Goal: Task Accomplishment & Management: Manage account settings

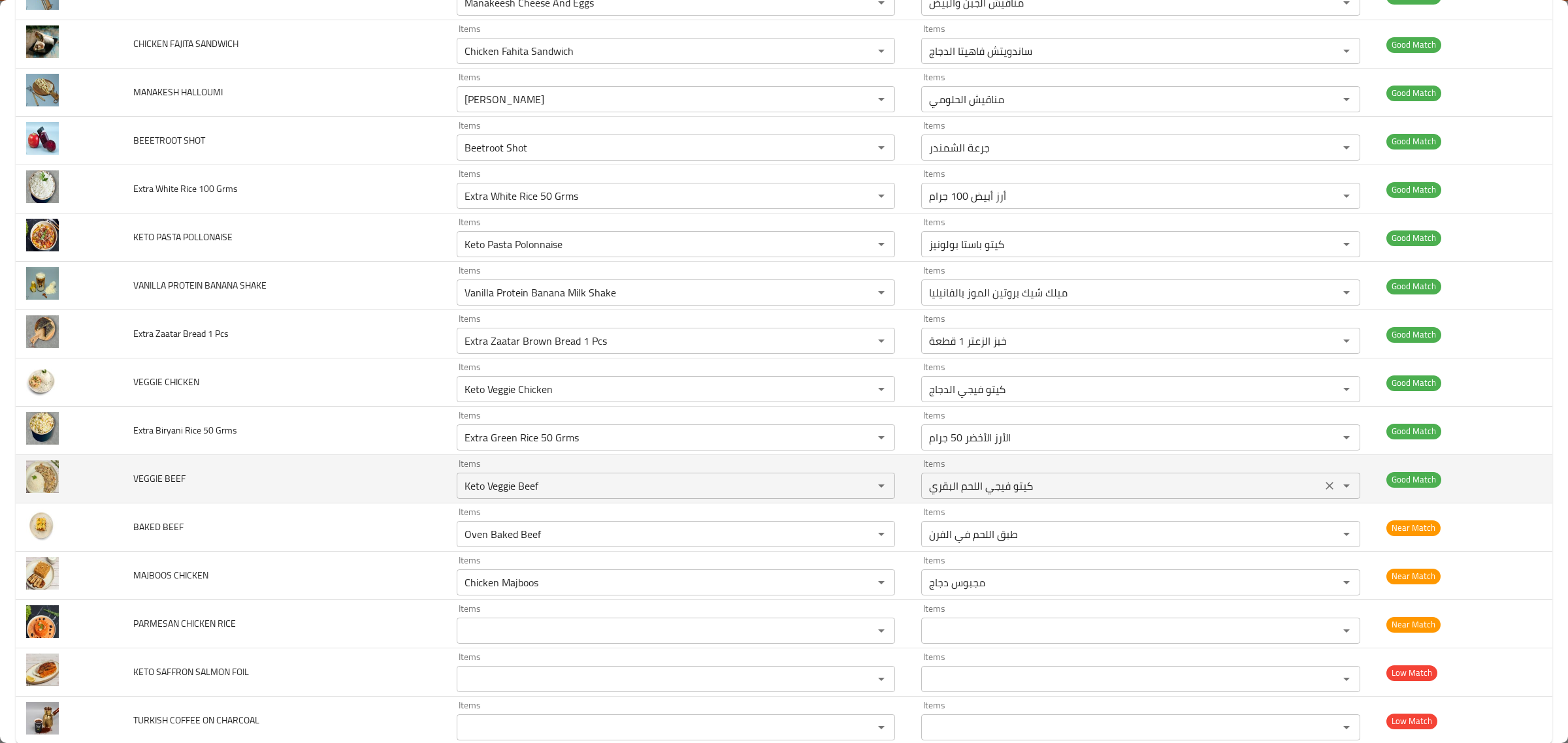
scroll to position [3021, 0]
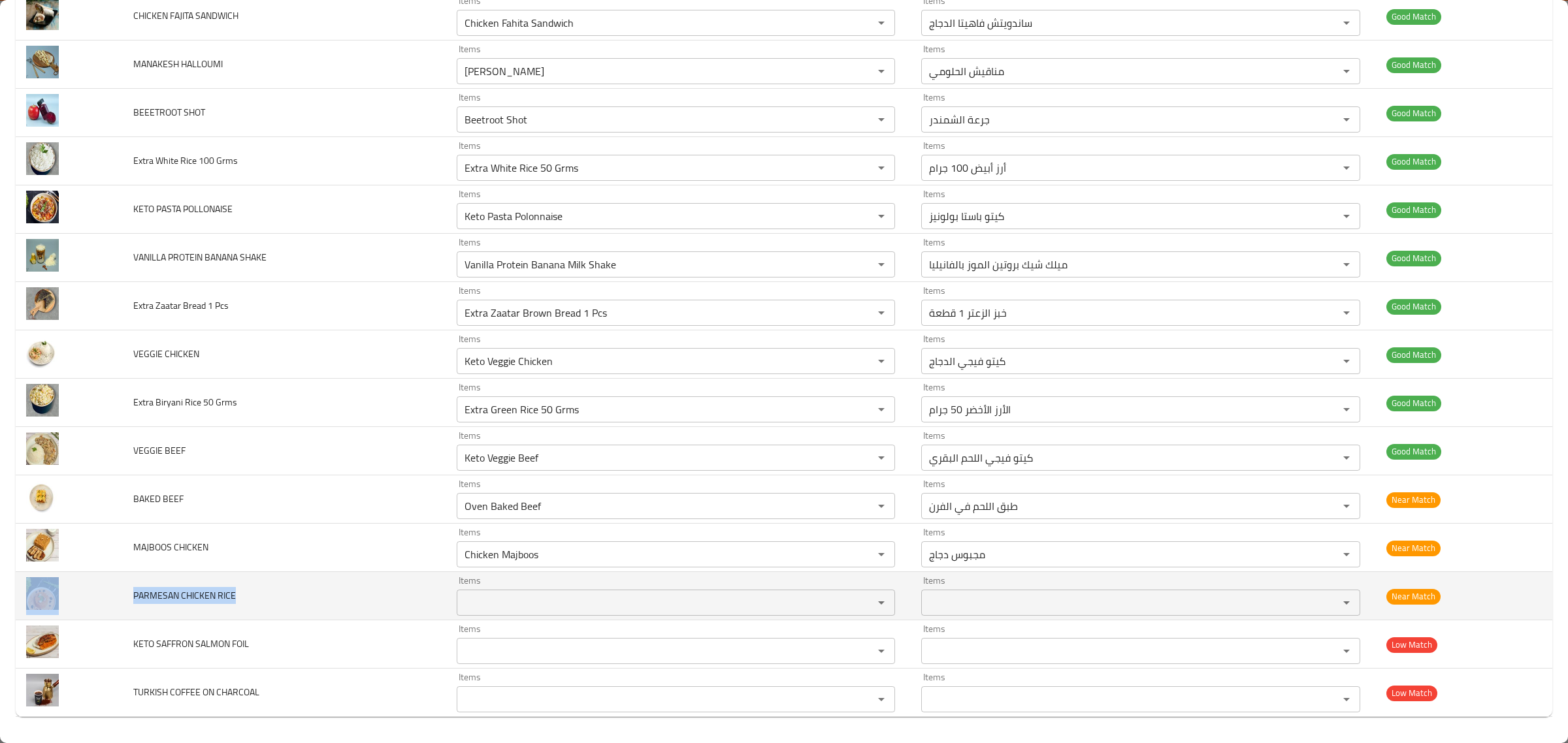
drag, startPoint x: 246, startPoint y: 593, endPoint x: 87, endPoint y: 585, distance: 159.2
click at [79, 590] on tr "PARMESAN CHICKEN RICE Items Items Items Items Near Match" at bounding box center [784, 596] width 1537 height 48
click at [157, 588] on span "PARMESAN CHICKEN RICE" at bounding box center [184, 595] width 102 height 17
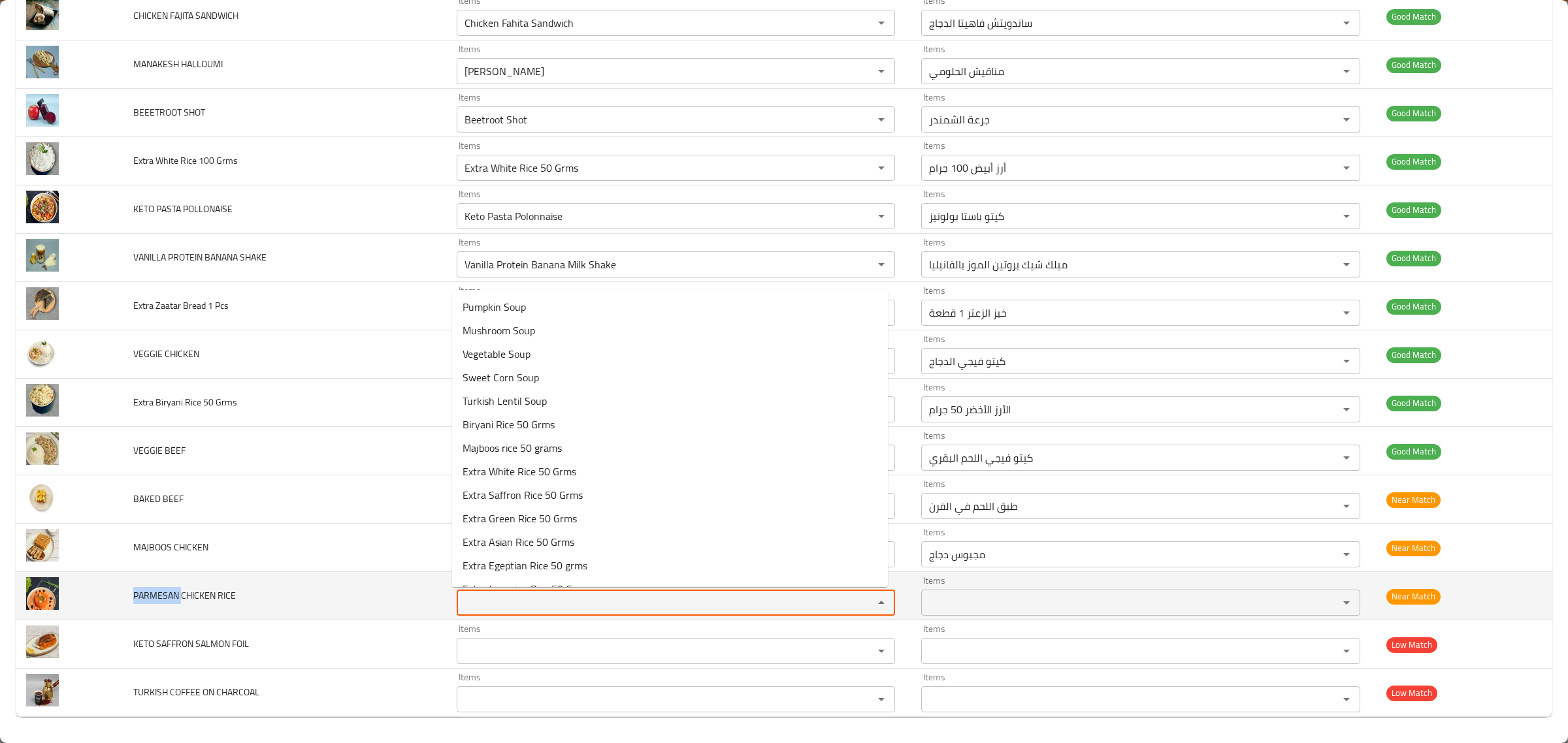
click at [542, 608] on RICE "Items" at bounding box center [657, 603] width 393 height 18
paste RICE "PARMESAN"
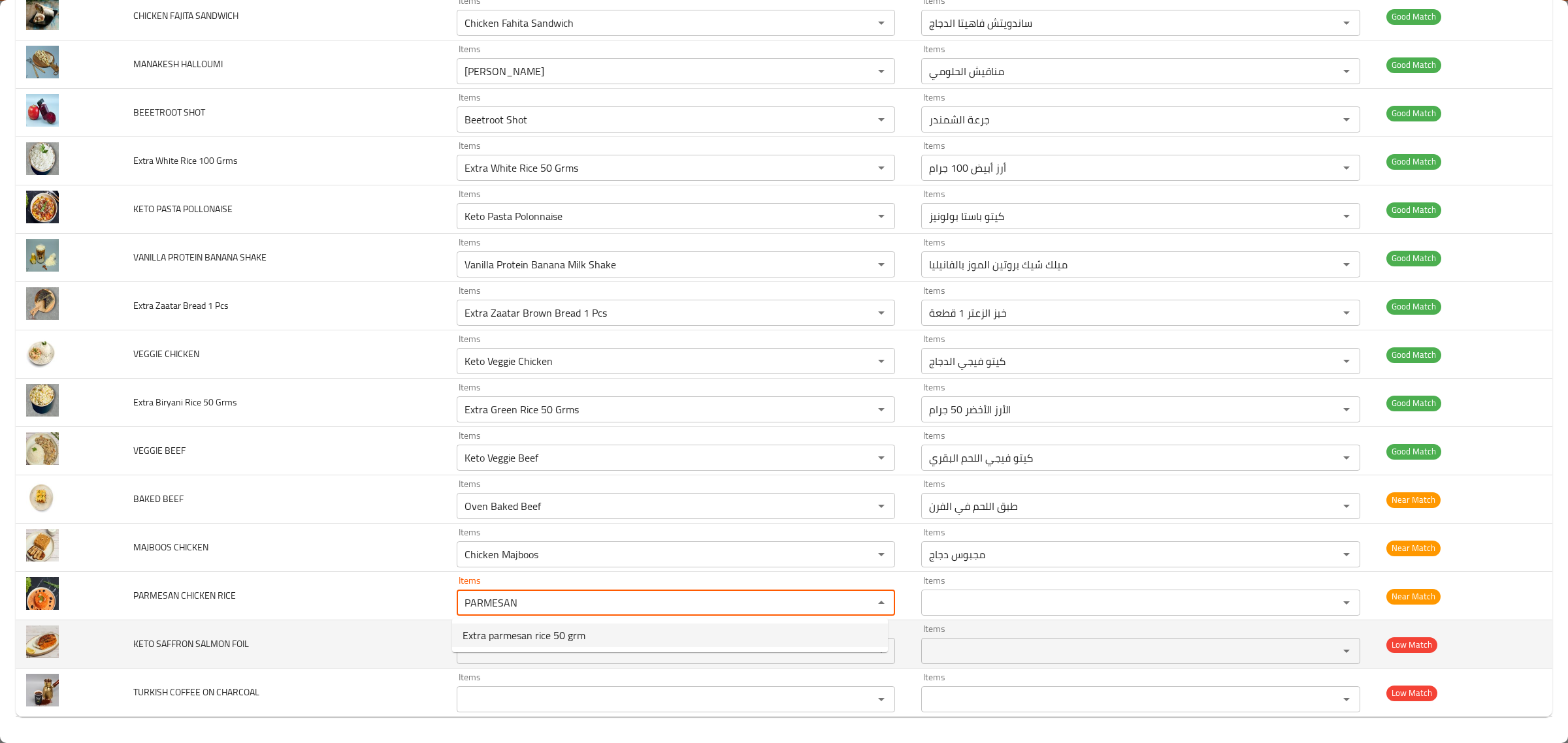
type RICE "PARMESAN"
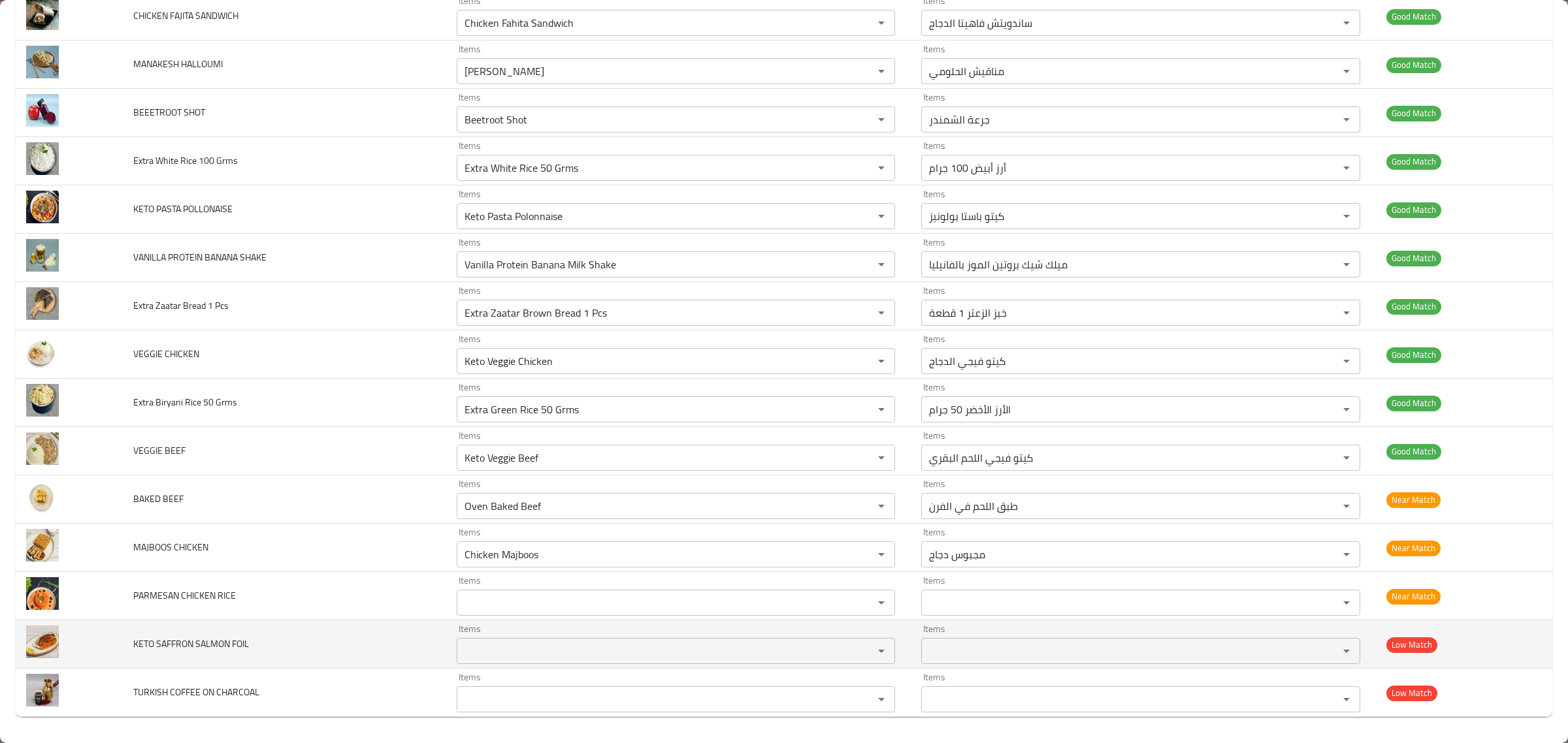
drag, startPoint x: 288, startPoint y: 627, endPoint x: 294, endPoint y: 623, distance: 7.2
click at [289, 627] on td "KETO SAFFRON SALMON FOIL" at bounding box center [284, 644] width 323 height 48
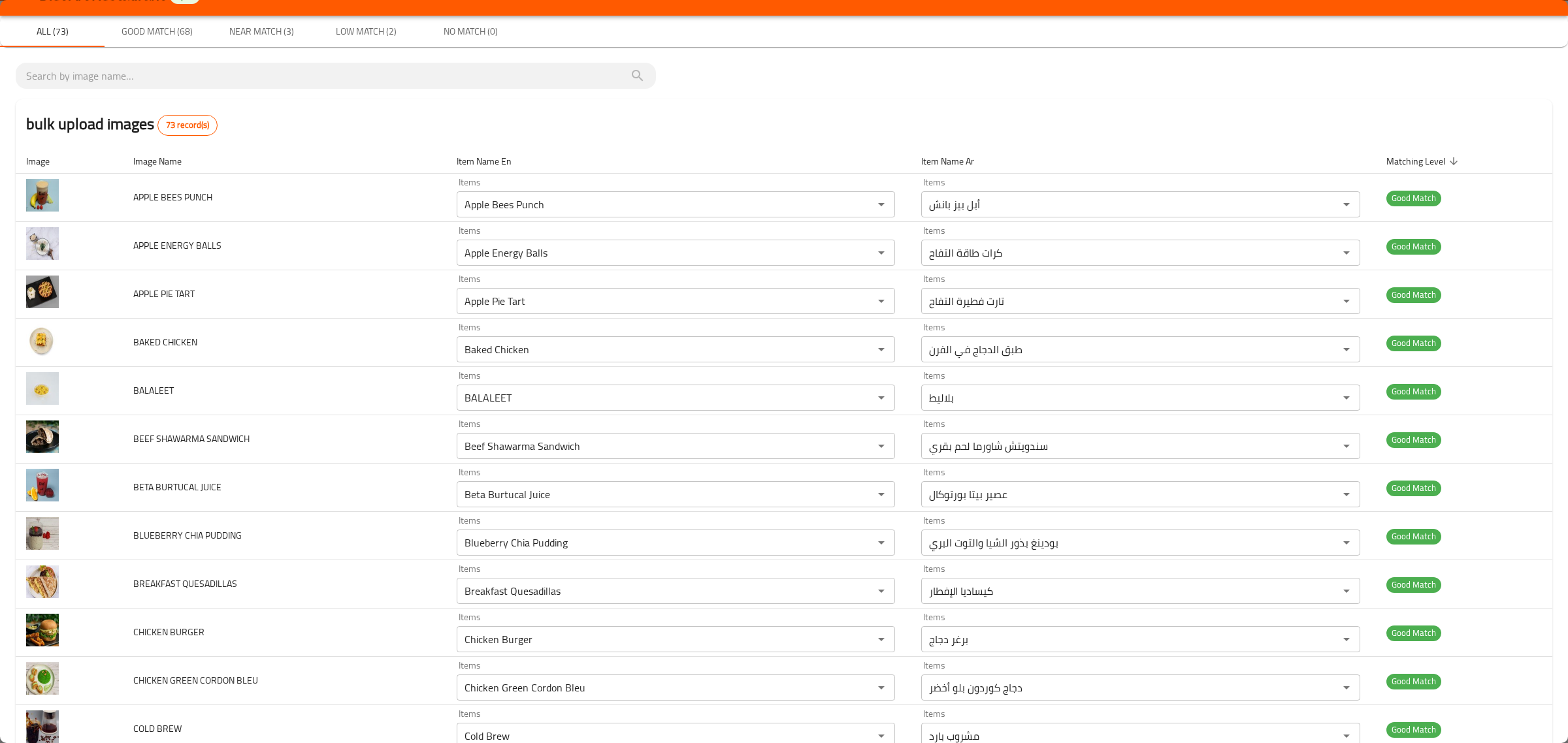
scroll to position [0, 0]
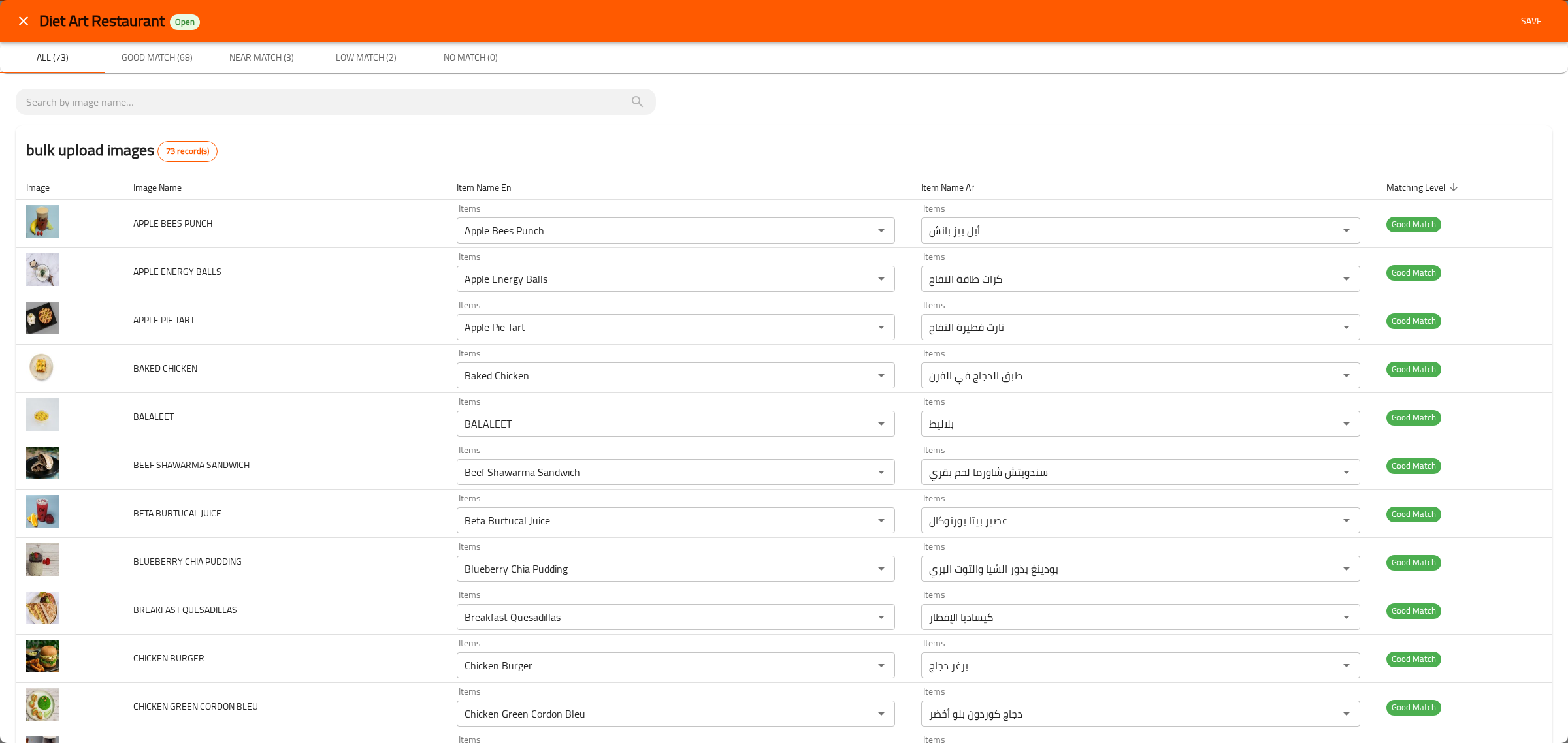
click at [1516, 22] on span "Save" at bounding box center [1531, 21] width 31 height 16
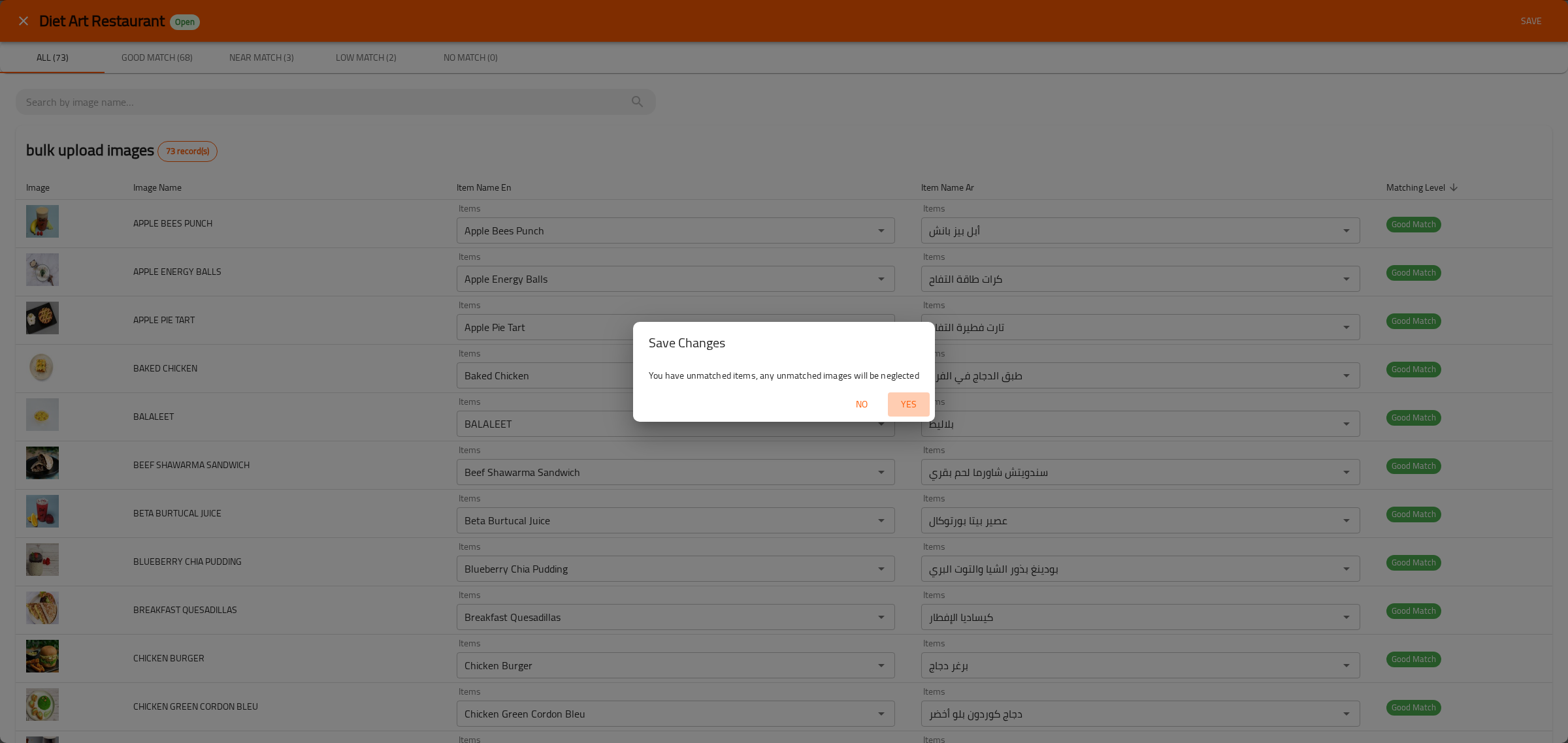
click at [910, 403] on span "Yes" at bounding box center [908, 404] width 31 height 16
click at [855, 405] on span "No" at bounding box center [862, 404] width 31 height 16
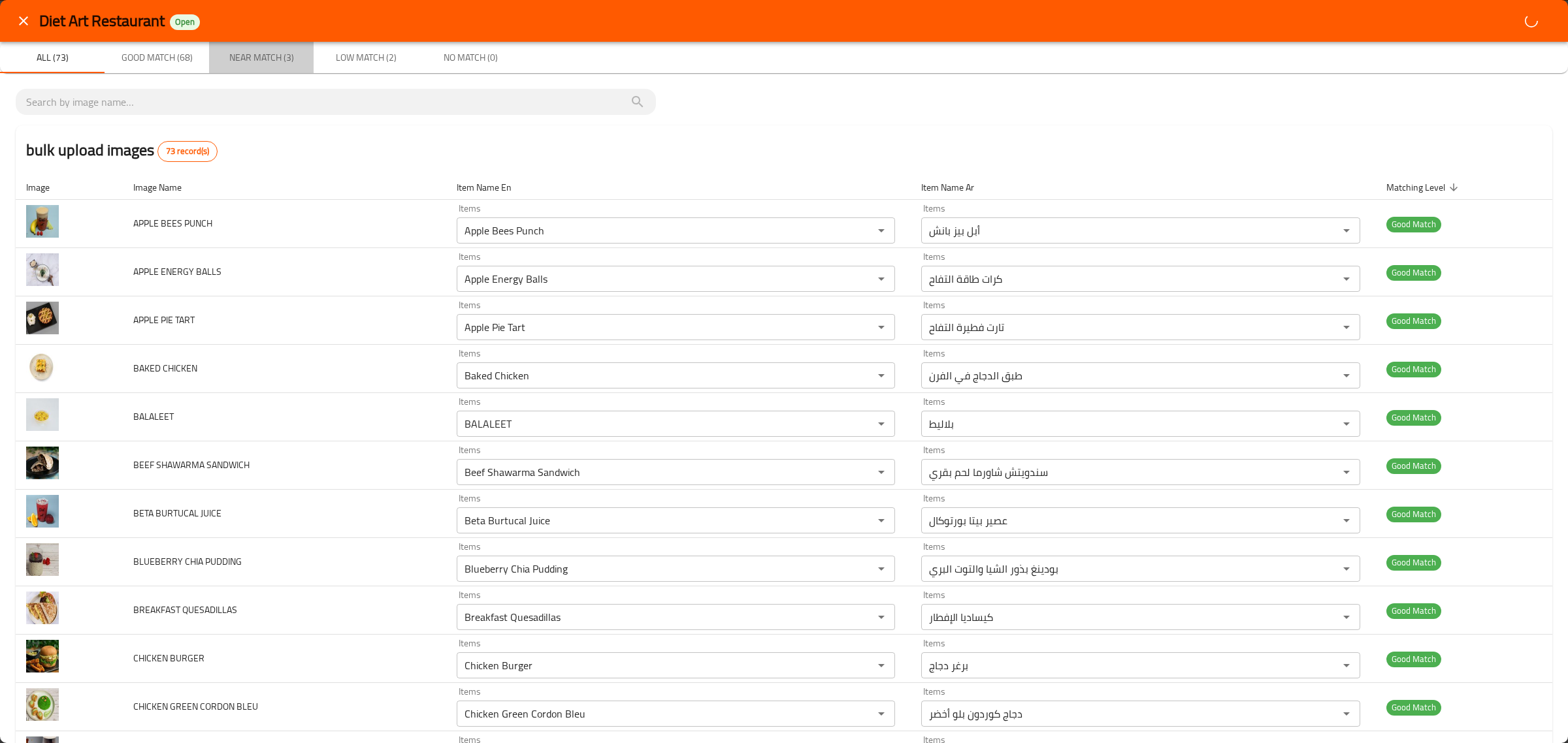
click at [267, 68] on button "Near Match (3)" at bounding box center [261, 57] width 104 height 31
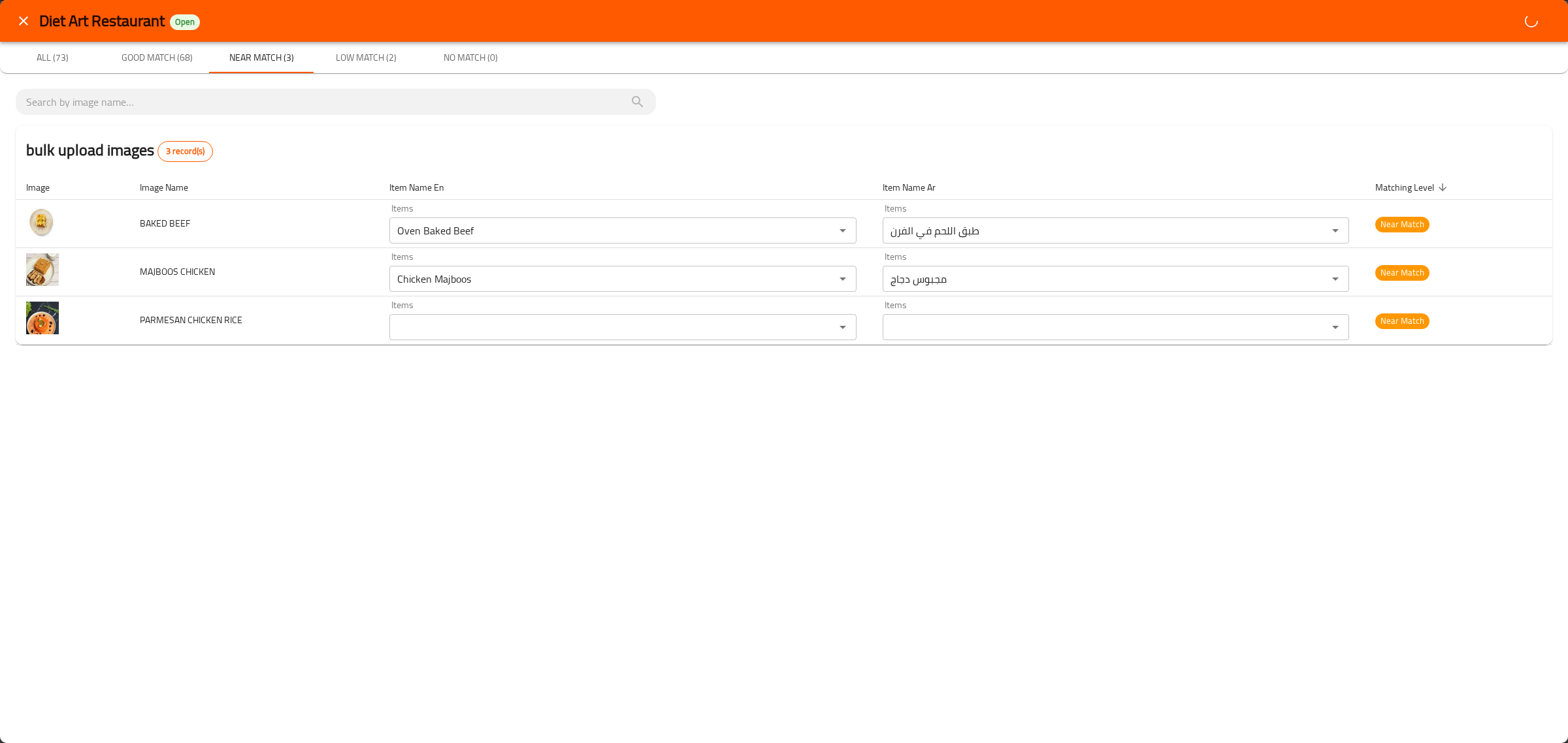
drag, startPoint x: 350, startPoint y: 68, endPoint x: 308, endPoint y: 62, distance: 42.4
click at [350, 68] on button "Low Match (2)" at bounding box center [366, 57] width 104 height 31
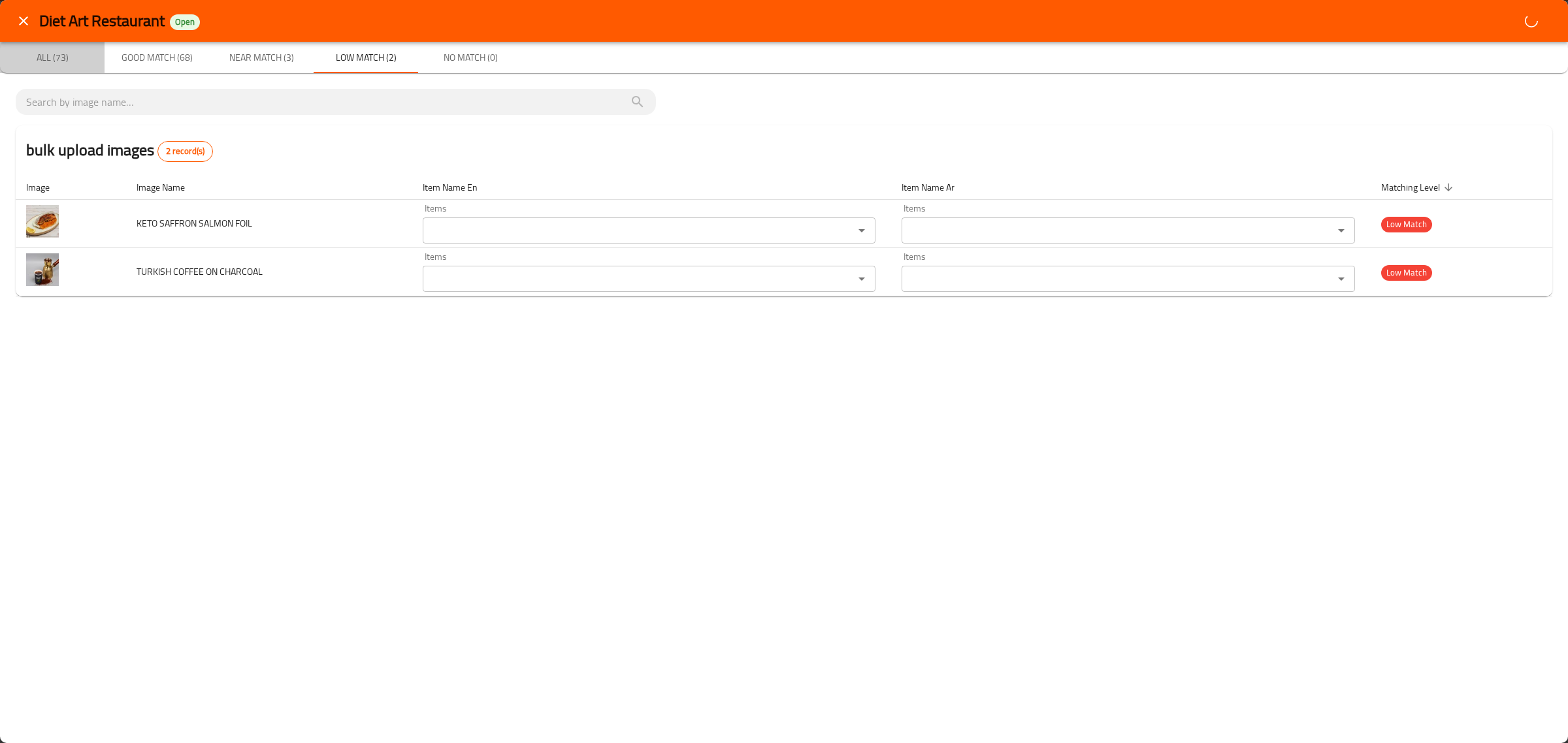
click at [57, 68] on button "All (73)" at bounding box center [52, 57] width 104 height 31
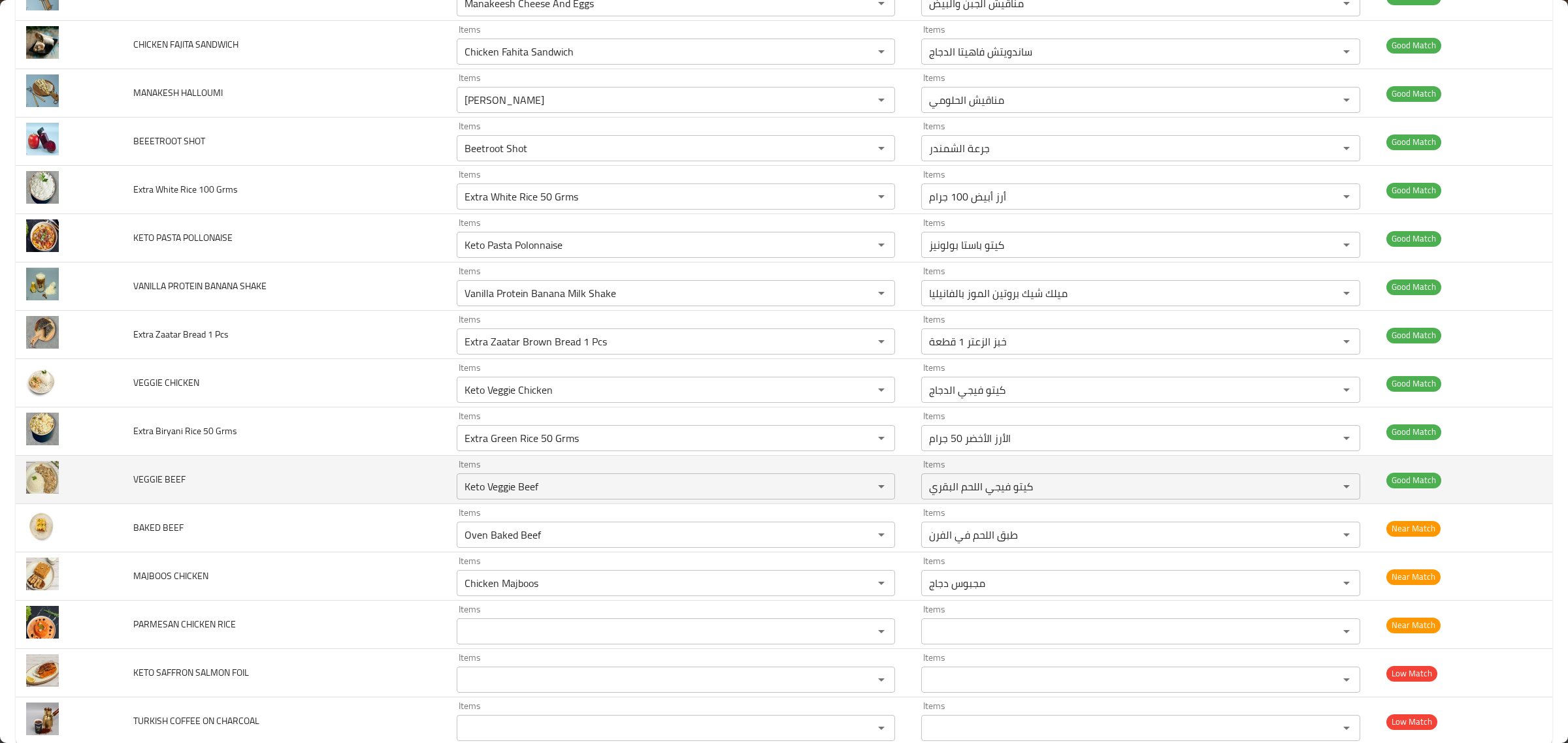
scroll to position [3021, 0]
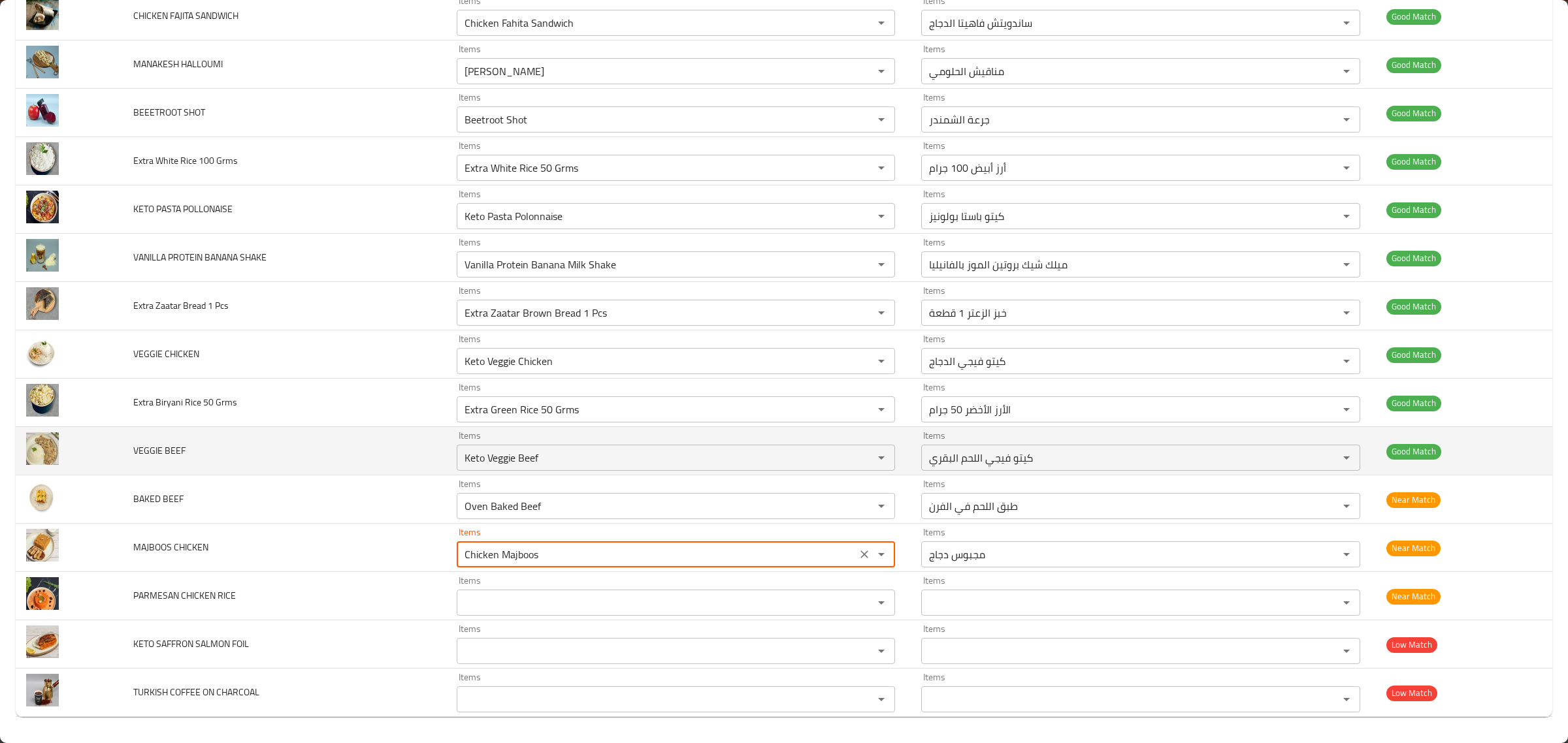
drag, startPoint x: 550, startPoint y: 551, endPoint x: 289, endPoint y: 474, distance: 272.1
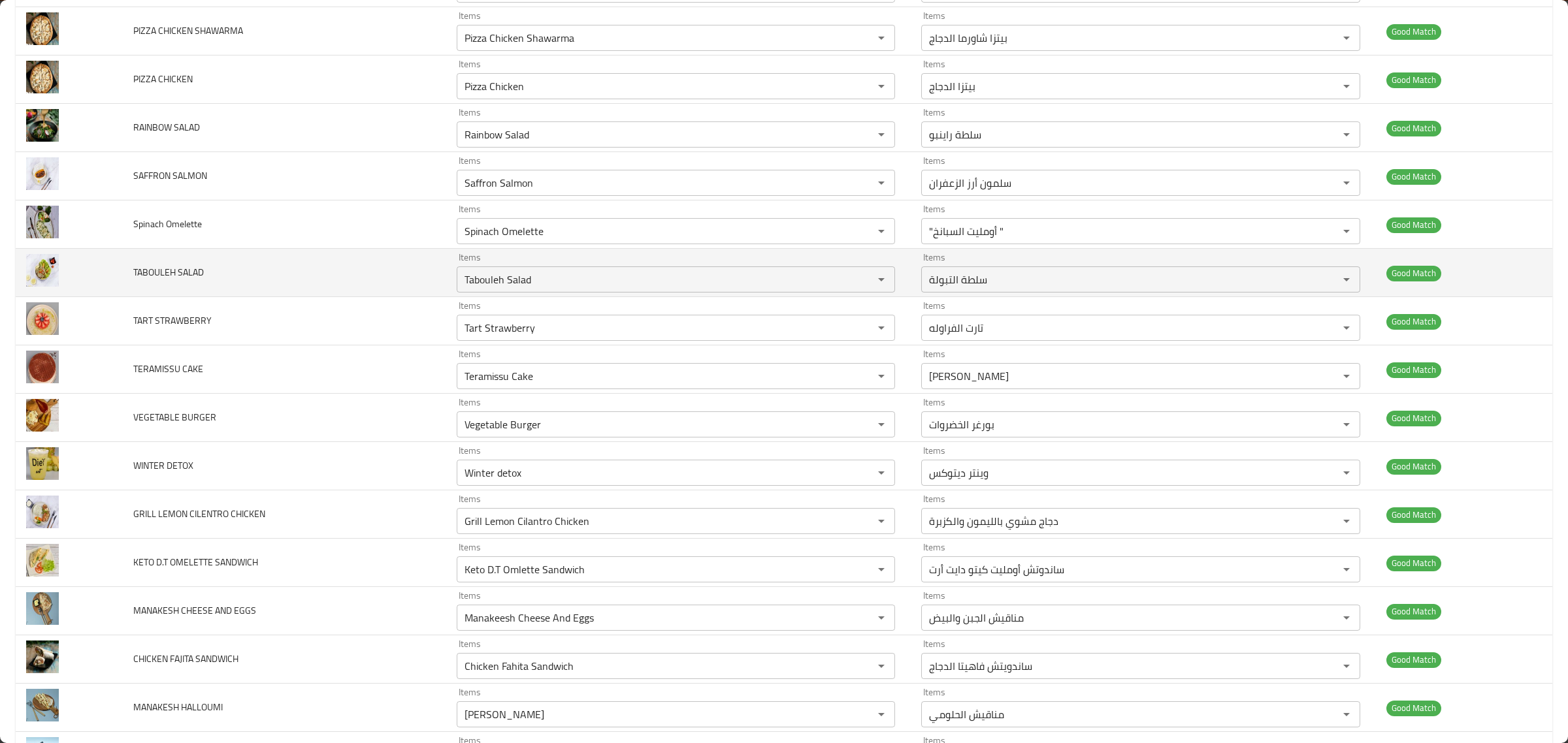
scroll to position [1796, 0]
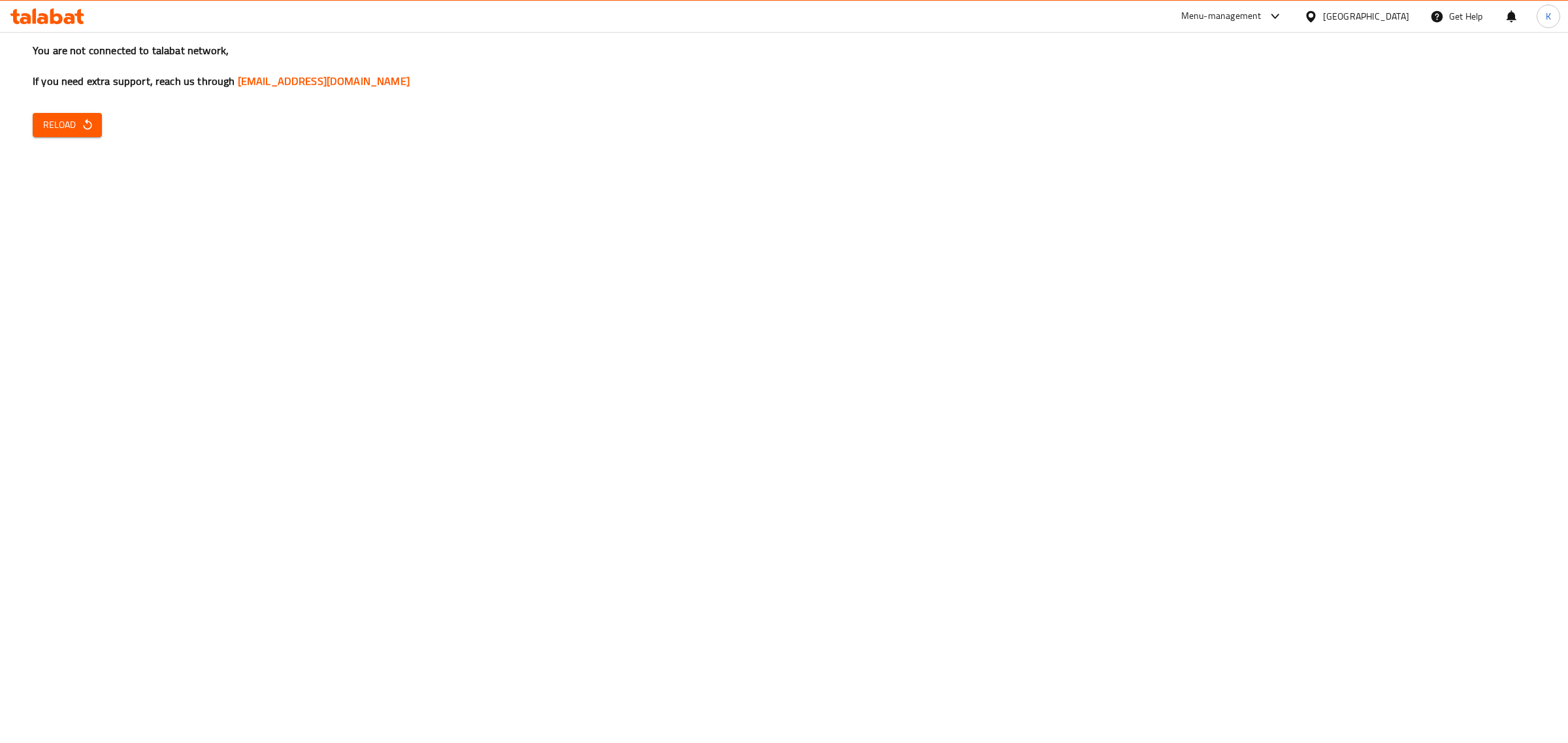
click at [262, 433] on div "You are not connected to talabat network, If you need extra support, reach us t…" at bounding box center [784, 371] width 1568 height 743
click at [81, 120] on icon "button" at bounding box center [87, 125] width 13 height 13
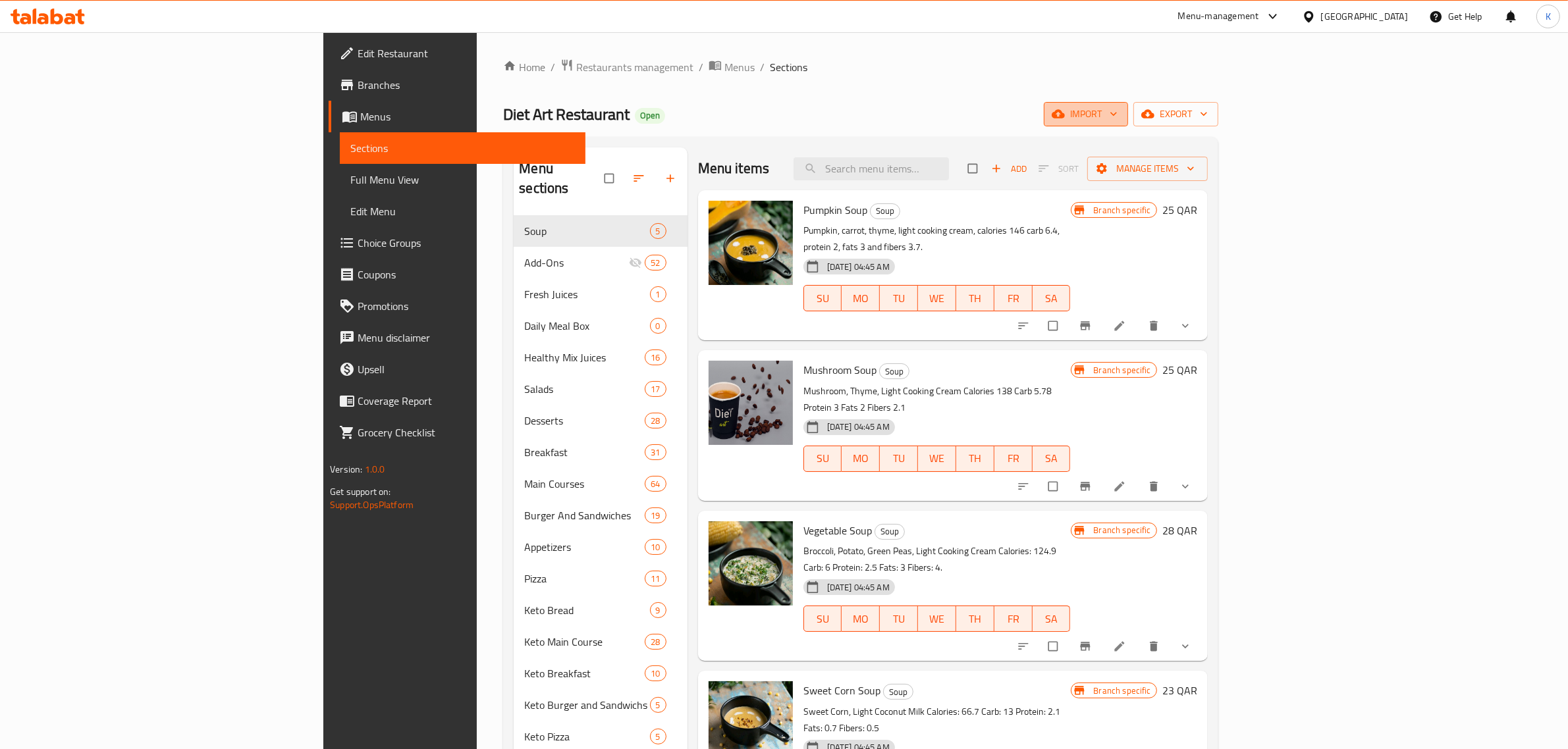
click at [1118, 117] on span "import" at bounding box center [1086, 114] width 63 height 16
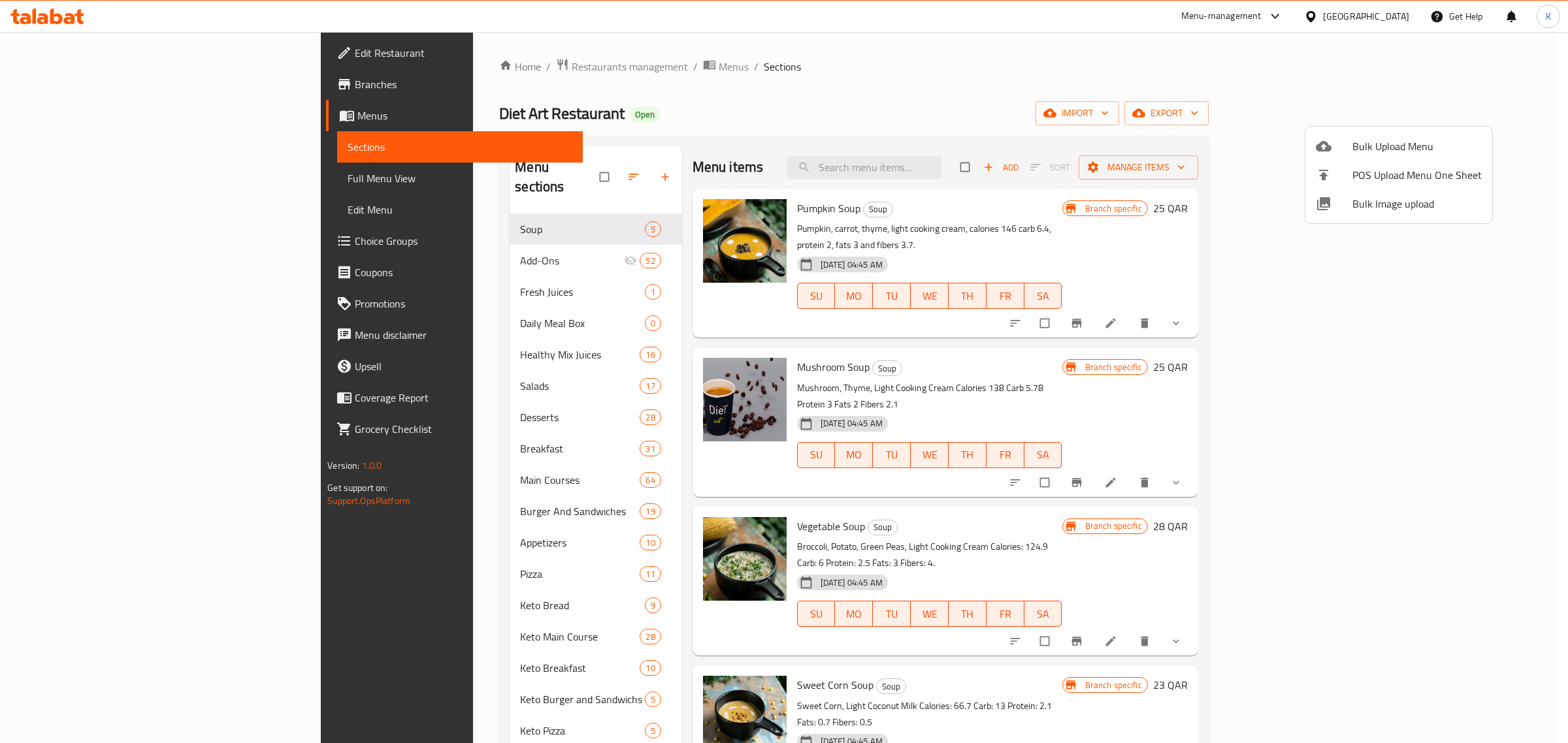
click at [1387, 201] on span "Bulk Image upload" at bounding box center [1418, 203] width 130 height 16
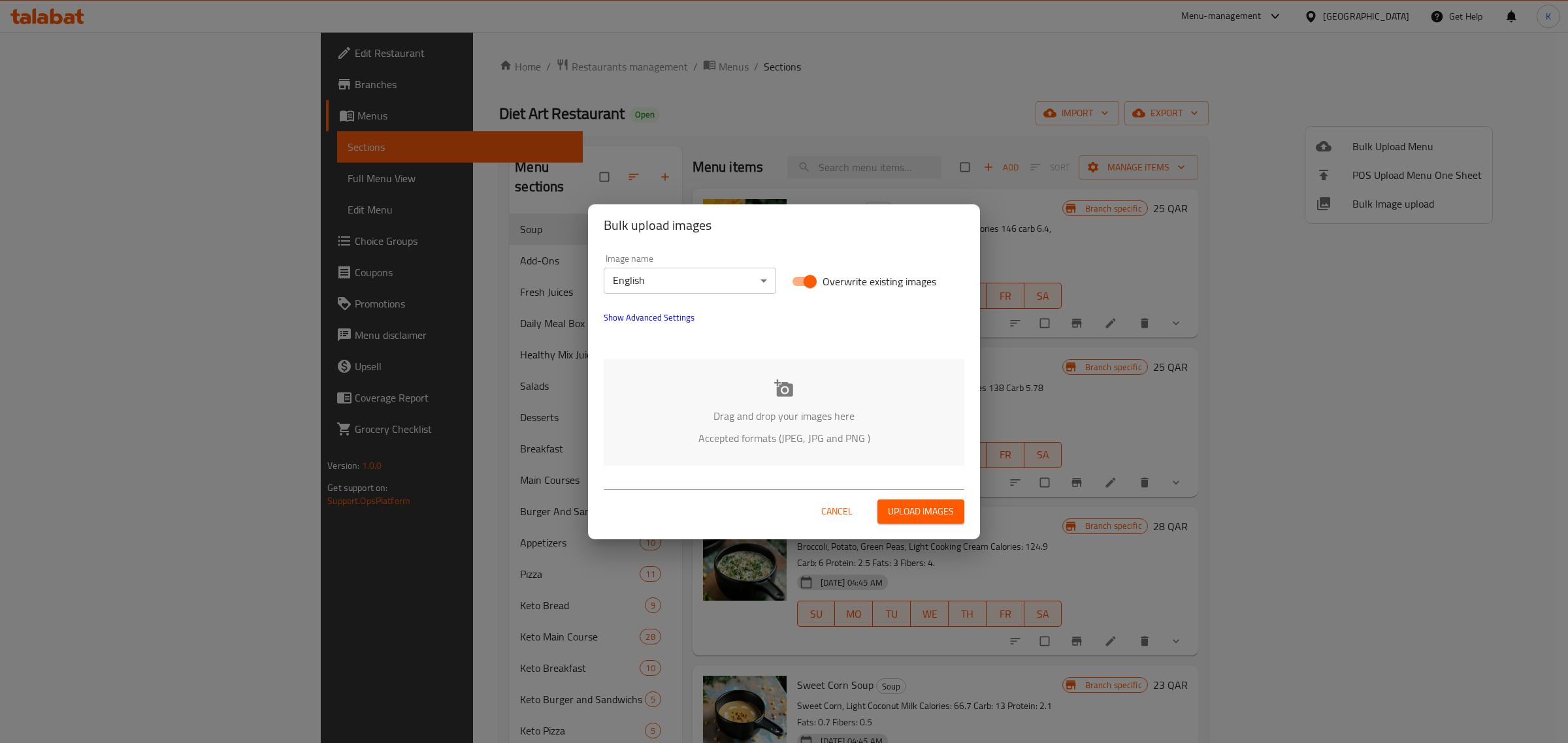
click at [818, 399] on div "Drag and drop your images here Accepted formats (JPEG, JPG and PNG )" at bounding box center [784, 412] width 361 height 107
click at [802, 426] on div "Drag and drop your images here Accepted formats (JPEG, JPG and PNG )" at bounding box center [784, 412] width 361 height 107
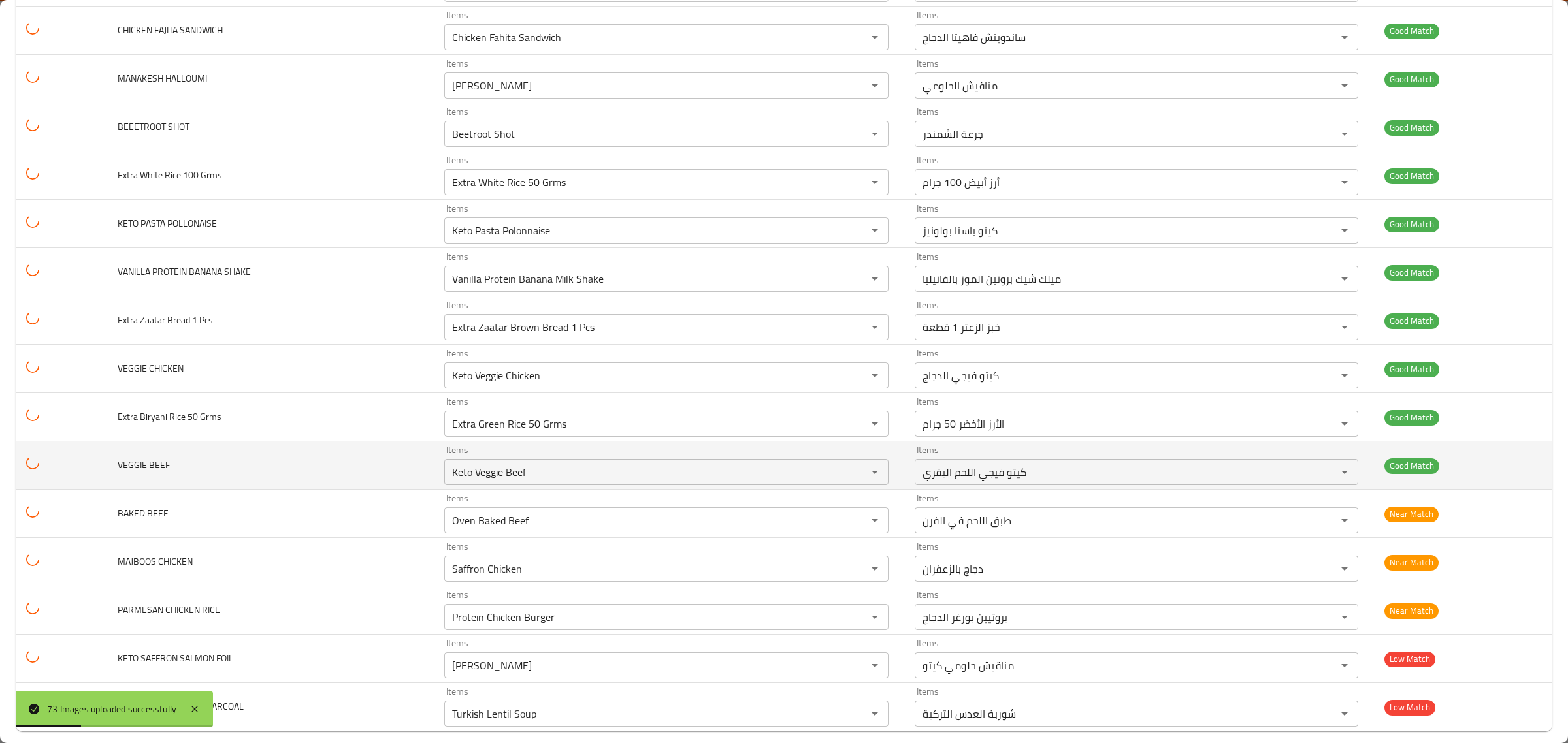
scroll to position [3021, 0]
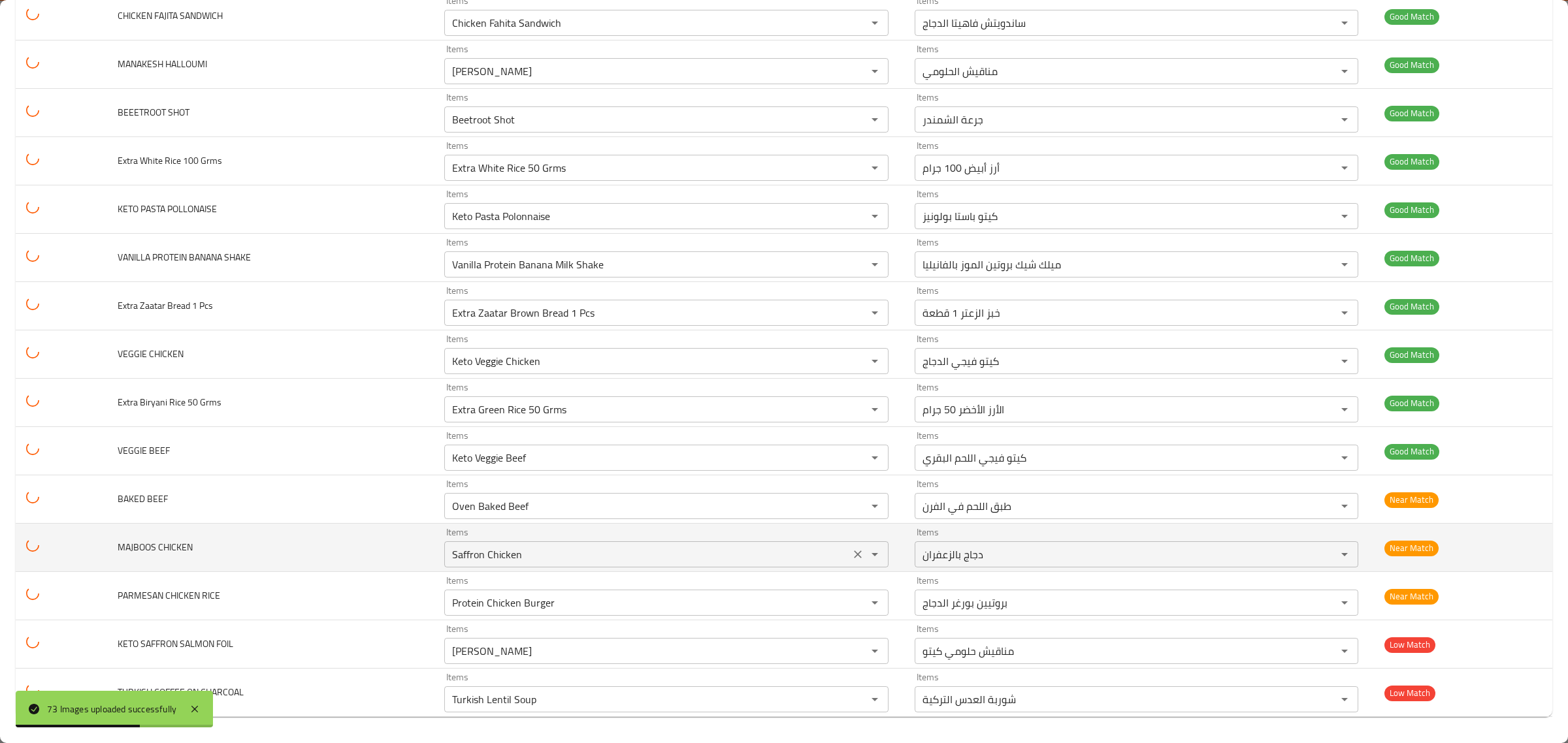
click at [851, 550] on icon "Clear" at bounding box center [857, 554] width 13 height 13
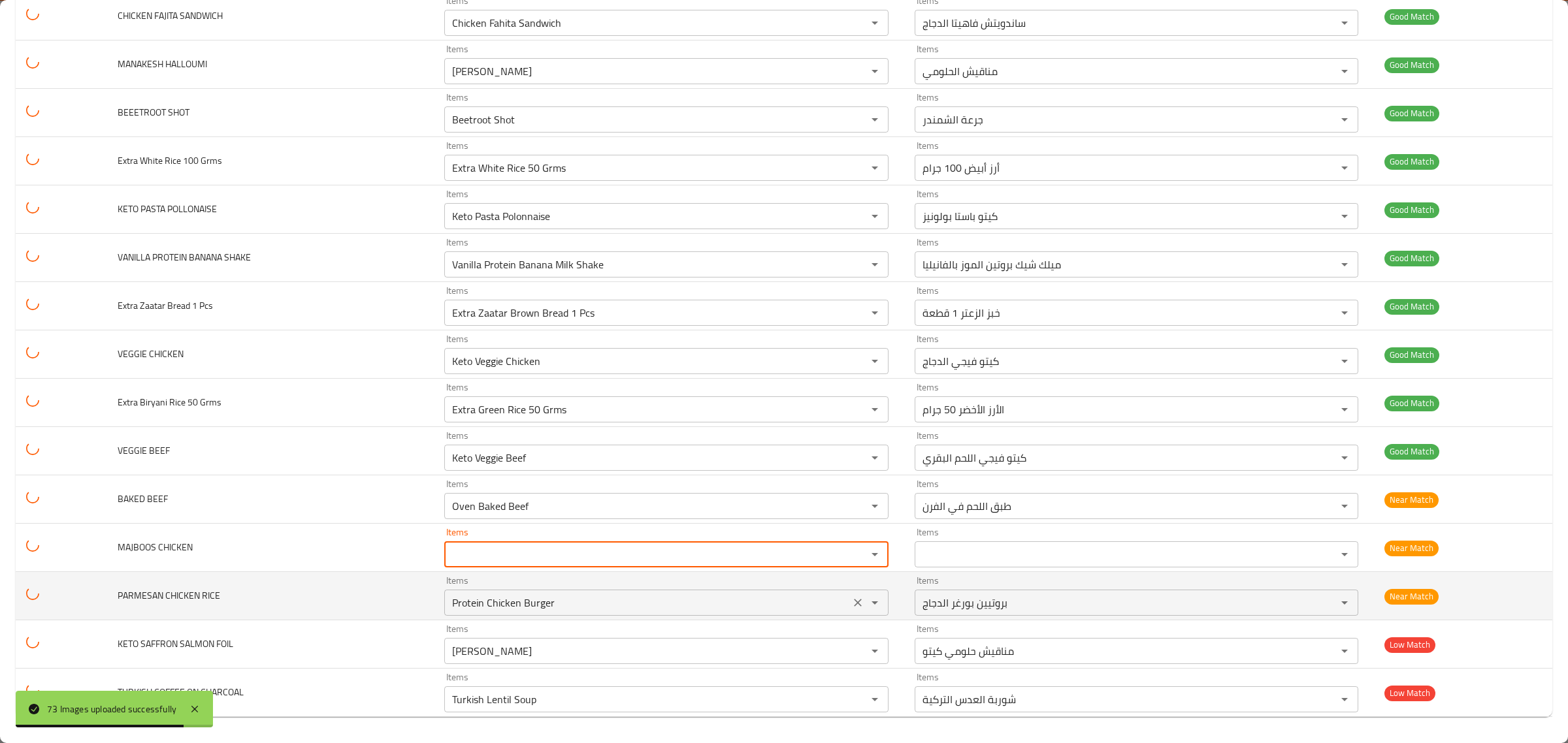
paste CHICKEN "Chicken Majboos"
type CHICKEN "Chicken Majboos"
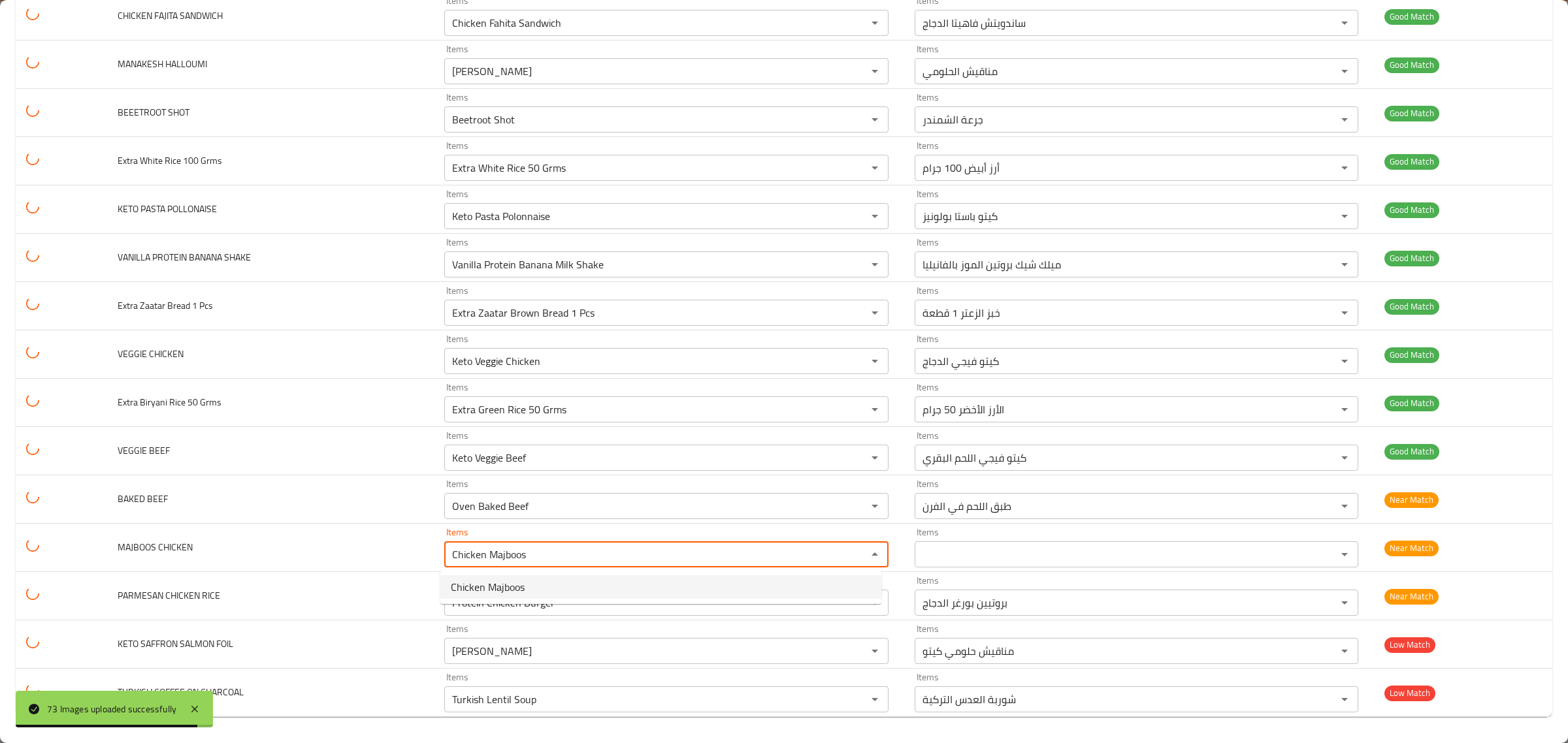
click at [502, 583] on span "Chicken Majboos" at bounding box center [488, 587] width 74 height 16
type CHICKEN-ar "مجبوس دجاج"
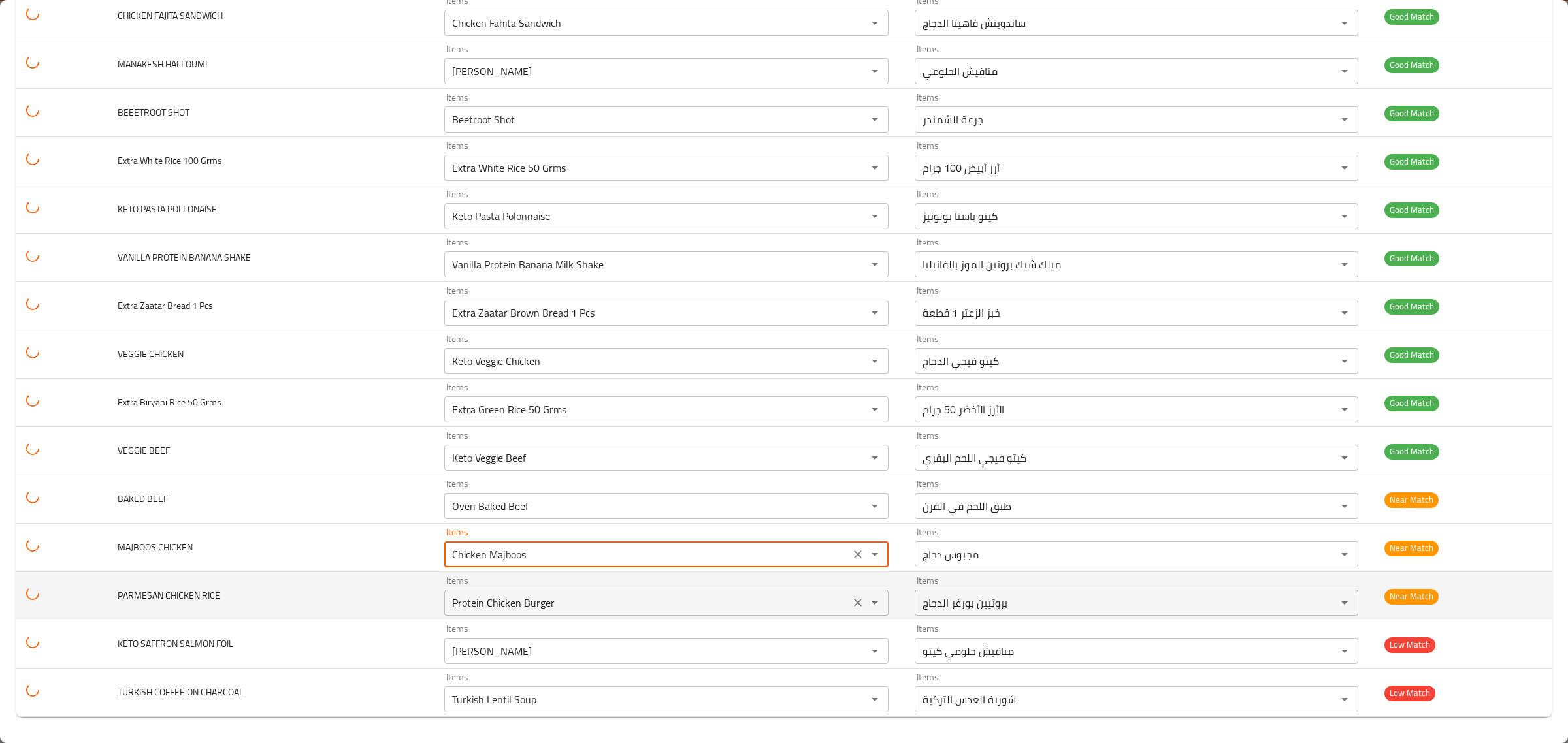
click at [853, 606] on icon "Clear" at bounding box center [857, 602] width 13 height 13
type CHICKEN "Chicken Majboos"
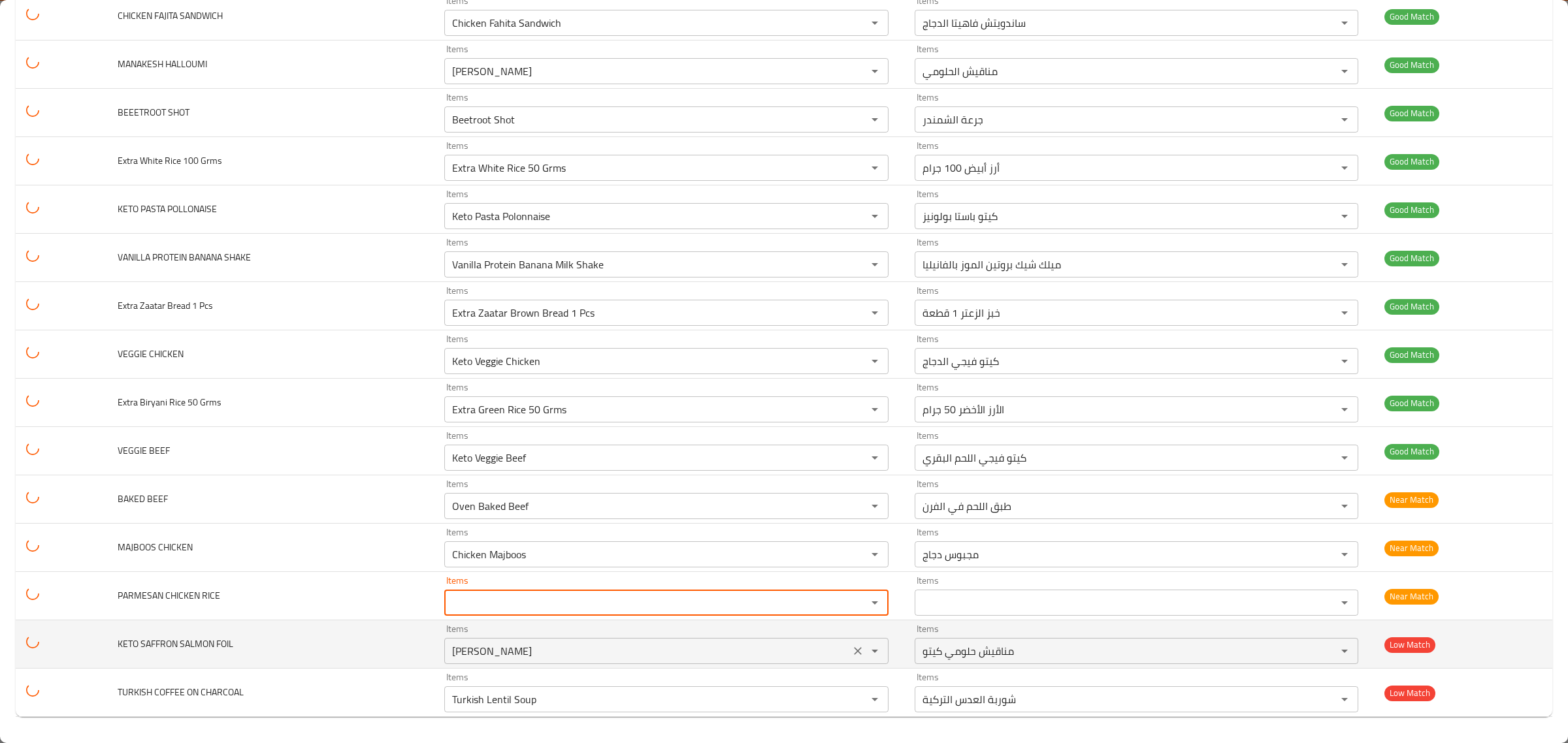
click at [848, 654] on button "Clear" at bounding box center [857, 651] width 18 height 18
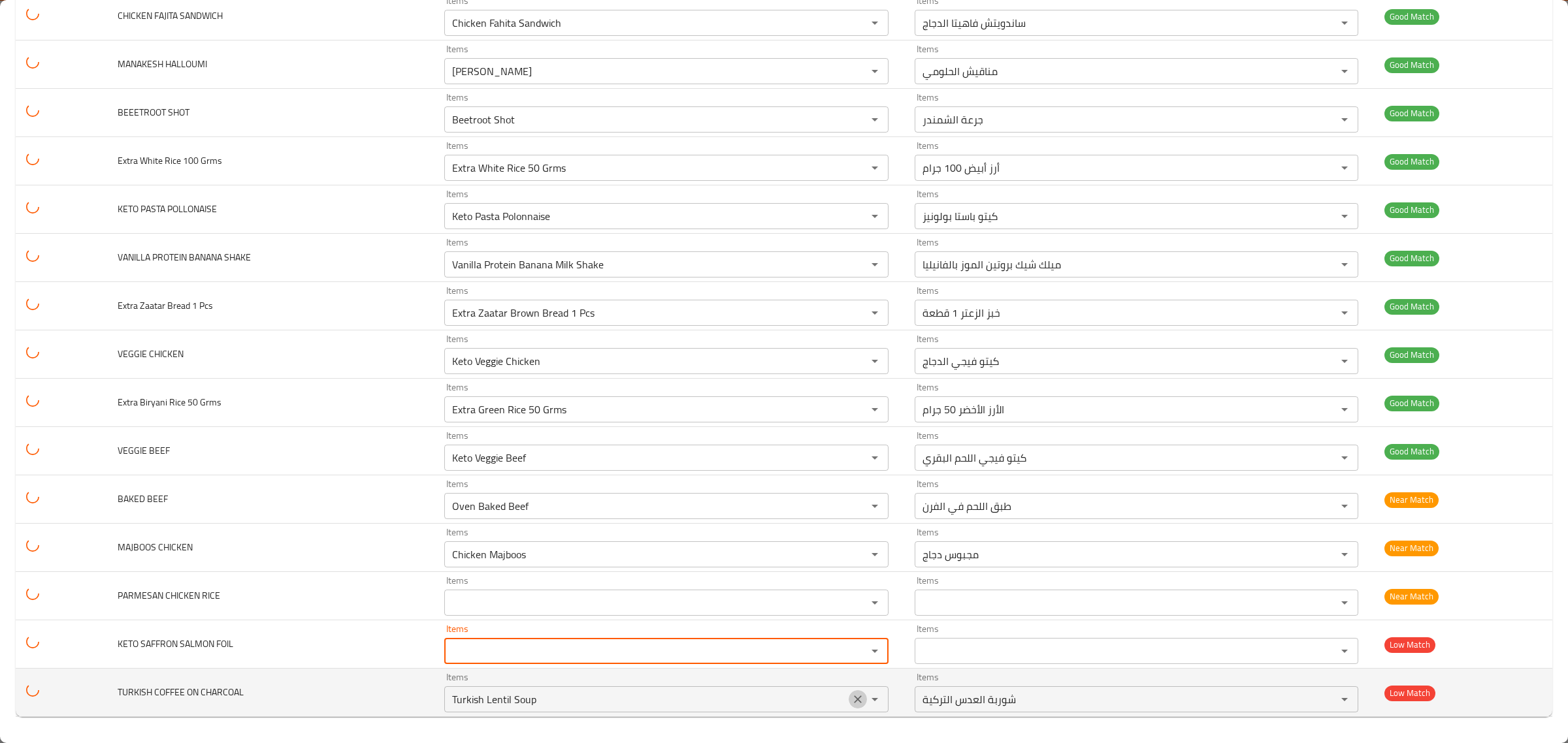
click at [854, 699] on icon "Clear" at bounding box center [857, 699] width 8 height 8
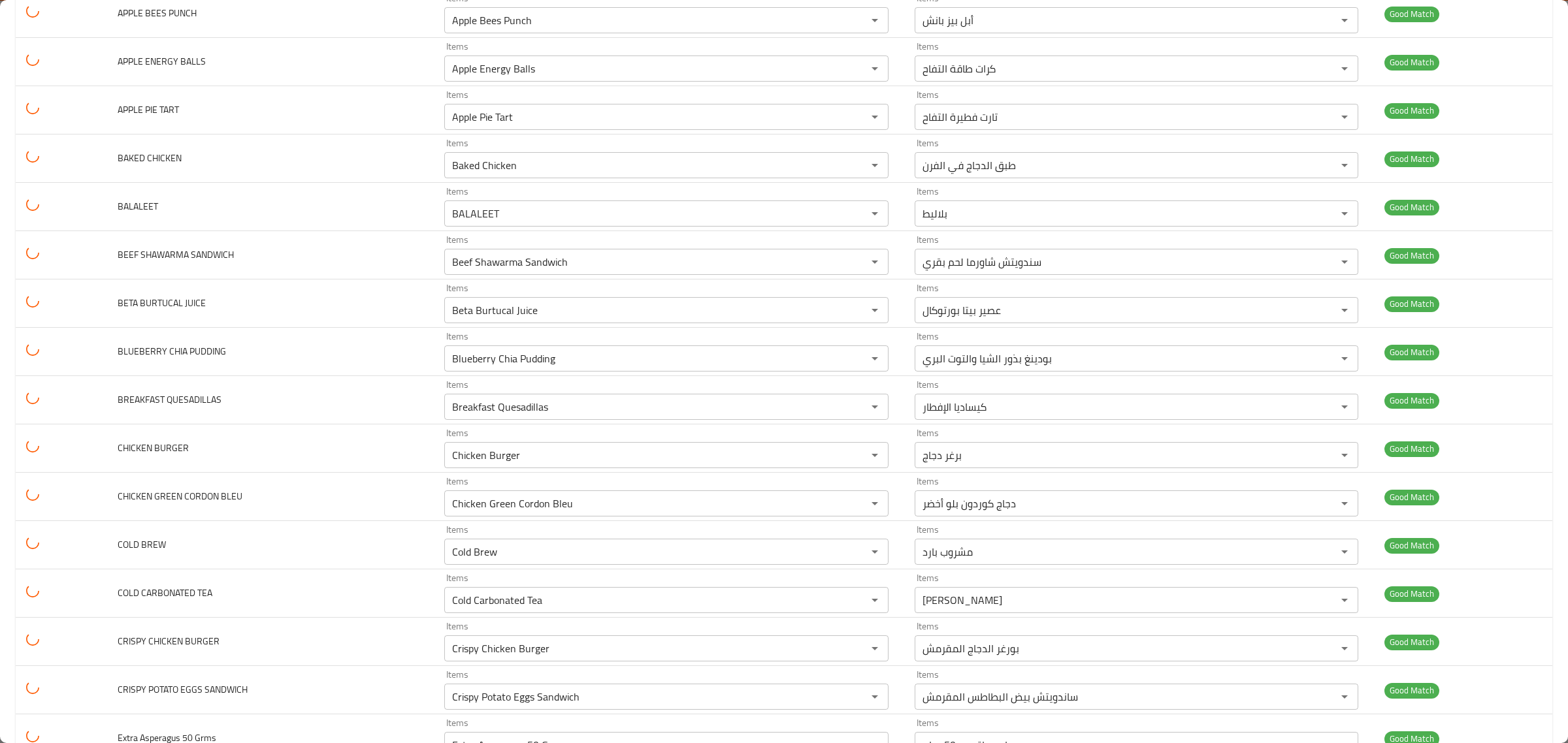
scroll to position [0, 0]
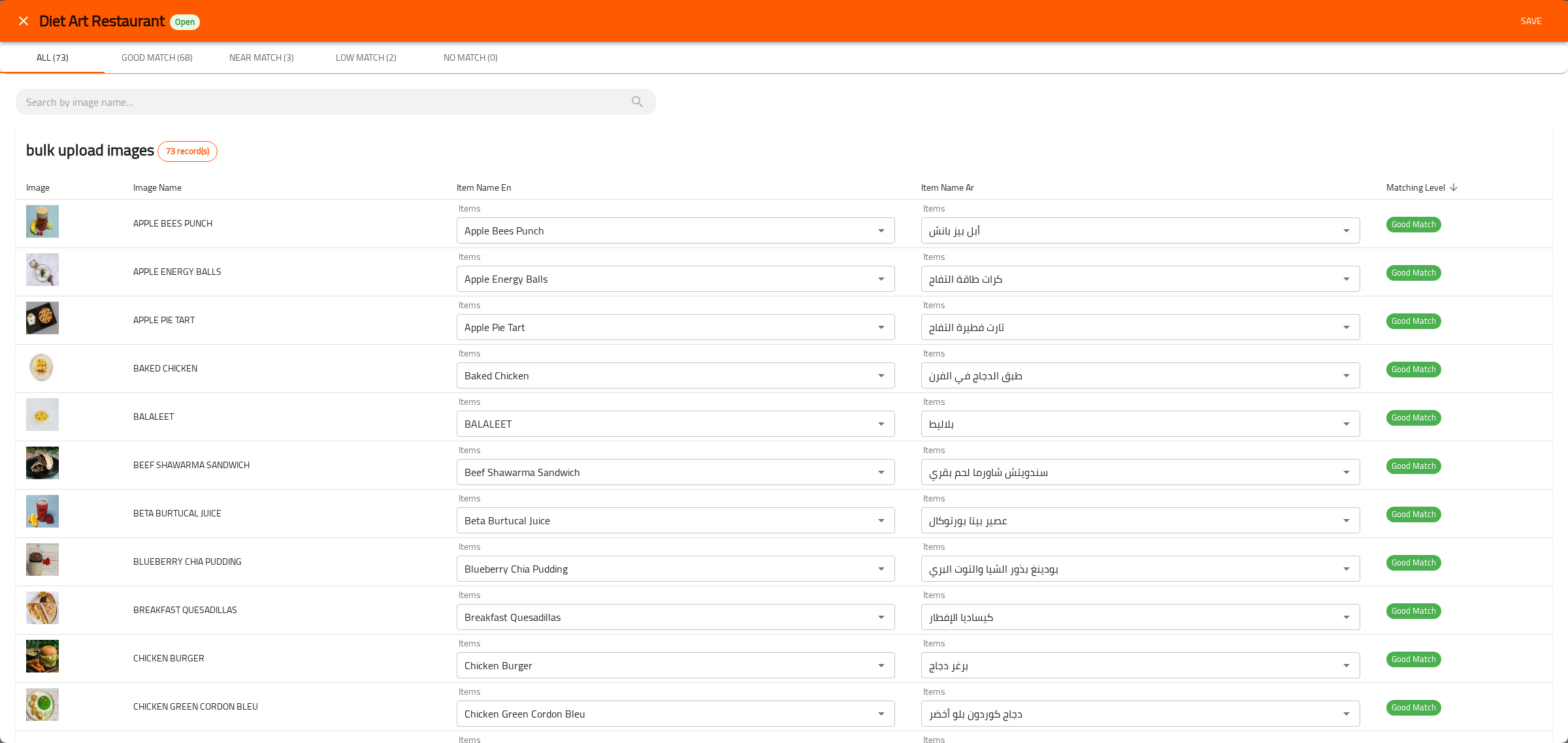
click at [1520, 28] on span "Save" at bounding box center [1531, 21] width 31 height 16
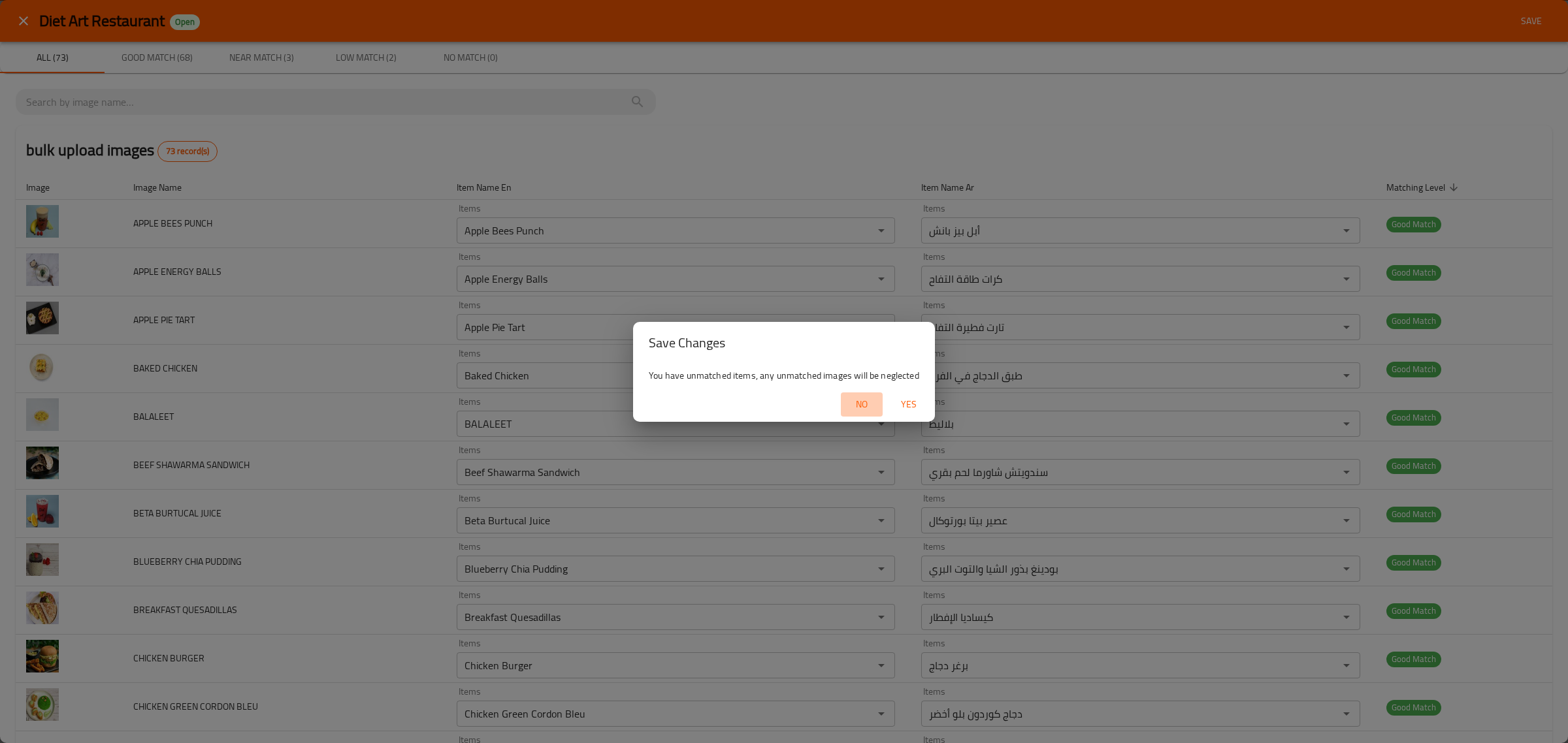
click at [867, 400] on span "No" at bounding box center [862, 404] width 31 height 16
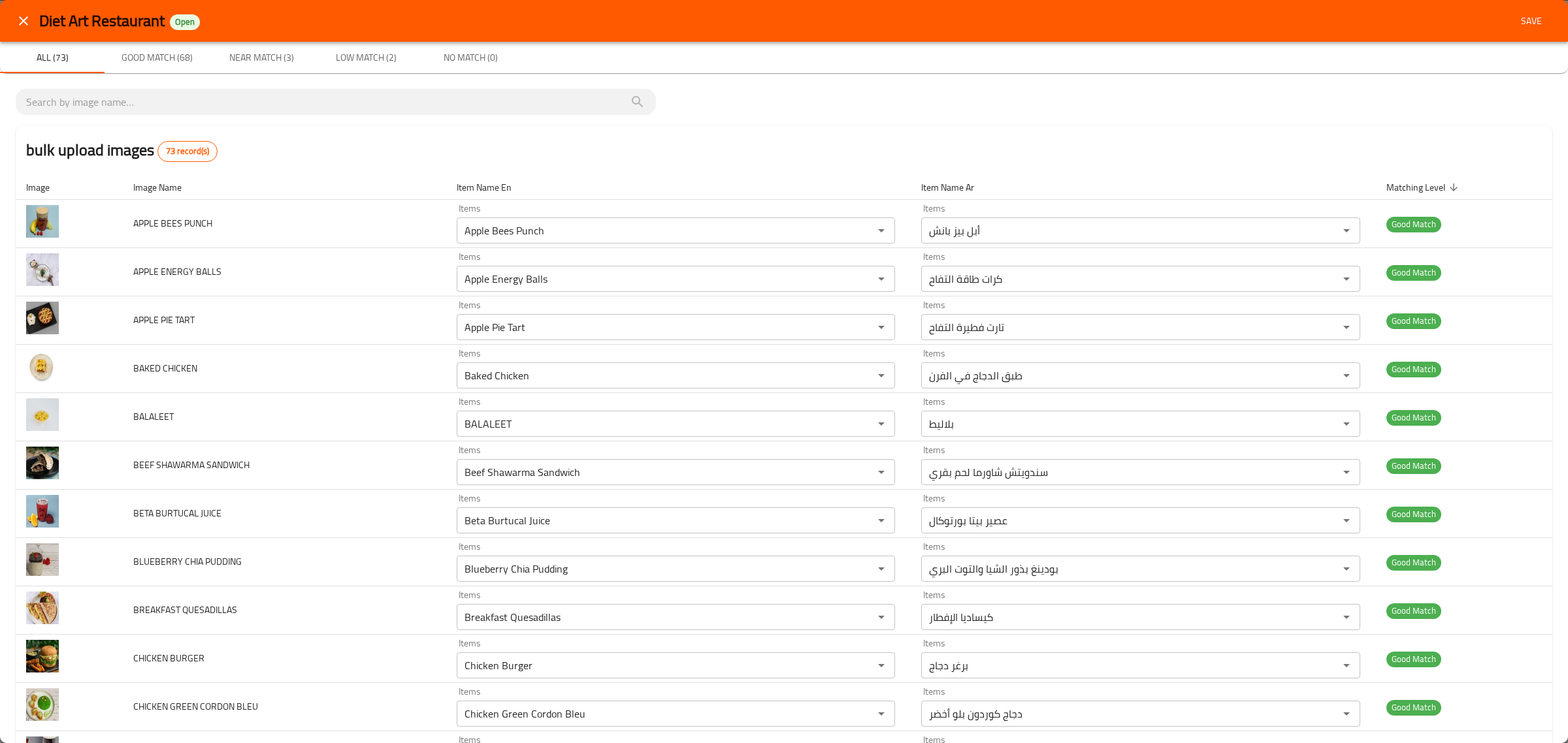
click at [1516, 23] on span "Save" at bounding box center [1531, 21] width 31 height 16
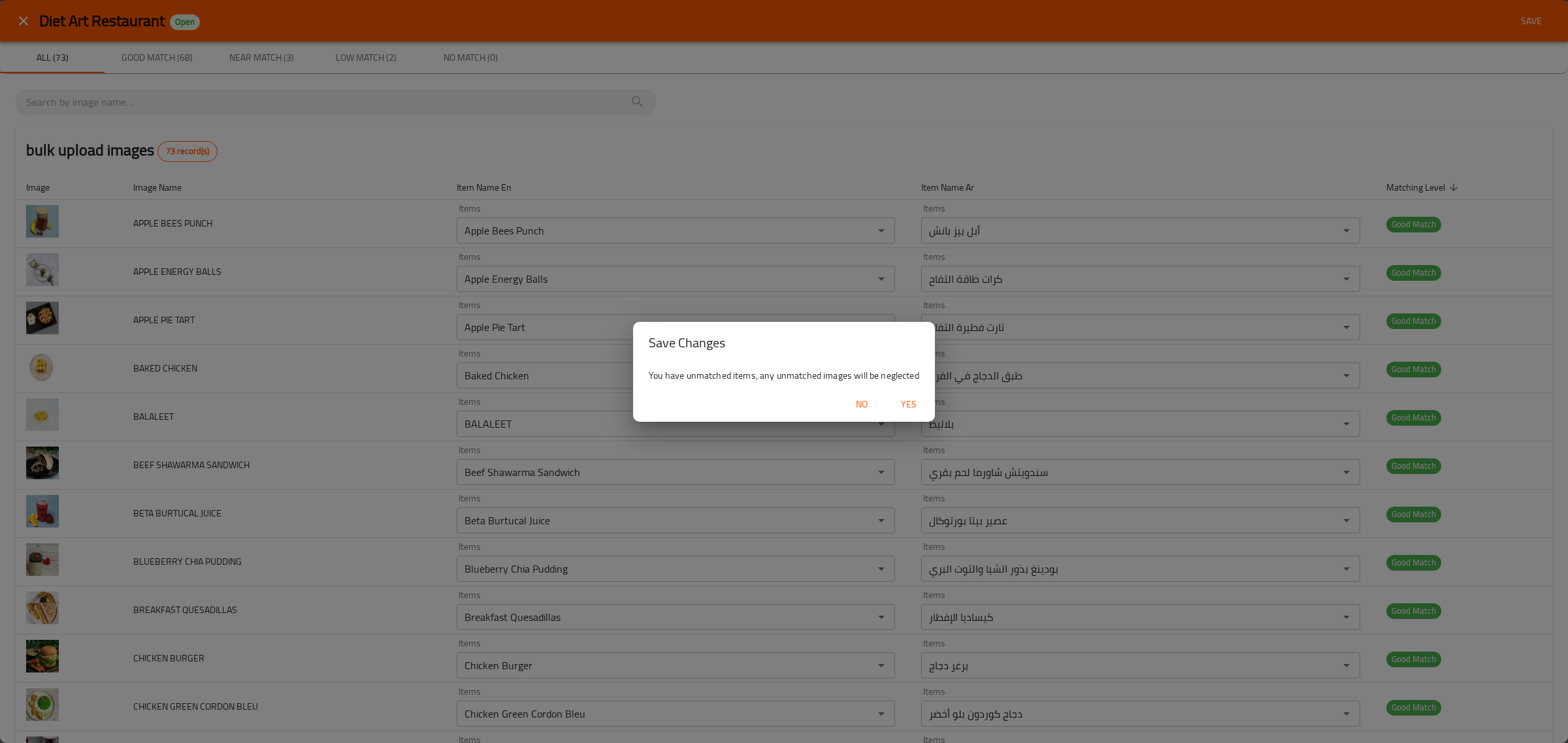
click at [906, 405] on span "Yes" at bounding box center [908, 404] width 31 height 16
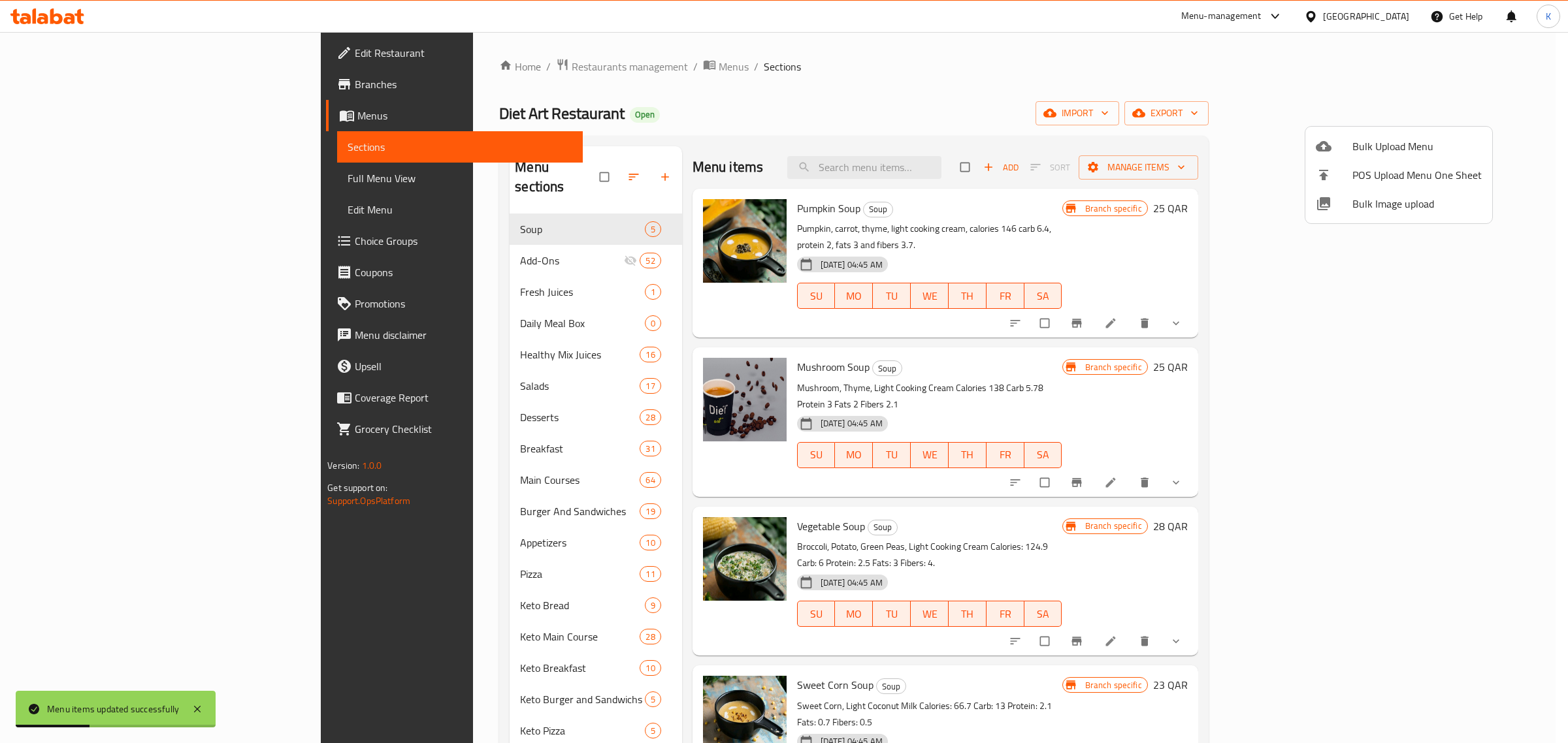
click at [1493, 105] on div at bounding box center [784, 371] width 1568 height 743
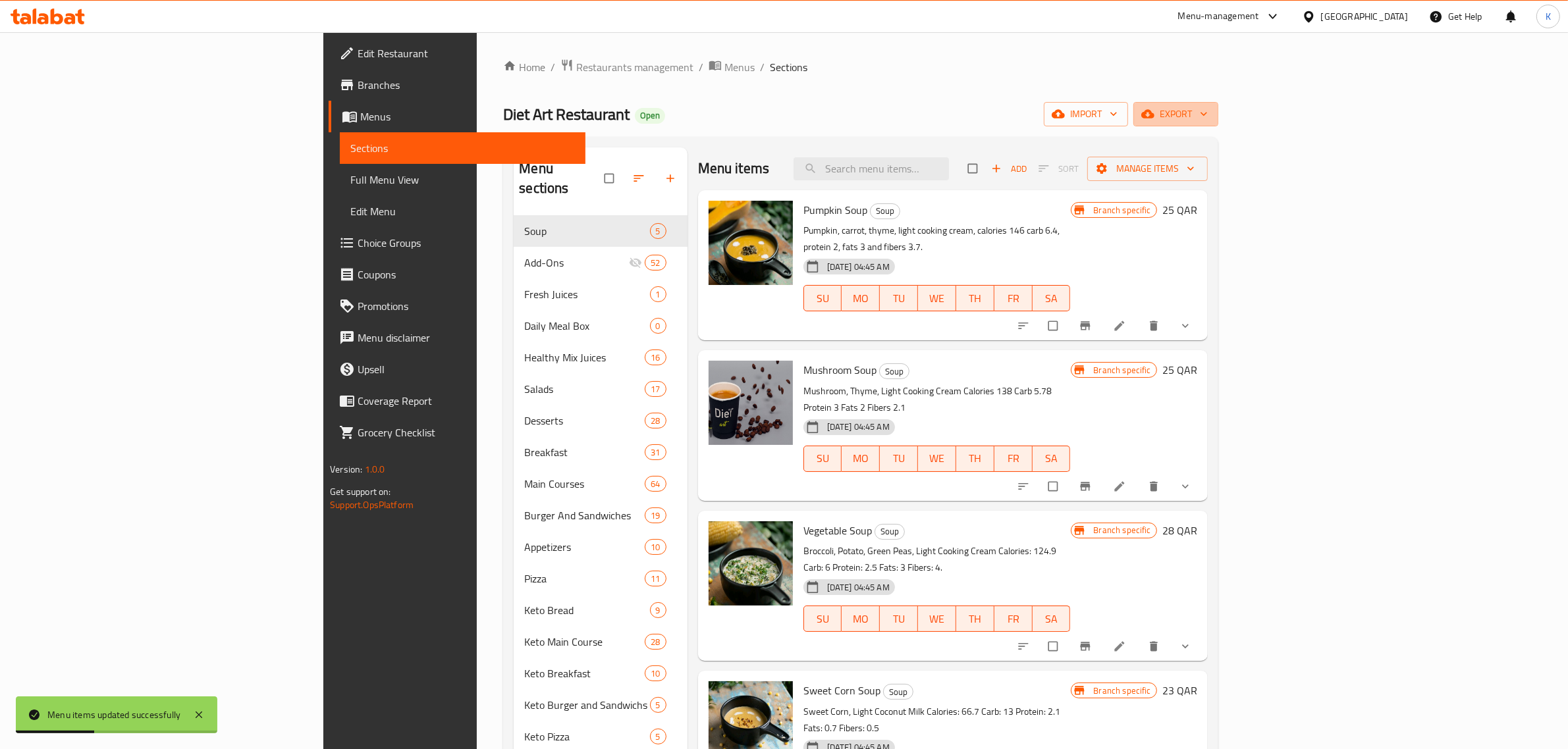
click at [1208, 106] on span "export" at bounding box center [1175, 114] width 64 height 16
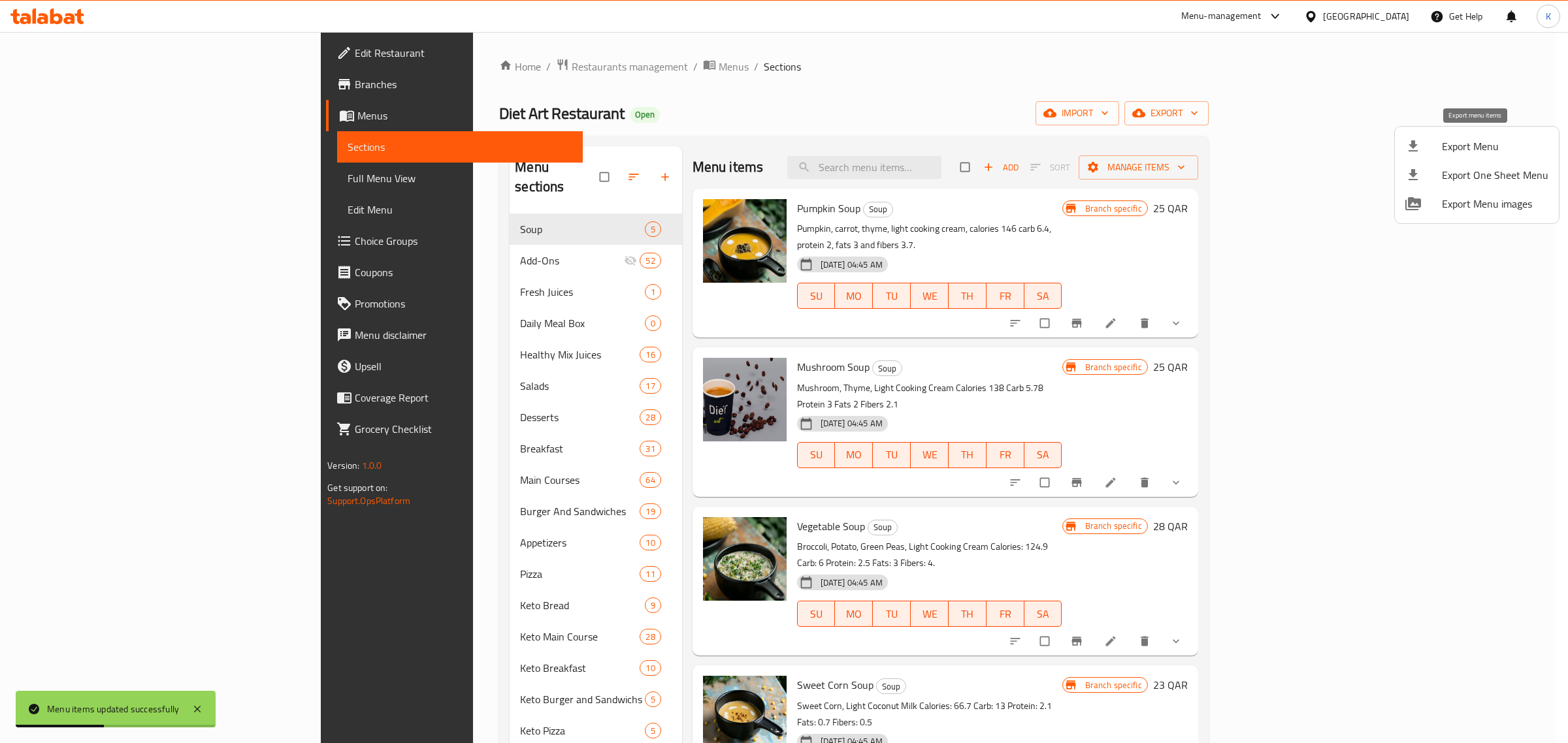
click at [1442, 139] on span "Export Menu" at bounding box center [1495, 146] width 107 height 16
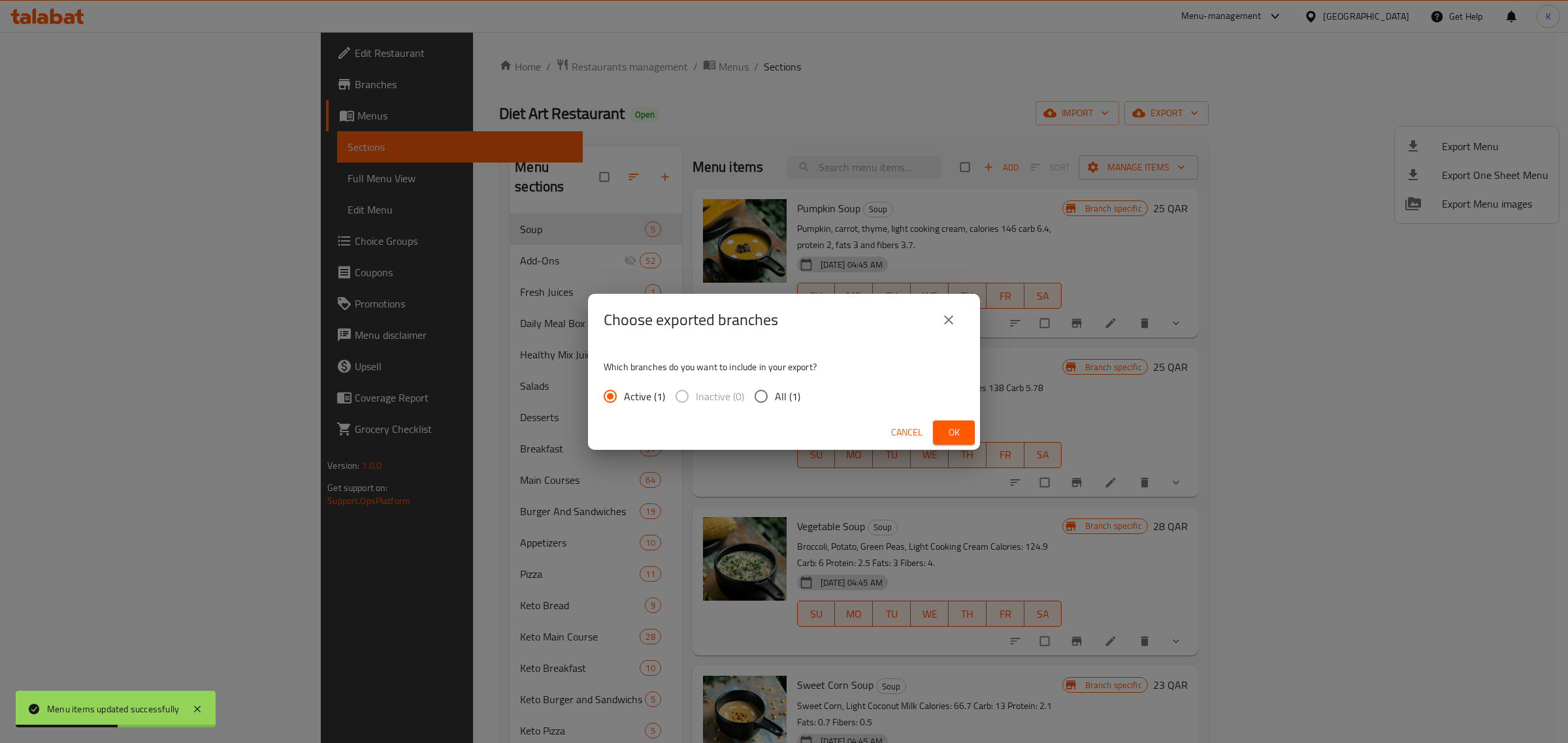
click at [769, 406] on input "All (1)" at bounding box center [761, 396] width 27 height 27
radio input "true"
click at [959, 441] on button "Ok" at bounding box center [954, 432] width 42 height 24
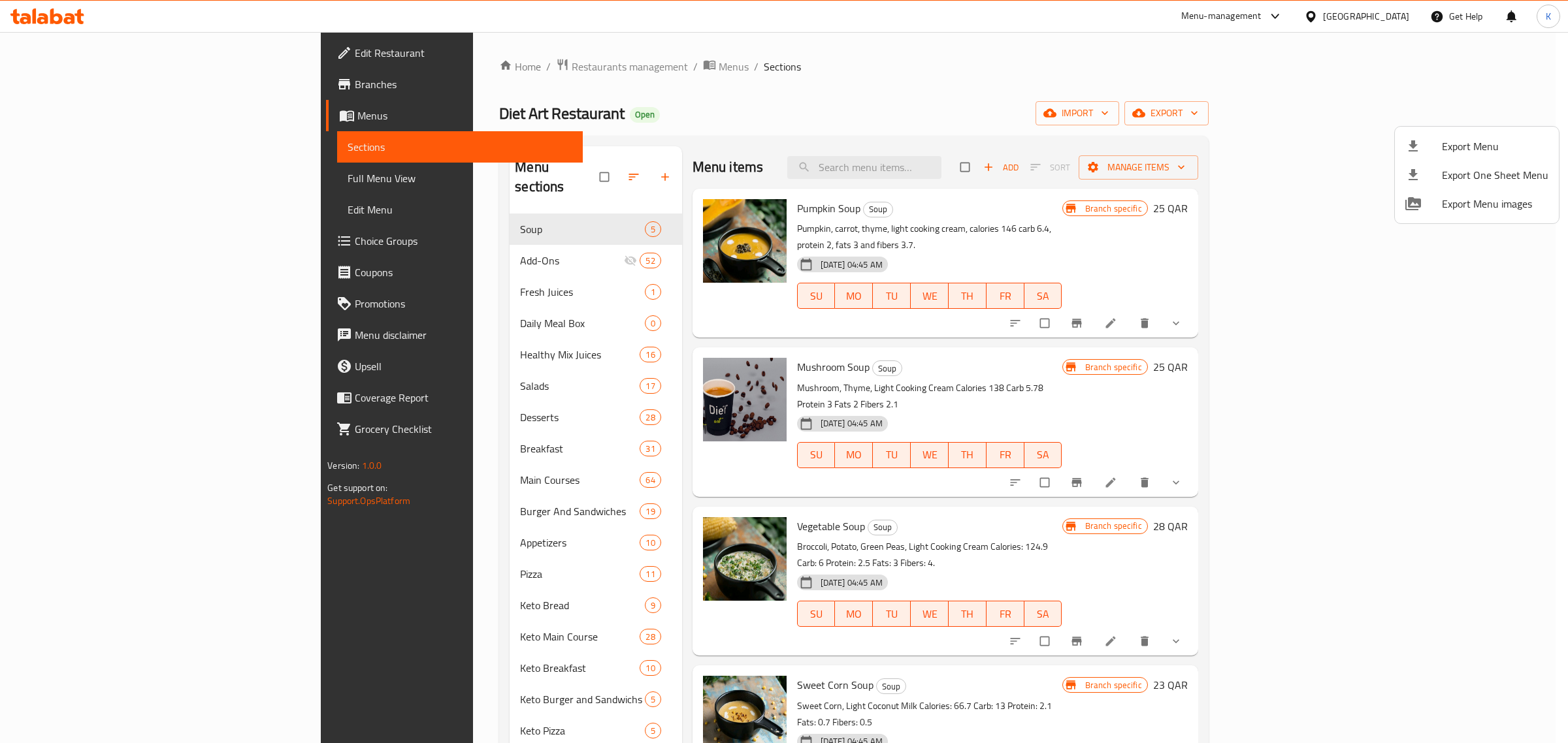
click at [1388, 17] on div at bounding box center [784, 371] width 1568 height 743
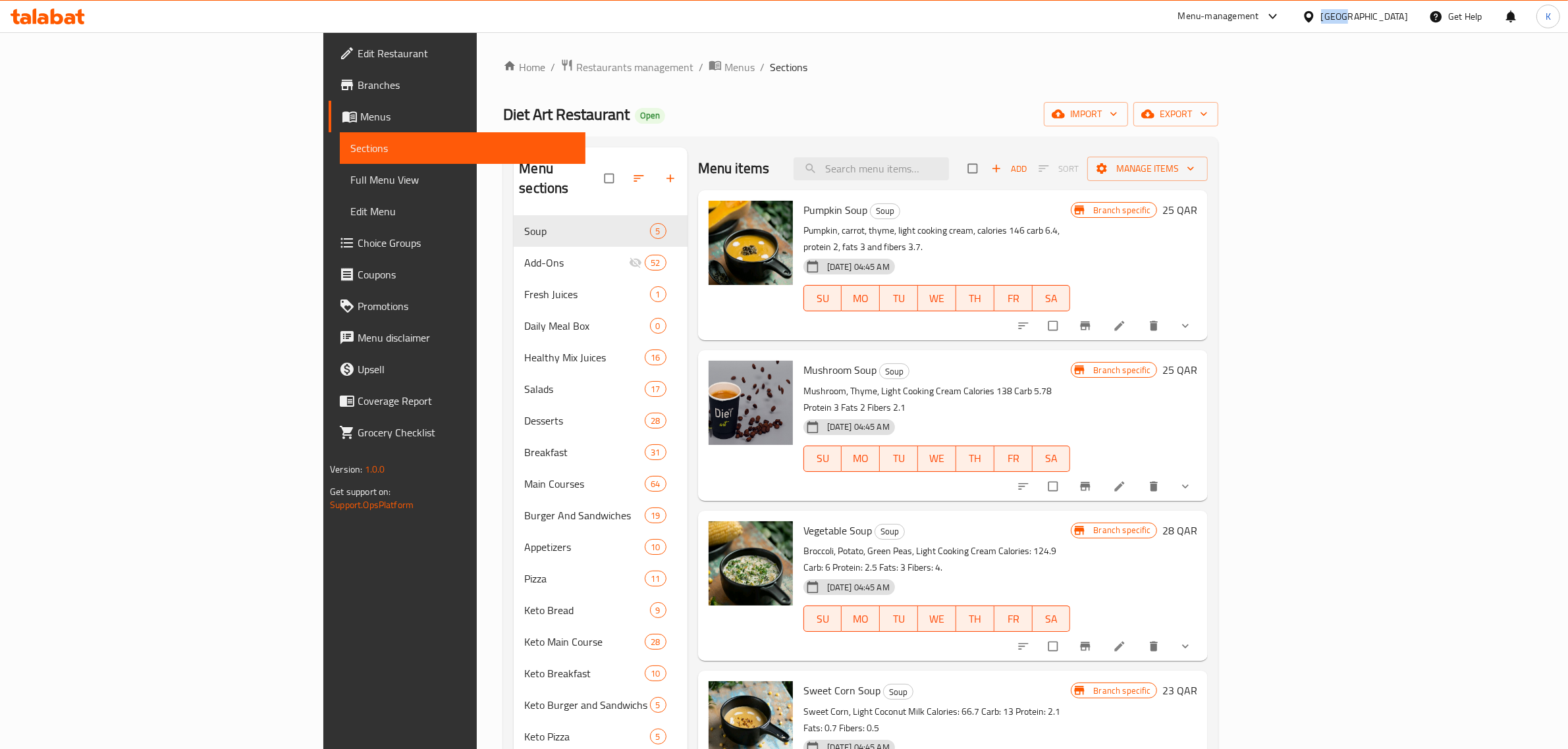
click at [1399, 18] on div "[GEOGRAPHIC_DATA]" at bounding box center [1365, 16] width 87 height 15
click at [1234, 228] on div "[GEOGRAPHIC_DATA]" at bounding box center [1265, 227] width 87 height 15
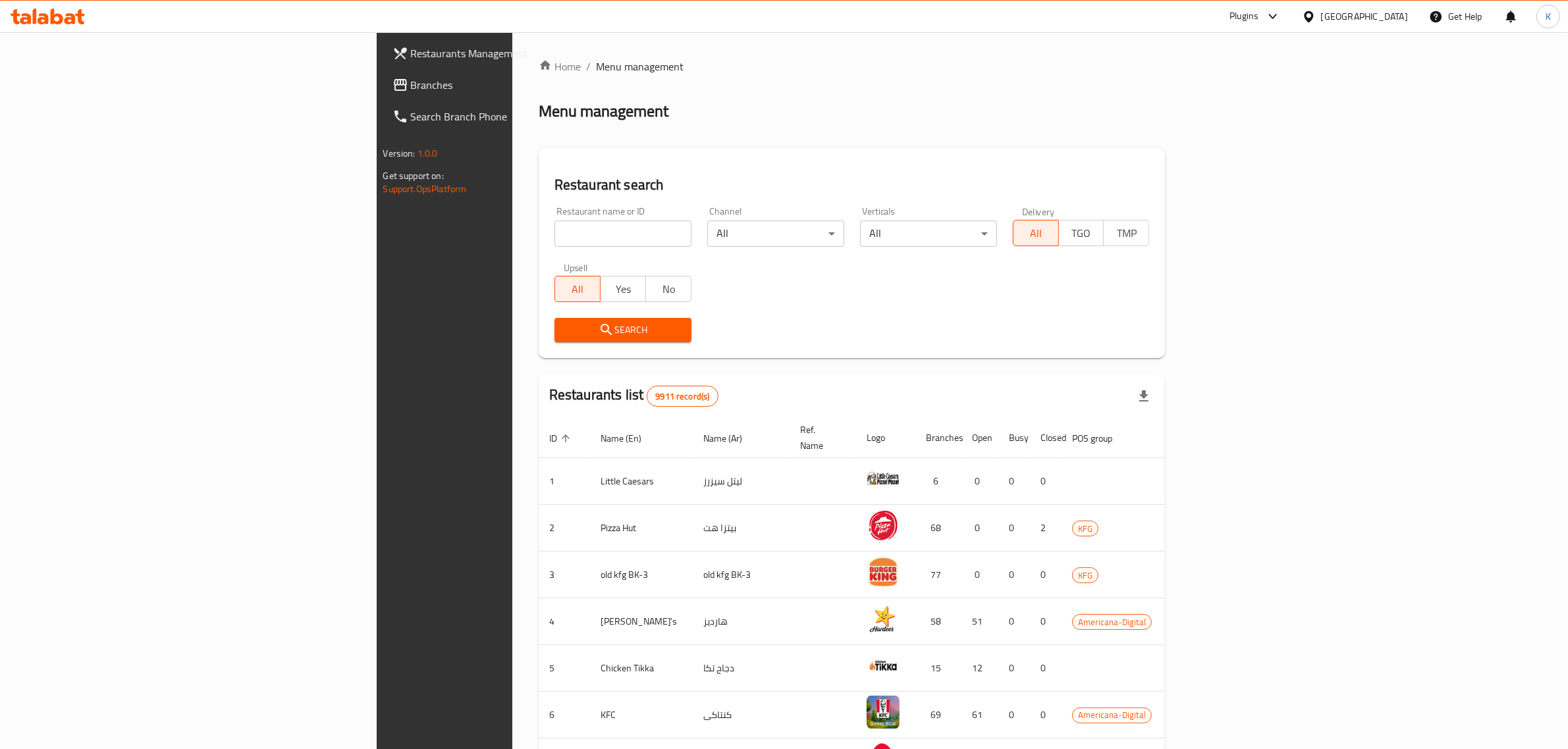
click at [393, 84] on span at bounding box center [402, 85] width 18 height 16
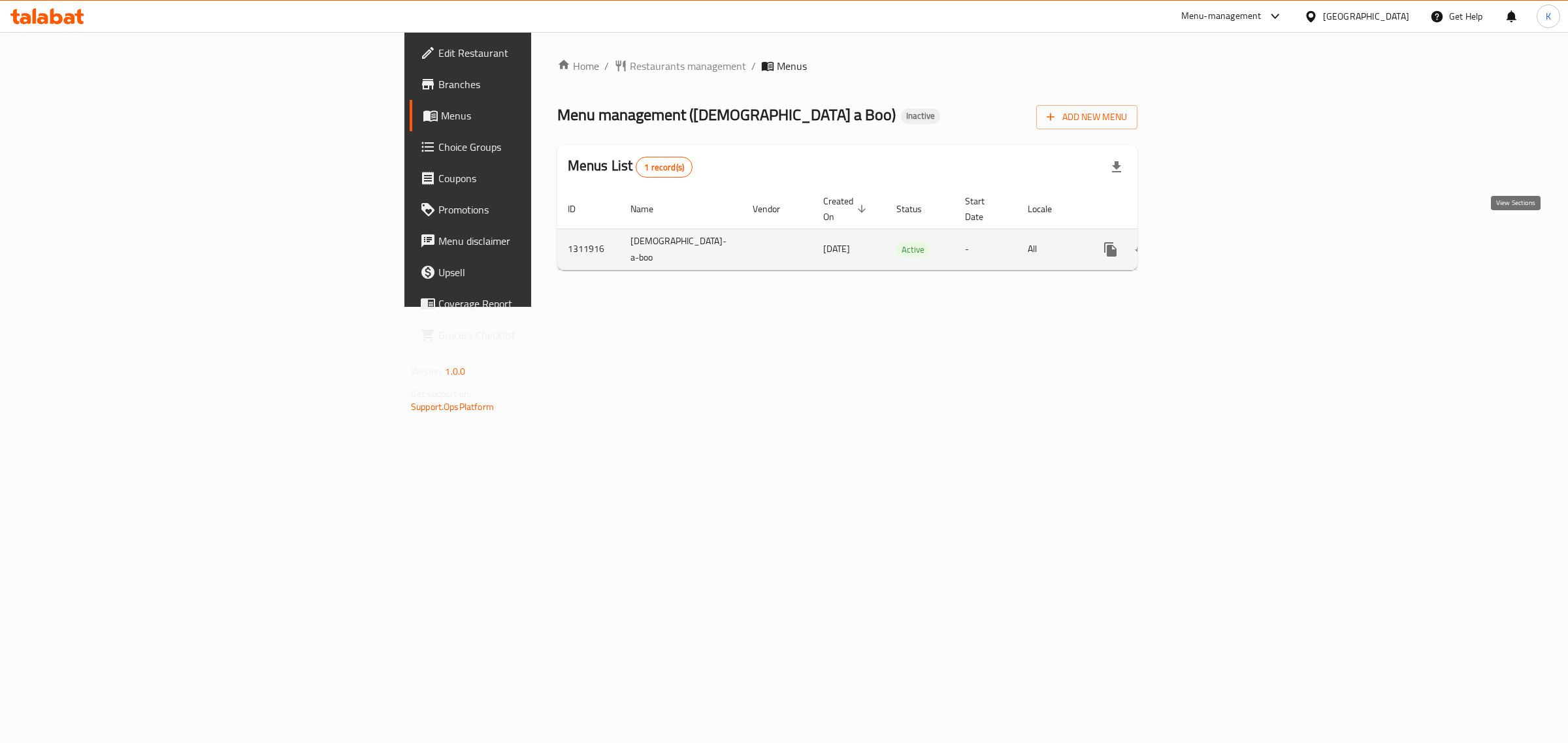
click at [1213, 242] on icon "enhanced table" at bounding box center [1204, 249] width 16 height 16
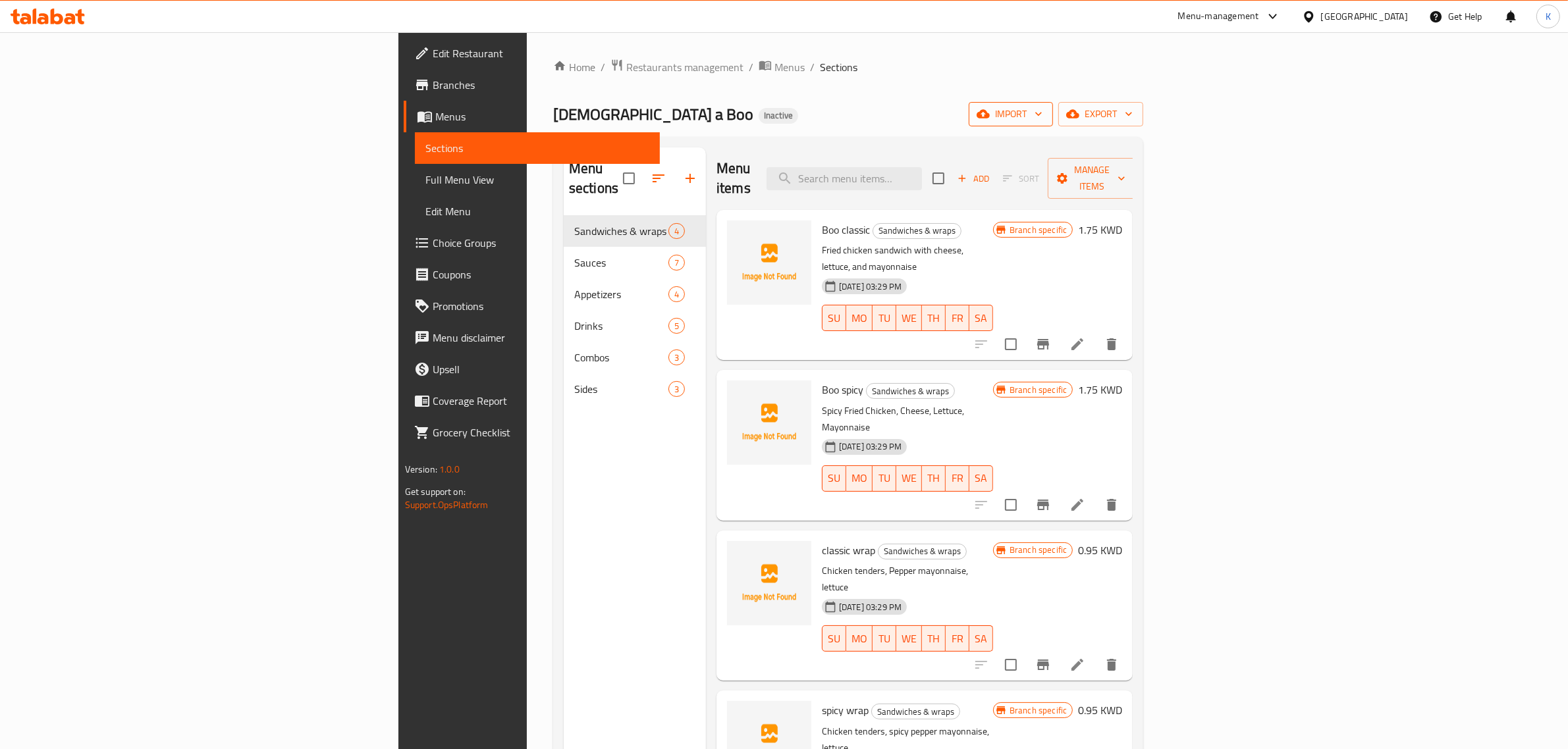
click at [1043, 110] on span "import" at bounding box center [1011, 114] width 63 height 16
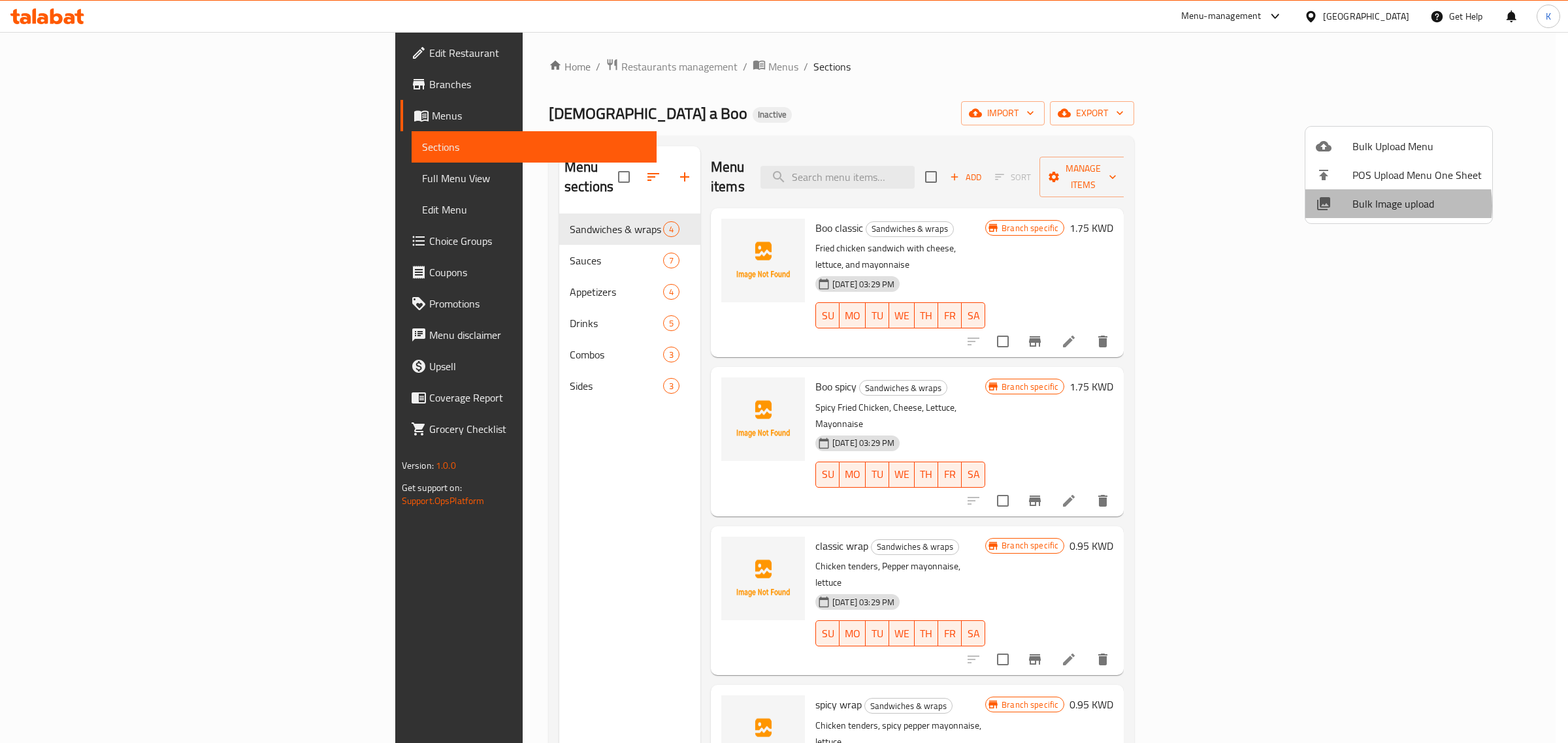
click at [1372, 205] on span "Bulk Image upload" at bounding box center [1418, 203] width 130 height 16
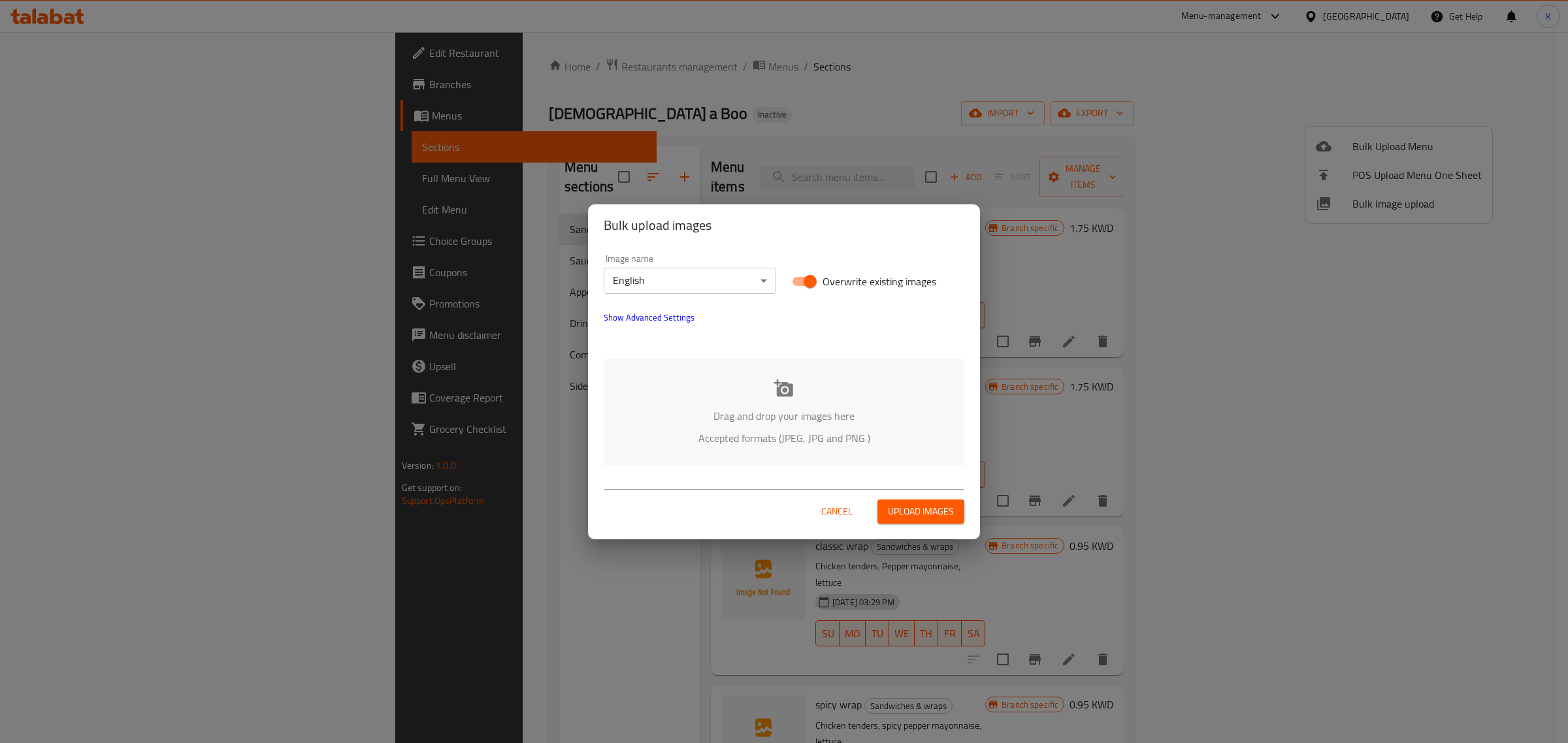
click at [795, 421] on p "Drag and drop your images here" at bounding box center [784, 416] width 321 height 16
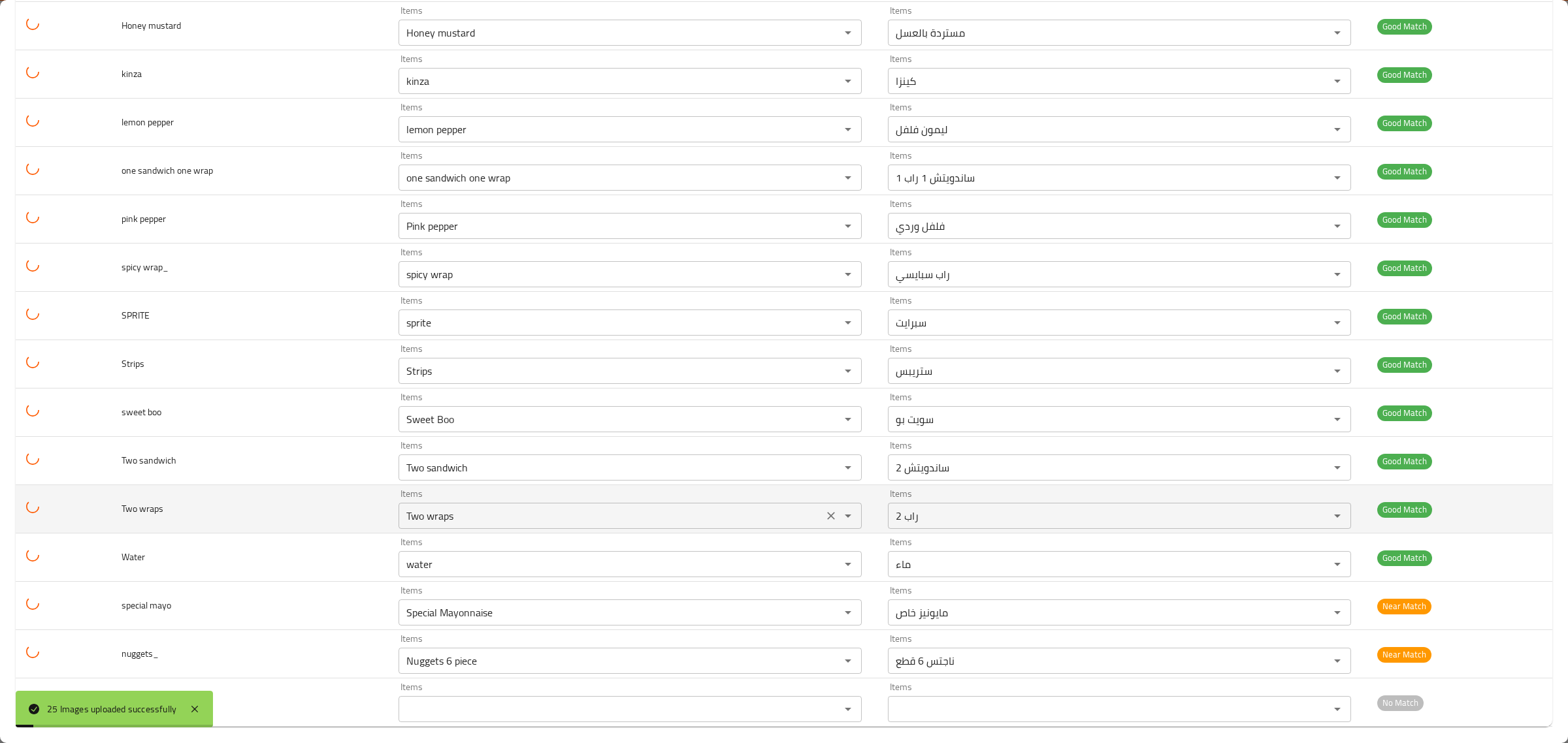
scroll to position [694, 0]
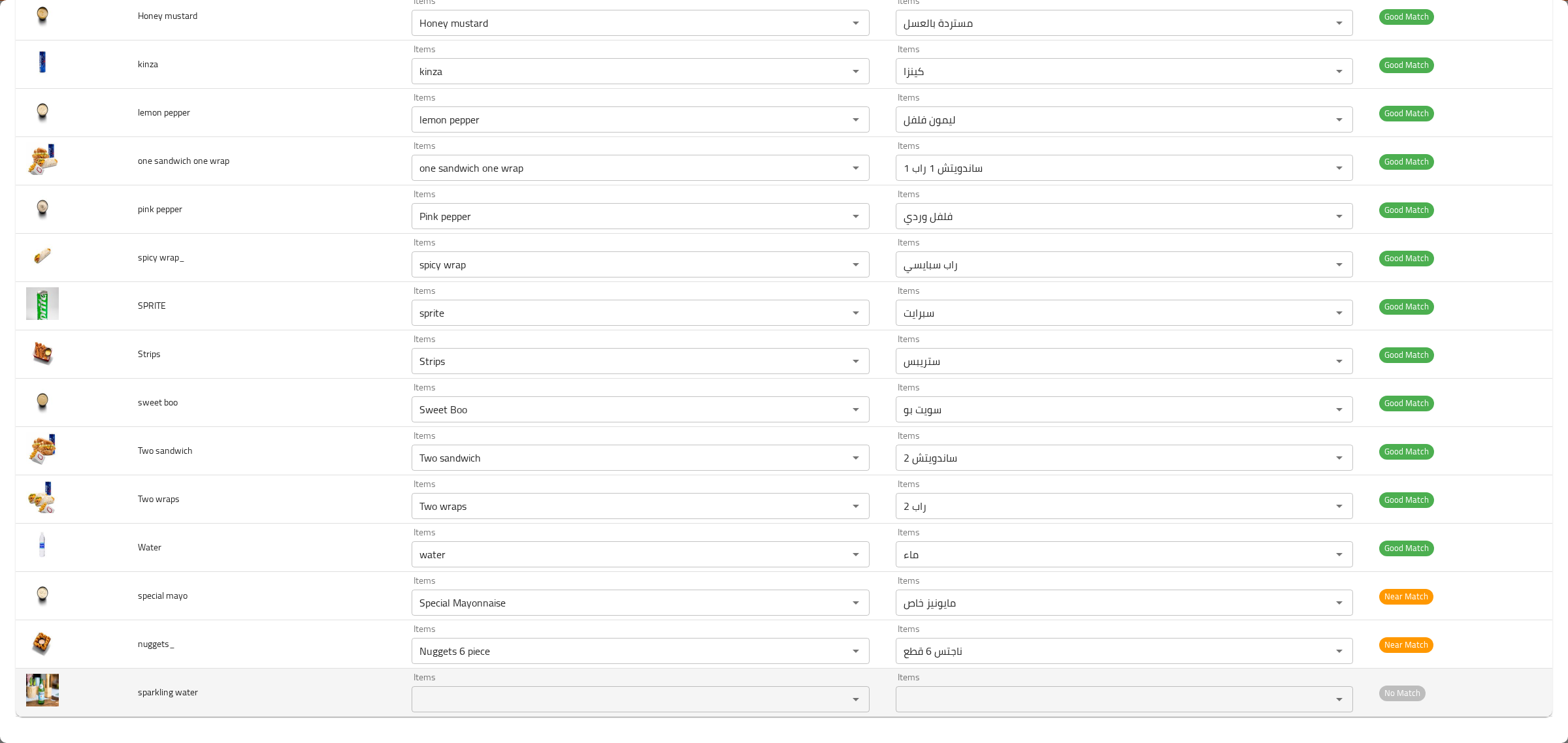
click at [482, 687] on div "Items" at bounding box center [640, 700] width 458 height 26
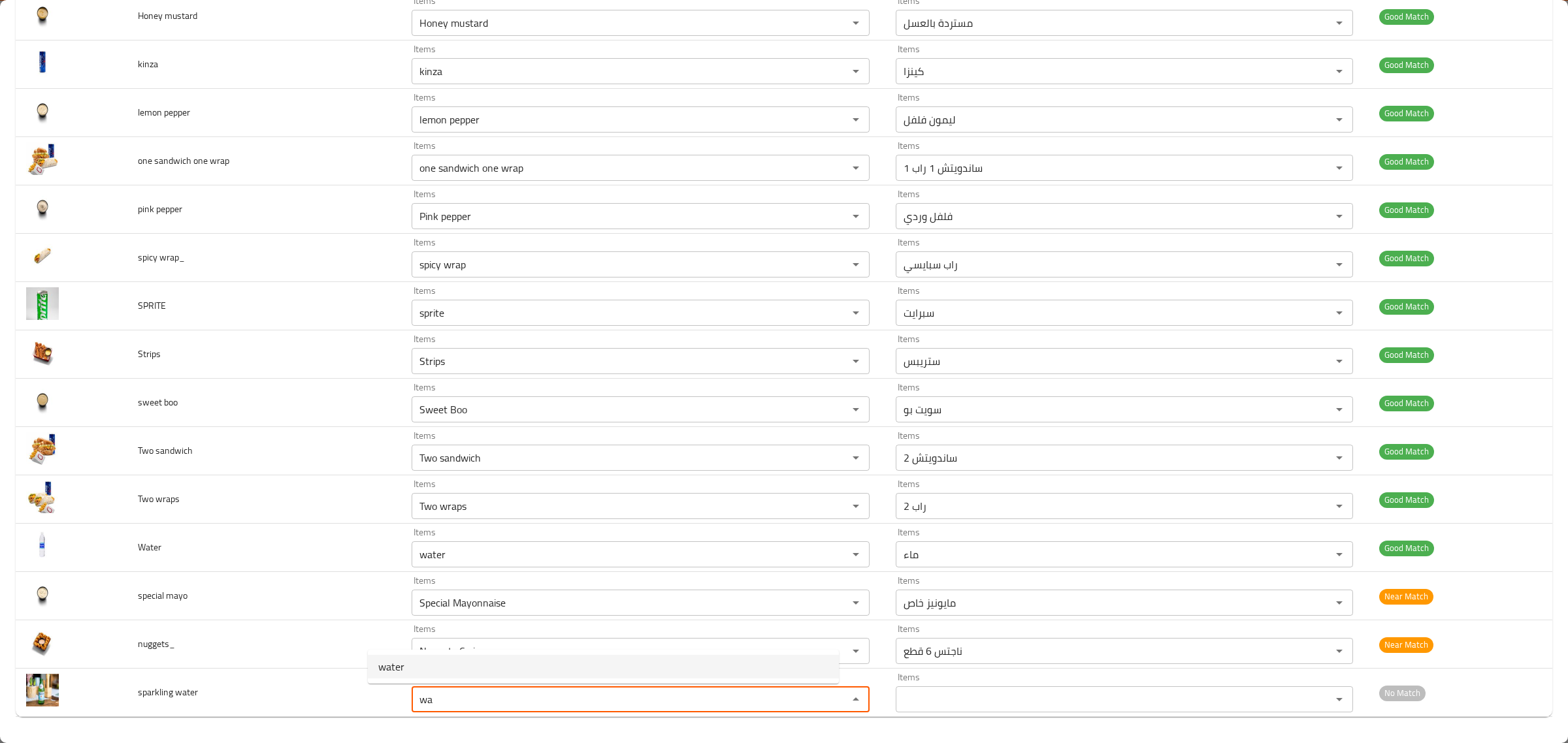
click at [403, 668] on span "water" at bounding box center [391, 666] width 26 height 16
type water "water"
type water-ar "ماء"
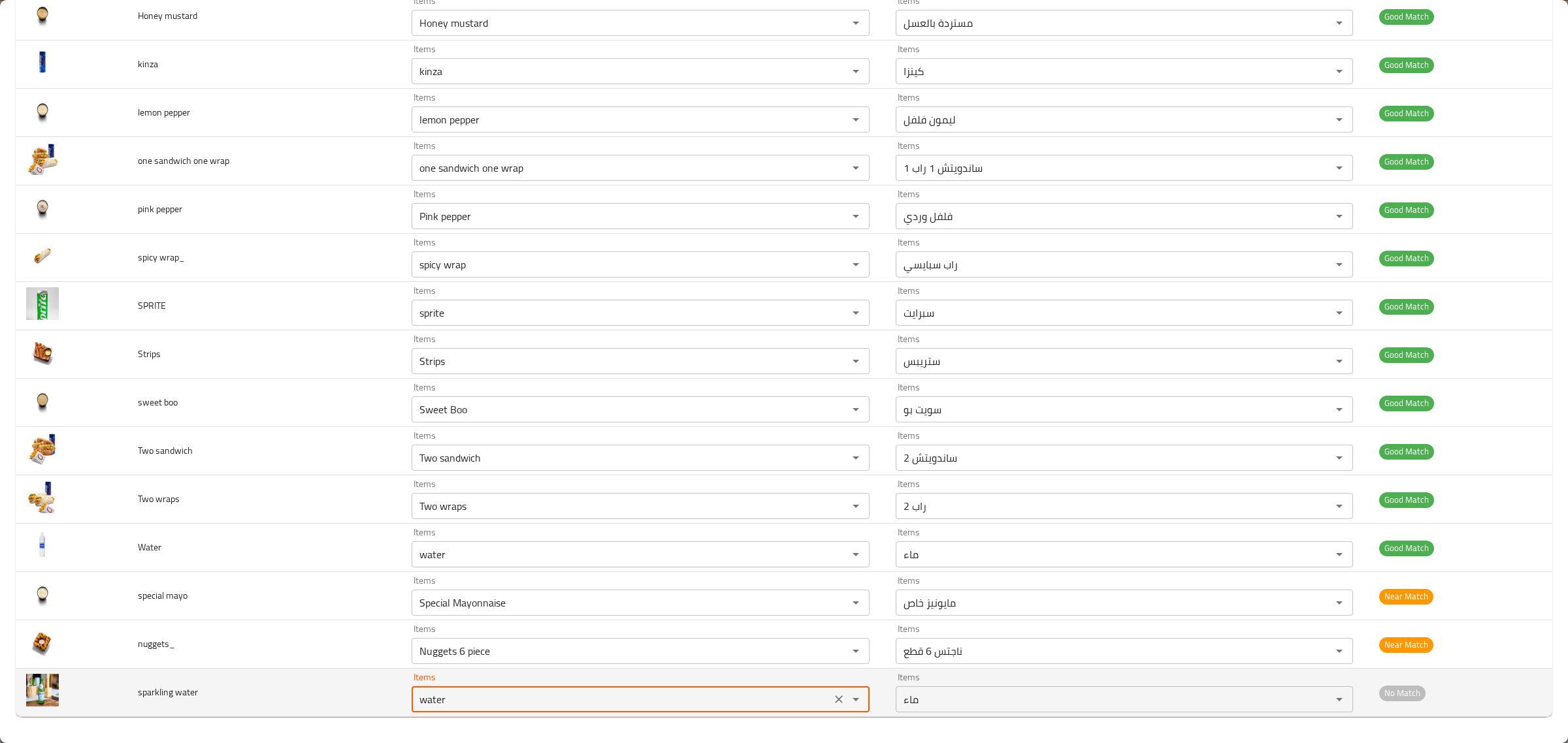
drag, startPoint x: 385, startPoint y: 694, endPoint x: 320, endPoint y: 694, distance: 65.0
click at [320, 694] on tr "sparkling water Items water Items Items ماء Items No Match" at bounding box center [784, 692] width 1537 height 48
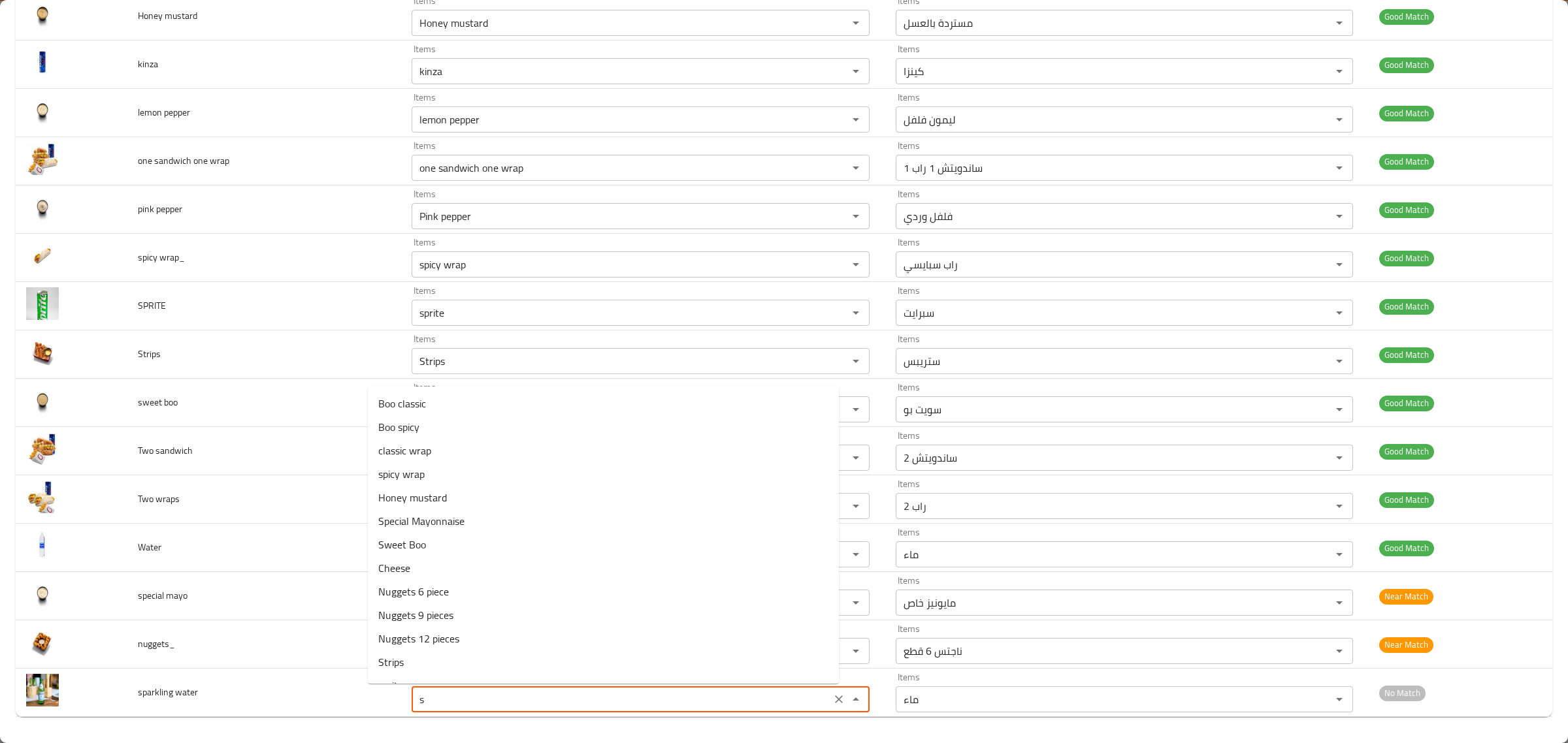
type water "sp"
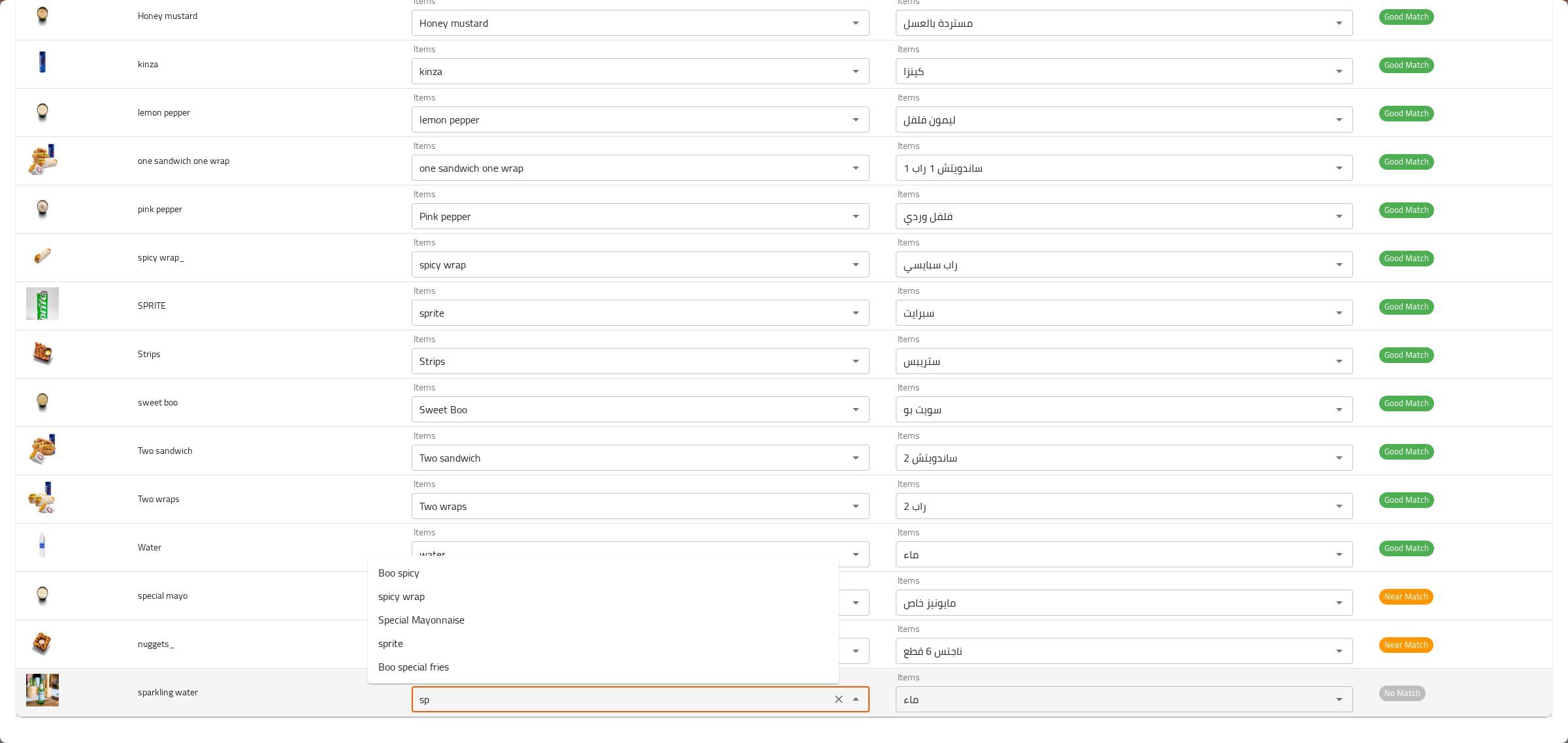
drag, startPoint x: 458, startPoint y: 702, endPoint x: 279, endPoint y: 682, distance: 180.1
click at [279, 682] on tr "sparkling water Items sp Items Items ماء Items No Match" at bounding box center [784, 692] width 1537 height 48
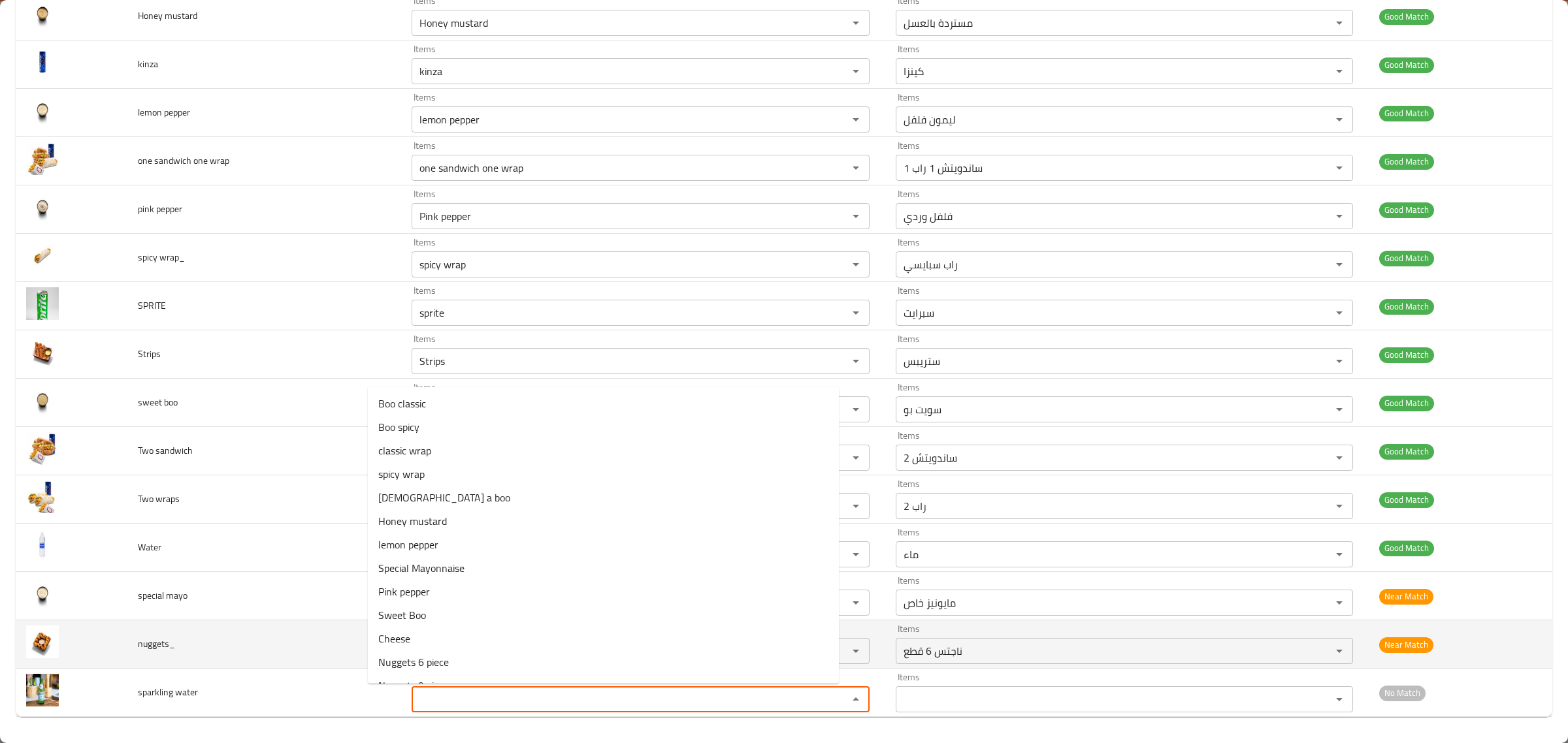
click at [293, 645] on td "nuggets_" at bounding box center [265, 644] width 274 height 48
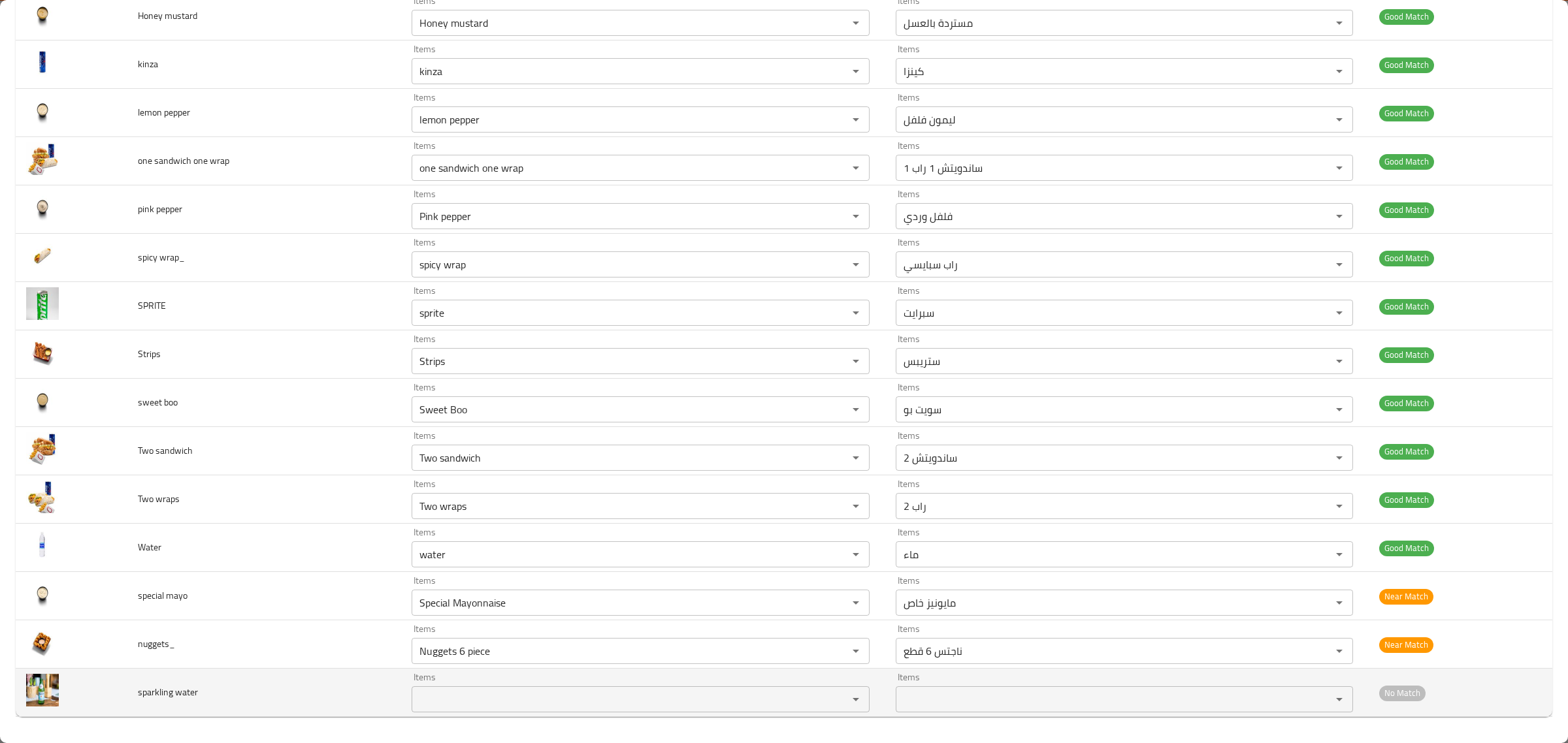
click at [42, 697] on img "enhanced table" at bounding box center [42, 690] width 33 height 33
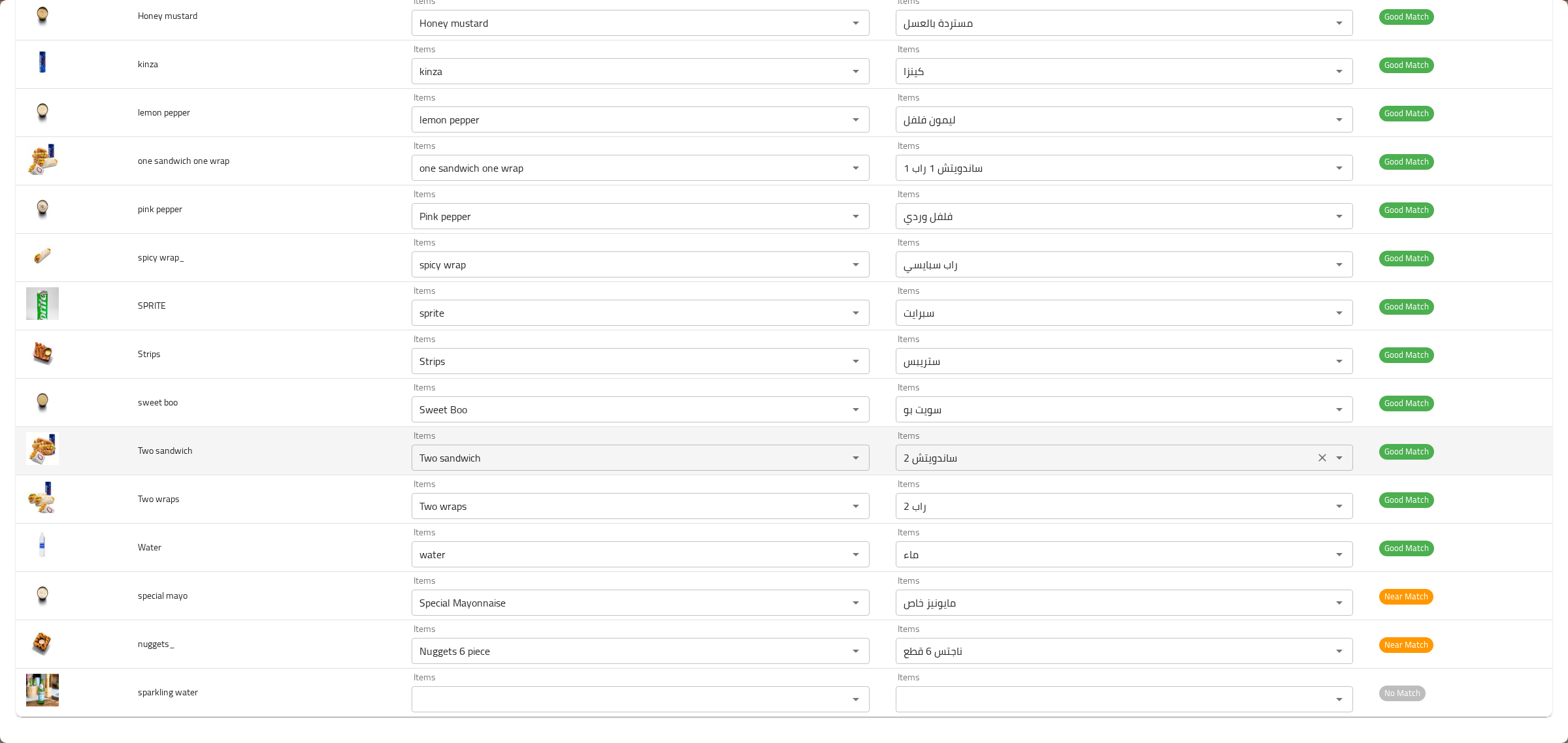
click at [1176, 456] on sandwich-ar "2 ساندويتش" at bounding box center [1105, 457] width 411 height 18
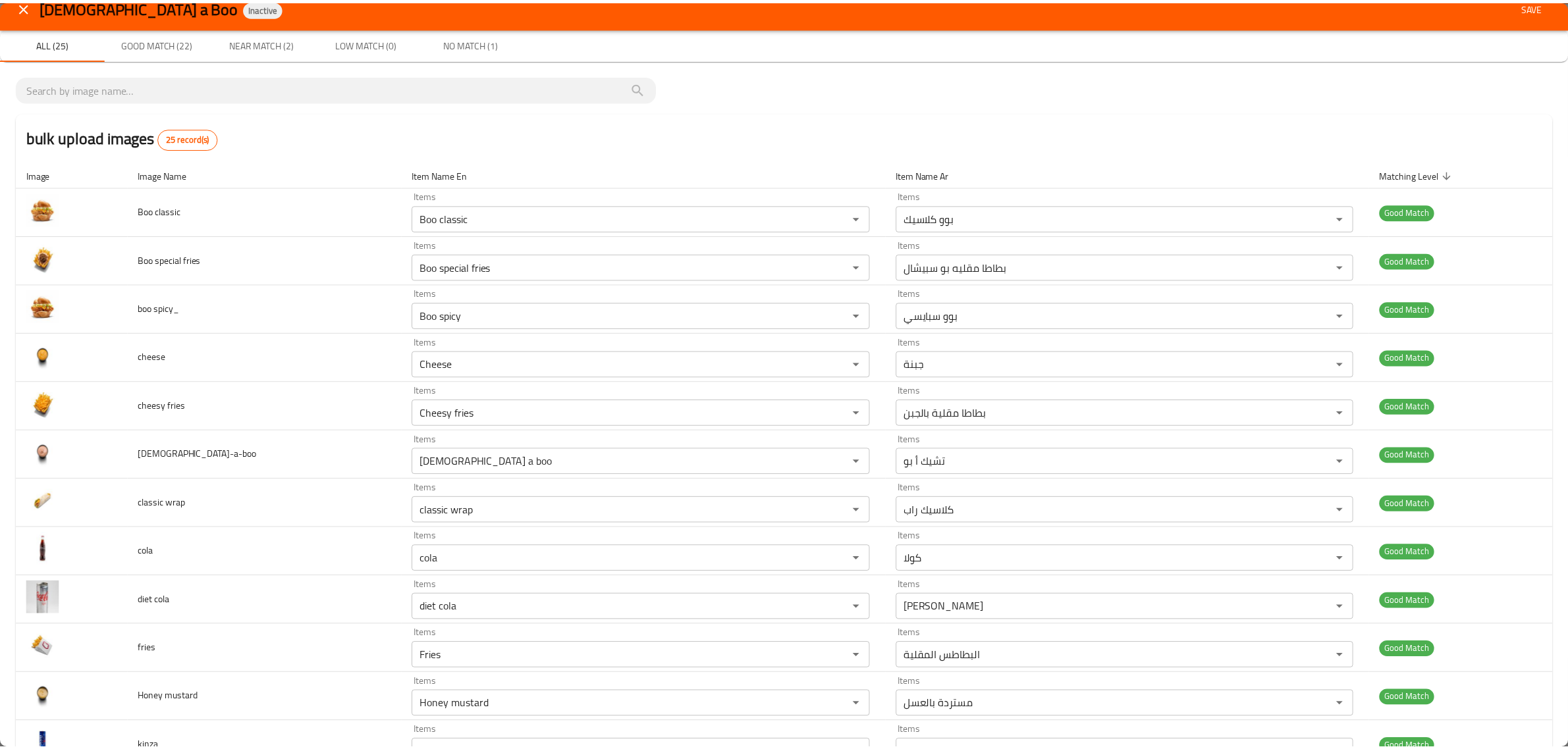
scroll to position [0, 0]
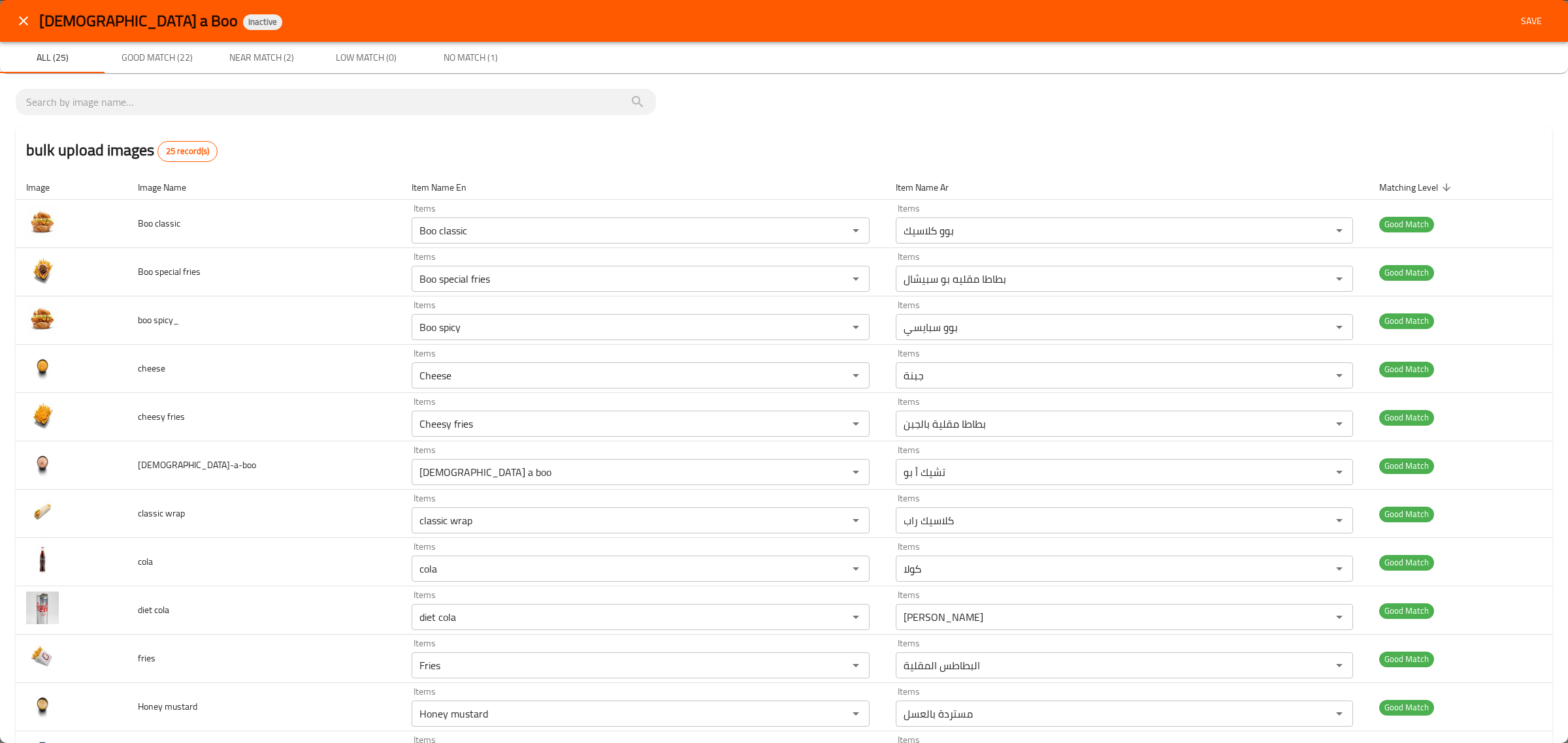
click at [1532, 11] on button "Save" at bounding box center [1532, 21] width 42 height 24
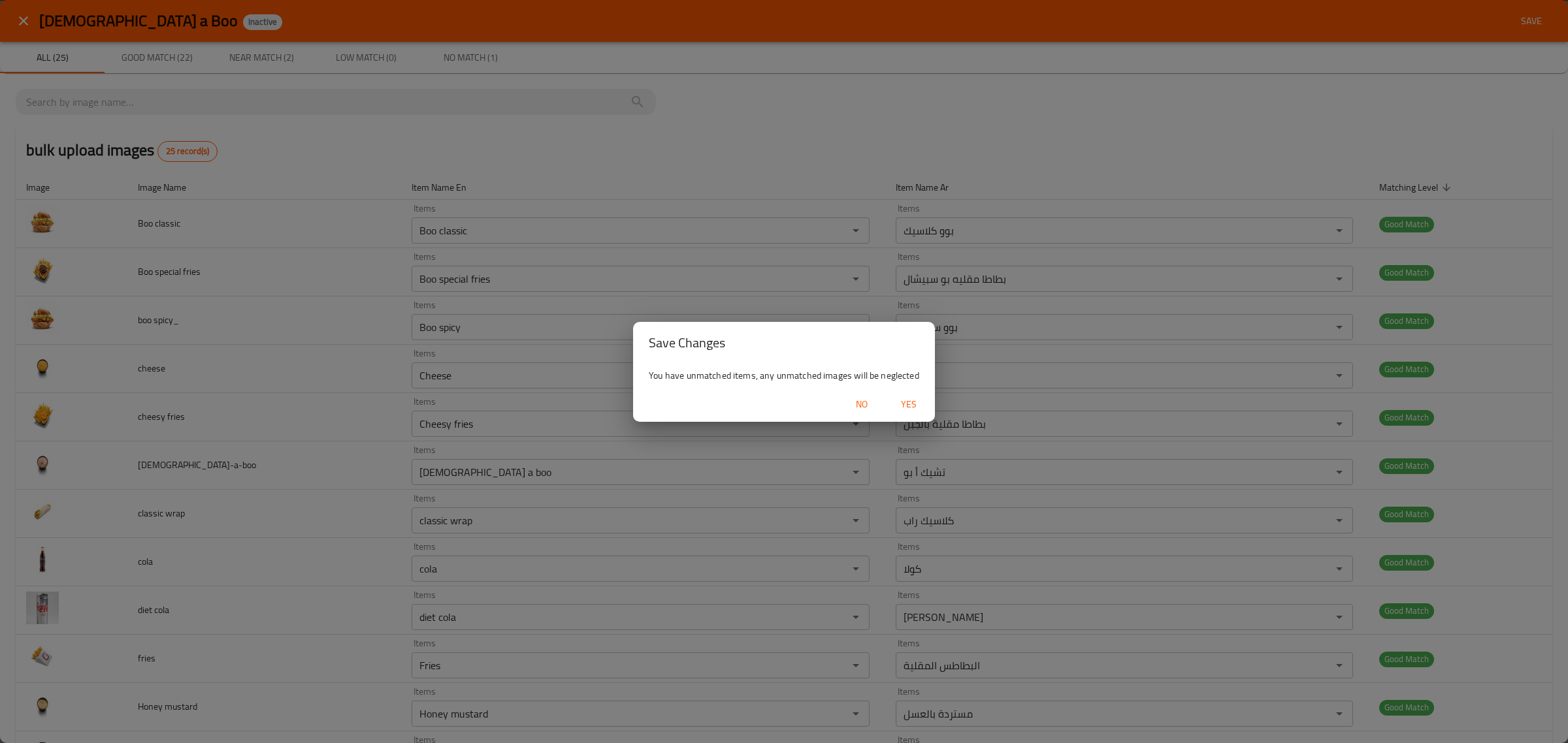
click at [899, 406] on span "Yes" at bounding box center [908, 404] width 31 height 16
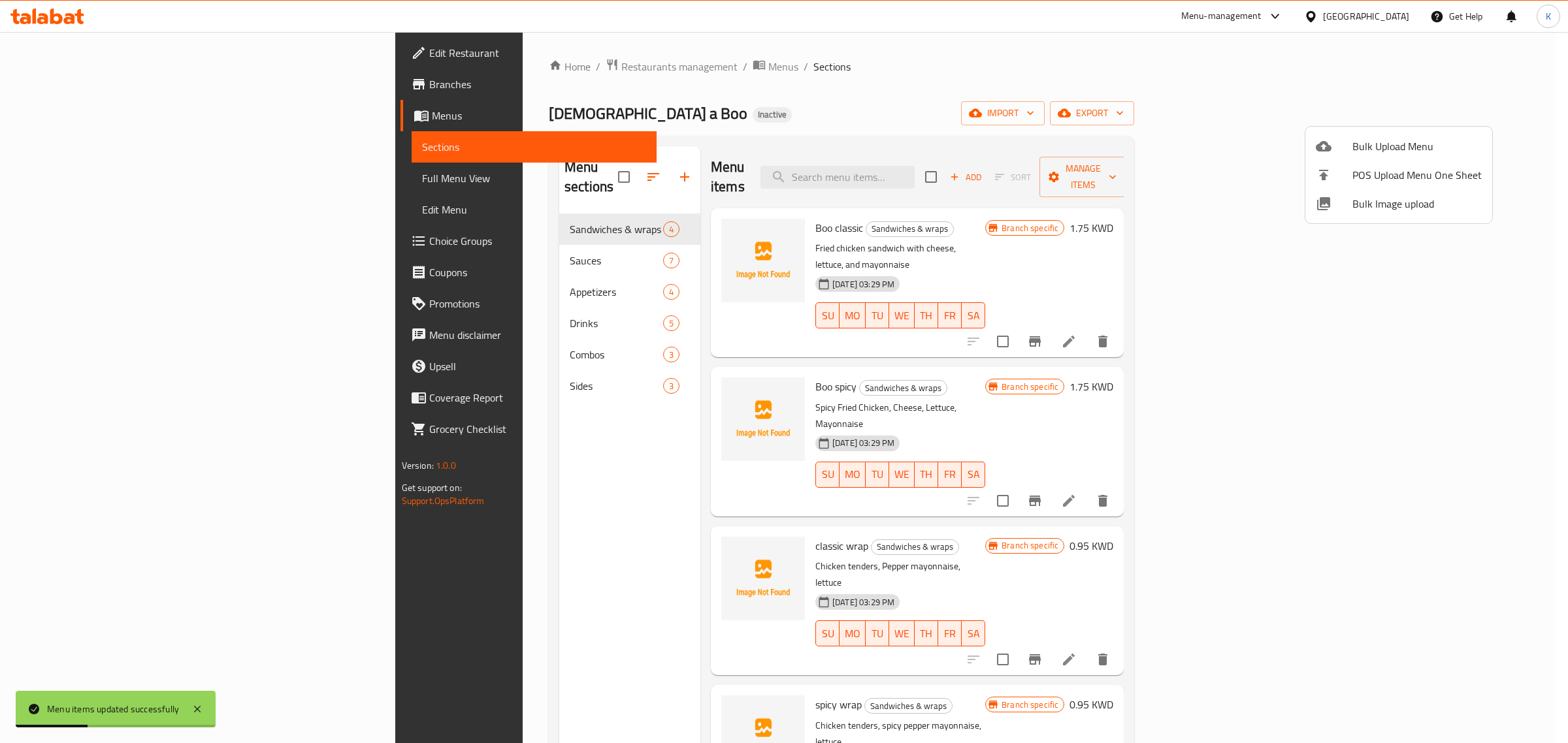
click at [79, 182] on div at bounding box center [784, 371] width 1568 height 743
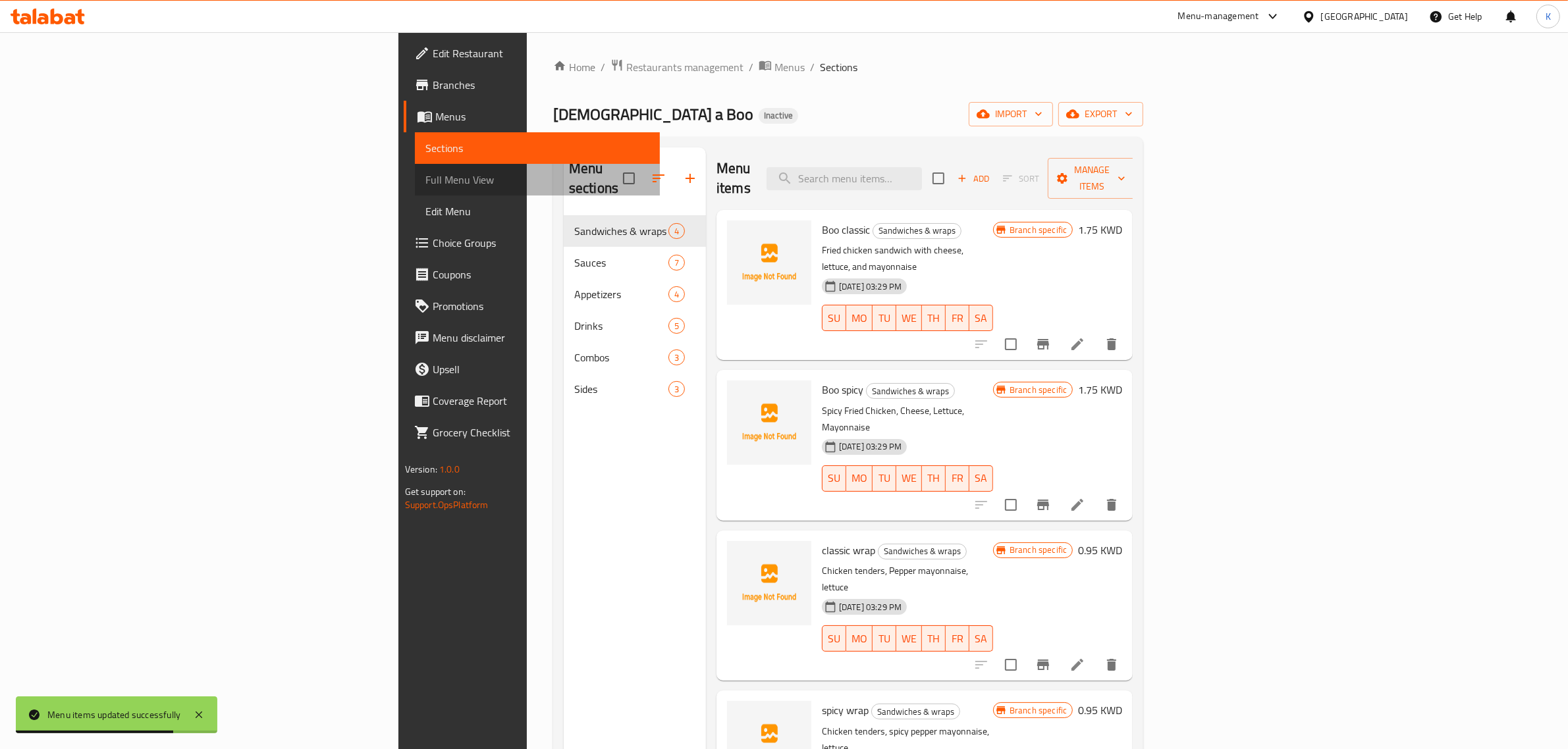
click at [426, 181] on span "Full Menu View" at bounding box center [538, 180] width 225 height 16
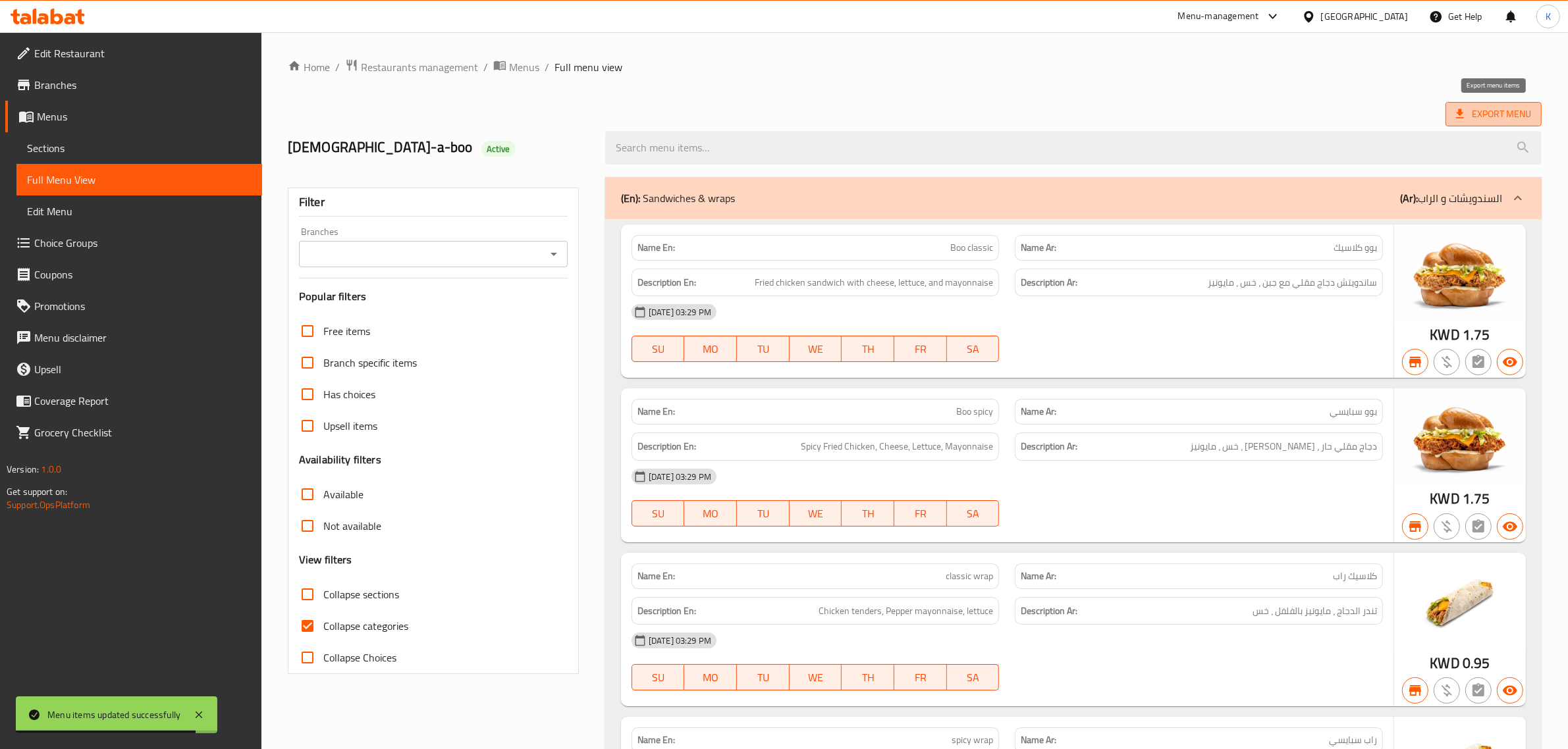
click at [1509, 117] on span "Export Menu" at bounding box center [1494, 114] width 75 height 16
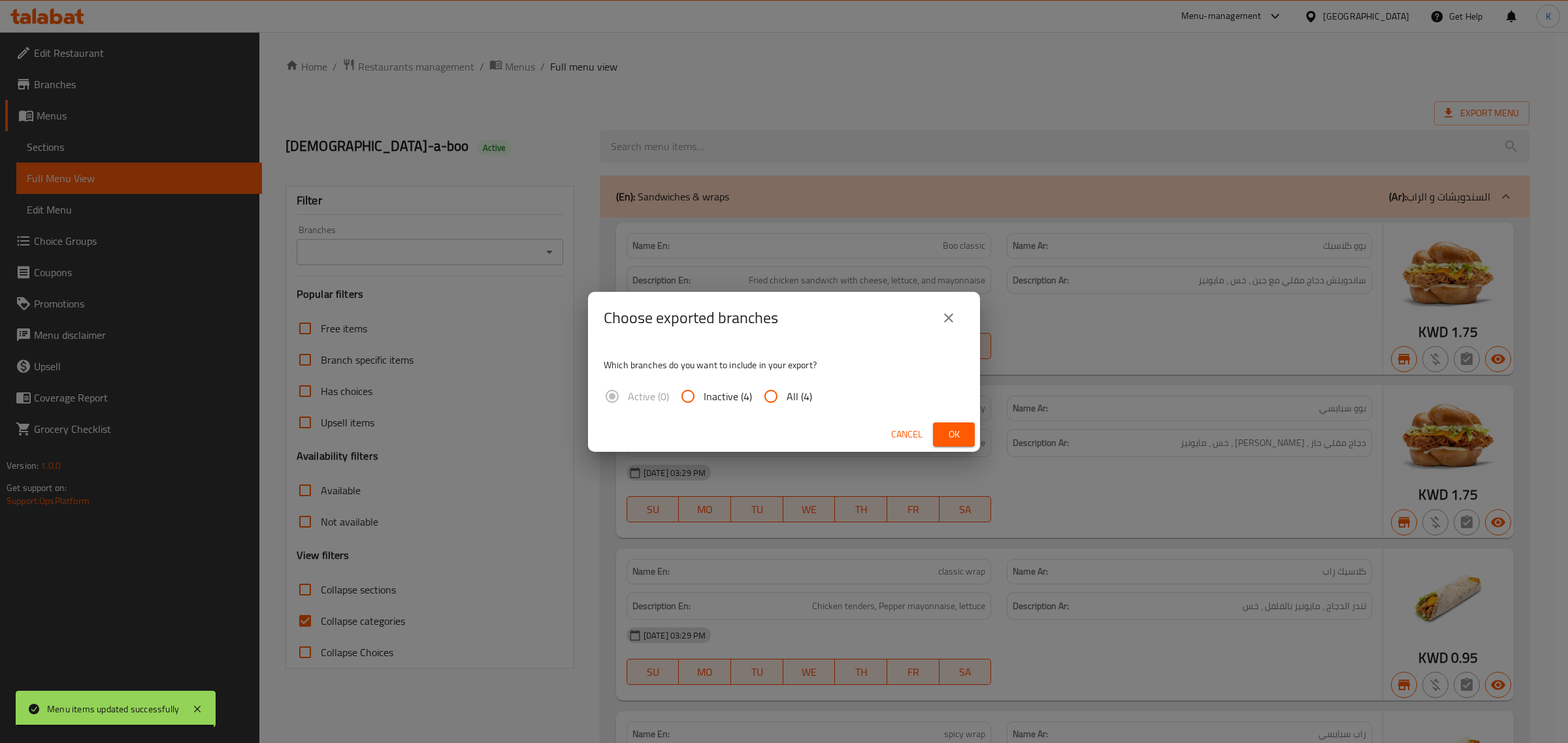
click at [792, 395] on span "All (4)" at bounding box center [799, 396] width 26 height 16
click at [786, 395] on input "All (4)" at bounding box center [770, 396] width 31 height 31
radio input "true"
click at [948, 430] on span "Ok" at bounding box center [954, 434] width 21 height 16
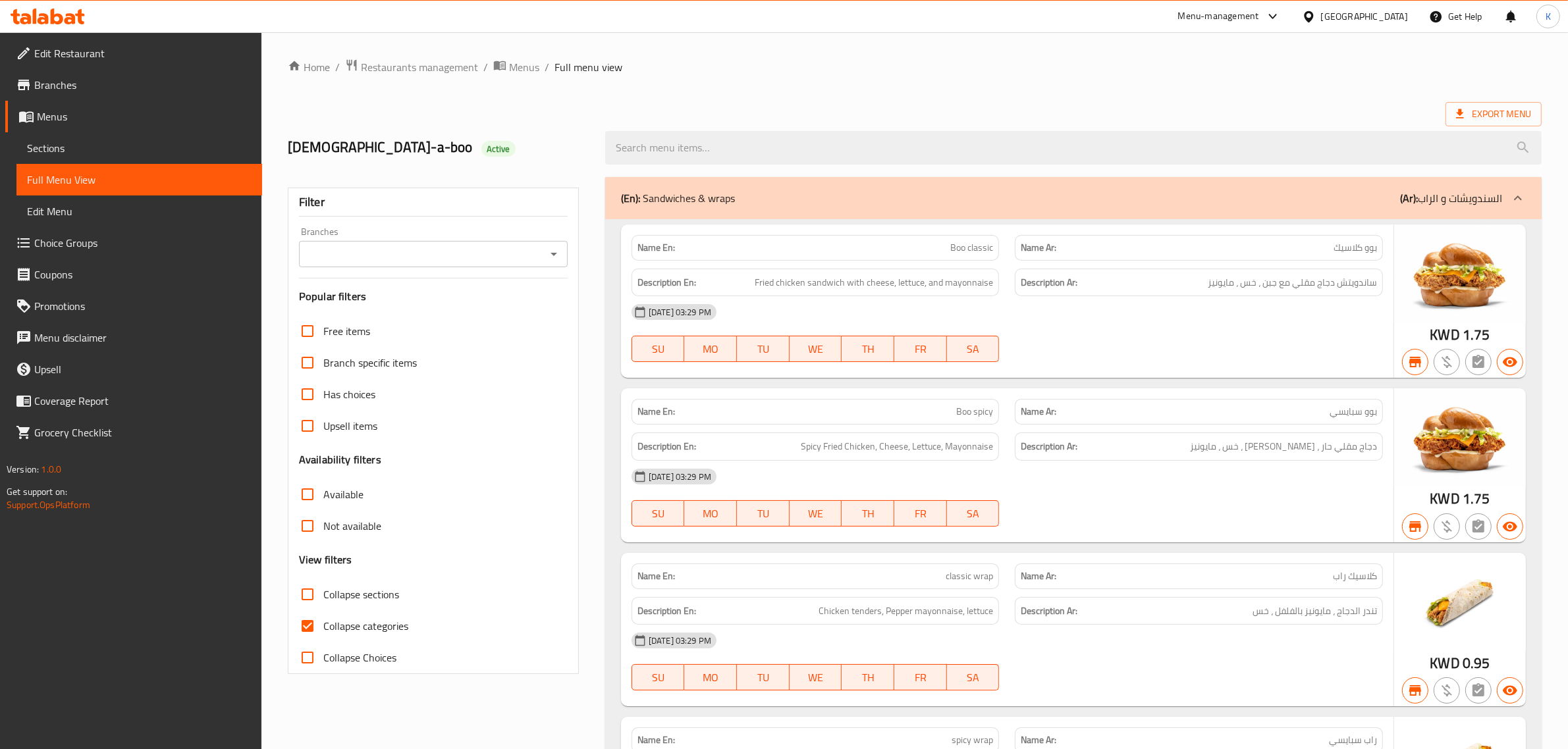
click at [1400, 13] on div "[GEOGRAPHIC_DATA]" at bounding box center [1365, 16] width 87 height 15
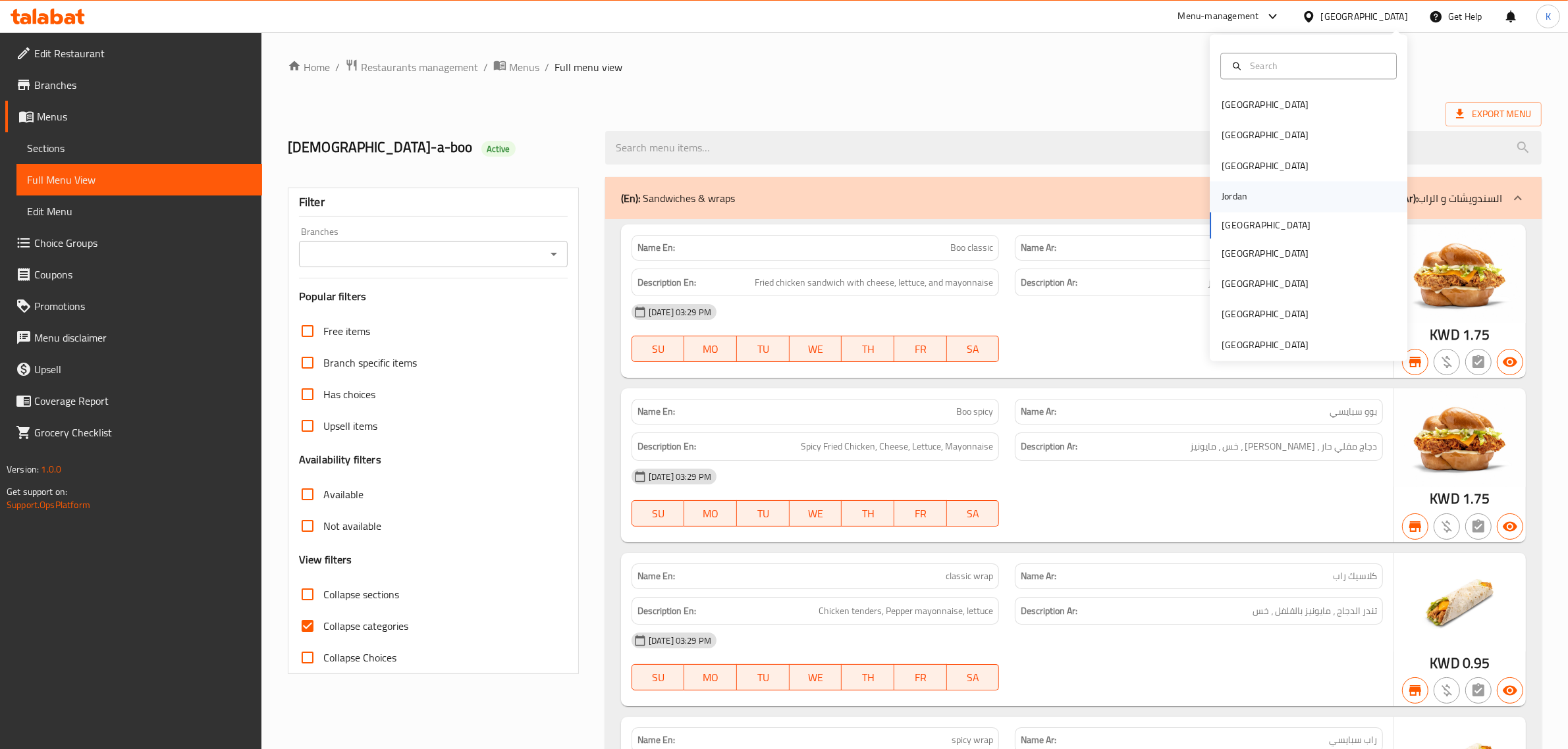
click at [1258, 192] on div "Jordan" at bounding box center [1308, 197] width 197 height 30
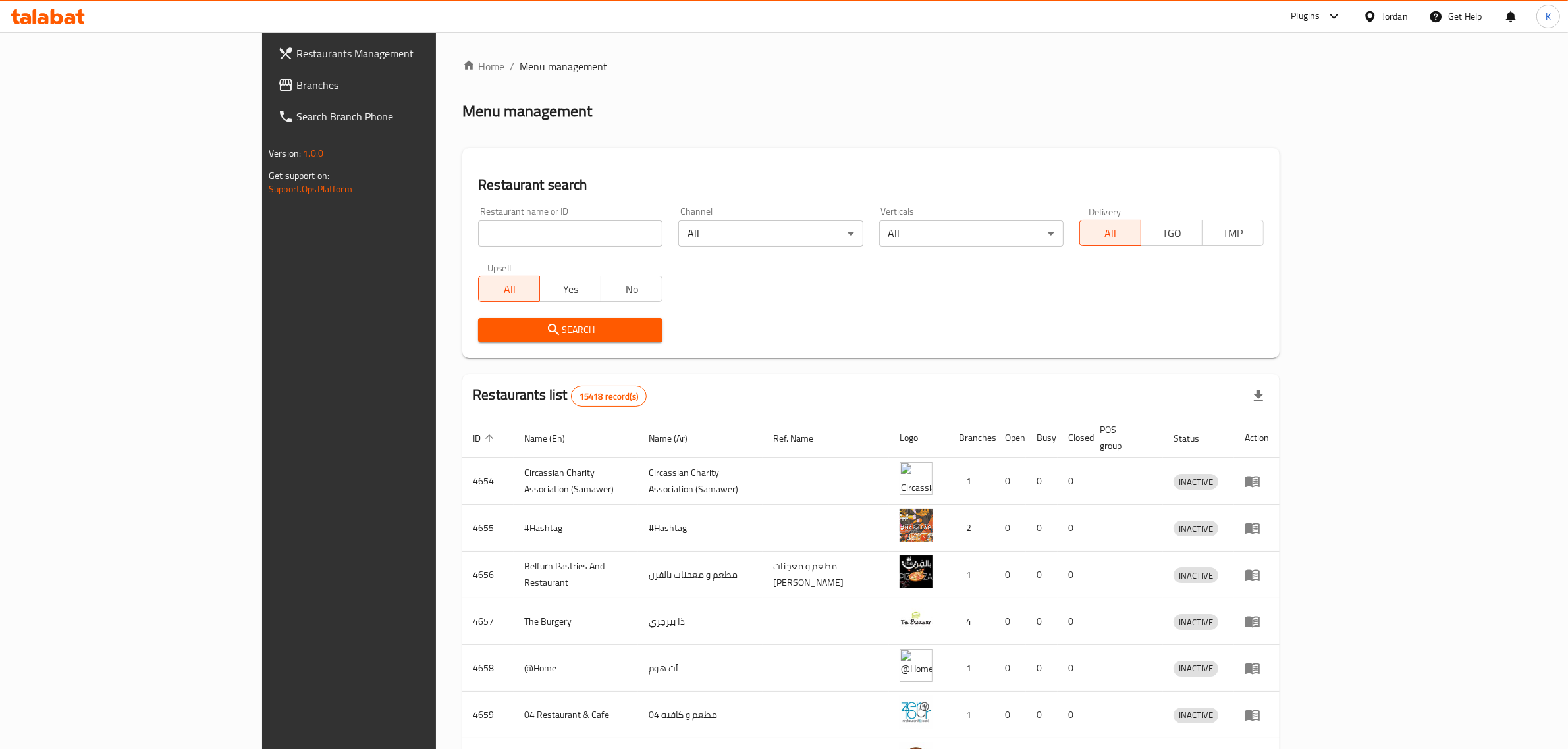
click at [296, 86] on span "Branches" at bounding box center [405, 85] width 218 height 16
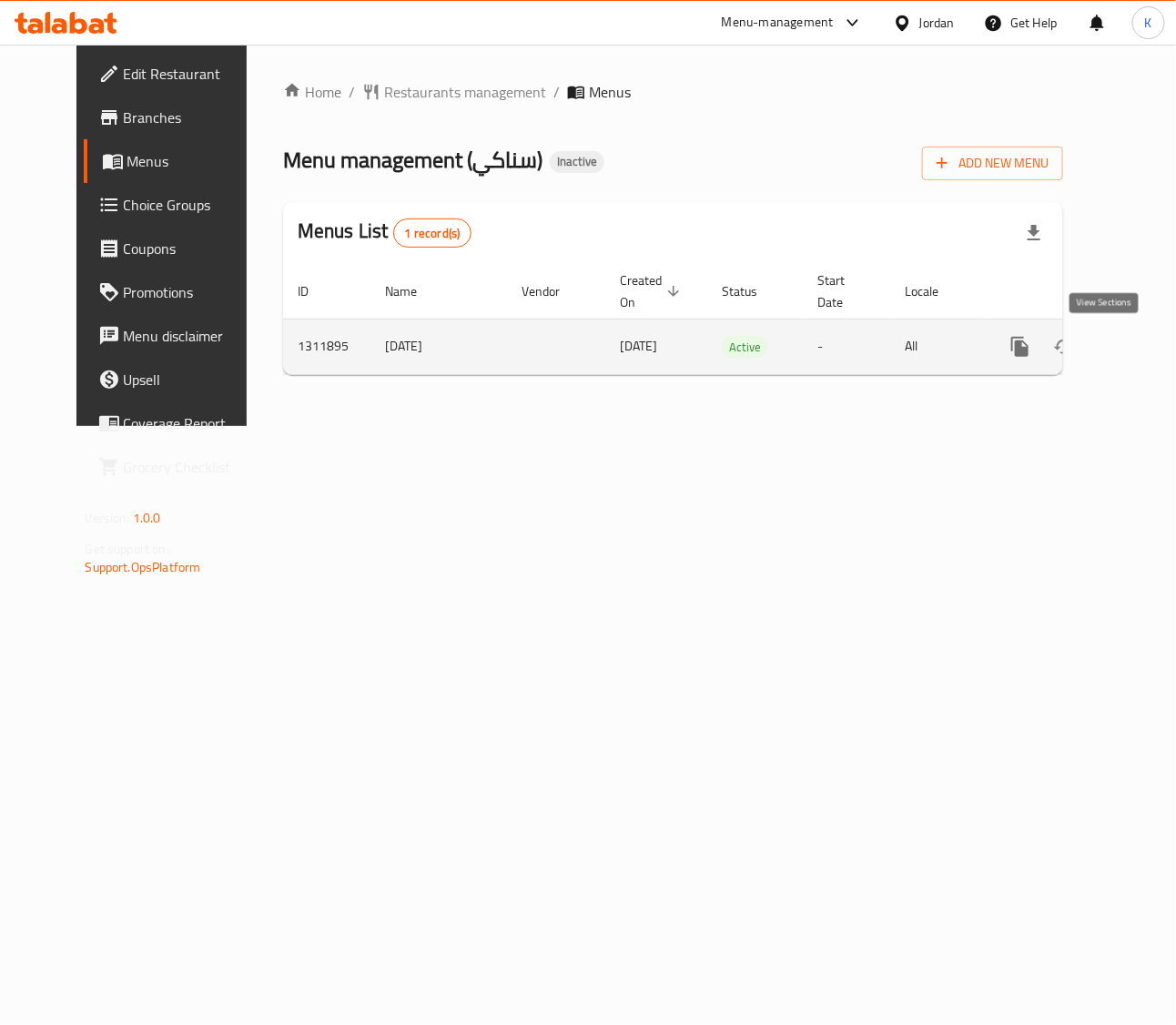
click at [1140, 345] on icon "enhanced table" at bounding box center [1151, 347] width 22 height 22
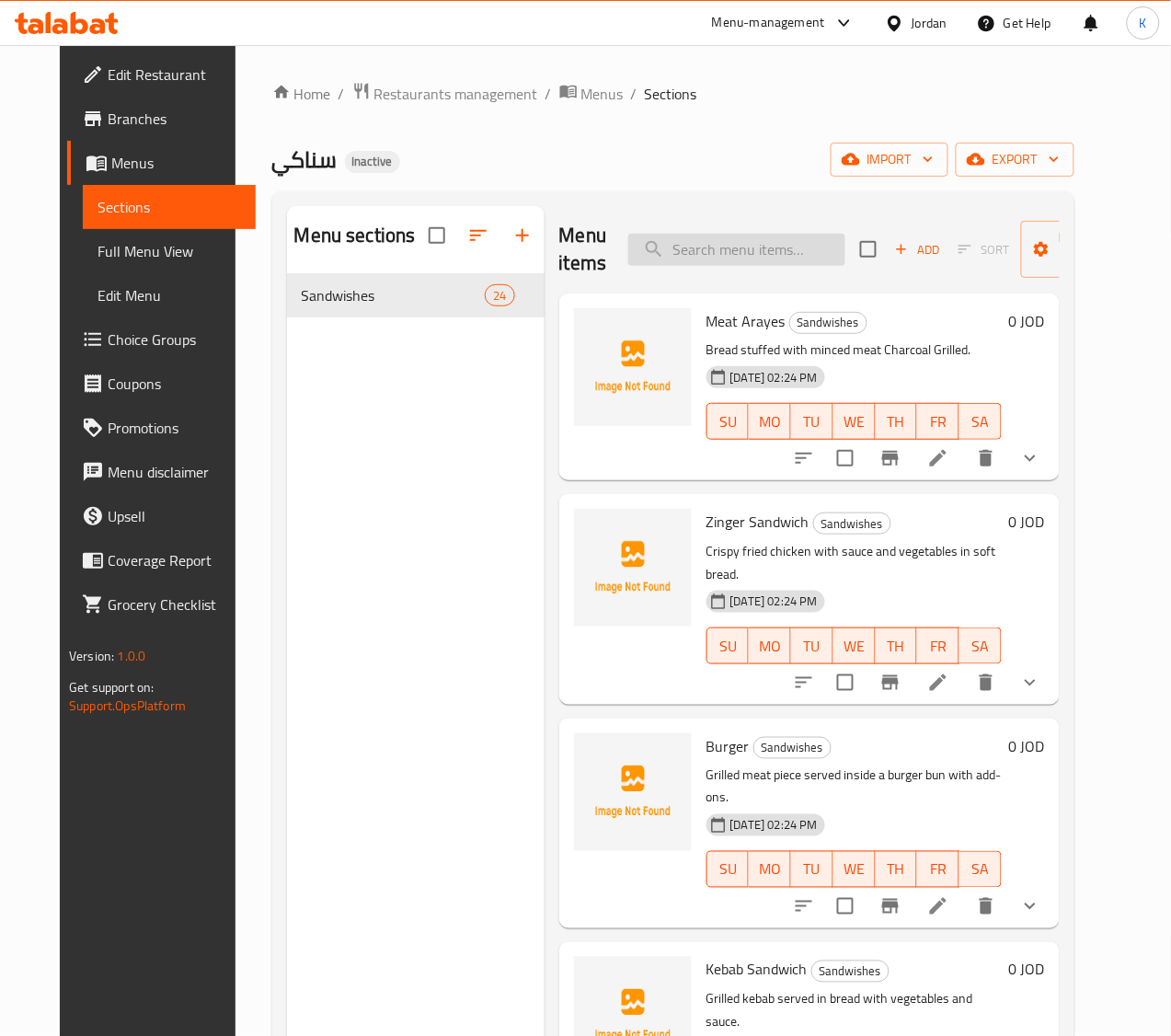
click at [687, 237] on input "search" at bounding box center [737, 249] width 217 height 32
click at [934, 162] on span "import" at bounding box center [890, 159] width 88 height 23
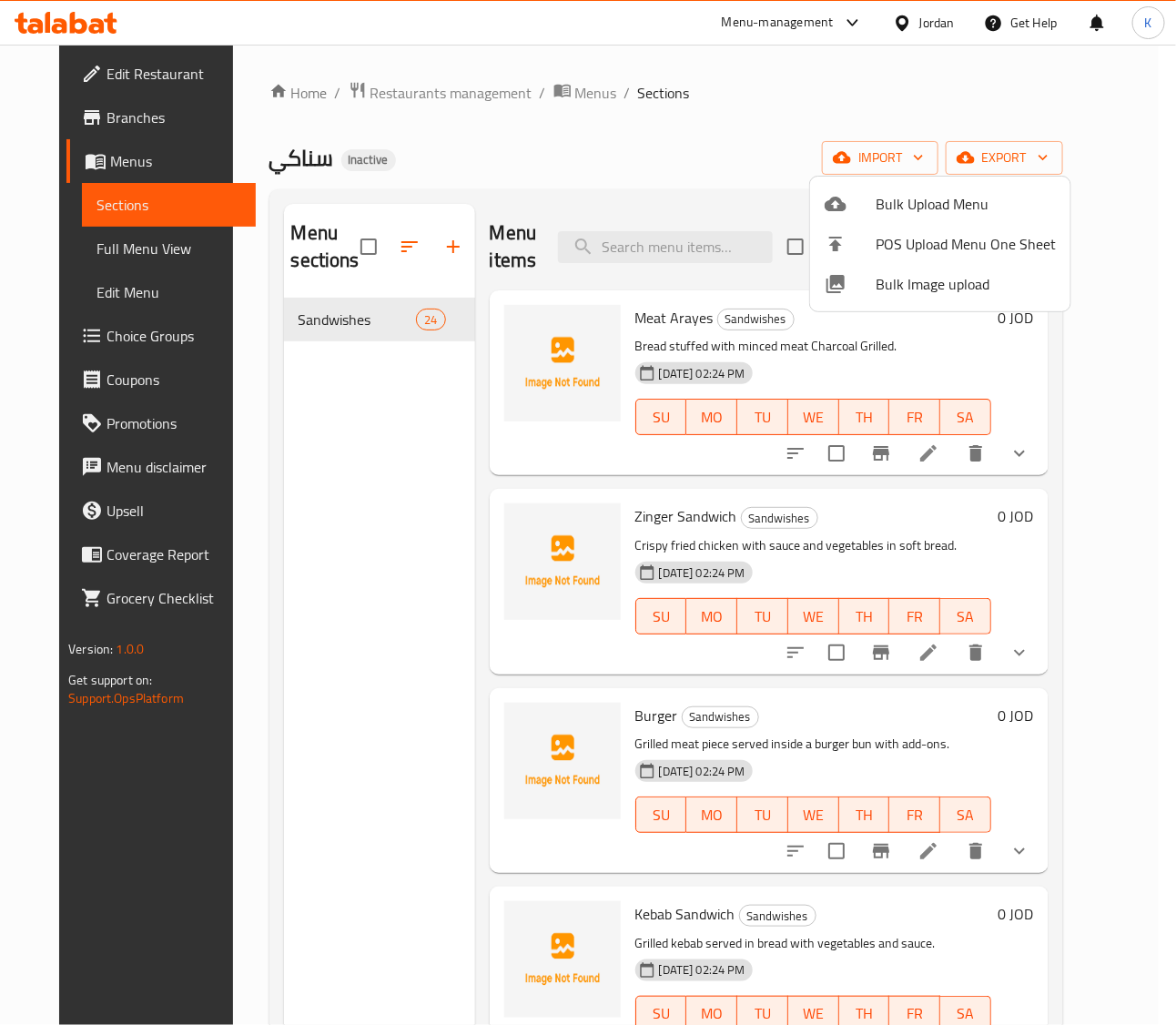
click at [949, 273] on span "Bulk Image upload" at bounding box center [965, 283] width 180 height 22
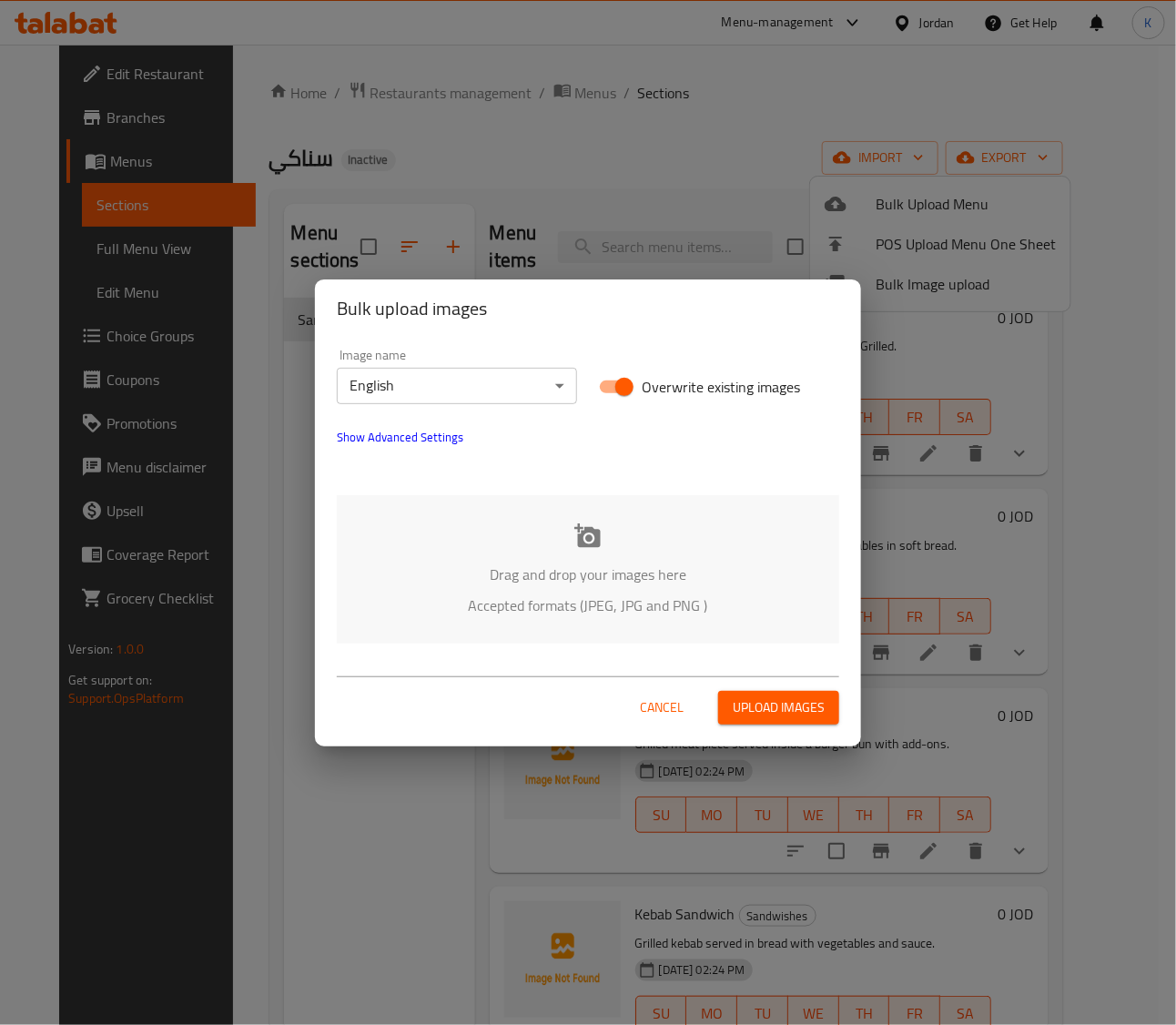
click at [574, 552] on div "Drag and drop your images here Accepted formats (JPEG, JPG and PNG )" at bounding box center [588, 569] width 503 height 149
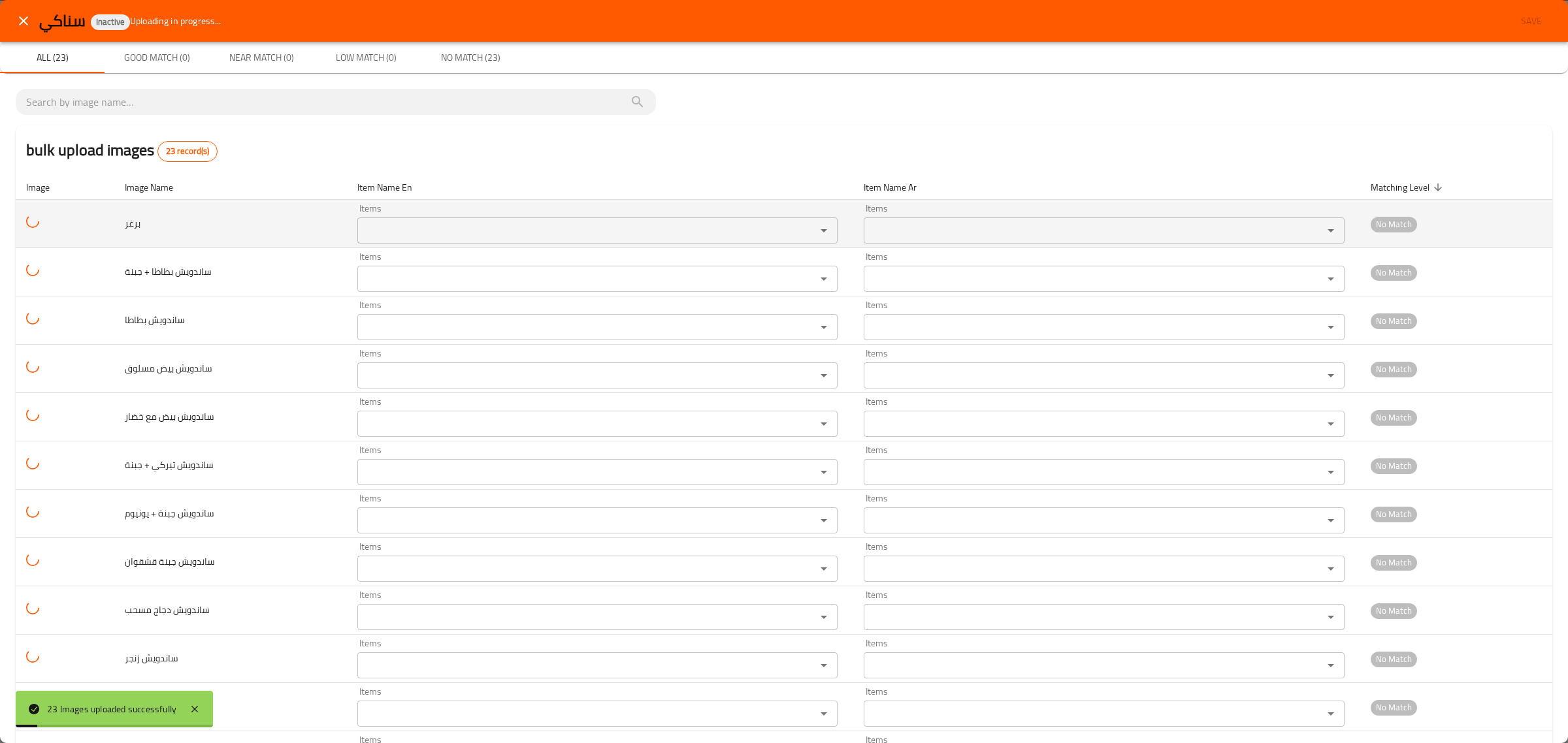
click at [550, 226] on input "Items" at bounding box center [578, 230] width 434 height 18
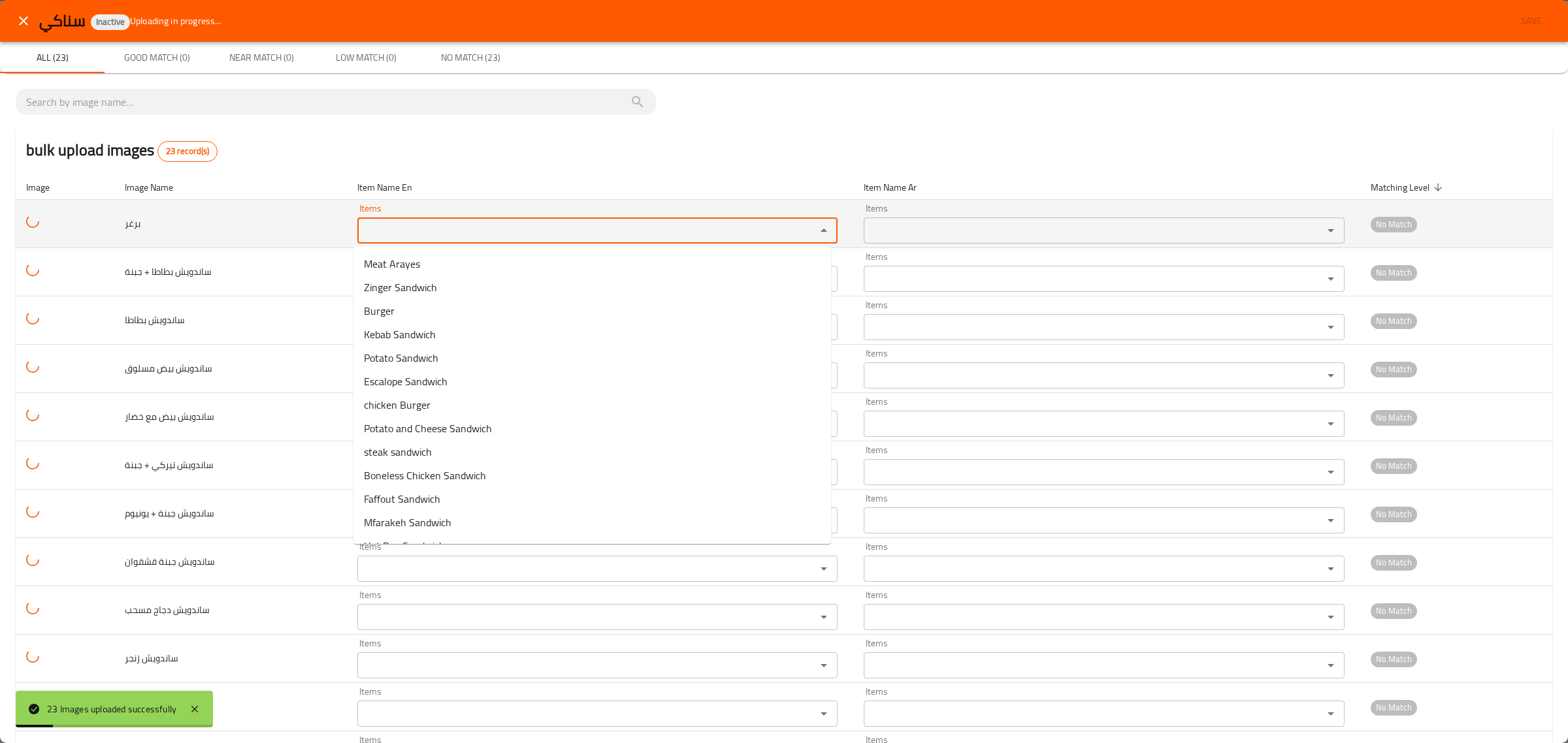
type input "v"
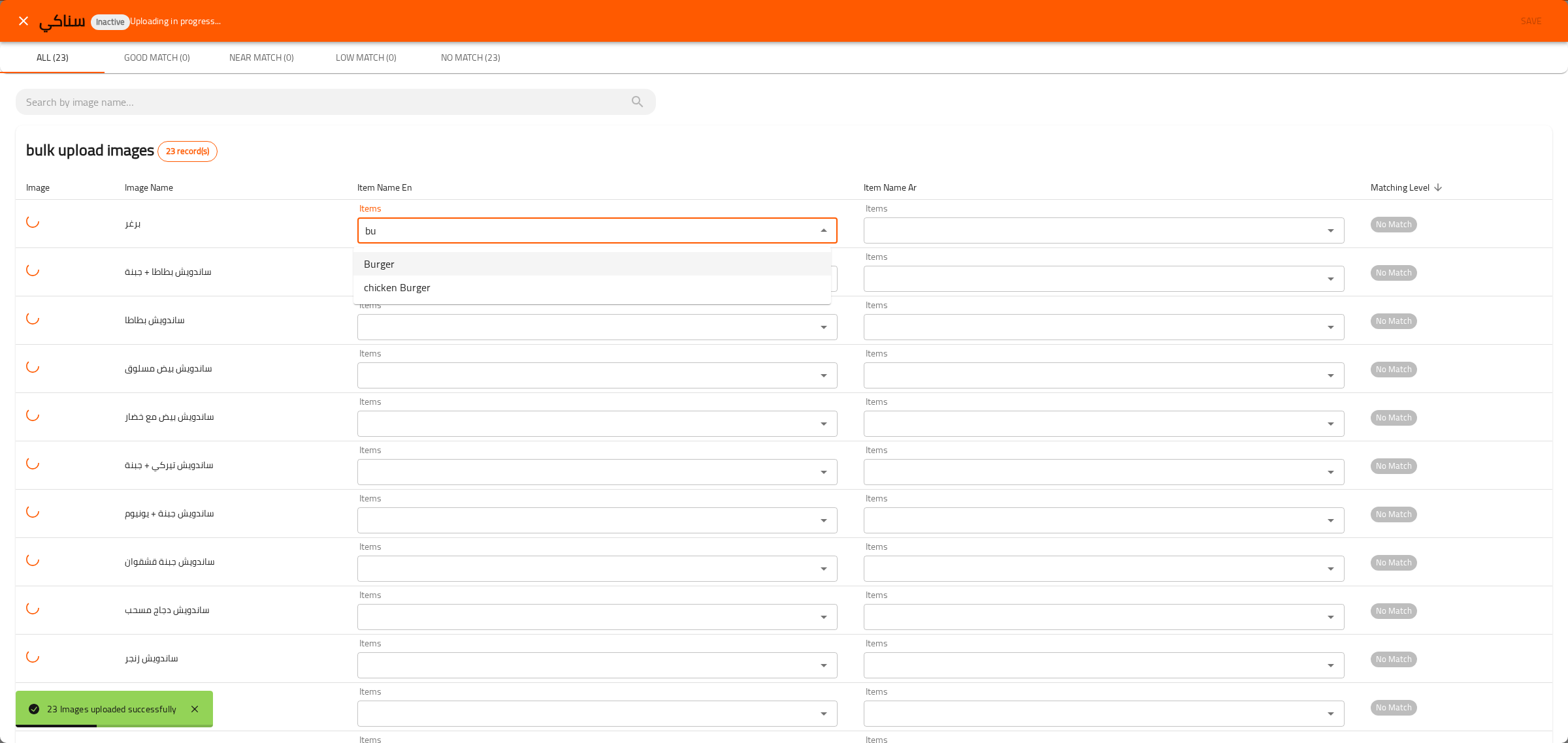
click at [394, 269] on span "Burger" at bounding box center [379, 264] width 31 height 16
type input "Burger"
type input "برغر"
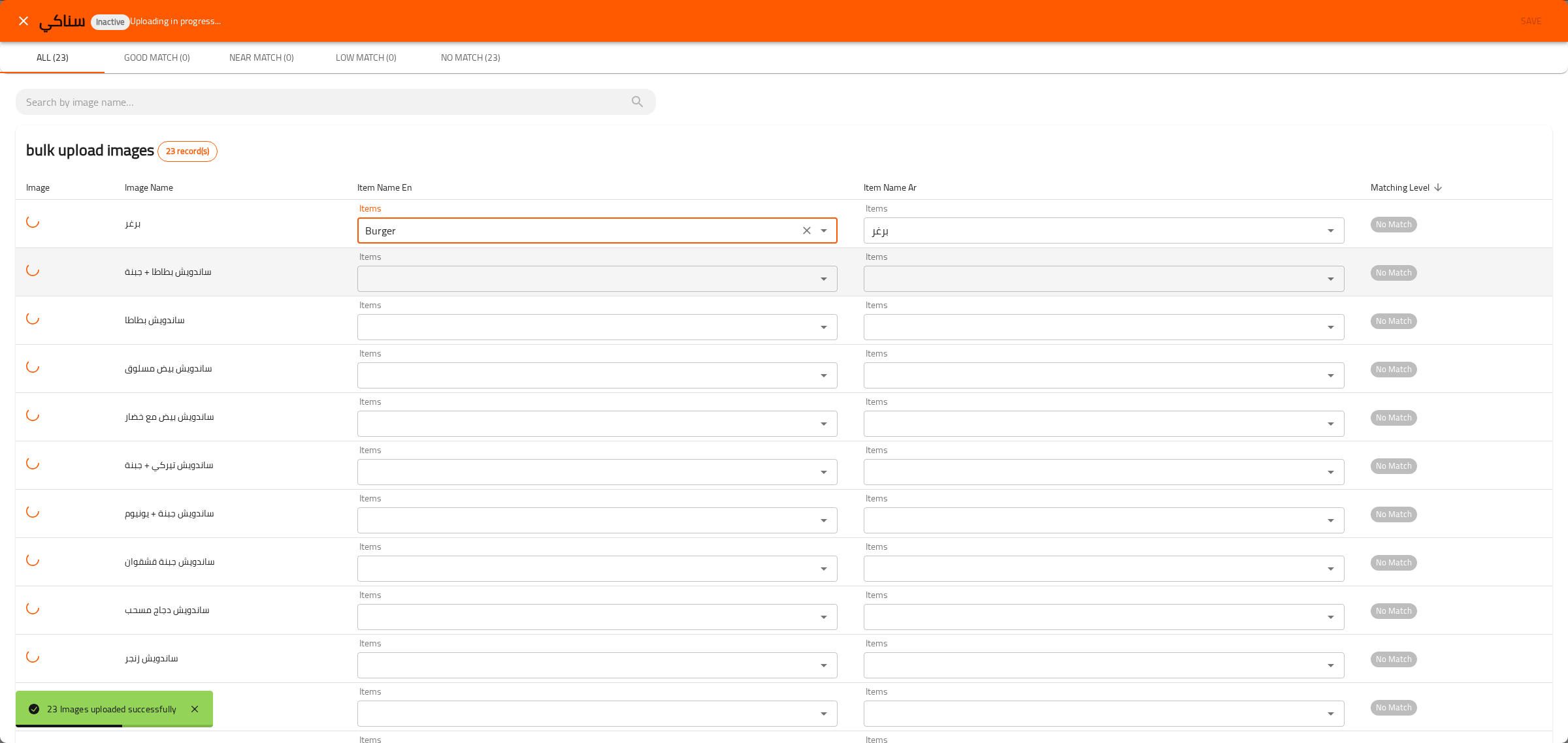
type input "Burger"
click at [401, 275] on جبنة "Items" at bounding box center [578, 279] width 434 height 18
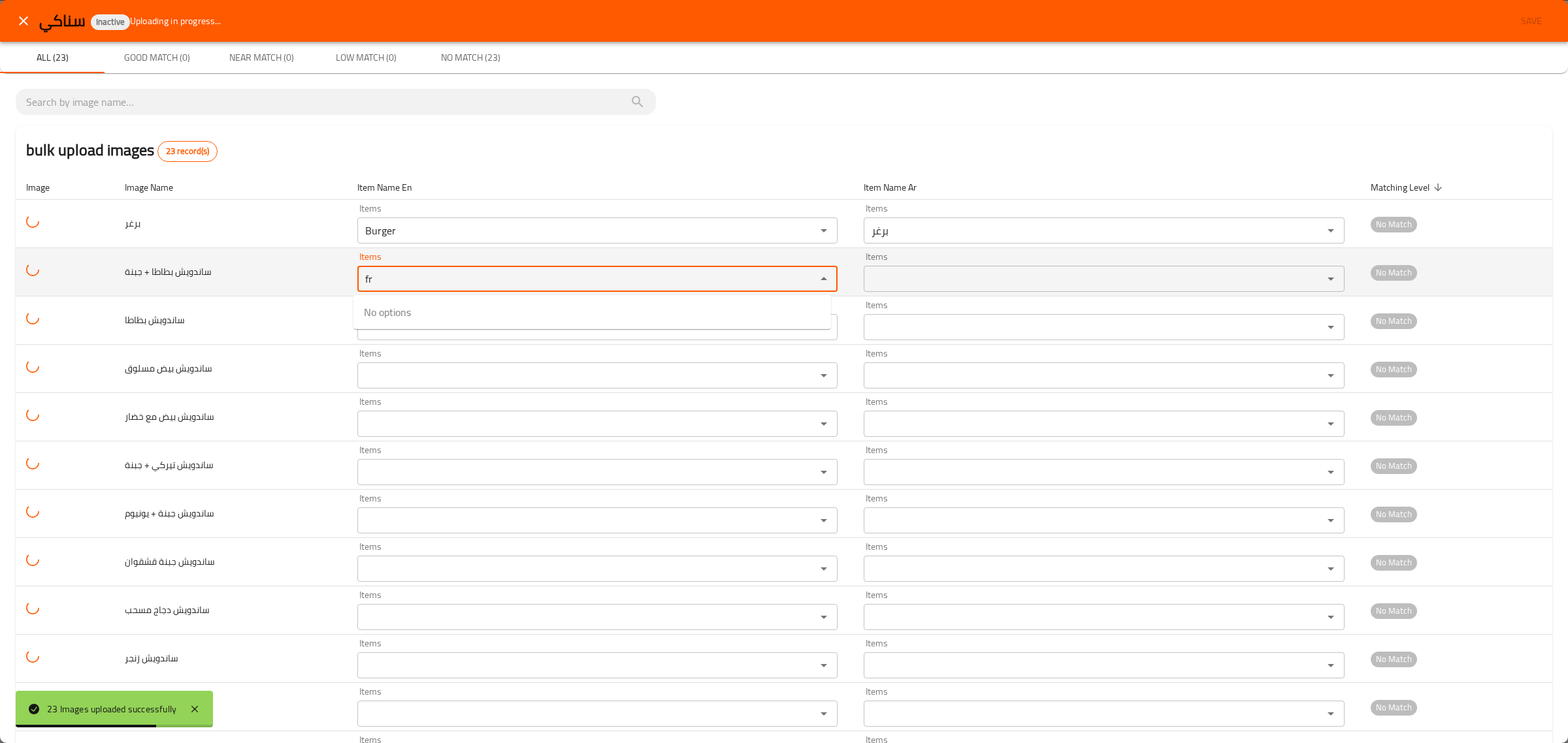
drag, startPoint x: 395, startPoint y: 276, endPoint x: 283, endPoint y: 275, distance: 112.0
click at [283, 275] on tr "ساندويش بطاطا + جبنة Items fr Items Items Items No Match" at bounding box center [784, 272] width 1537 height 48
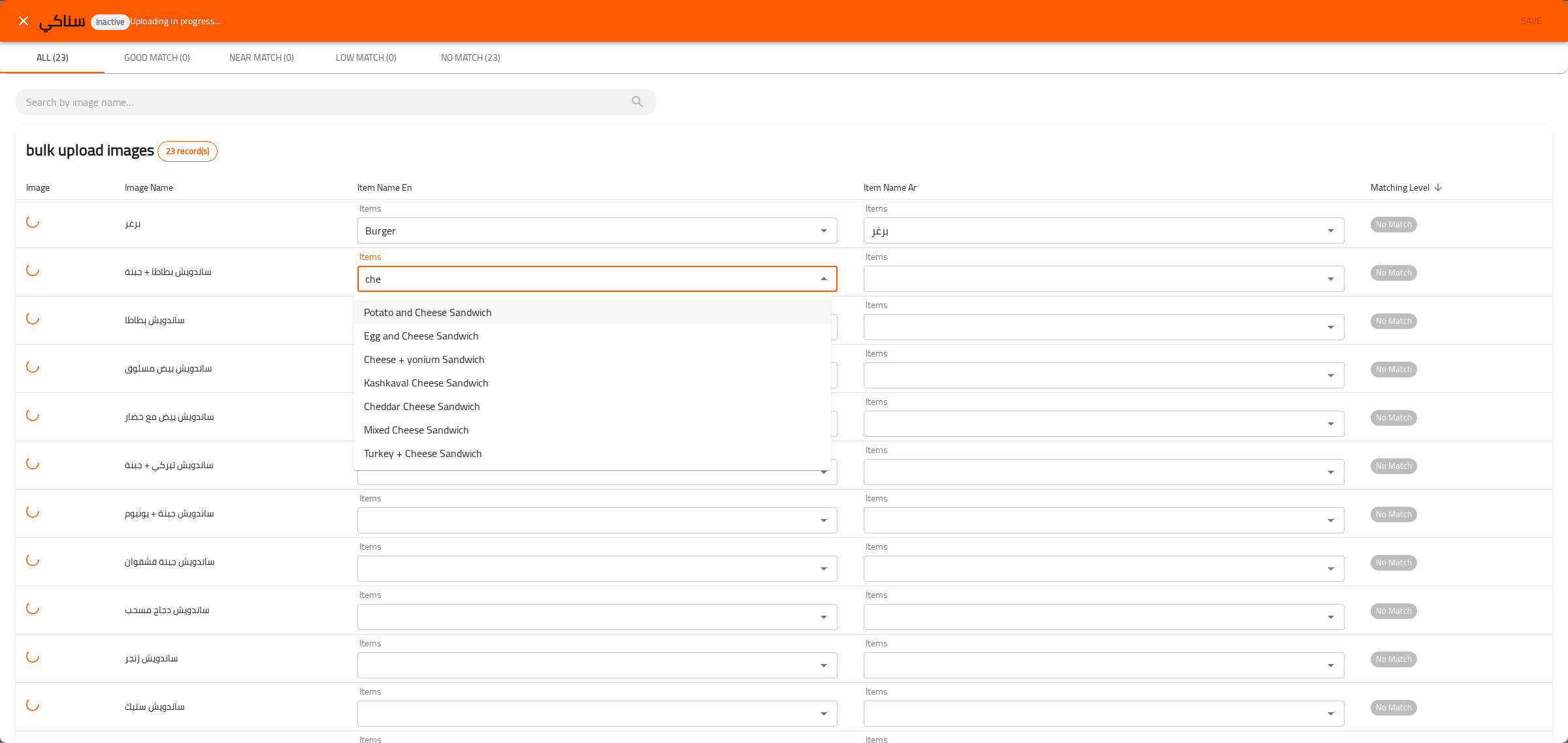
click at [419, 311] on span "Potato and Cheese Sandwich" at bounding box center [428, 312] width 128 height 16
type جبنة "Potato and Cheese Sandwich"
type جبنة-ar "سندويش بطاطا و [GEOGRAPHIC_DATA]"
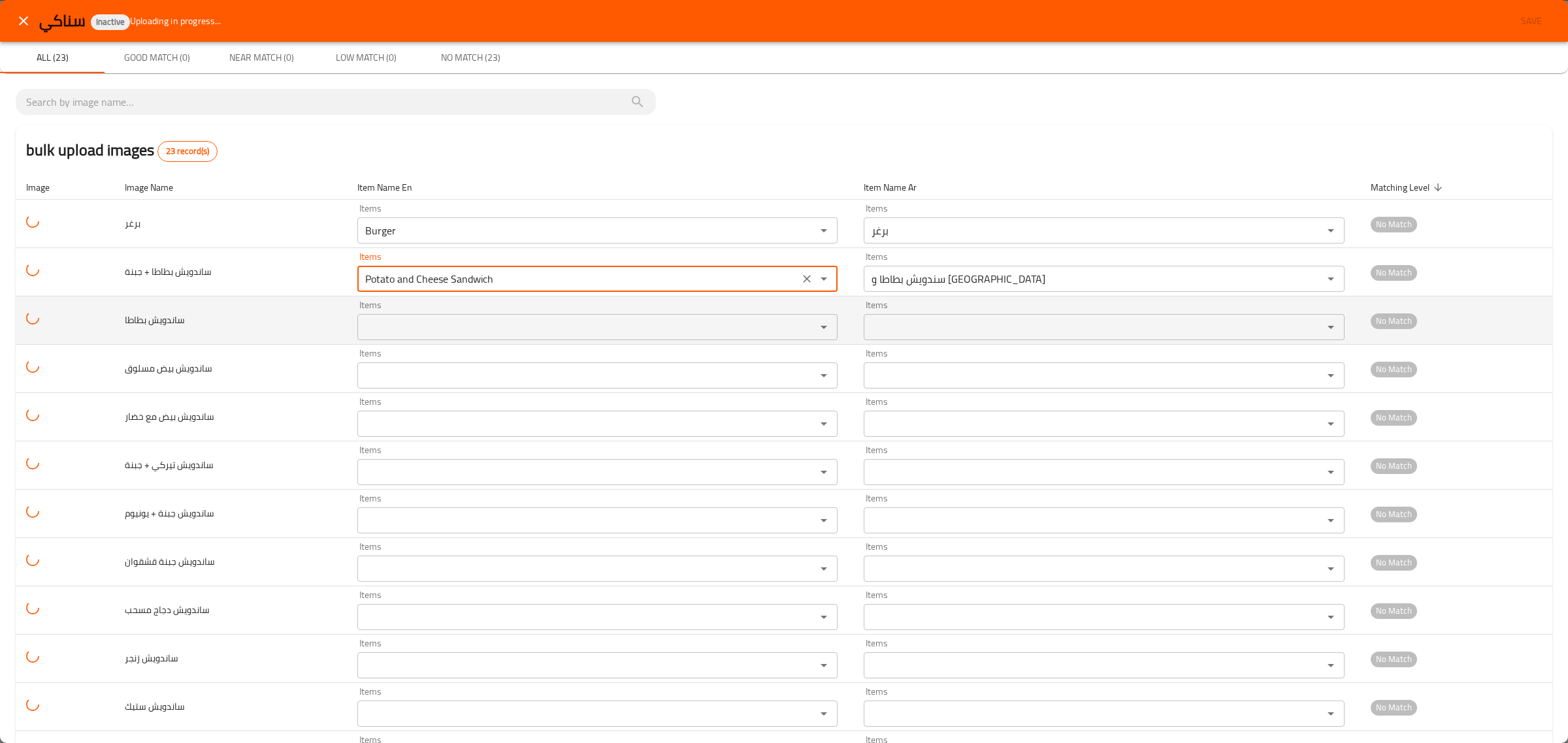
type جبنة "Potato and Cheese Sandwich"
click at [398, 334] on بطاطا "Items" at bounding box center [578, 327] width 434 height 18
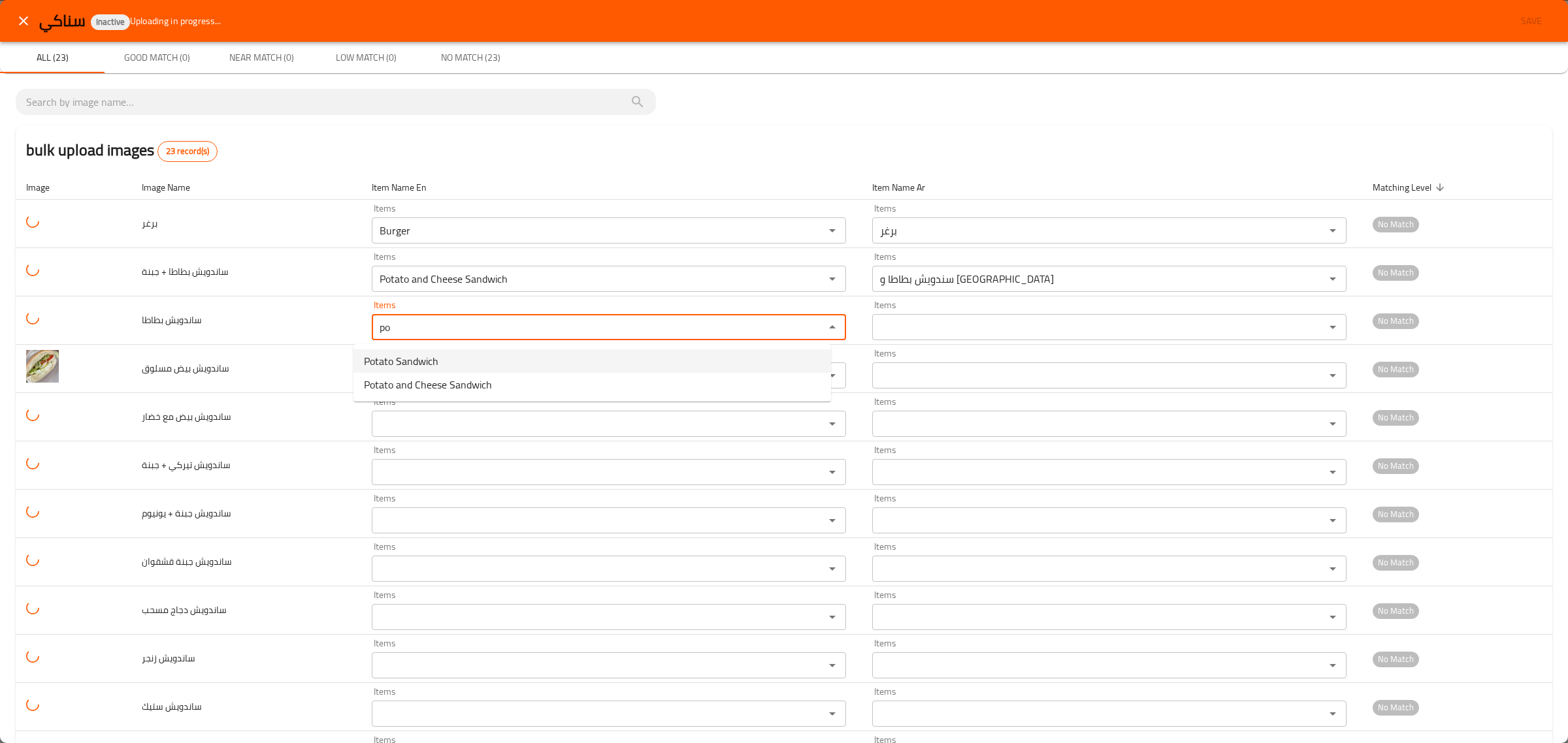
click at [405, 360] on span "Potato Sandwich" at bounding box center [401, 361] width 75 height 16
type بطاطا "Potato Sandwich"
type بطاطا-ar "سندويش بطاطا"
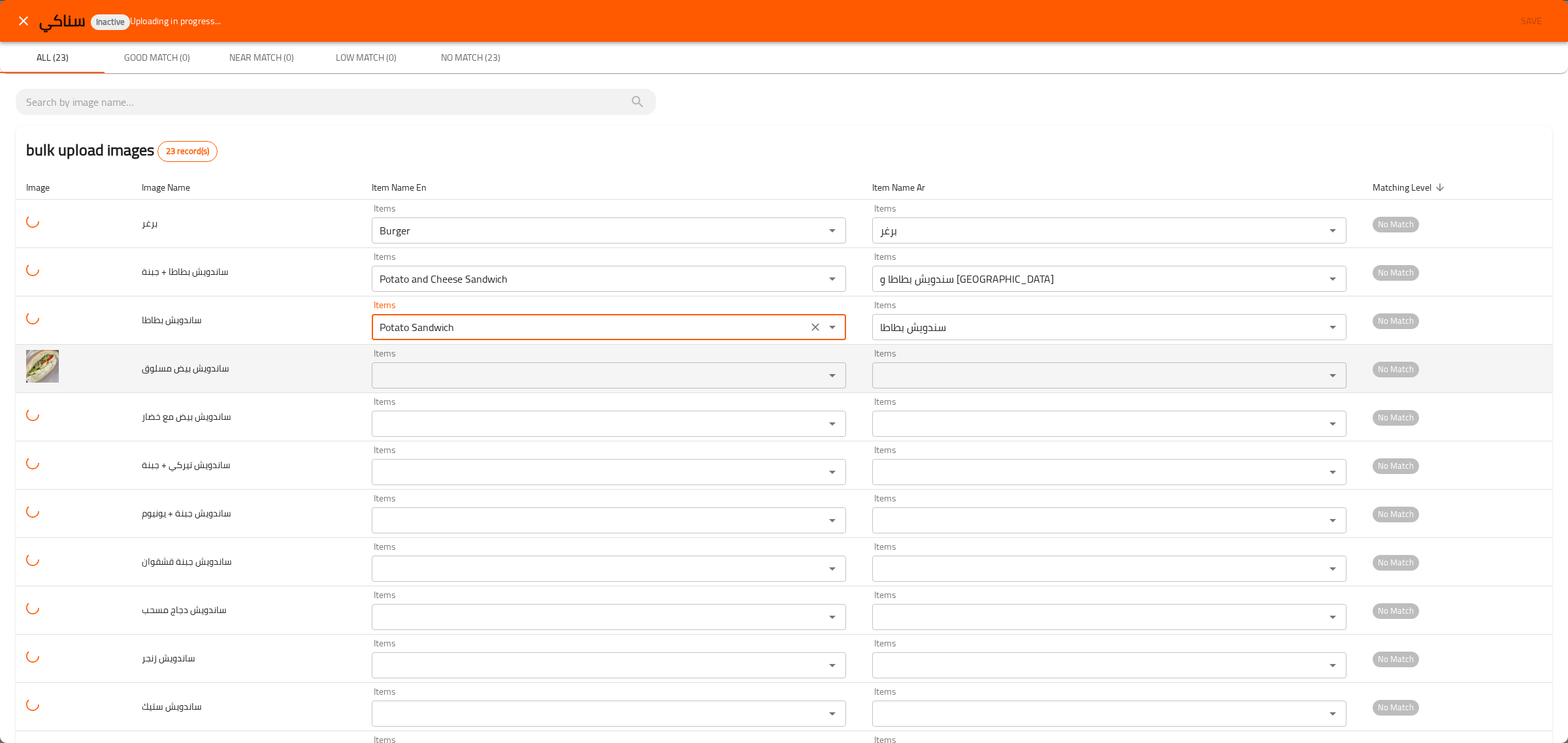
type بطاطا "Potato Sandwich"
click at [401, 370] on مسلوق "Items" at bounding box center [589, 375] width 428 height 18
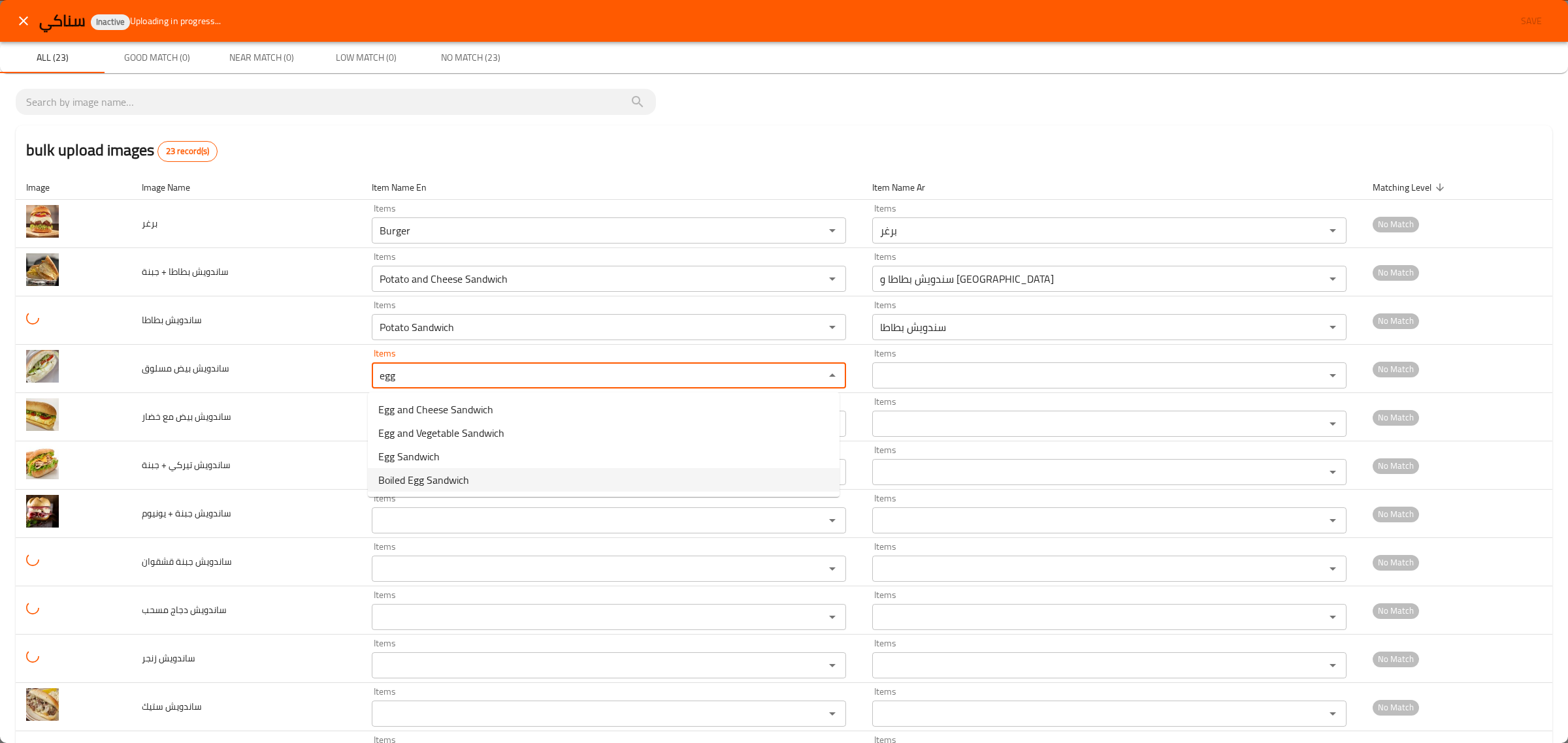
click at [426, 487] on span "Boiled Egg Sandwich" at bounding box center [424, 480] width 91 height 16
type مسلوق "Boiled Egg Sandwich"
type مسلوق-ar "سندويش بيض مسلوق"
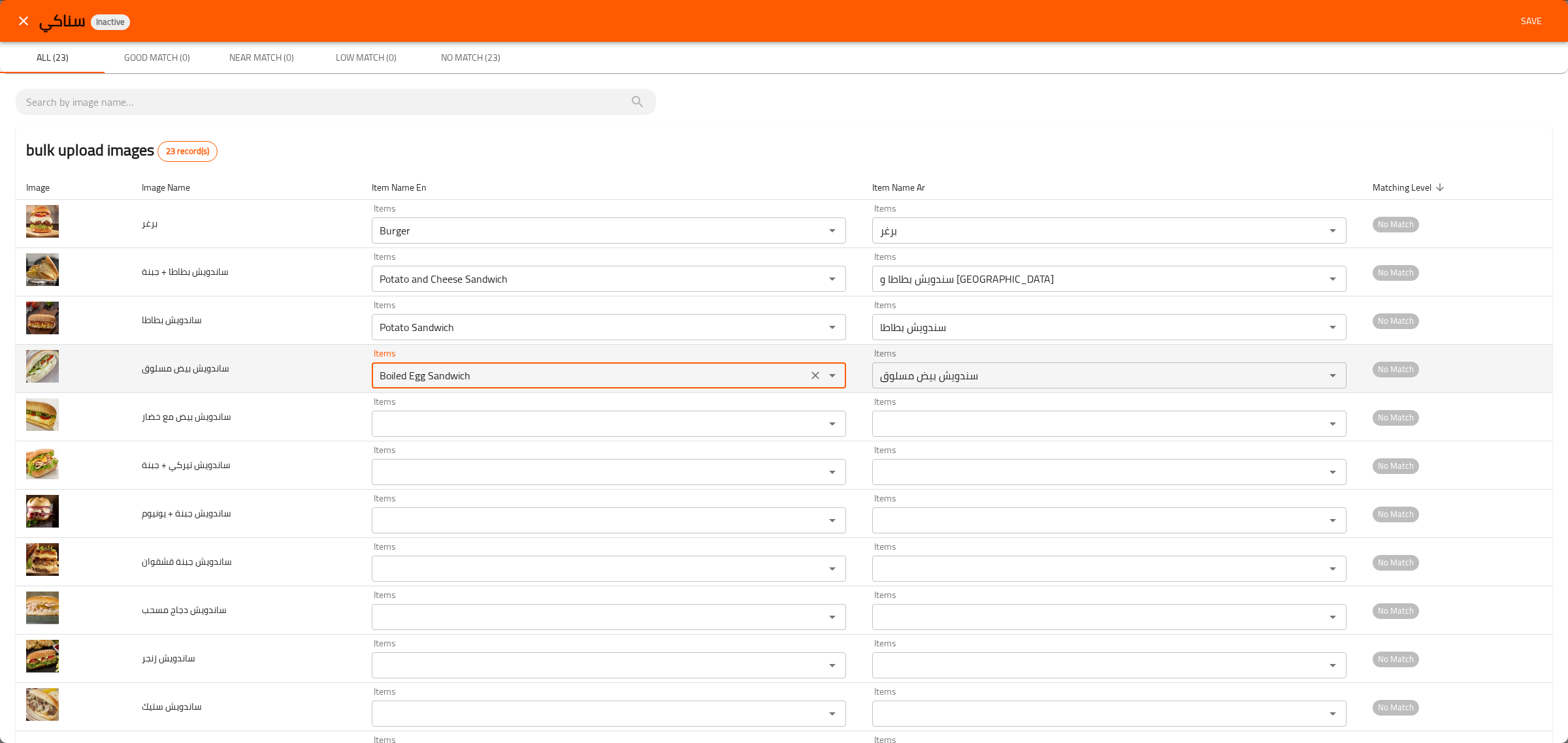
click at [413, 380] on مسلوق "Boiled Egg Sandwich" at bounding box center [589, 375] width 428 height 18
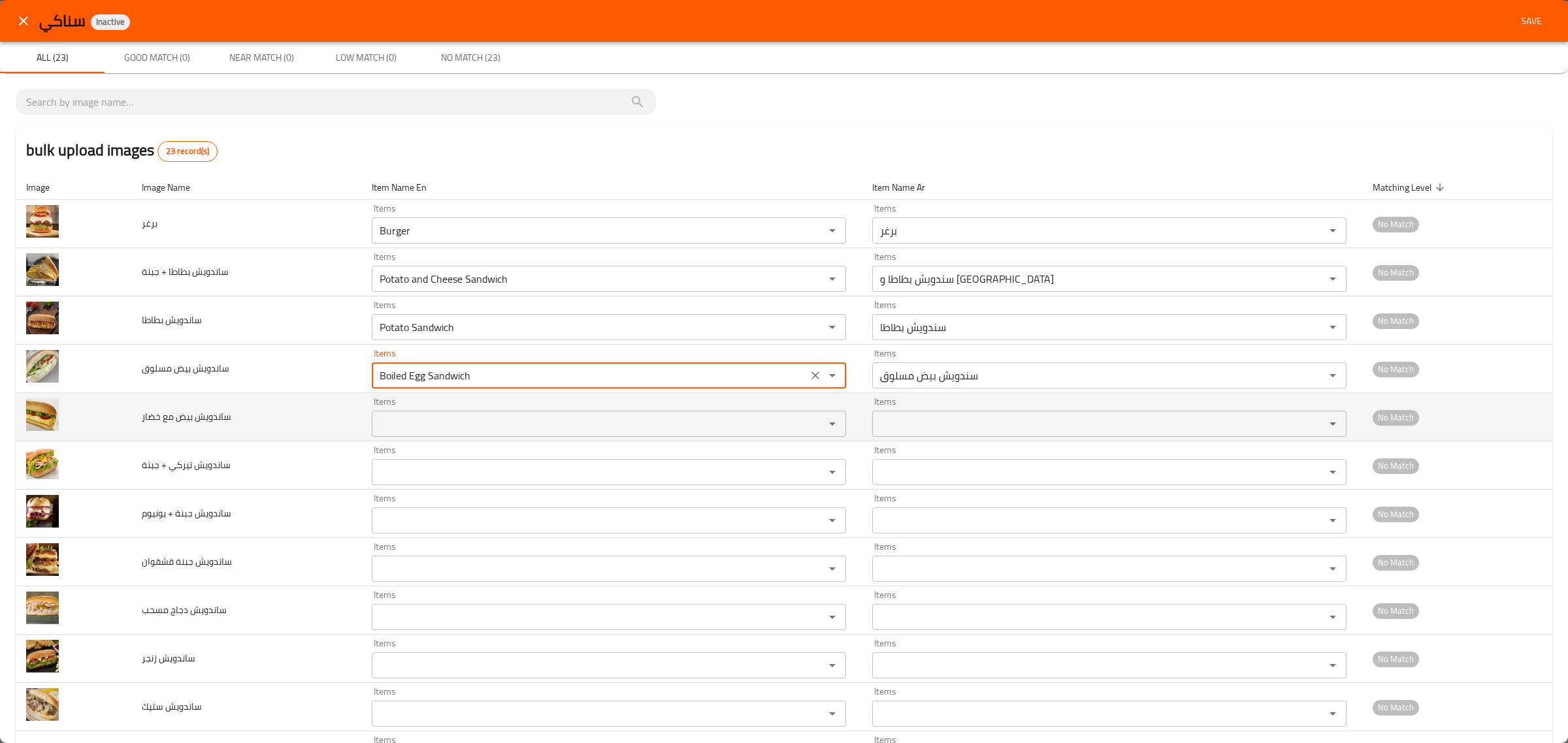
type مسلوق "Boiled Egg Sandwich"
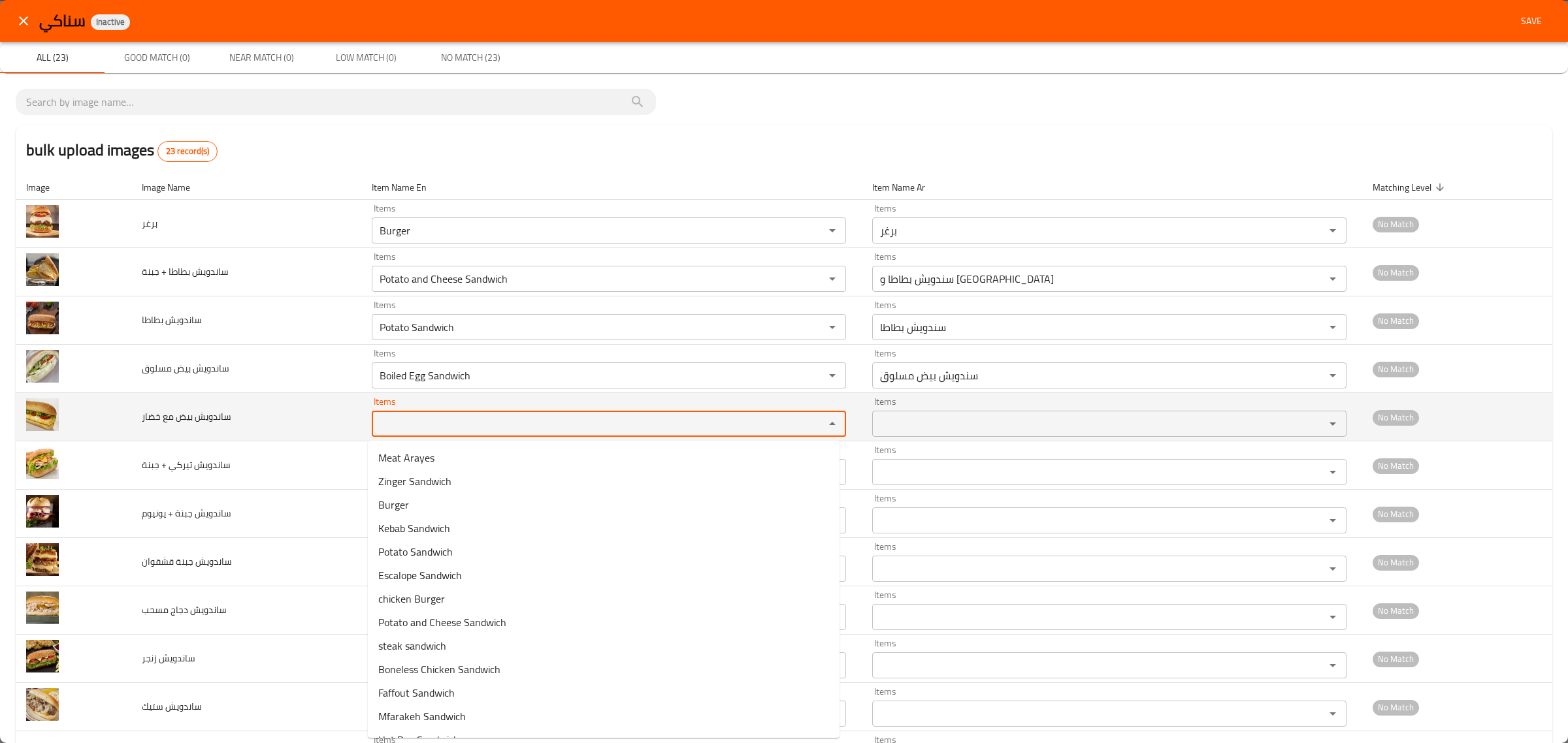
click at [399, 416] on خضار "Items" at bounding box center [589, 424] width 428 height 18
paste خضار "Egg"
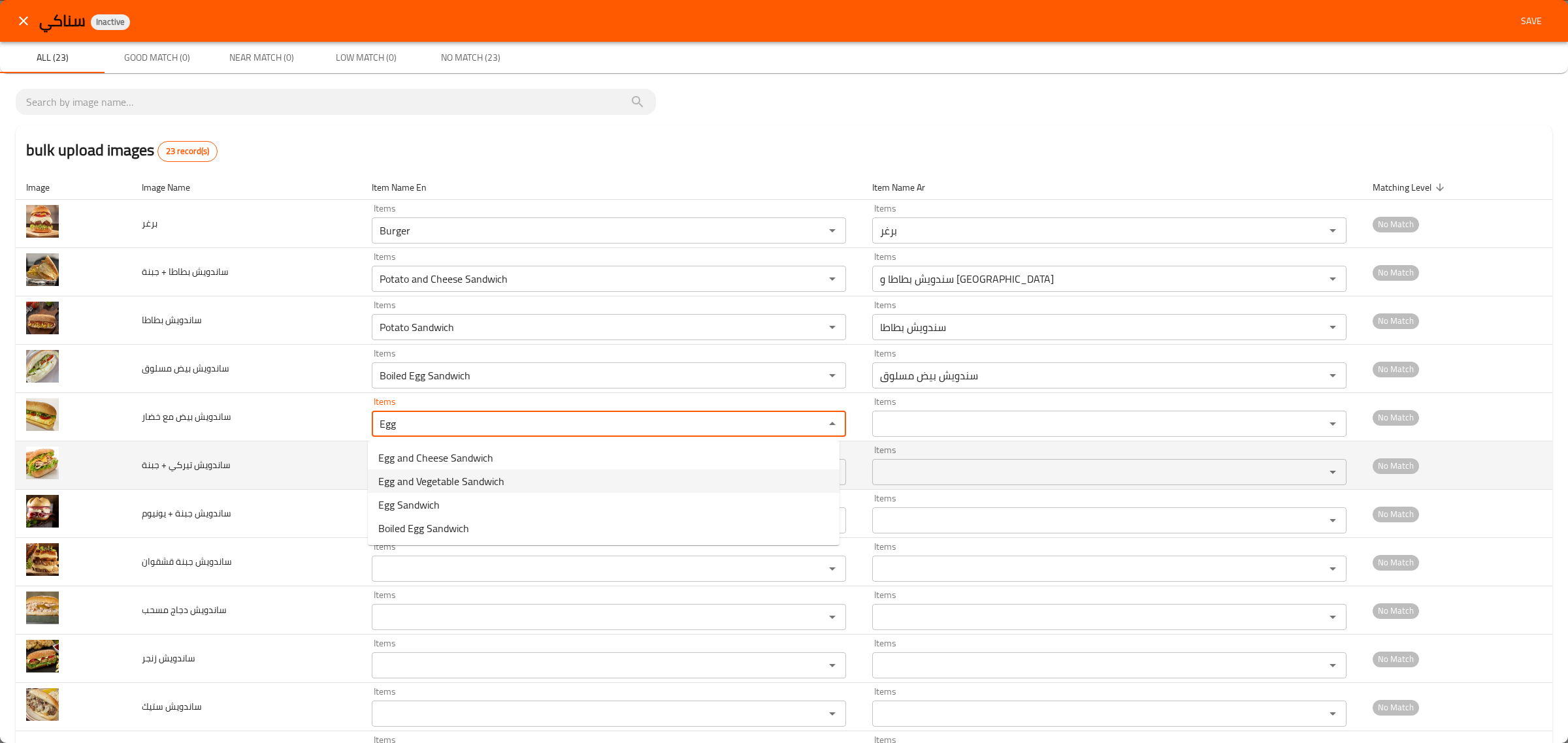
click at [426, 483] on span "Egg and Vegetable Sandwich" at bounding box center [441, 481] width 126 height 16
type خضار "Egg and Vegetable Sandwich"
type خضار-ar "سندويش بيض و خضار"
type خضار "Egg and Vegetable Sandwich"
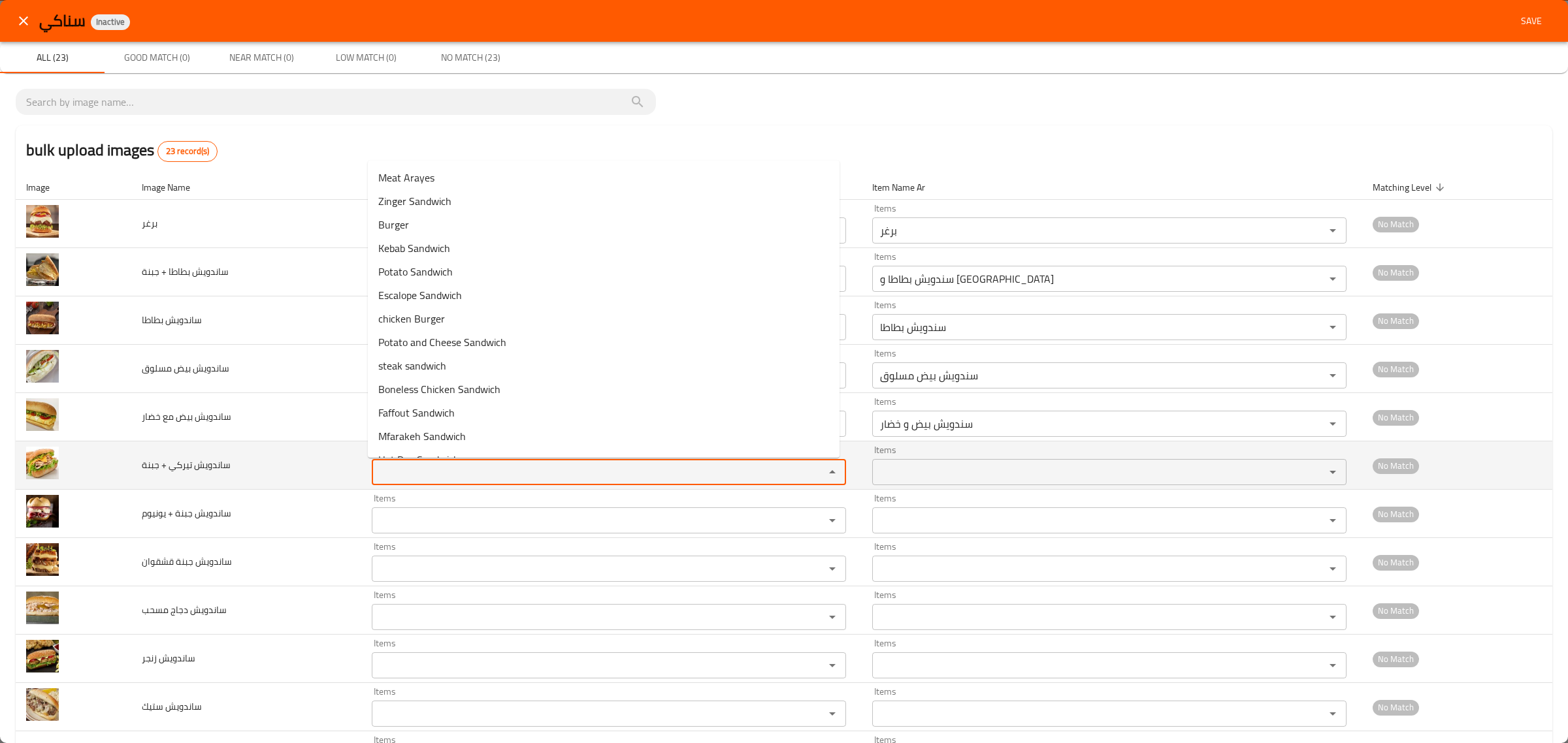
click at [428, 481] on جبنة "Items" at bounding box center [589, 472] width 428 height 18
paste جبنة "Egg"
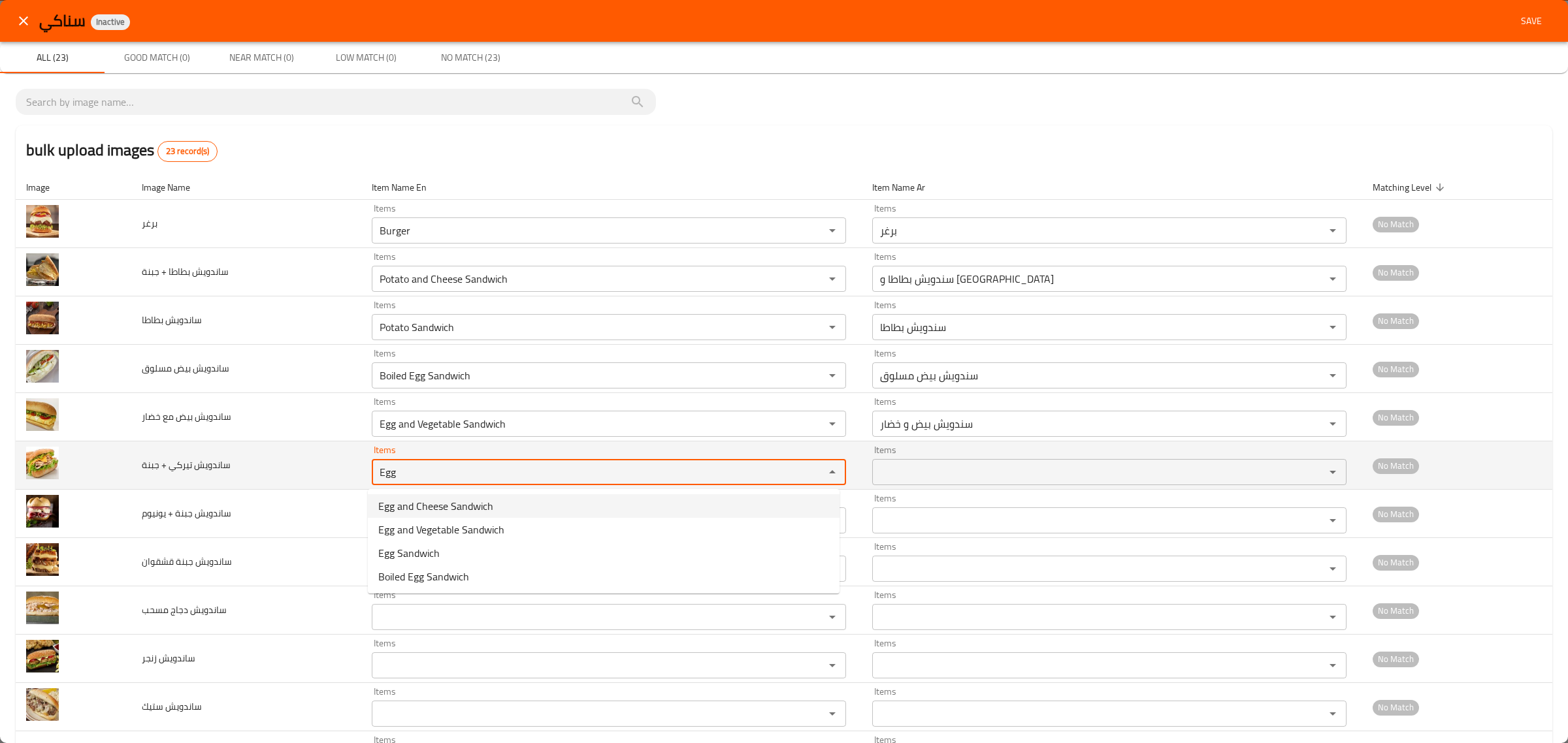
drag, startPoint x: 403, startPoint y: 469, endPoint x: 289, endPoint y: 451, distance: 115.4
click at [305, 457] on tr "ساندويش تيركي + جبنة Items Egg Items Items Items No Match" at bounding box center [784, 465] width 1537 height 48
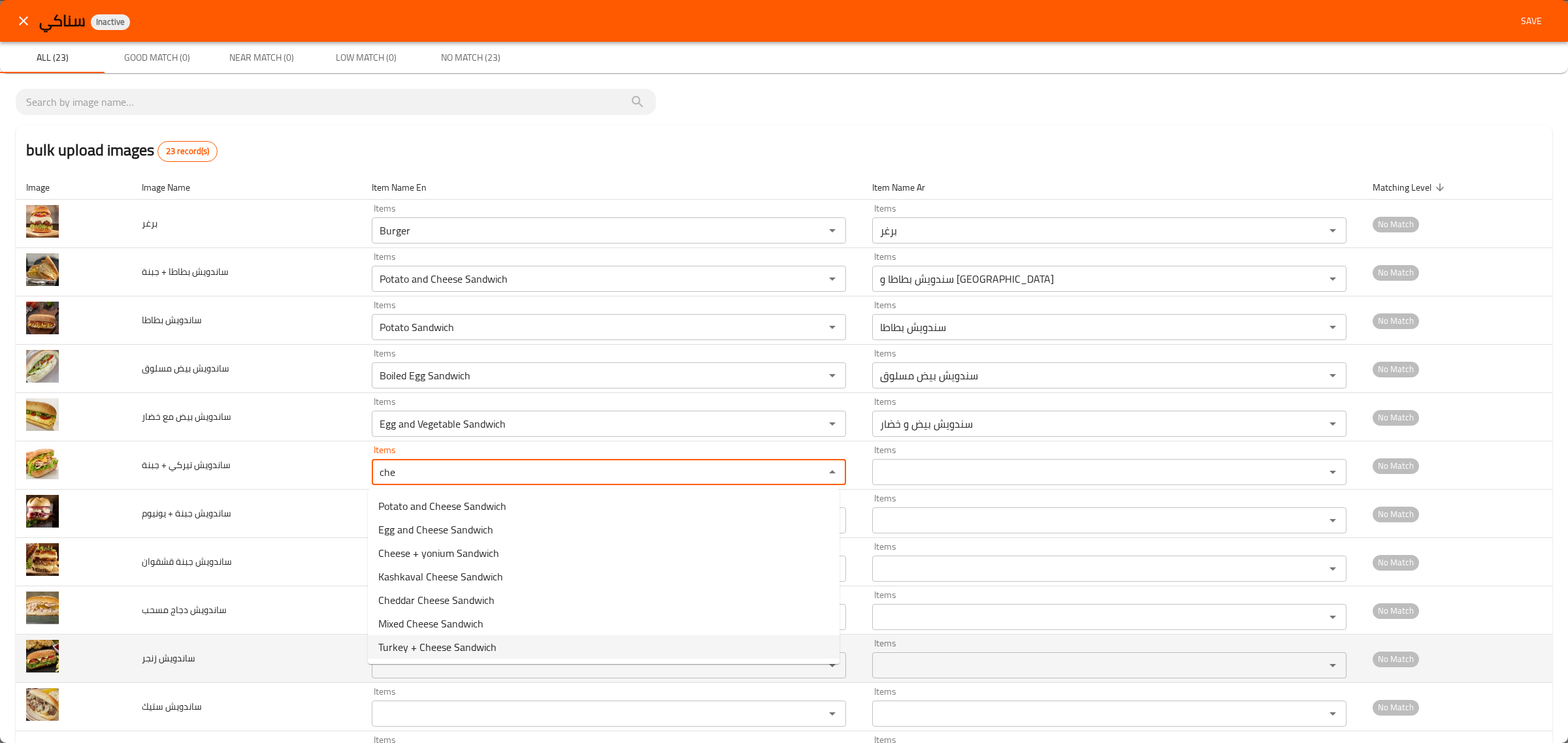
drag, startPoint x: 422, startPoint y: 650, endPoint x: 416, endPoint y: 648, distance: 6.3
click at [421, 653] on span "Turkey + Cheese Sandwich" at bounding box center [437, 647] width 118 height 16
type جبنة "Turkey + Cheese Sandwich"
type جبنة-ar "سندويش تيركي + جبنة"
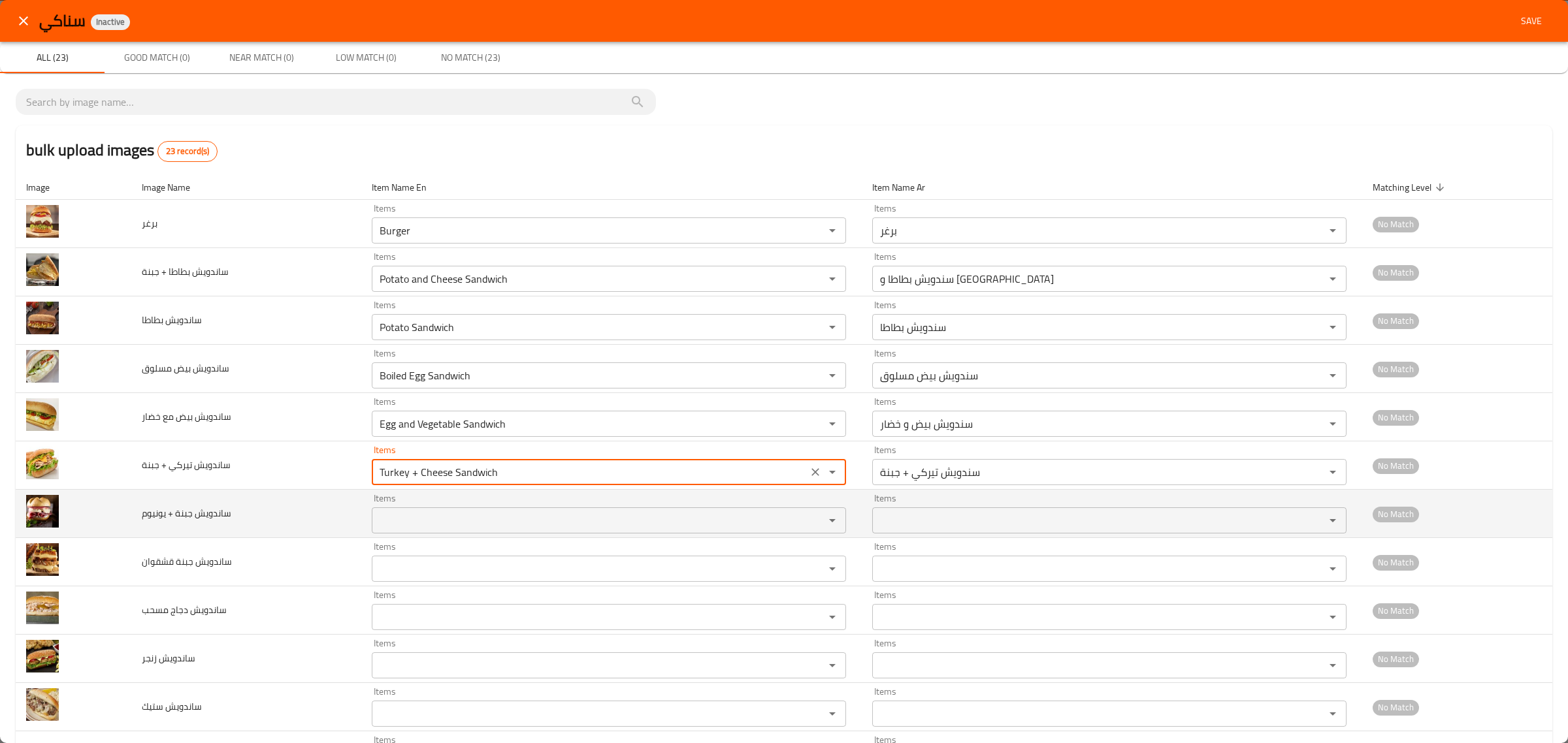
type جبنة "Turkey + Cheese Sandwich"
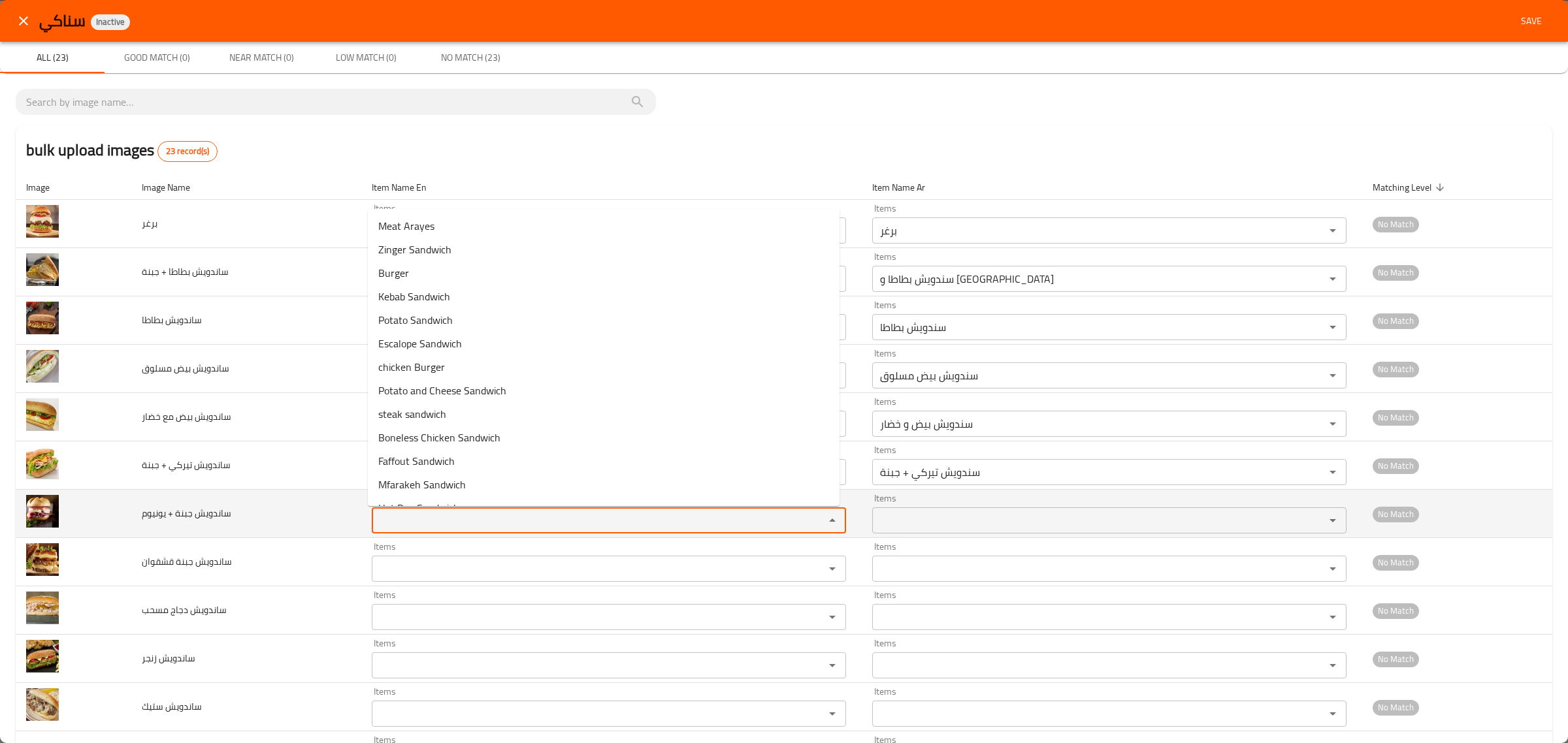
click at [412, 521] on يونيوم "Items" at bounding box center [589, 520] width 428 height 18
paste يونيوم "Egg"
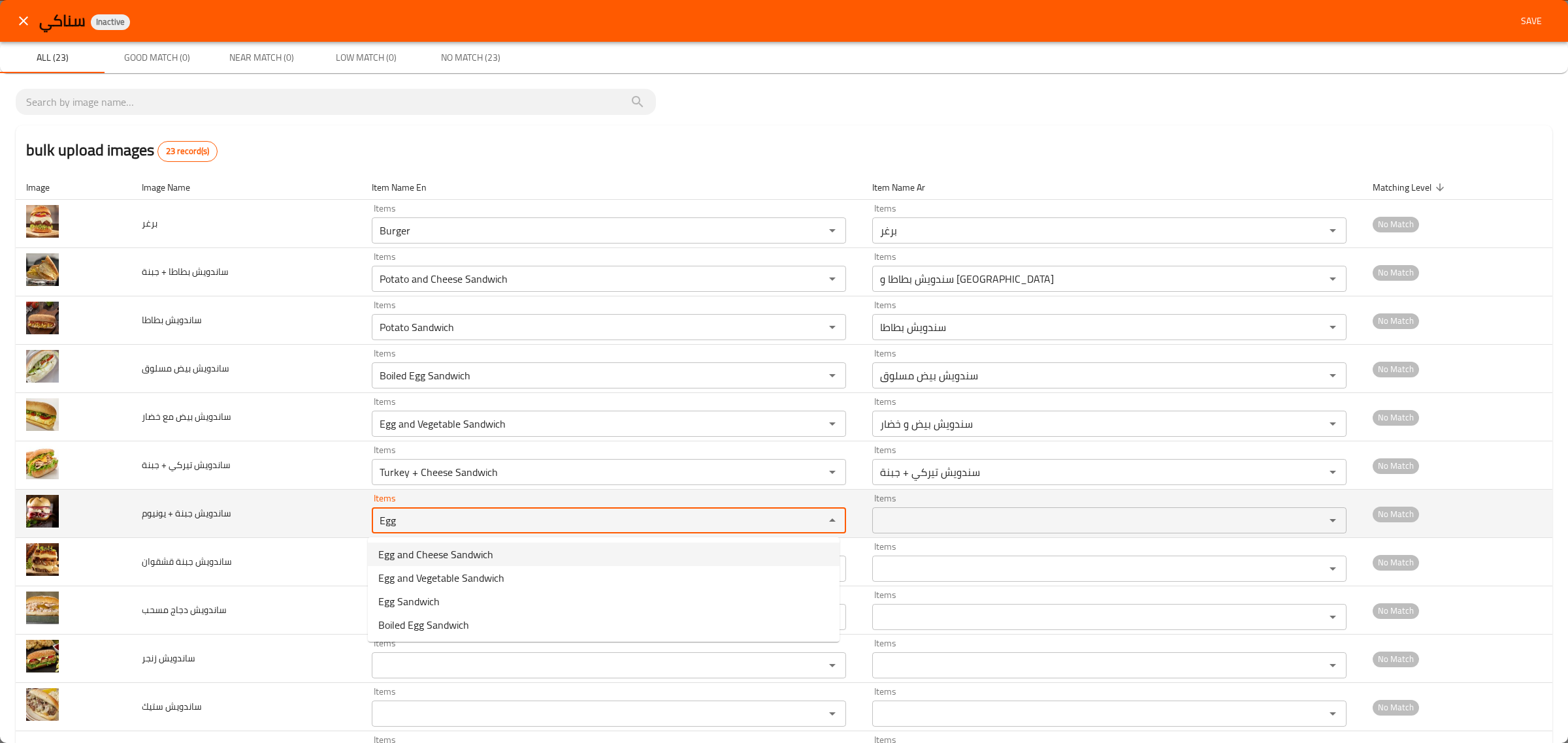
drag, startPoint x: 418, startPoint y: 513, endPoint x: 282, endPoint y: 513, distance: 136.0
click at [282, 513] on tr "ساندويش جبنة + يونيوم Items Egg Items Items Items No Match" at bounding box center [784, 513] width 1537 height 48
type يونيوم "v"
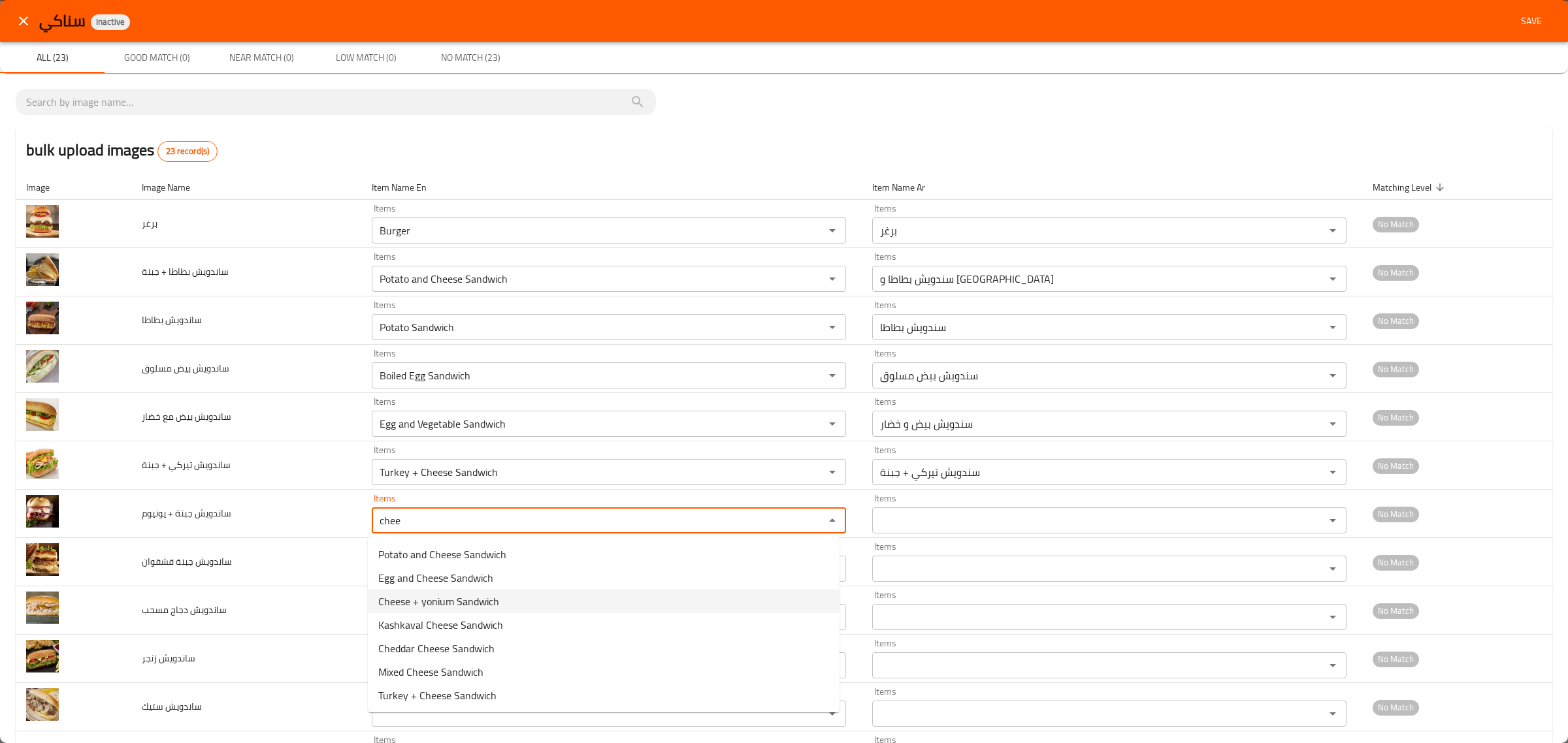
click at [398, 600] on span "Cheese + yonium Sandwich" at bounding box center [439, 602] width 121 height 16
type يونيوم "Cheese + yonium Sandwich"
type يونيوم-ar "سندويش جبنة + يونيوم"
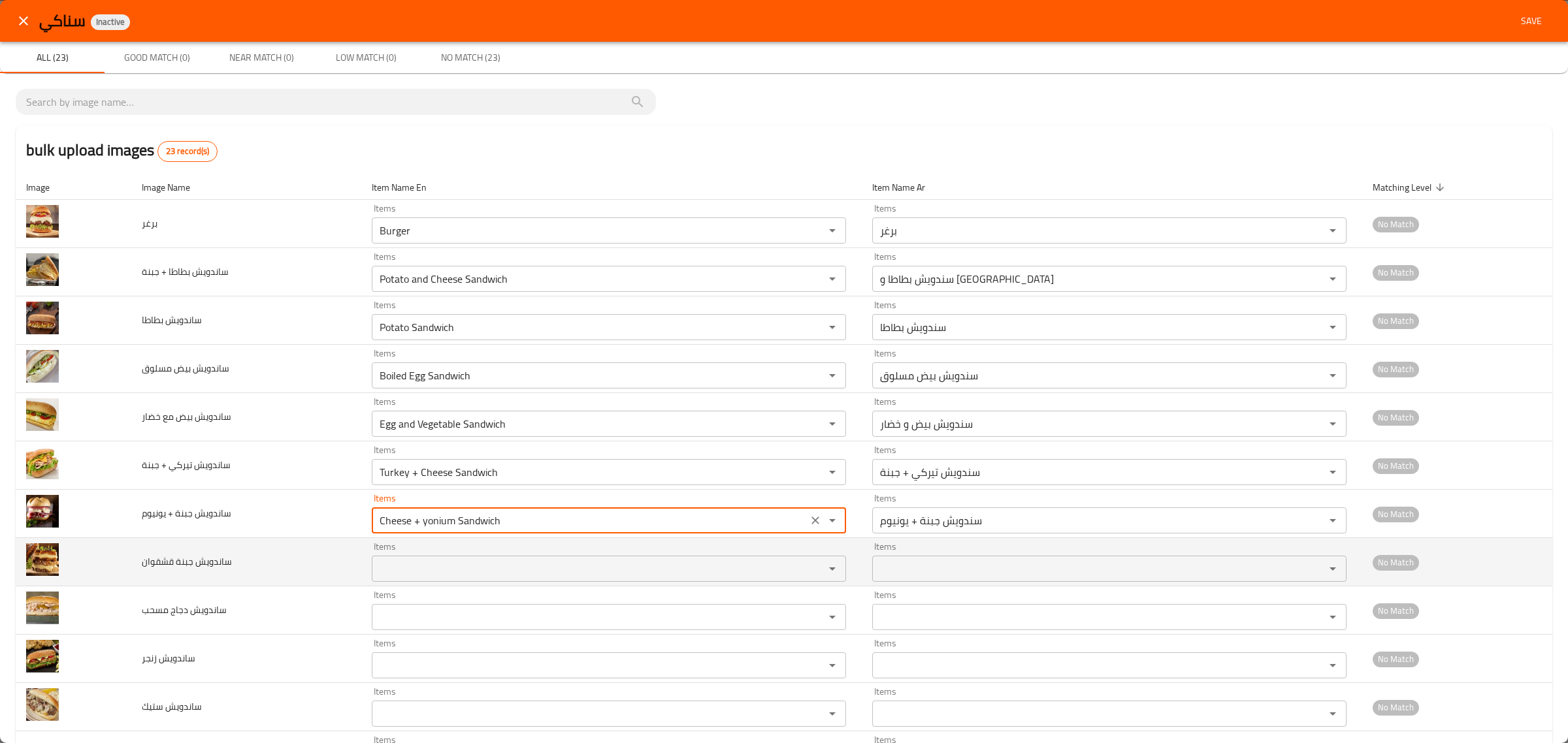
type يونيوم "Cheese + yonium Sandwich"
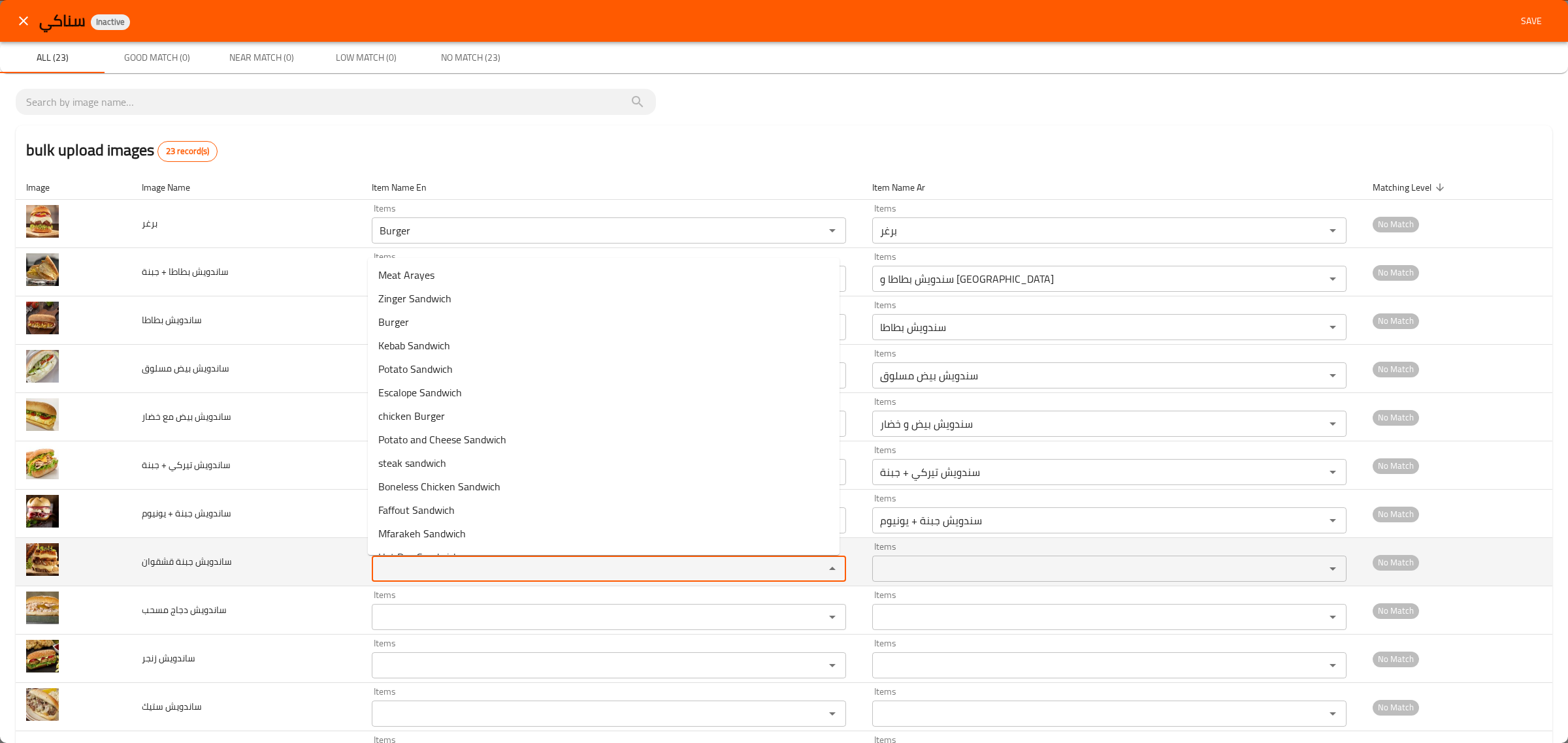
click at [387, 567] on قشقوان "Items" at bounding box center [589, 569] width 428 height 18
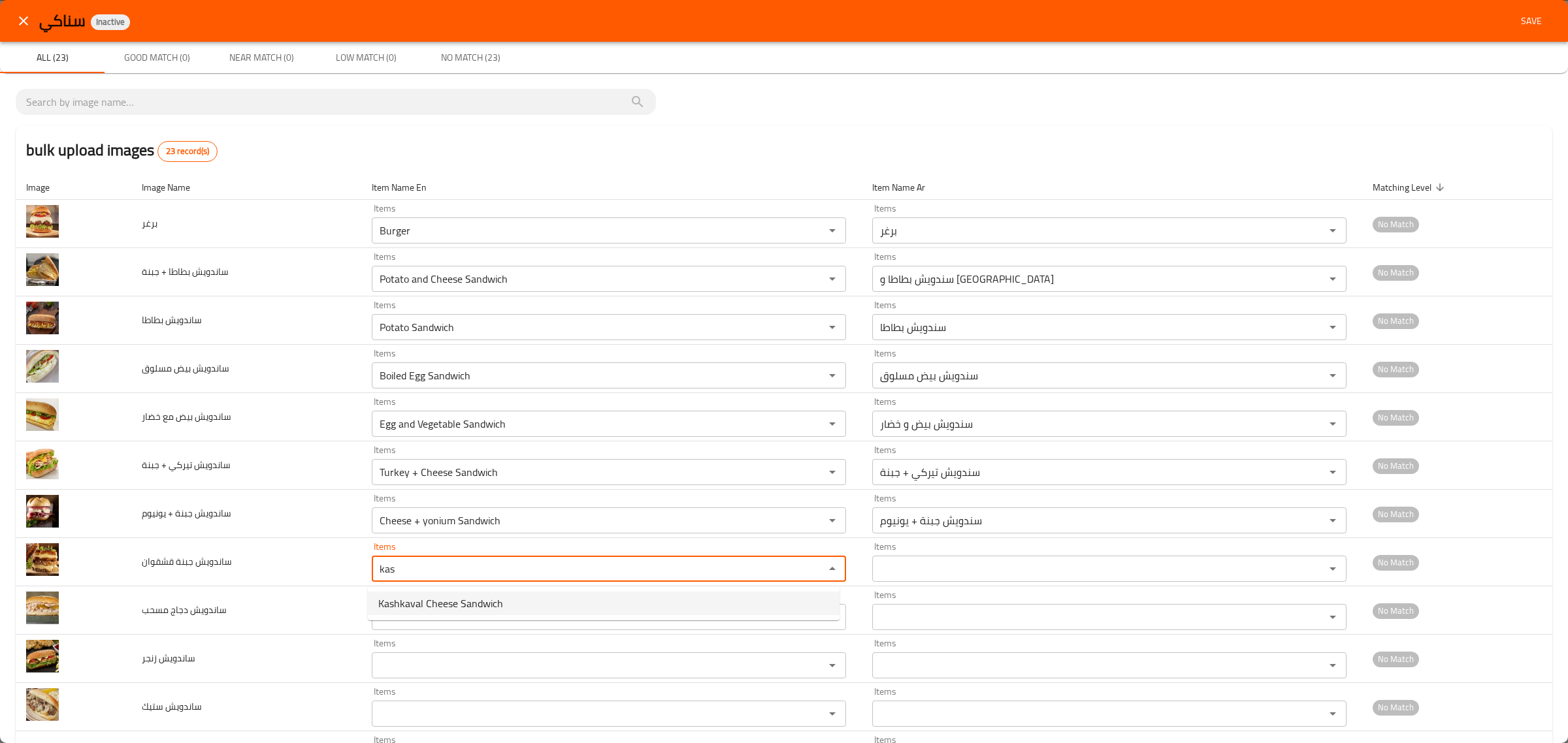
click at [402, 606] on span "Kashkaval Cheese Sandwich" at bounding box center [440, 603] width 125 height 16
type قشقوان "Kashkaval Cheese Sandwich"
type قشقوان-ar "سندويش جبنة قشقوان"
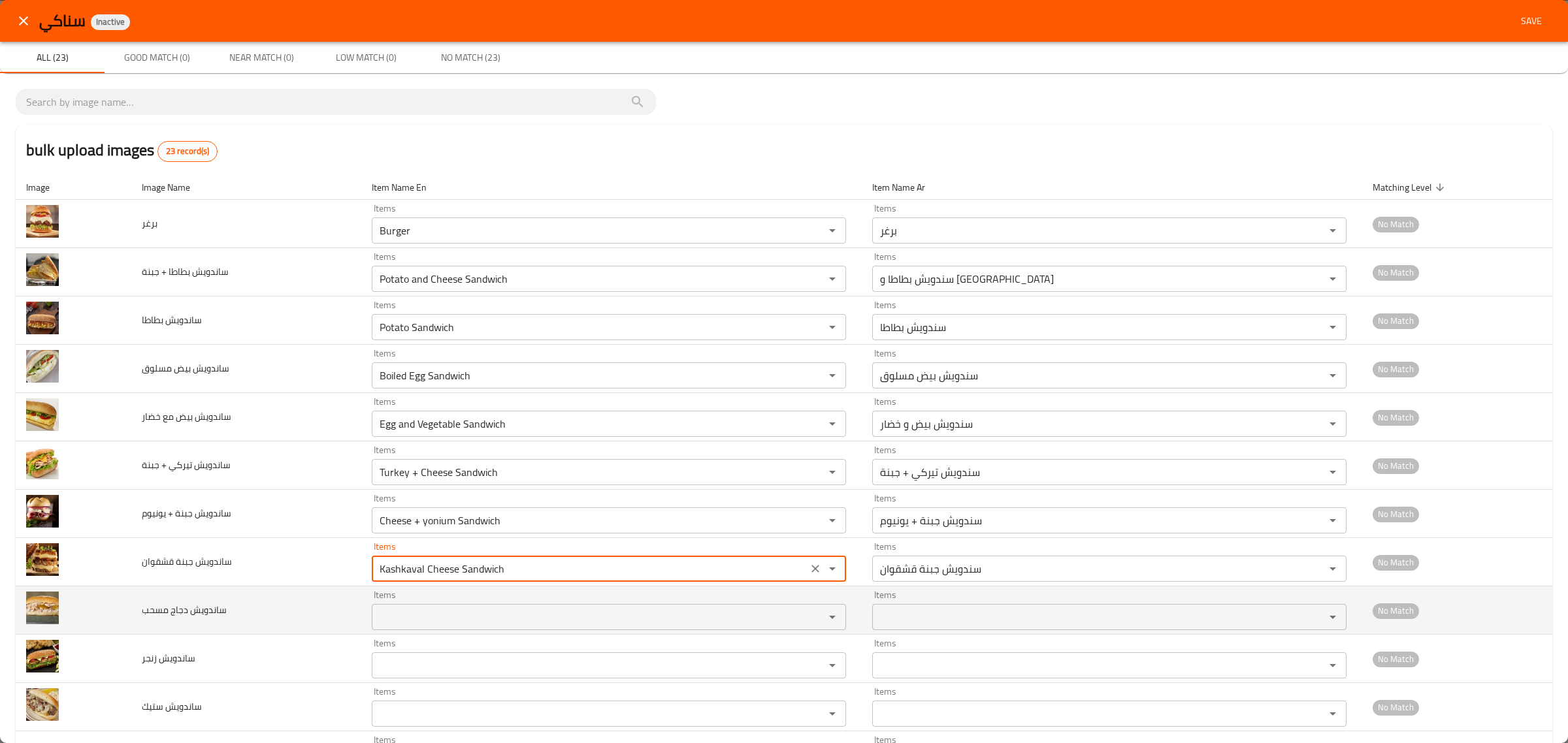
type قشقوان "Kashkaval Cheese Sandwich"
click at [389, 616] on مسحب "Items" at bounding box center [589, 617] width 428 height 18
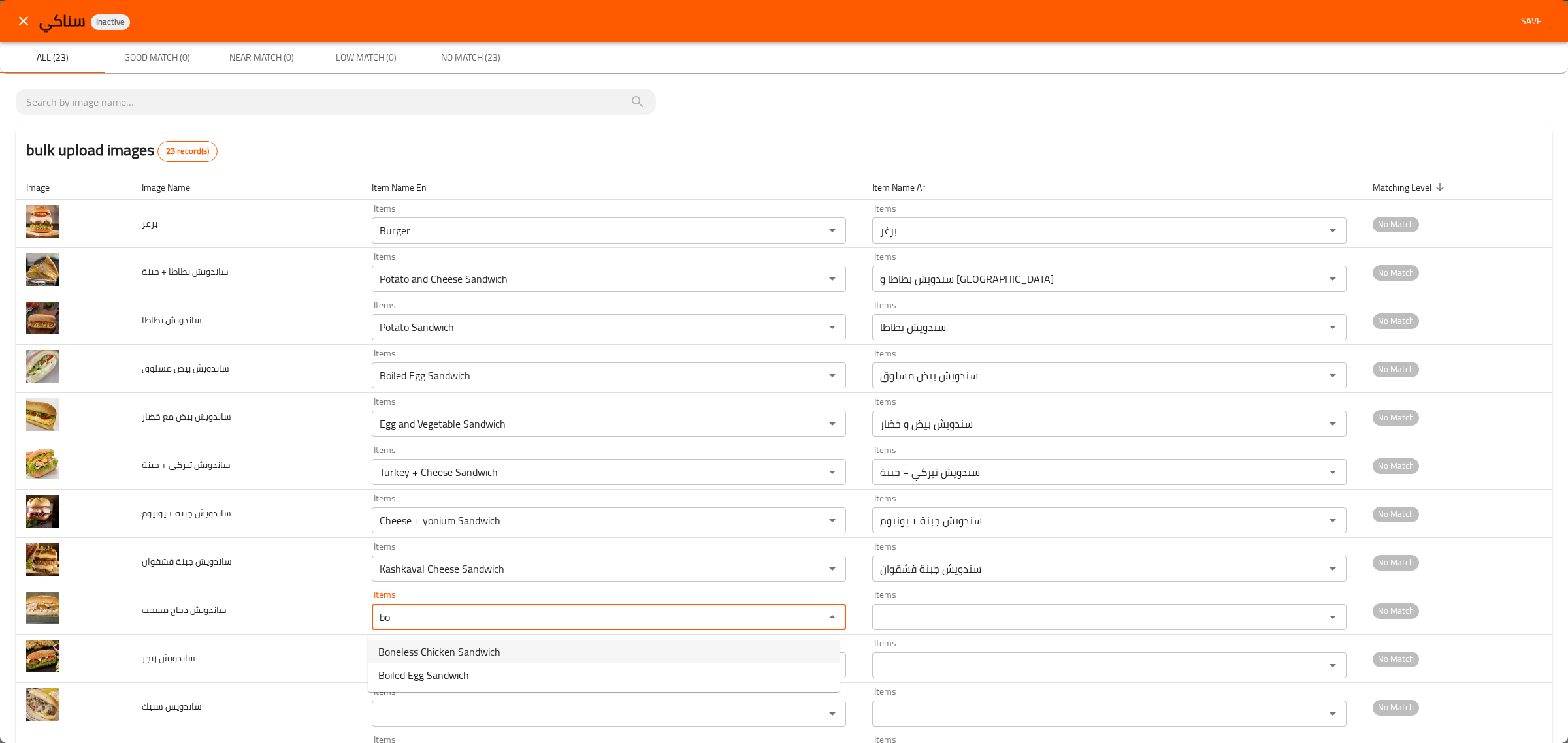
click at [437, 652] on span "Boneless Chicken Sandwich" at bounding box center [439, 652] width 122 height 16
type مسحب "Boneless Chicken Sandwich"
type مسحب-ar "سندويش دجاج مسحب"
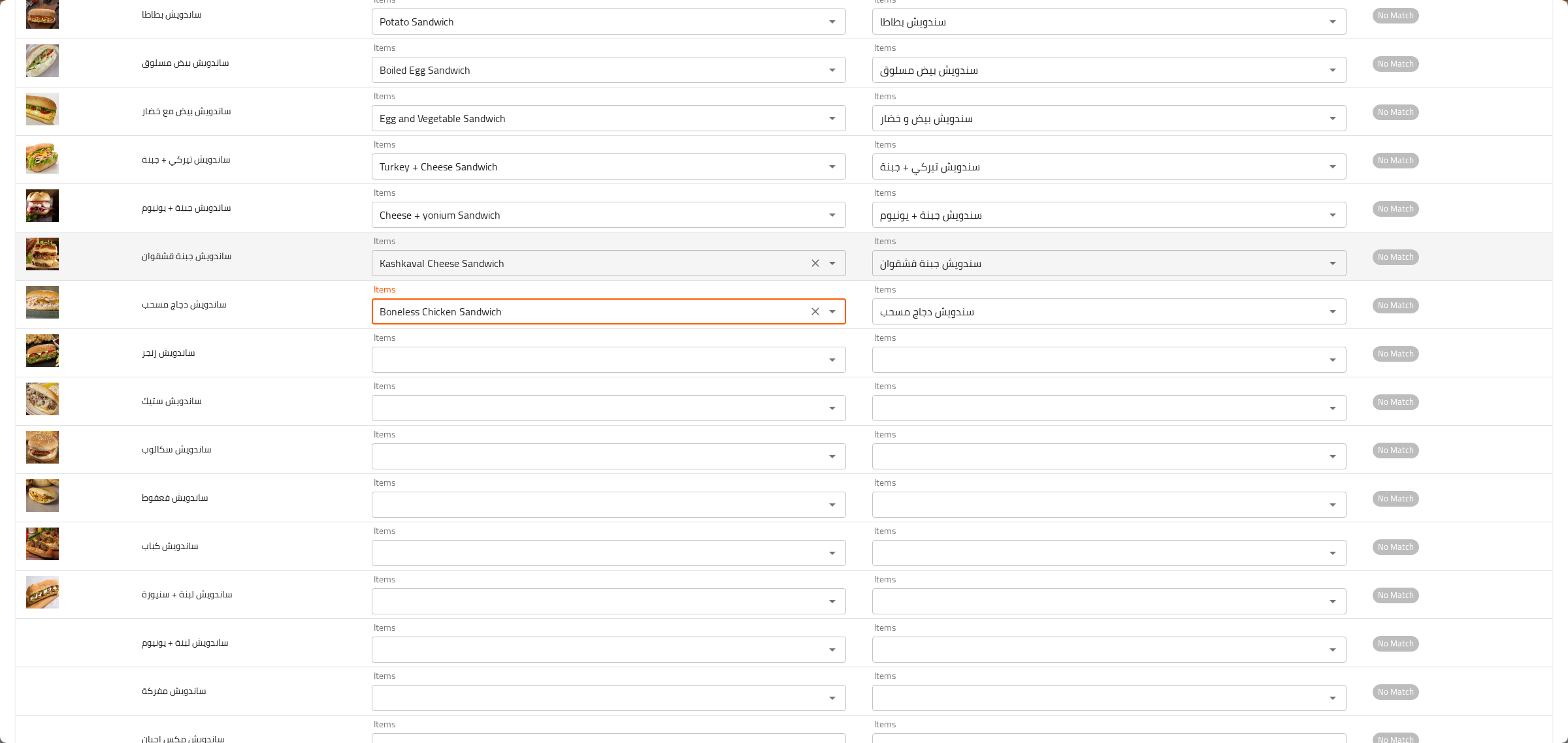
scroll to position [408, 0]
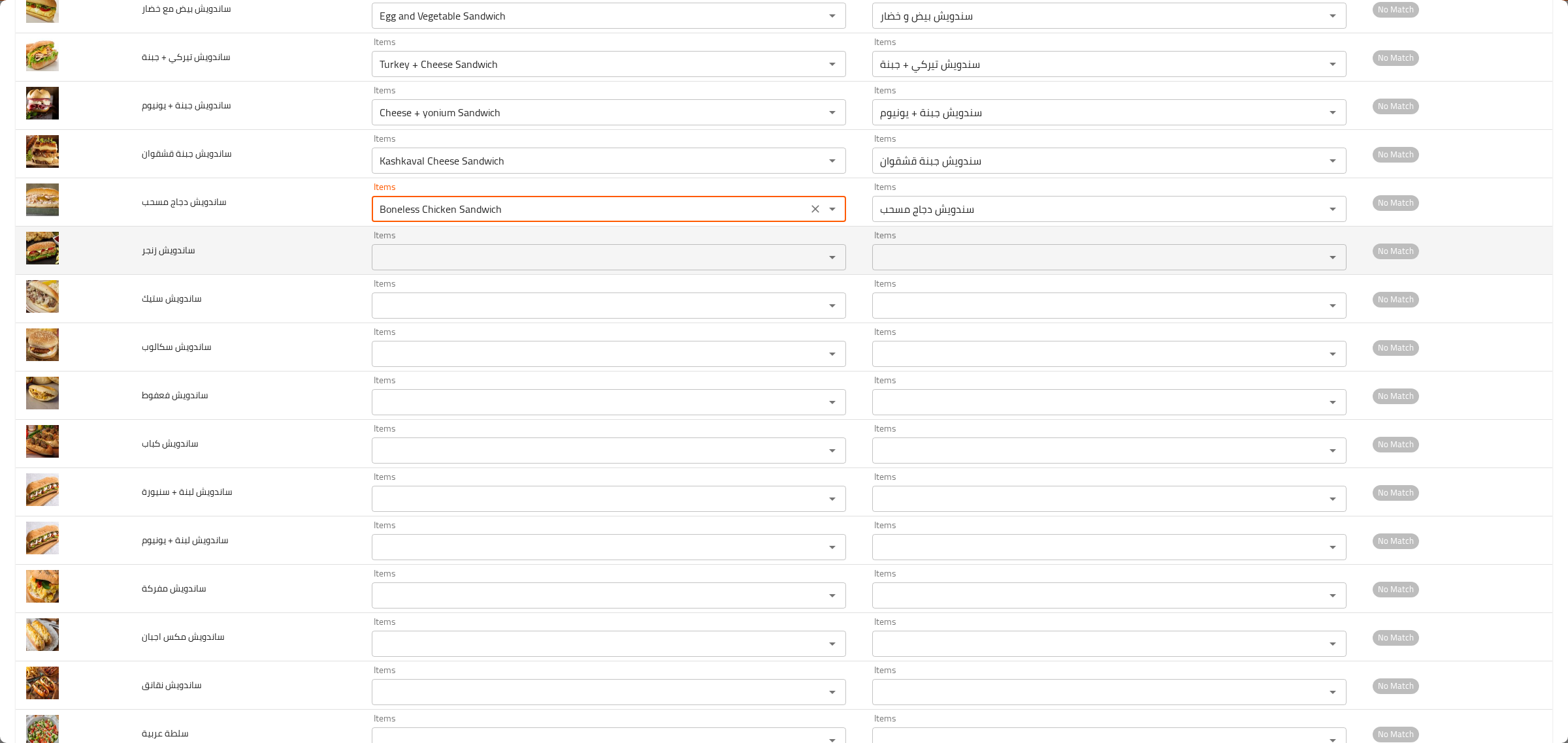
type مسحب "Boneless Chicken Sandwich"
click at [433, 260] on زنجر "Items" at bounding box center [589, 257] width 428 height 18
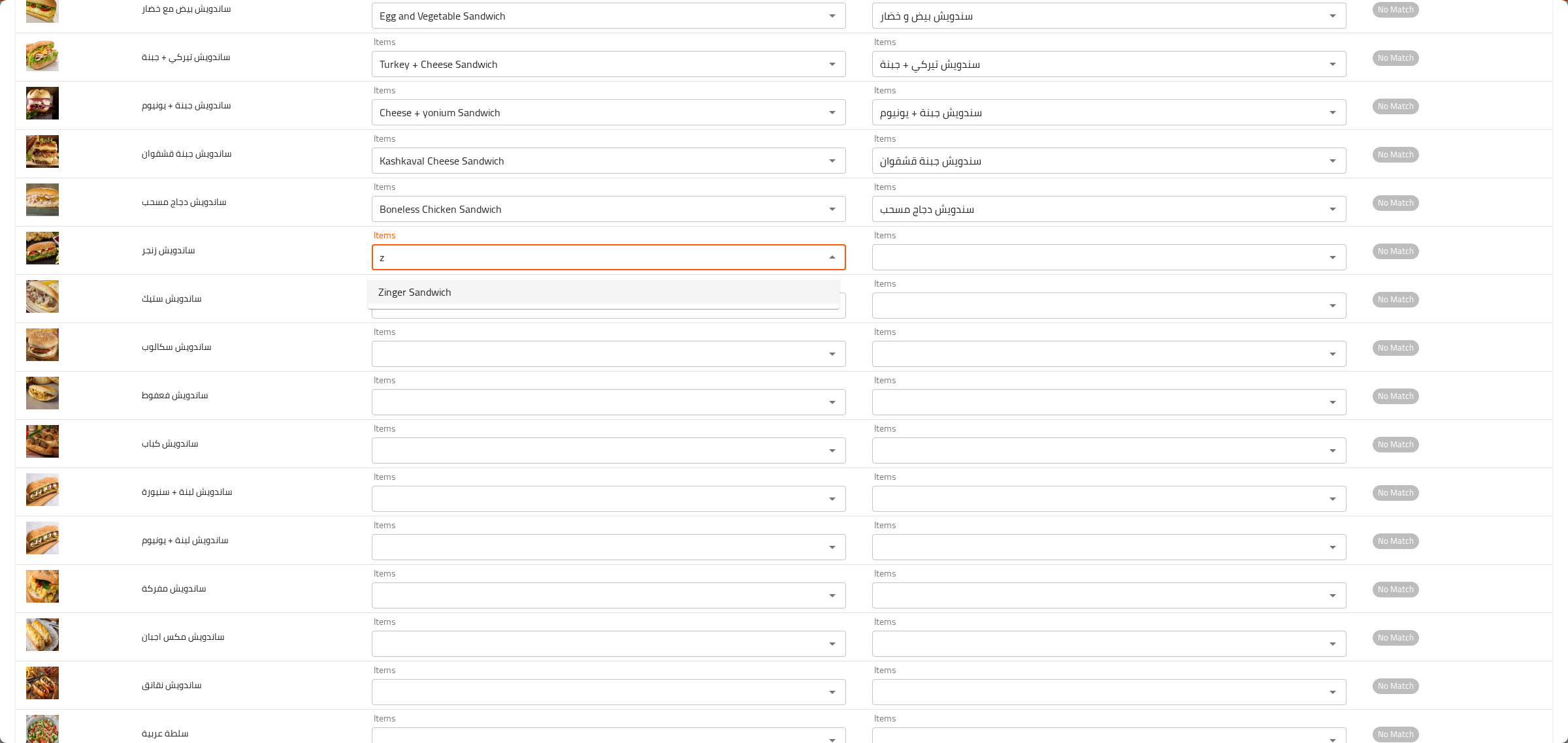
click at [410, 288] on span "Zinger Sandwich" at bounding box center [414, 292] width 73 height 16
type زنجر "Zinger Sandwich"
type زنجر-ar "سندويش زنجر"
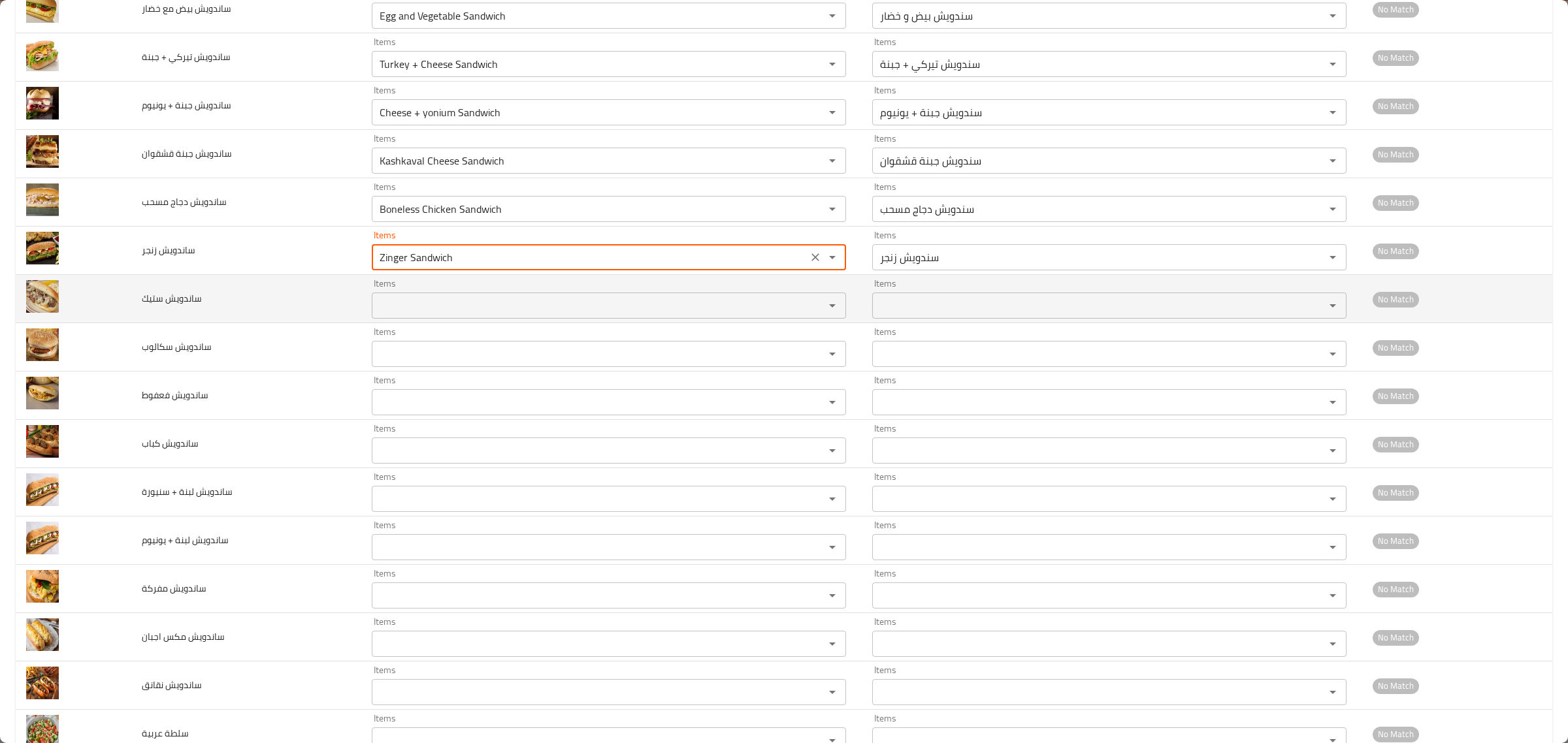
type زنجر "Zinger Sandwich"
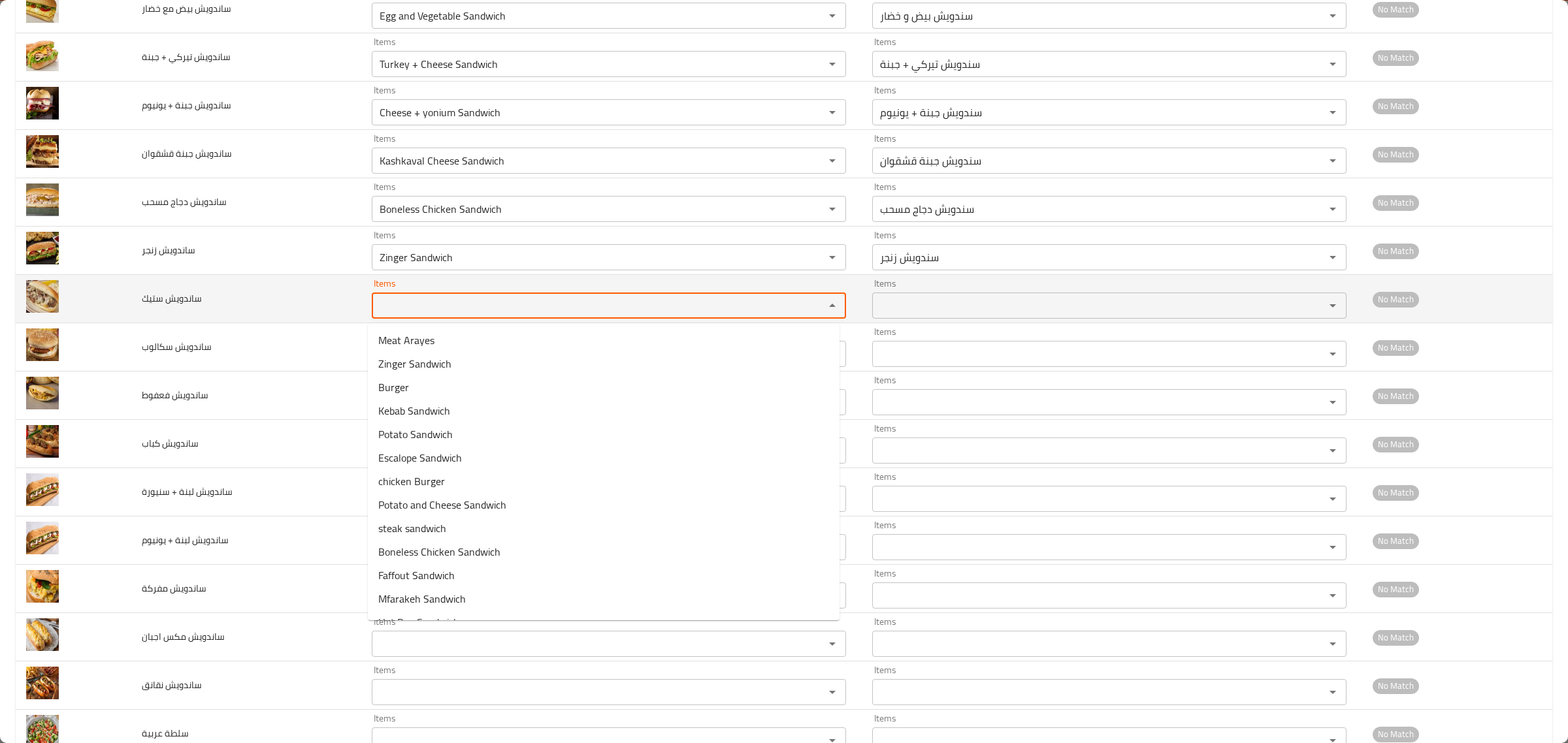
click at [395, 308] on ستيك "Items" at bounding box center [589, 306] width 428 height 18
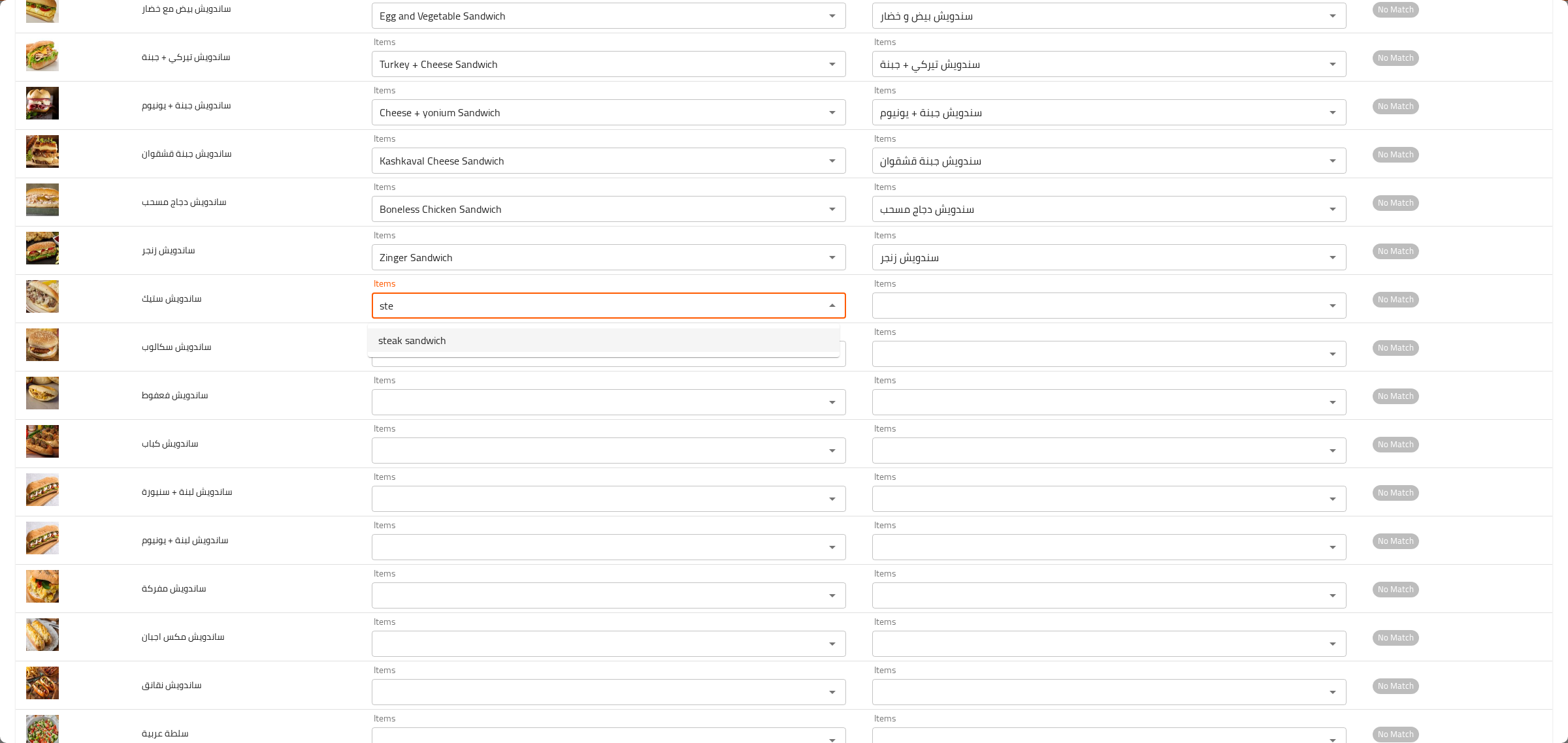
click at [414, 332] on span "steak sandwich" at bounding box center [412, 340] width 68 height 16
type ستيك "steak sandwich"
type ستيك-ar "سندويش ستيك"
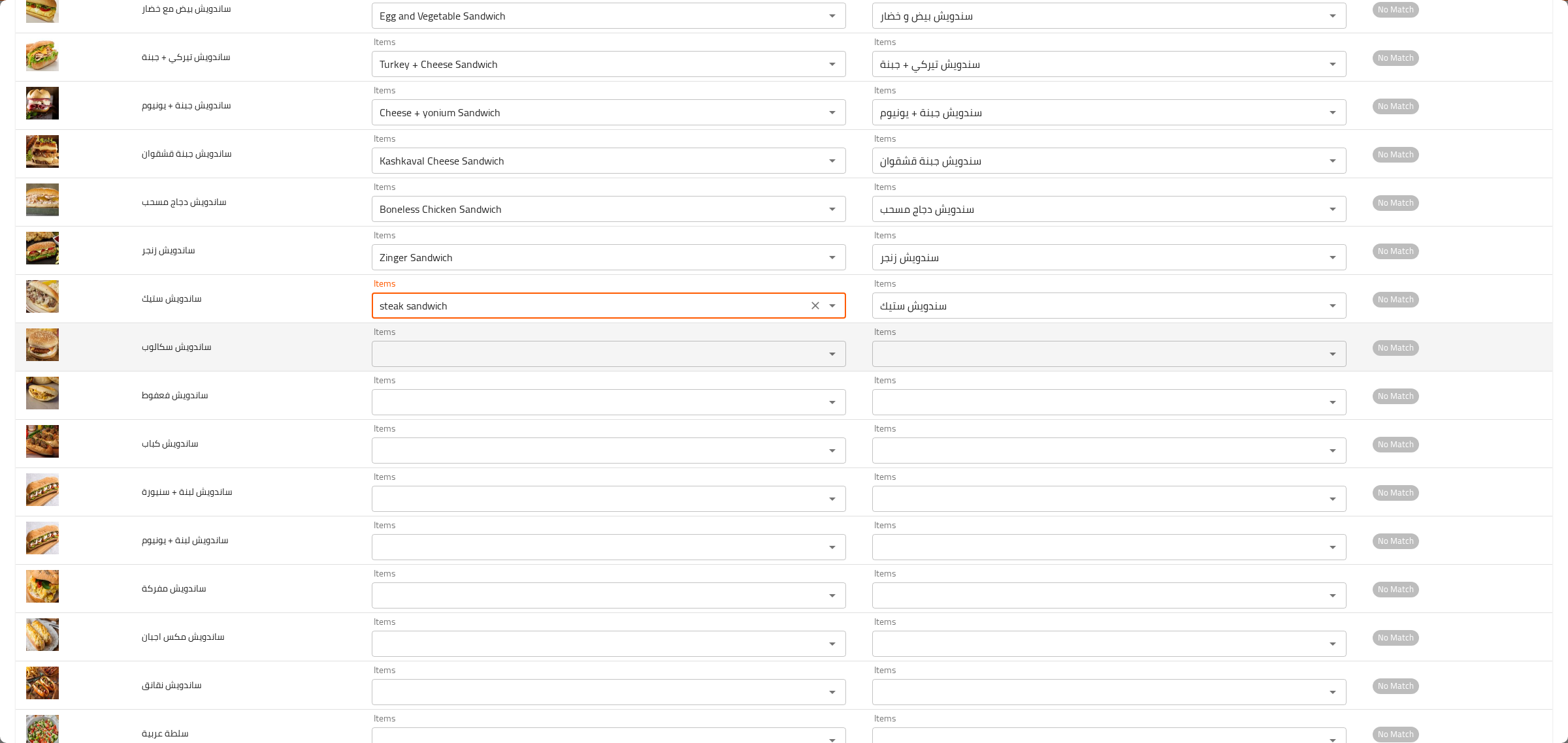
type ستيك "steak sandwich"
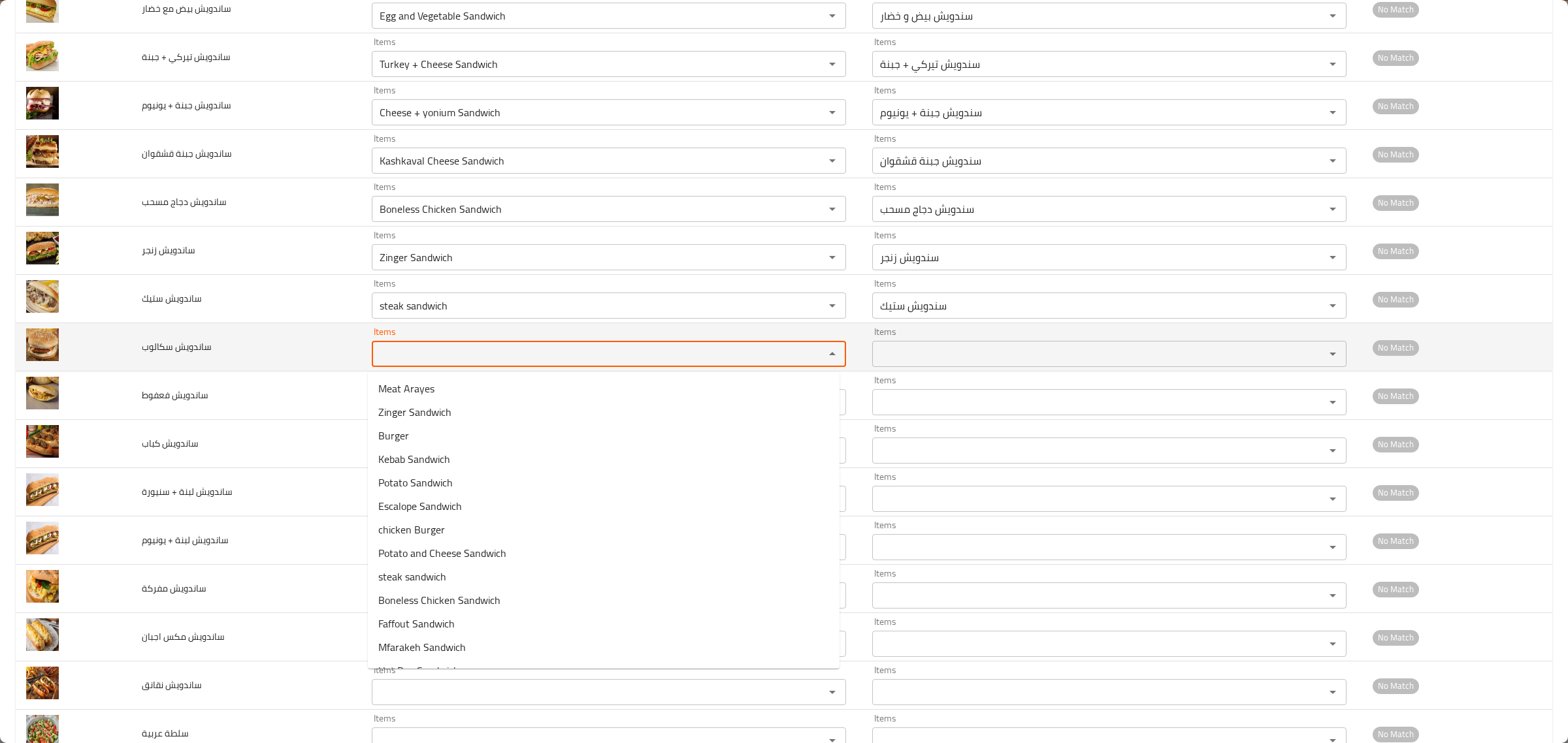
click at [413, 360] on سكالوب "Items" at bounding box center [589, 354] width 428 height 18
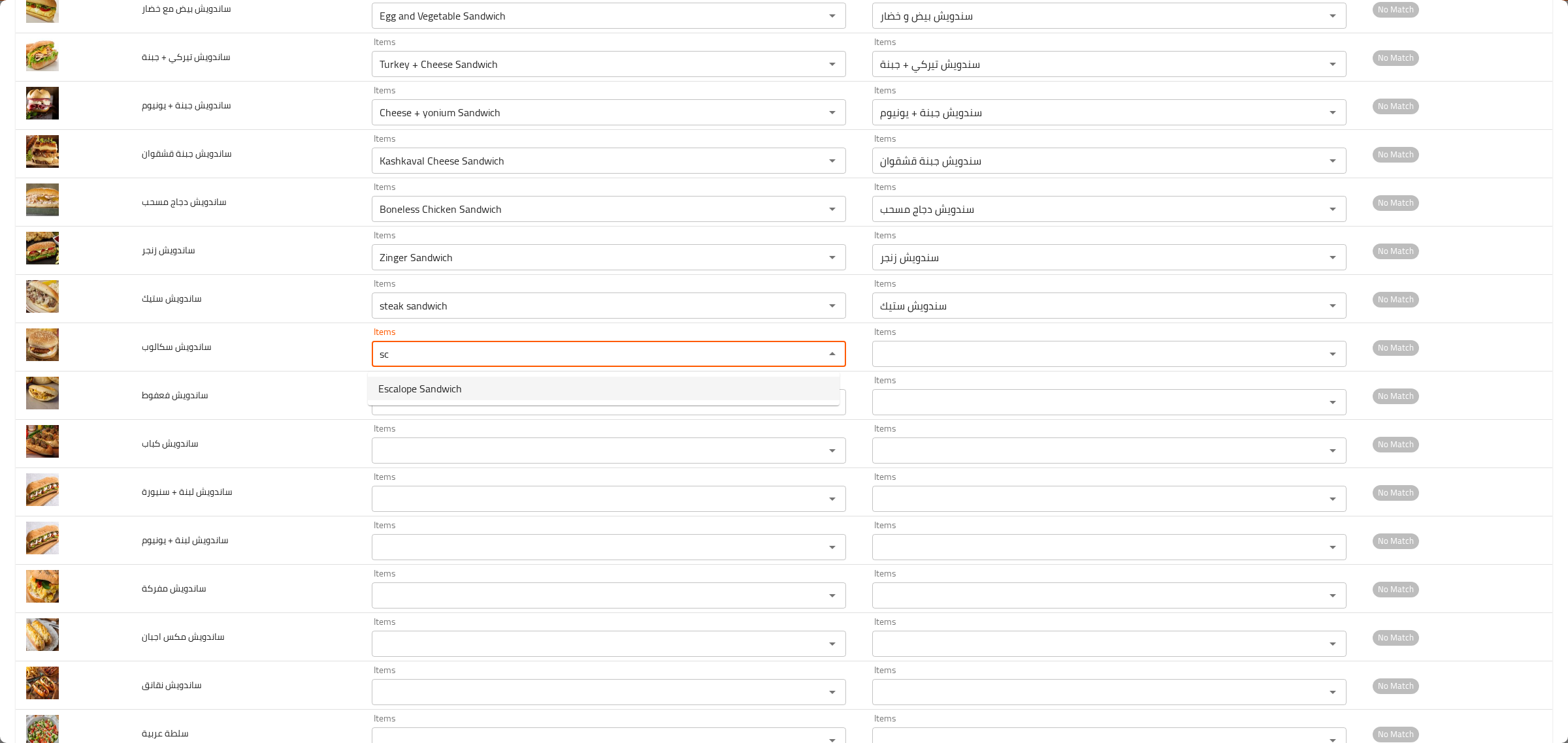
click at [428, 381] on span "Escalope Sandwich" at bounding box center [420, 389] width 84 height 16
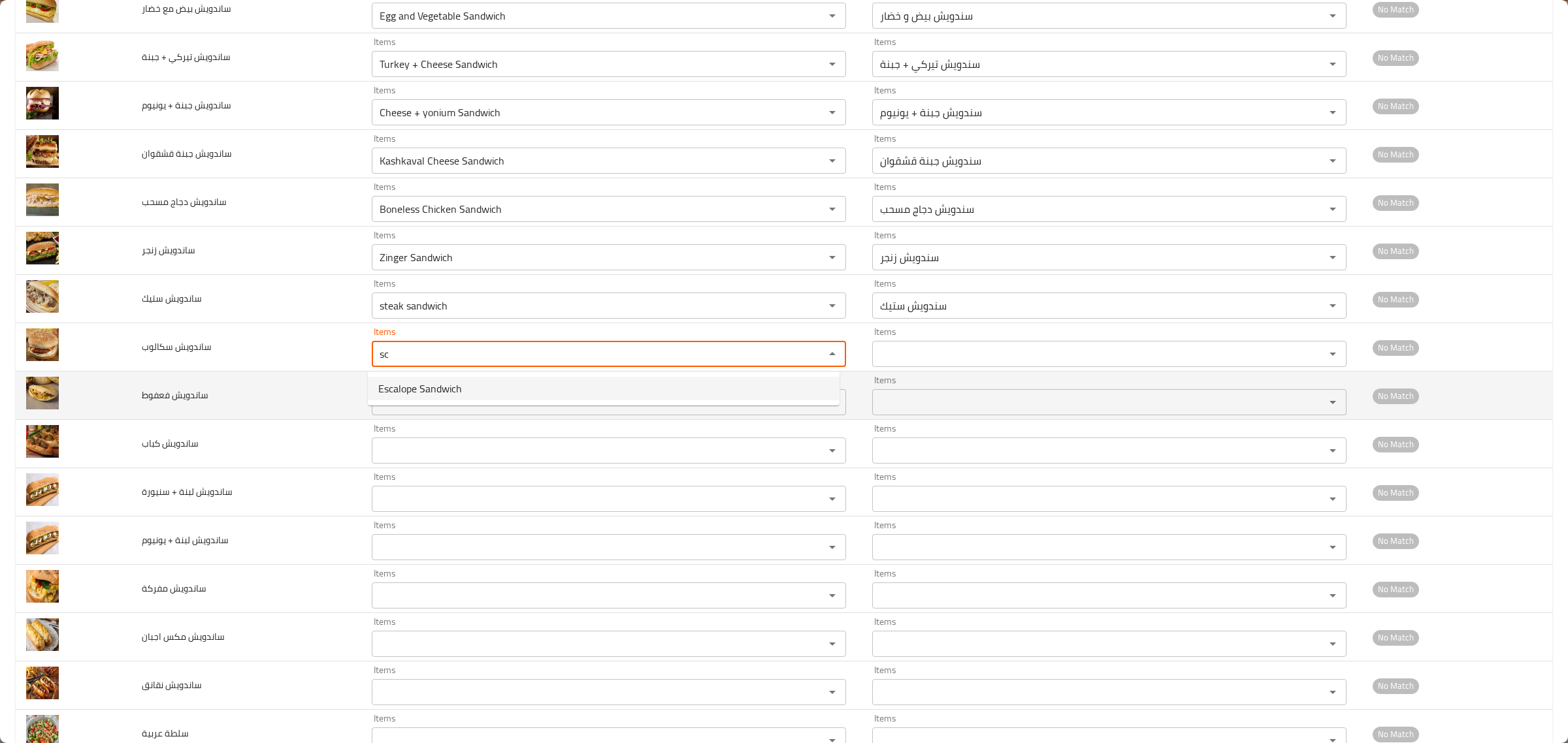
type سكالوب "Escalope Sandwich"
type سكالوب-ar "سندويش إسكالوب"
type سكالوب "Escalope Sandwich"
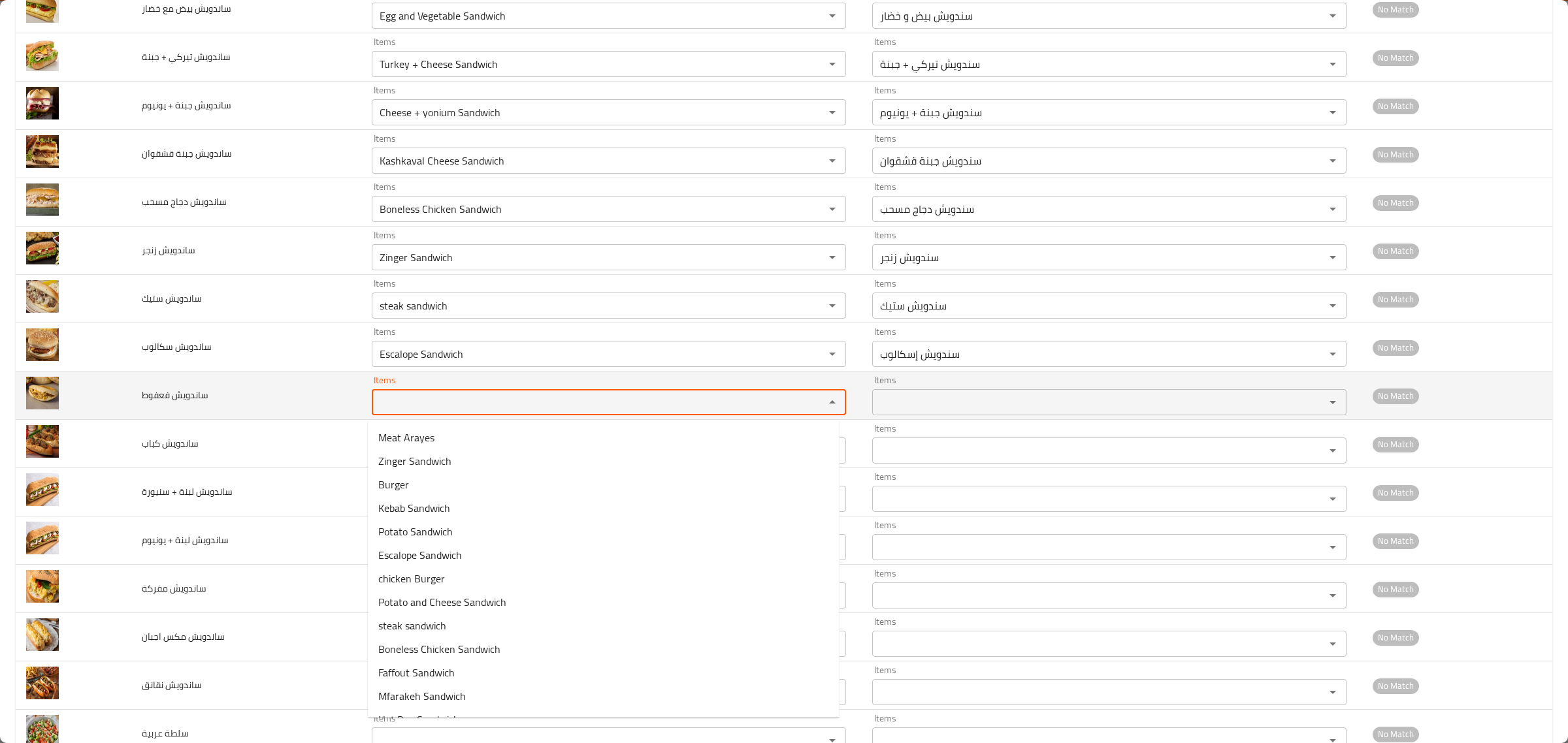
click at [400, 409] on فعفوط "Items" at bounding box center [589, 402] width 428 height 18
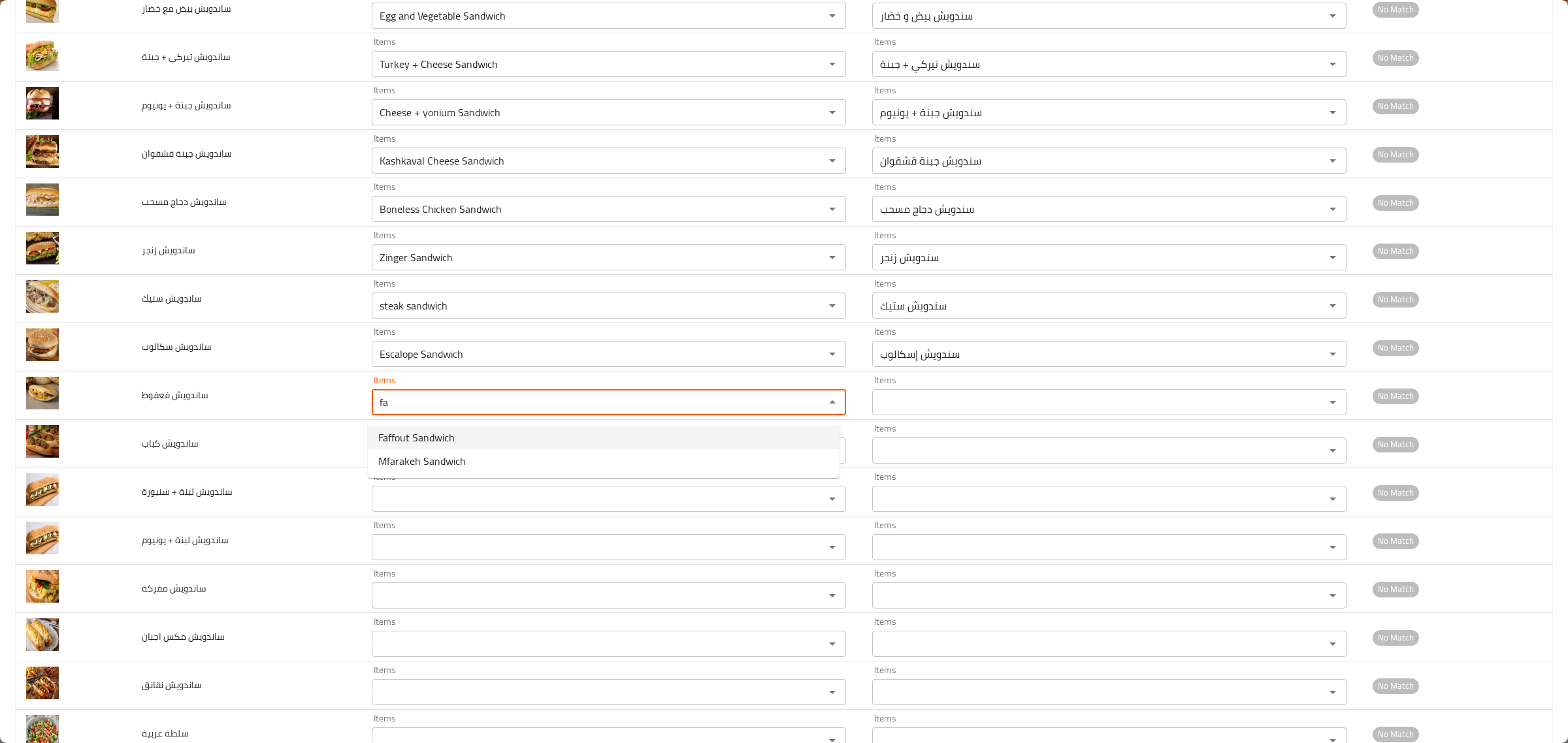
click at [403, 433] on span "Faffout Sandwich" at bounding box center [417, 437] width 77 height 16
type فعفوط "Faffout Sandwich"
type فعفوط-ar "سندويش فعفوط"
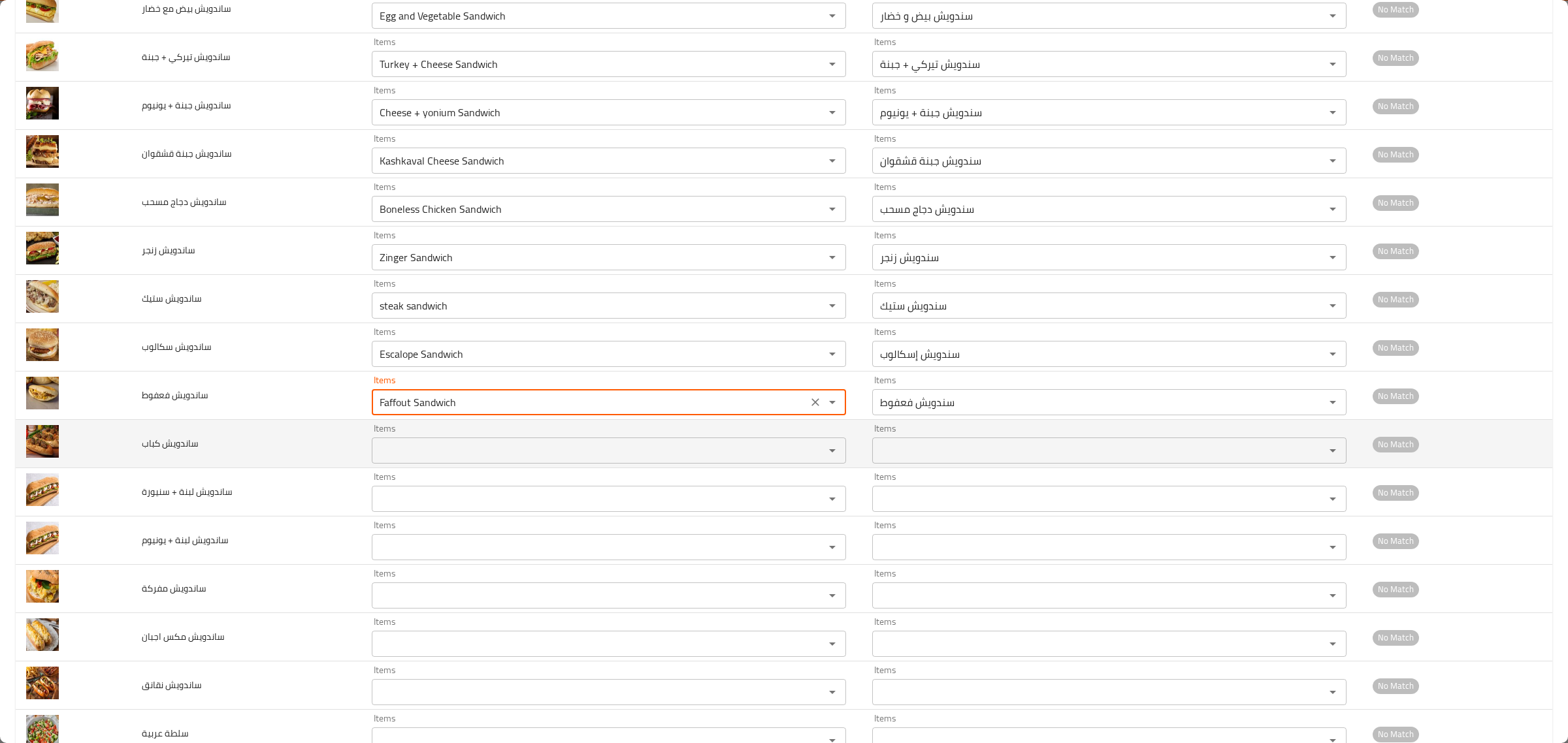
type فعفوط "Faffout Sandwich"
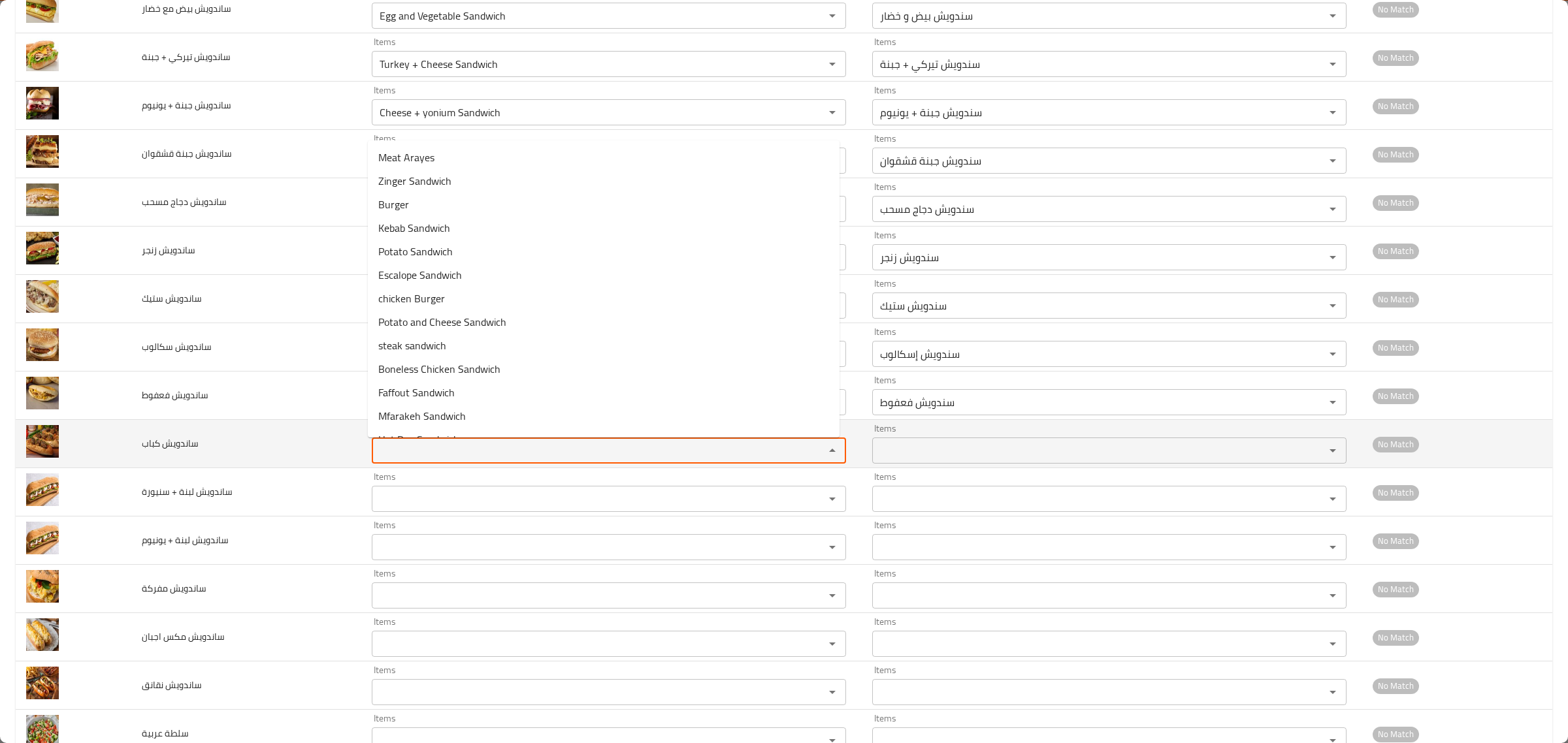
click at [397, 448] on كباب "Items" at bounding box center [589, 451] width 428 height 18
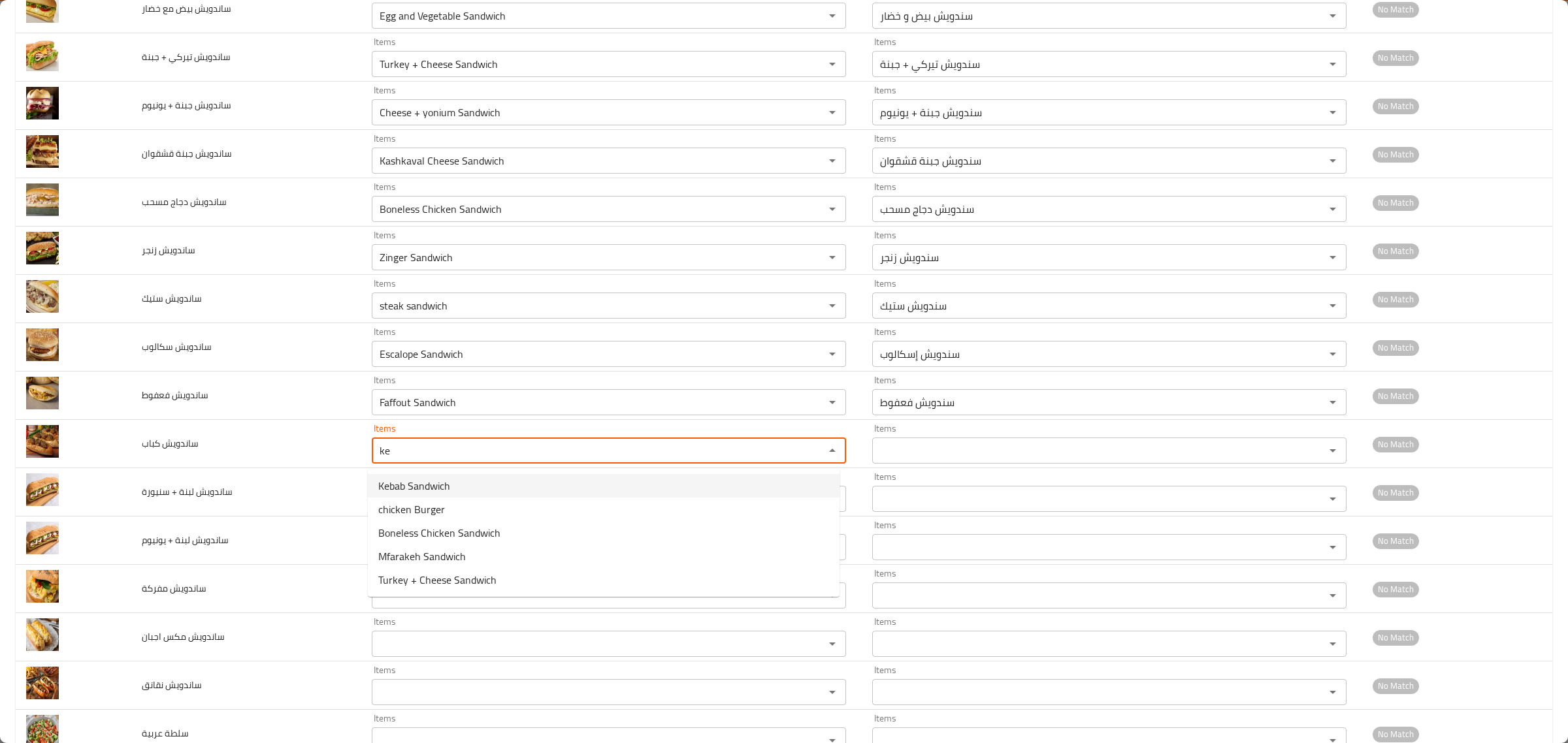
click at [416, 488] on span "Kebab Sandwich" at bounding box center [414, 486] width 72 height 16
type كباب "Kebab Sandwich"
type كباب-ar "سندويش كباب"
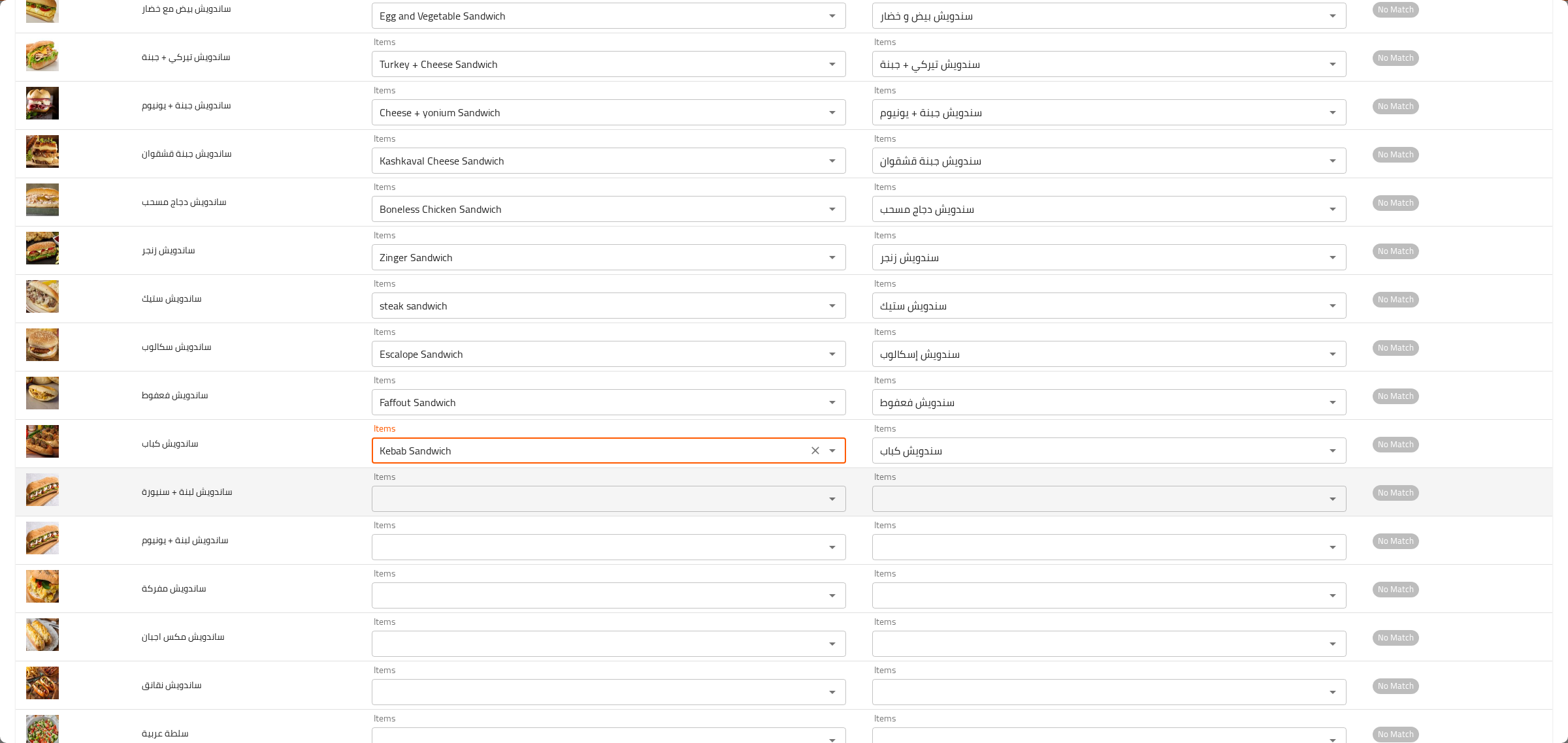
type كباب "Kebab Sandwich"
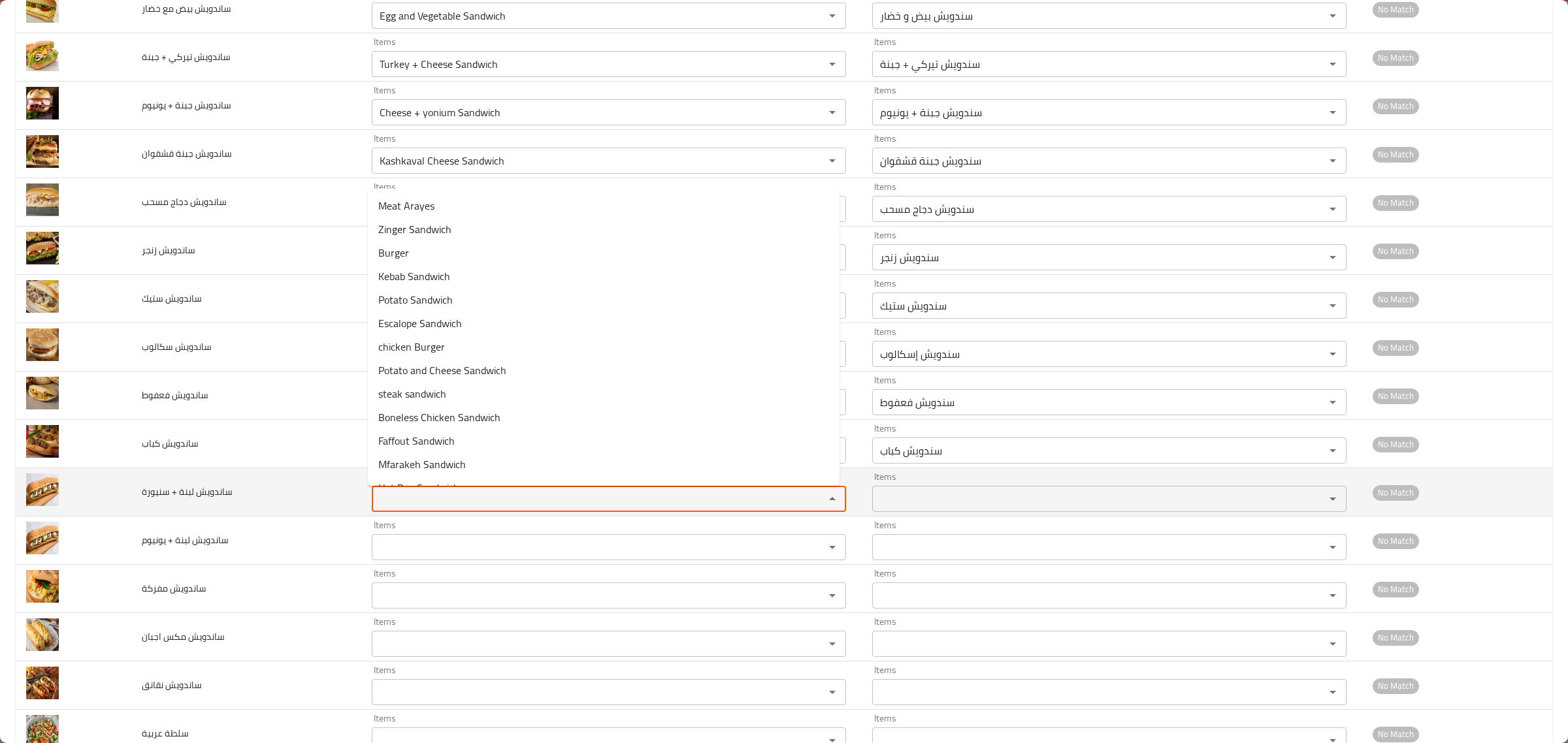
click at [407, 508] on سنيورة "Items" at bounding box center [589, 499] width 428 height 18
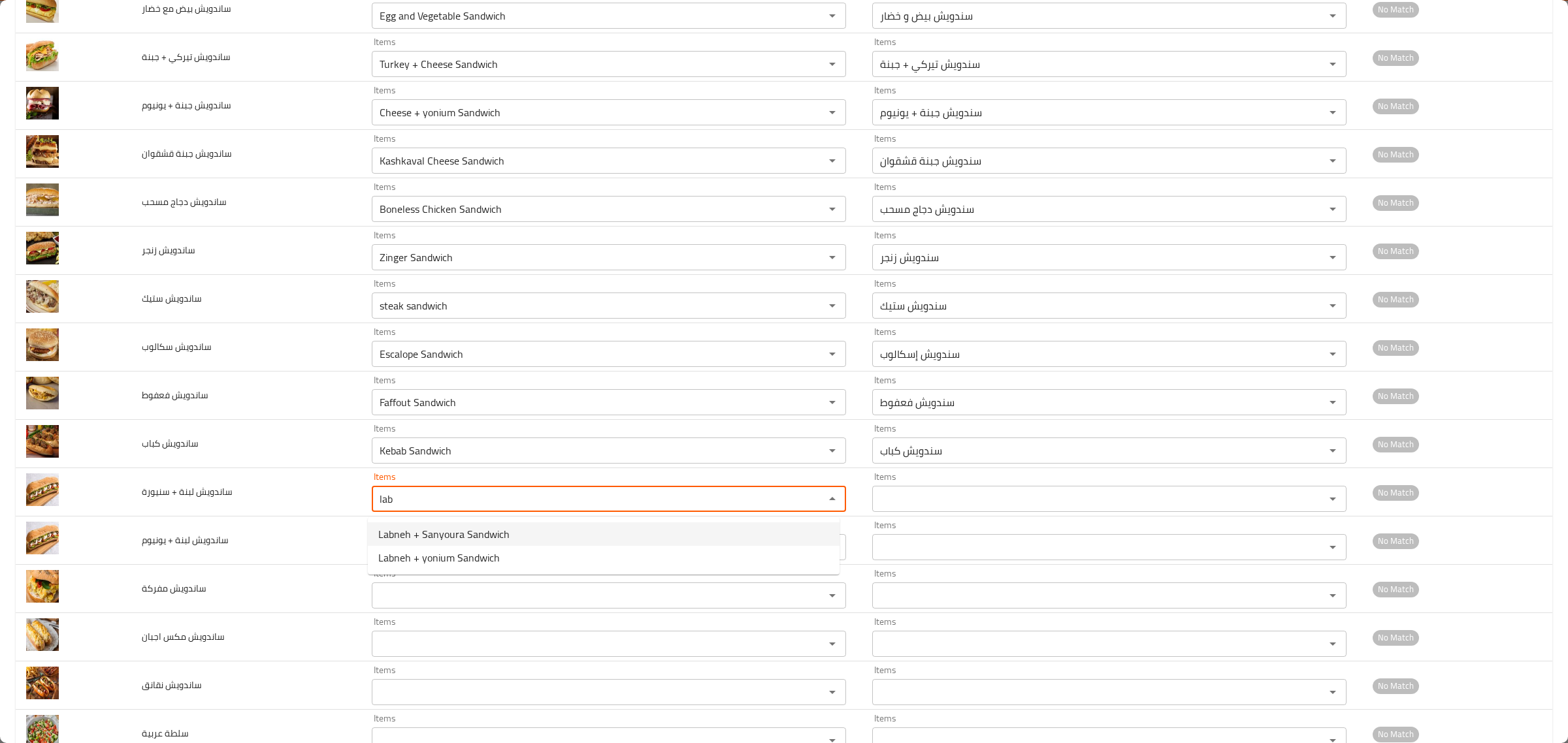
click at [407, 533] on span "Labneh + Sanyoura Sandwich" at bounding box center [444, 534] width 132 height 16
type سنيورة "Labneh + Sanyoura Sandwich"
type سنيورة-ar "سندويش لبنة + سنيورة"
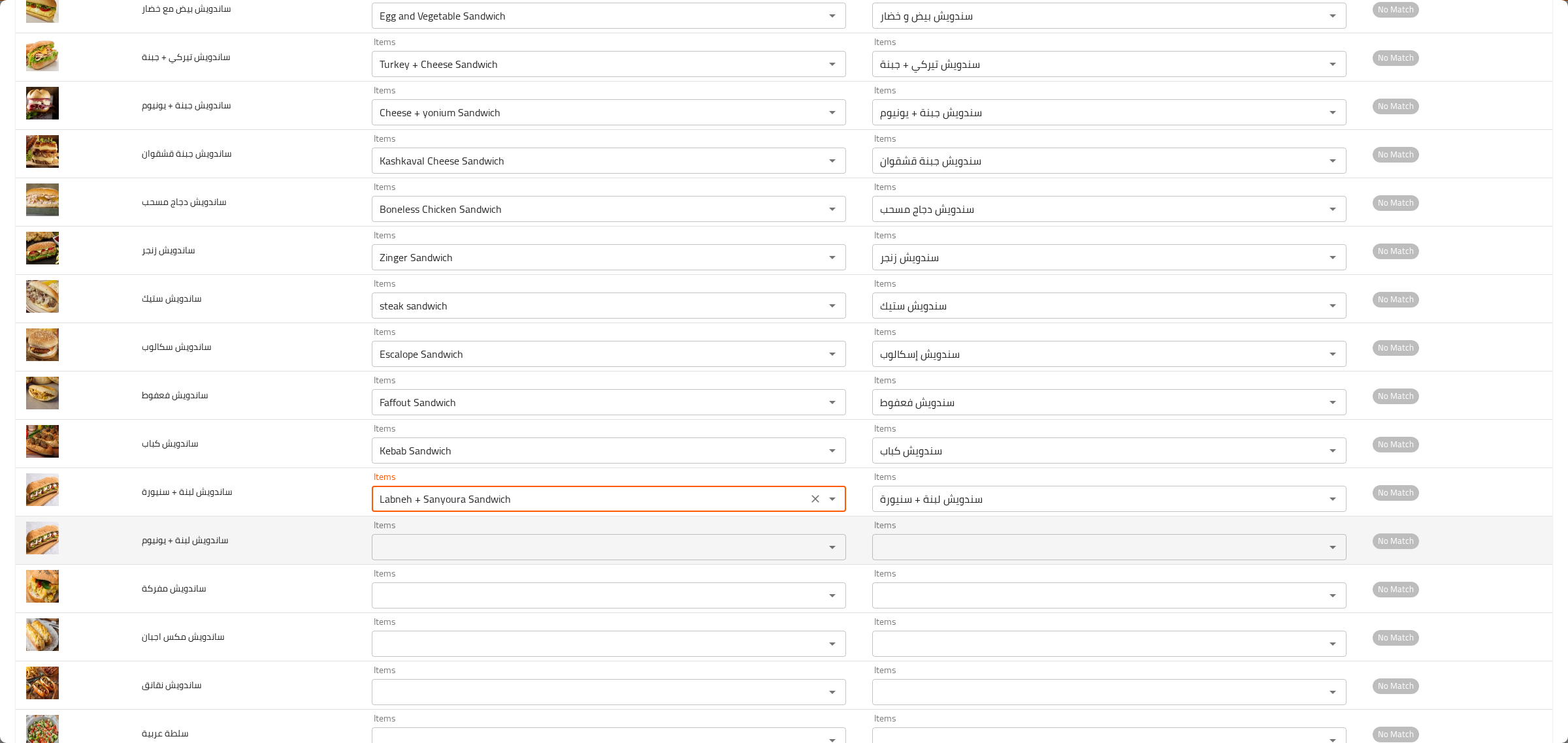
type سنيورة "Labneh + Sanyoura Sandwich"
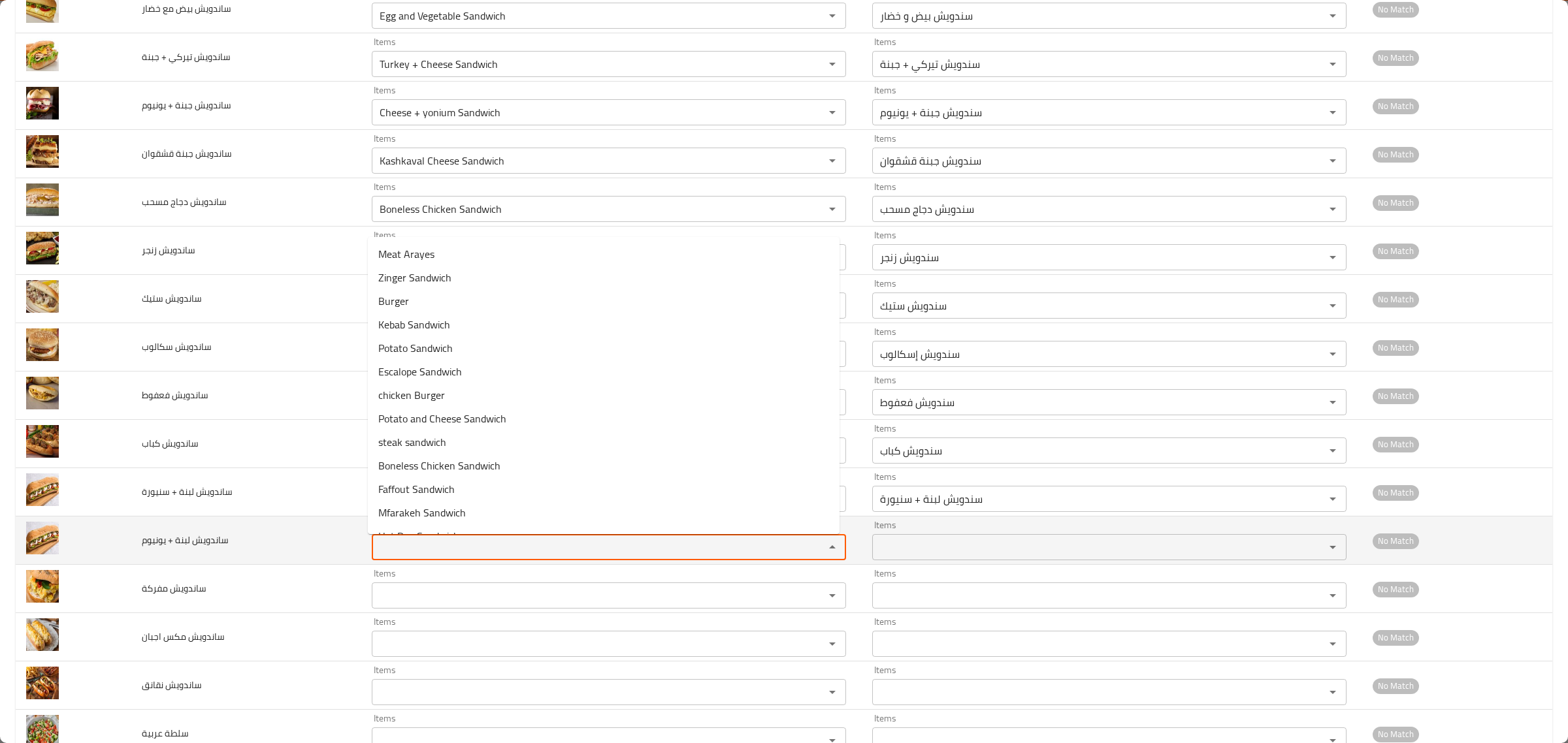
click at [403, 542] on يونيوم "Items" at bounding box center [589, 547] width 428 height 18
type يونيوم "k"
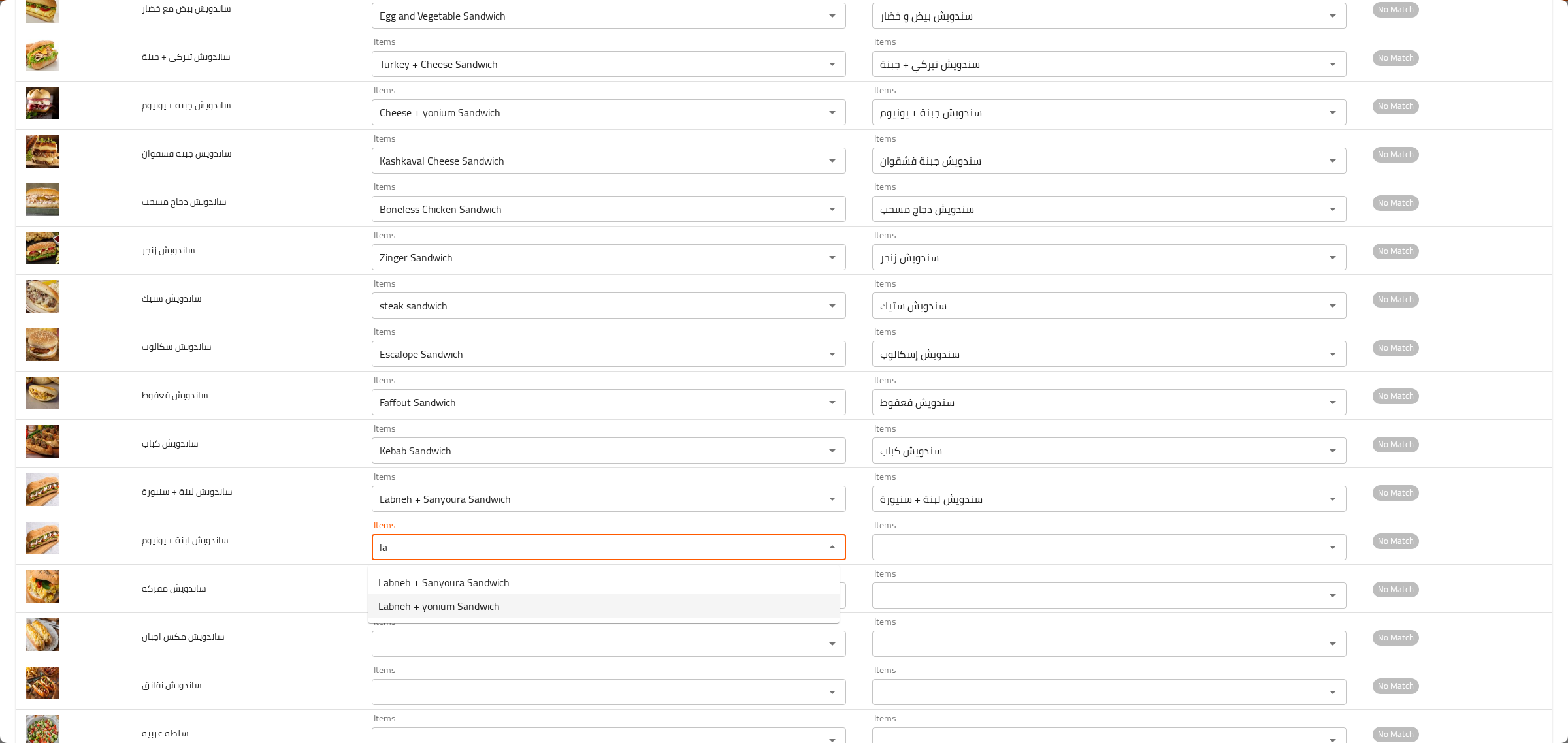
click at [410, 600] on span "Labneh + yonium Sandwich" at bounding box center [439, 606] width 121 height 16
type يونيوم "Labneh + yonium Sandwich"
type يونيوم-ar "سندويش لبنة + يونيوم"
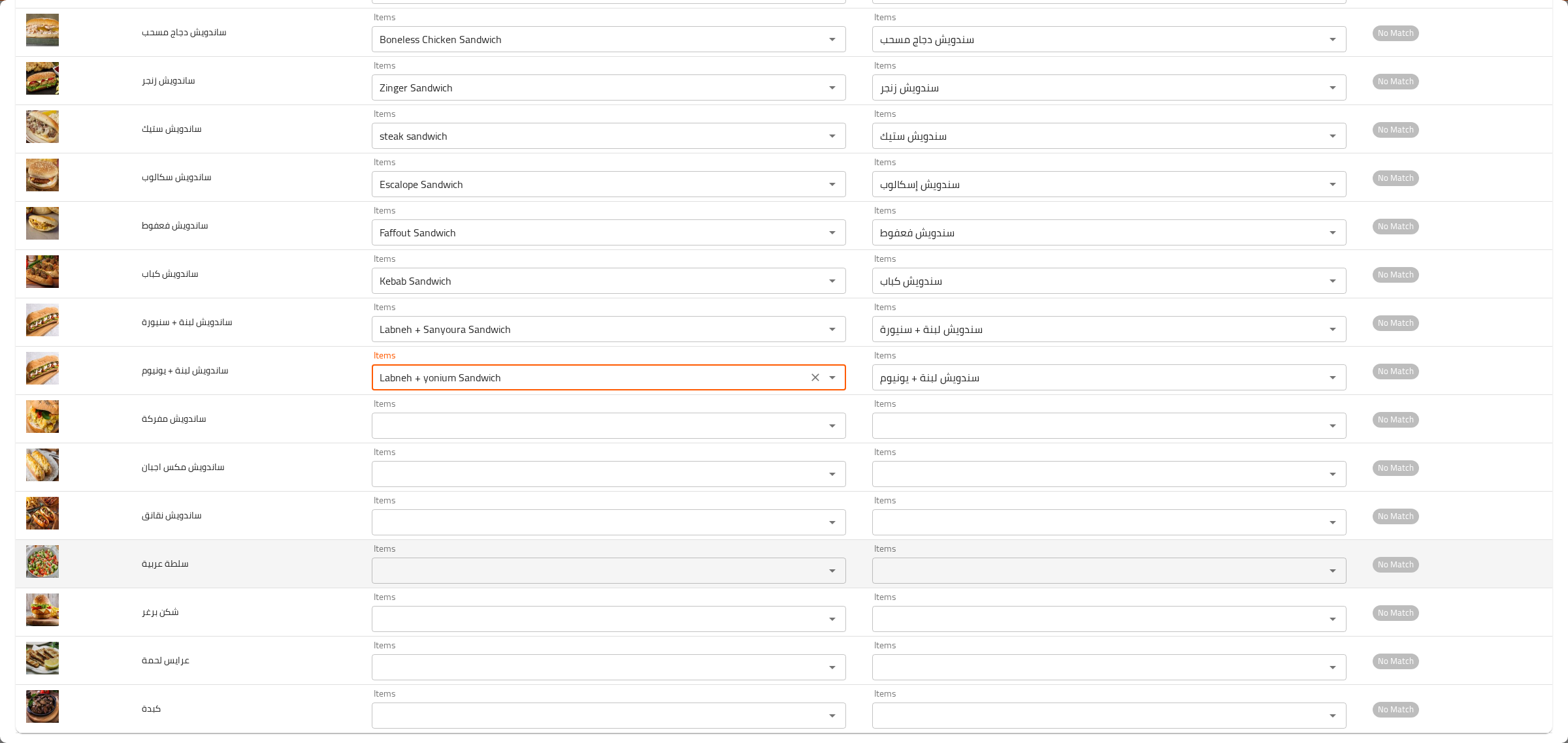
scroll to position [597, 0]
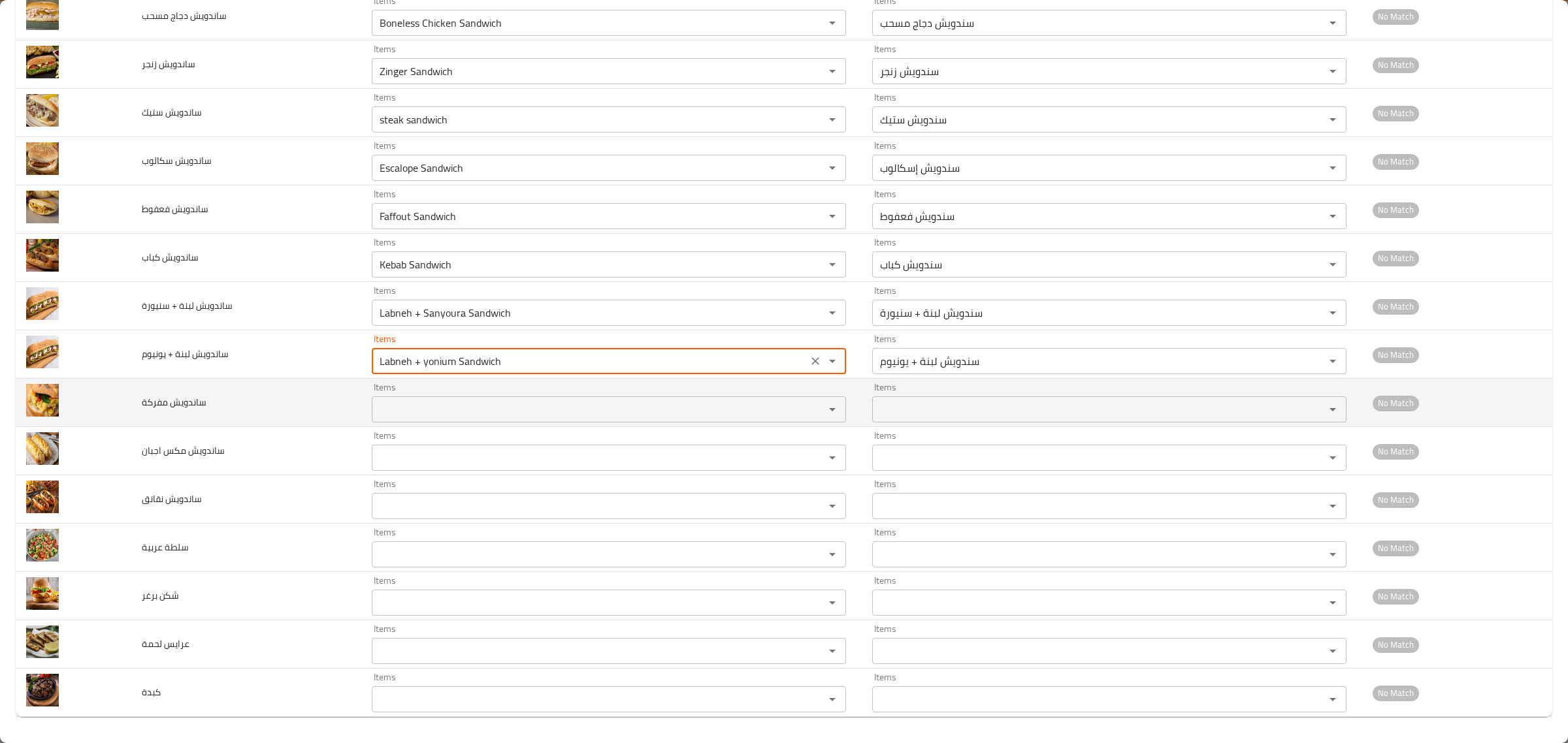
click at [390, 394] on div "Items Items" at bounding box center [609, 402] width 474 height 40
type يونيوم "Labneh + yonium Sandwich"
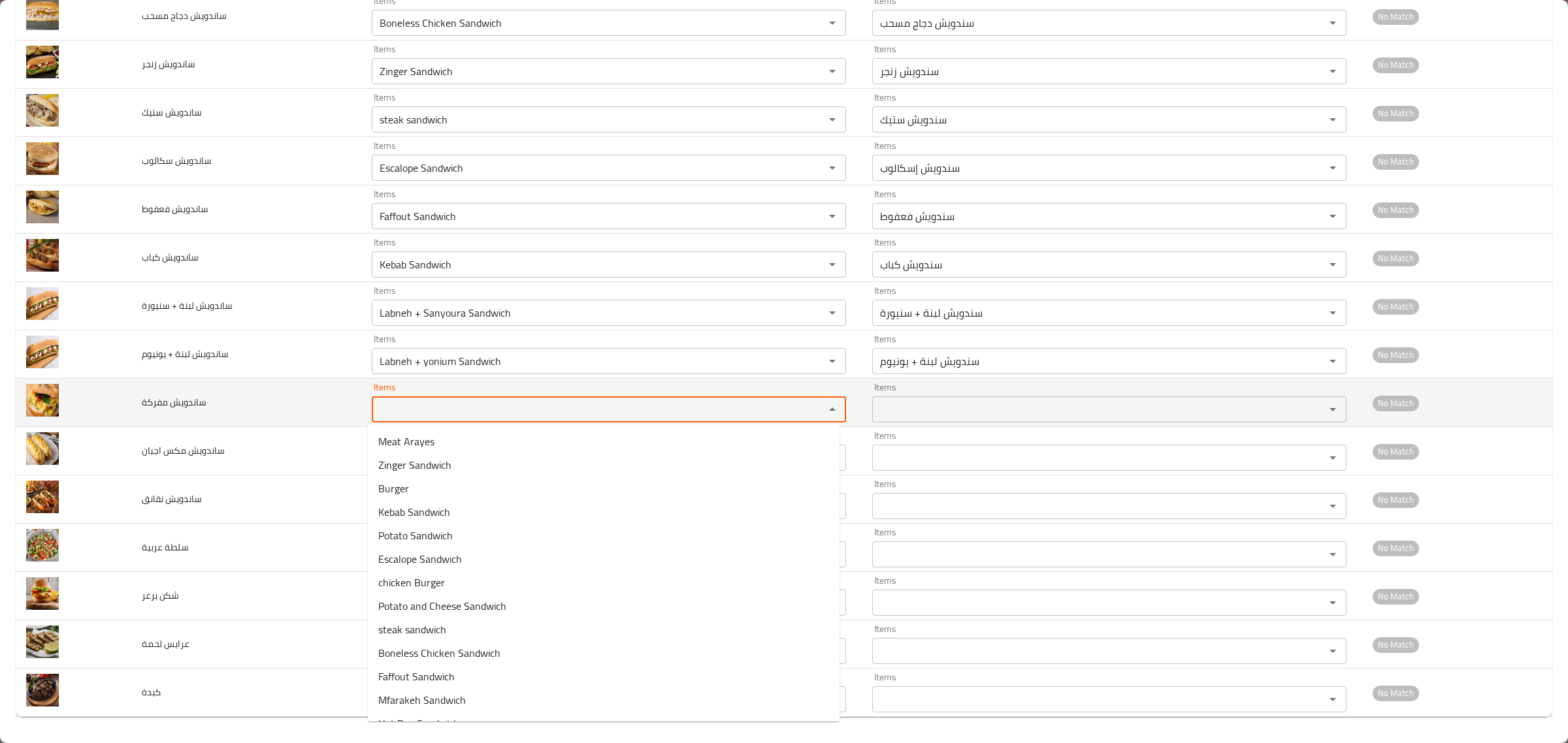
click at [395, 404] on مفركة "Items" at bounding box center [589, 409] width 428 height 18
drag, startPoint x: 406, startPoint y: 408, endPoint x: 380, endPoint y: 413, distance: 26.5
click at [380, 413] on مفركة "maf" at bounding box center [589, 409] width 428 height 18
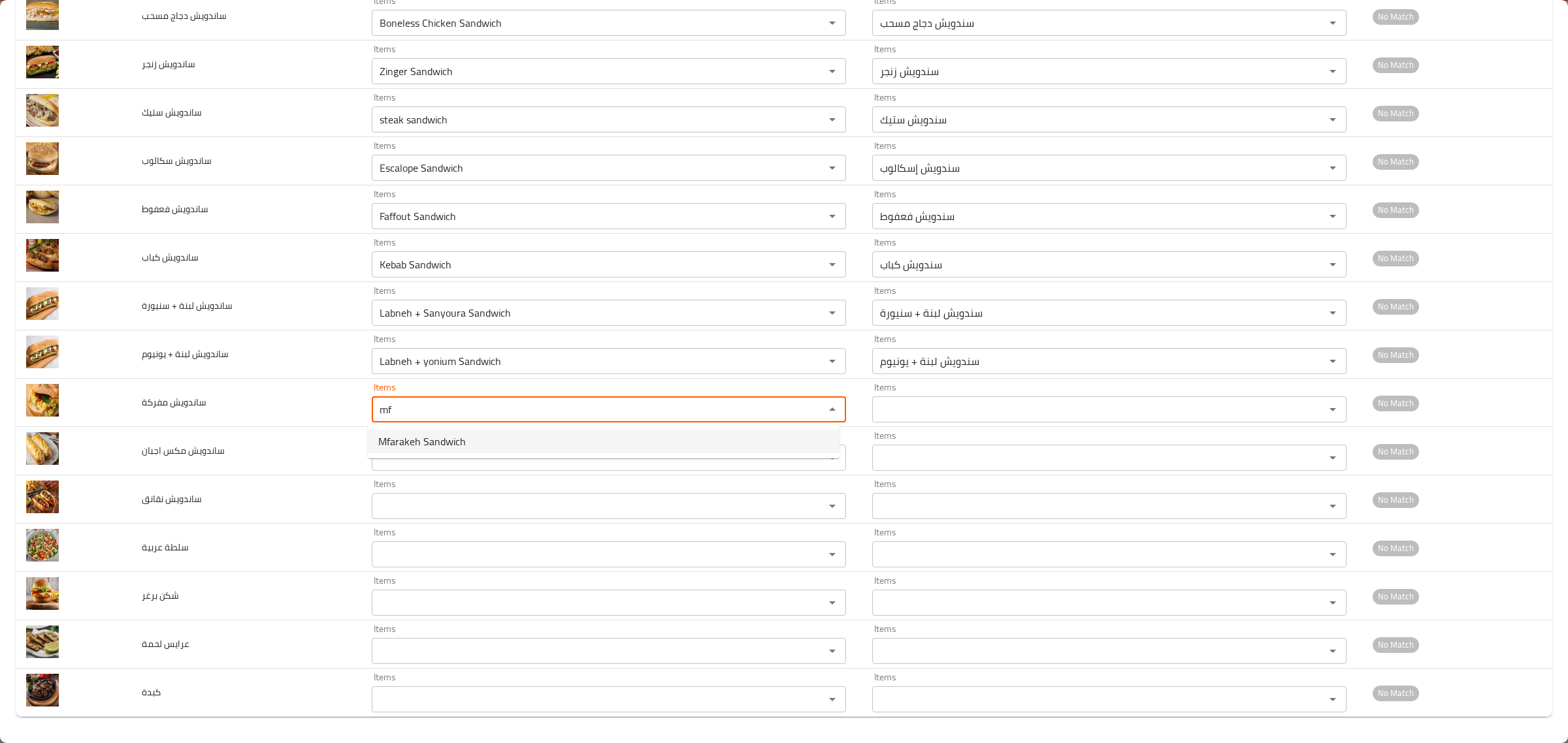
click at [414, 443] on span "Mfarakeh Sandwich" at bounding box center [422, 441] width 88 height 16
type مفركة "Mfarakeh Sandwich"
type مفركة-ar "سندويش مفركة"
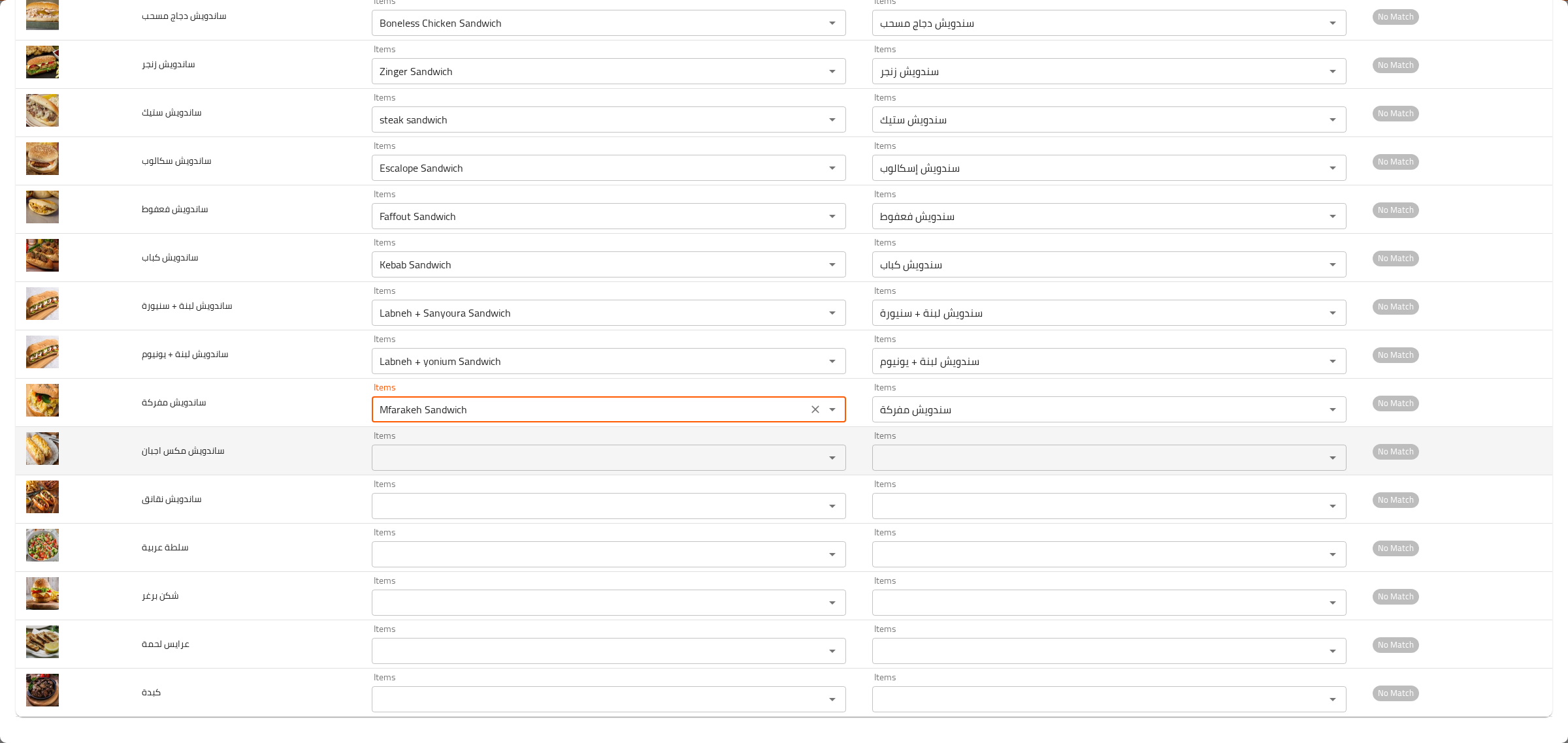
type مفركة "Mfarakeh Sandwich"
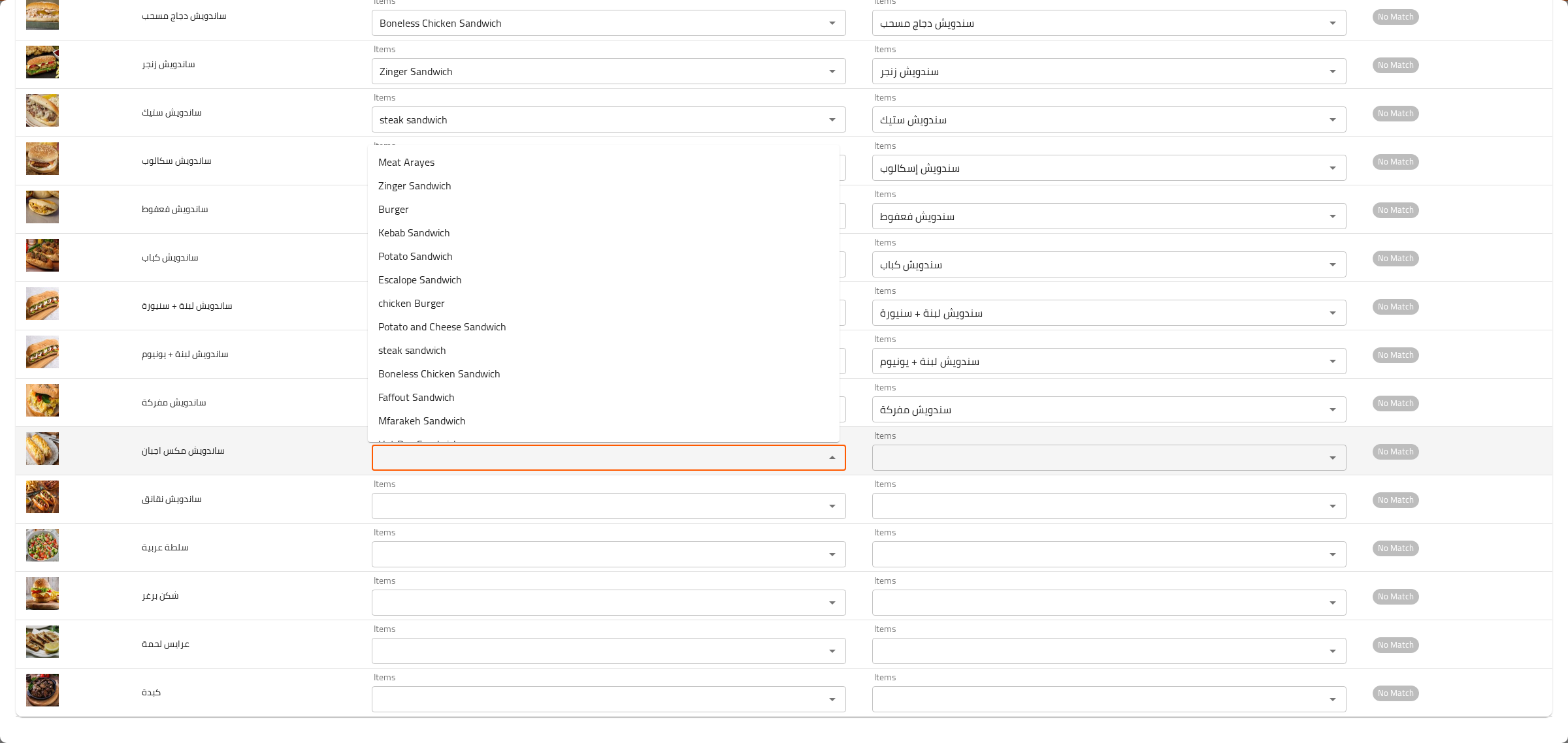
click at [400, 457] on اجبان "Items" at bounding box center [589, 457] width 428 height 18
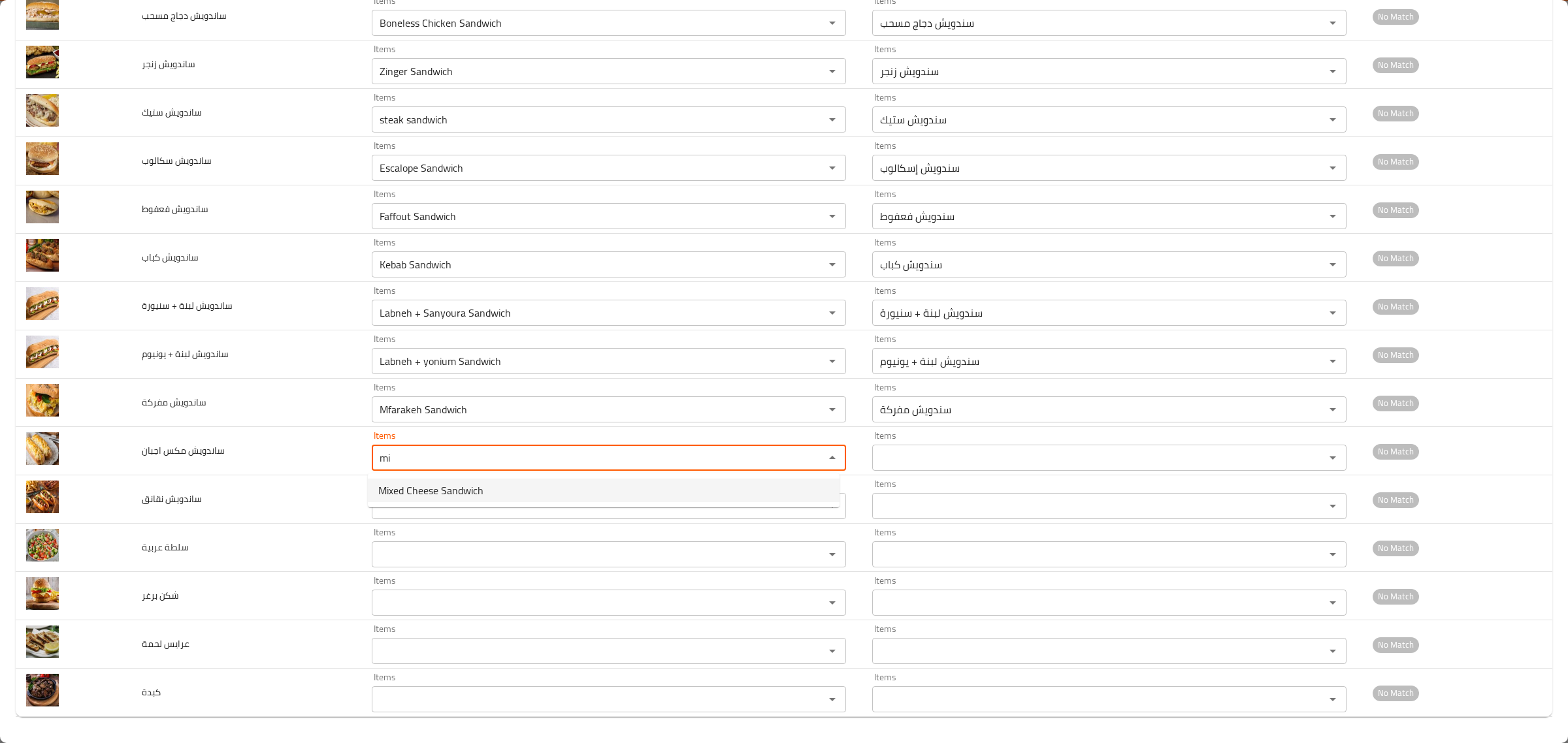
click at [406, 487] on span "Mixed Cheese Sandwich" at bounding box center [430, 490] width 105 height 16
type اجبان "Mixed Cheese Sandwich"
type اجبان-ar "سندويش ميكس اجبان"
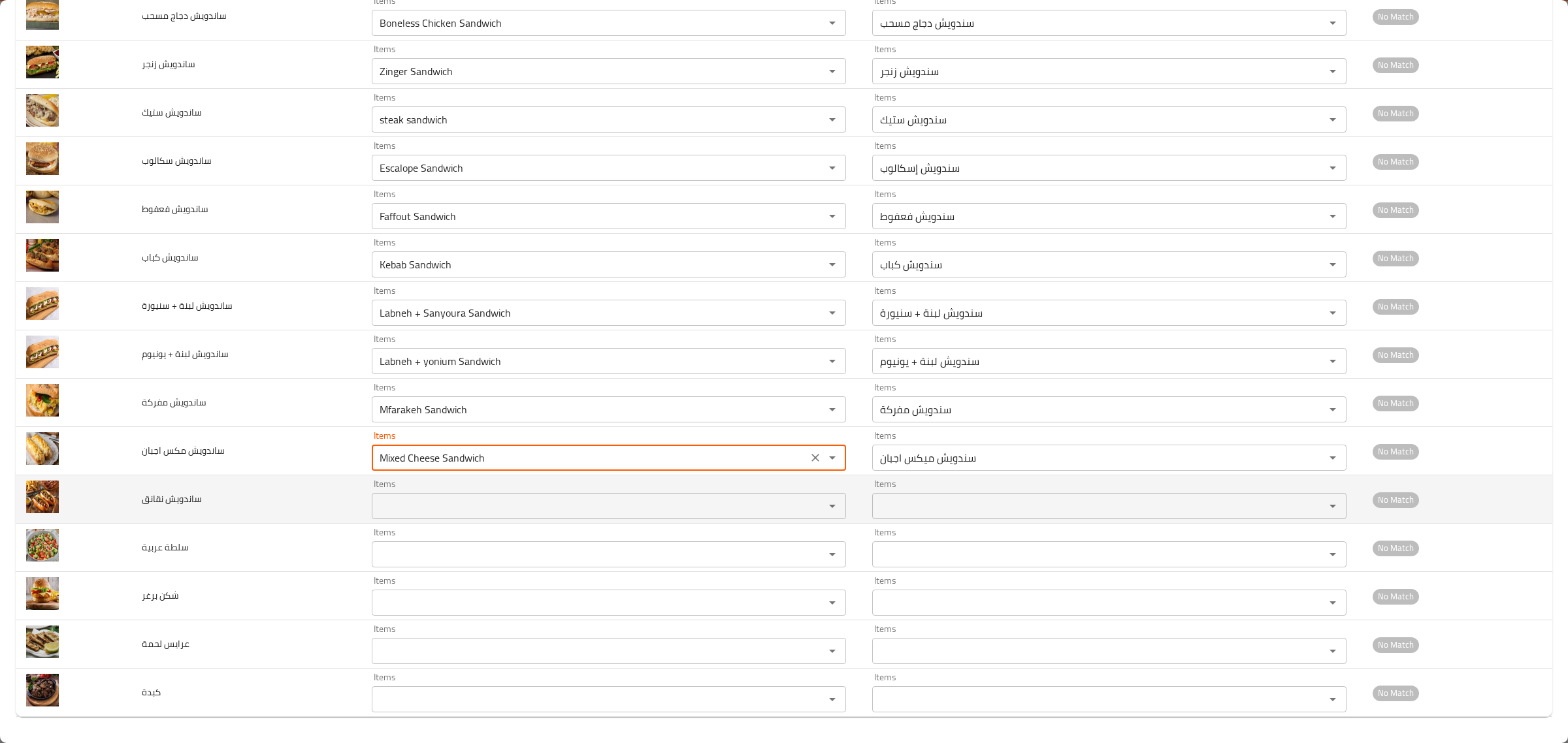
type اجبان "Mixed Cheese Sandwich"
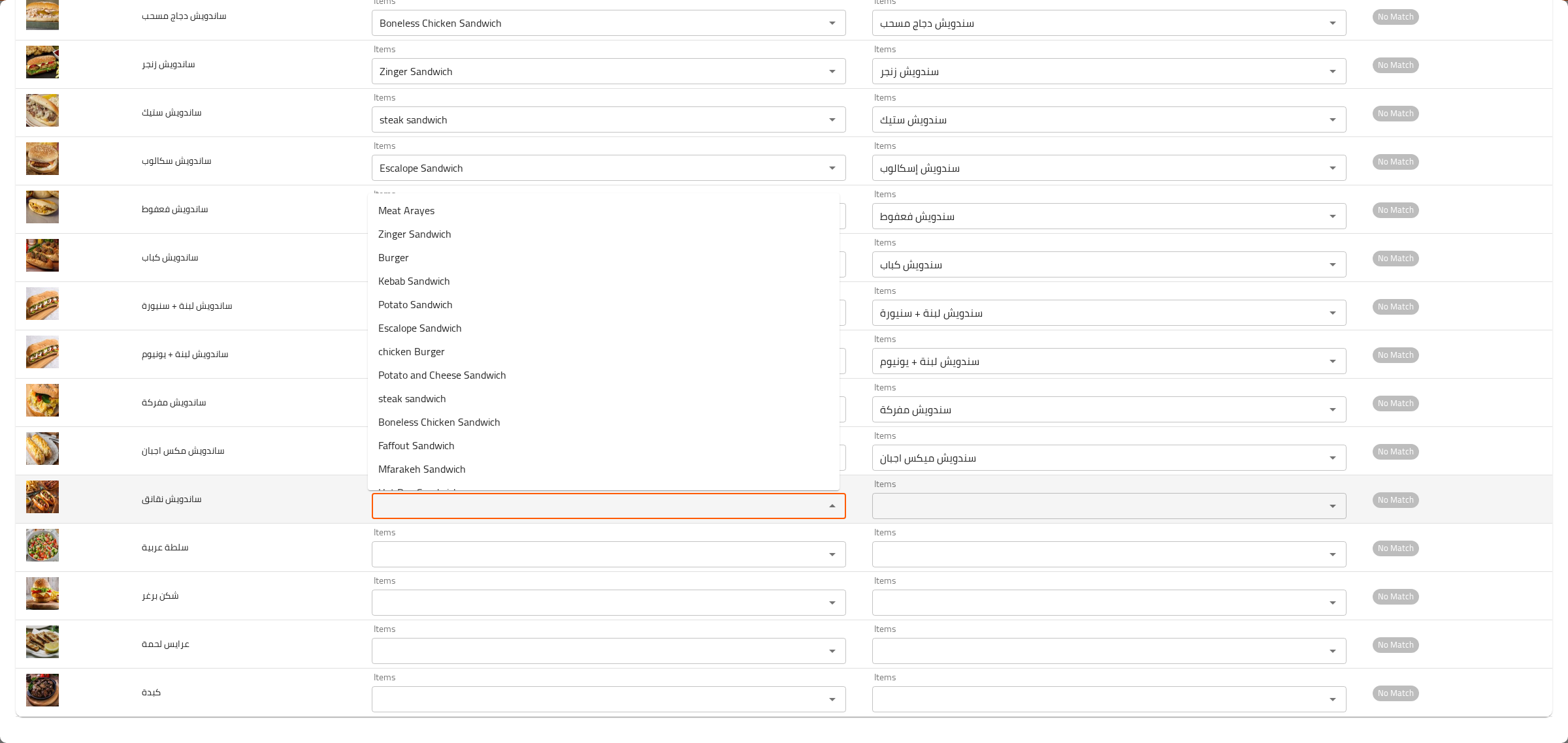
click at [397, 510] on نقانق "Items" at bounding box center [589, 506] width 428 height 18
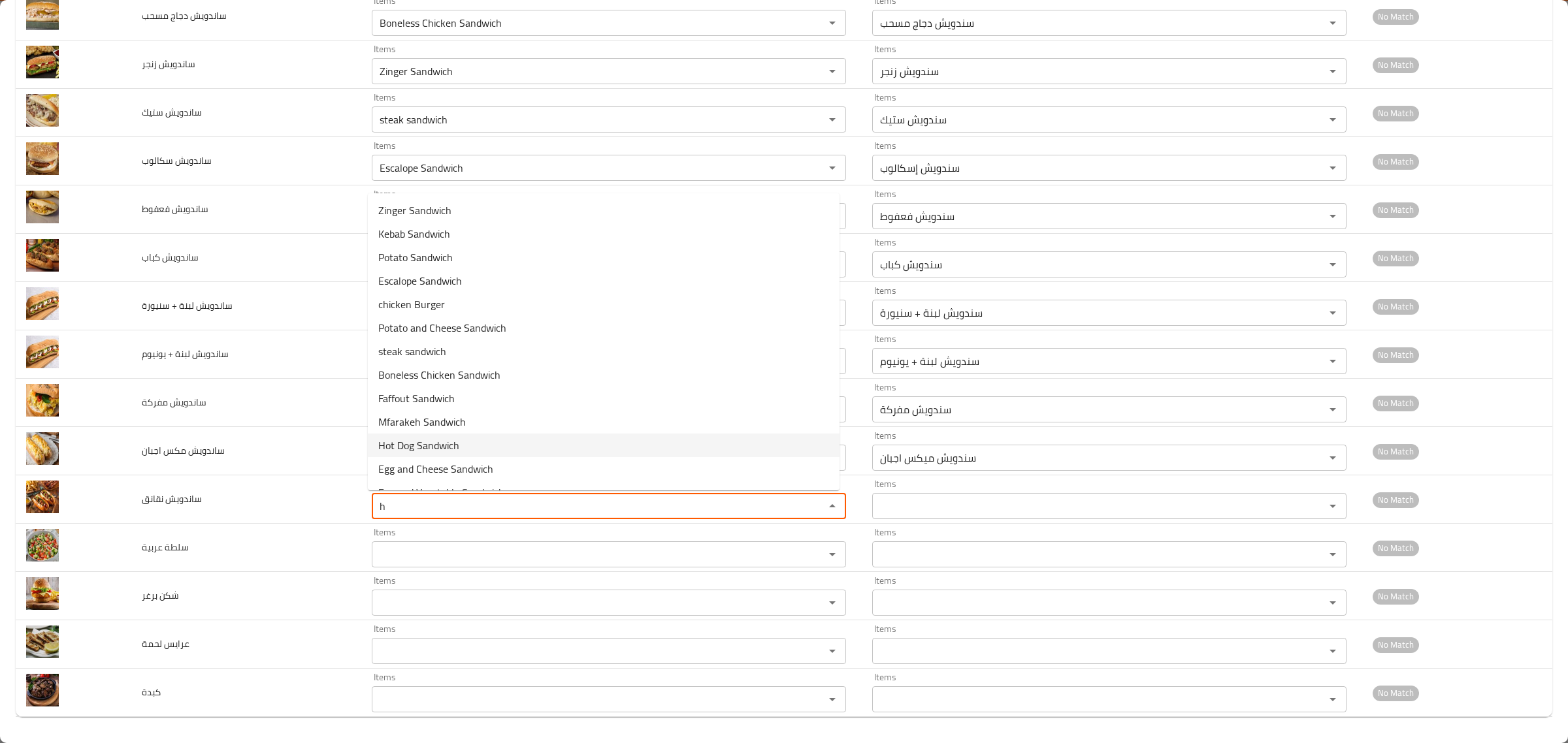
click at [405, 452] on span "Hot Dog Sandwich" at bounding box center [419, 445] width 81 height 16
type نقانق "Hot Dog Sandwich"
type نقانق-ar "سندويش نقانق"
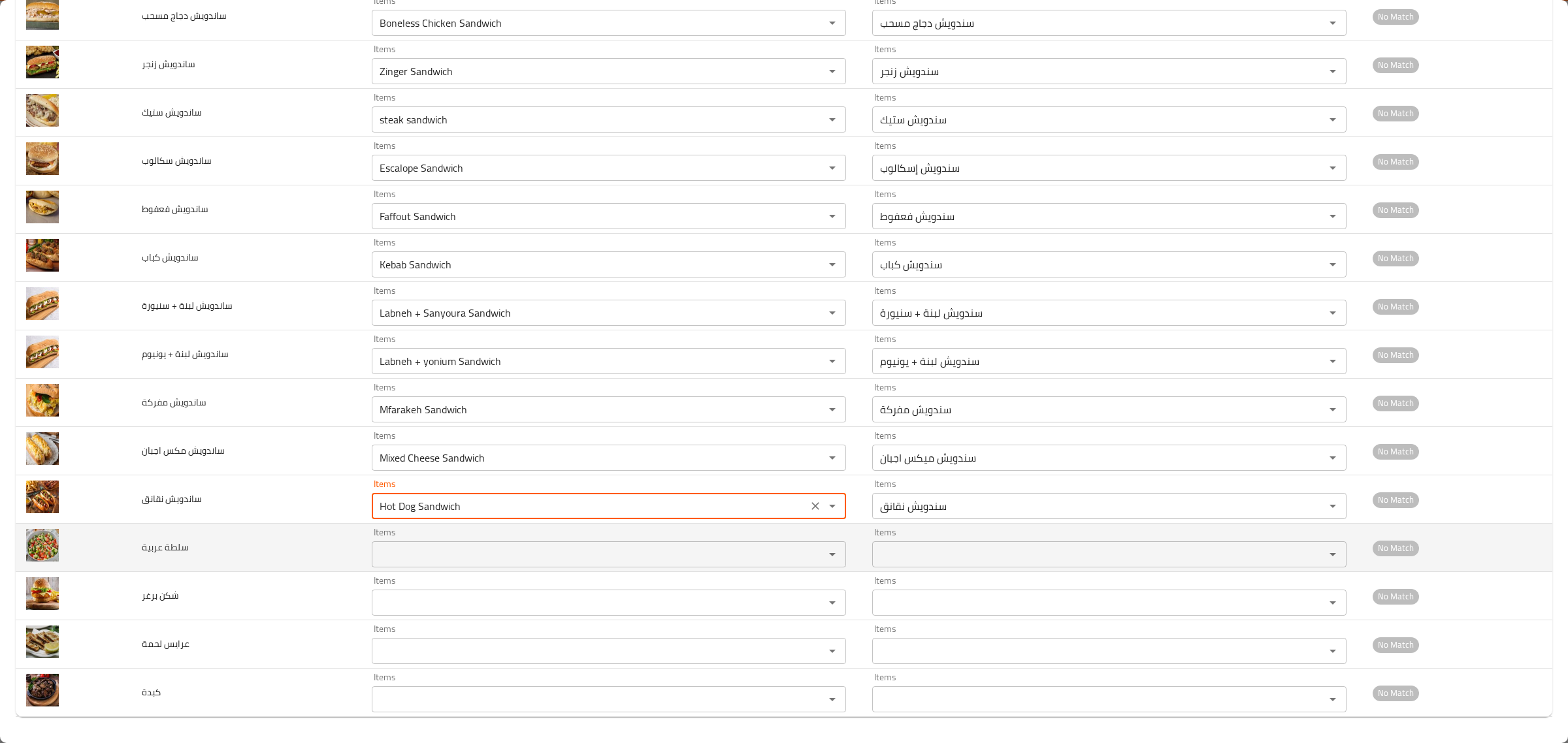
type نقانق "Hot Dog Sandwich"
click at [410, 559] on عربية "Items" at bounding box center [589, 554] width 428 height 18
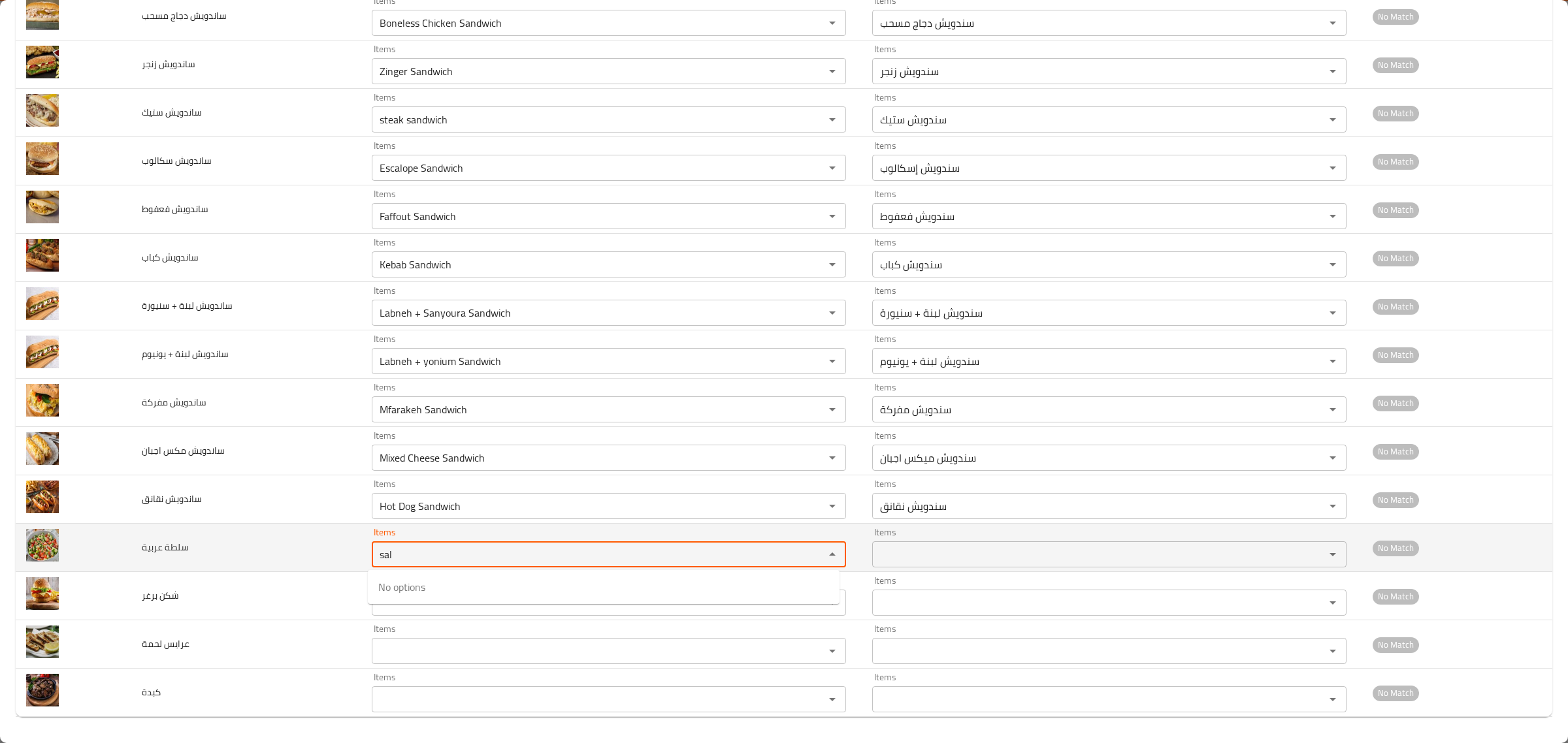
drag, startPoint x: 409, startPoint y: 555, endPoint x: 291, endPoint y: 540, distance: 118.9
click at [304, 541] on tr "سلطة عربية Items sal Items Items Items No Match" at bounding box center [784, 547] width 1537 height 48
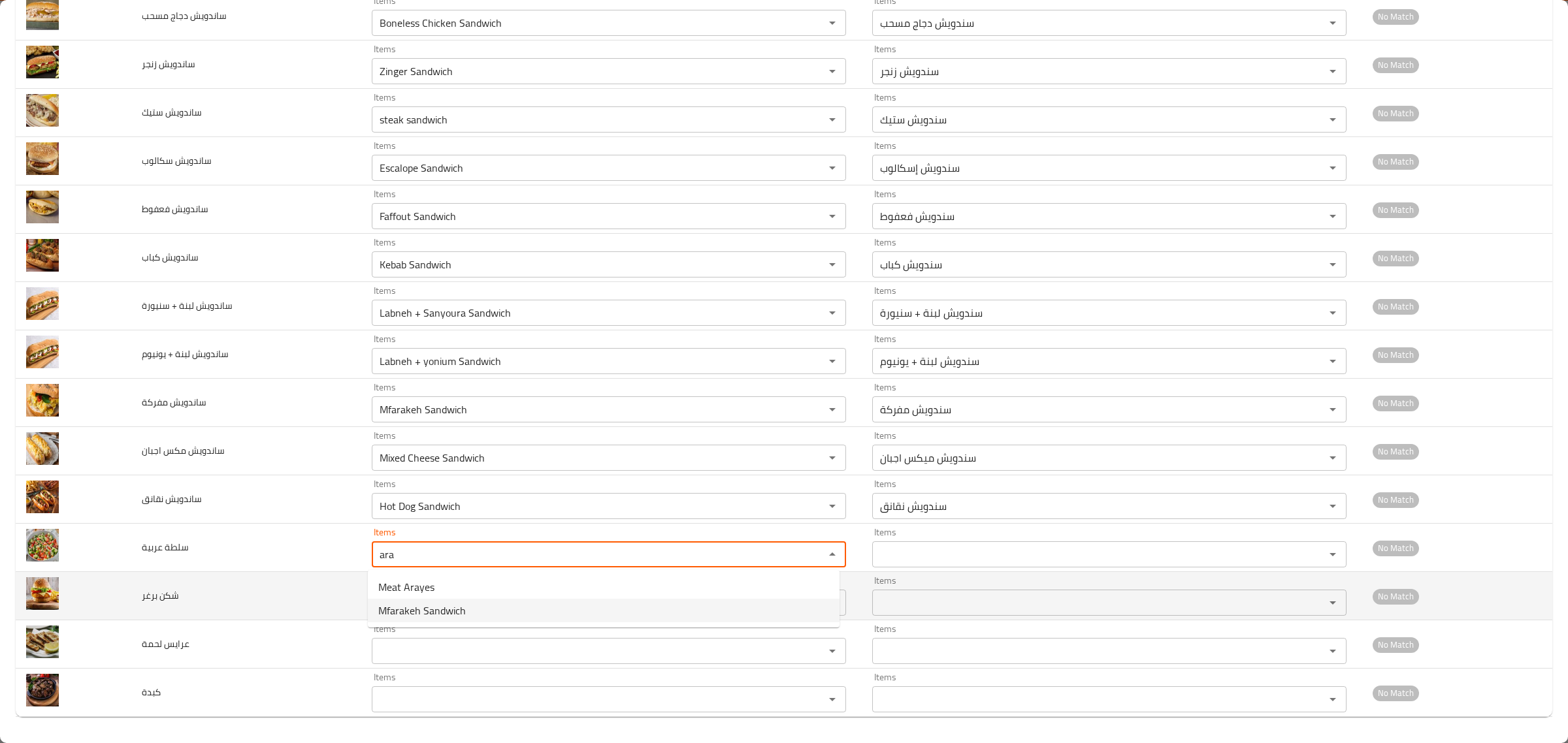
type عربية "ara"
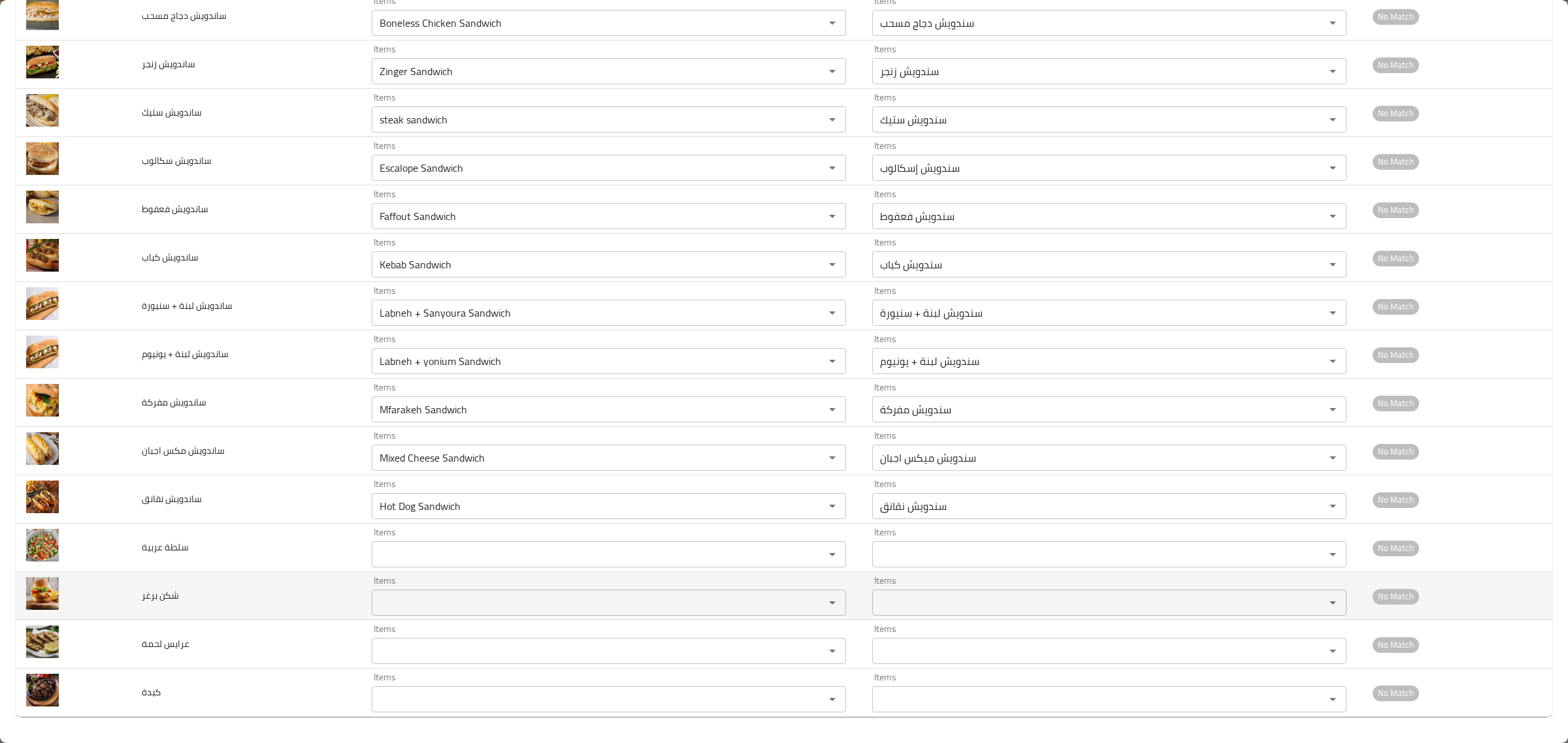
click at [324, 588] on td "شكن برغر" at bounding box center [247, 596] width 230 height 48
click at [397, 598] on برغر "Items" at bounding box center [589, 603] width 428 height 18
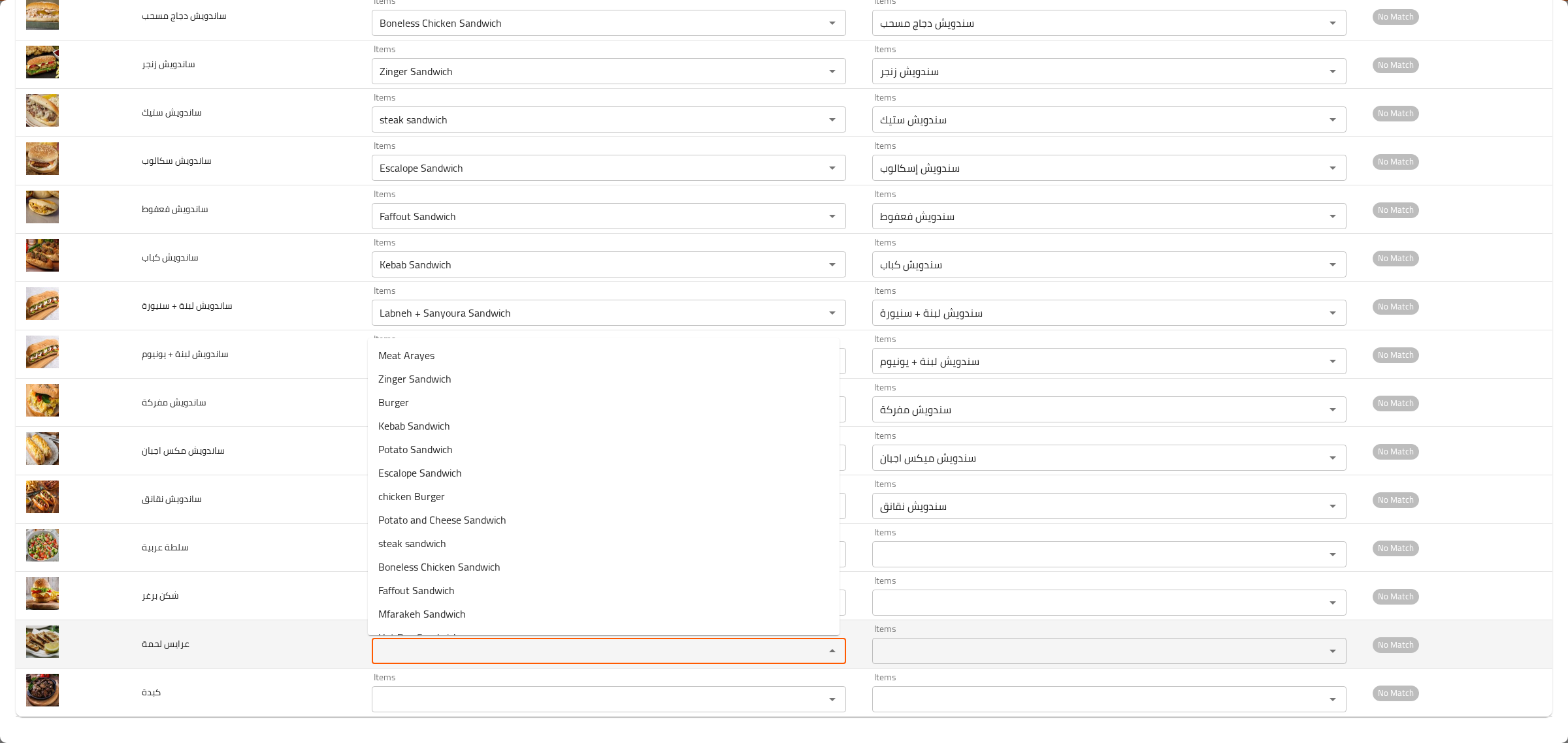
click at [393, 650] on لحمة "Items" at bounding box center [589, 651] width 428 height 18
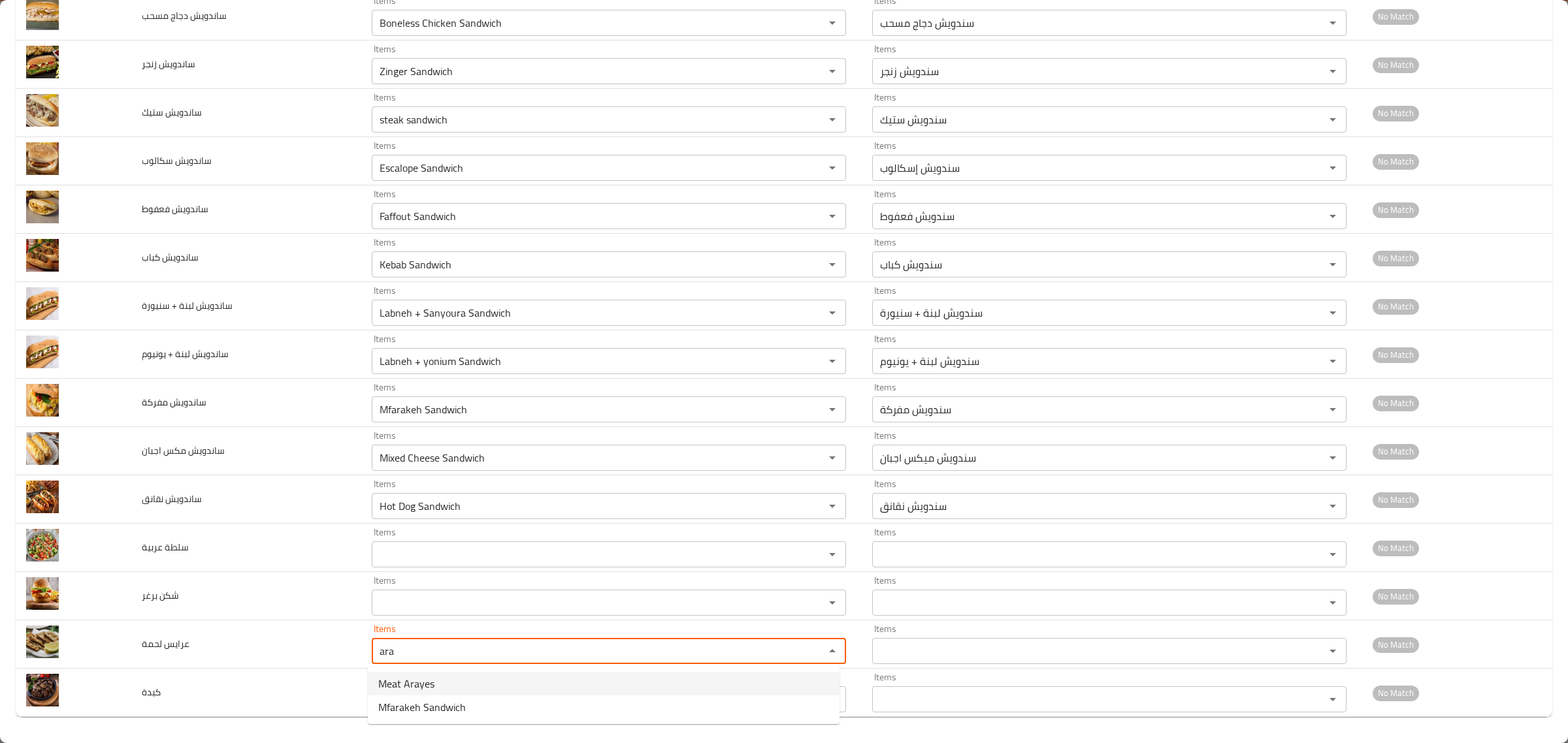
click at [396, 680] on span "Meat Arayes" at bounding box center [406, 684] width 56 height 16
type لحمة "Meat Arayes"
type لحمة-ar "عرايس لحمة"
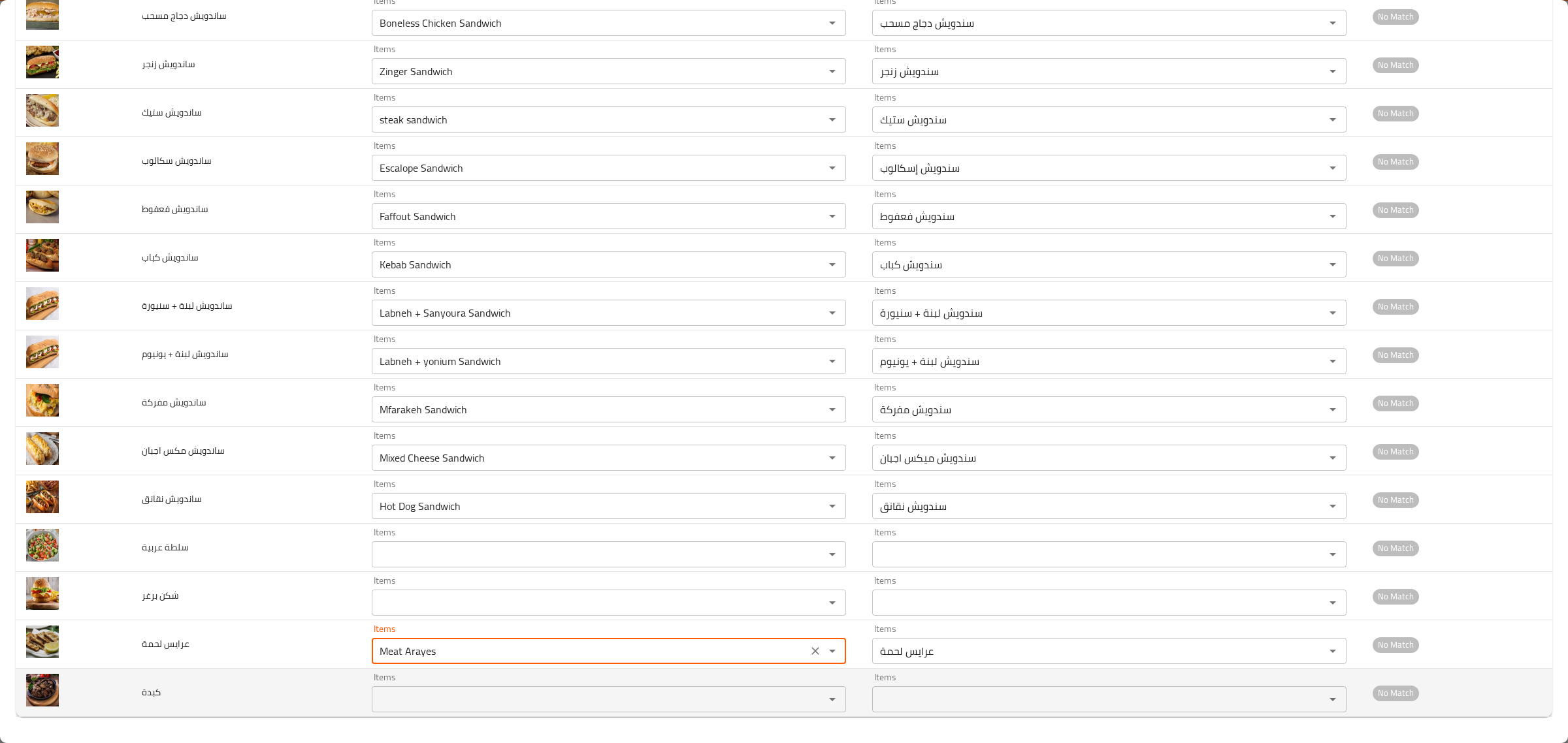
type لحمة "Meat Arayes"
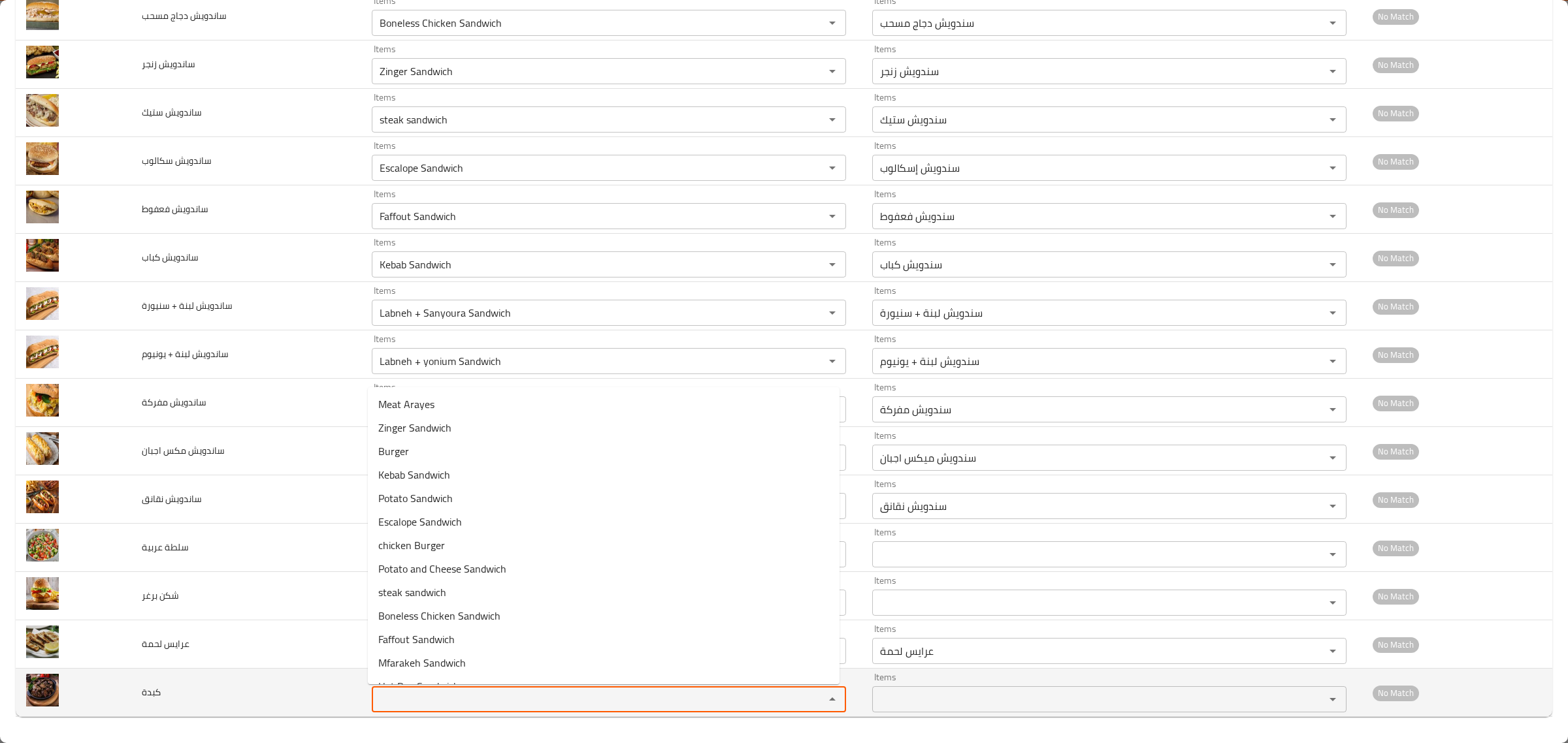
click at [397, 702] on input "Items" at bounding box center [589, 699] width 428 height 18
drag, startPoint x: 405, startPoint y: 699, endPoint x: 327, endPoint y: 680, distance: 80.3
click at [329, 680] on tr "كبدة Items li Items Items Items No Match" at bounding box center [784, 692] width 1537 height 48
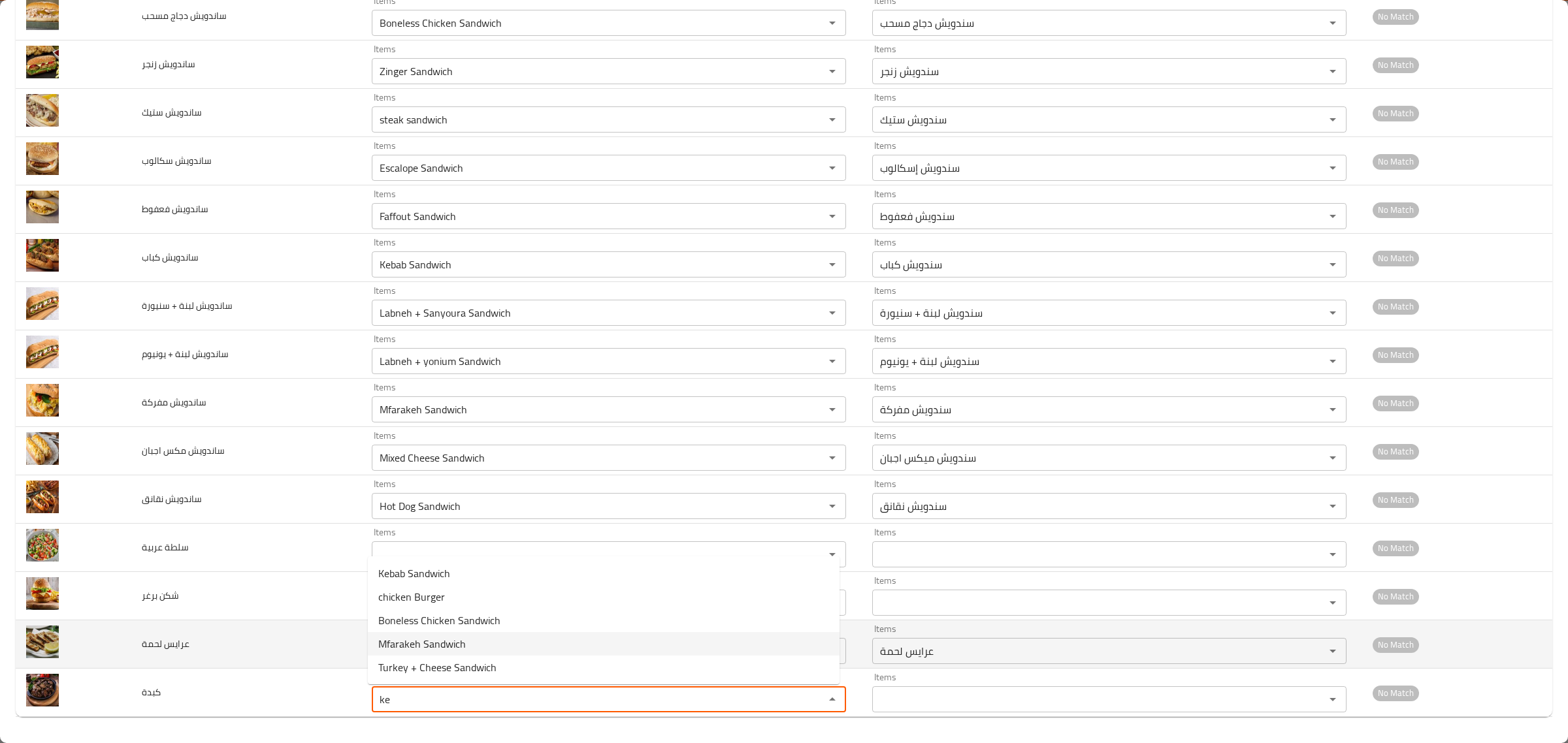
type input "ke"
click at [313, 628] on td "عرايس لحمة" at bounding box center [247, 644] width 230 height 48
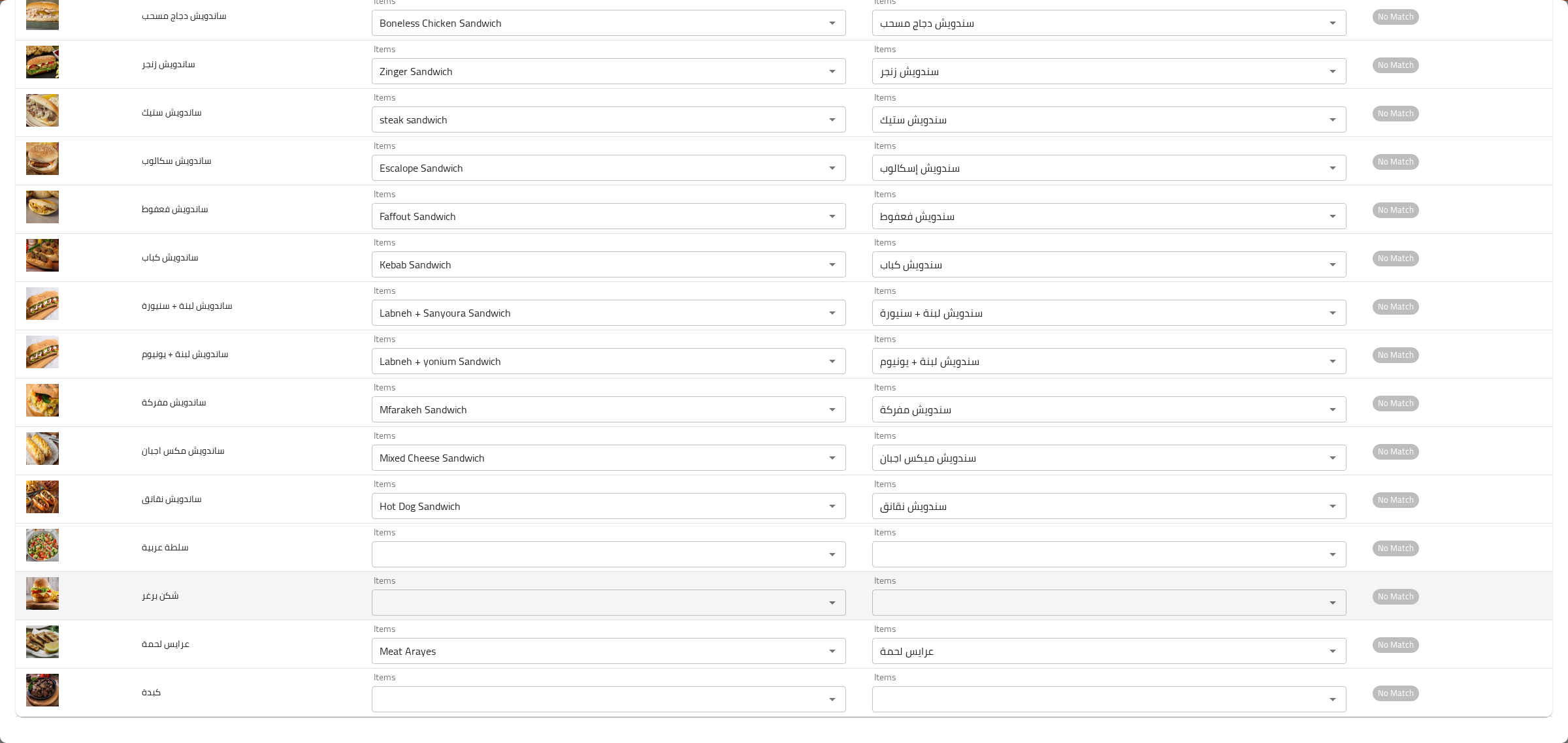
click at [385, 604] on برغر "Items" at bounding box center [589, 603] width 428 height 18
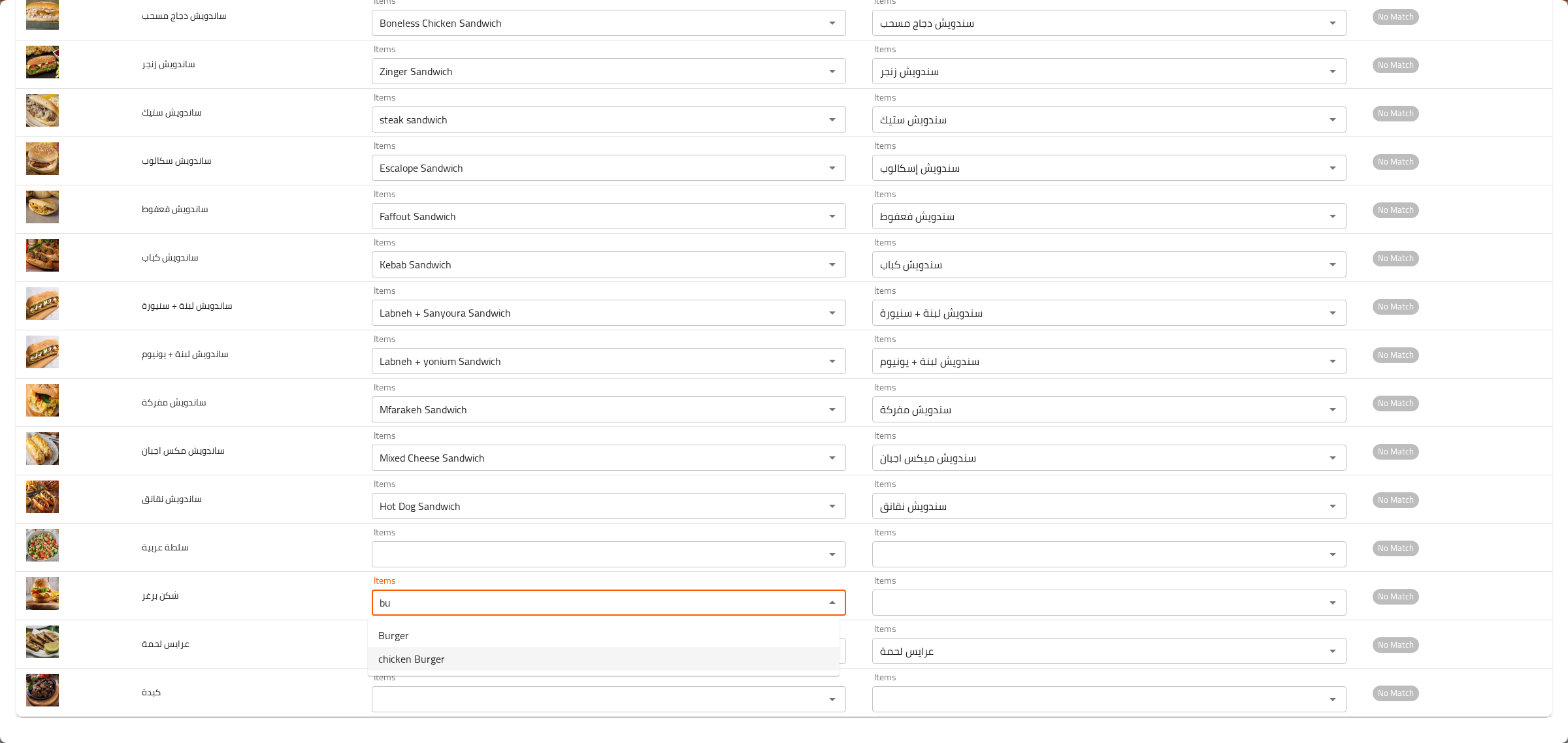
click at [420, 657] on span "chicken Burger" at bounding box center [412, 659] width 67 height 16
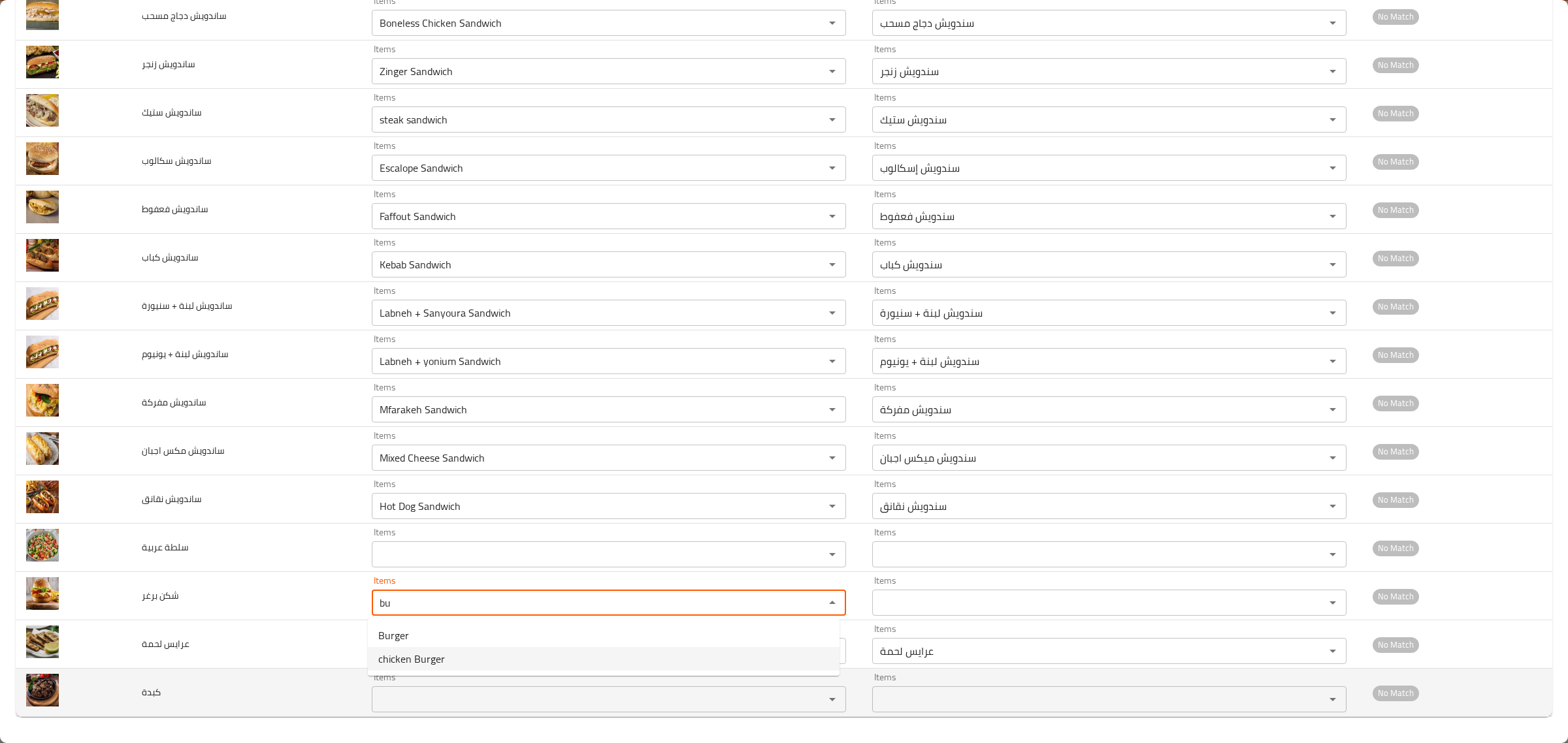
type برغر "chicken Burger"
type برغر-ar "تشكن برغر"
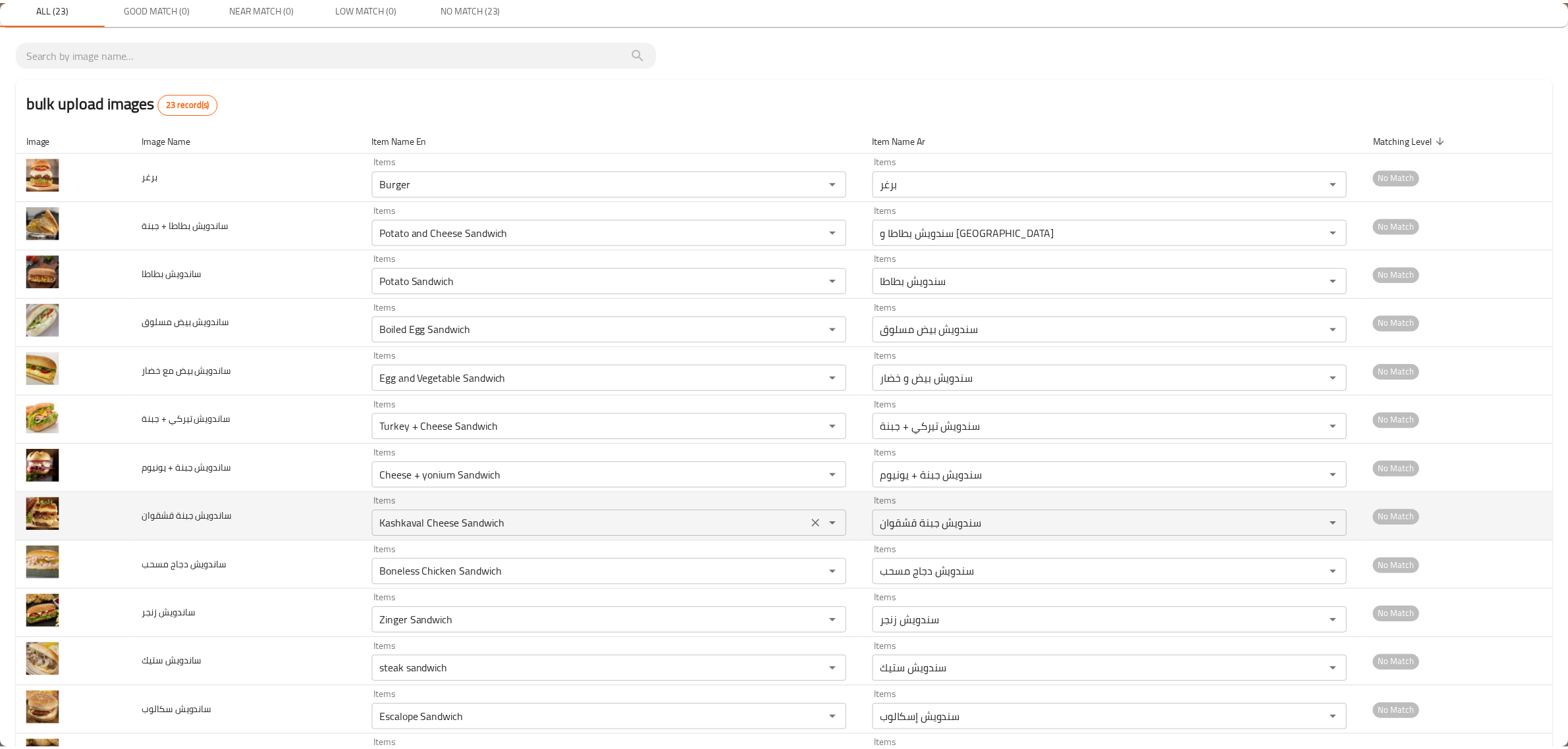
scroll to position [0, 0]
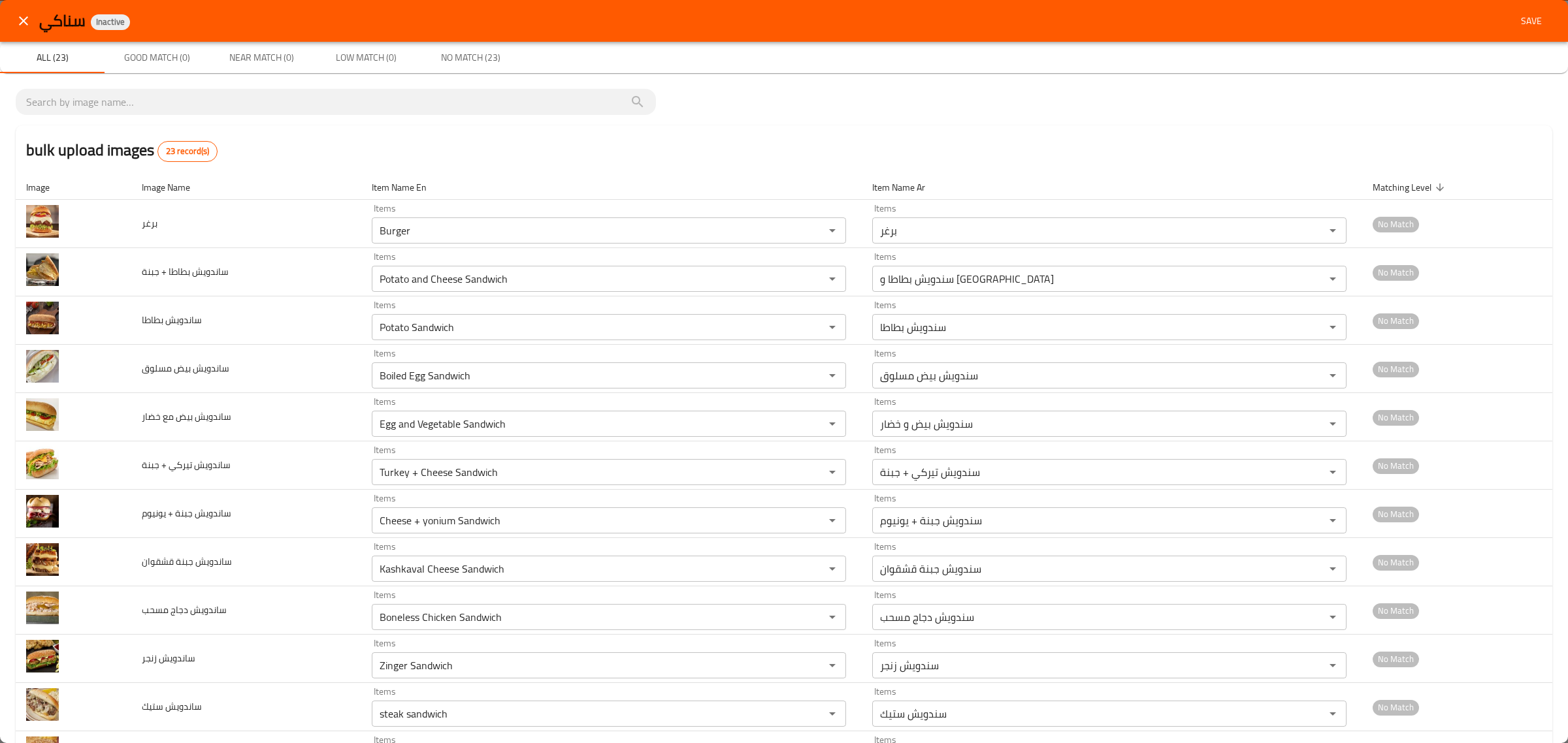
type برغر "chicken Burger"
click at [844, 23] on span "Save" at bounding box center [1531, 21] width 31 height 16
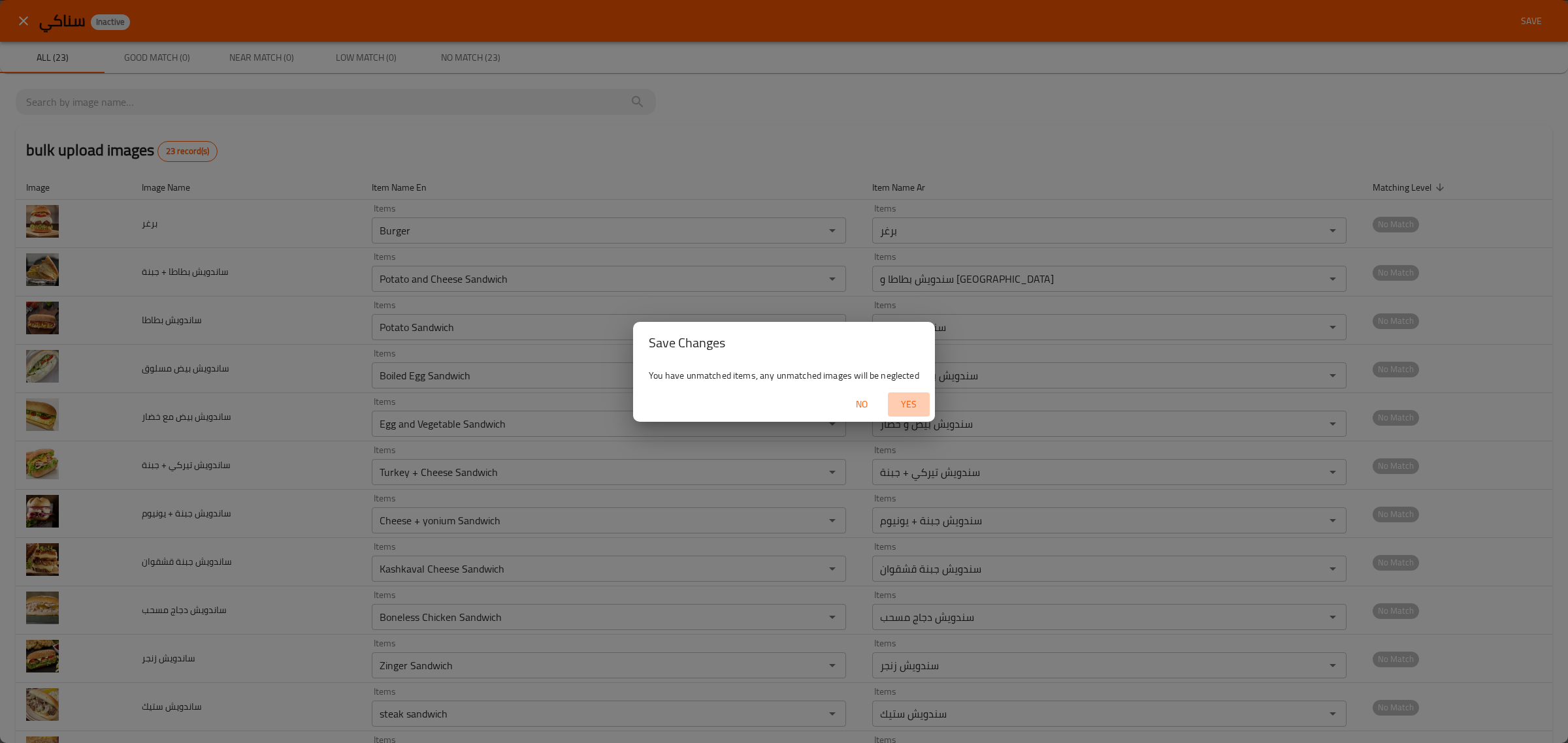
click at [844, 402] on span "Yes" at bounding box center [908, 404] width 31 height 16
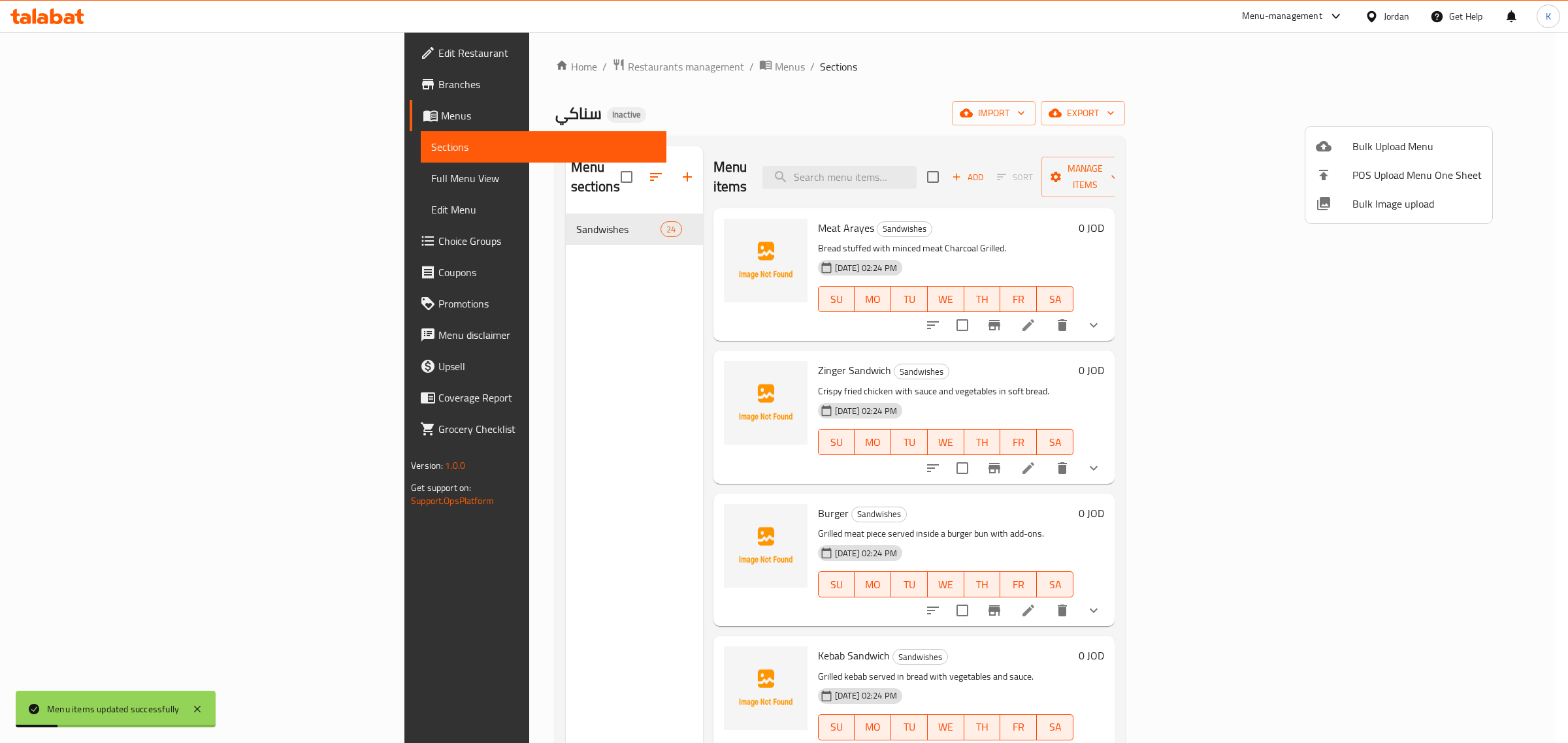
click at [130, 181] on div at bounding box center [784, 371] width 1568 height 743
click at [431, 181] on span "Full Menu View" at bounding box center [543, 178] width 225 height 16
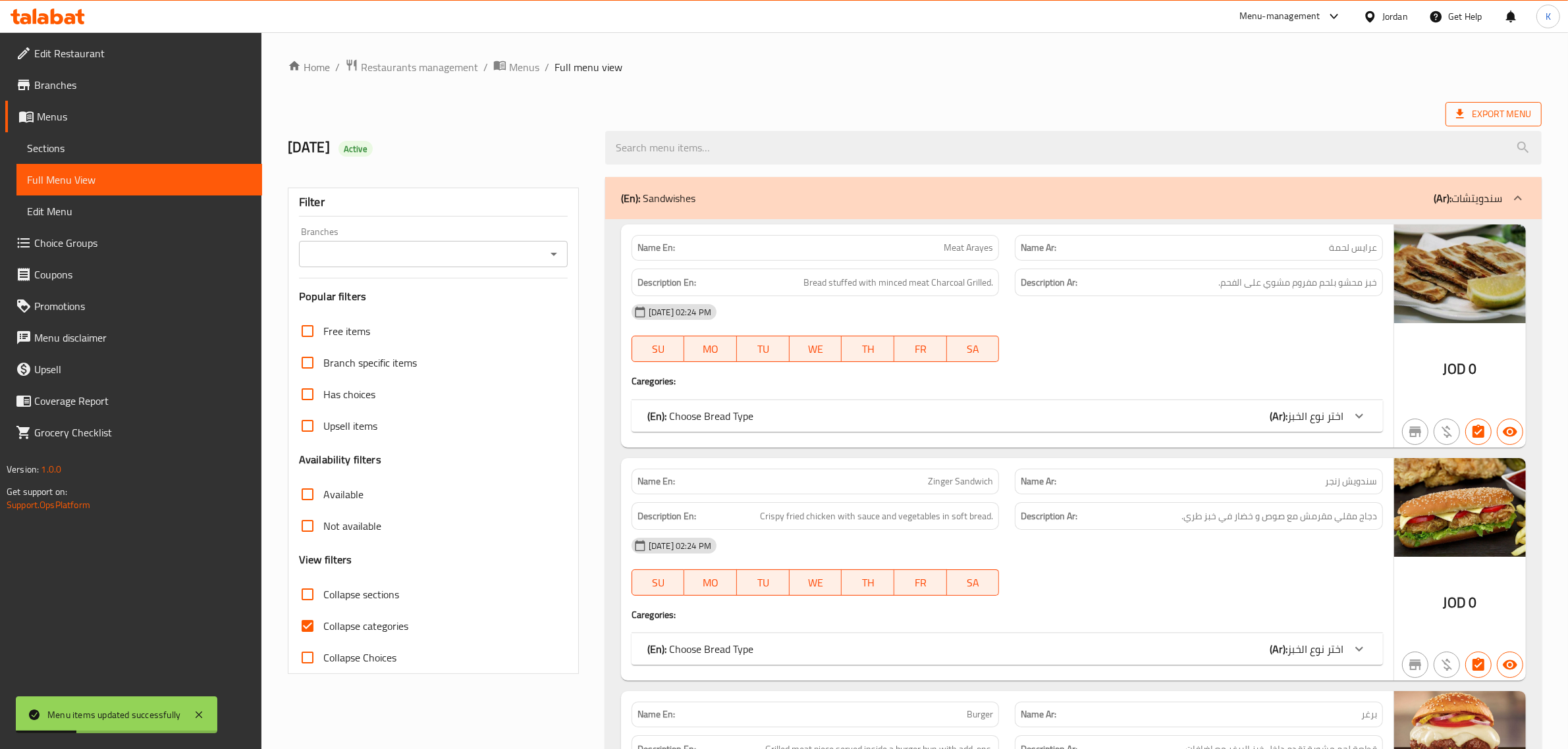
click at [850, 120] on span "Export Menu" at bounding box center [1494, 114] width 75 height 16
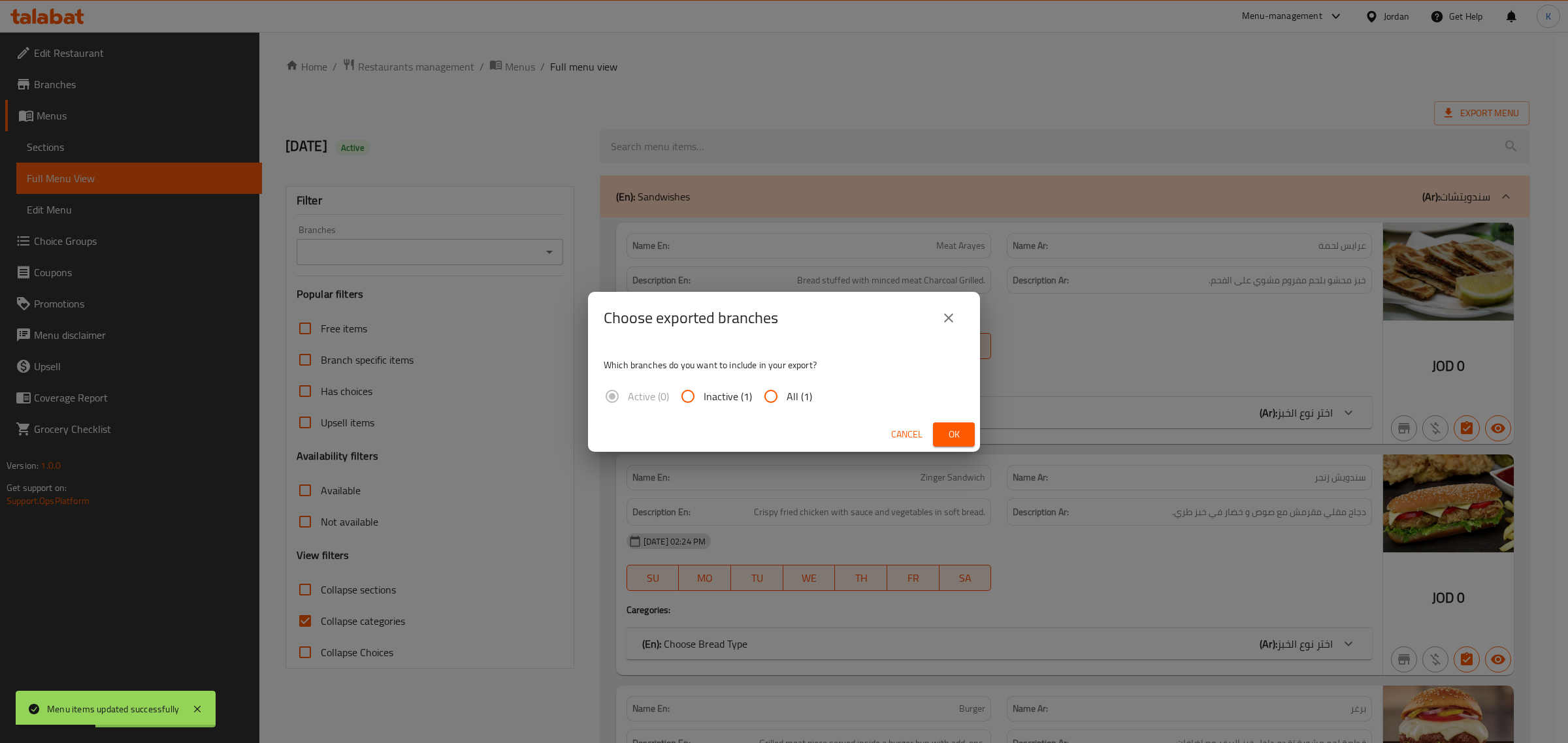
click at [791, 395] on span "All (1)" at bounding box center [799, 396] width 26 height 16
click at [786, 395] on input "All (1)" at bounding box center [770, 396] width 31 height 31
radio input "true"
click at [844, 428] on button "Ok" at bounding box center [954, 435] width 42 height 24
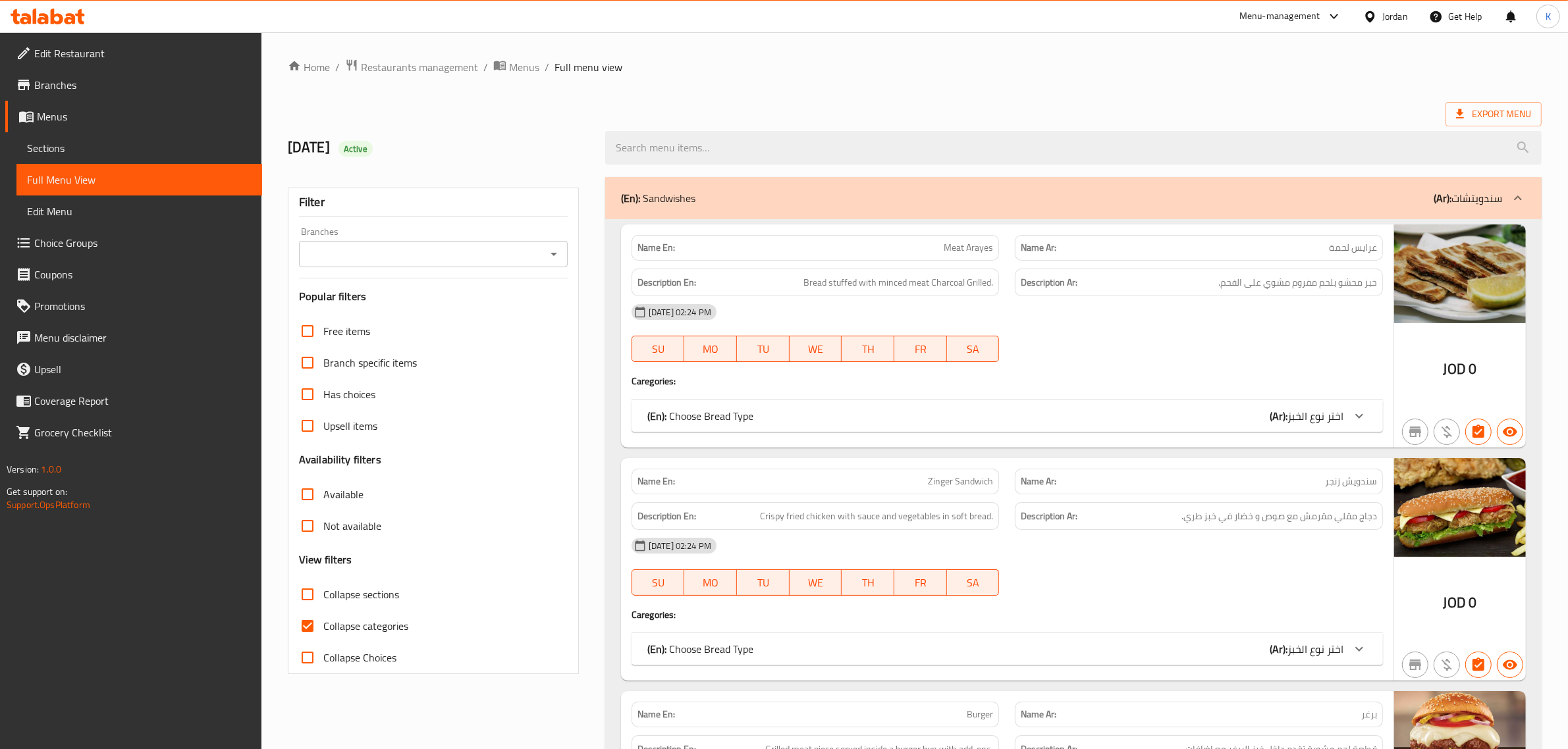
click at [850, 20] on div at bounding box center [1373, 16] width 19 height 15
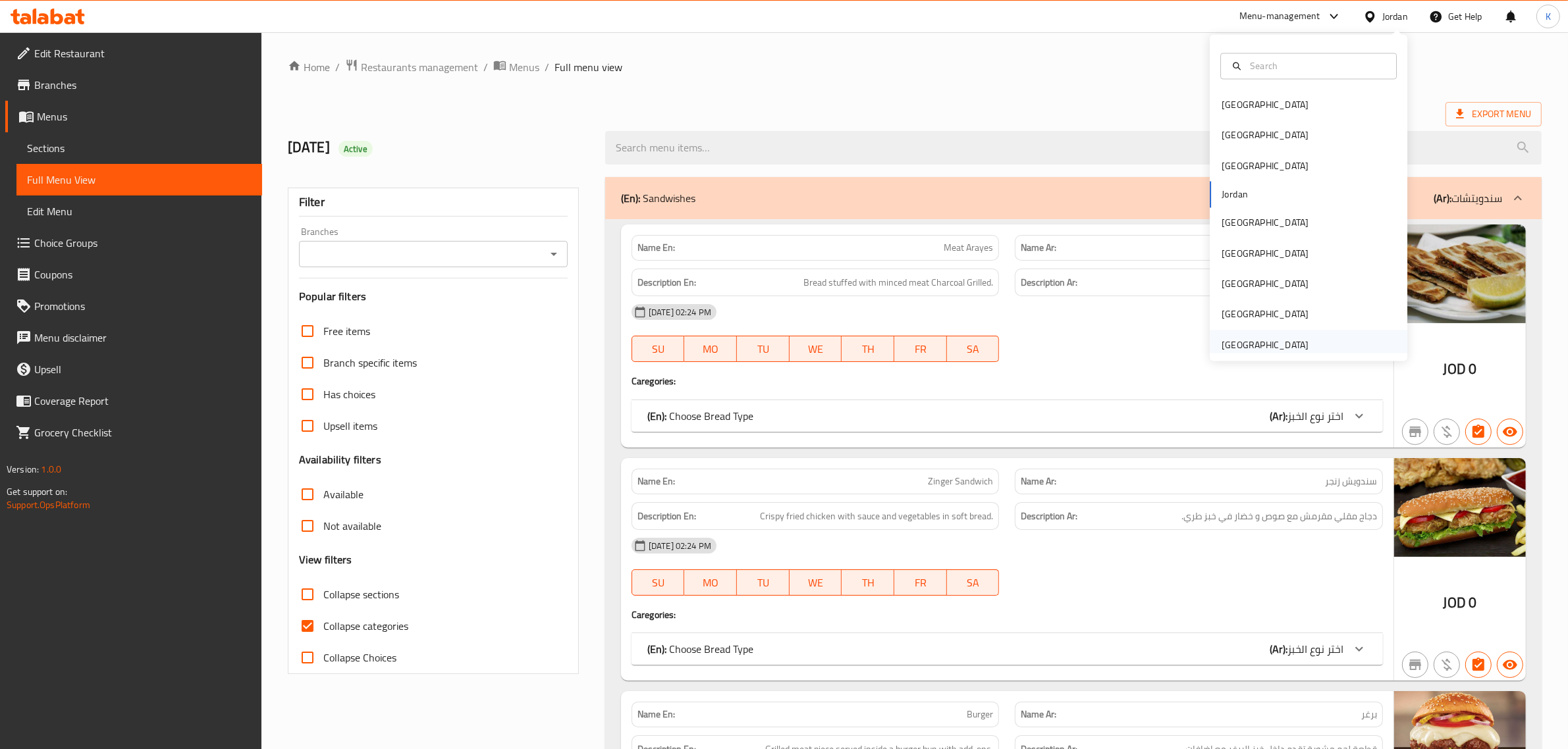
click at [850, 345] on div "United Arab Emirates" at bounding box center [1265, 345] width 87 height 15
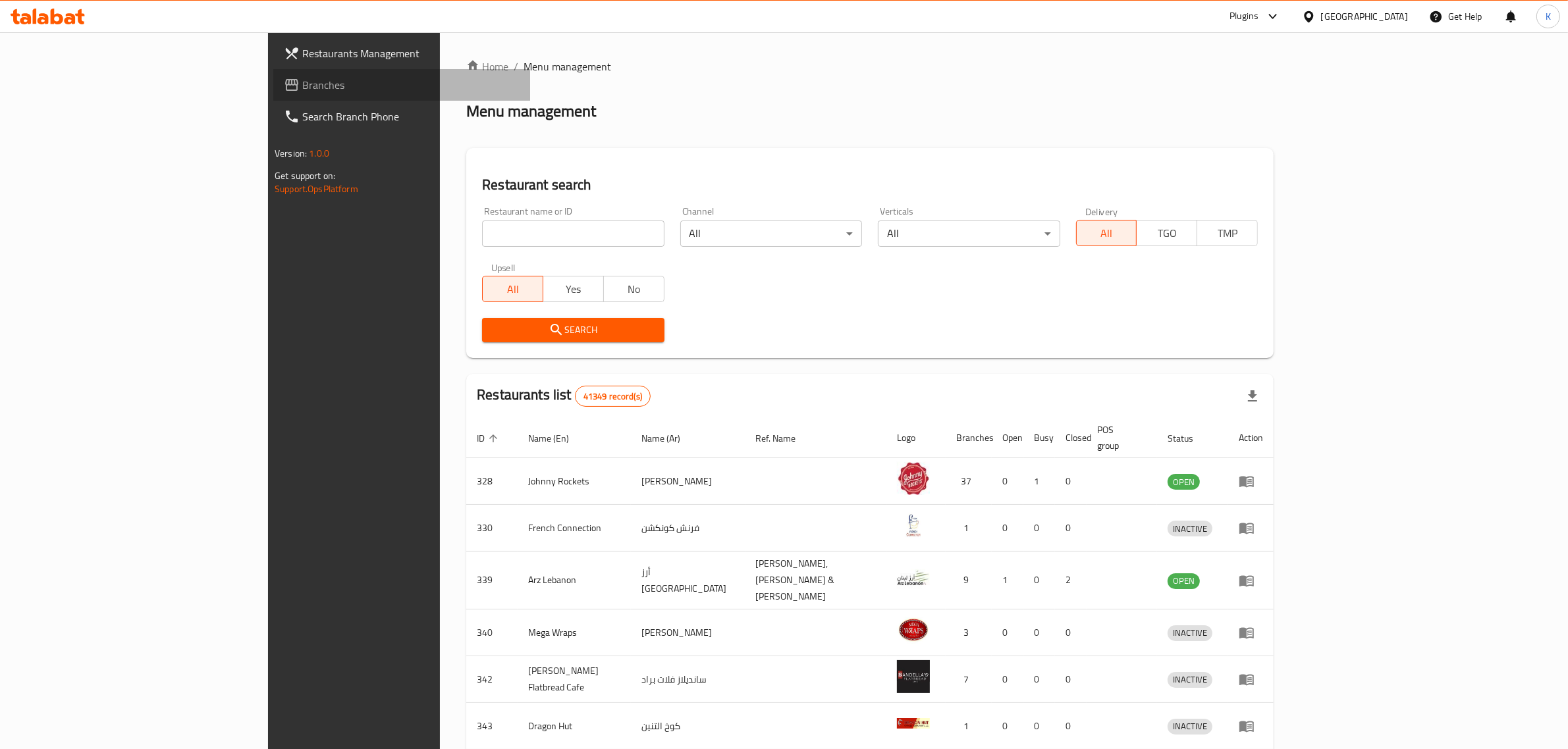
drag, startPoint x: 110, startPoint y: 84, endPoint x: 280, endPoint y: 222, distance: 219.0
click at [303, 84] on span "Branches" at bounding box center [411, 85] width 218 height 16
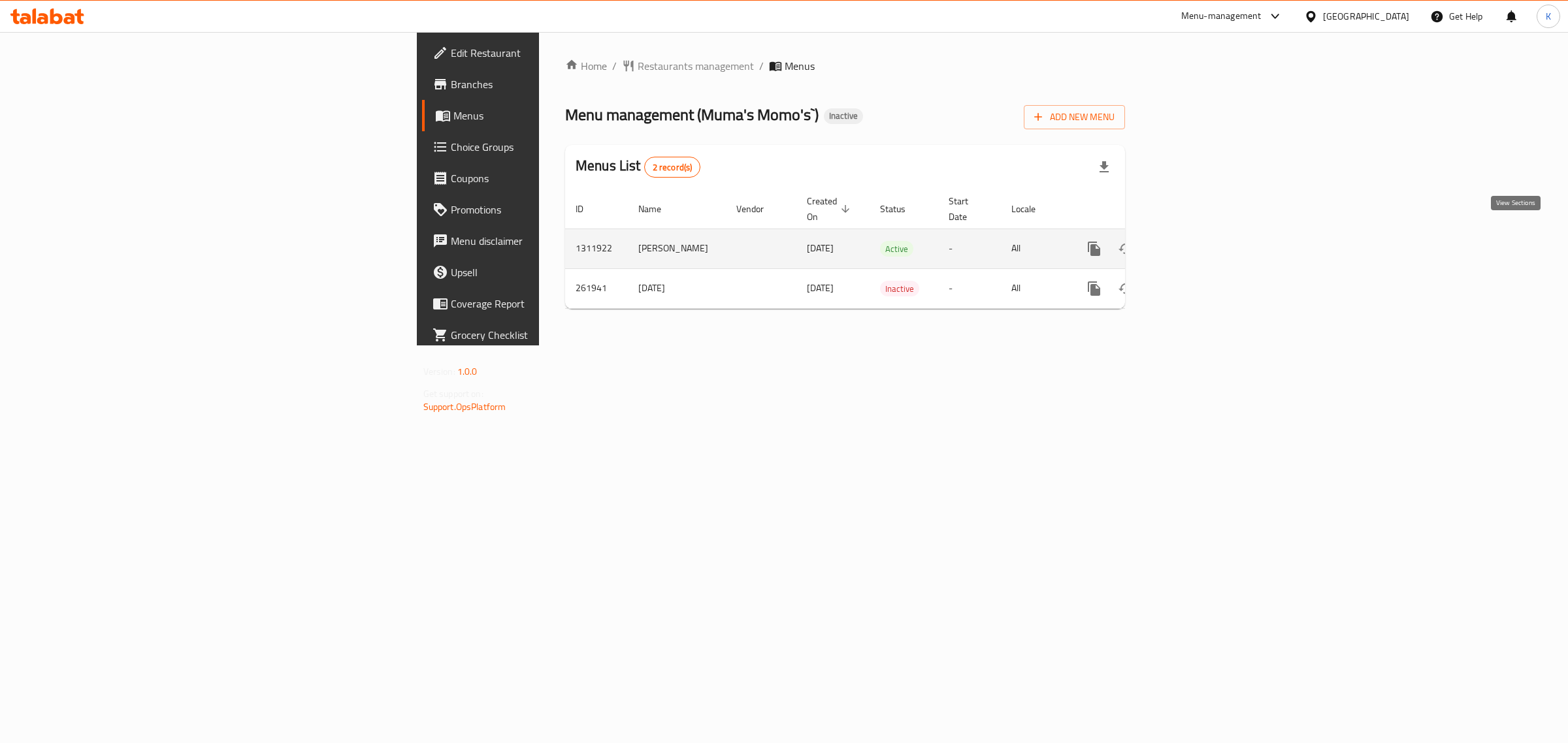
click at [1204, 236] on link "enhanced table" at bounding box center [1188, 249] width 31 height 31
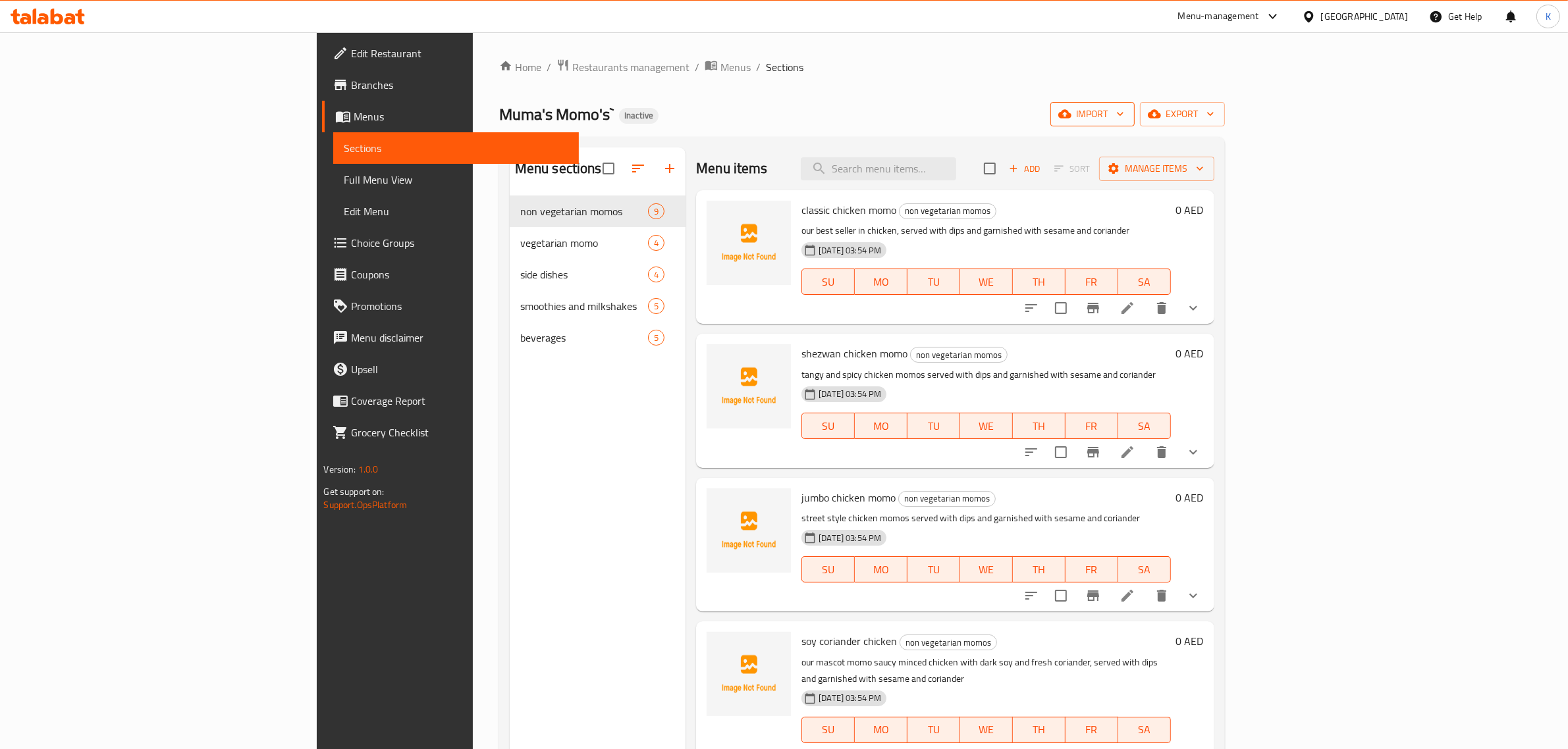
click at [1124, 116] on span "import" at bounding box center [1093, 114] width 63 height 16
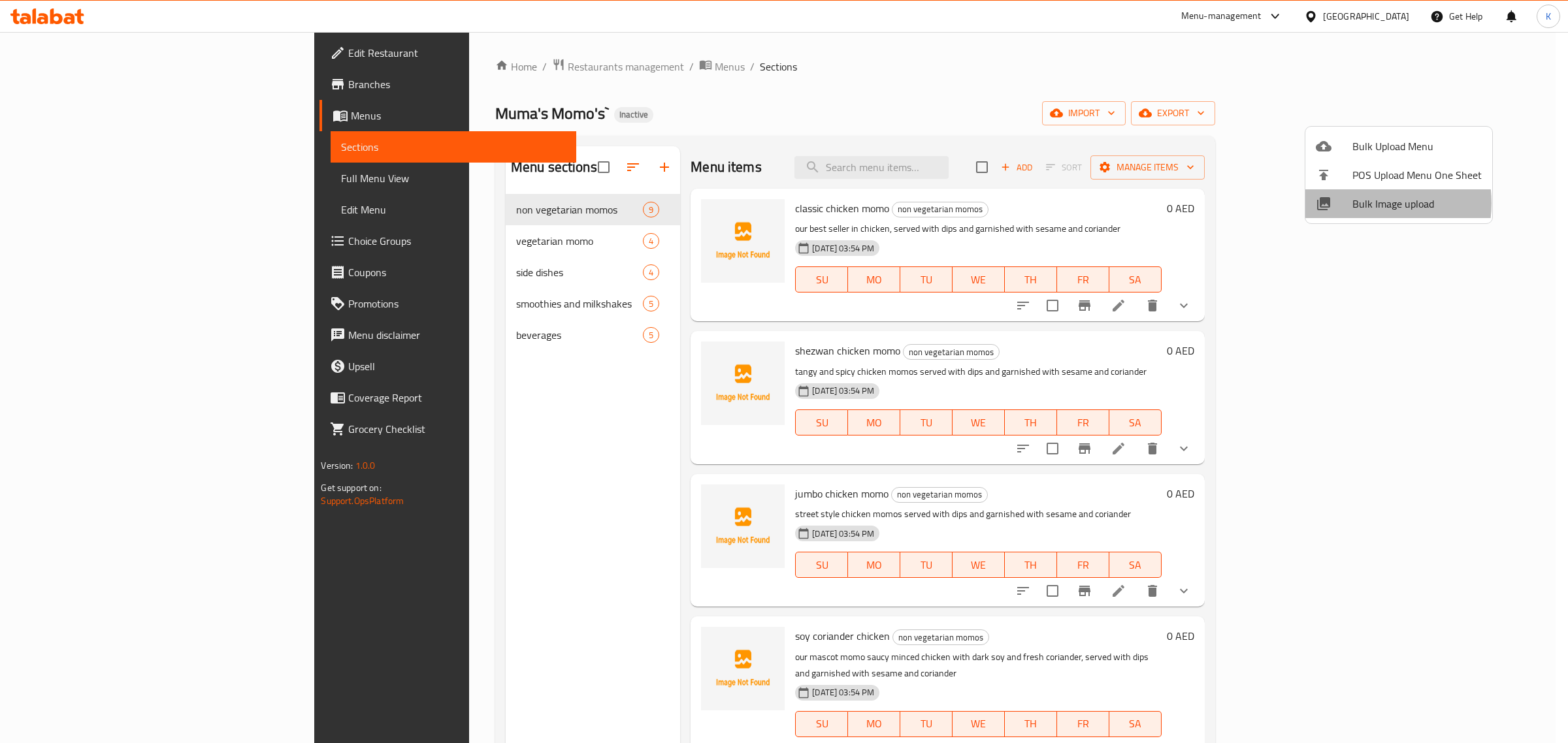
click at [1364, 203] on span "Bulk Image upload" at bounding box center [1418, 203] width 130 height 16
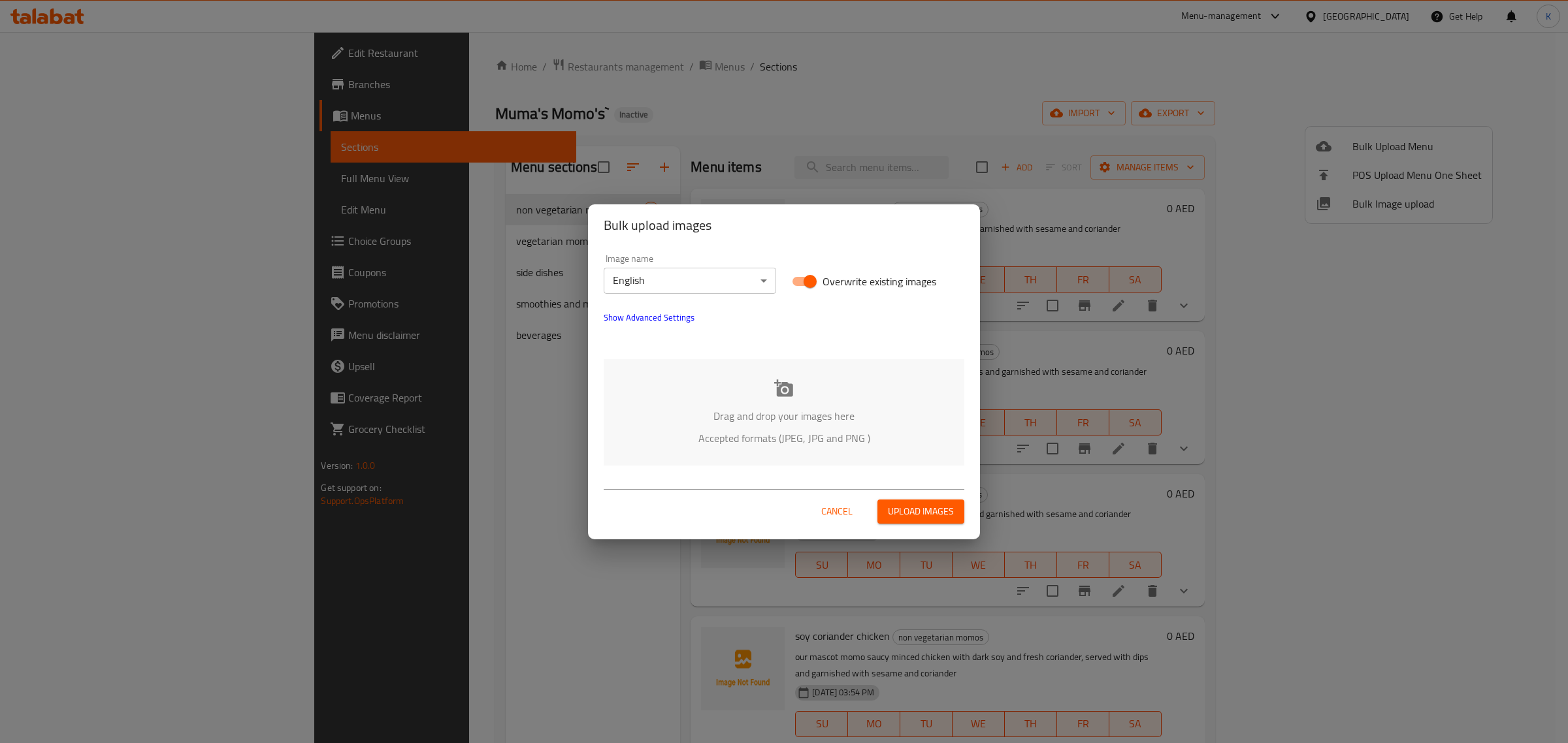
click at [774, 402] on div "Drag and drop your images here Accepted formats (JPEG, JPG and PNG )" at bounding box center [784, 412] width 361 height 107
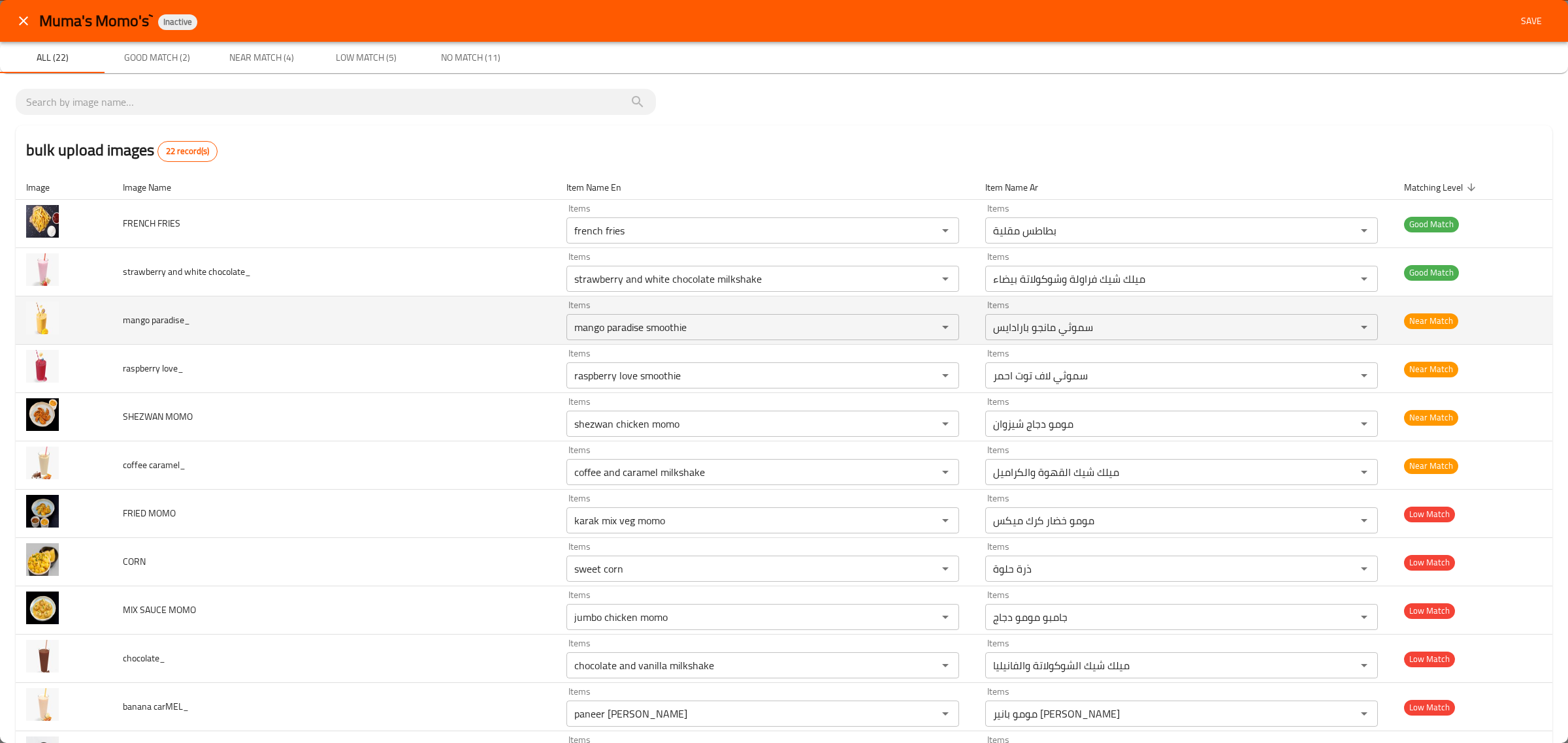
click at [139, 321] on span "mango paradise_" at bounding box center [156, 320] width 68 height 17
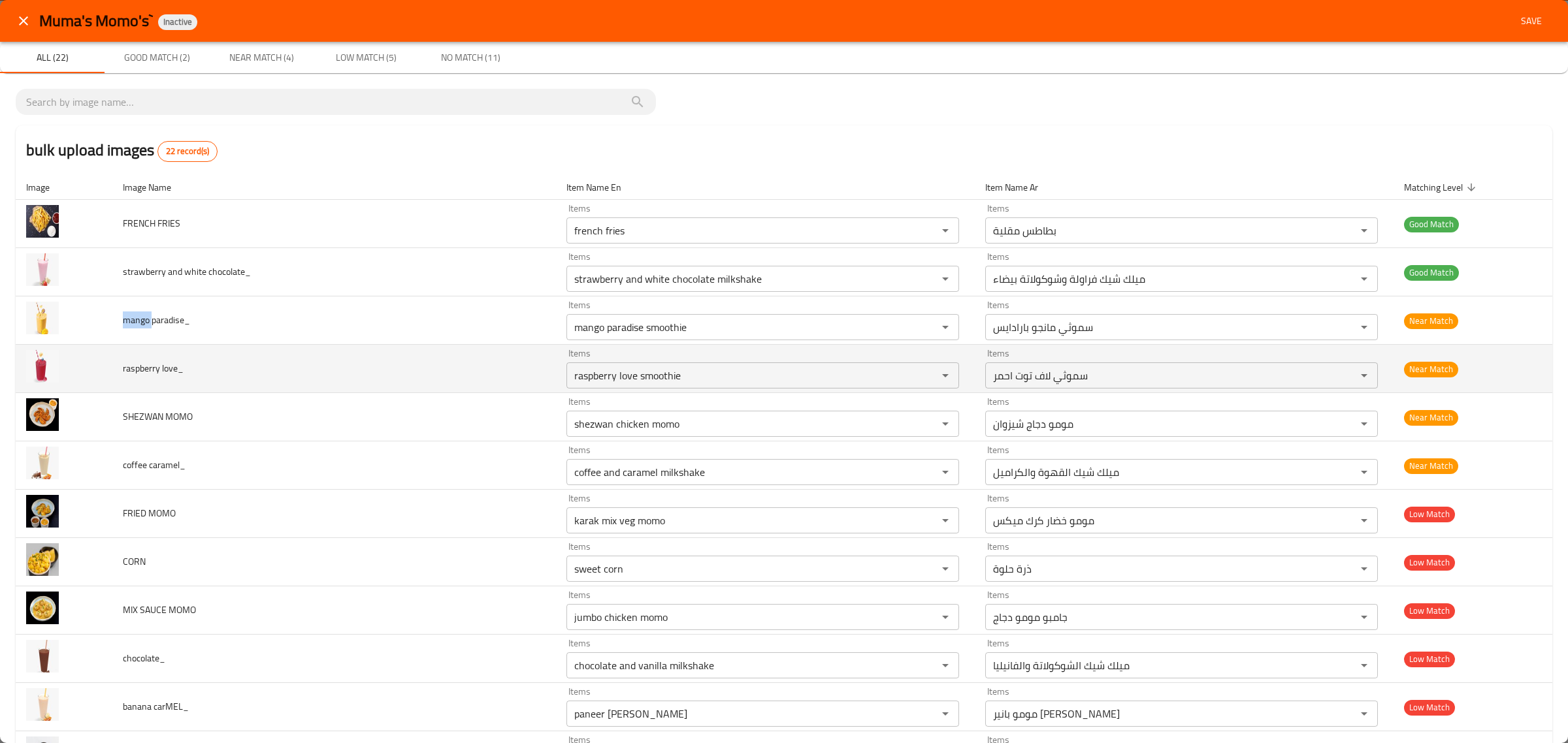
copy span "mango"
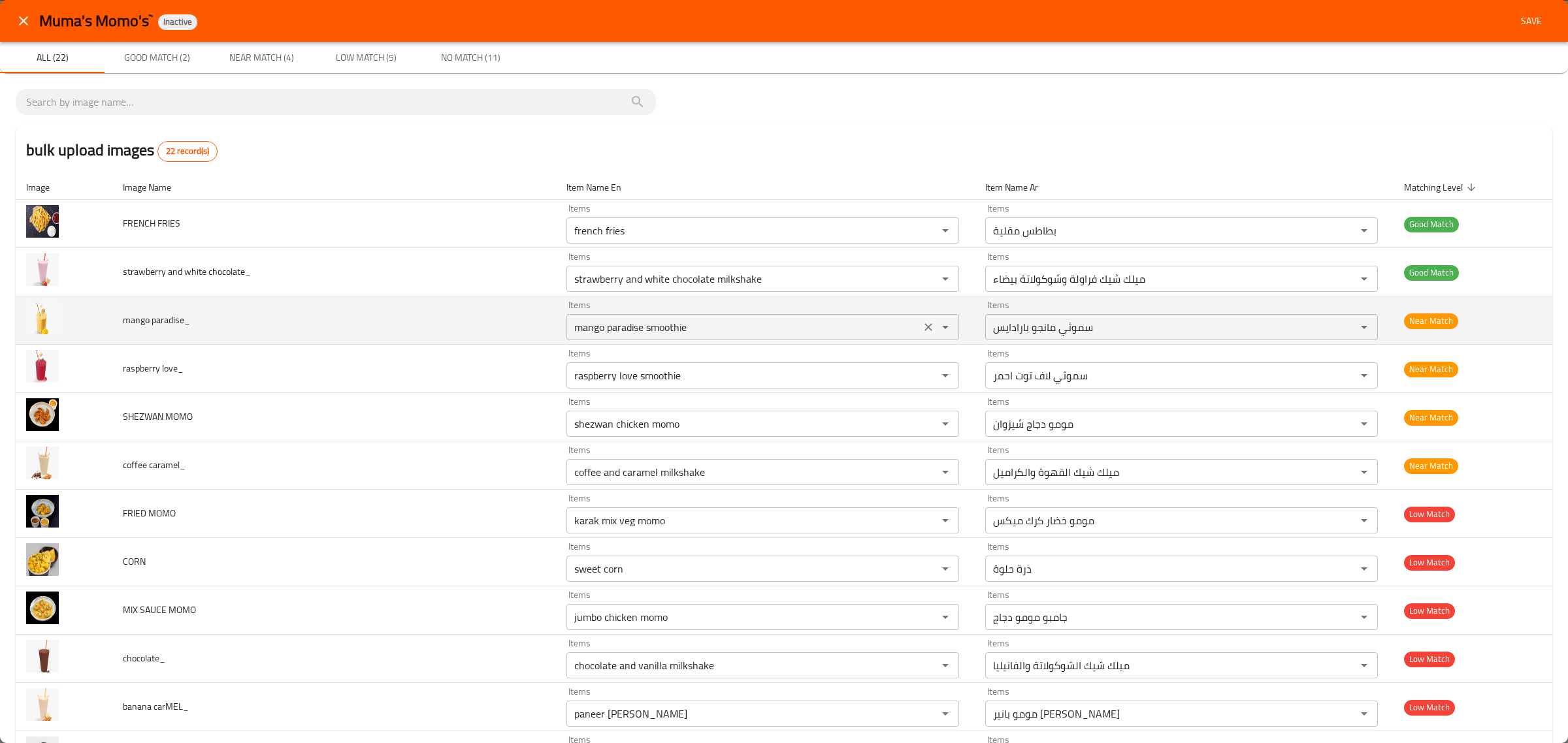
click at [598, 331] on paradise_ "mango paradise smoothie" at bounding box center [743, 327] width 346 height 18
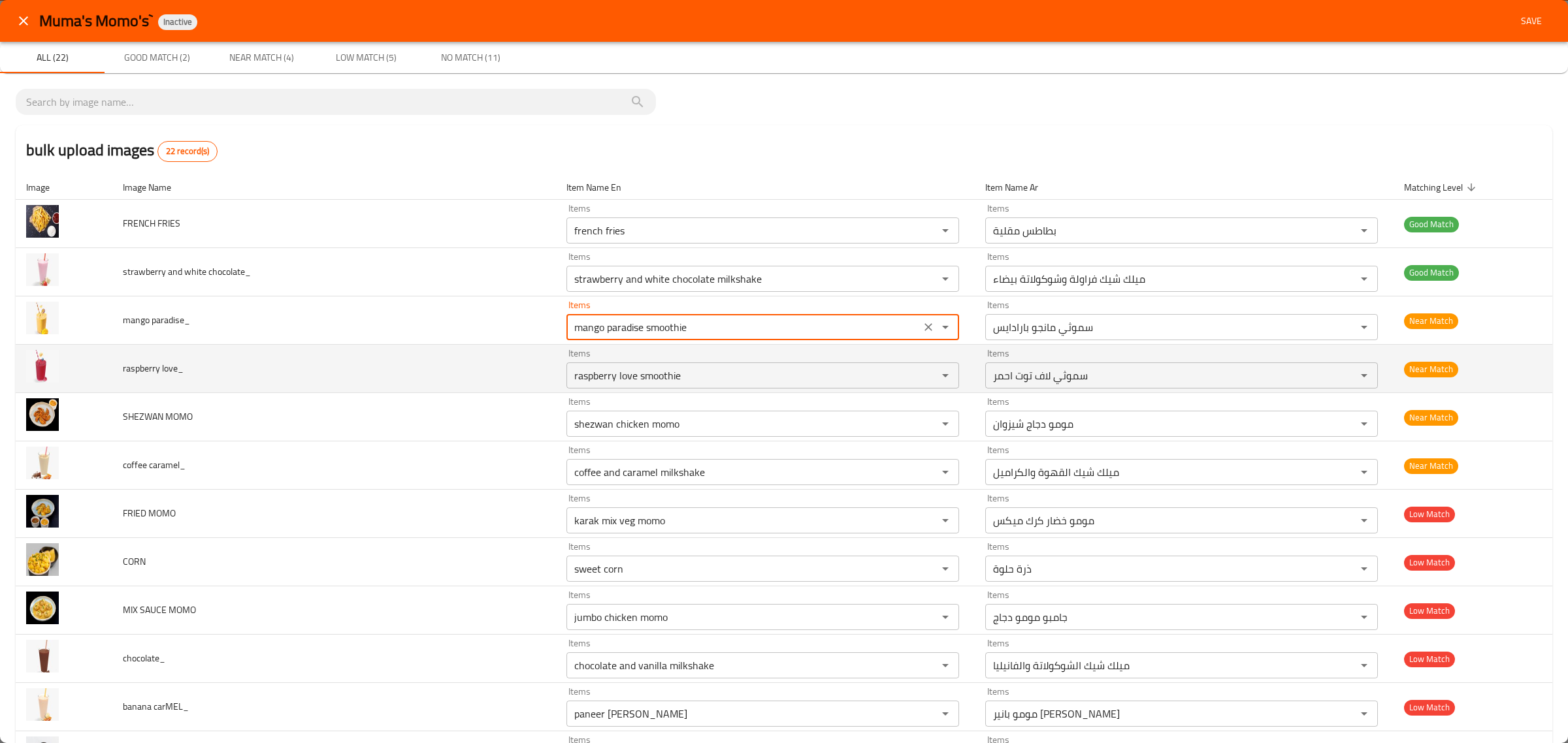
click at [141, 373] on span "raspberry love_" at bounding box center [153, 368] width 61 height 17
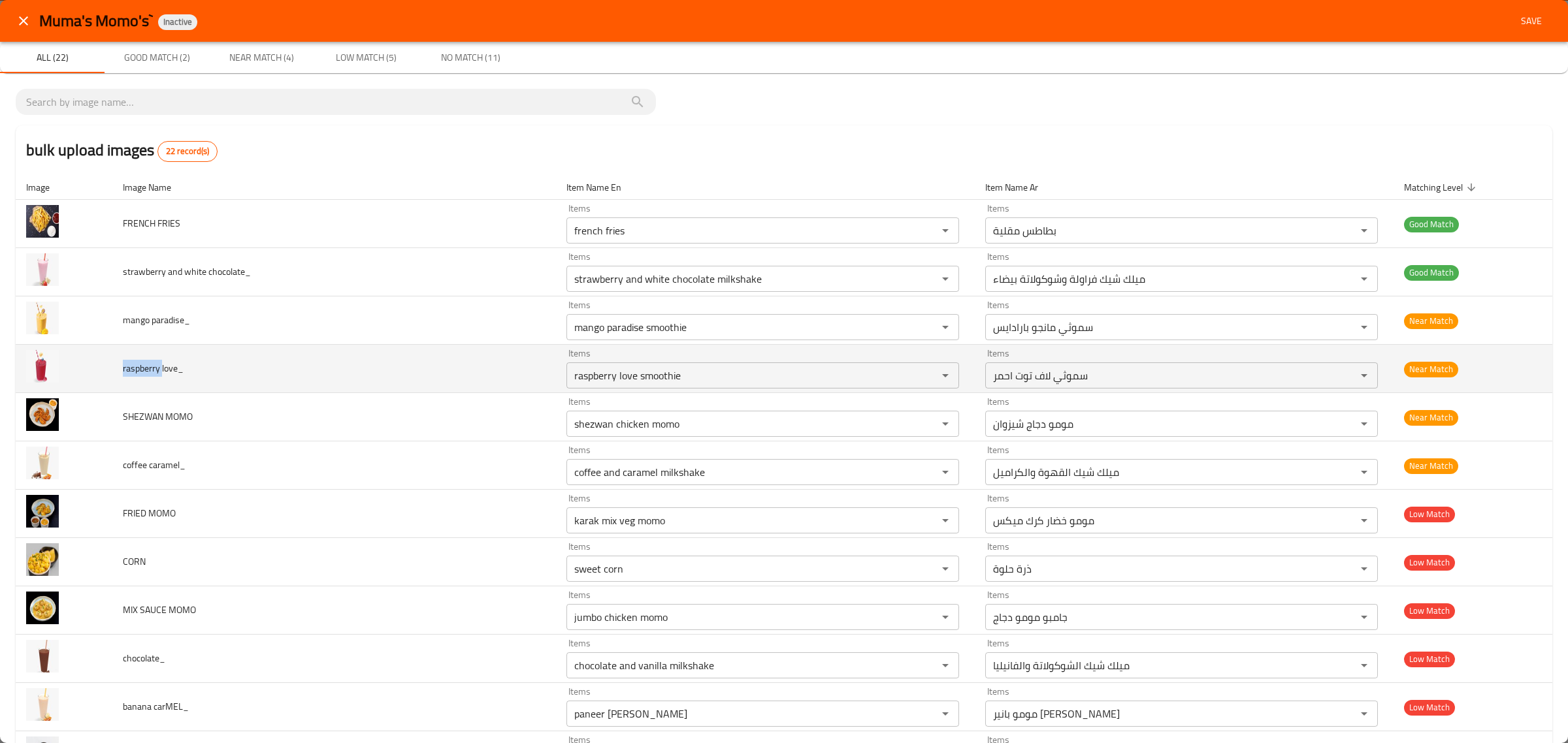
click at [141, 373] on span "raspberry love_" at bounding box center [153, 368] width 61 height 17
copy span "raspberry"
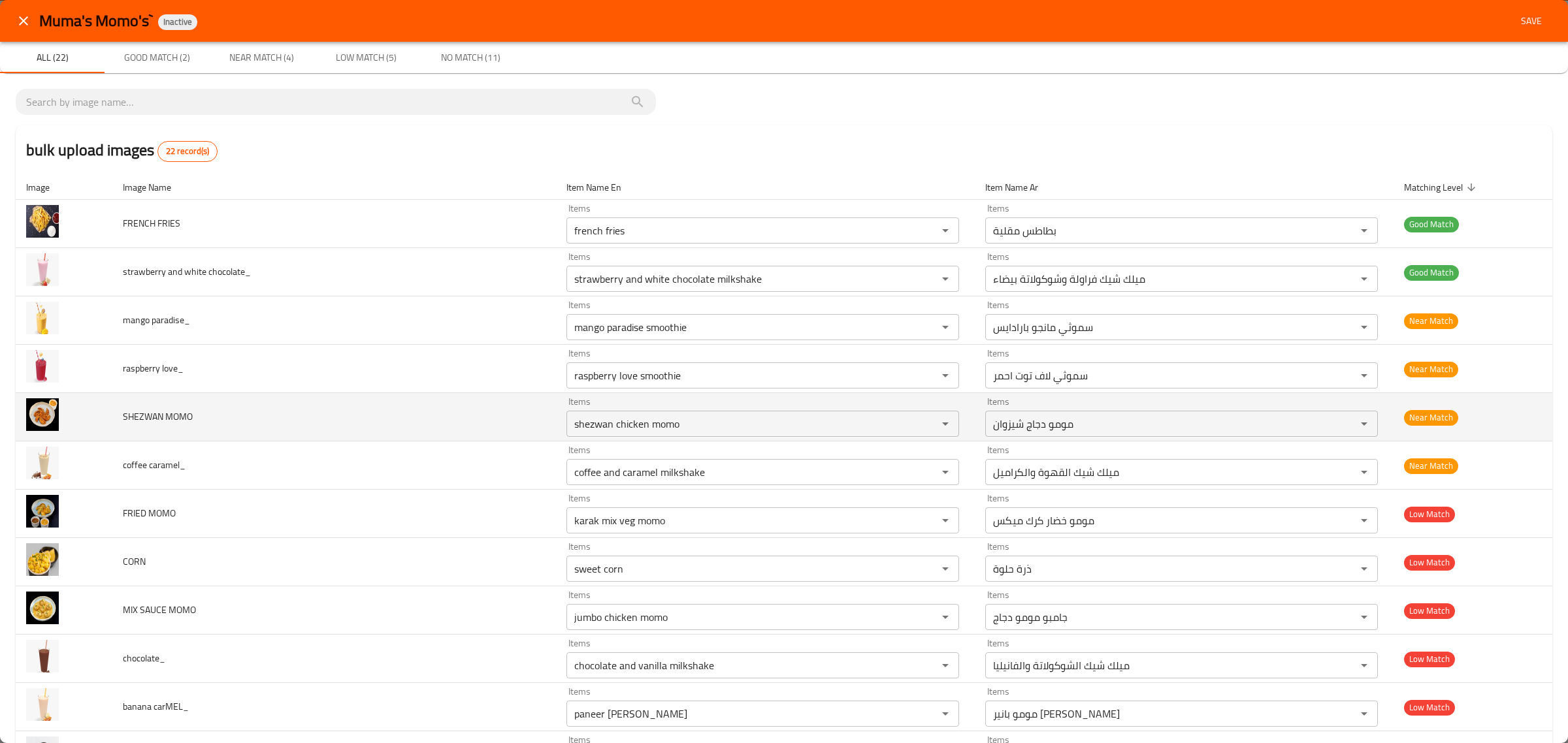
click at [143, 416] on span "SHEZWAN MOMO" at bounding box center [157, 416] width 70 height 17
copy span "SHEZWAN"
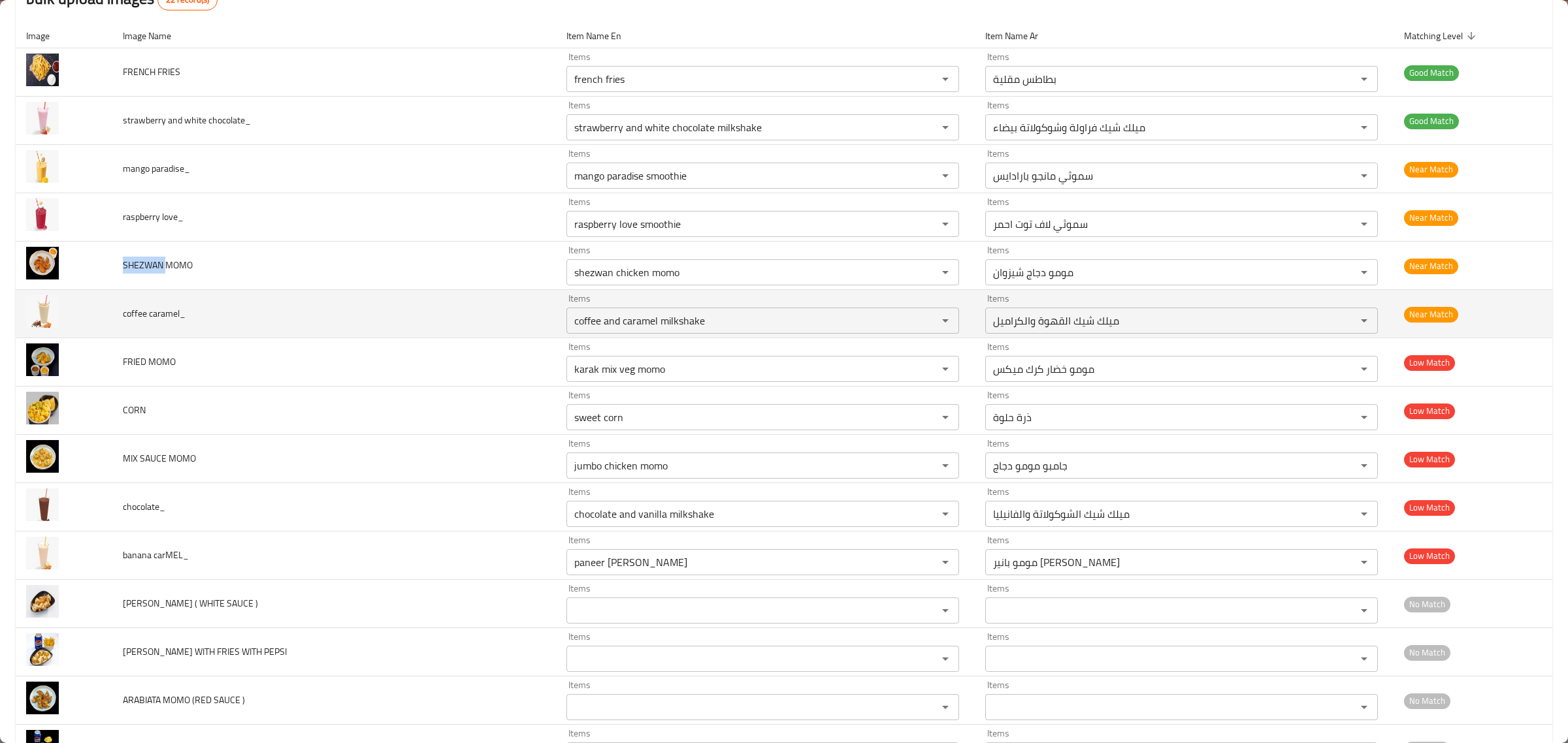
scroll to position [163, 0]
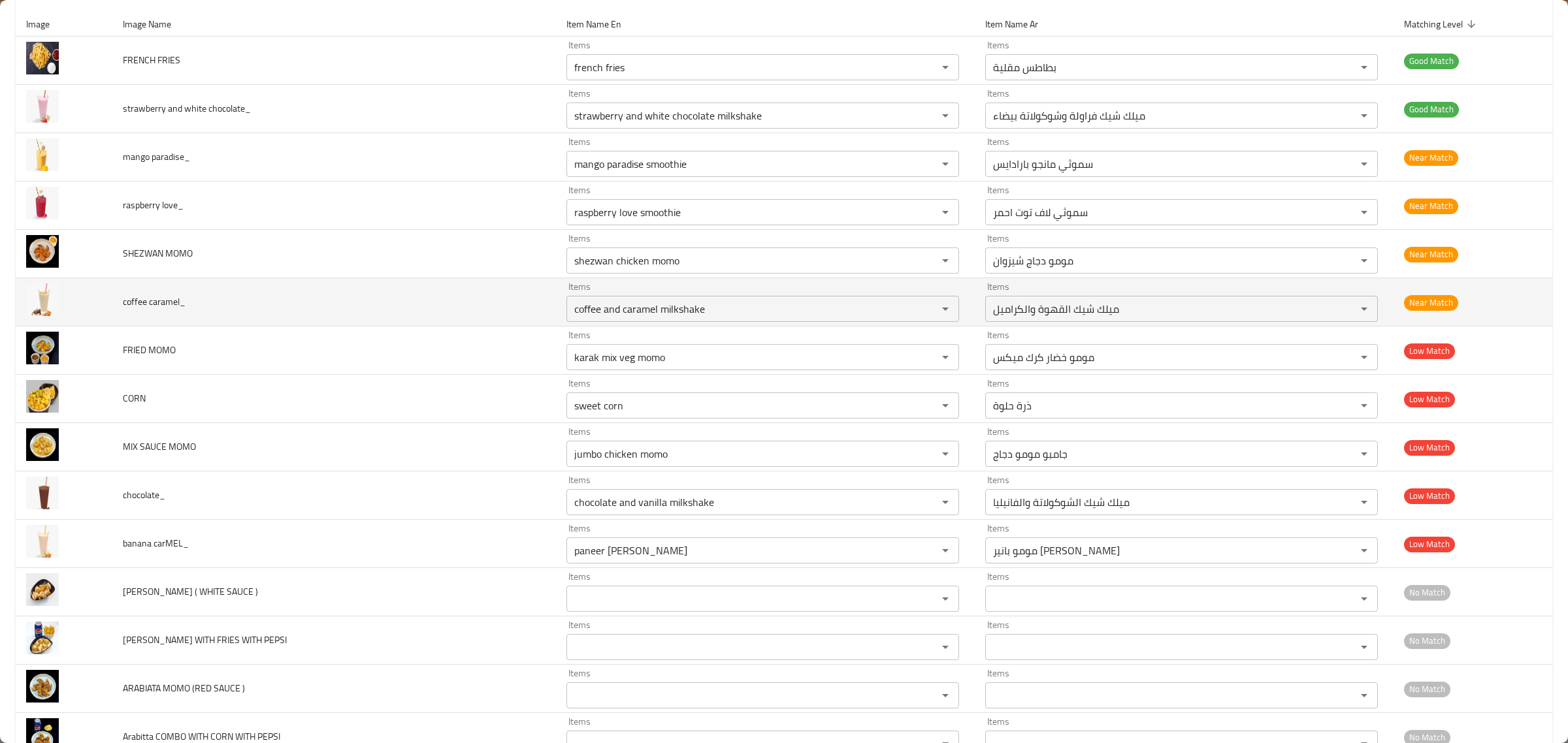
click at [135, 295] on span "coffee caramel_" at bounding box center [154, 302] width 63 height 17
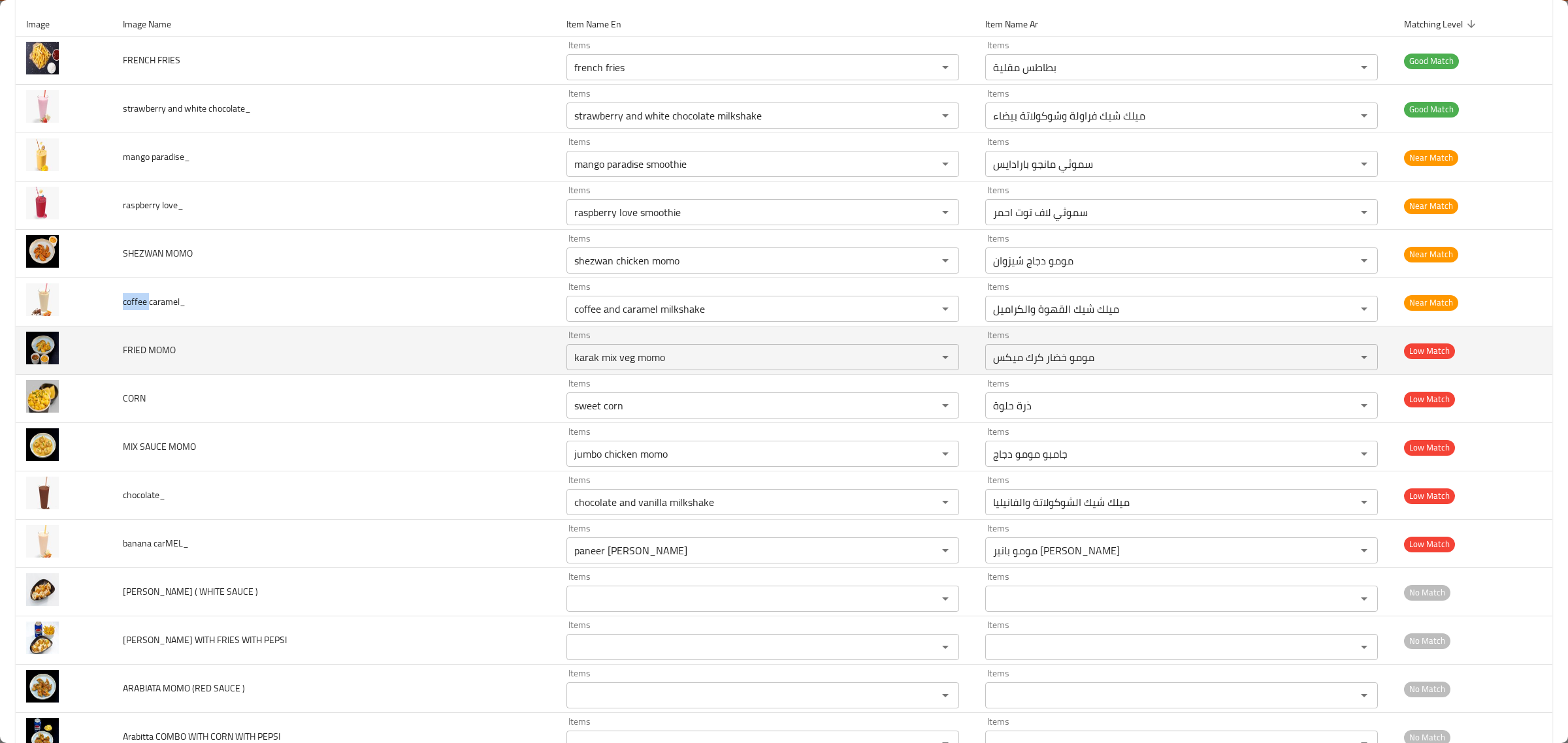
copy span "coffee"
click at [141, 347] on span "FRIED MOMO" at bounding box center [149, 350] width 53 height 17
copy span "FRIED"
click at [570, 357] on MOMO "karak mix veg momo" at bounding box center [743, 357] width 346 height 18
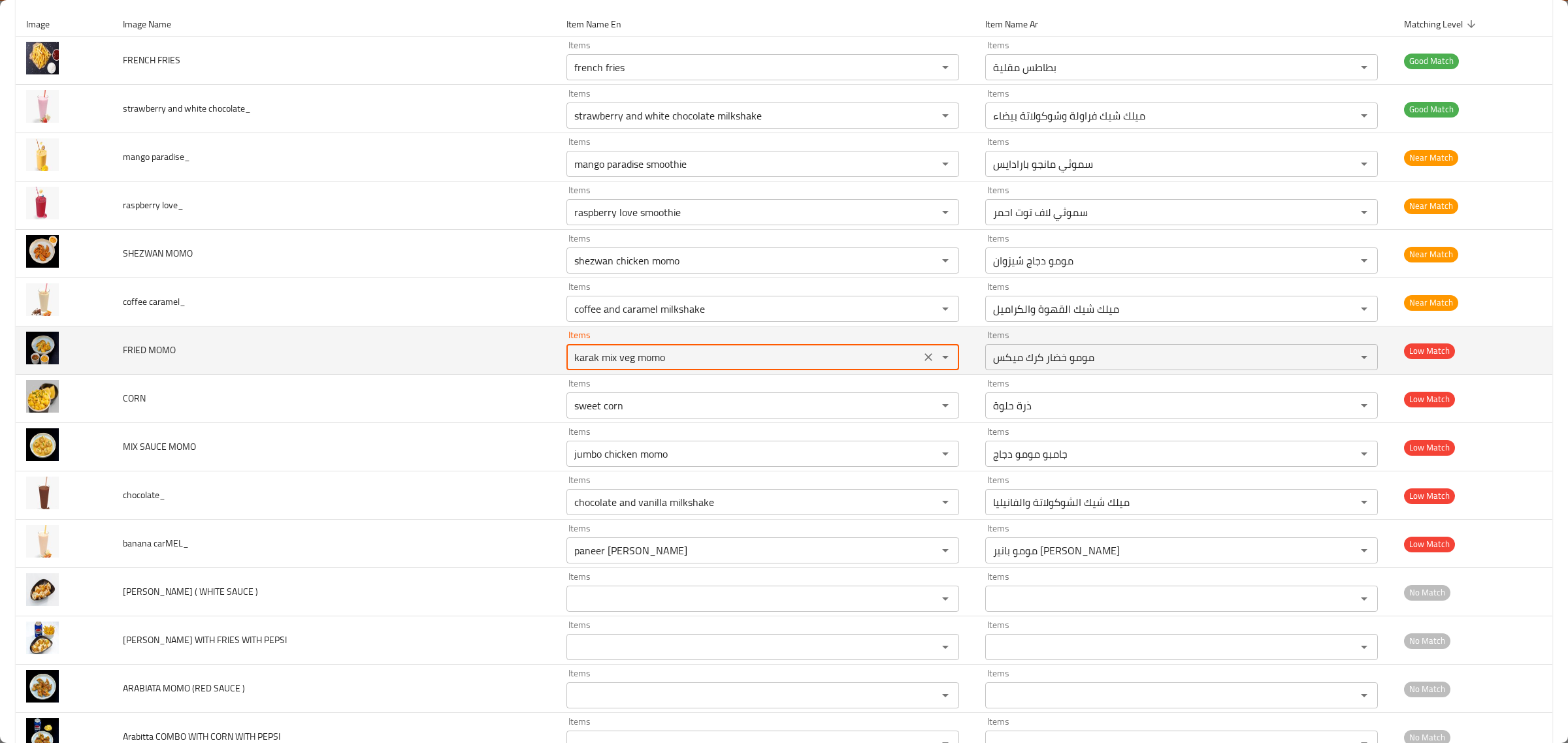
click at [570, 357] on MOMO "karak mix veg momo" at bounding box center [743, 357] width 346 height 18
paste MOMO "FRIED"
type MOMO "karak mix veg momo"
click at [166, 350] on span "FRIED MOMO" at bounding box center [149, 350] width 53 height 17
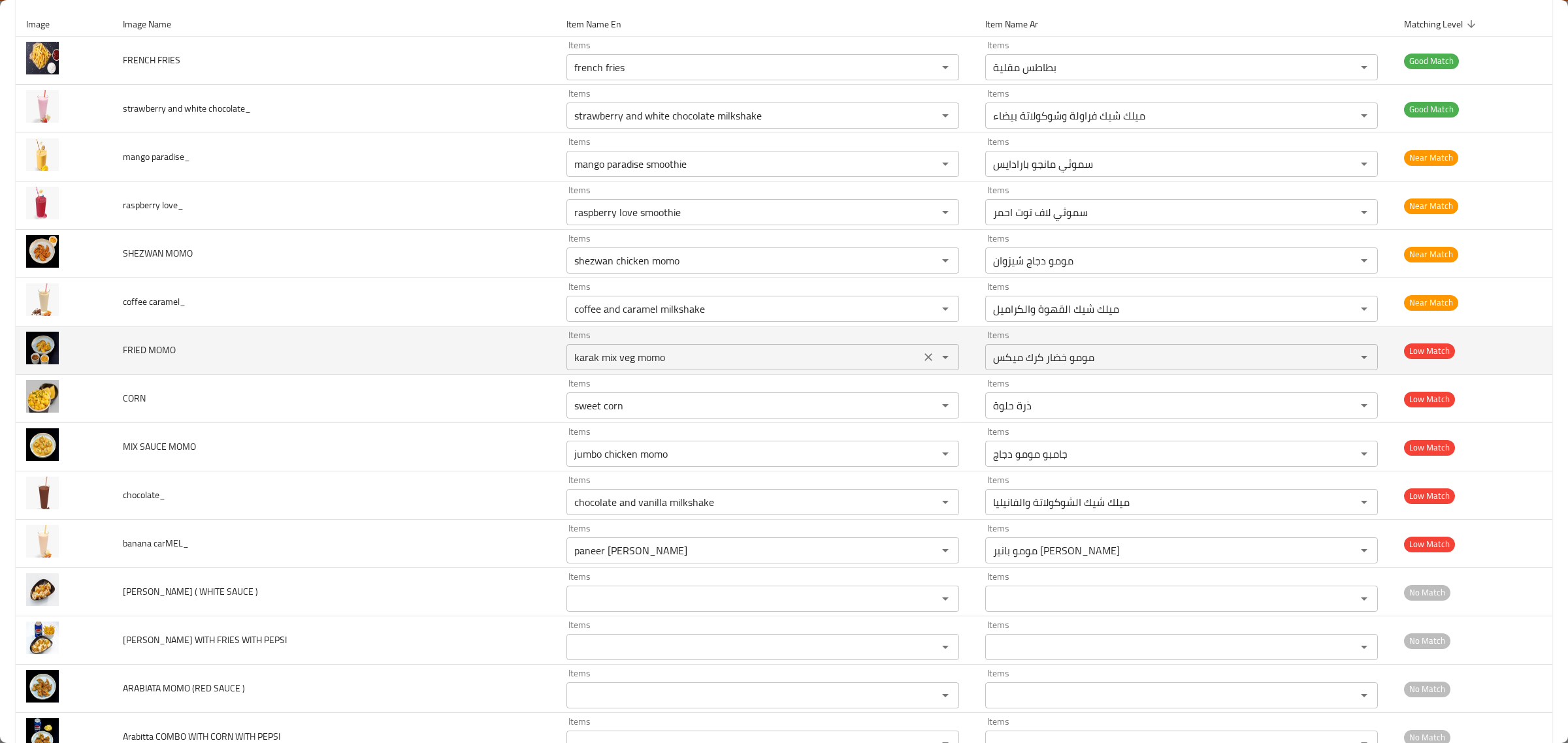
click at [924, 361] on icon "Clear" at bounding box center [928, 357] width 8 height 8
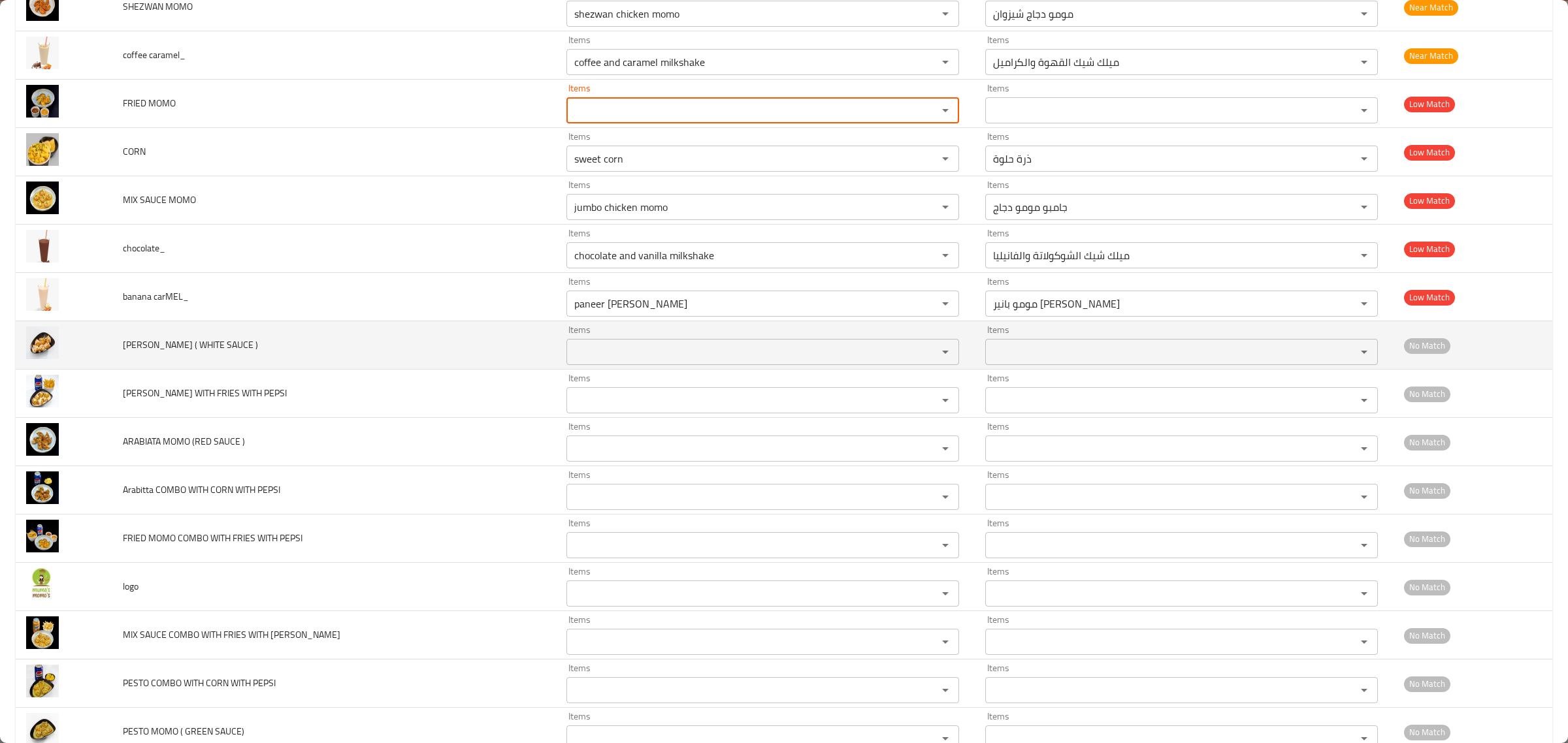
scroll to position [490, 0]
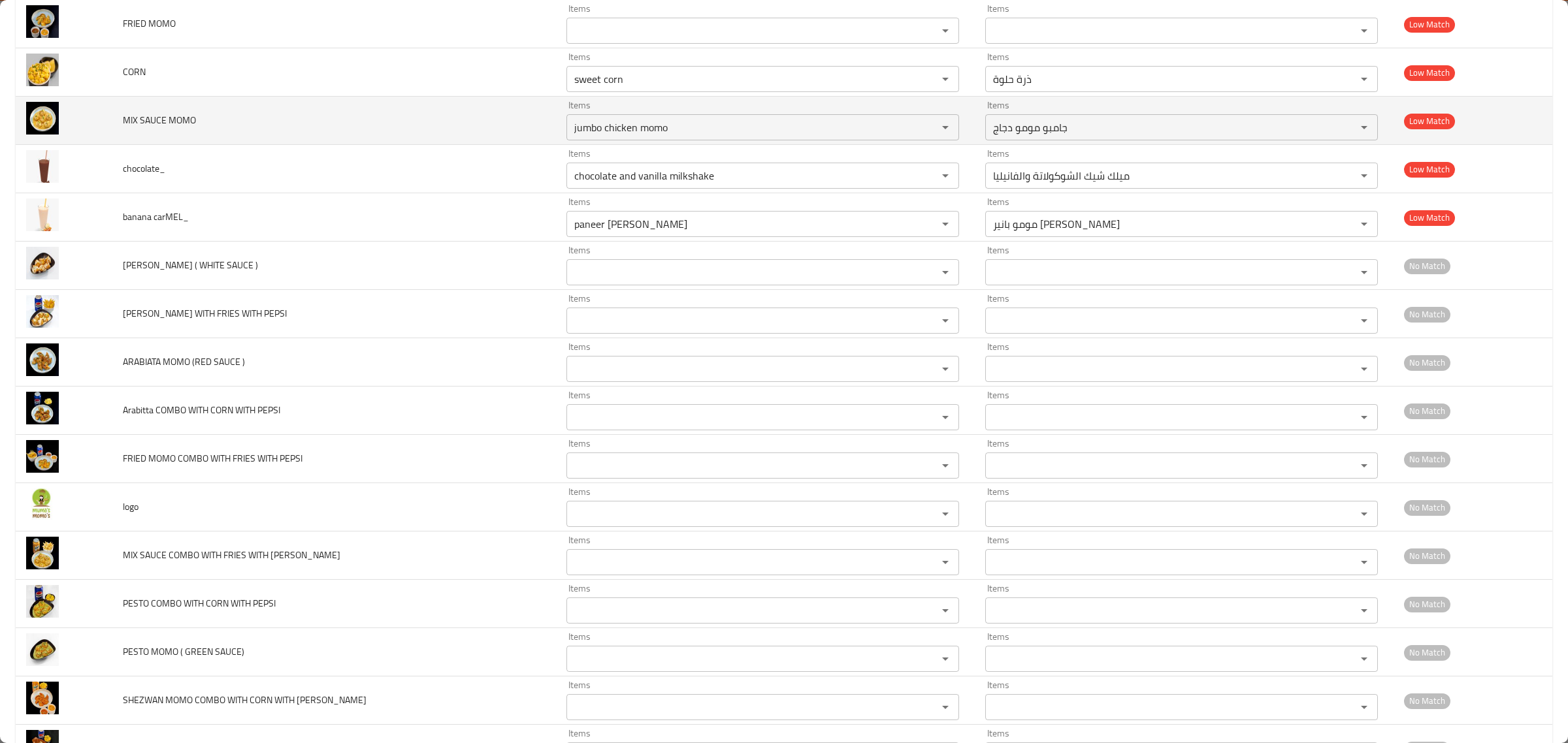
click at [153, 121] on span "MIX SAUCE MOMO" at bounding box center [159, 120] width 73 height 17
copy span "SAUCE"
click at [570, 121] on MOMO "jumbo chicken momo" at bounding box center [743, 127] width 346 height 18
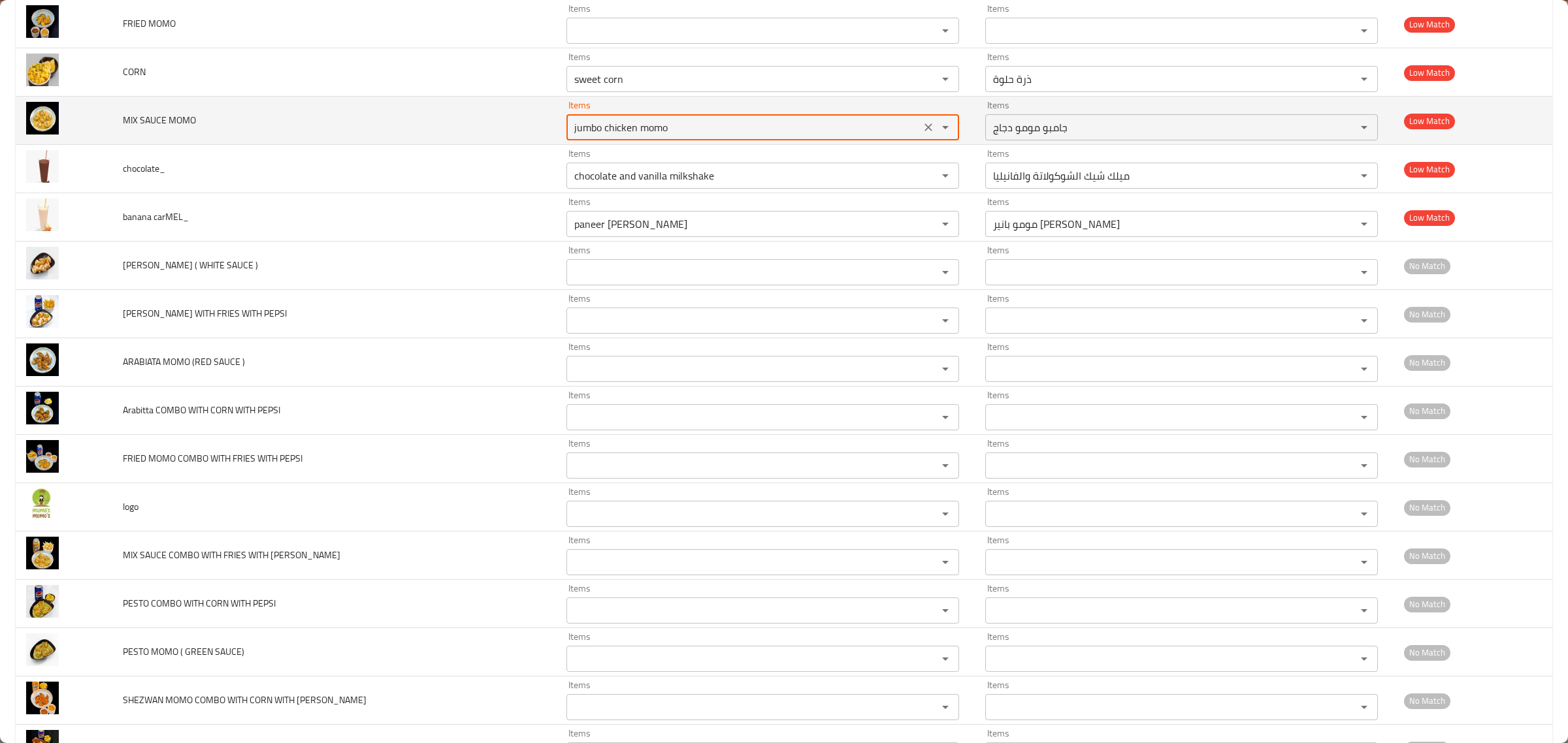
paste MOMO "SAUCE"
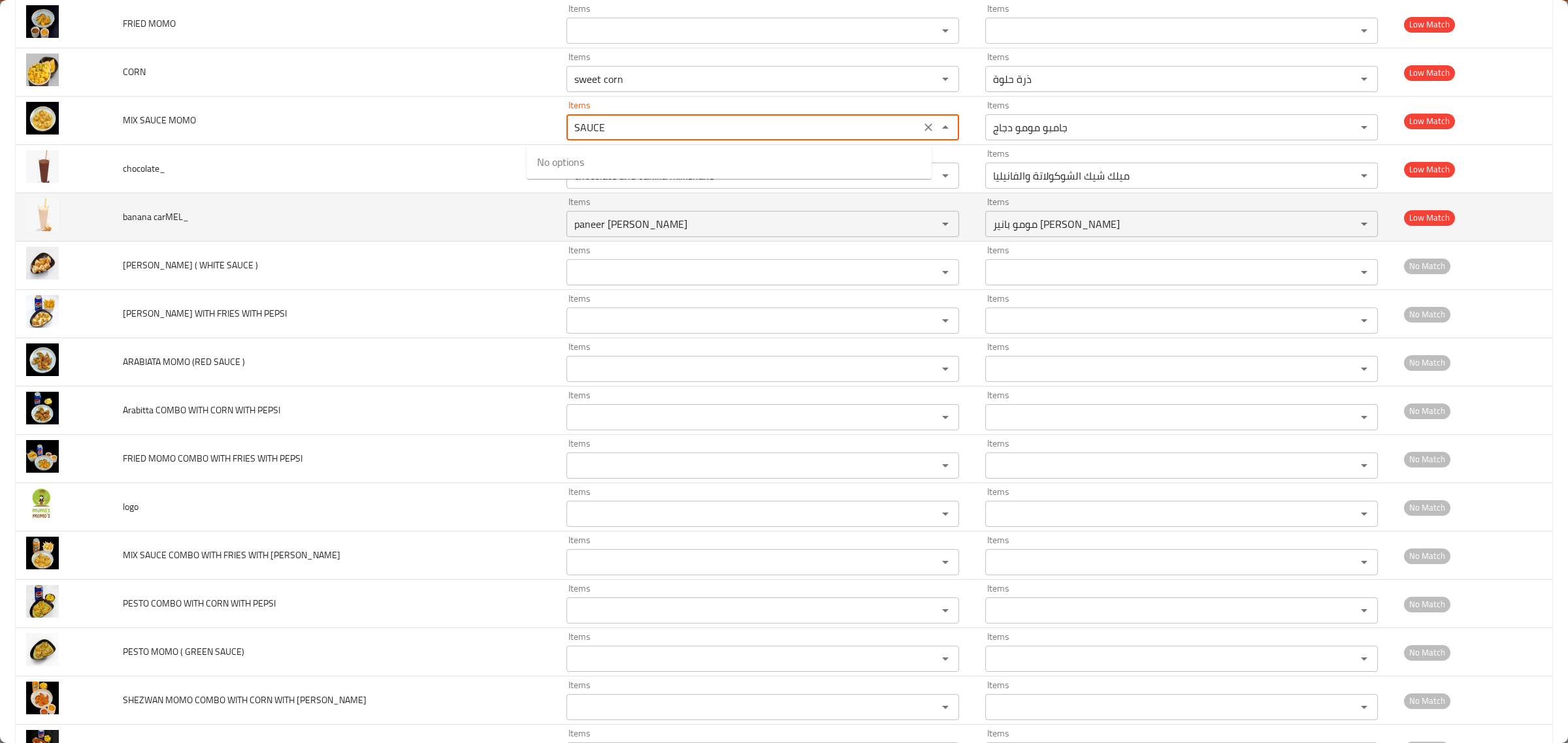
type MOMO "SAUCE"
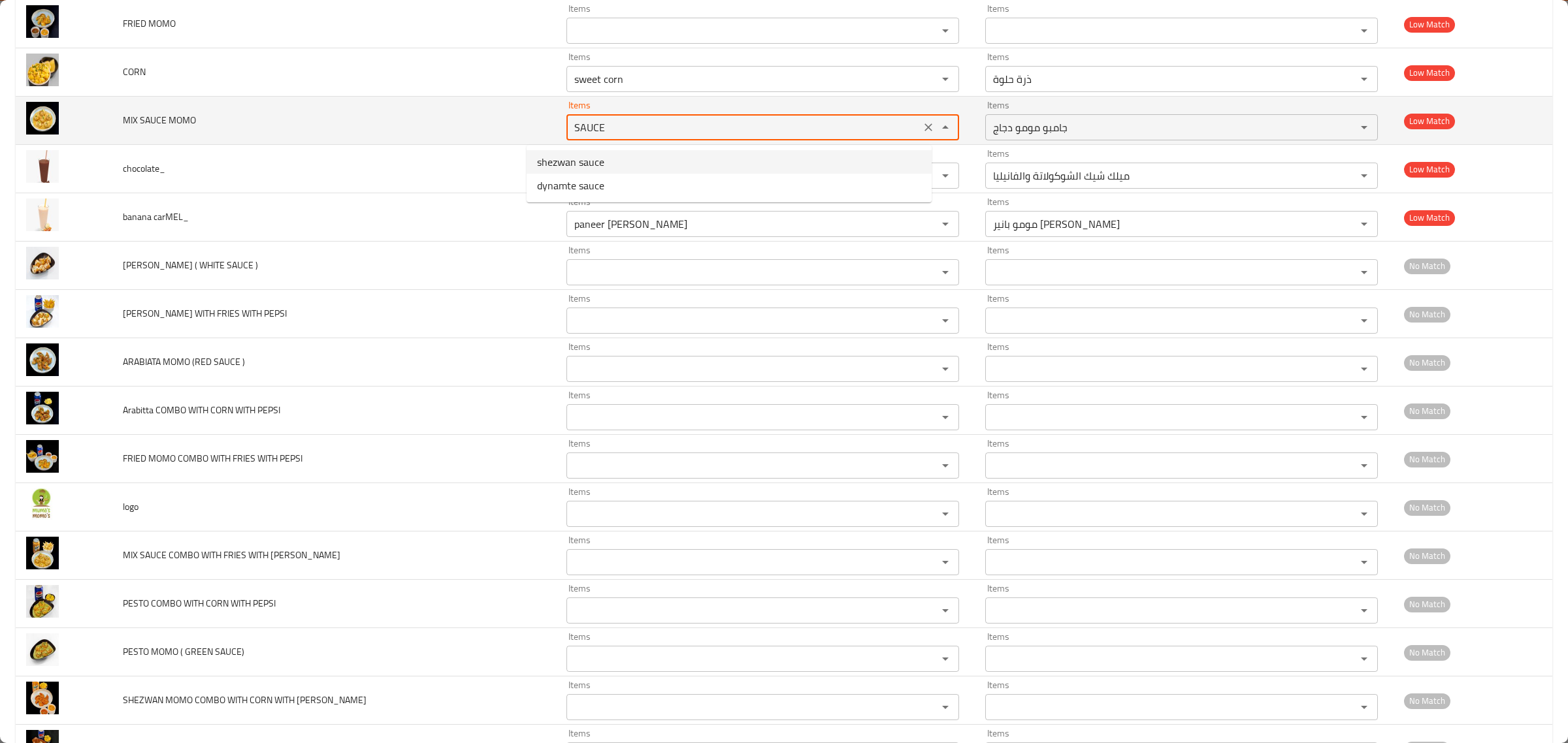
click at [922, 131] on icon "Clear" at bounding box center [928, 127] width 13 height 13
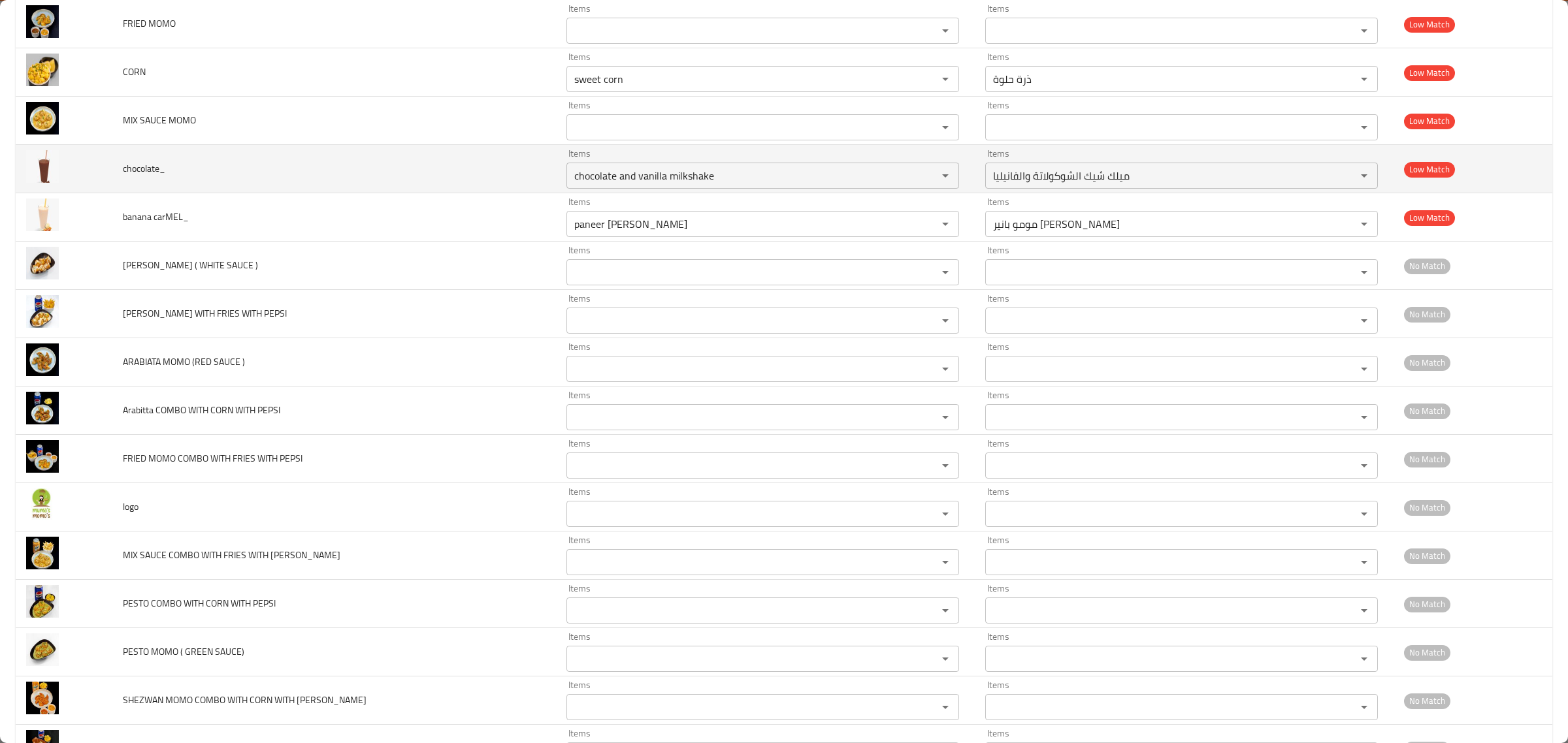
click at [145, 173] on span "chocolate_" at bounding box center [143, 169] width 42 height 17
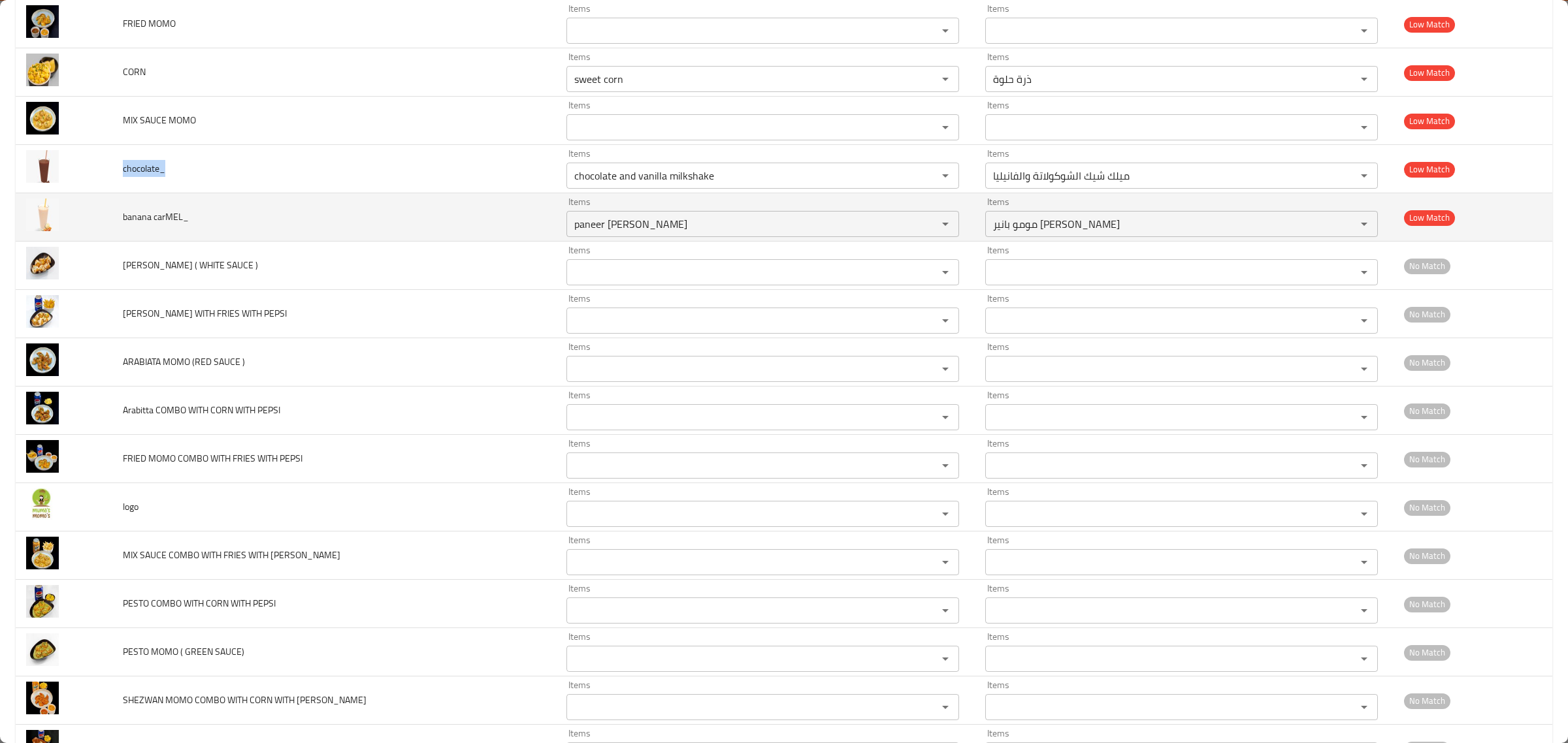
copy span "chocolate_"
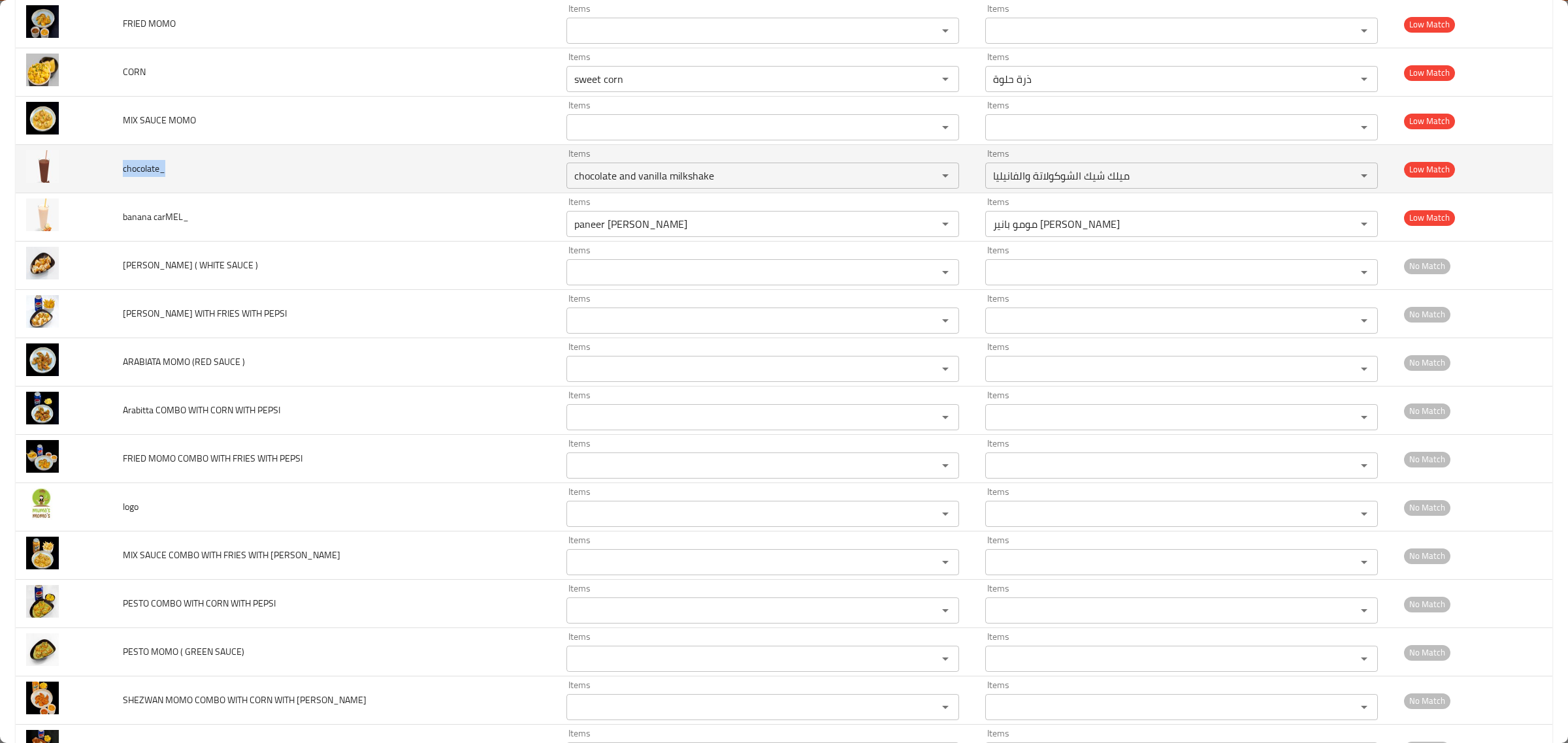
click at [357, 173] on td "chocolate_" at bounding box center [334, 169] width 444 height 48
drag, startPoint x: 114, startPoint y: 167, endPoint x: 162, endPoint y: 167, distance: 48.0
click at [162, 167] on td "chocolate_" at bounding box center [334, 169] width 444 height 48
copy span "chocolate"
click at [572, 183] on input "chocolate and vanilla milkshake" at bounding box center [743, 175] width 346 height 18
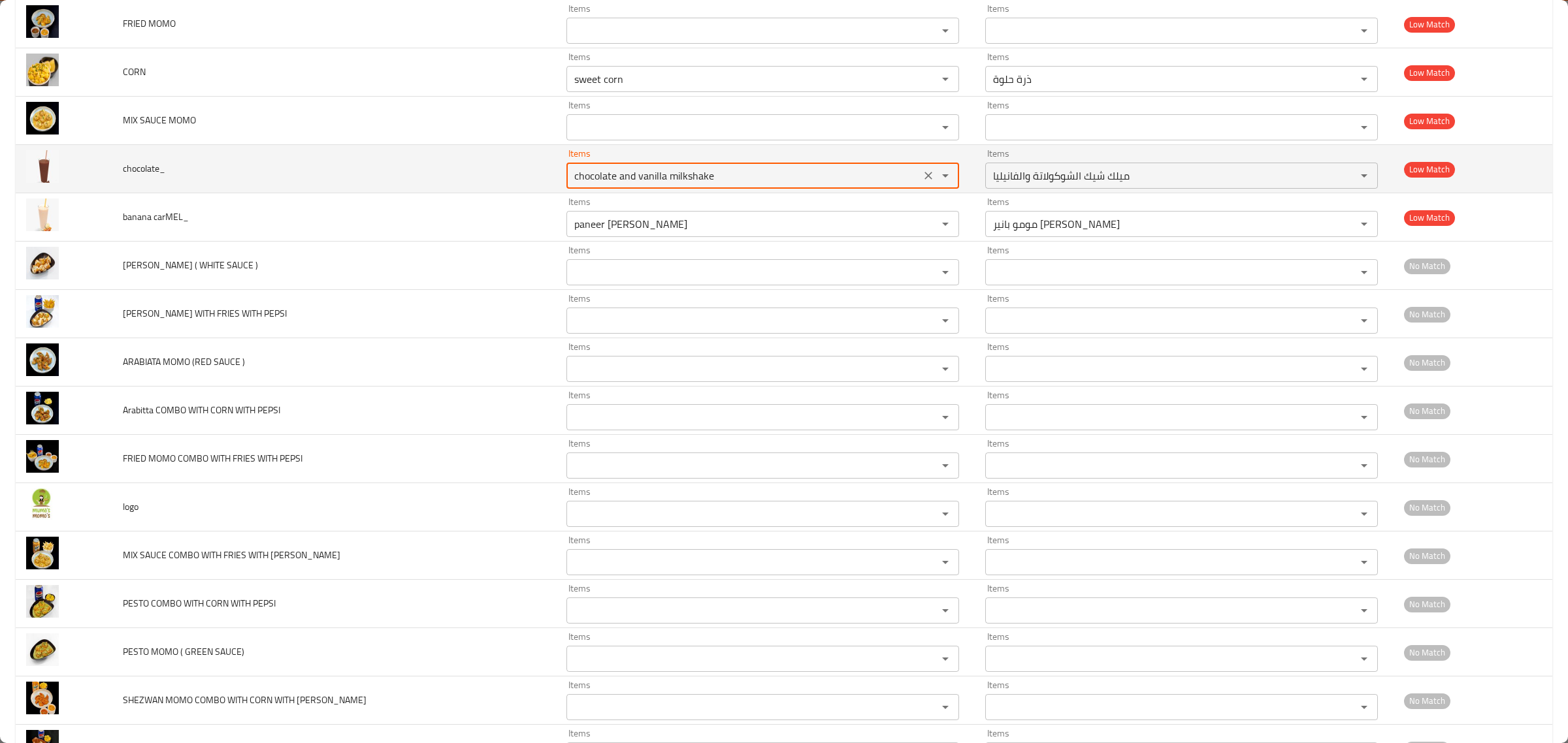
paste input "enhanced table"
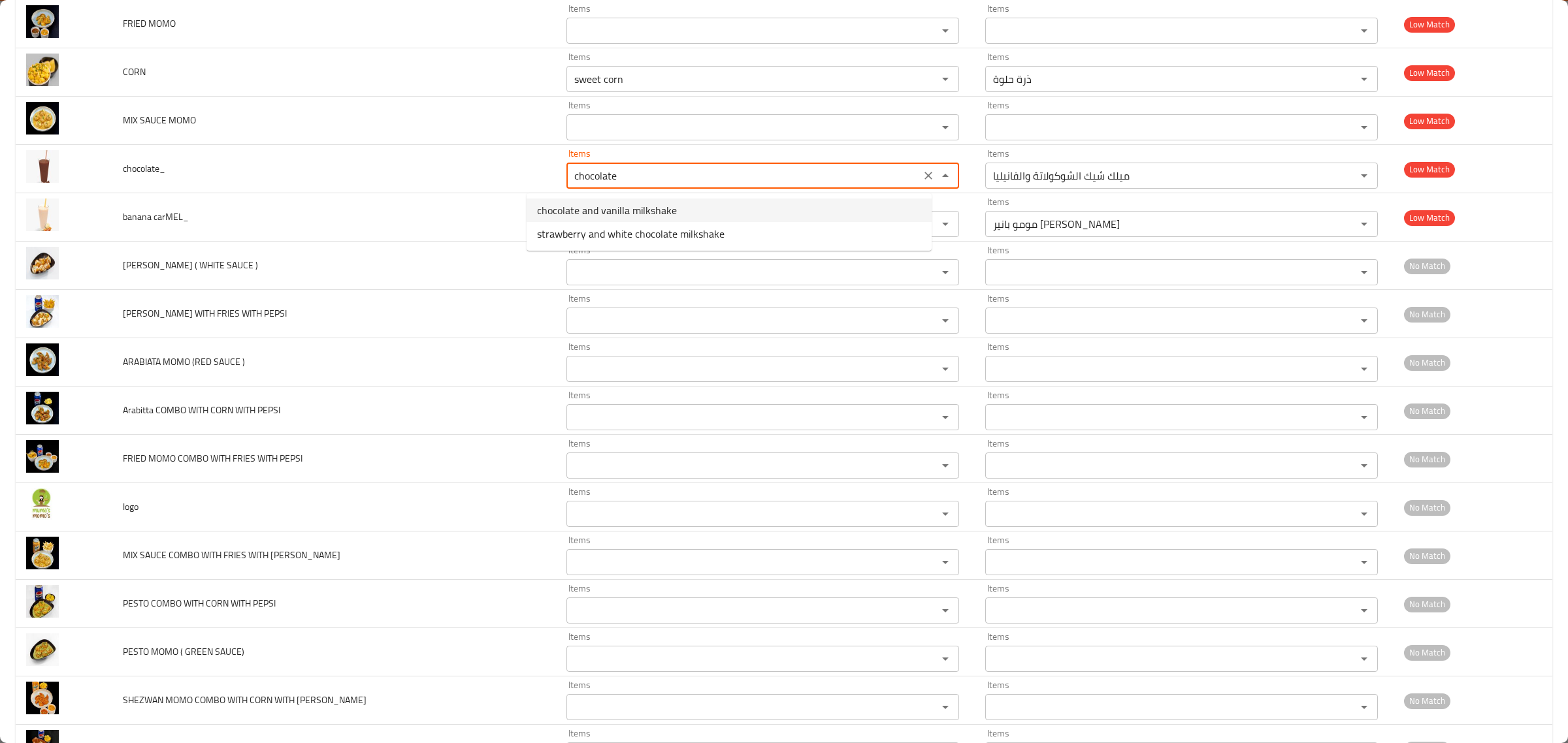
click at [591, 213] on span "chocolate and vanilla milkshake" at bounding box center [607, 210] width 140 height 16
type input "chocolate and vanilla milkshake"
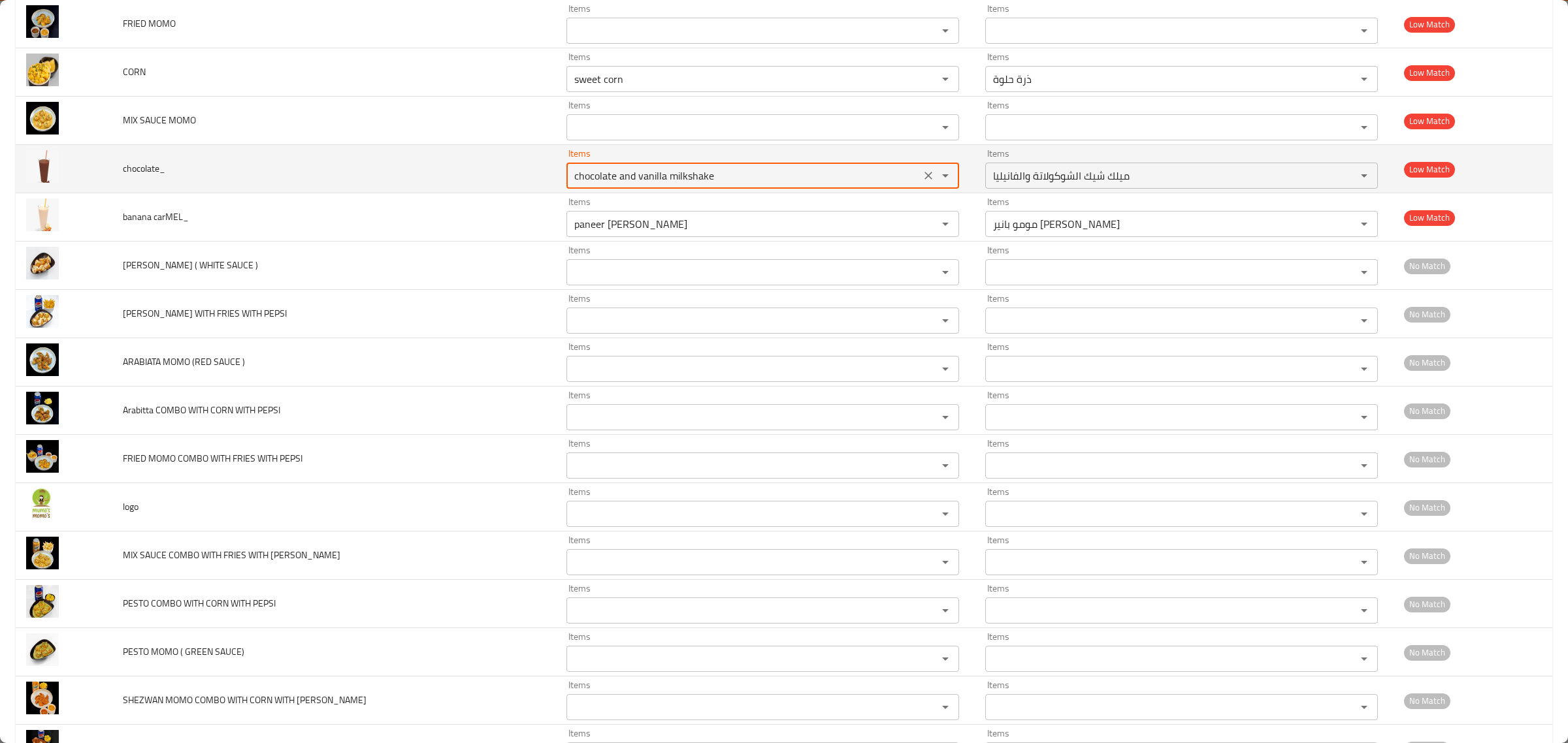
click at [922, 181] on icon "Clear" at bounding box center [928, 175] width 13 height 13
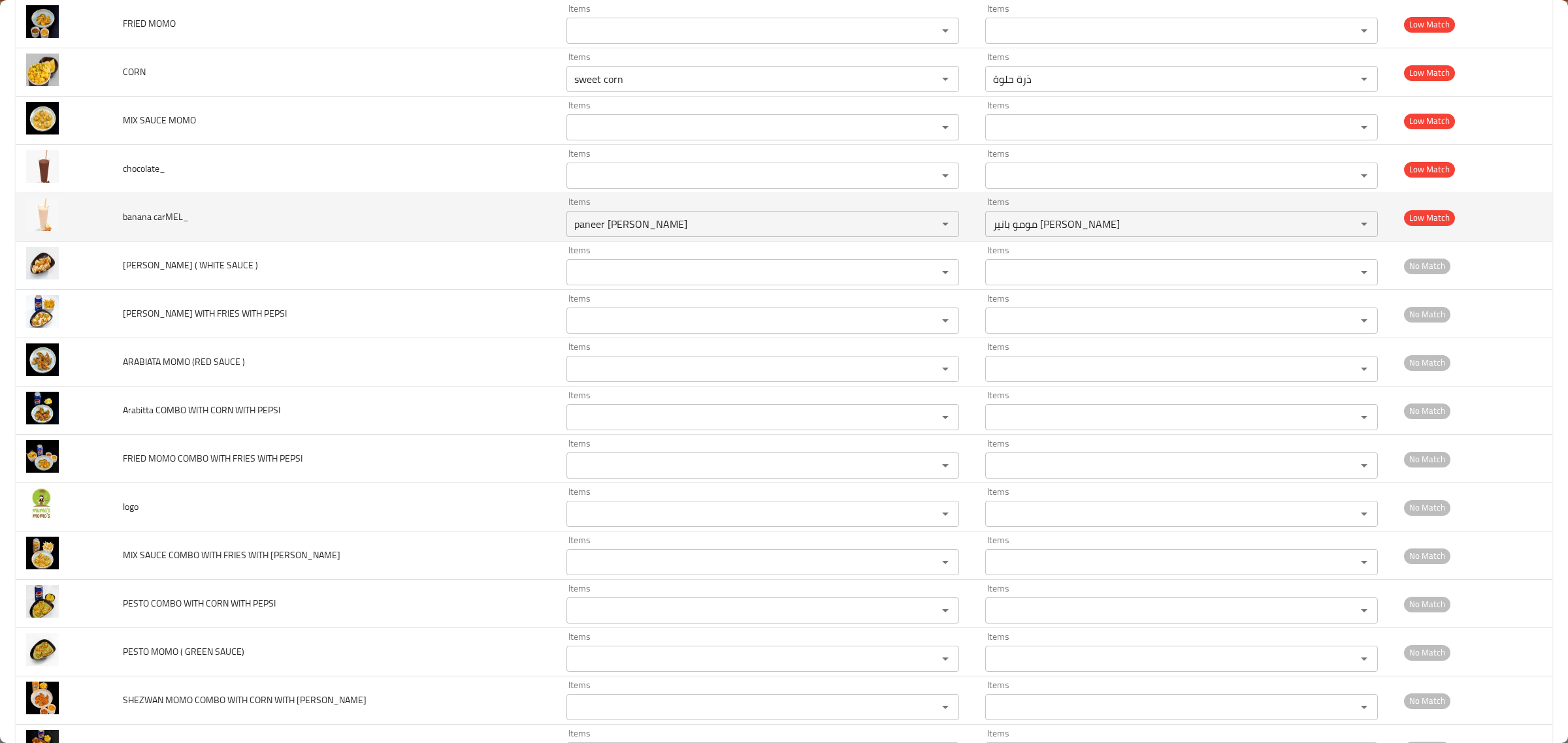
click at [136, 211] on span "banana carMEL_" at bounding box center [155, 217] width 66 height 17
copy span "banana"
click at [570, 226] on carMEL_ "paneer tikka masala momo" at bounding box center [743, 224] width 346 height 18
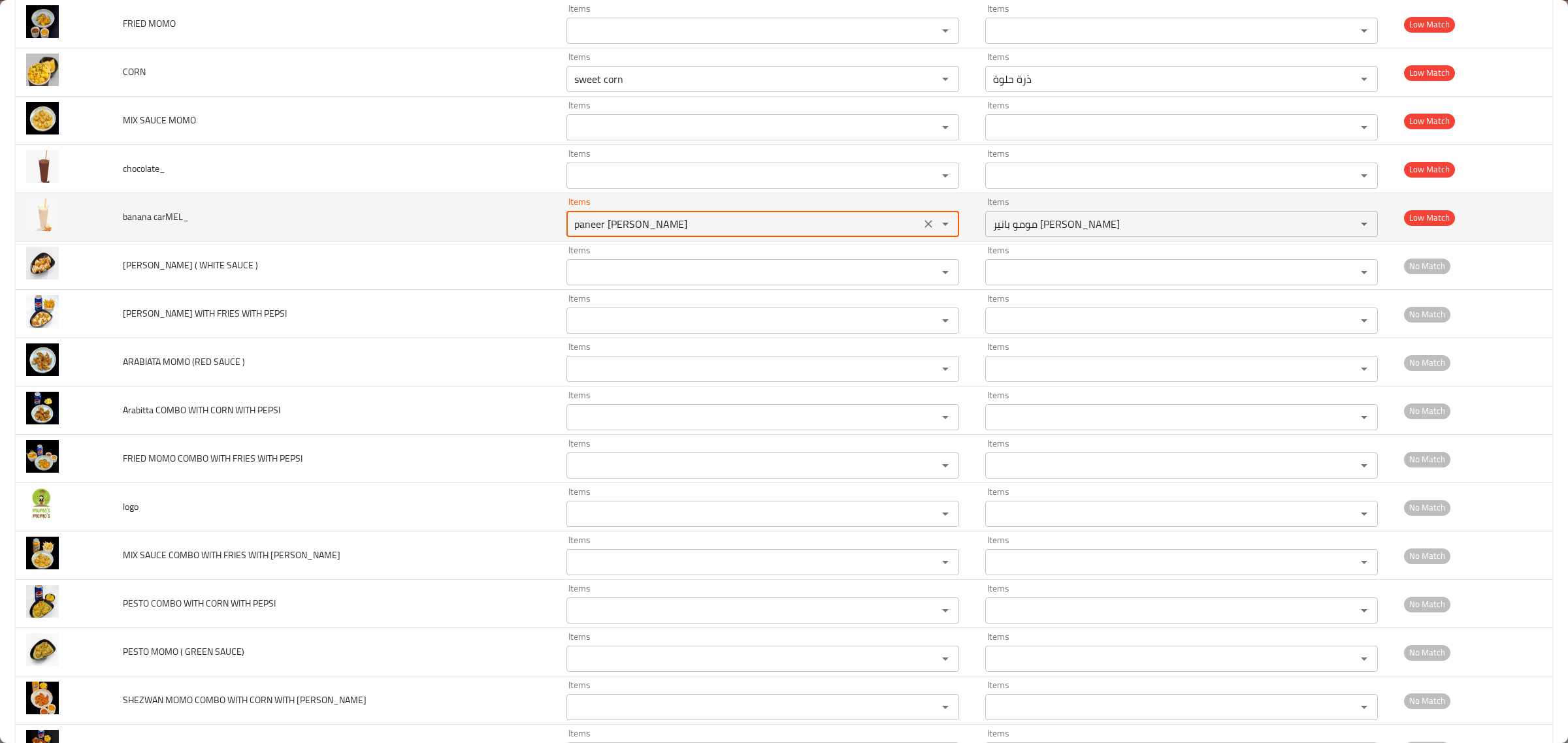
paste carMEL_ "banana"
type carMEL_ "banana"
click at [922, 224] on icon "Clear" at bounding box center [928, 224] width 13 height 13
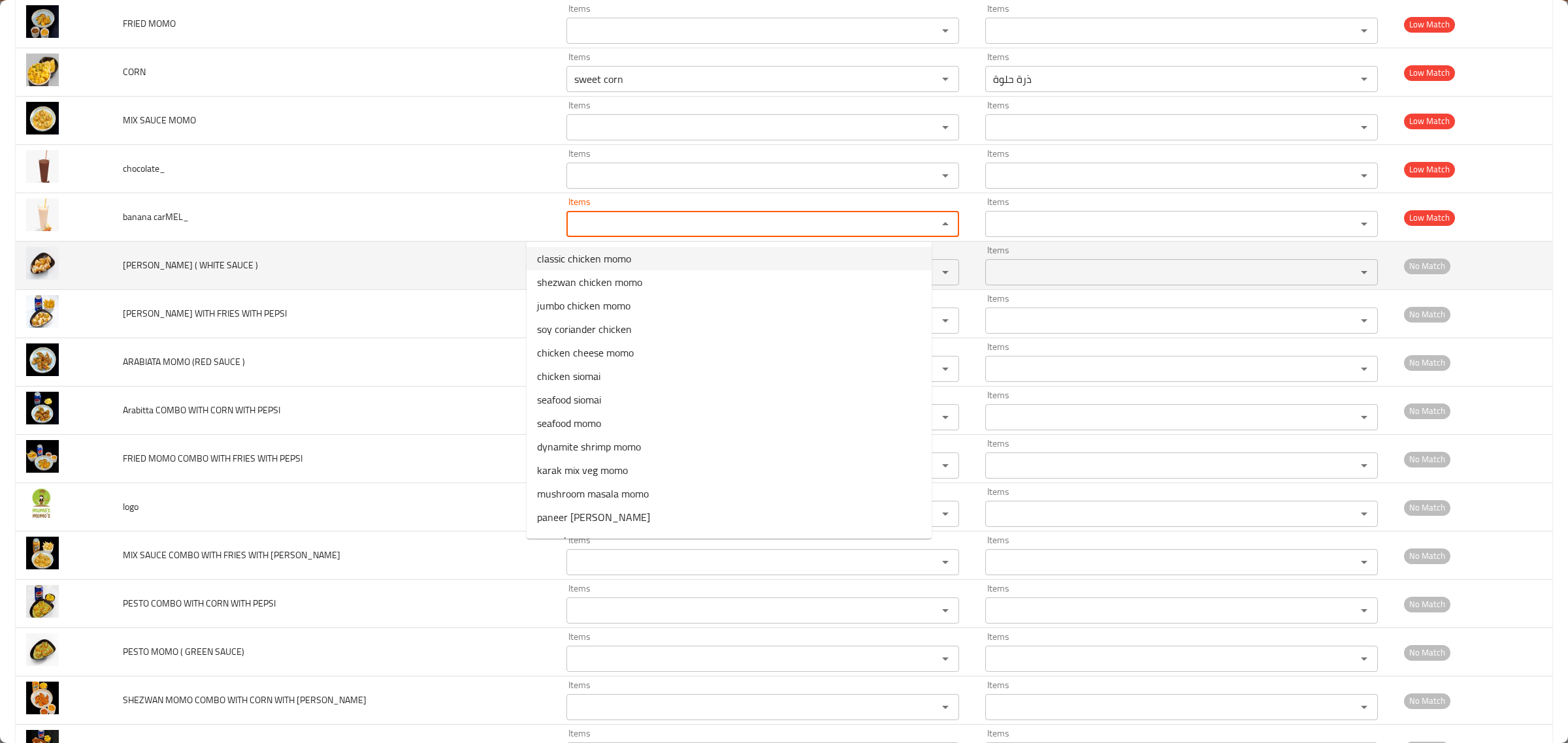
click at [154, 262] on span "ALFREDO MOMO ( WHITE SAUCE )" at bounding box center [190, 265] width 135 height 17
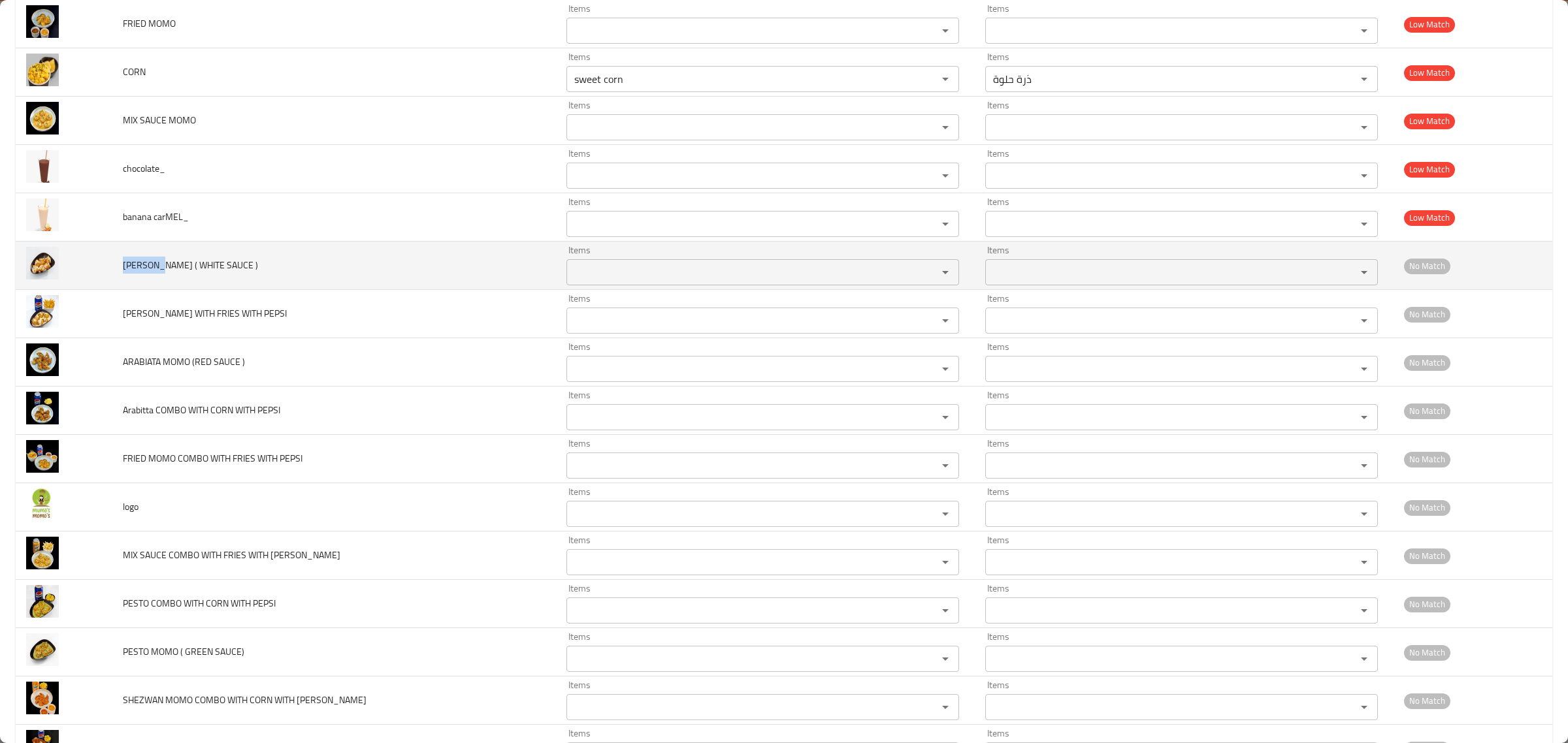
click at [154, 262] on span "ALFREDO MOMO ( WHITE SAUCE )" at bounding box center [190, 265] width 135 height 17
copy span "ALFREDO"
click at [570, 276] on \) "Items" at bounding box center [743, 272] width 346 height 18
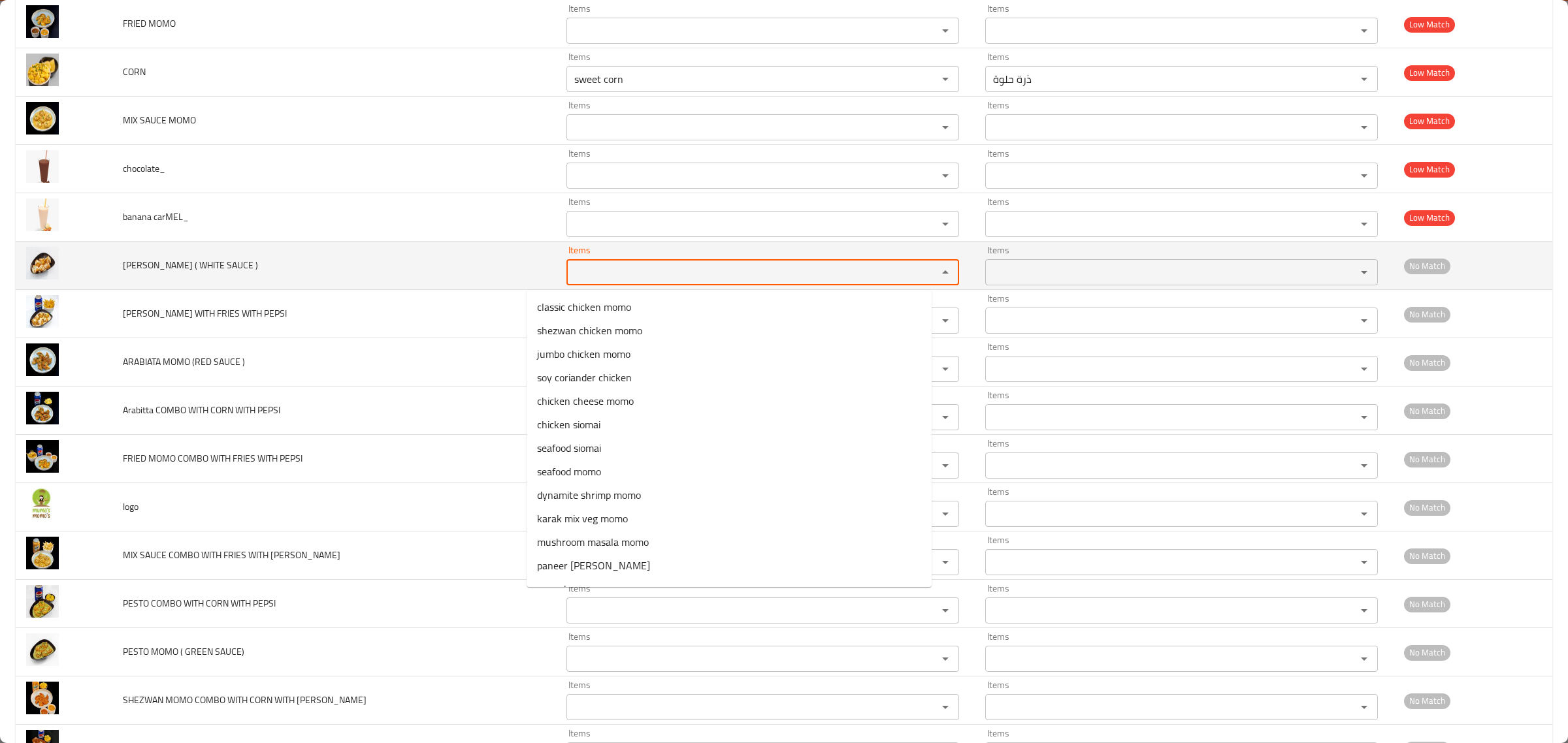
paste \) "ALFREDO"
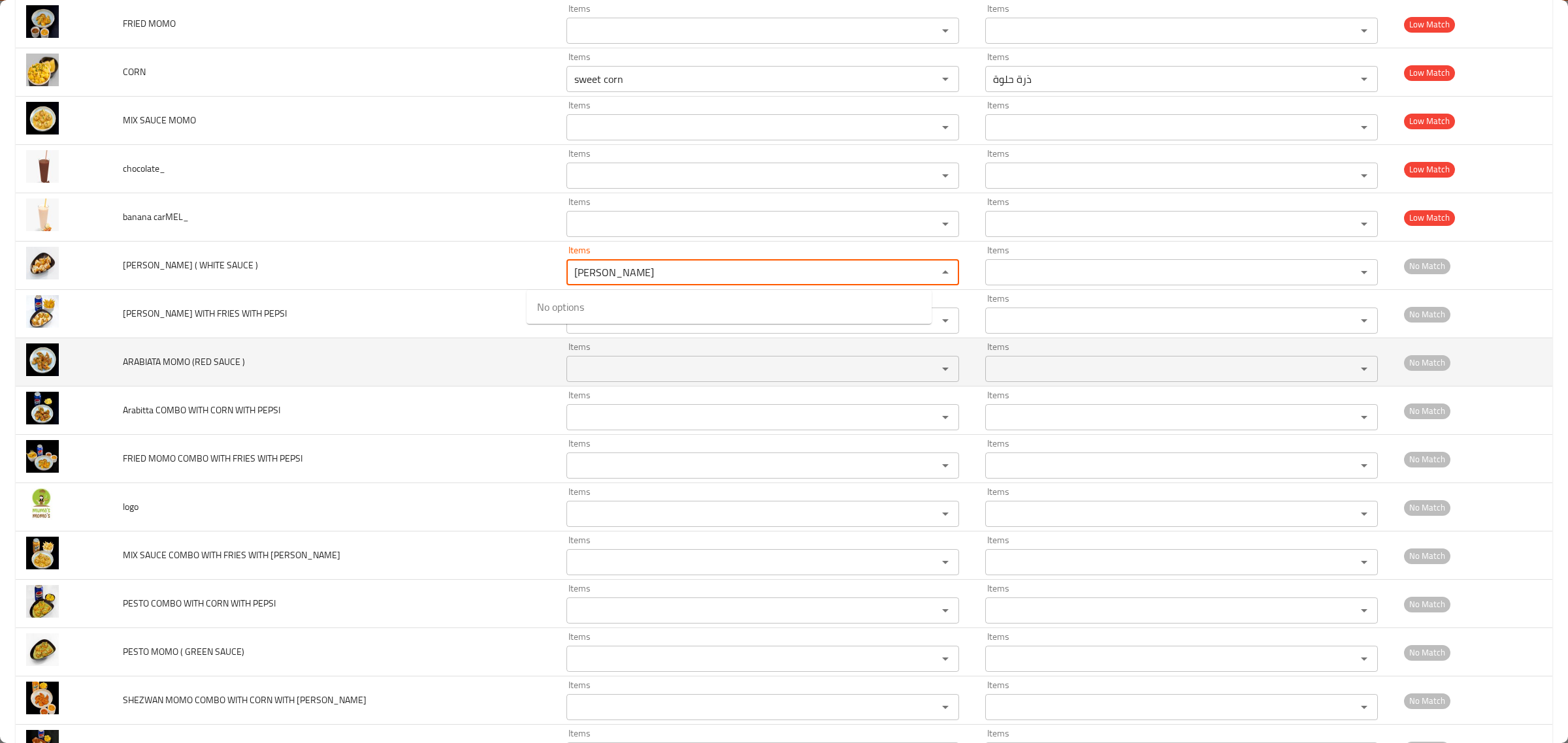
type \) "ALFREDO"
click at [153, 363] on span "ARABIATA MOMO (RED SAUCE )" at bounding box center [183, 361] width 122 height 17
click at [593, 370] on \) "Items" at bounding box center [743, 369] width 346 height 18
paste \) "ARABIATA"
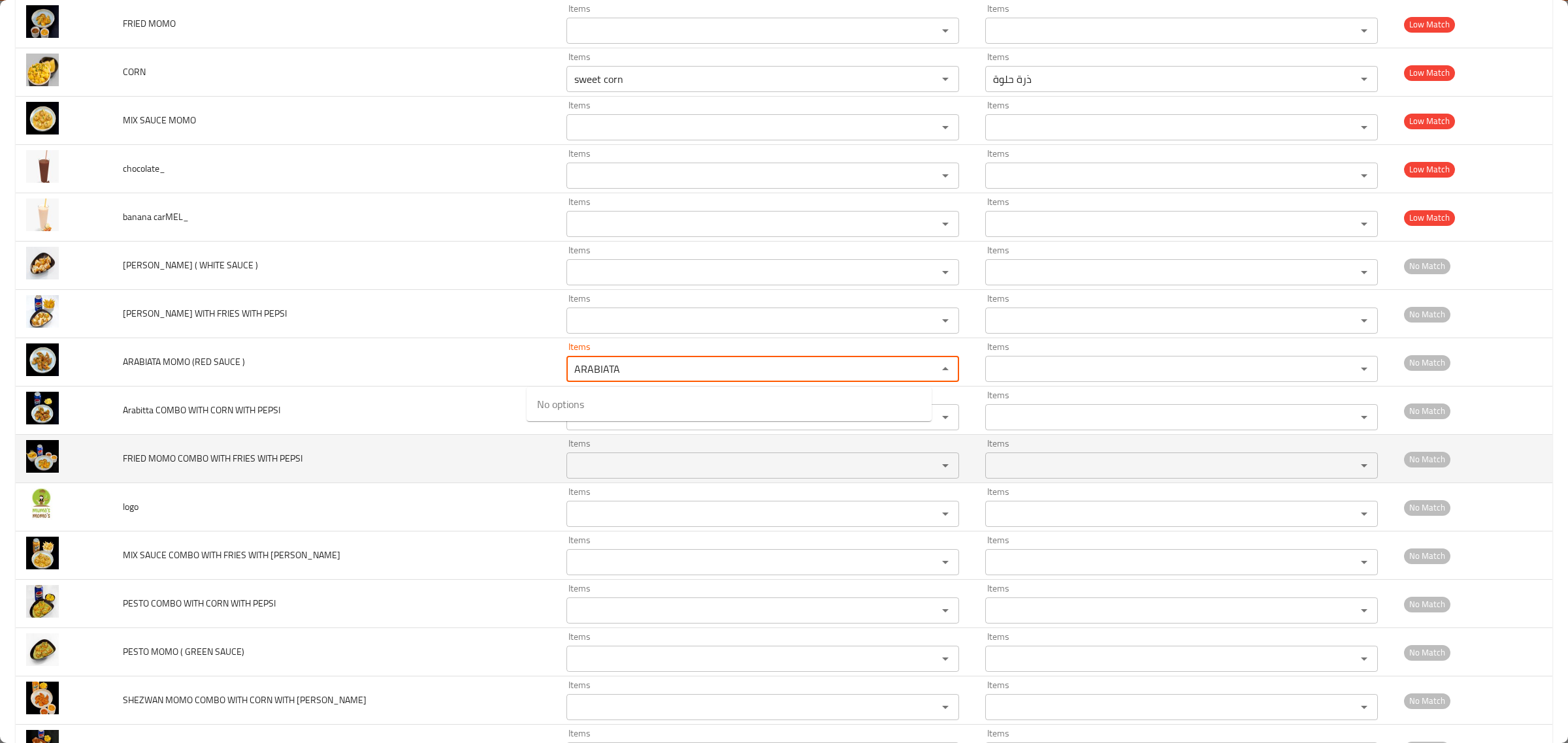
type \) "ARABIATA"
click at [142, 460] on span "FRIED MOMO COMBO WITH FRIES WITH PEPSI" at bounding box center [212, 458] width 180 height 17
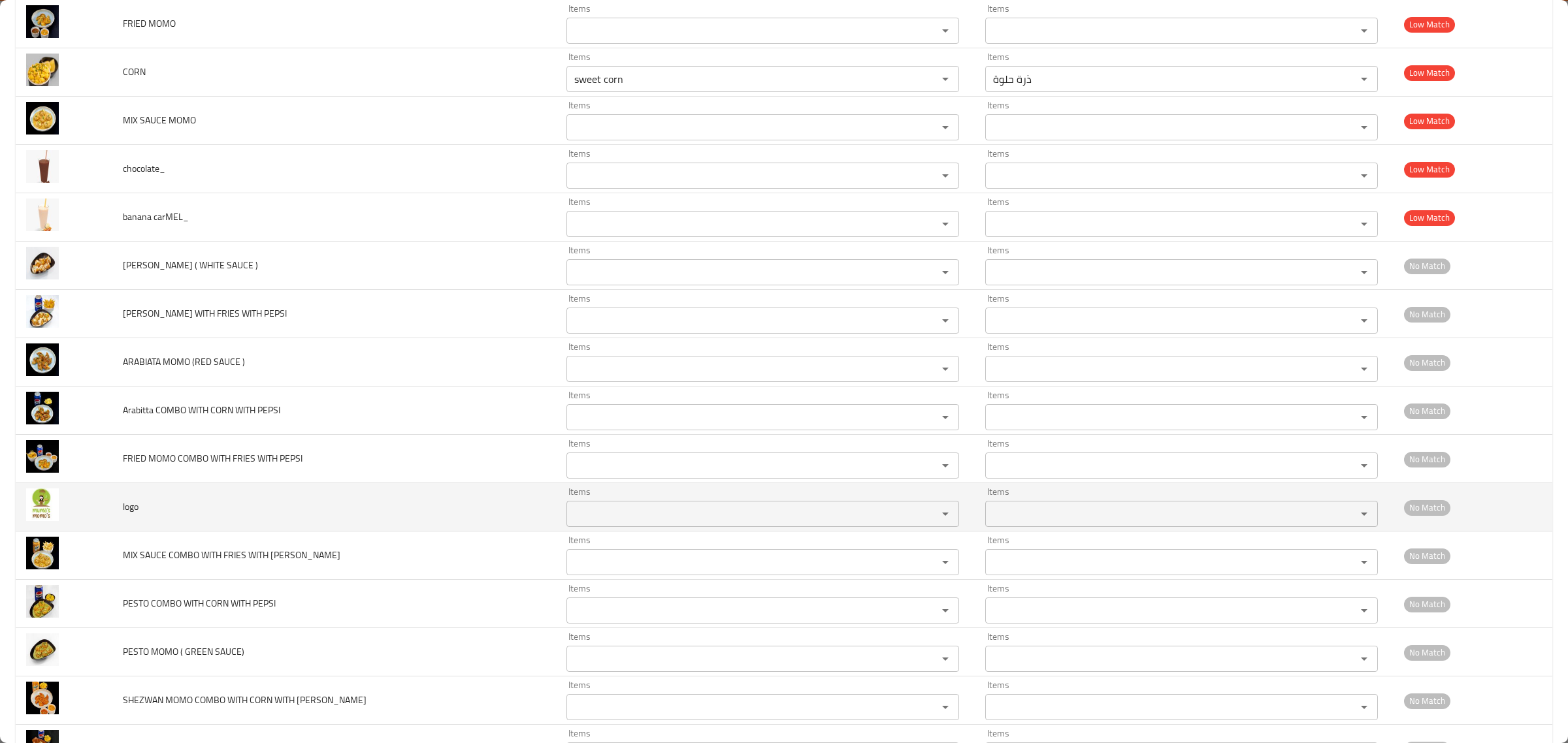
click at [131, 510] on span "logo" at bounding box center [130, 507] width 16 height 17
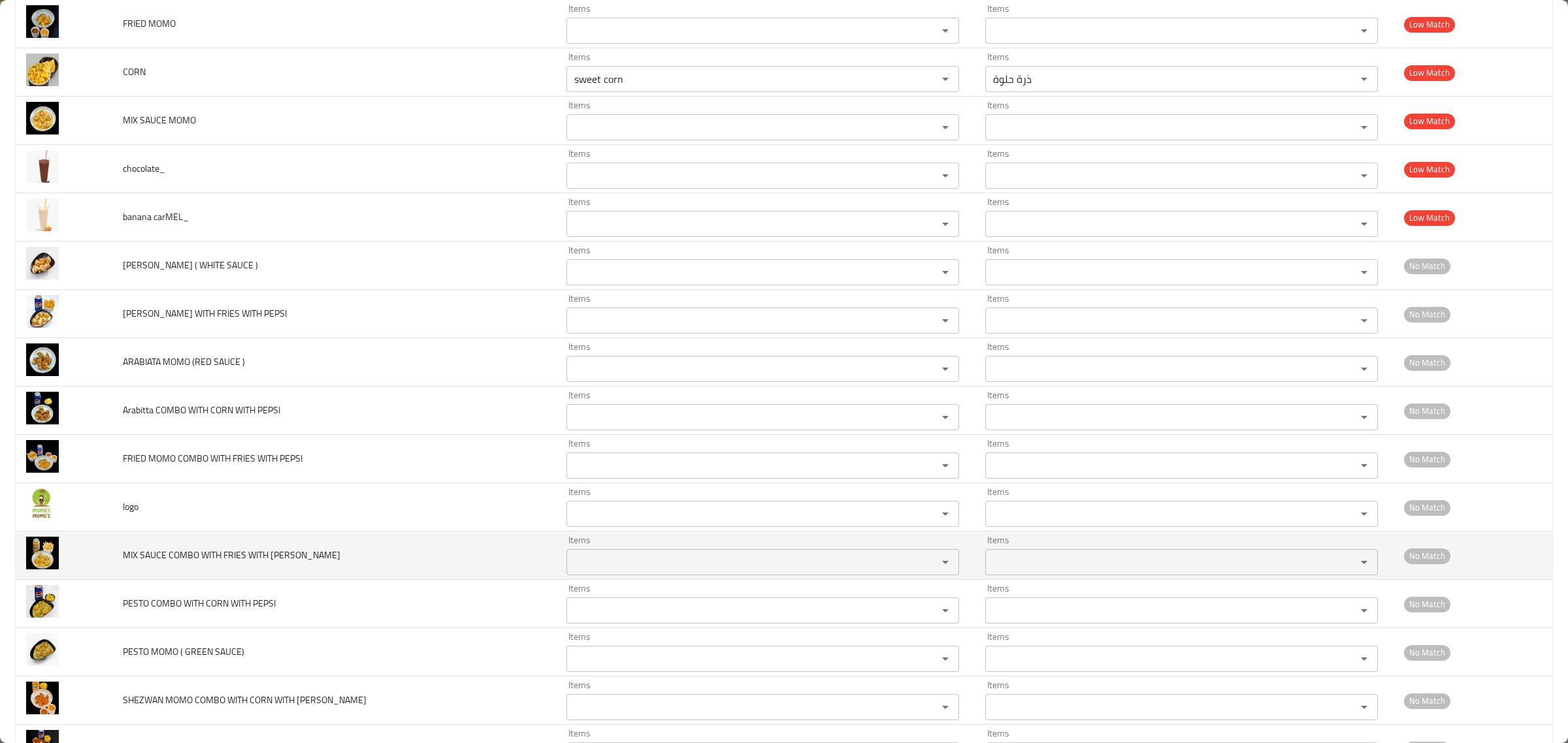
click at [152, 563] on span "MIX SAUCE COMBO WITH FRIES WITH MIRINDA" at bounding box center [231, 555] width 217 height 17
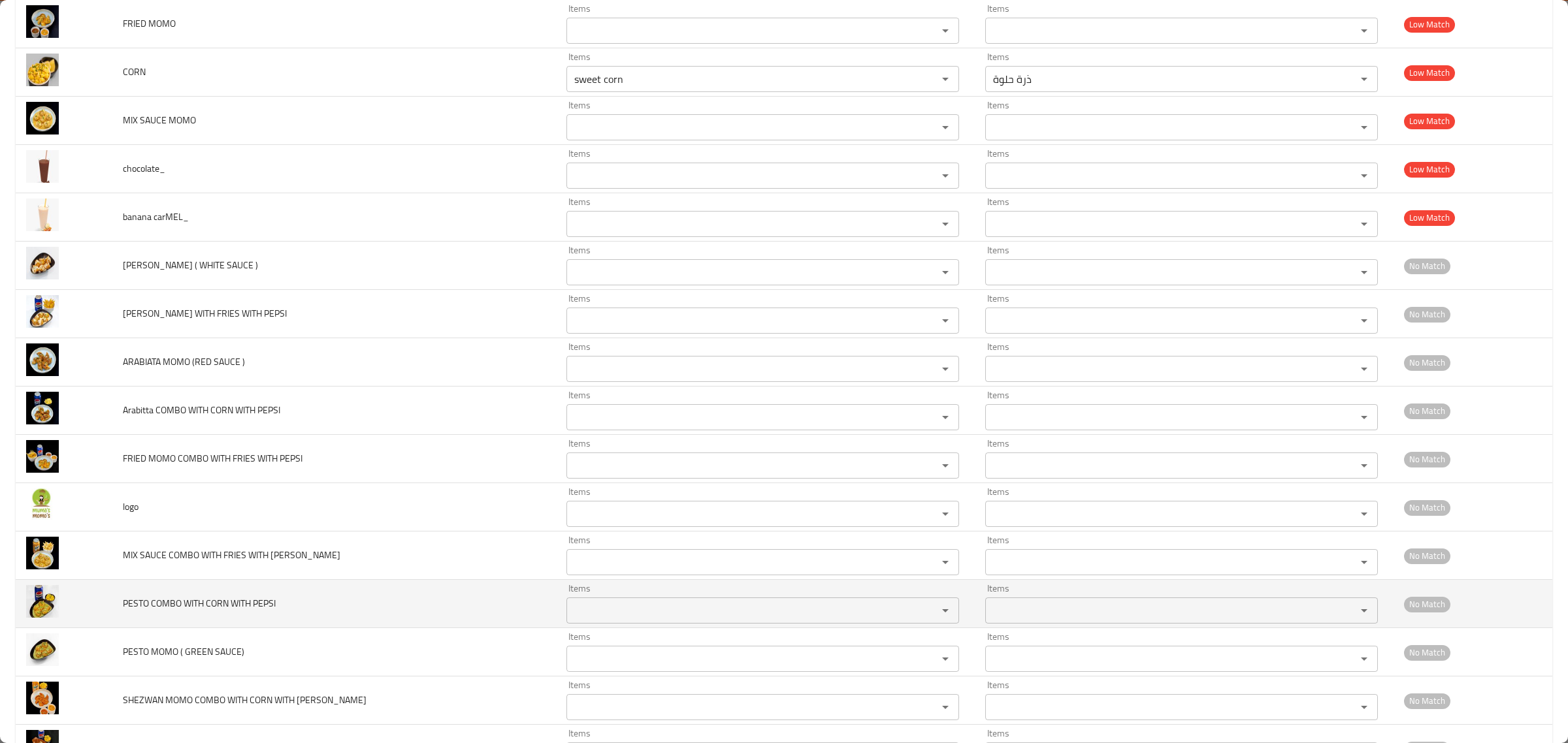
click at [173, 609] on span "PESTO COMBO WITH CORN WITH PEPSI" at bounding box center [199, 603] width 153 height 17
click at [168, 602] on span "PESTO COMBO WITH CORN WITH PEPSI" at bounding box center [199, 603] width 153 height 17
click at [569, 597] on div "Items Items" at bounding box center [763, 604] width 393 height 40
click at [570, 607] on PEPSI "Items" at bounding box center [743, 611] width 346 height 18
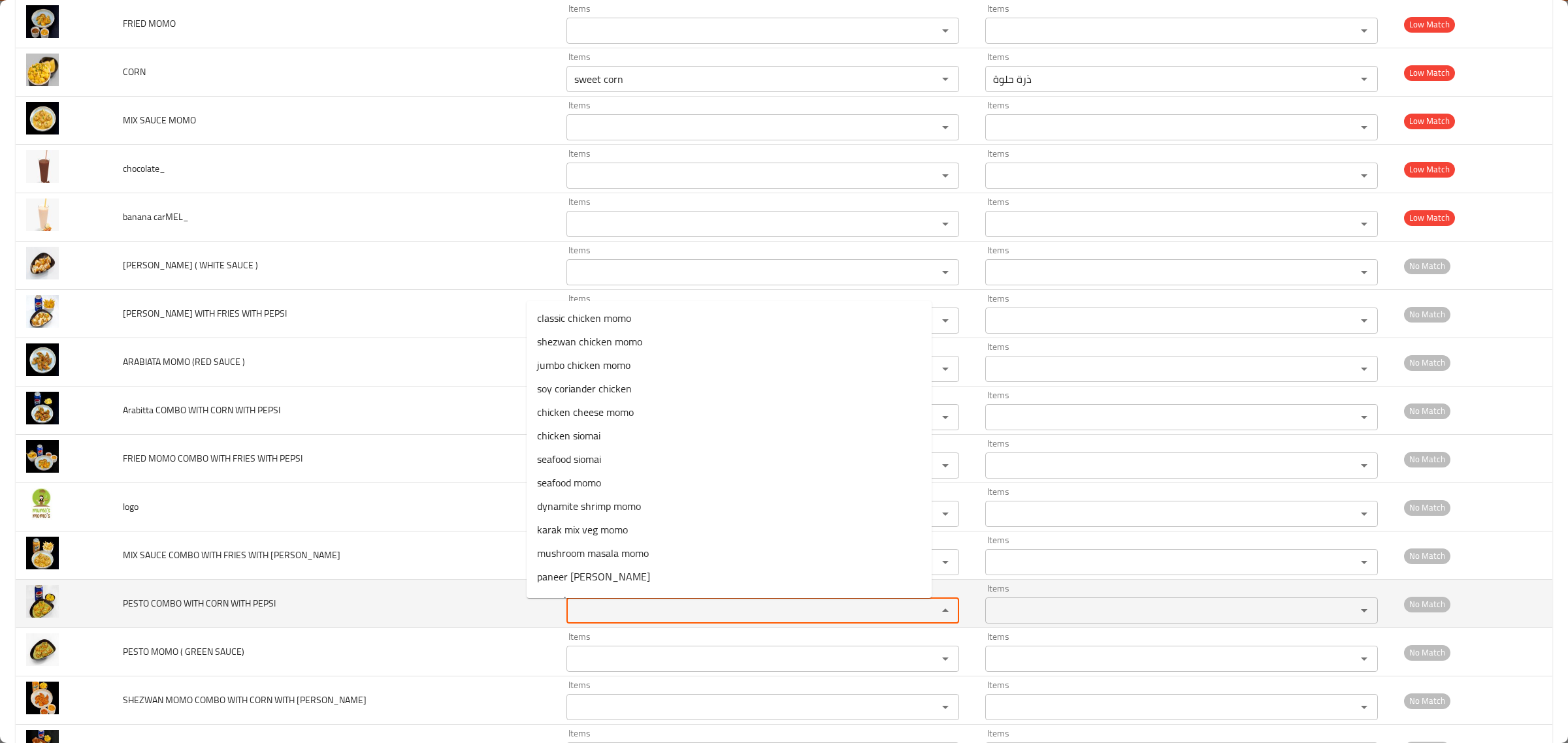
paste PEPSI "COMBO"
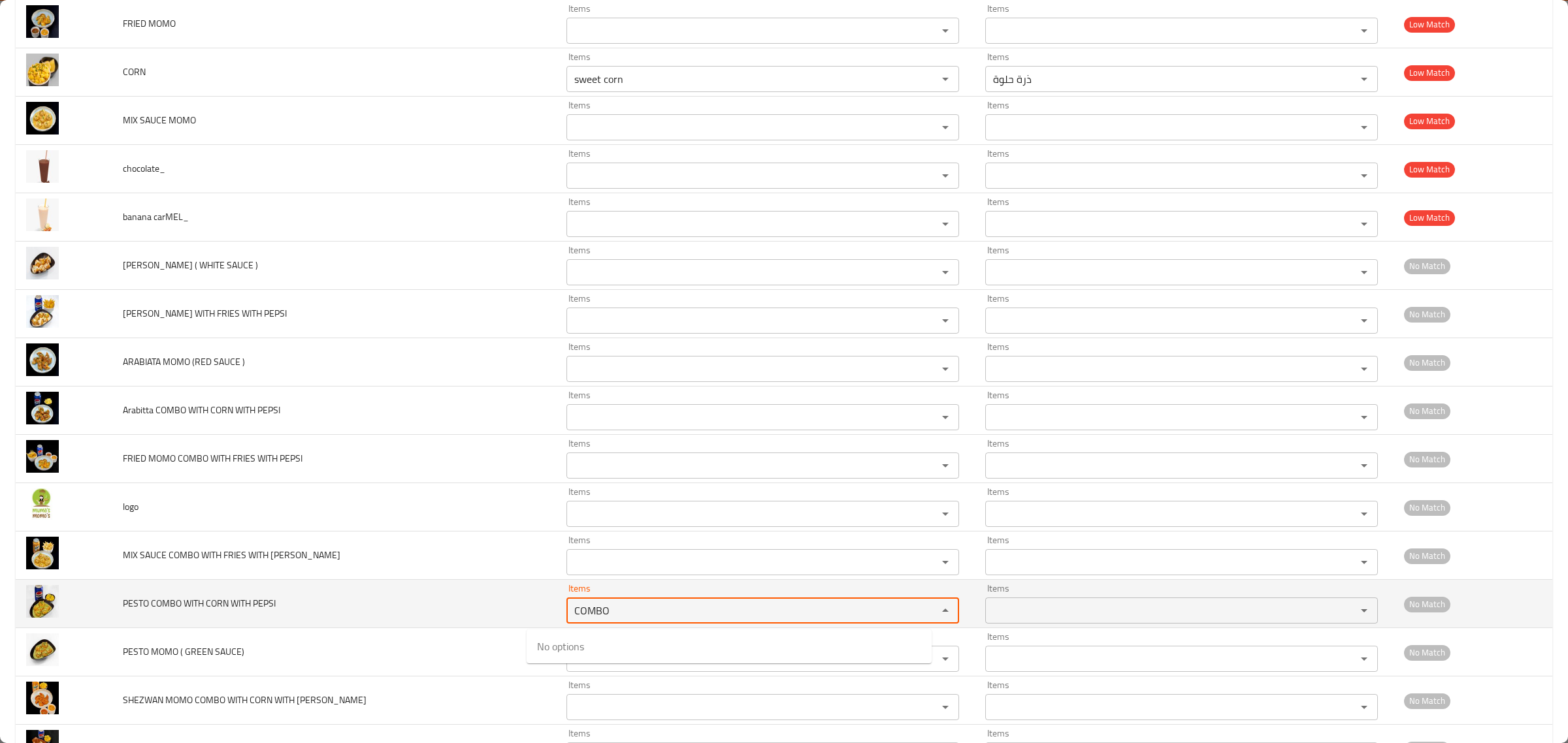
type PEPSI "COMBO"
click at [139, 612] on span "PESTO COMBO WITH CORN WITH PEPSI" at bounding box center [199, 603] width 153 height 17
click at [139, 608] on span "PESTO COMBO WITH CORN WITH PEPSI" at bounding box center [199, 603] width 153 height 17
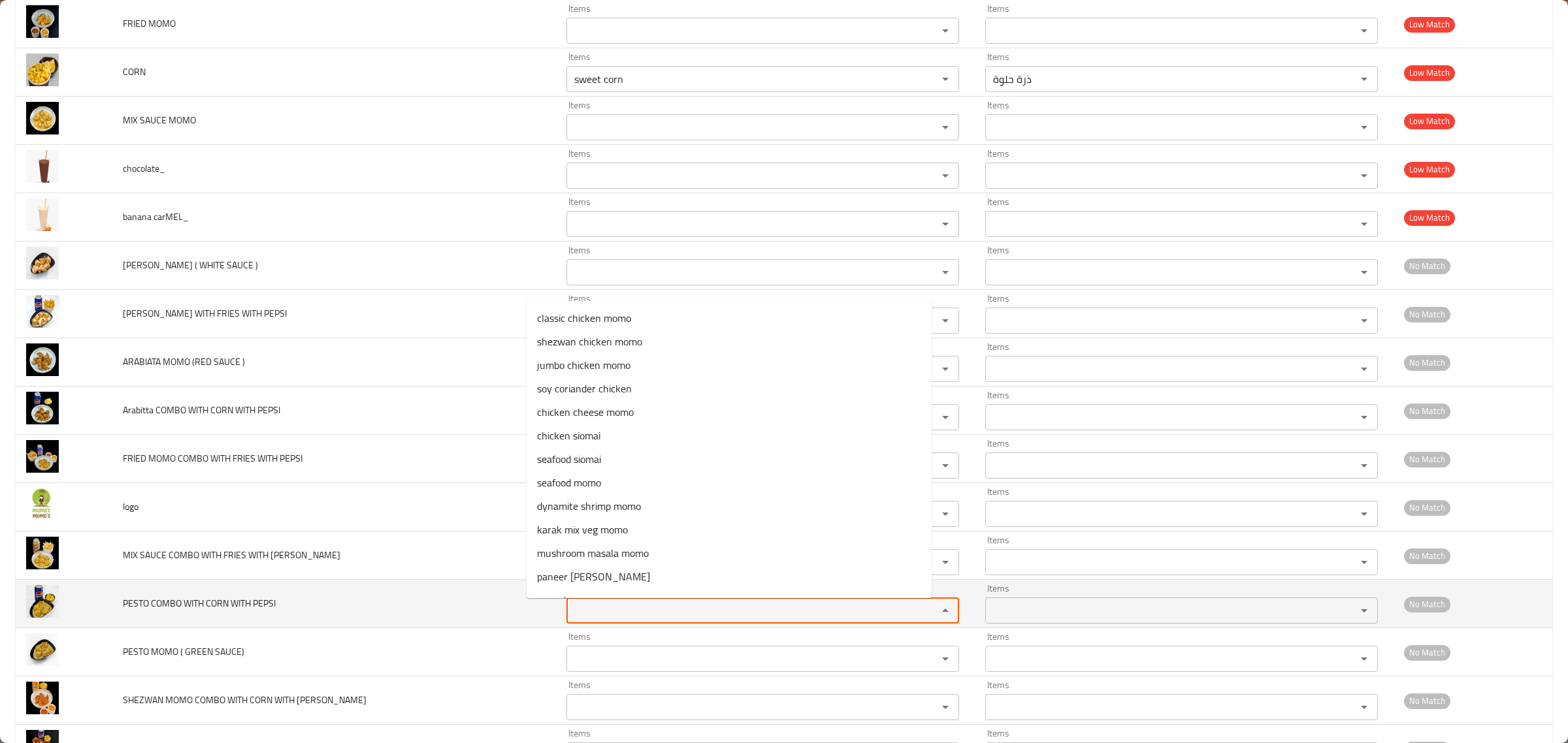
click at [625, 618] on PEPSI "Items" at bounding box center [743, 611] width 346 height 18
paste PEPSI "PESTO"
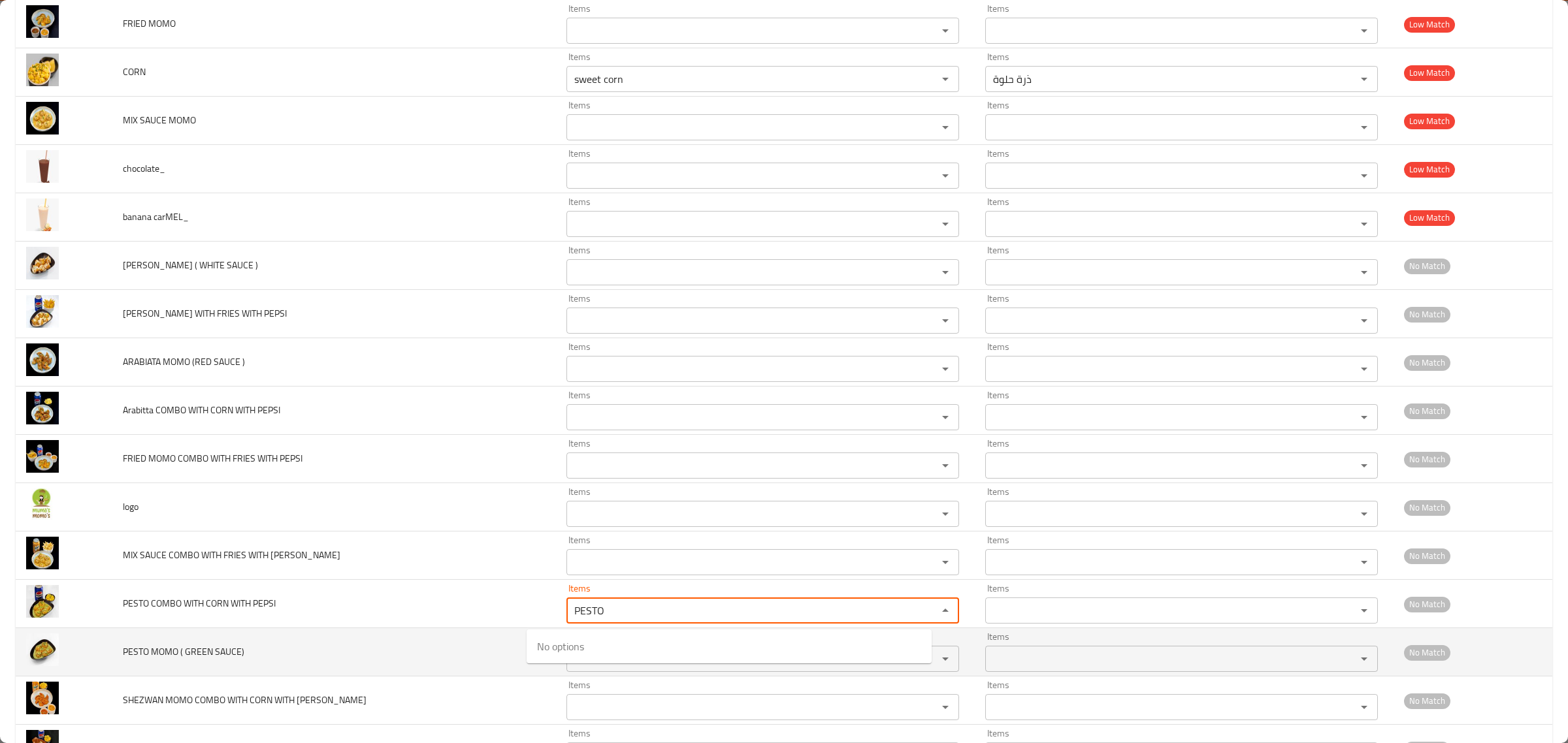
type PEPSI "PESTO"
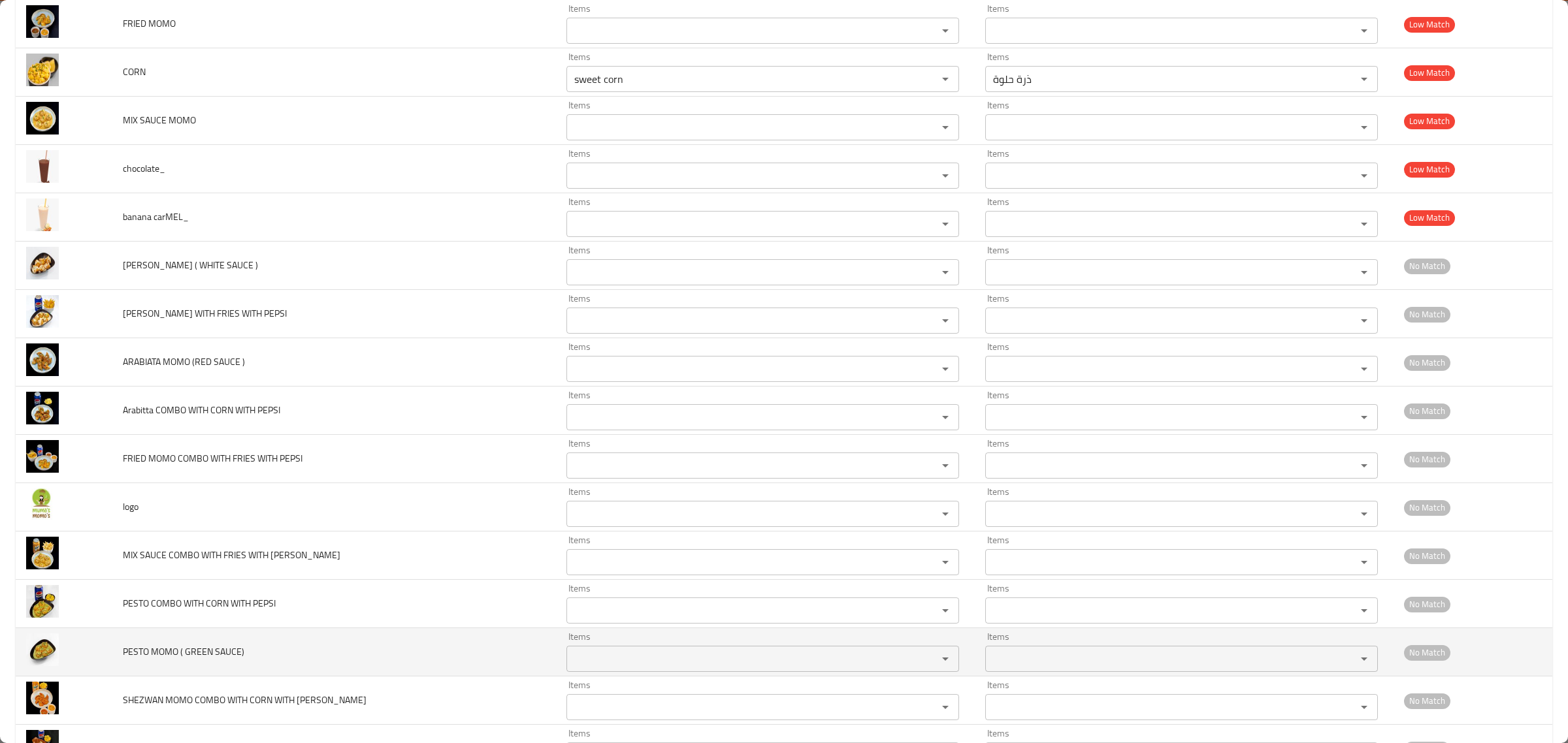
click at [295, 660] on td "PESTO MOMO ( GREEN SAUCE)" at bounding box center [334, 652] width 444 height 48
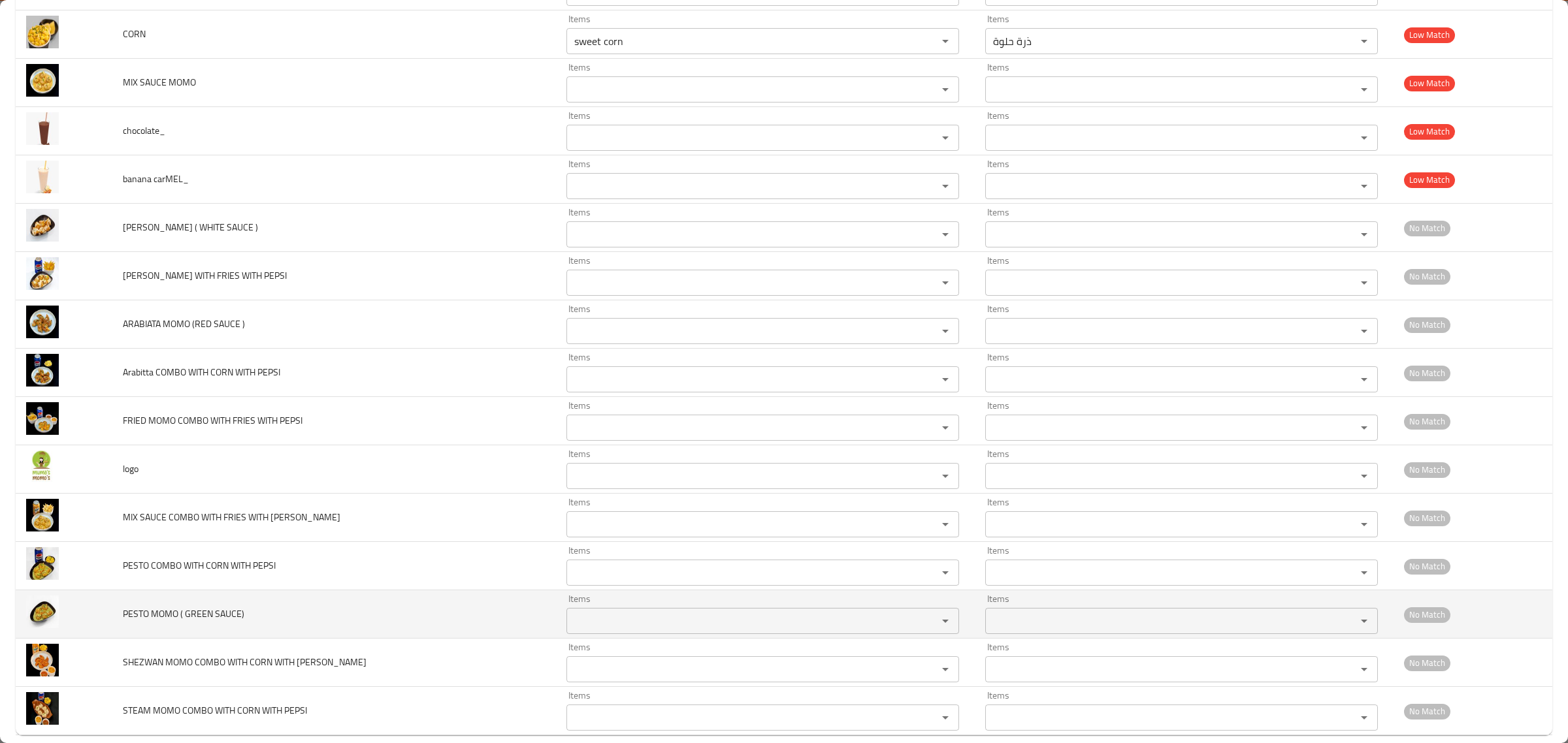
scroll to position [549, 0]
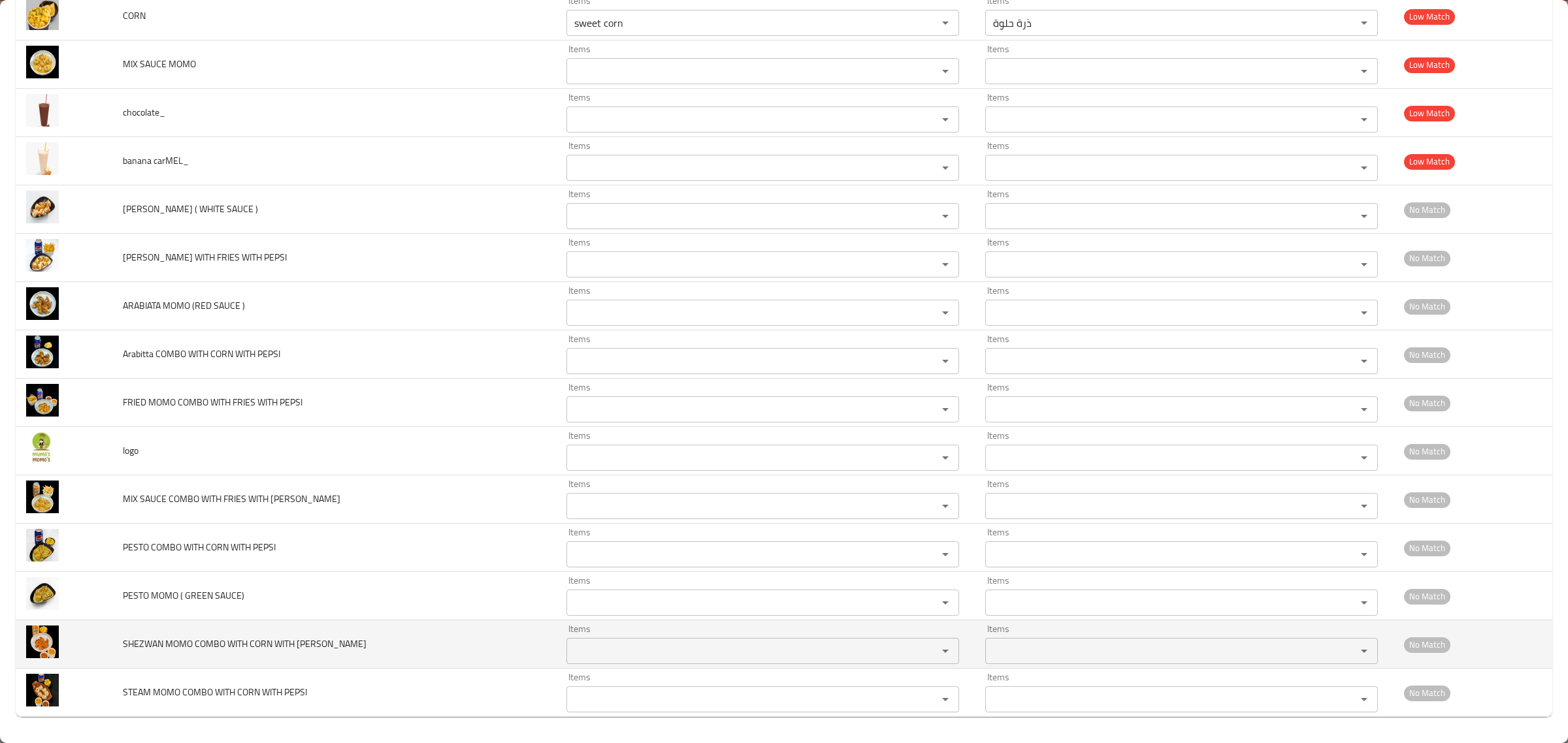
click at [154, 640] on span "SHEZWAN MOMO COMBO WITH CORN WITH MIRINDA" at bounding box center [244, 644] width 244 height 17
click at [591, 652] on MIRINDA "Items" at bounding box center [743, 651] width 346 height 18
paste MIRINDA "SHEZWAN"
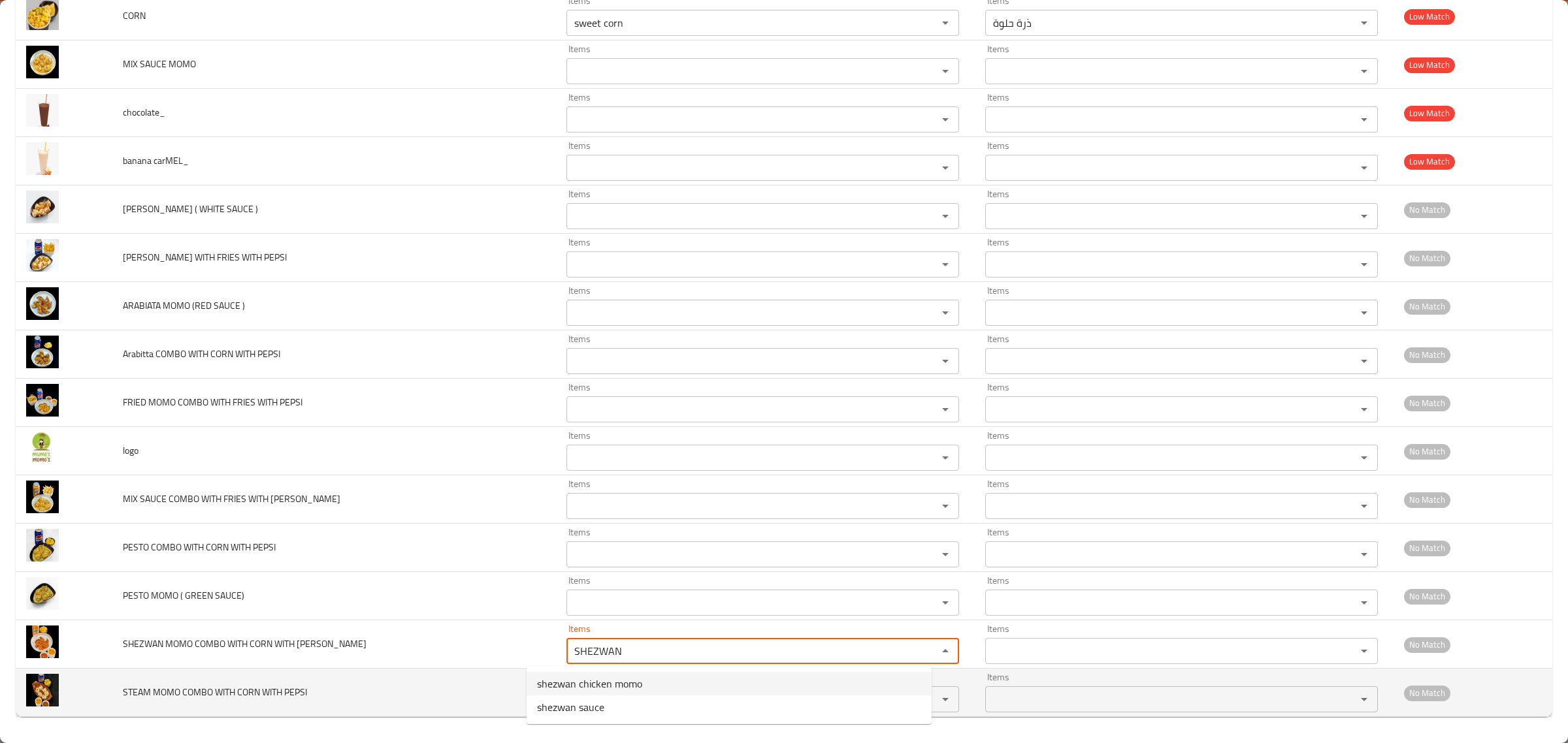
type MIRINDA "SHEZWAN"
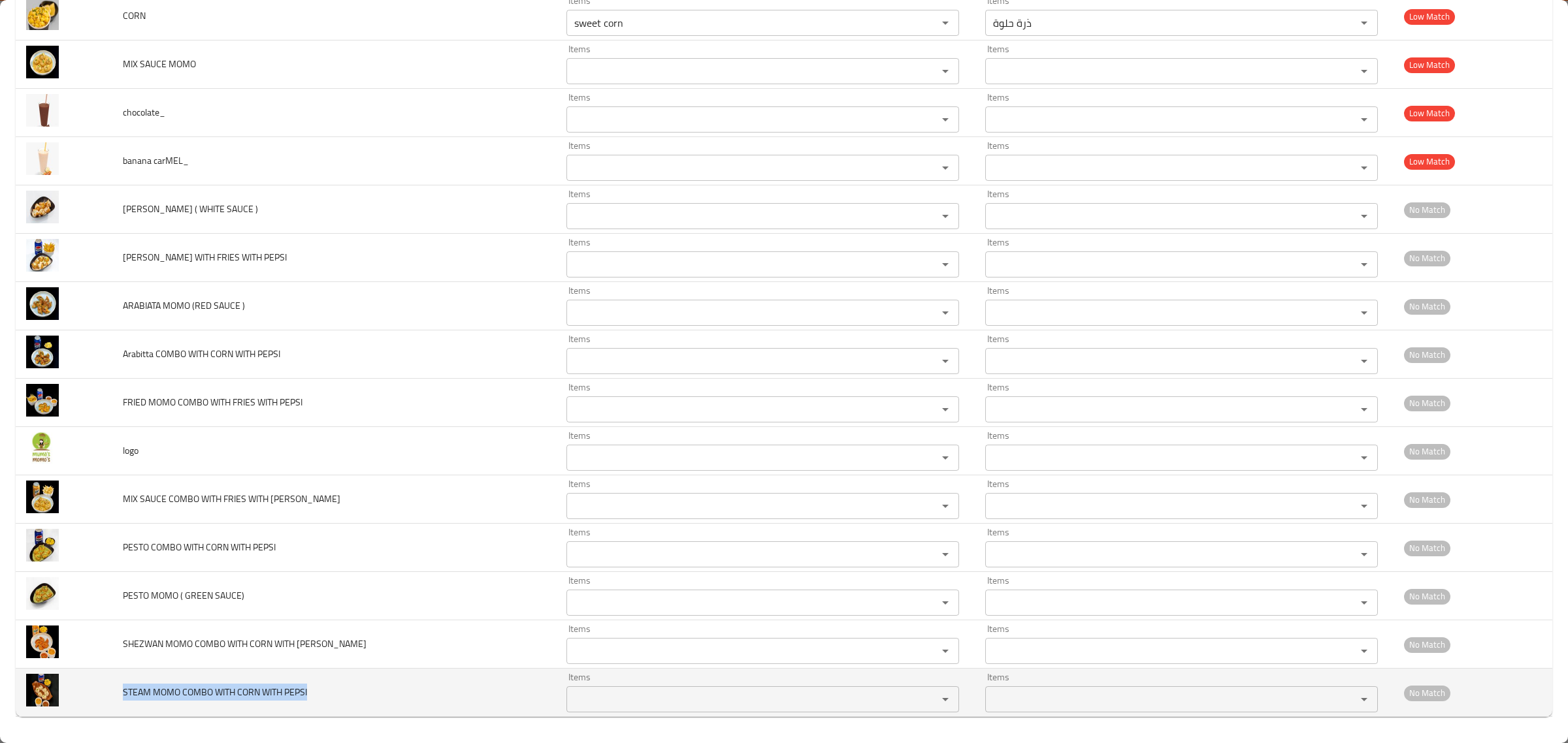
drag, startPoint x: 217, startPoint y: 694, endPoint x: 358, endPoint y: 680, distance: 141.7
click at [358, 680] on td "STEAM MOMO COMBO WITH CORN WITH PEPSI" at bounding box center [334, 692] width 444 height 48
click at [249, 697] on span "STEAM MOMO COMBO WITH CORN WITH PEPSI" at bounding box center [215, 692] width 185 height 17
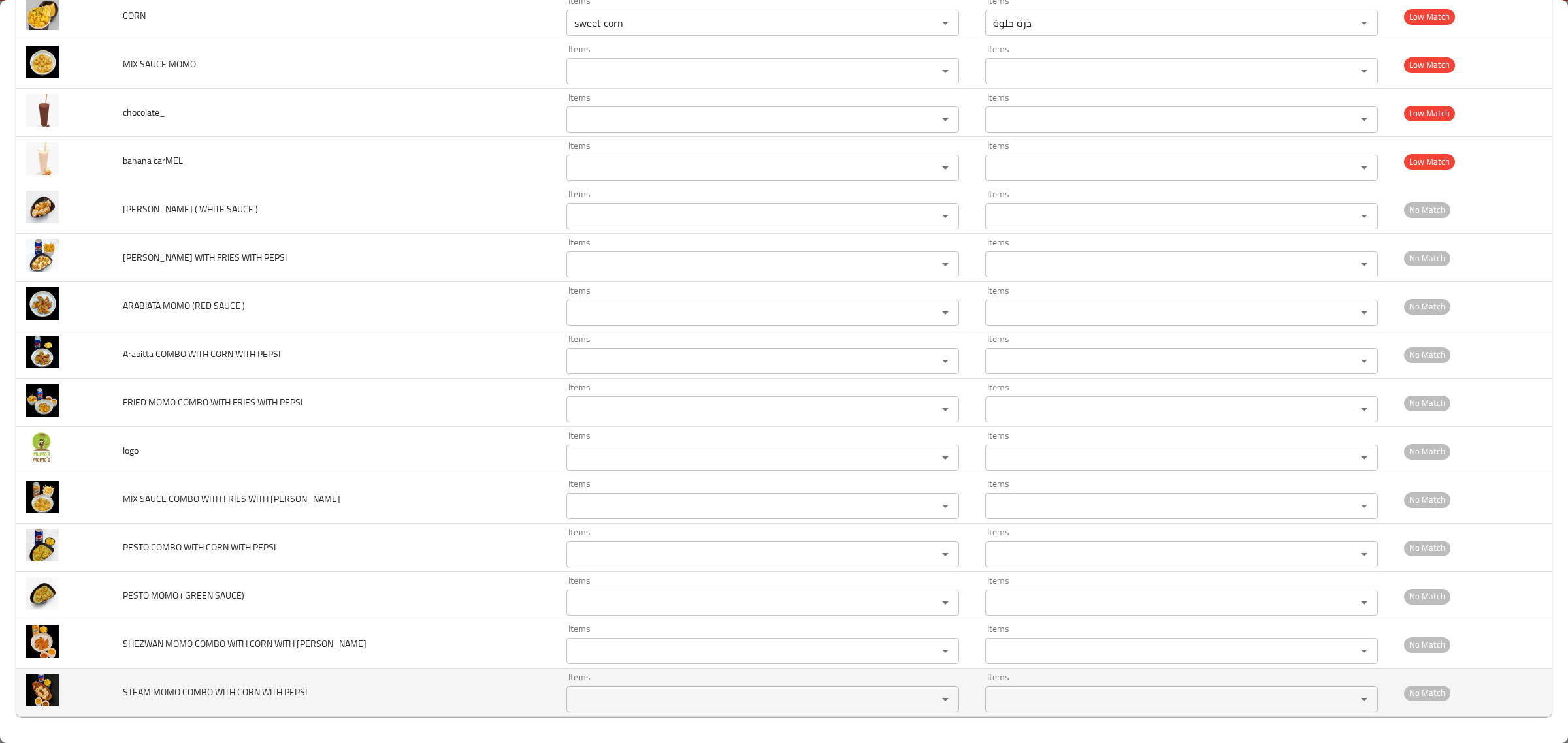
click at [150, 691] on span "STEAM MOMO COMBO WITH CORN WITH PEPSI" at bounding box center [215, 692] width 185 height 17
click at [132, 692] on span "STEAM MOMO COMBO WITH CORN WITH PEPSI" at bounding box center [215, 692] width 185 height 17
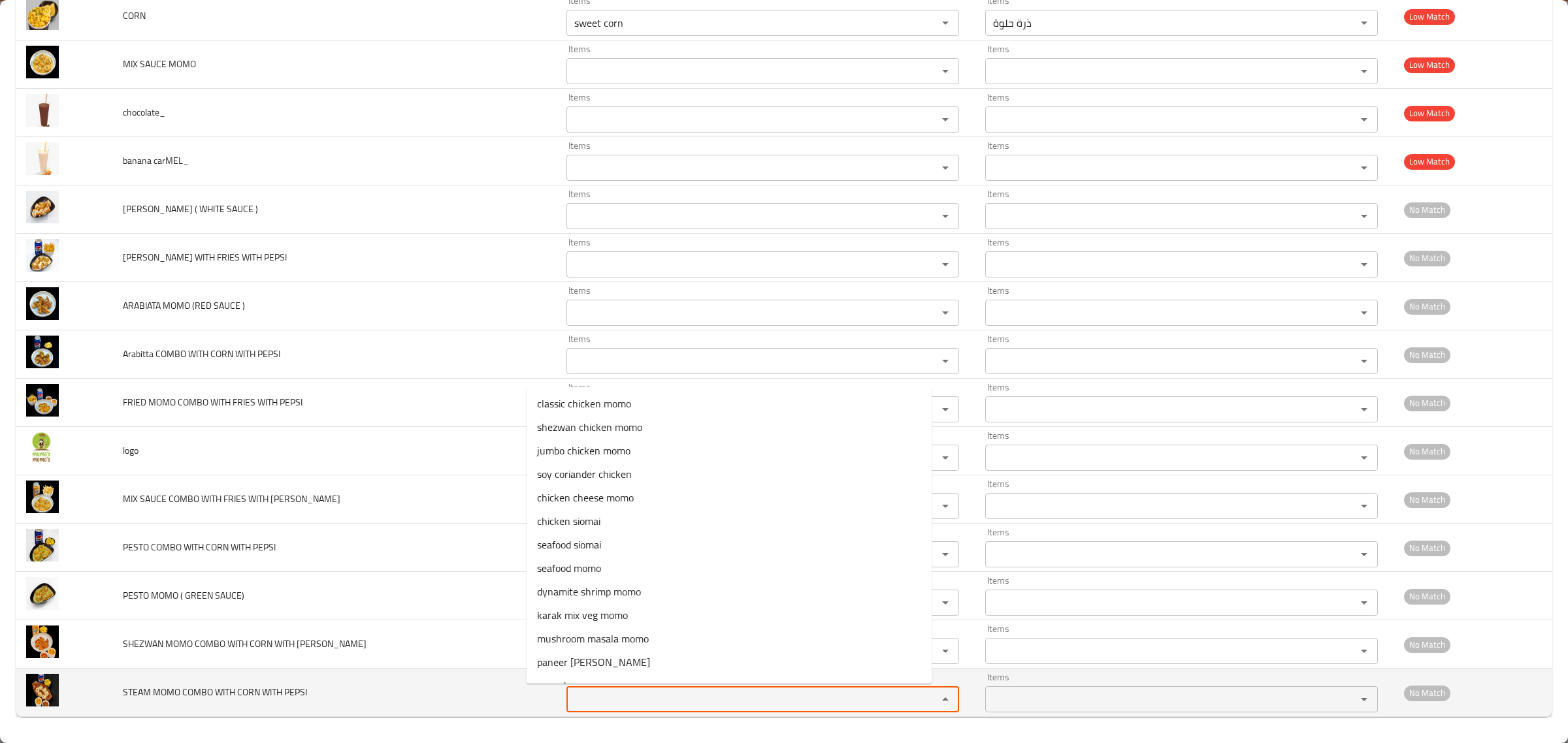
click at [606, 698] on PEPSI "Items" at bounding box center [743, 699] width 346 height 18
paste PEPSI "STEAM"
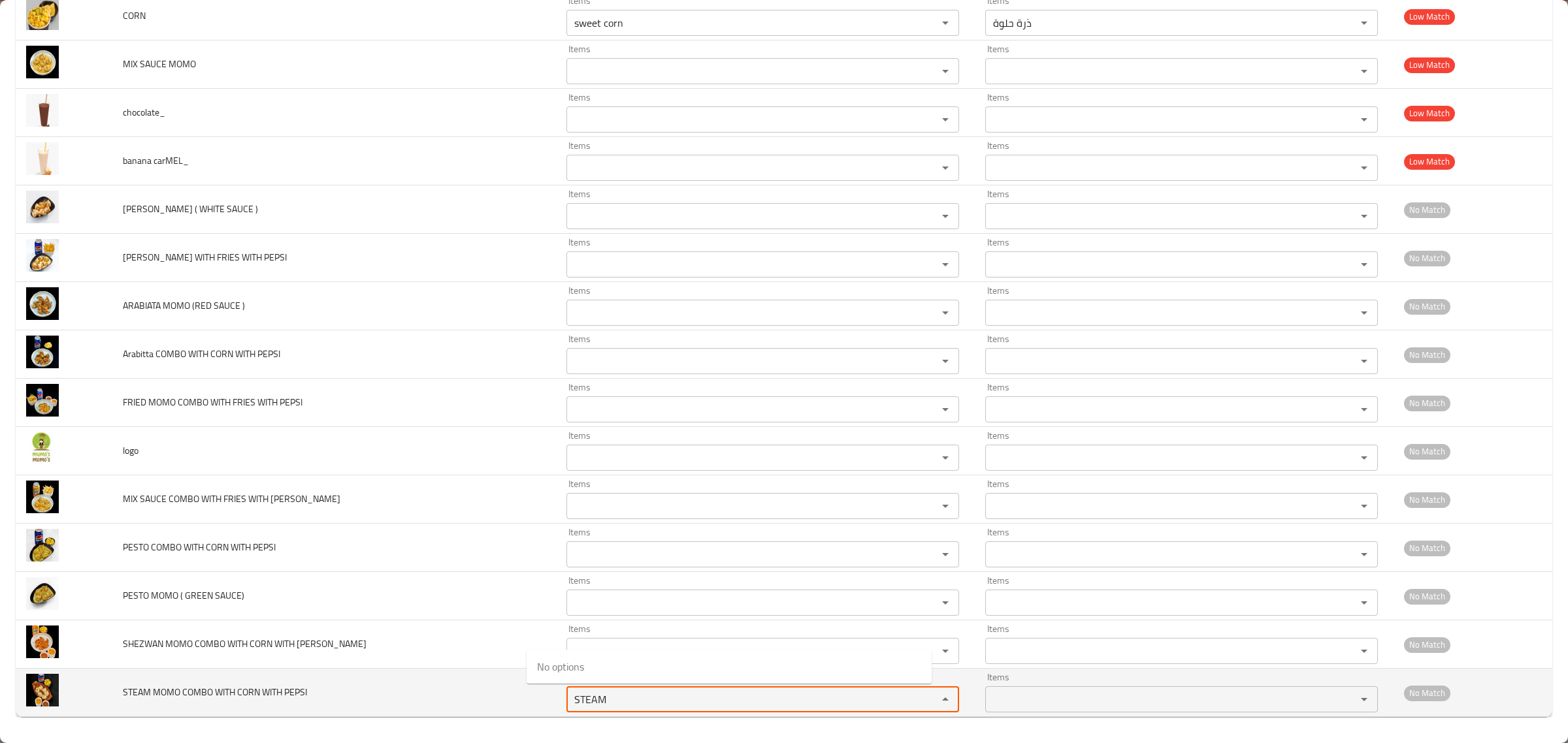
click at [606, 698] on PEPSI "STEAM" at bounding box center [743, 699] width 346 height 18
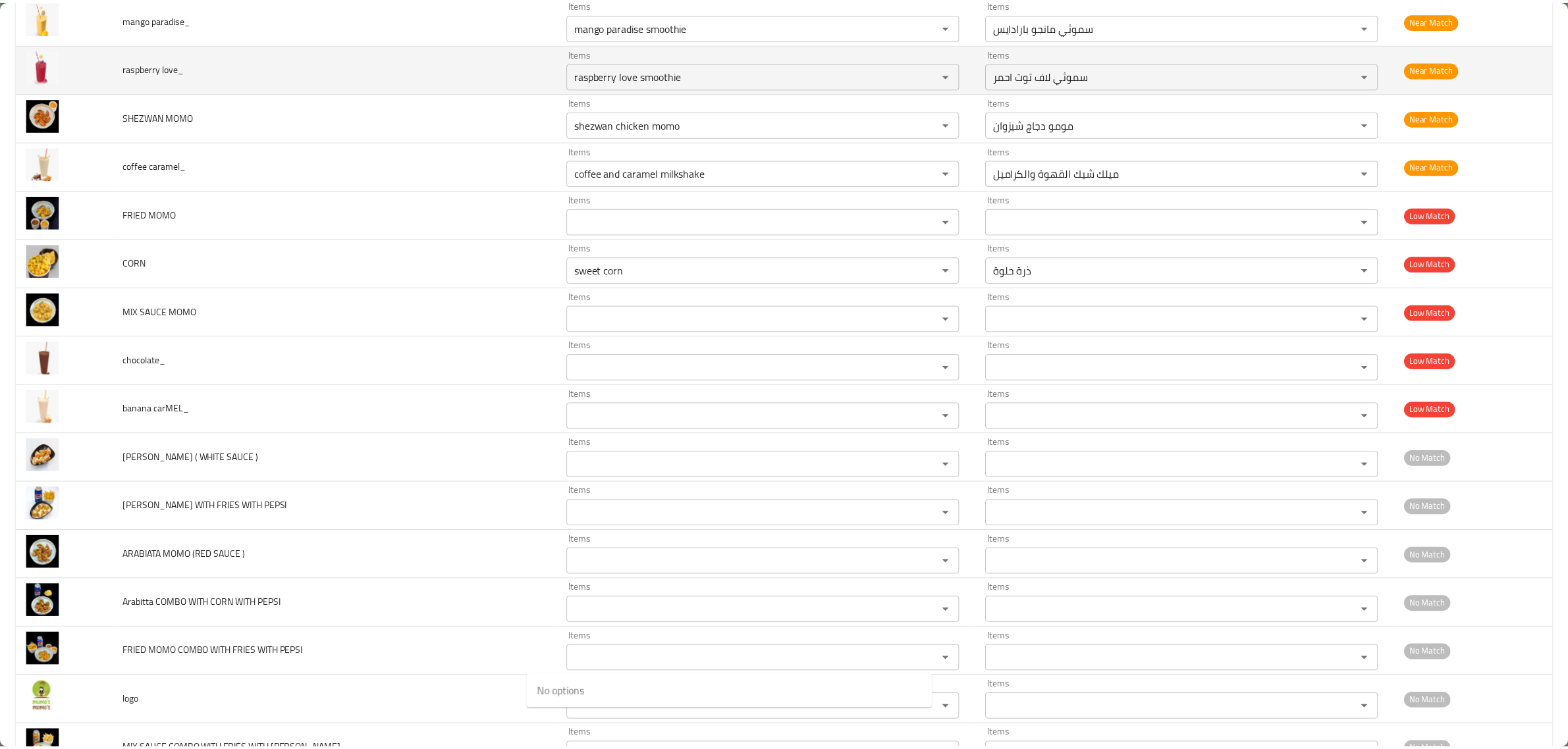
scroll to position [0, 0]
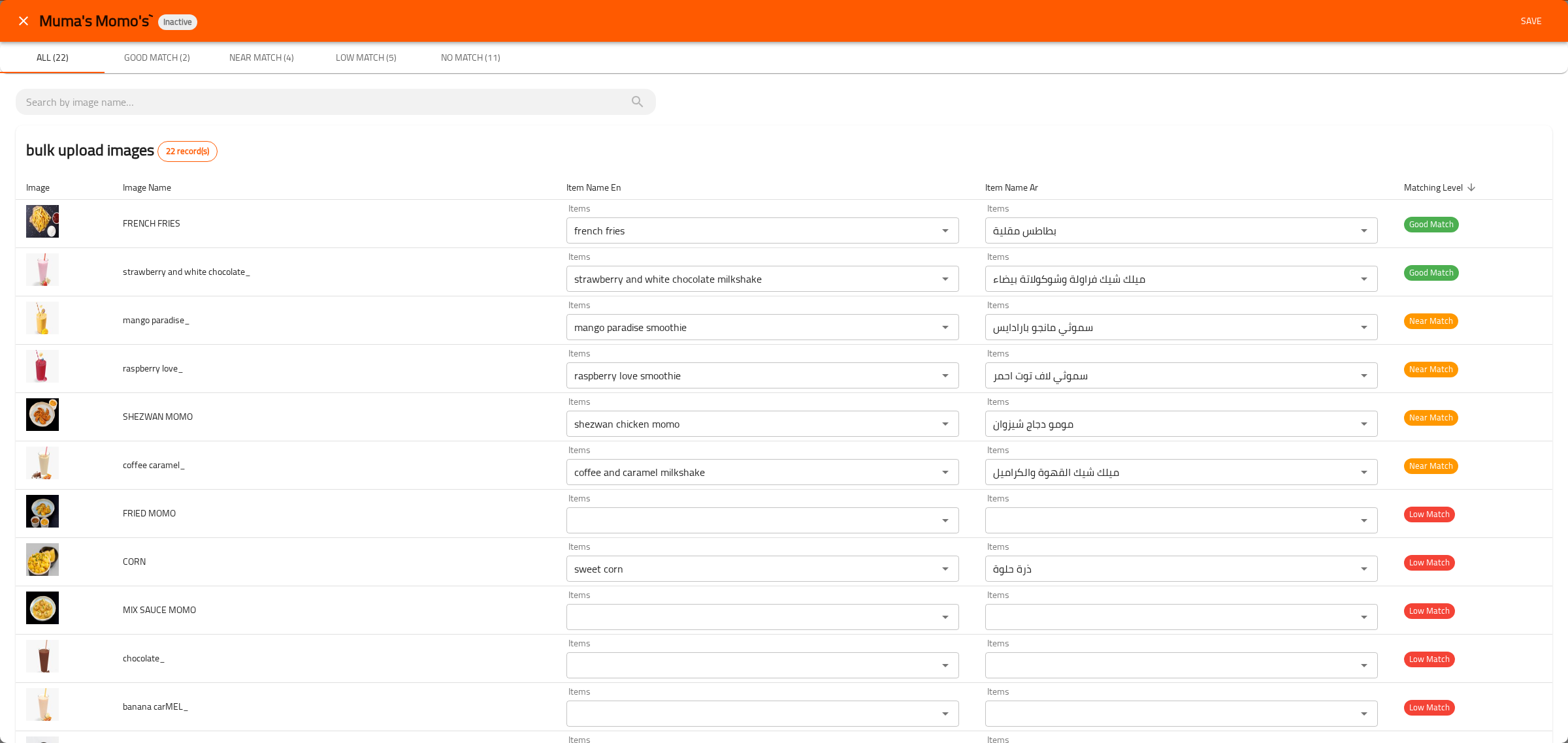
type PEPSI "STEAM"
click at [1530, 16] on span "Save" at bounding box center [1531, 21] width 31 height 16
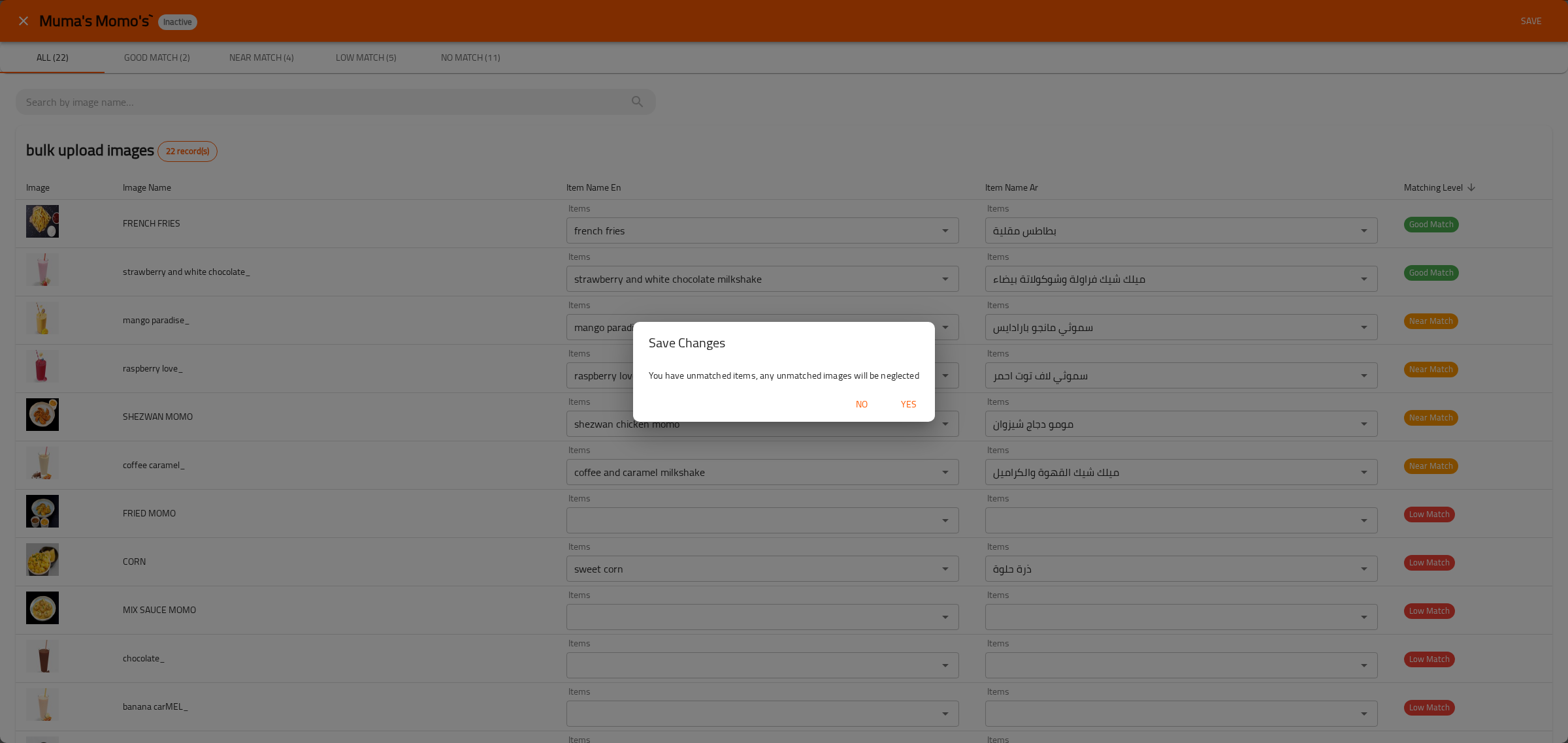
click at [915, 398] on span "Yes" at bounding box center [908, 404] width 31 height 16
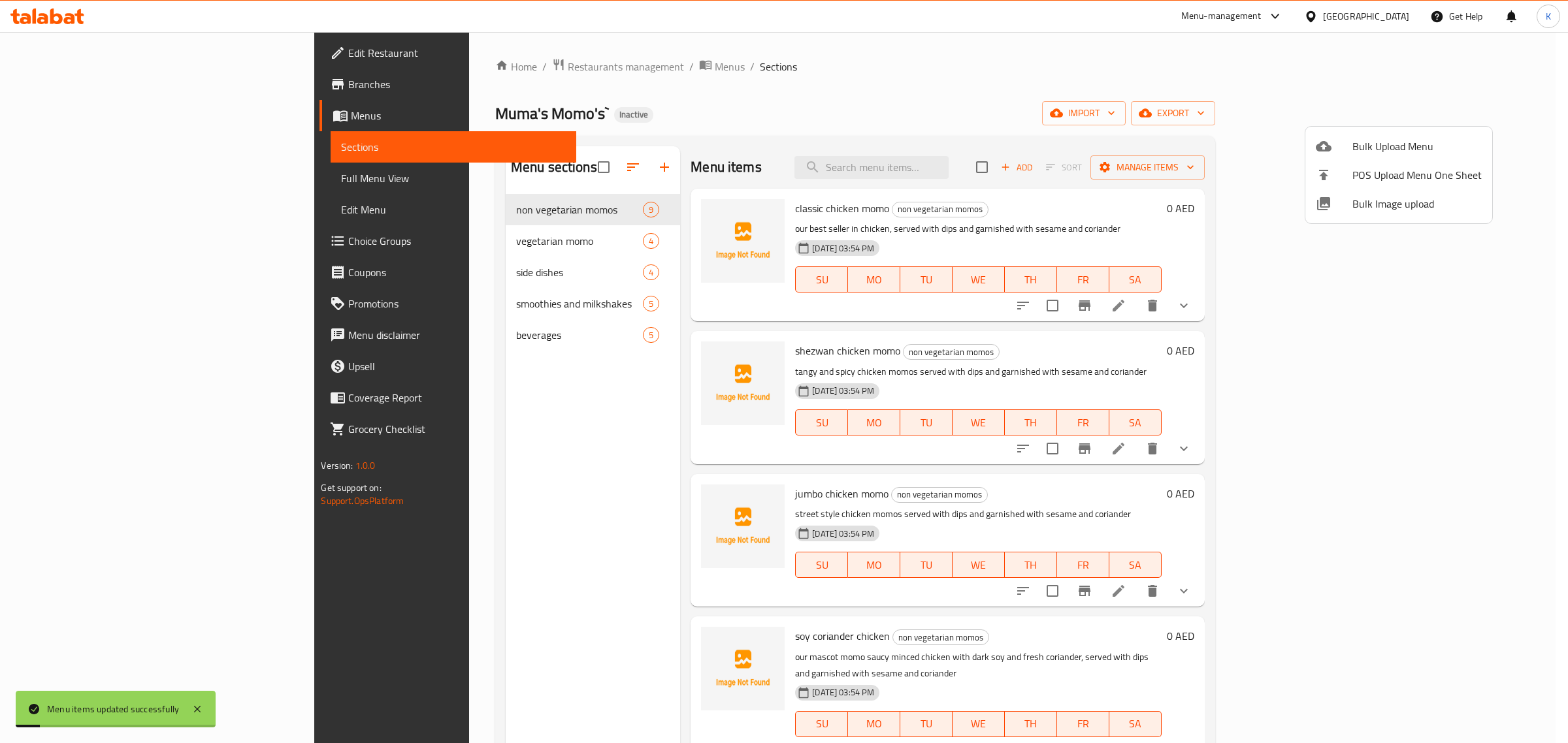
click at [889, 132] on div at bounding box center [784, 371] width 1568 height 743
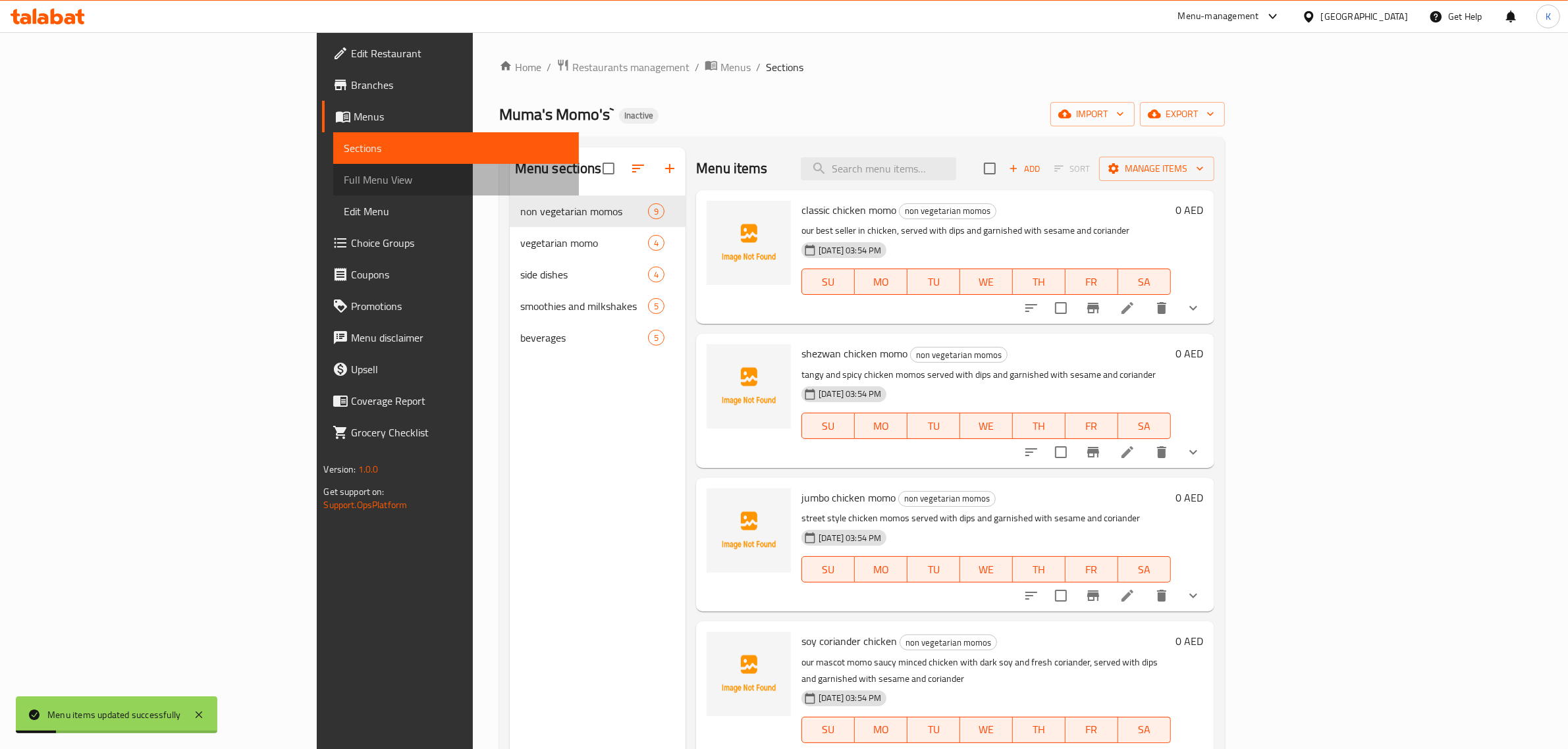
click at [334, 187] on link "Full Menu View" at bounding box center [456, 180] width 246 height 32
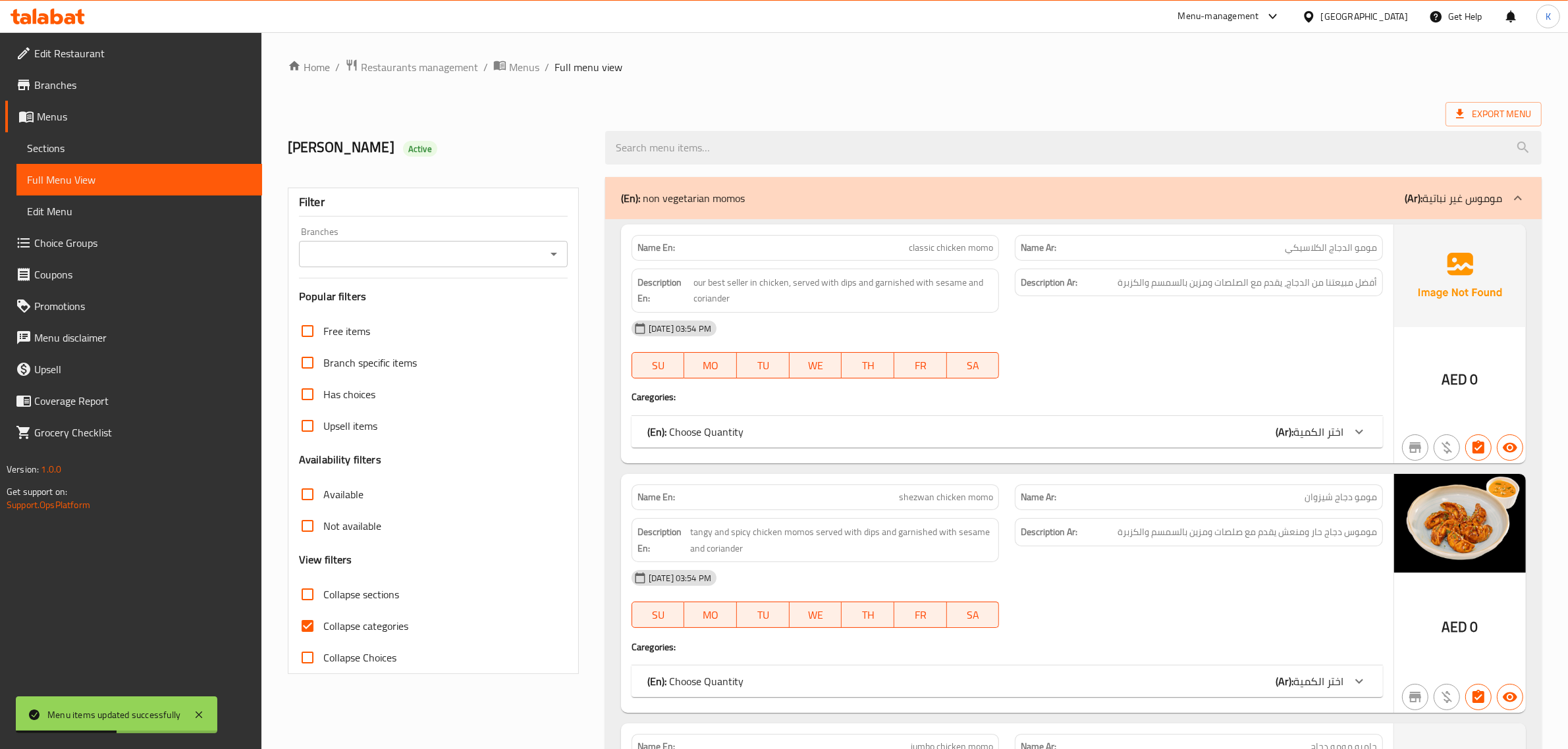
click at [1477, 114] on span "Export Menu" at bounding box center [1494, 114] width 75 height 16
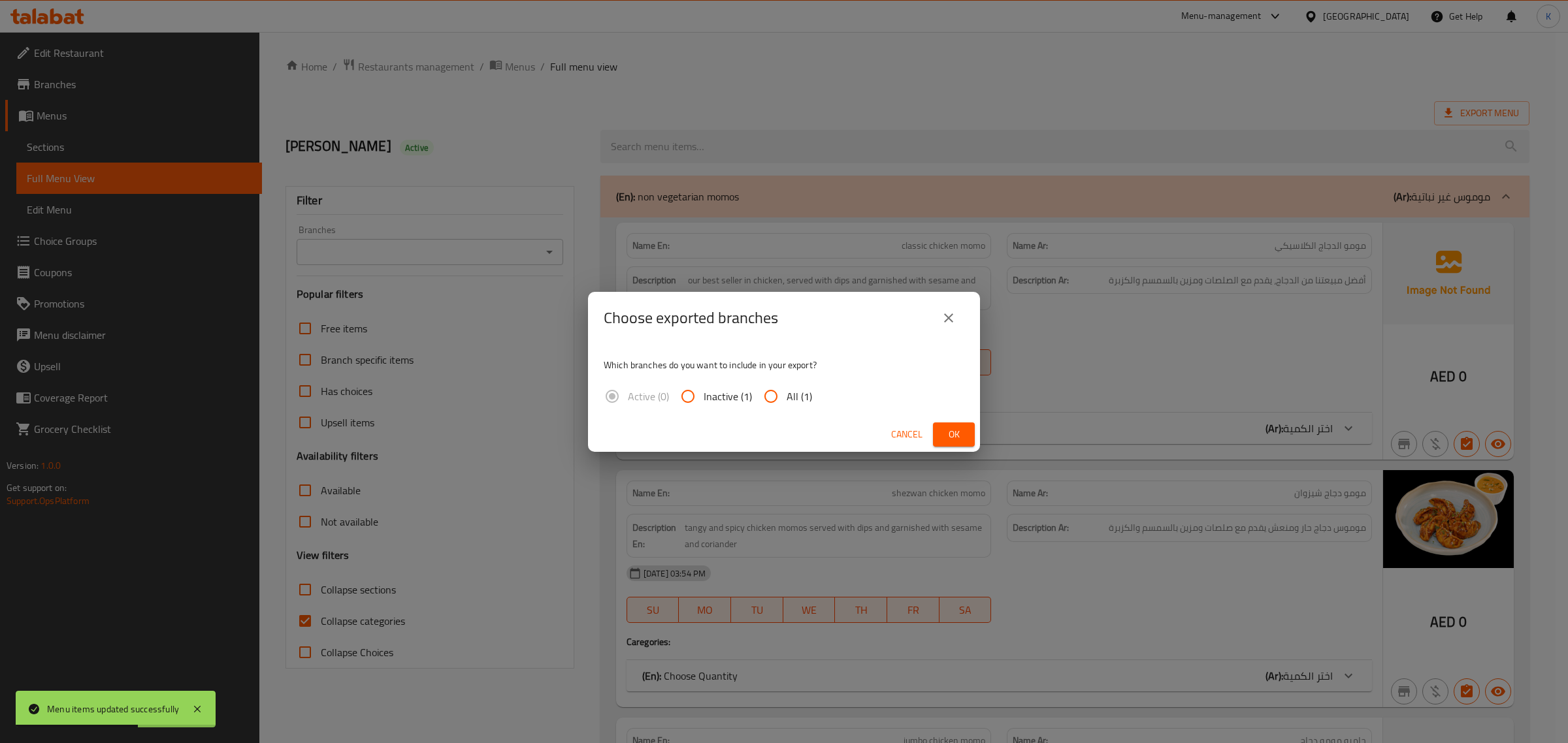
drag, startPoint x: 789, startPoint y: 389, endPoint x: 912, endPoint y: 416, distance: 125.9
click at [789, 390] on span "All (1)" at bounding box center [799, 396] width 26 height 16
click at [786, 390] on input "All (1)" at bounding box center [770, 396] width 31 height 31
radio input "true"
click at [955, 429] on span "Ok" at bounding box center [954, 434] width 21 height 16
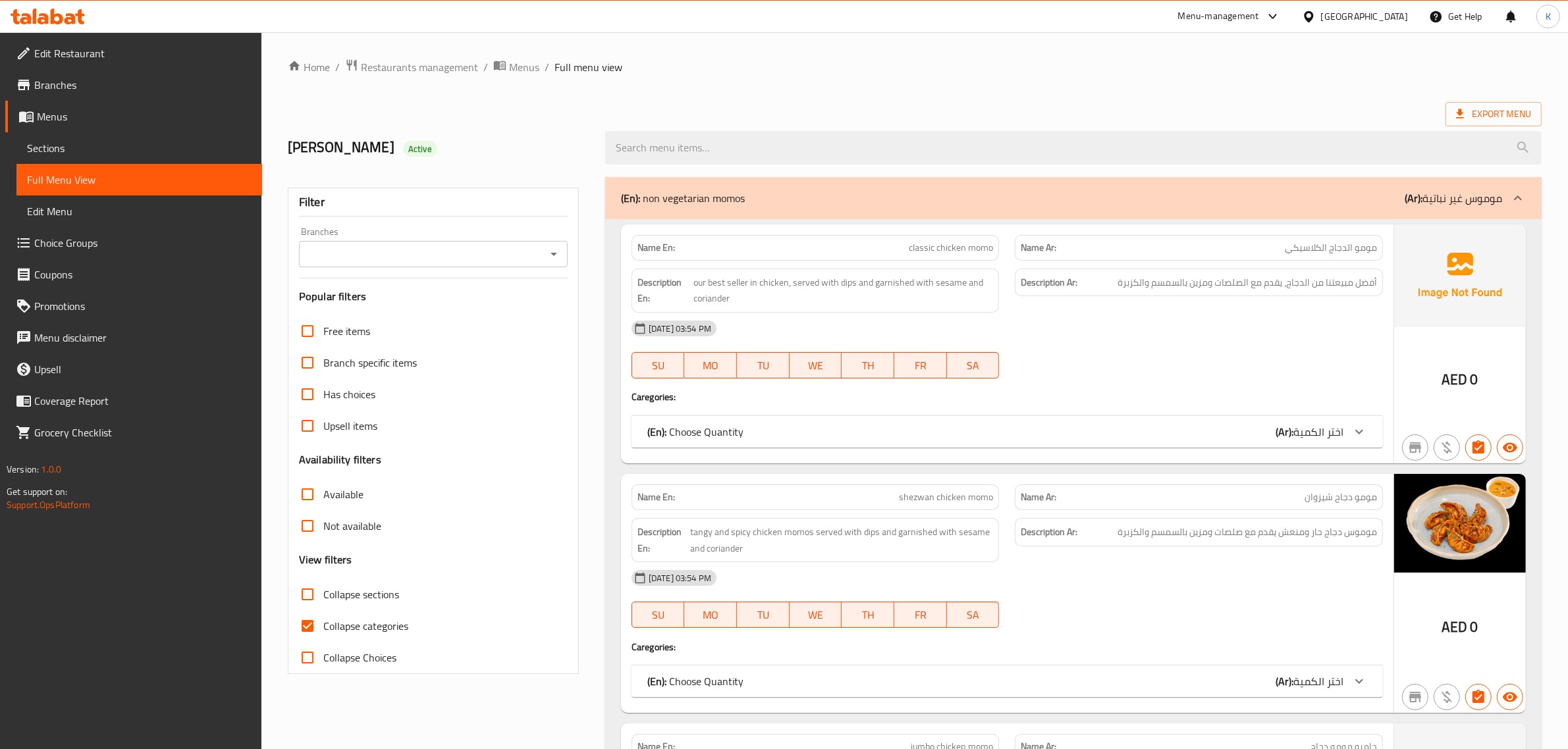
click at [69, 16] on icon at bounding box center [48, 16] width 74 height 16
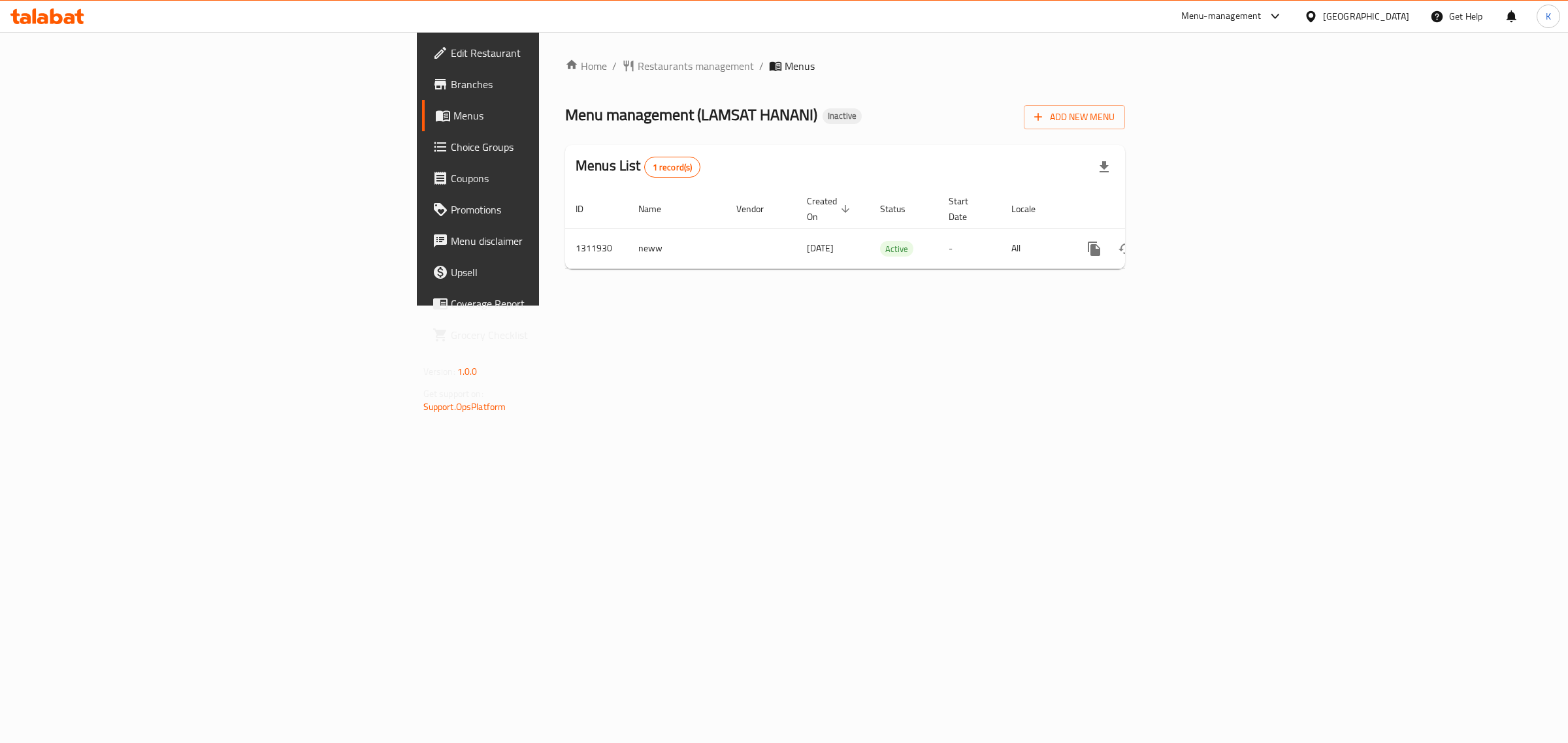
click at [1067, 306] on div "Home / Restaurants management / Menus Menu management ( LAMSAT HANANI ) Inactiv…" at bounding box center [845, 169] width 612 height 274
click at [1196, 241] on icon "enhanced table" at bounding box center [1188, 249] width 16 height 16
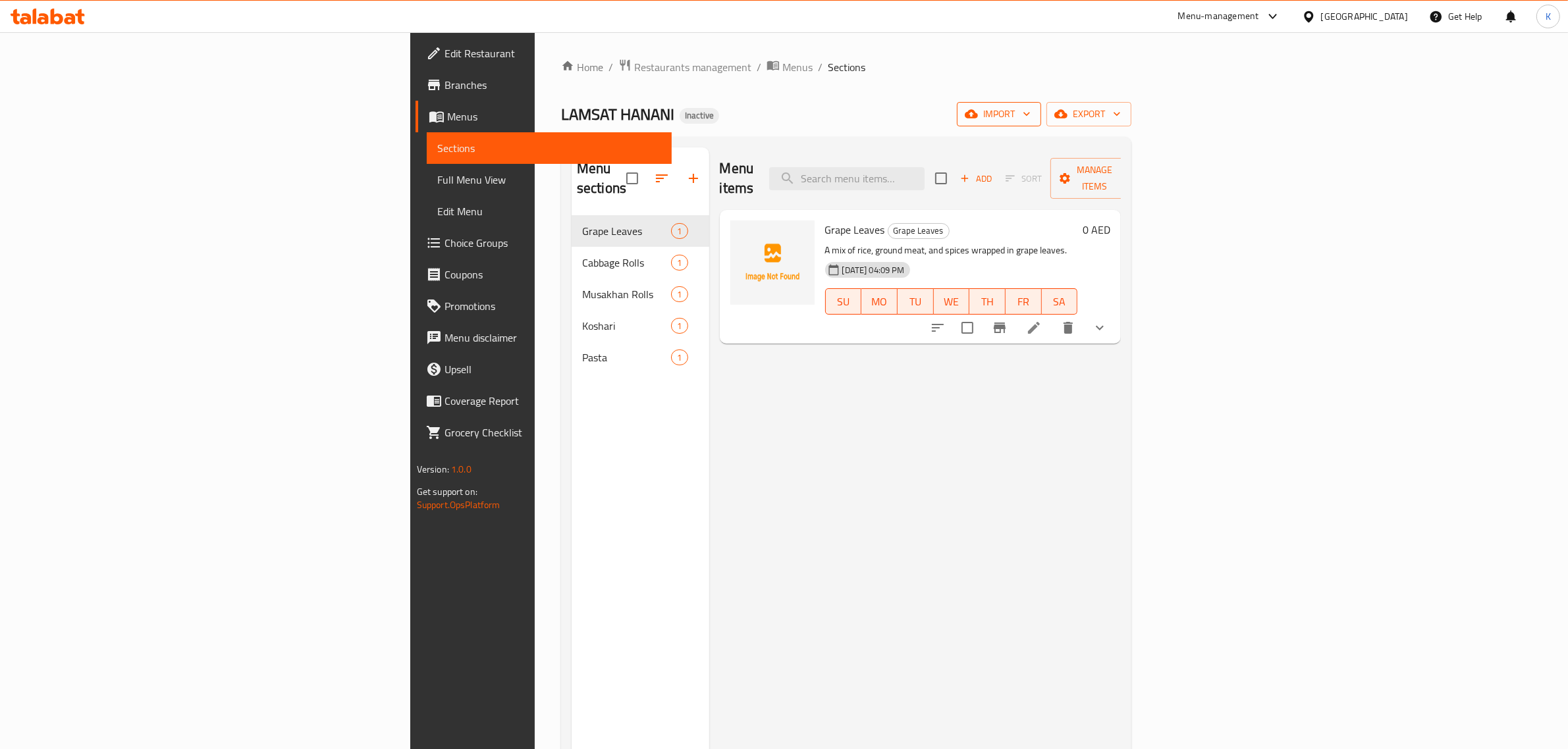
click at [1031, 112] on span "import" at bounding box center [999, 114] width 63 height 16
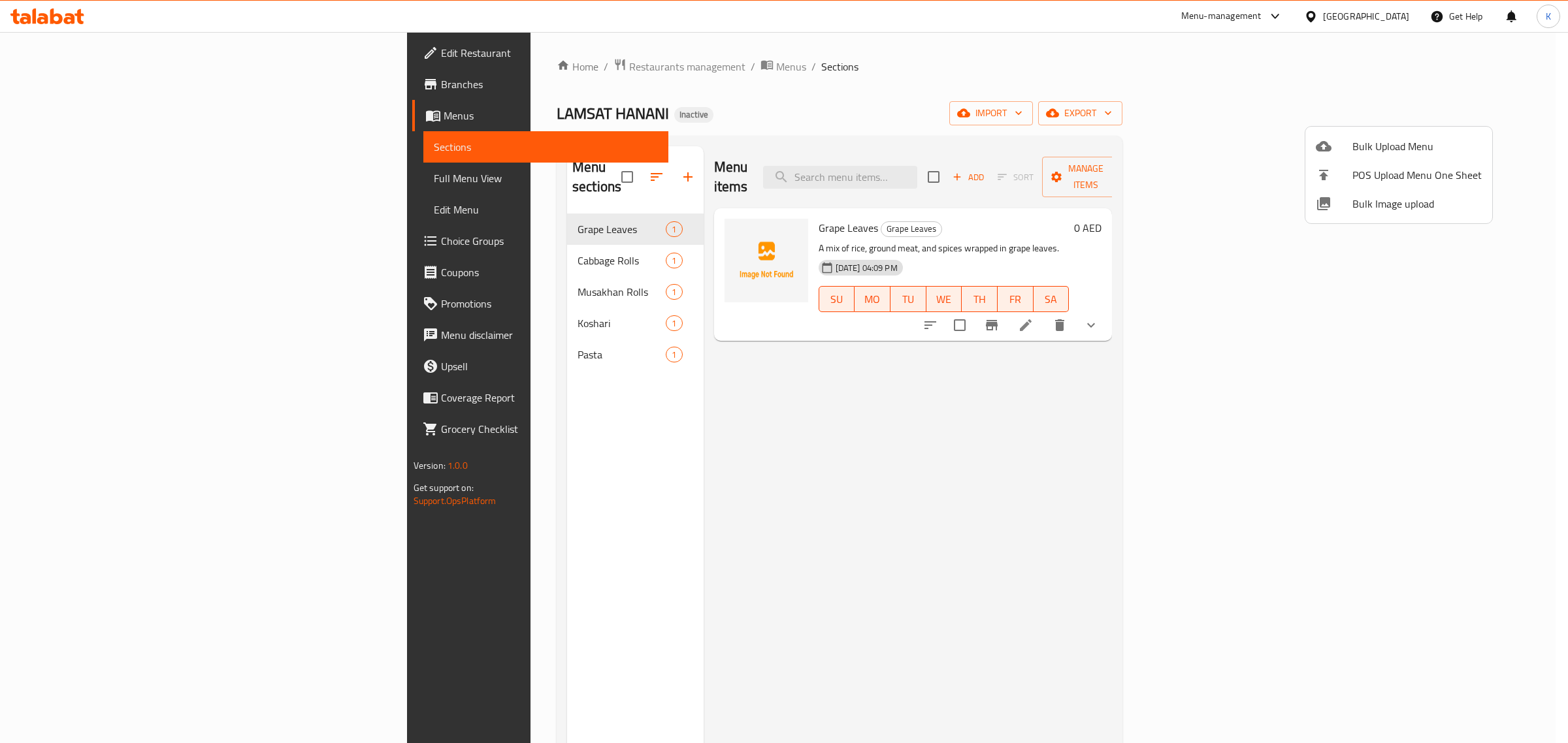
click at [1380, 208] on span "Bulk Image upload" at bounding box center [1418, 203] width 130 height 16
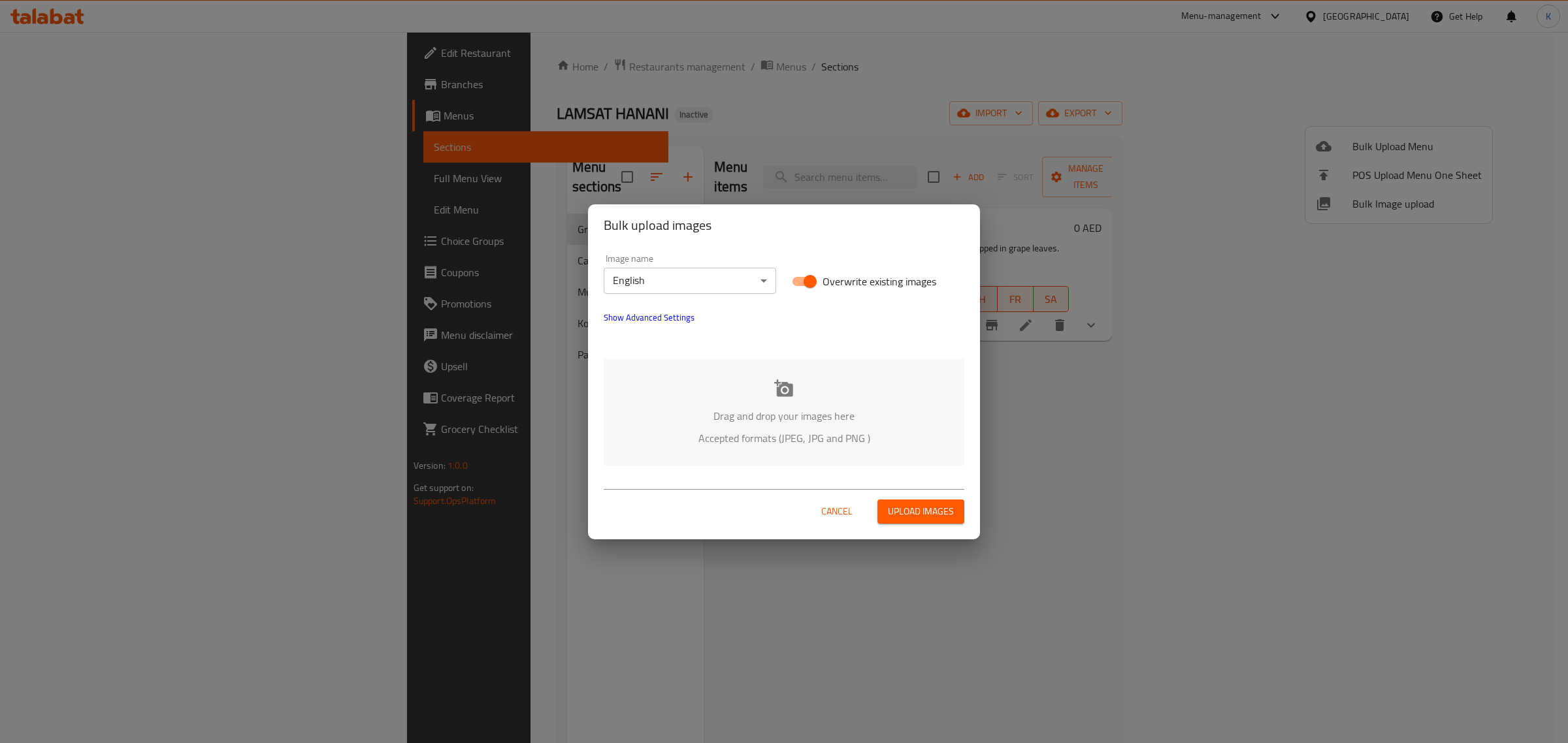
click at [760, 352] on div "Image name English ​ Overwrite existing images Show Advanced Settings Drag and …" at bounding box center [784, 360] width 392 height 227
click at [730, 419] on p "Drag and drop your images here" at bounding box center [784, 416] width 321 height 16
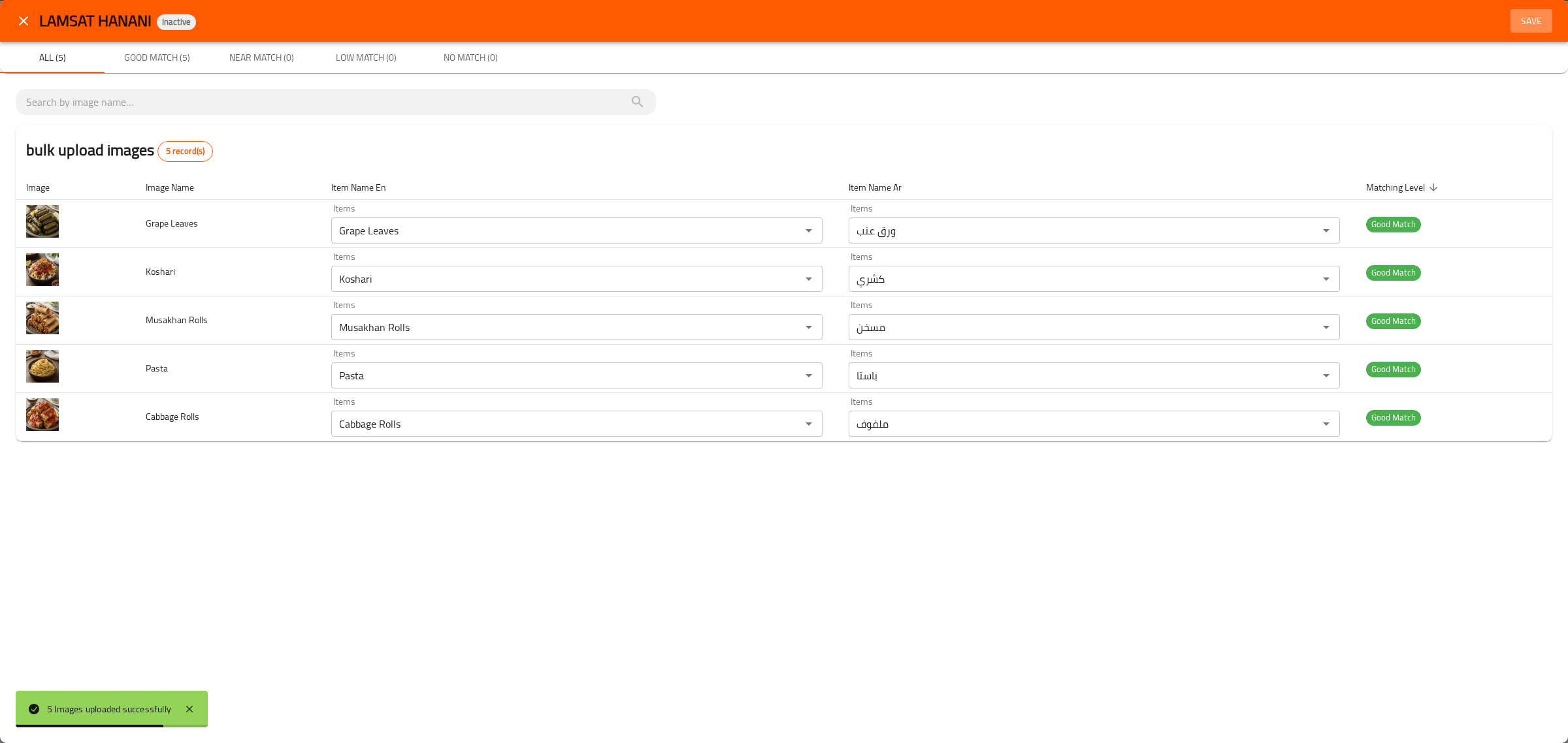
click at [1537, 24] on span "Save" at bounding box center [1531, 21] width 31 height 16
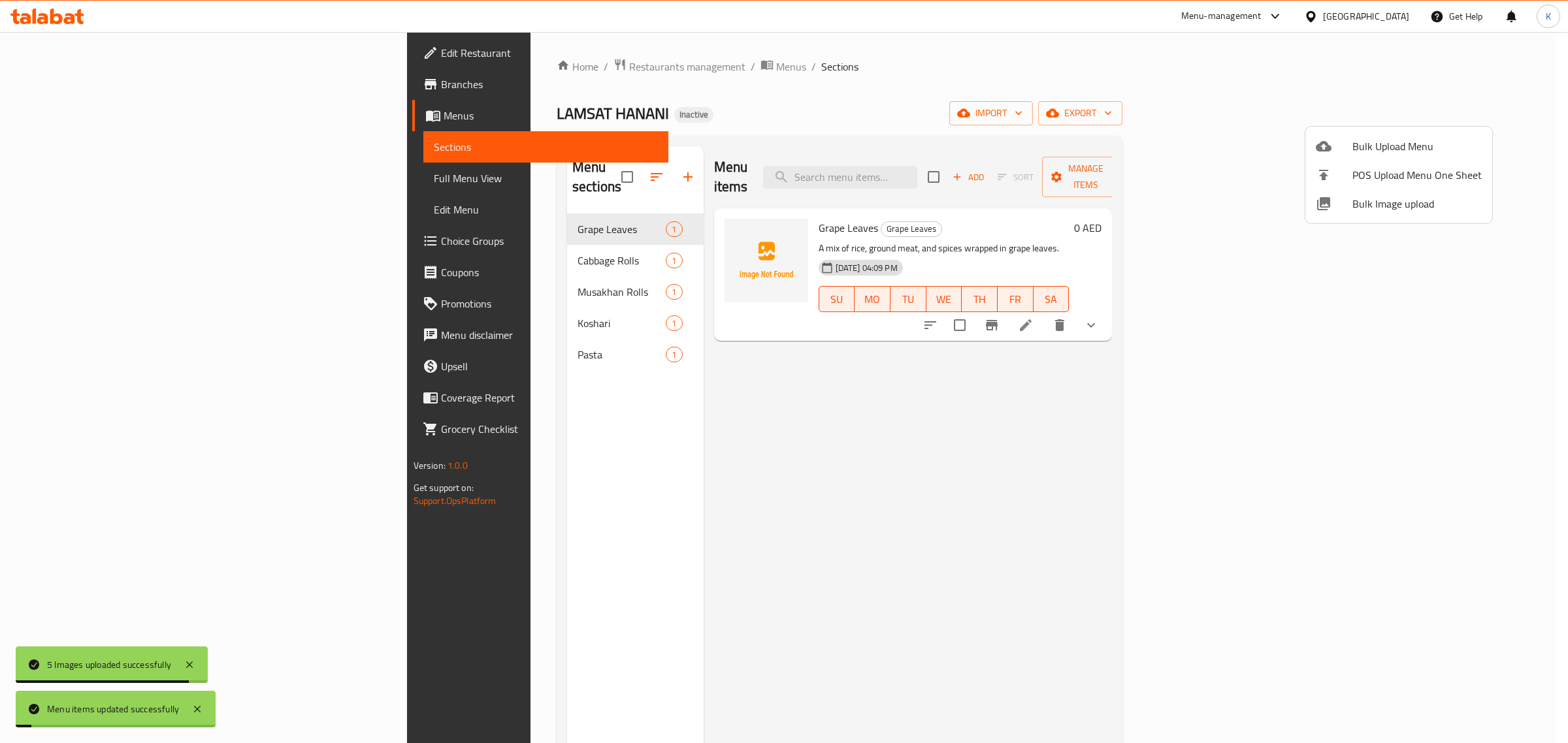
click at [979, 423] on div at bounding box center [784, 371] width 1568 height 743
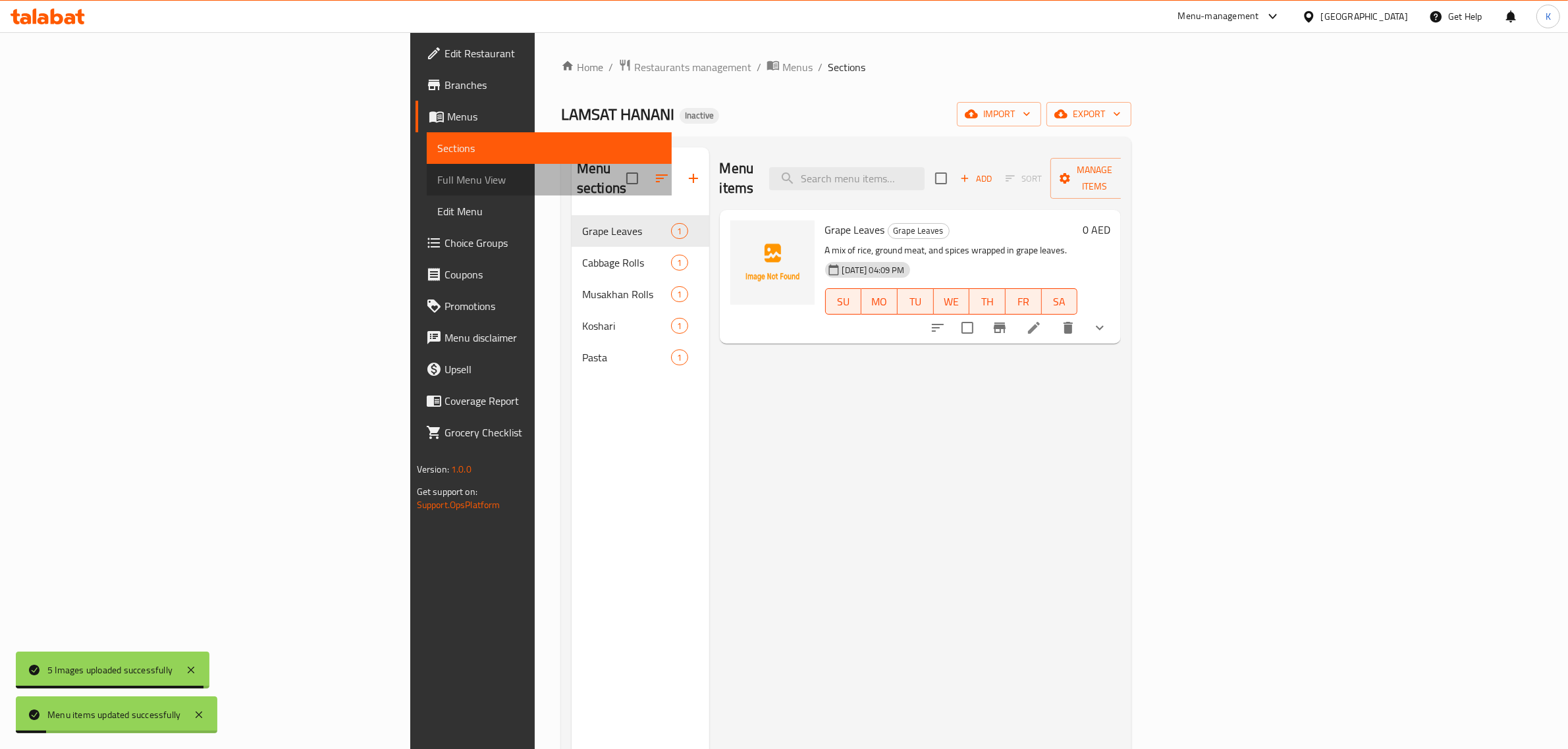
click at [427, 166] on link "Full Menu View" at bounding box center [550, 180] width 246 height 32
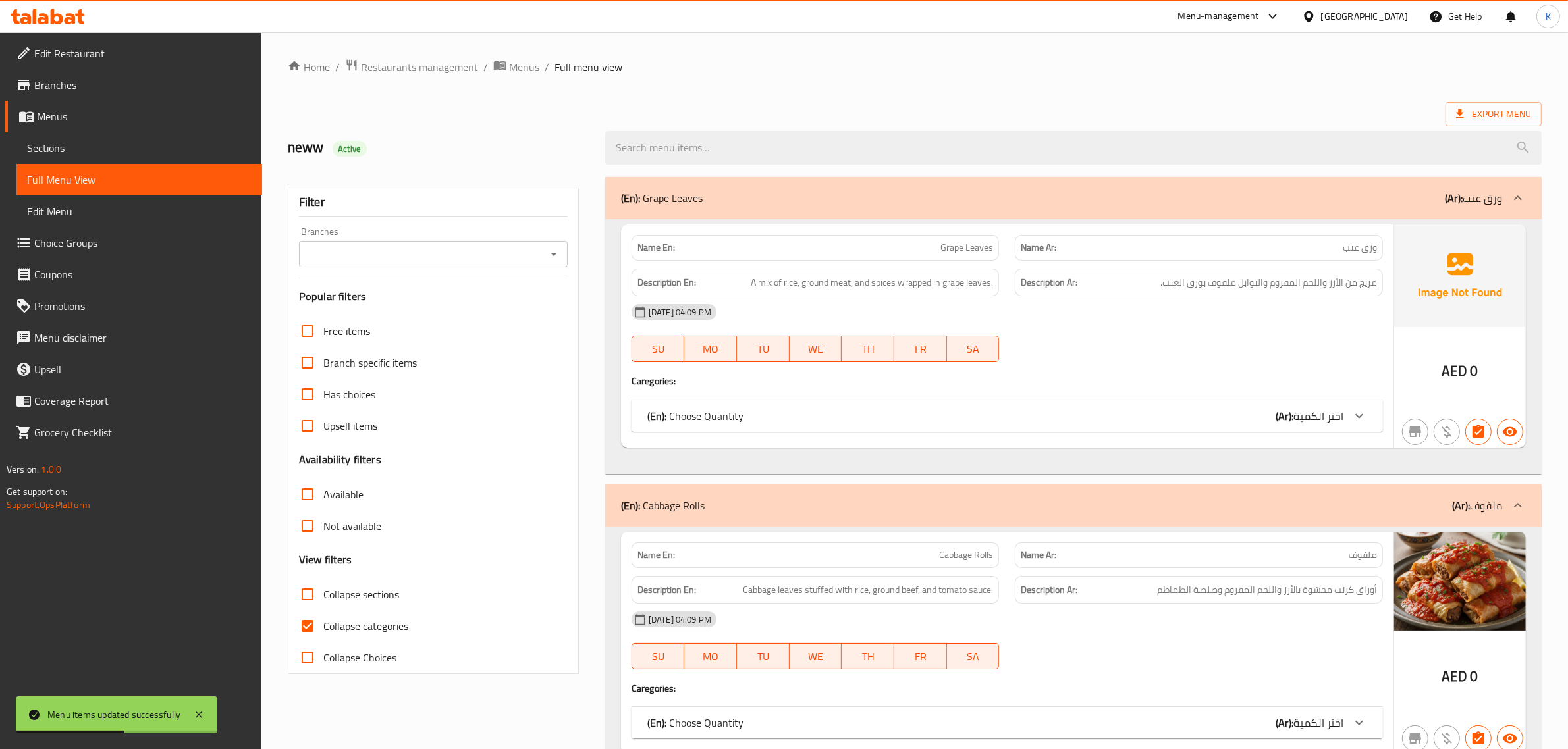
click at [77, 183] on span "Full Menu View" at bounding box center [139, 180] width 225 height 16
click at [74, 158] on link "Sections" at bounding box center [139, 148] width 246 height 32
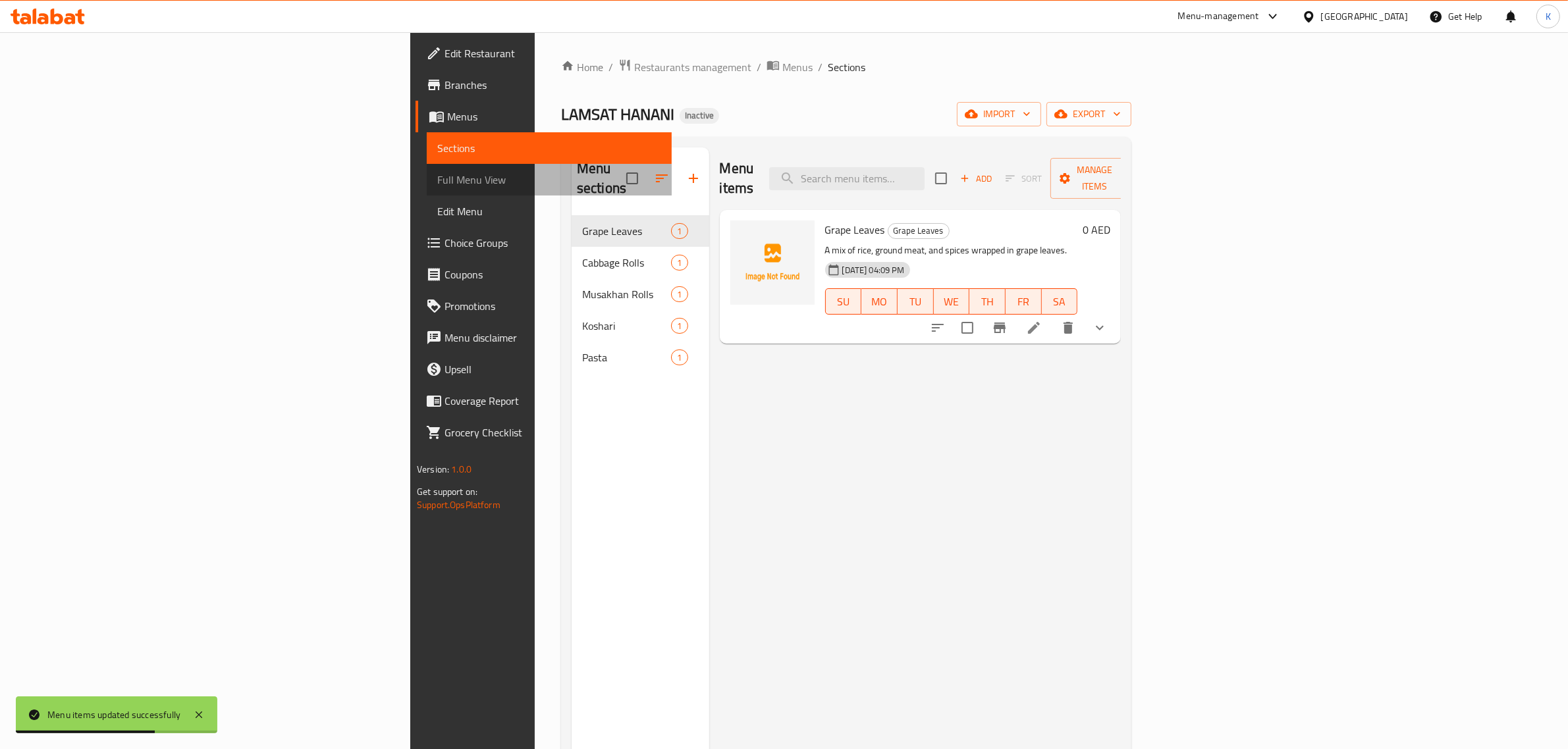
click at [437, 186] on span "Full Menu View" at bounding box center [550, 180] width 225 height 16
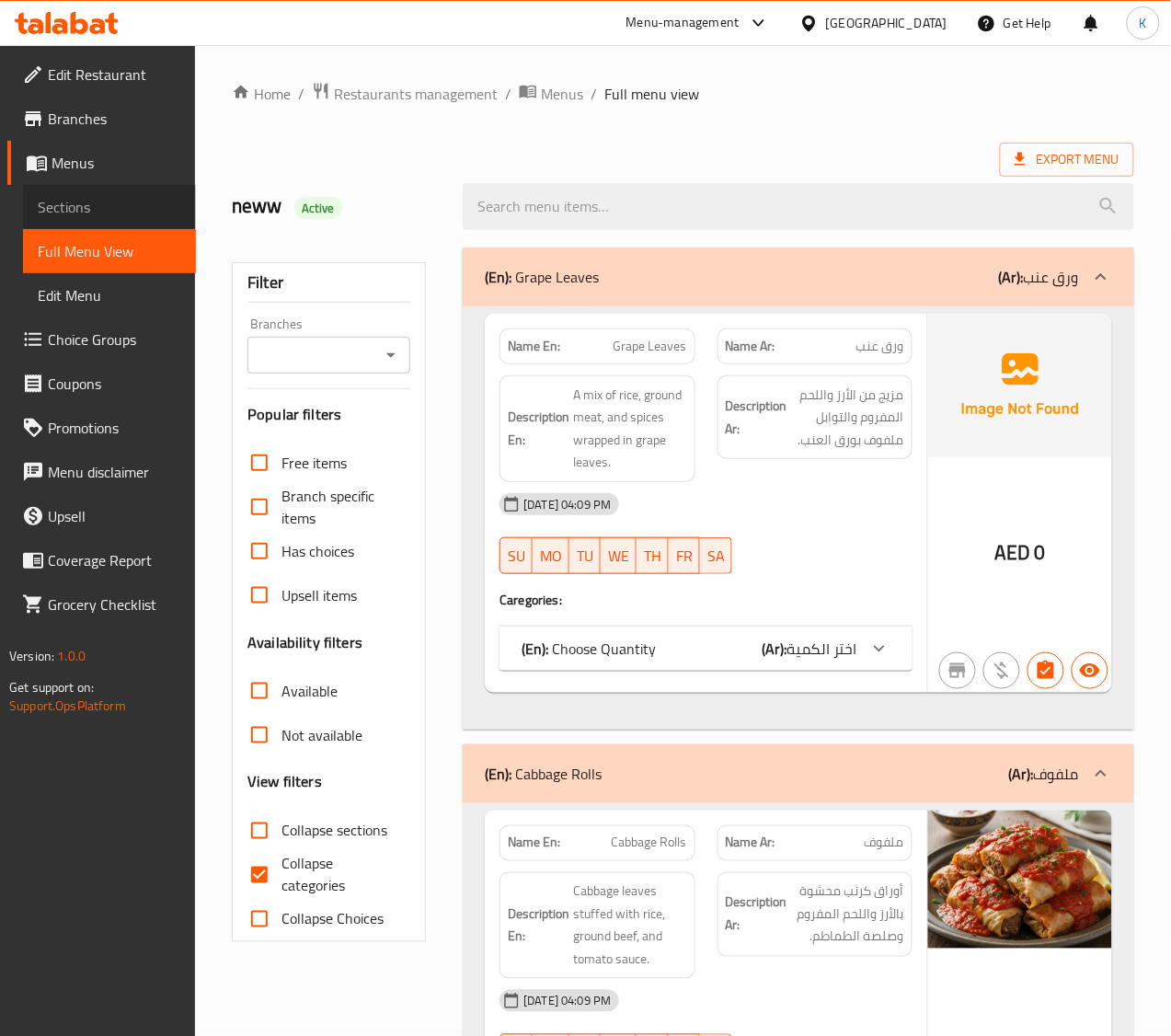
click at [72, 217] on span "Sections" at bounding box center [109, 207] width 143 height 23
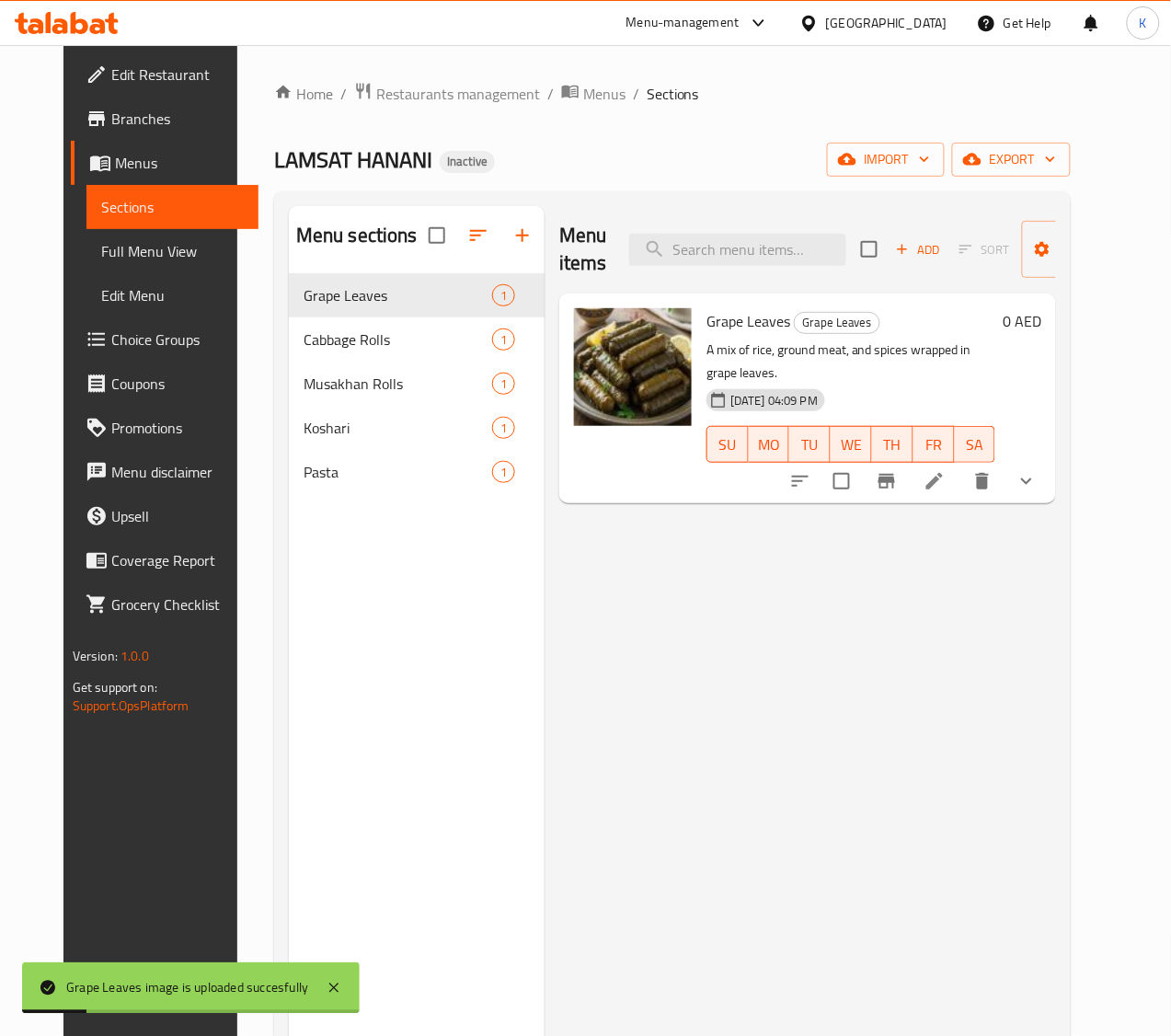
click at [101, 246] on span "Full Menu View" at bounding box center [173, 251] width 143 height 23
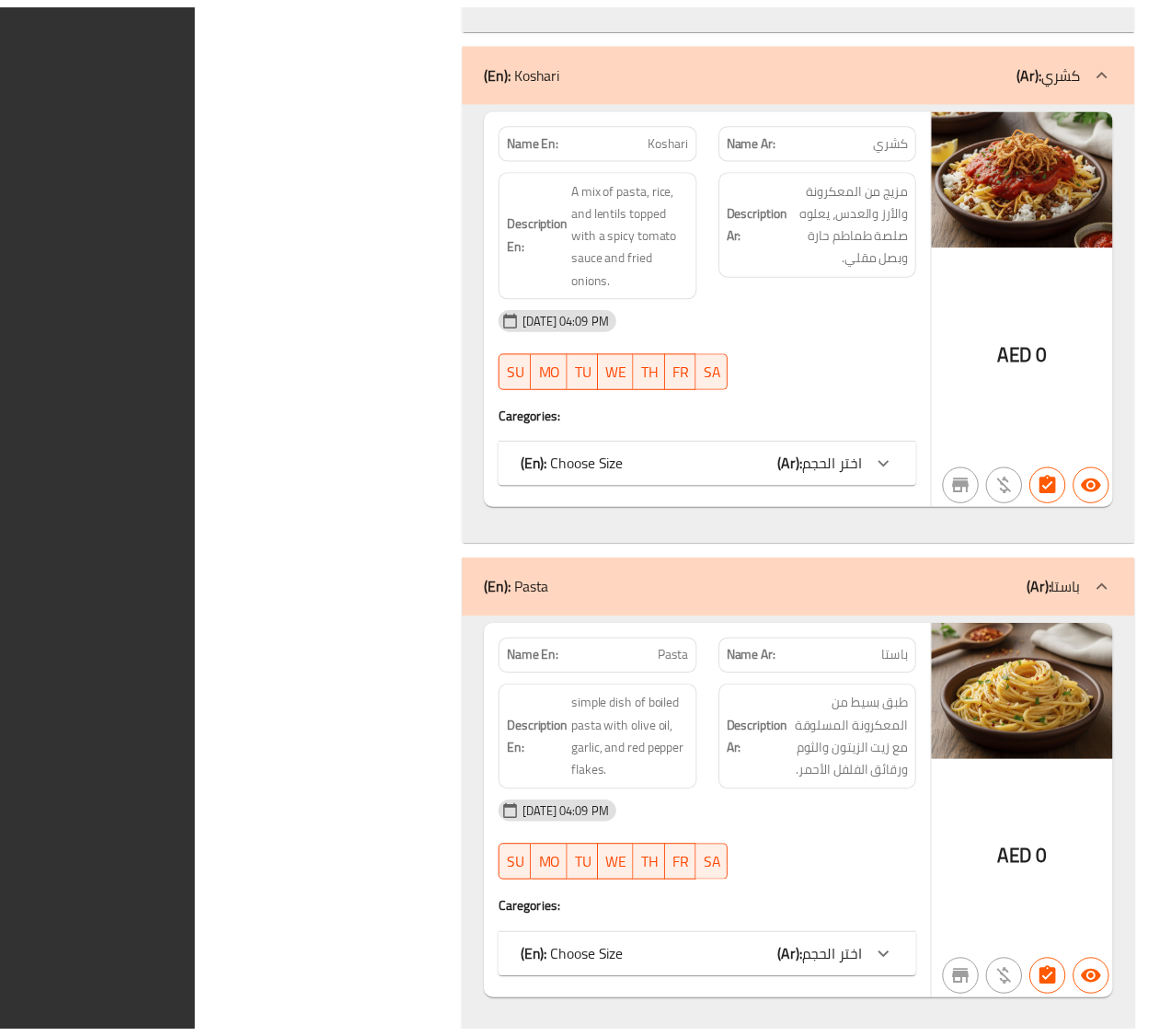
scroll to position [1745, 0]
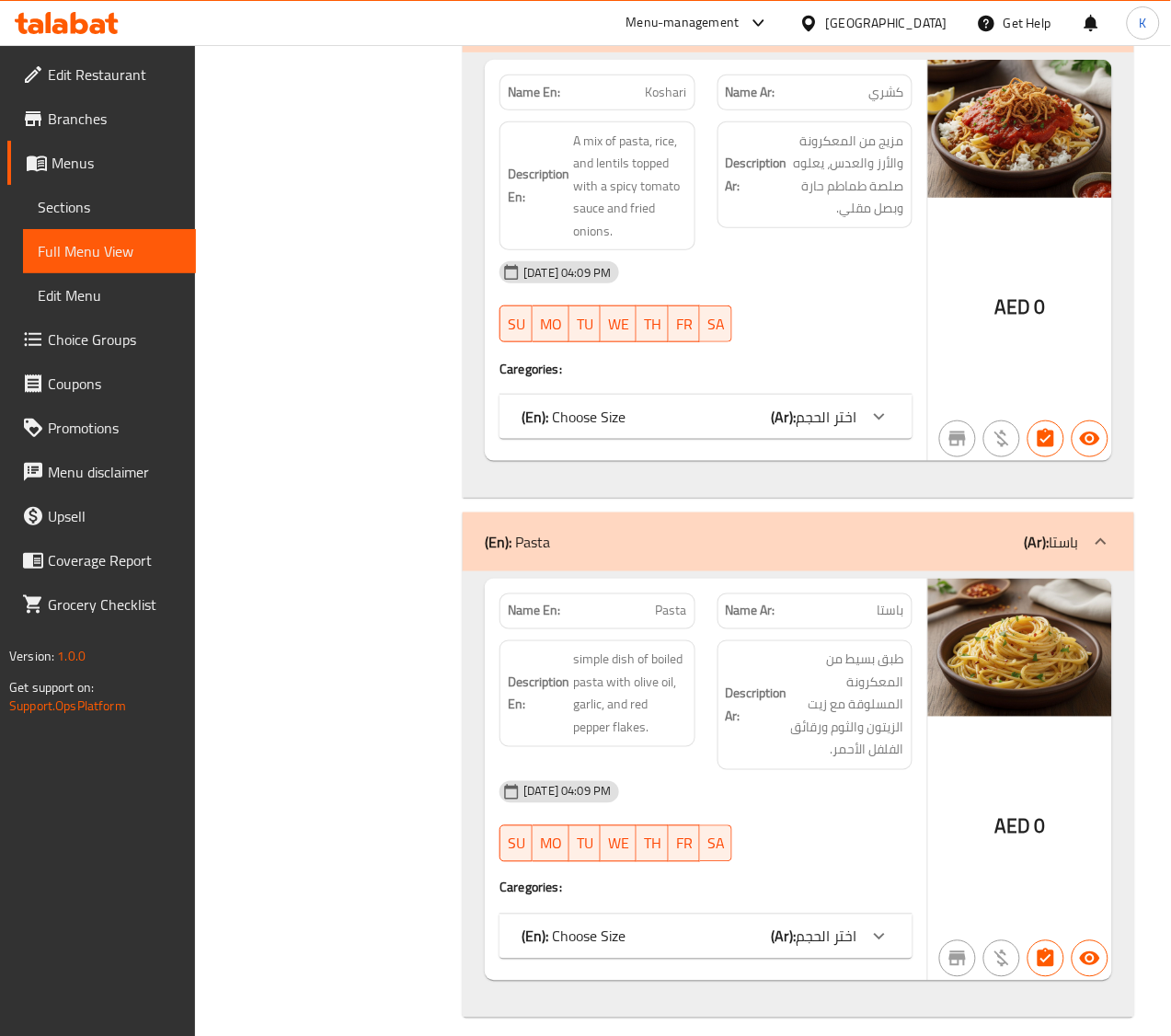
click at [879, 15] on div "United Arab Emirates" at bounding box center [887, 23] width 122 height 21
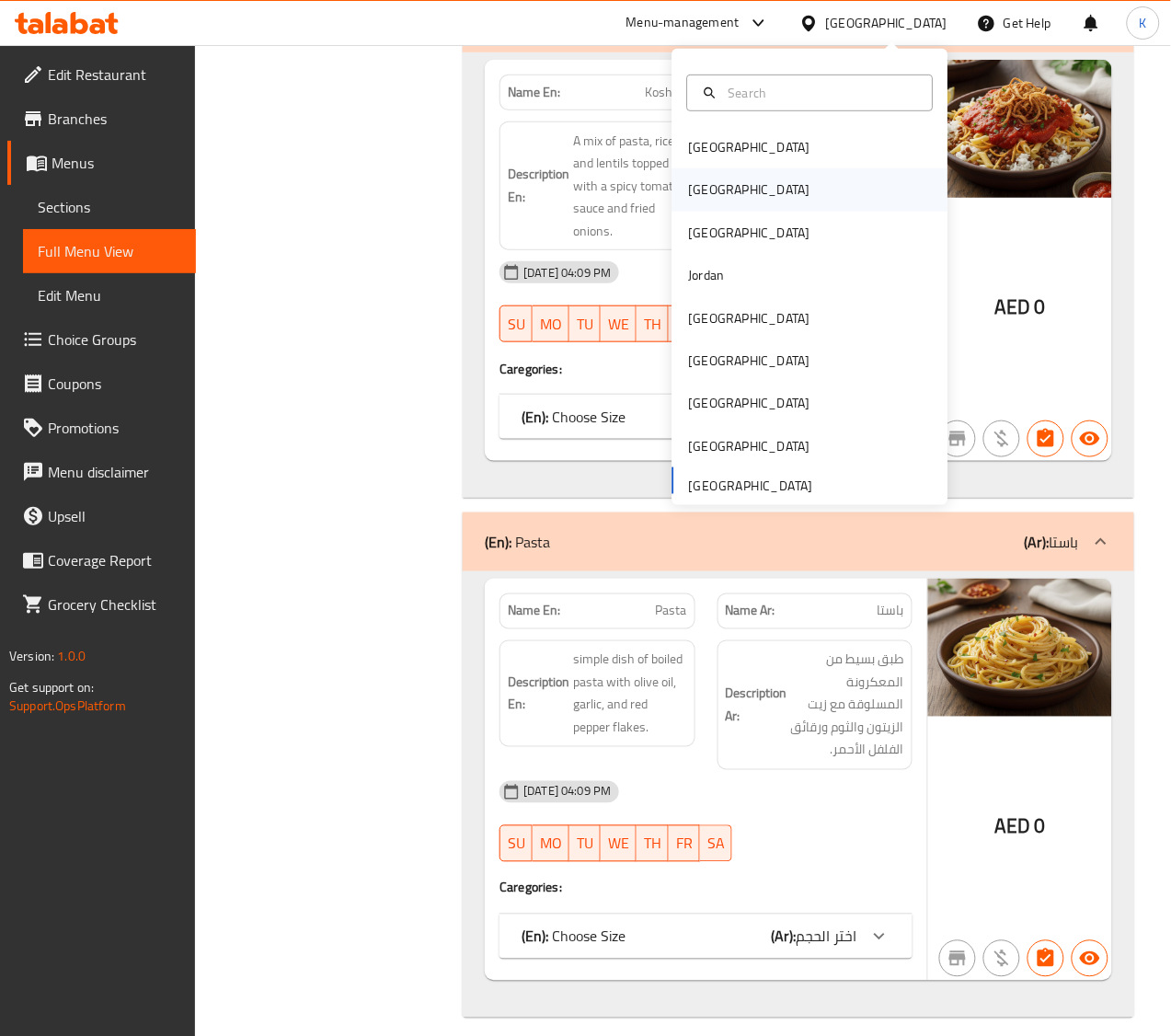
click at [719, 191] on div "[GEOGRAPHIC_DATA]" at bounding box center [810, 189] width 276 height 42
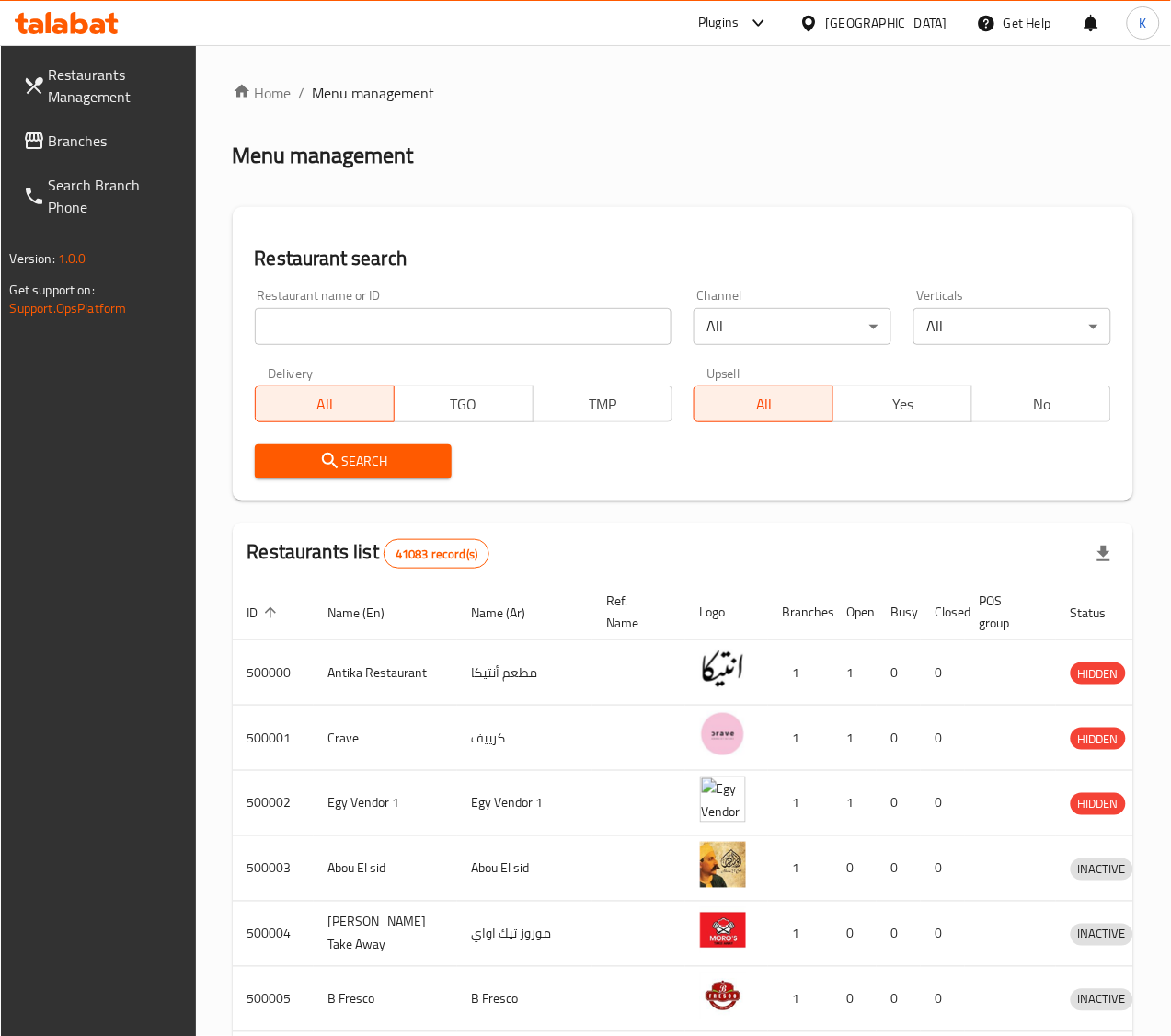
click at [75, 130] on span "Branches" at bounding box center [116, 140] width 133 height 23
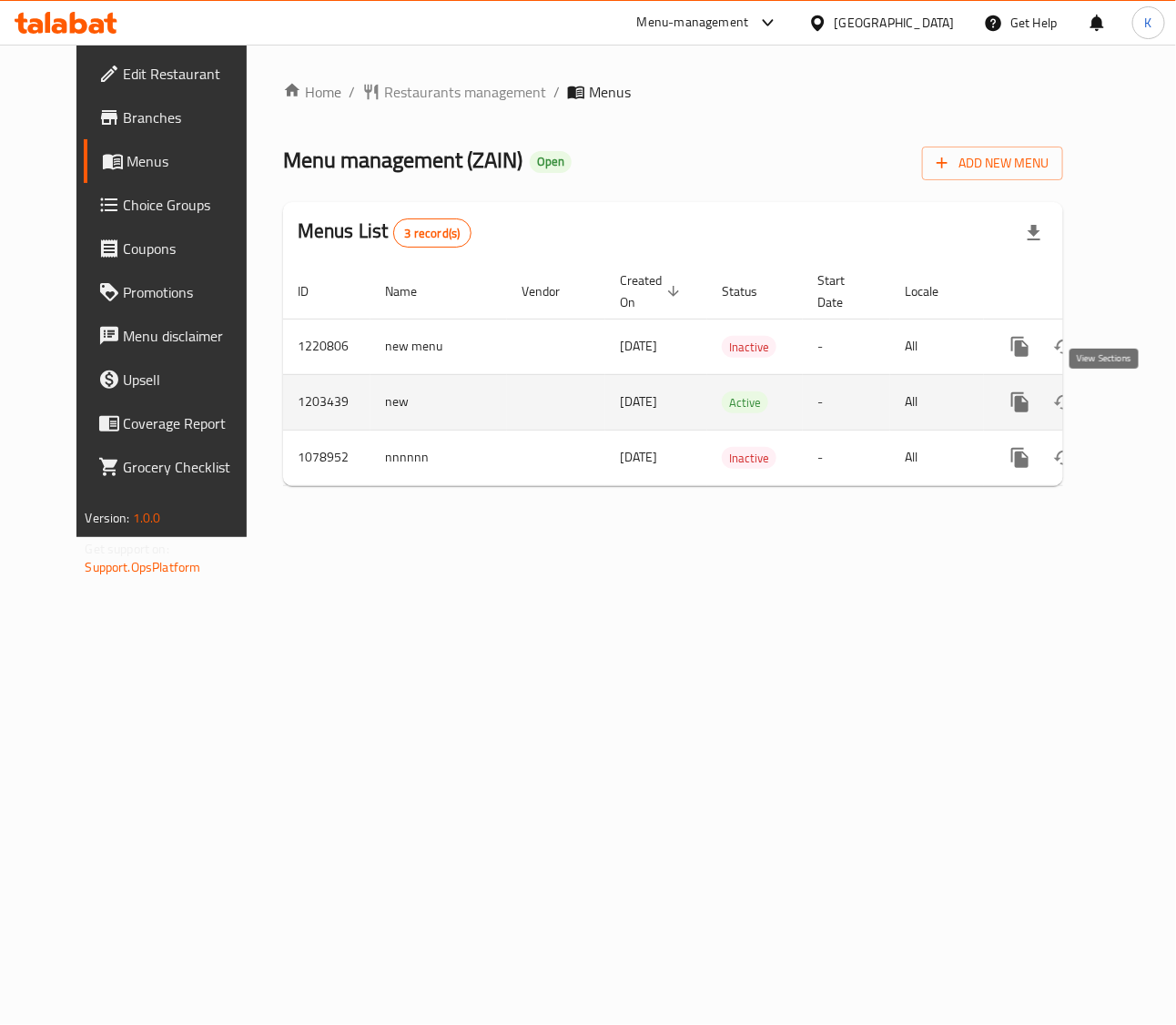
click at [1140, 406] on icon "enhanced table" at bounding box center [1151, 402] width 22 height 22
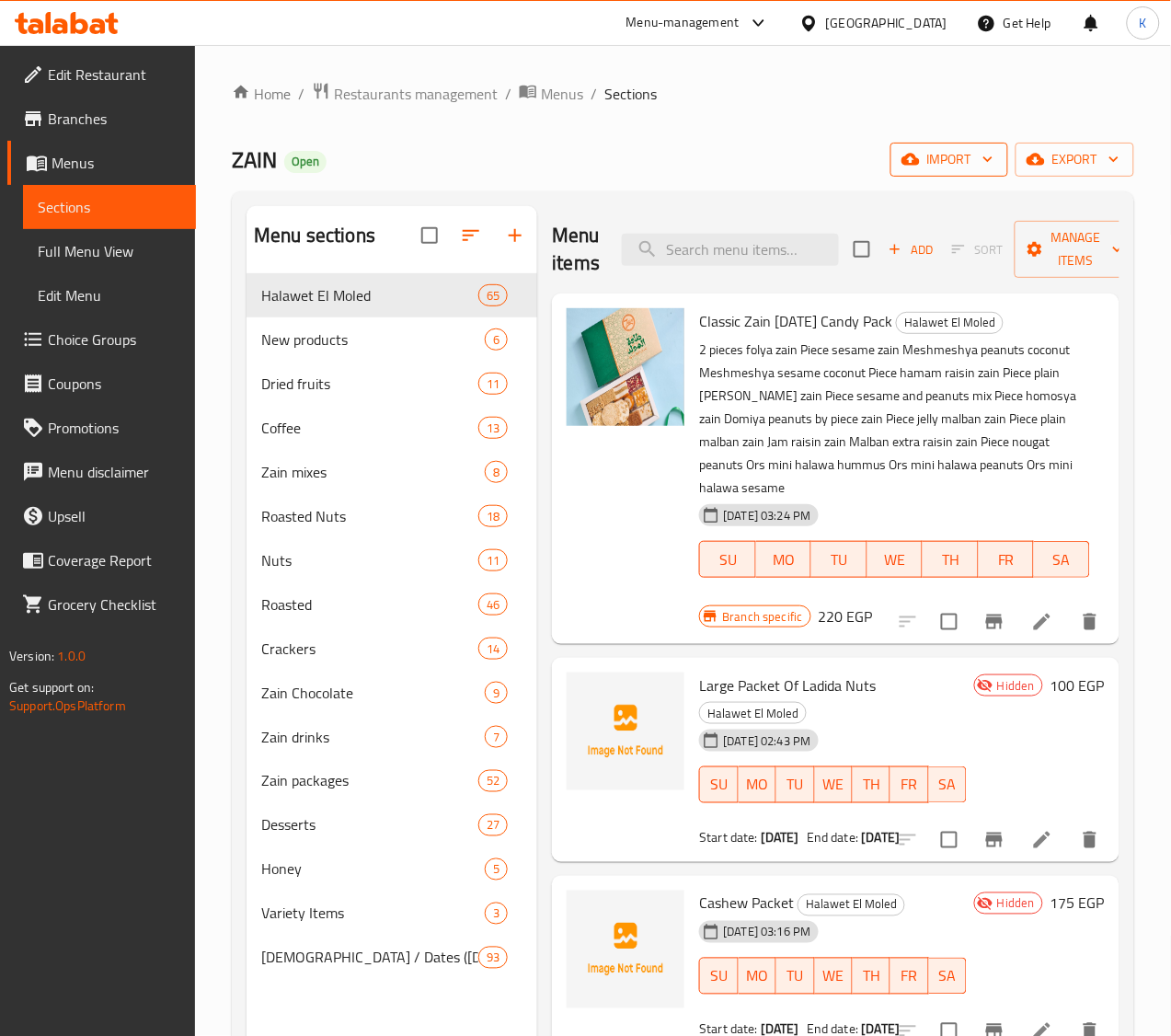
click at [949, 152] on span "import" at bounding box center [949, 159] width 88 height 23
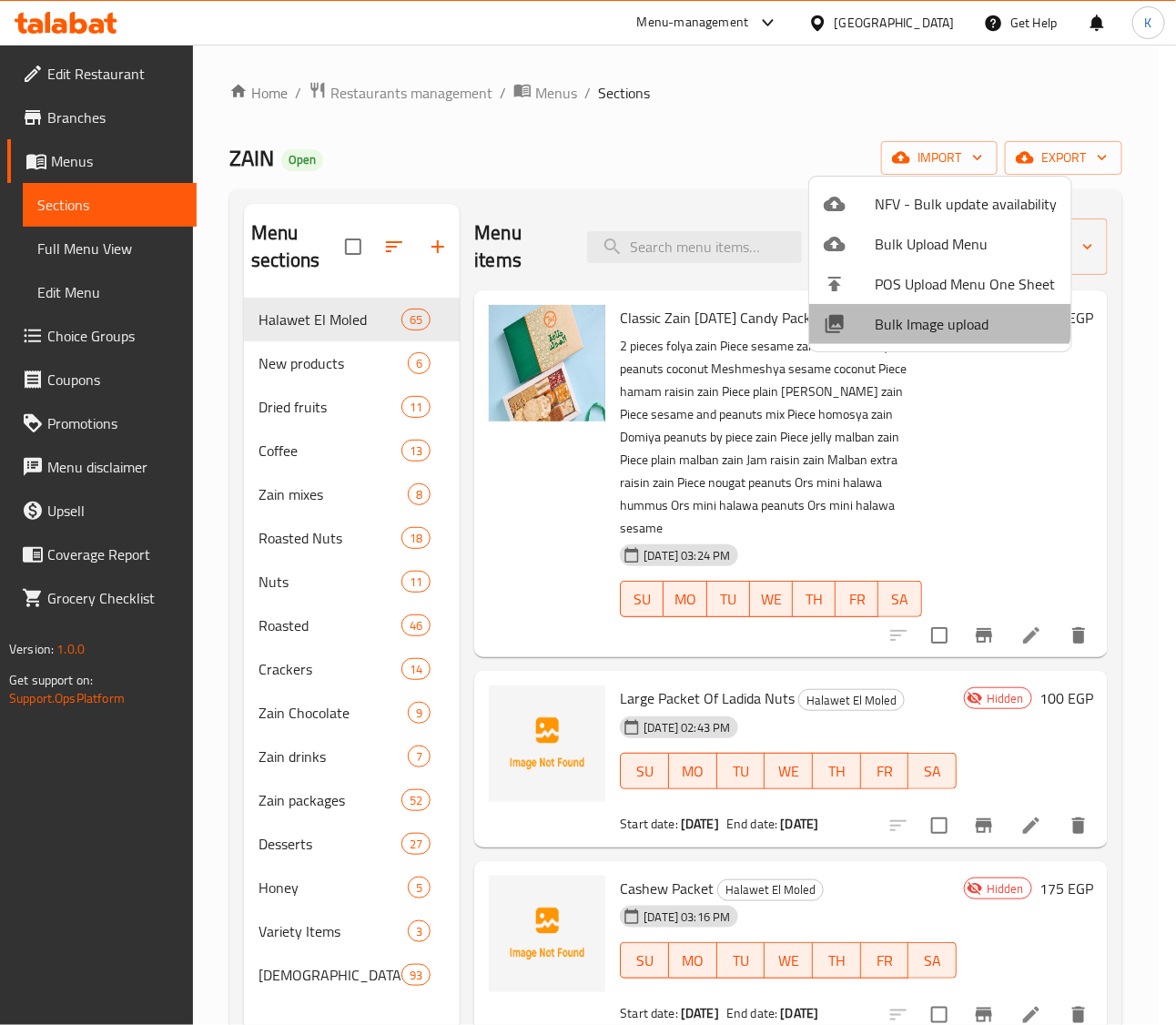
click at [917, 307] on li "Bulk Image upload" at bounding box center [940, 323] width 262 height 40
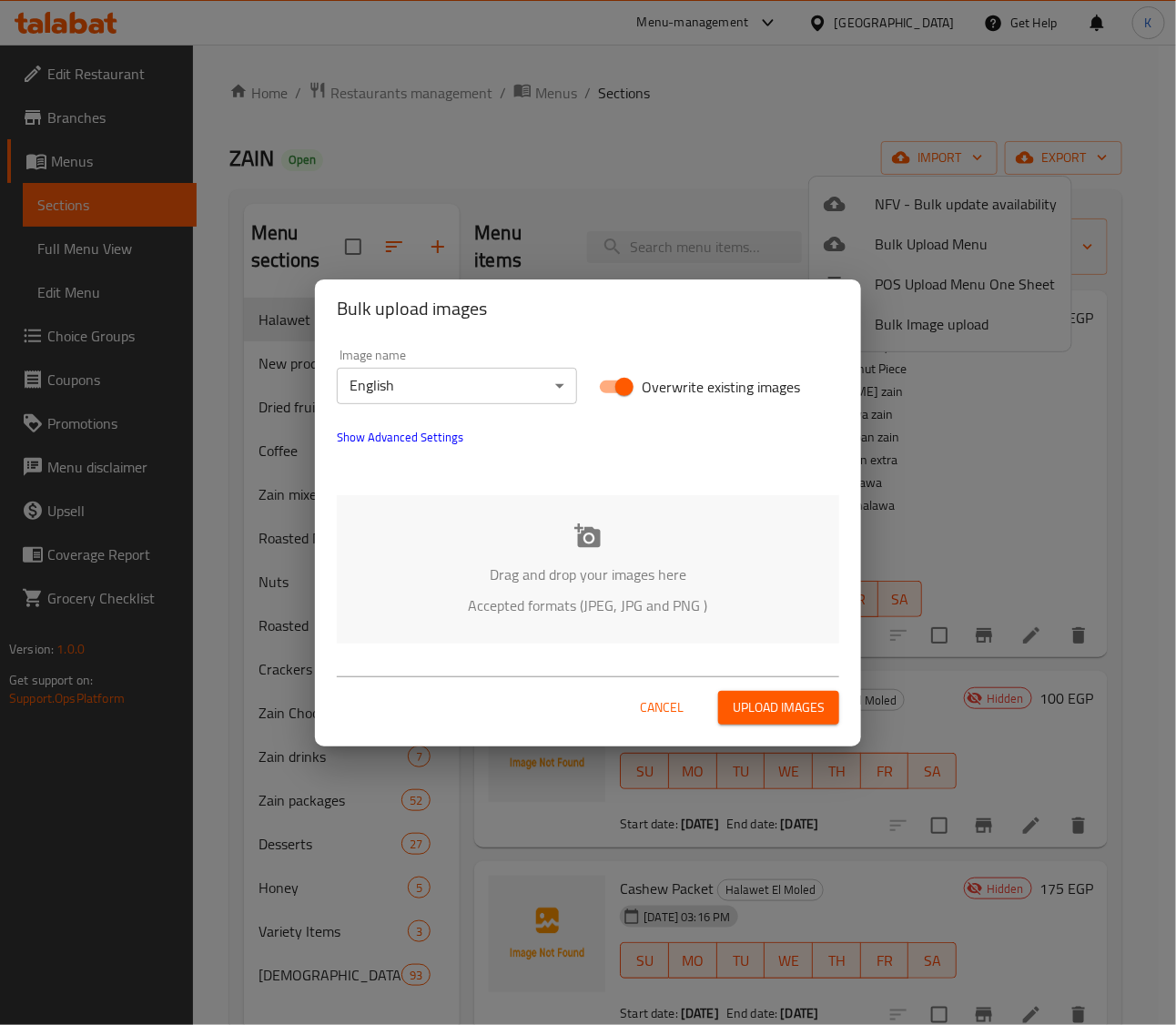
click at [569, 542] on div "Drag and drop your images here Accepted formats (JPEG, JPG and PNG )" at bounding box center [588, 569] width 503 height 149
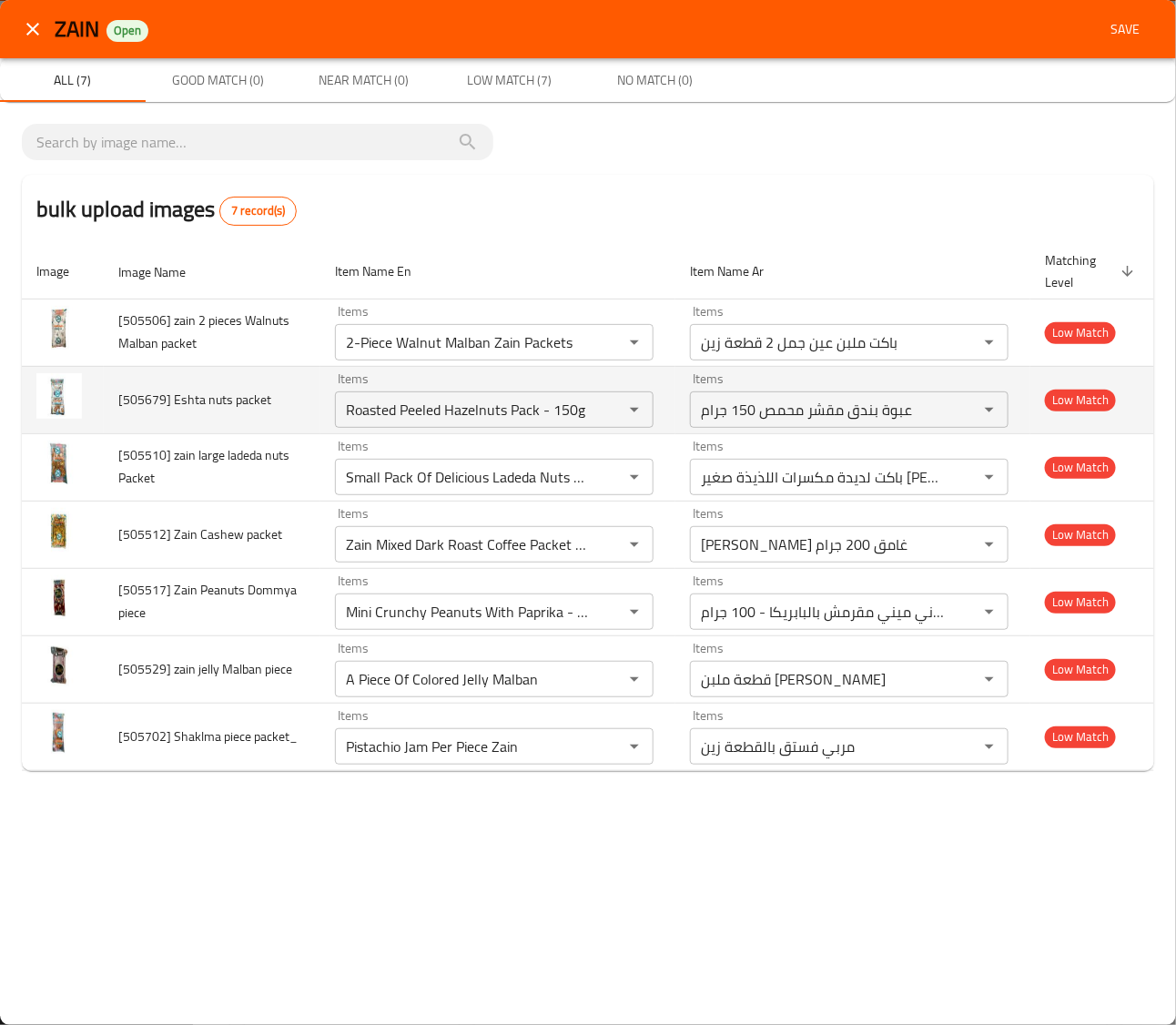
click at [188, 399] on span "[505679] Eshta nuts packet" at bounding box center [195, 400] width 153 height 23
copy span "Eshta"
click at [457, 430] on td "Items Roasted Peeled Hazelnuts Pack - 150g Items" at bounding box center [498, 399] width 355 height 67
click at [462, 420] on packet "Roasted Peeled Hazelnuts Pack - 150g" at bounding box center [468, 410] width 254 height 25
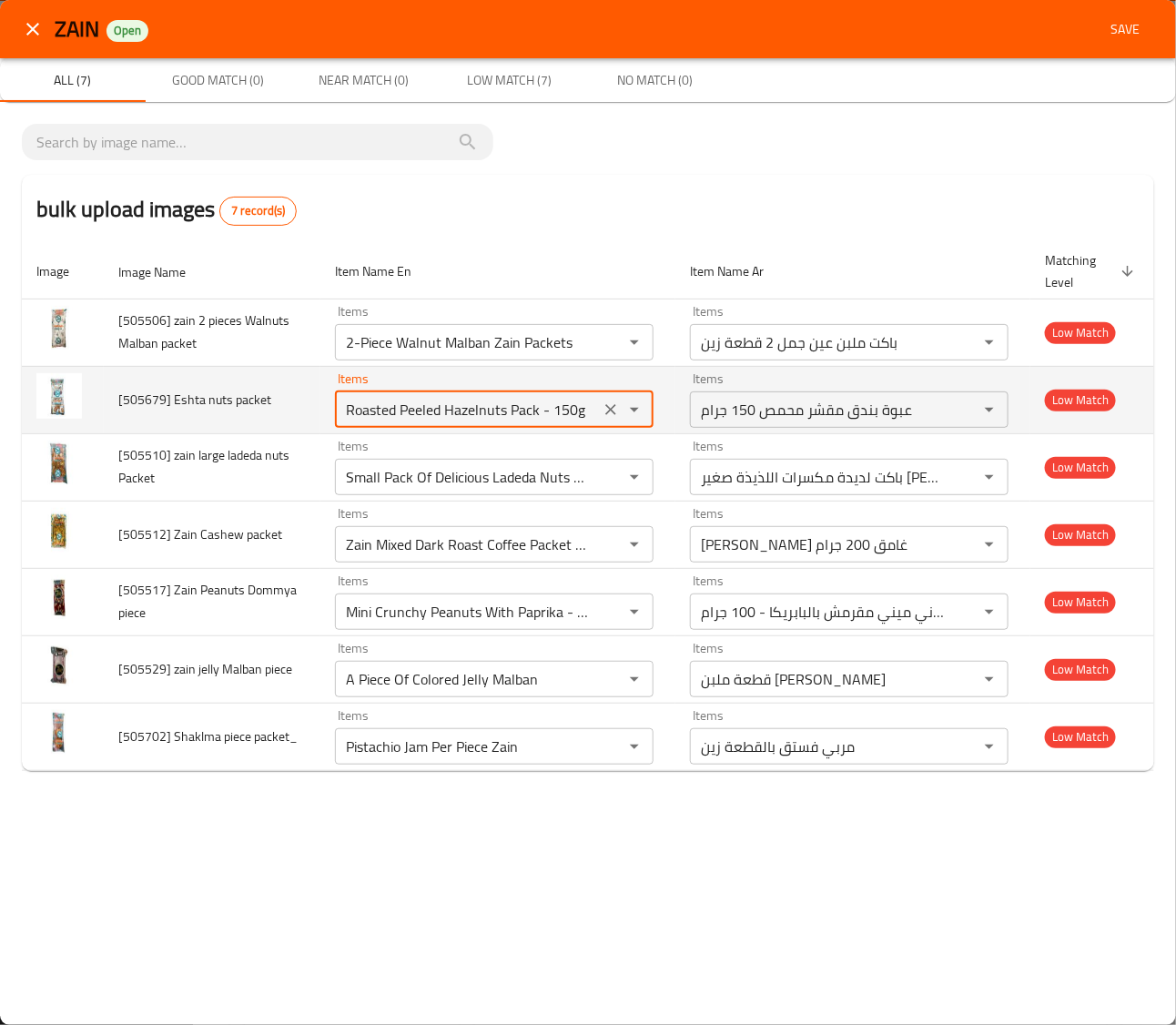
paste packet "Eshta"
click at [230, 397] on span "[505679] Eshta nuts packet" at bounding box center [195, 400] width 153 height 23
click at [225, 398] on span "[505679] Eshta nuts packet" at bounding box center [195, 400] width 153 height 23
copy span "nuts"
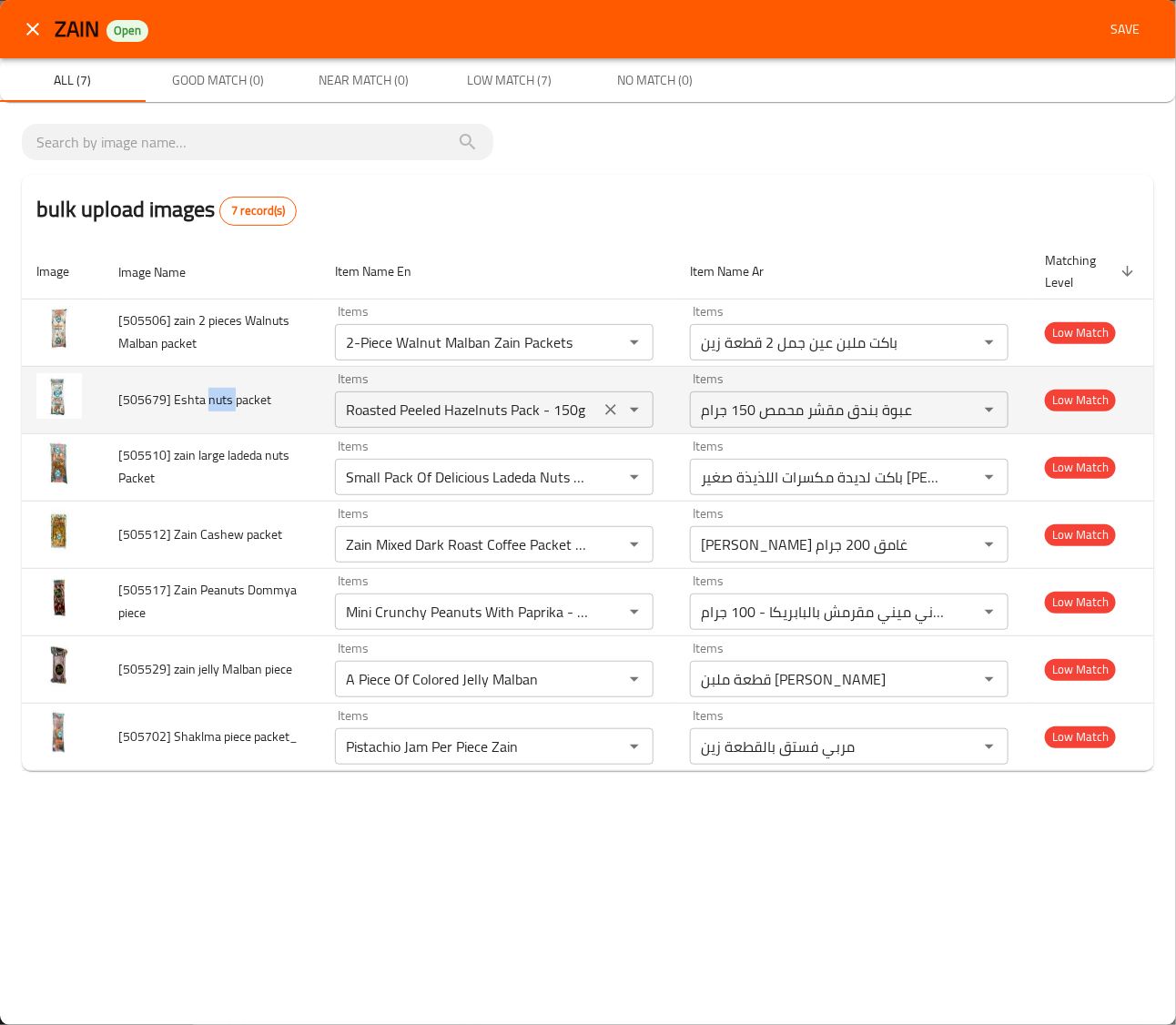
click at [415, 423] on div "Roasted Peeled Hazelnuts Pack - 150g Items" at bounding box center [494, 410] width 318 height 37
paste packet "nuts"
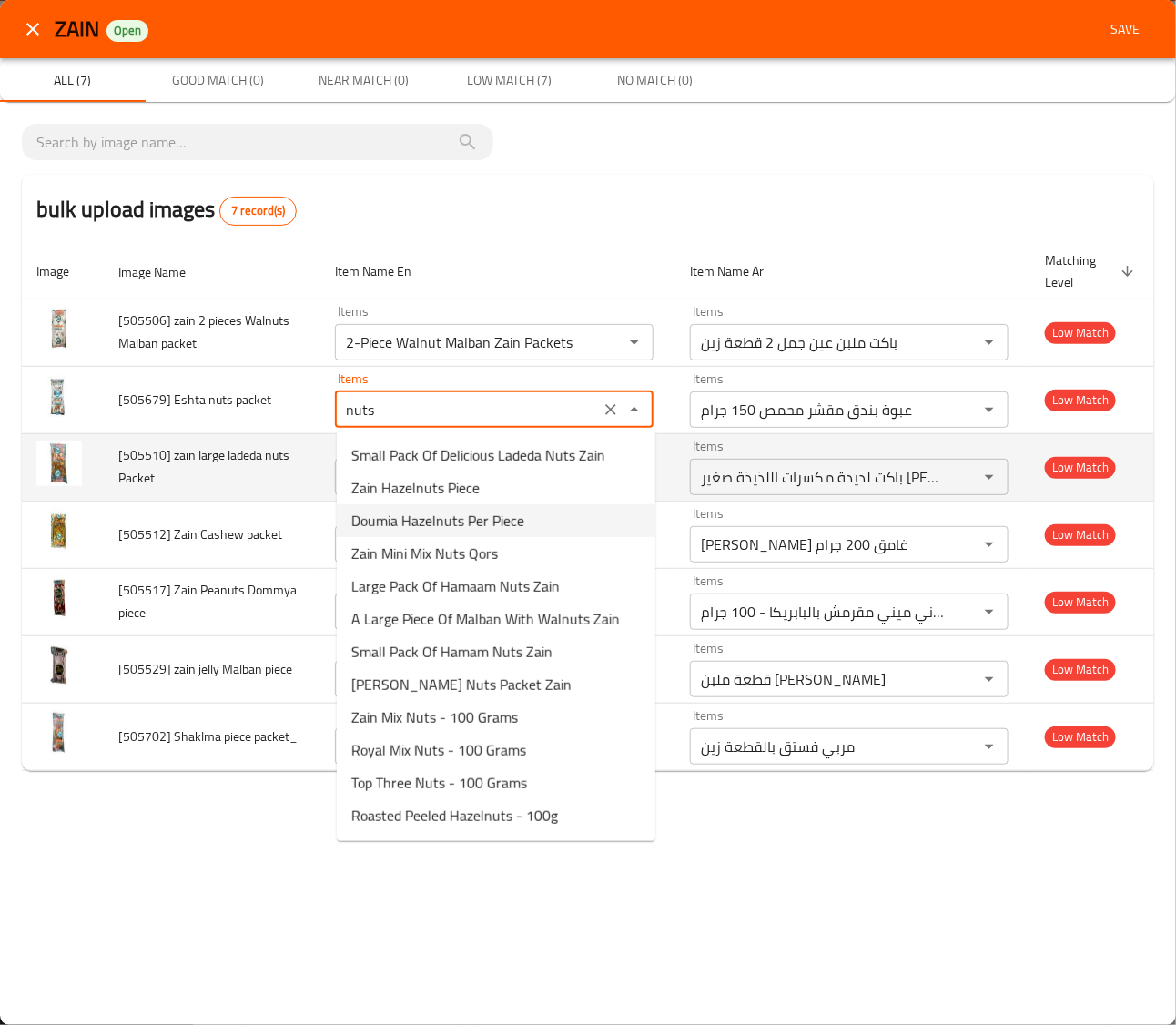
type packet "Roasted Peeled Hazelnuts Pack - 150g"
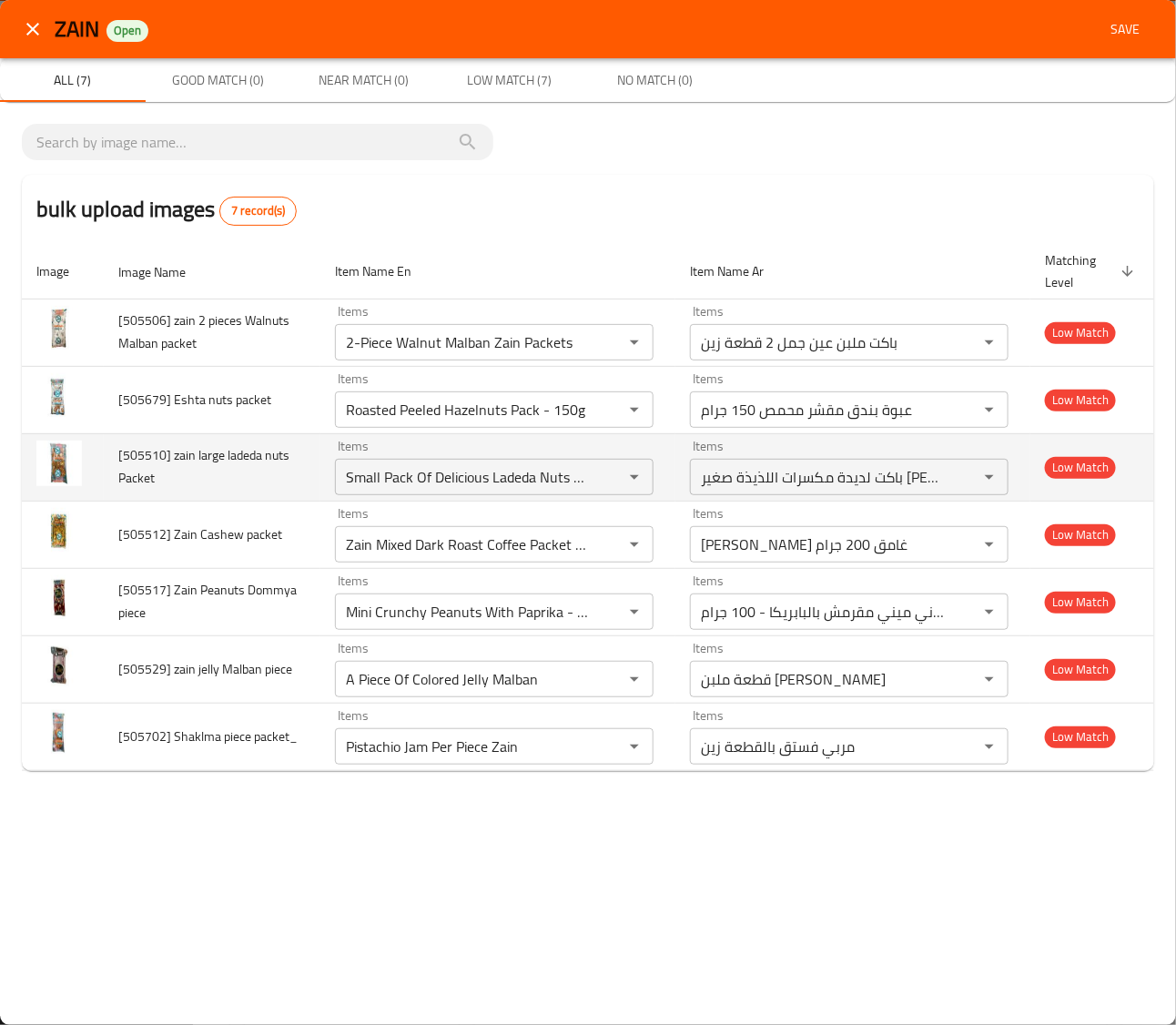
click at [226, 467] on span "[505510] zain large ladeda nuts Packet" at bounding box center [204, 467] width 171 height 47
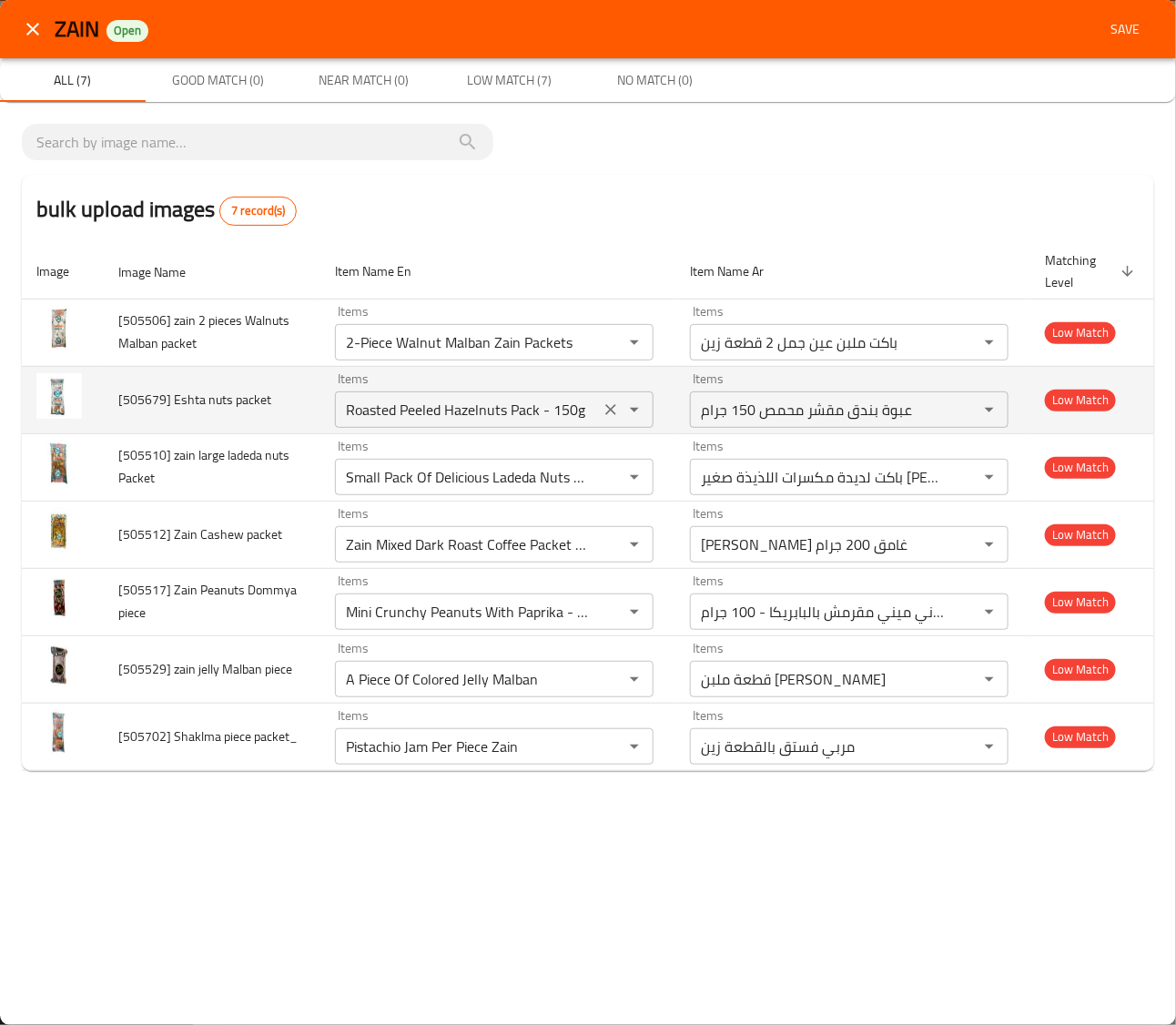
click at [612, 407] on icon "Clear" at bounding box center [610, 410] width 18 height 18
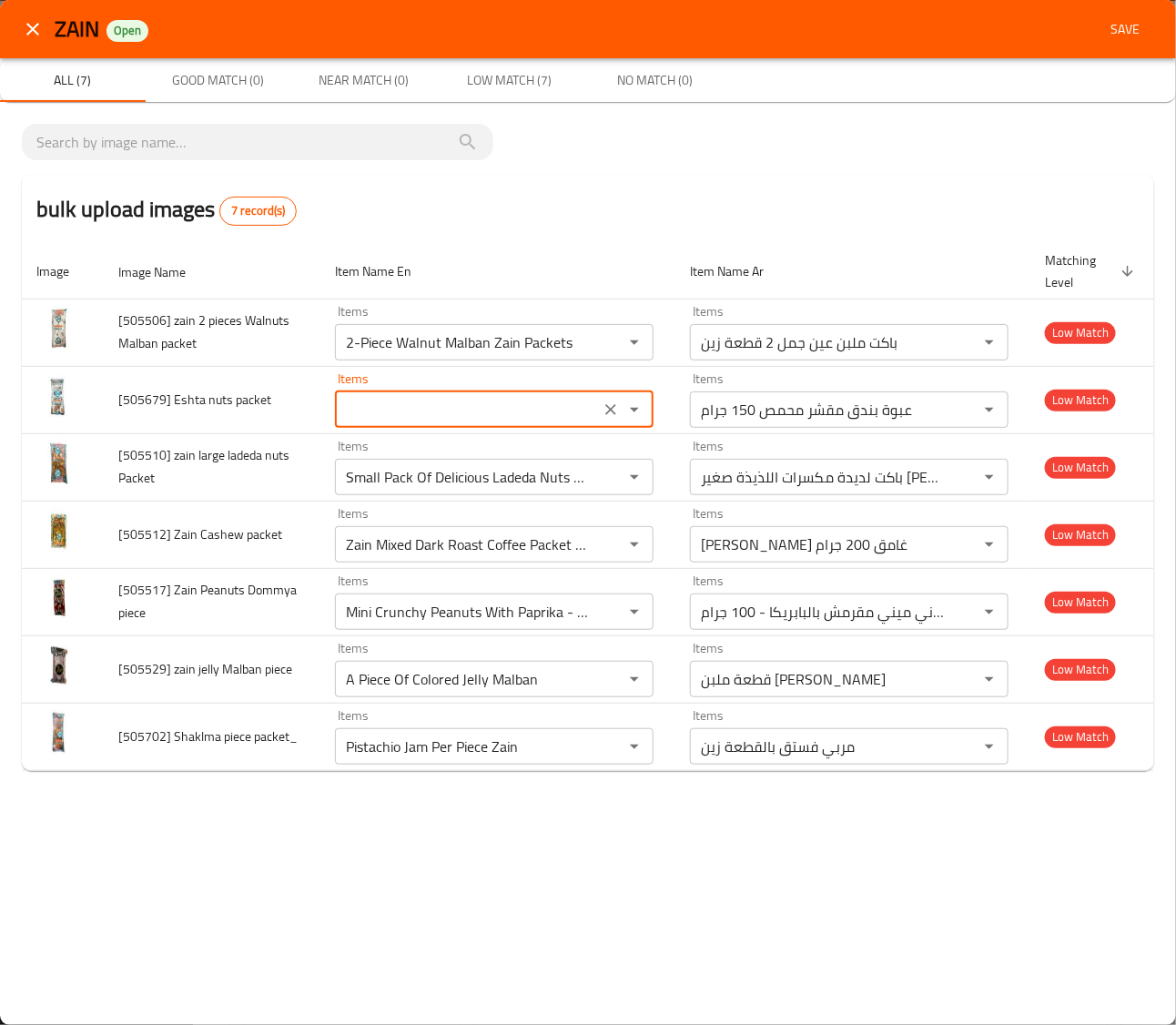
type packet "Roasted Peeled Hazelnuts Pack - 150g"
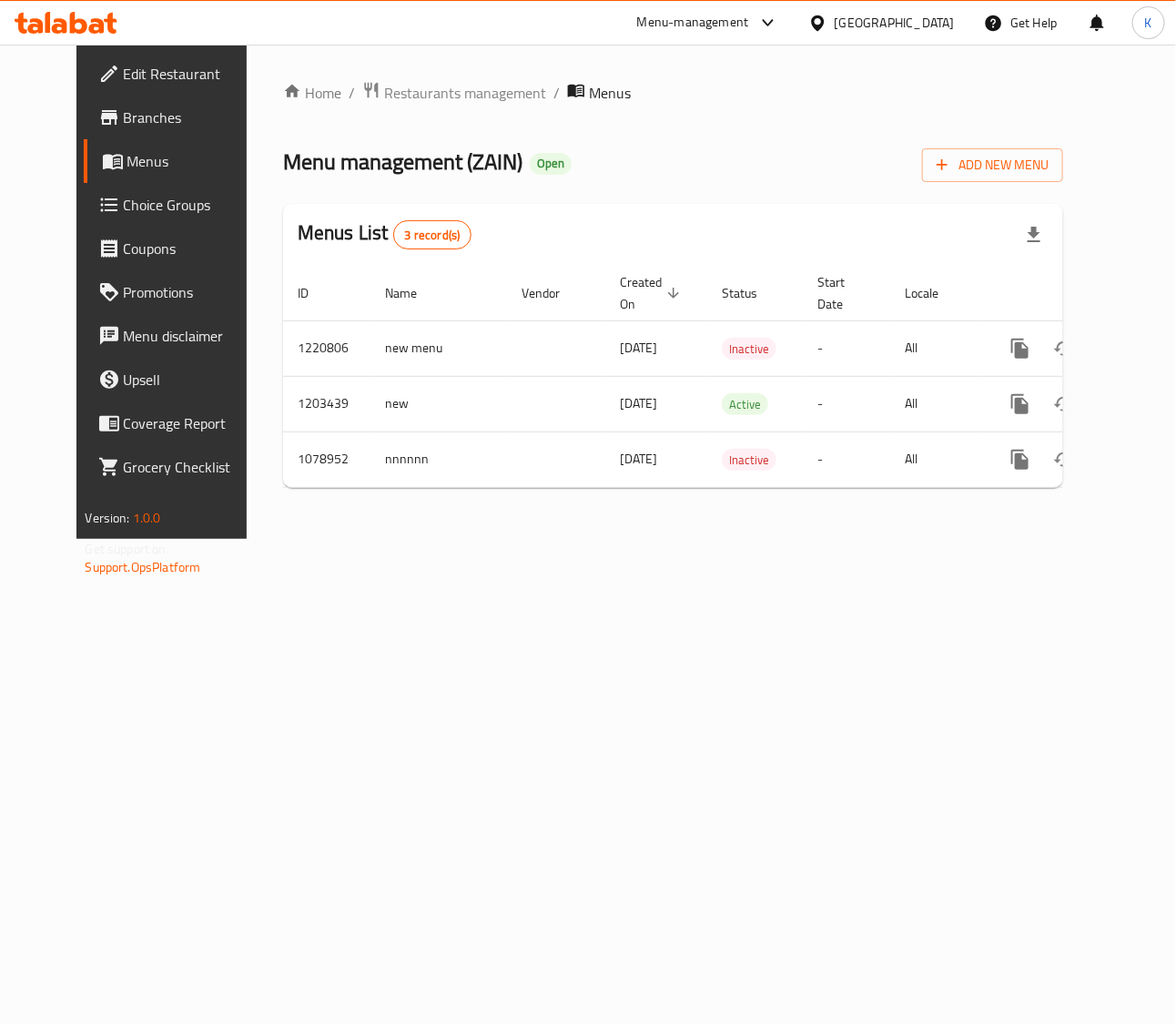
click at [935, 24] on div "[GEOGRAPHIC_DATA]" at bounding box center [895, 22] width 120 height 20
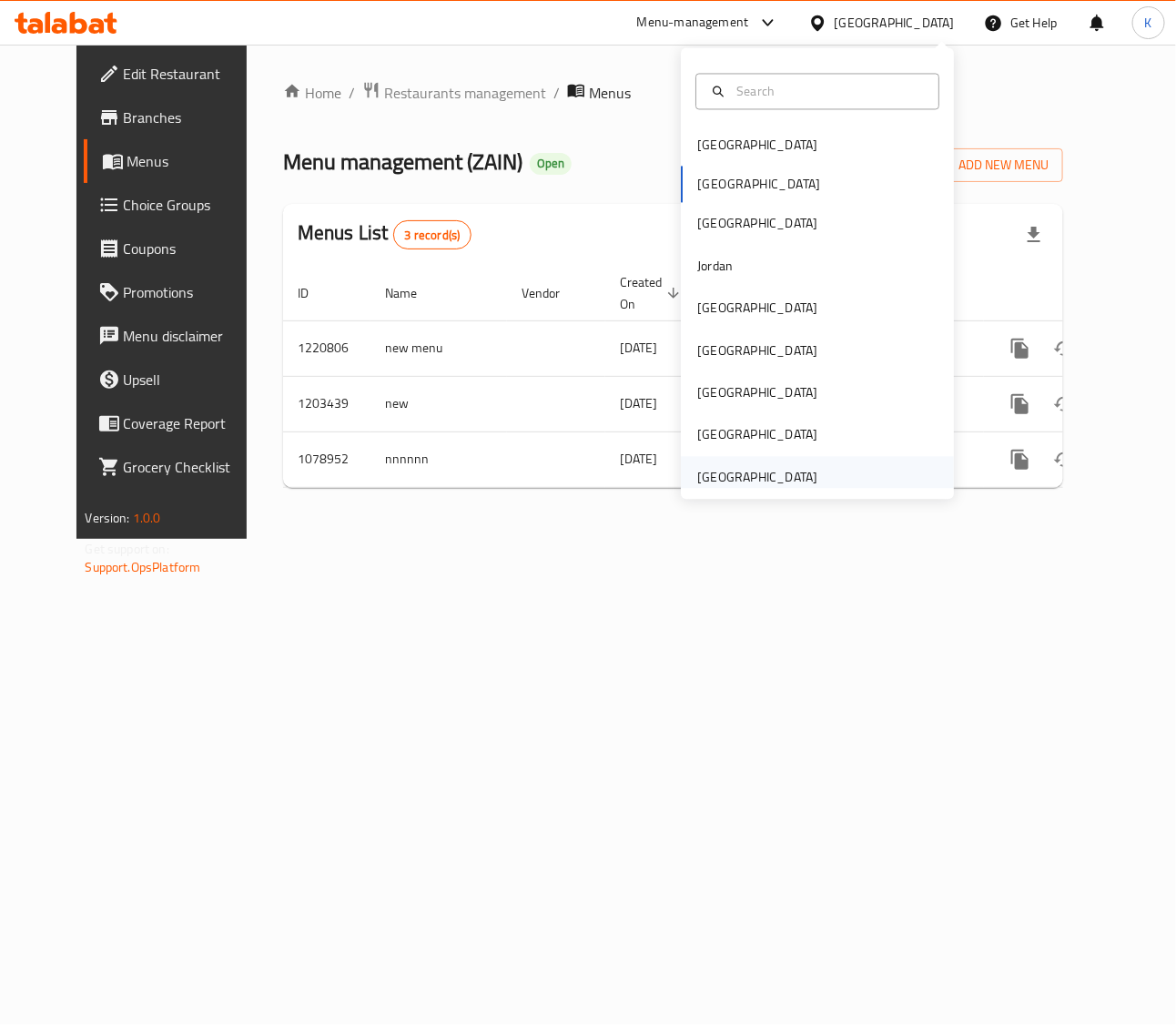
click at [815, 485] on div "[GEOGRAPHIC_DATA]" at bounding box center [817, 477] width 273 height 42
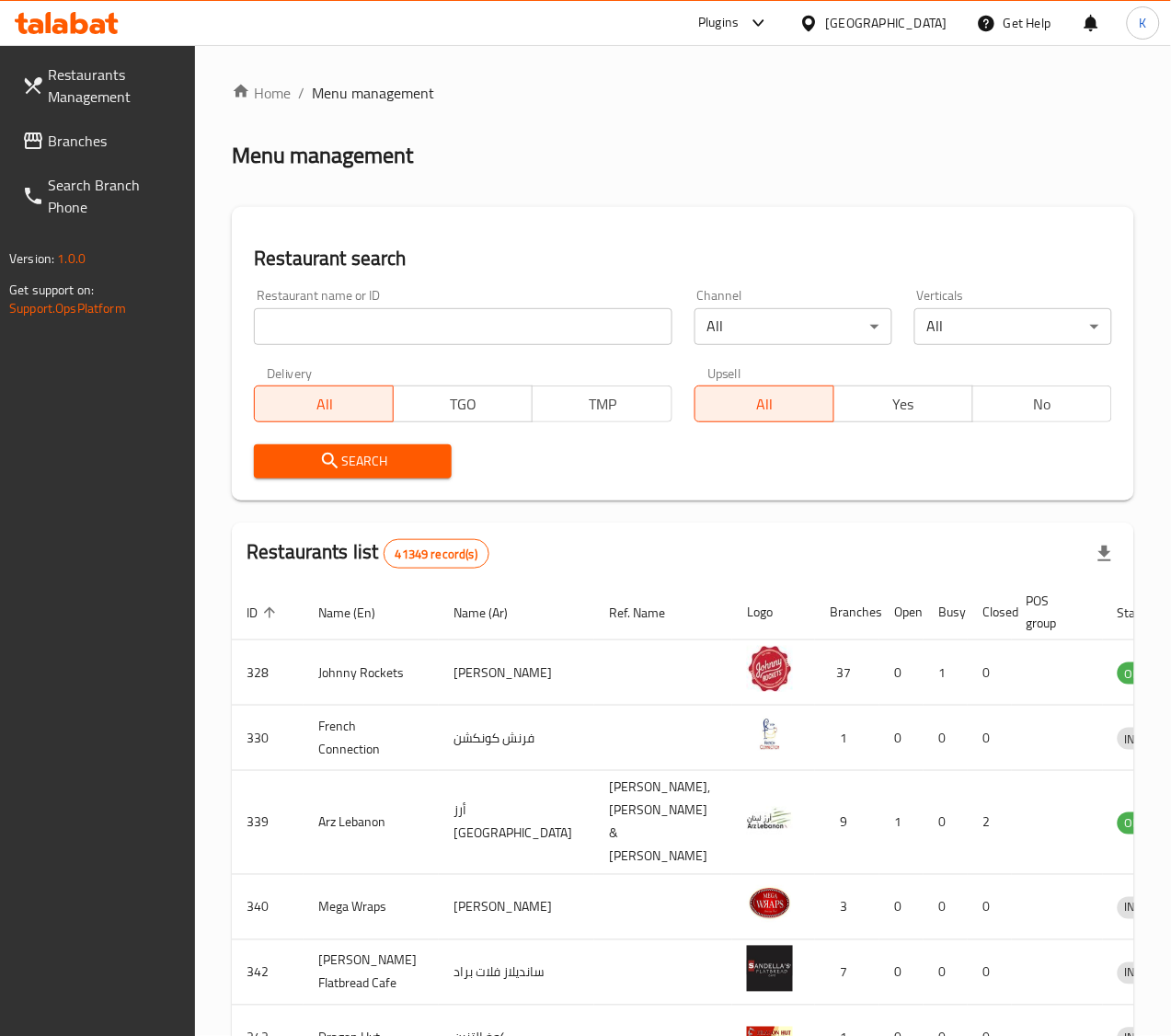
click at [71, 130] on span "Branches" at bounding box center [115, 140] width 133 height 23
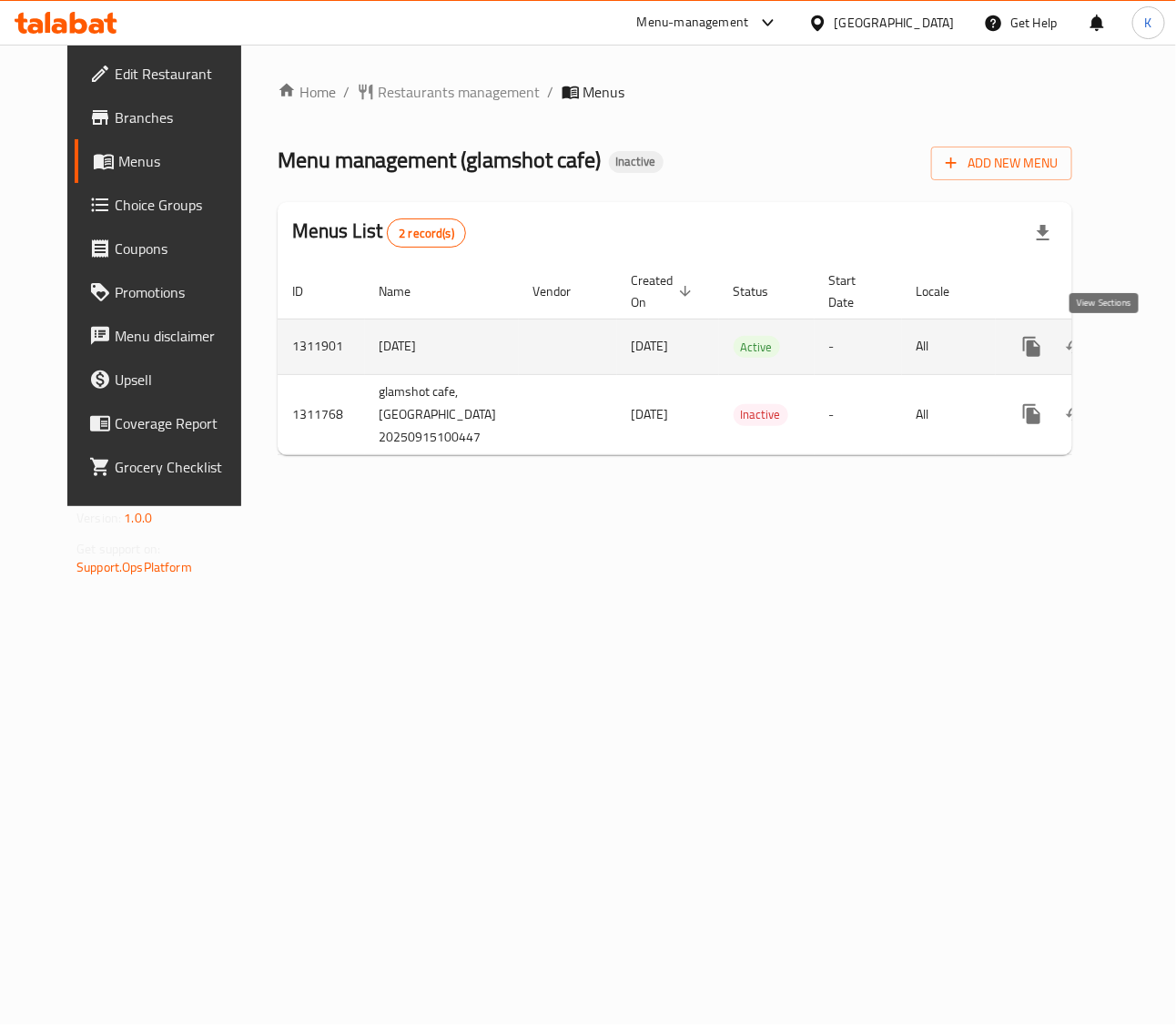
click at [1152, 338] on icon "enhanced table" at bounding box center [1162, 347] width 22 height 22
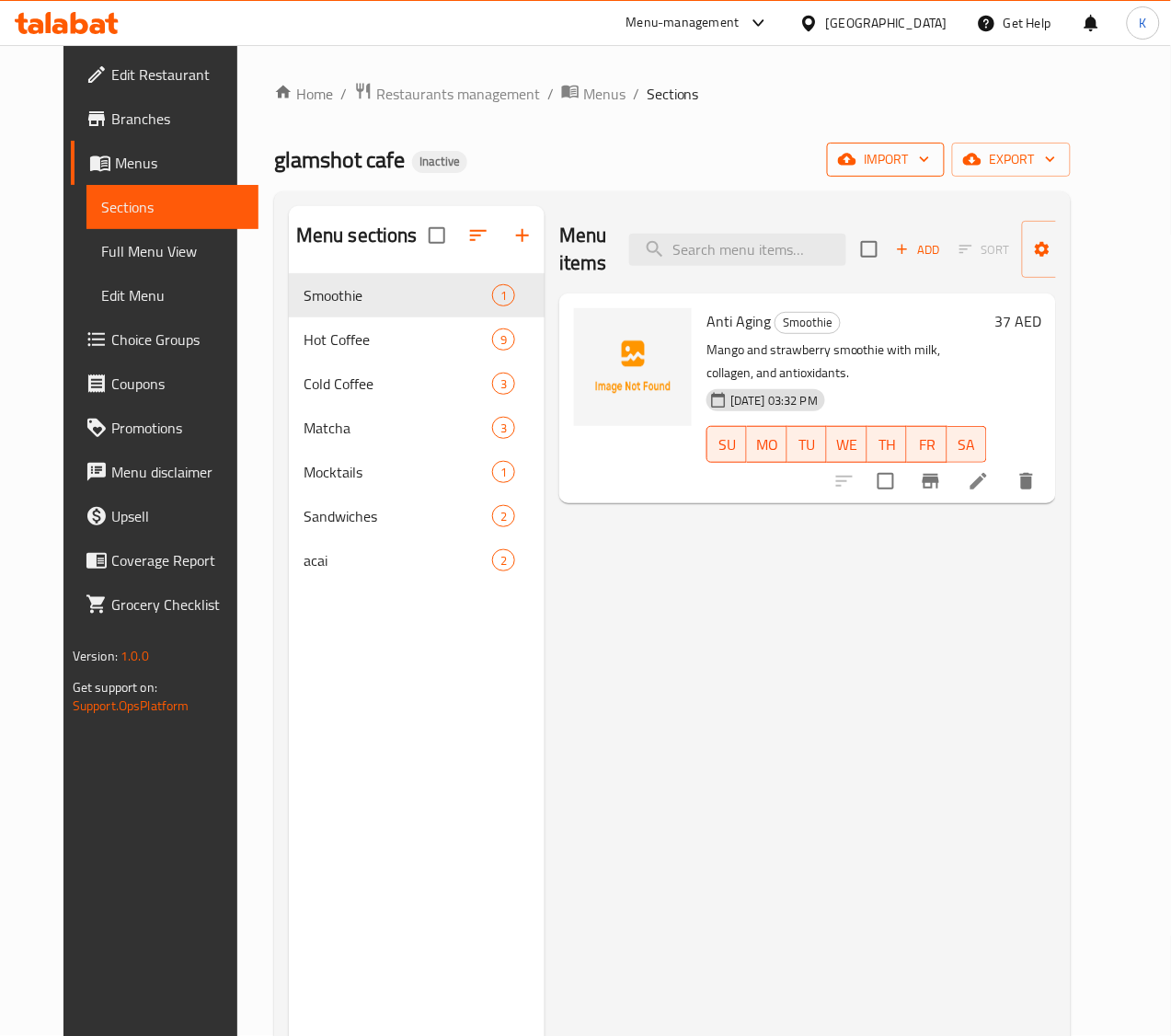
click at [930, 148] on span "import" at bounding box center [886, 159] width 88 height 23
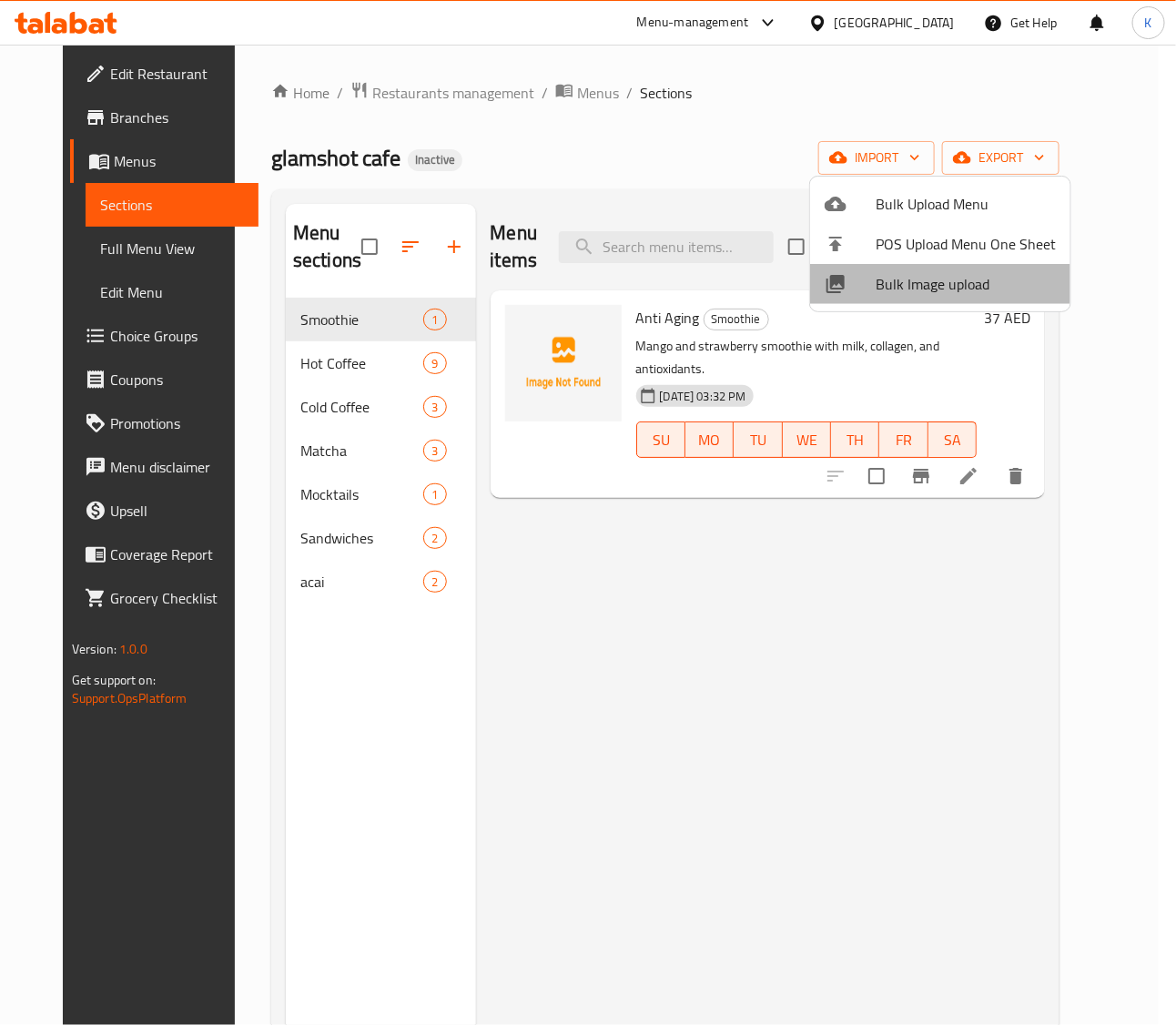
click at [940, 291] on span "Bulk Image upload" at bounding box center [965, 283] width 180 height 22
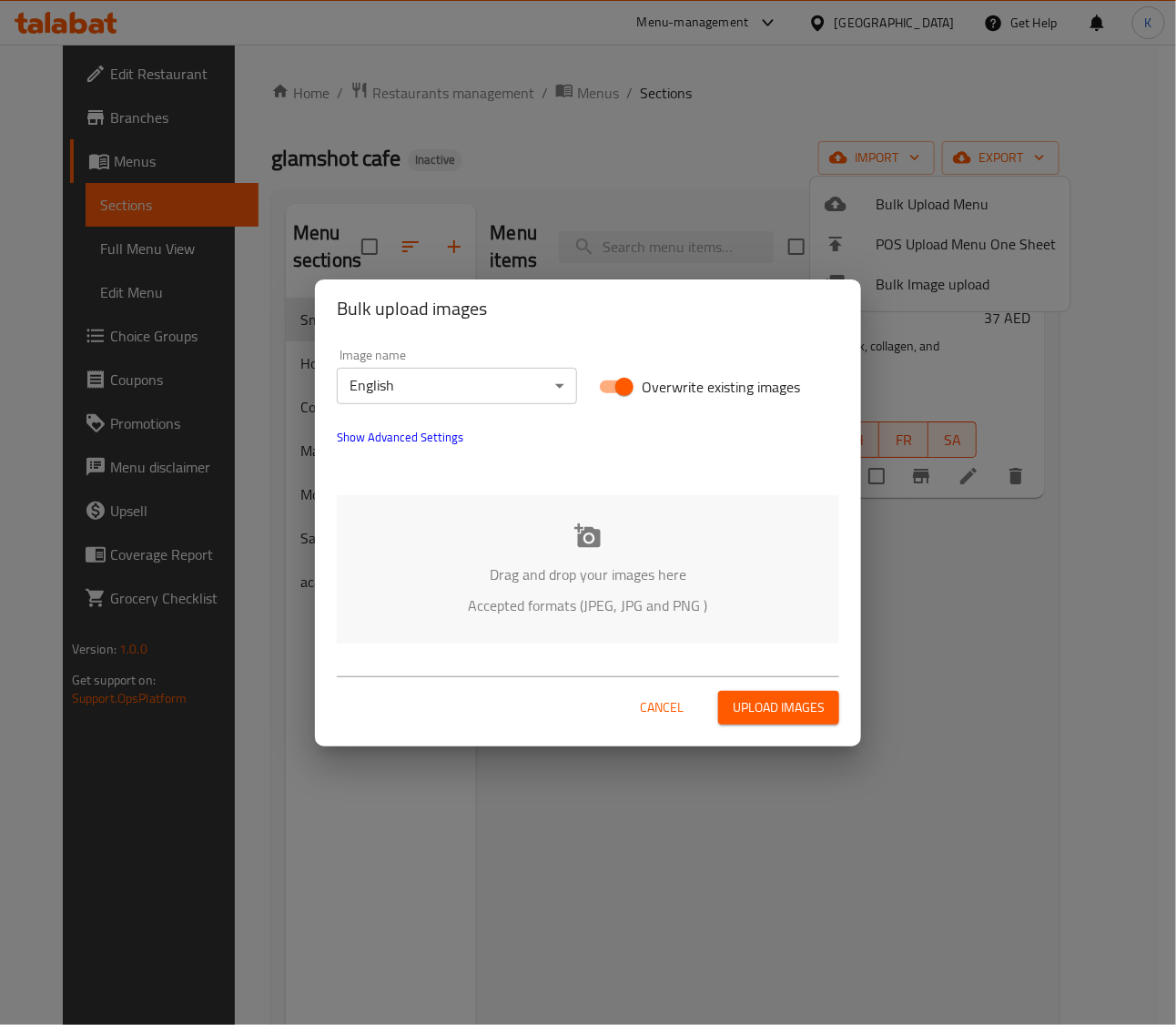
click at [572, 503] on div "Drag and drop your images here Accepted formats (JPEG, JPG and PNG )" at bounding box center [588, 569] width 503 height 149
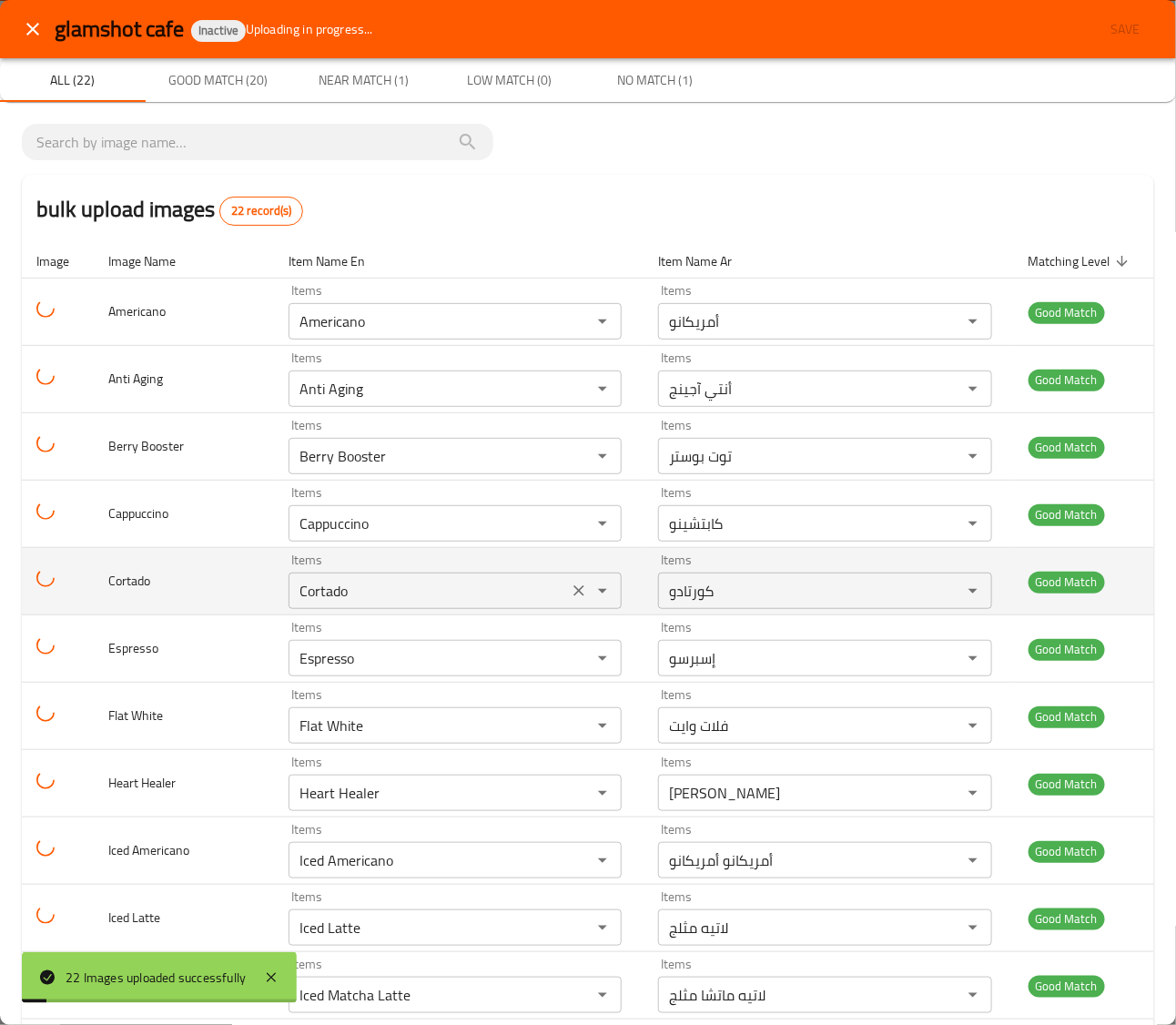
scroll to position [777, 0]
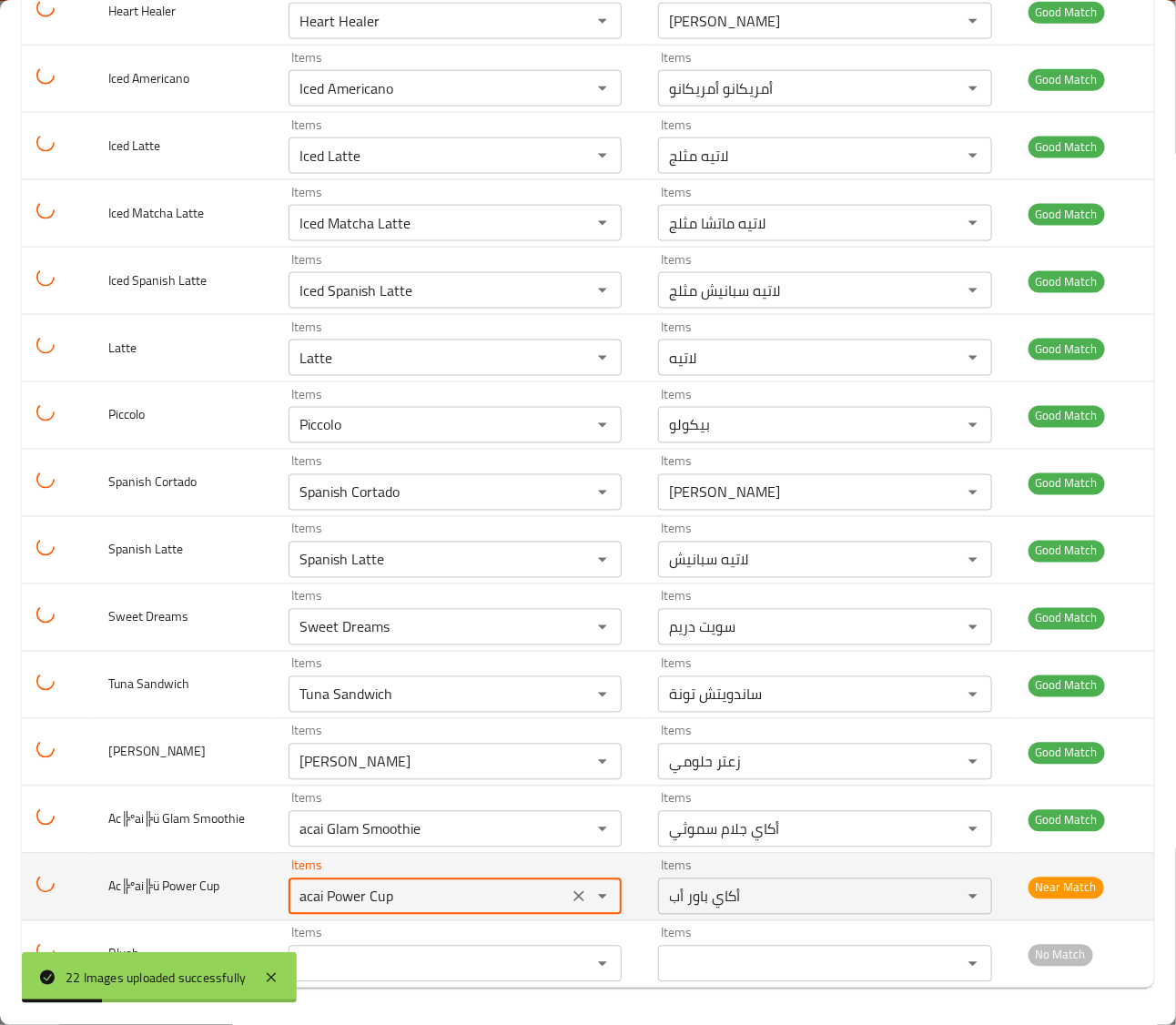
drag, startPoint x: 414, startPoint y: 898, endPoint x: 247, endPoint y: 898, distance: 167.0
click at [247, 898] on tr "Ac╠ºai╠ü Power Cup Items acai Power Cup Items Items أكاي باور أب Items Near Mat…" at bounding box center [588, 887] width 1132 height 67
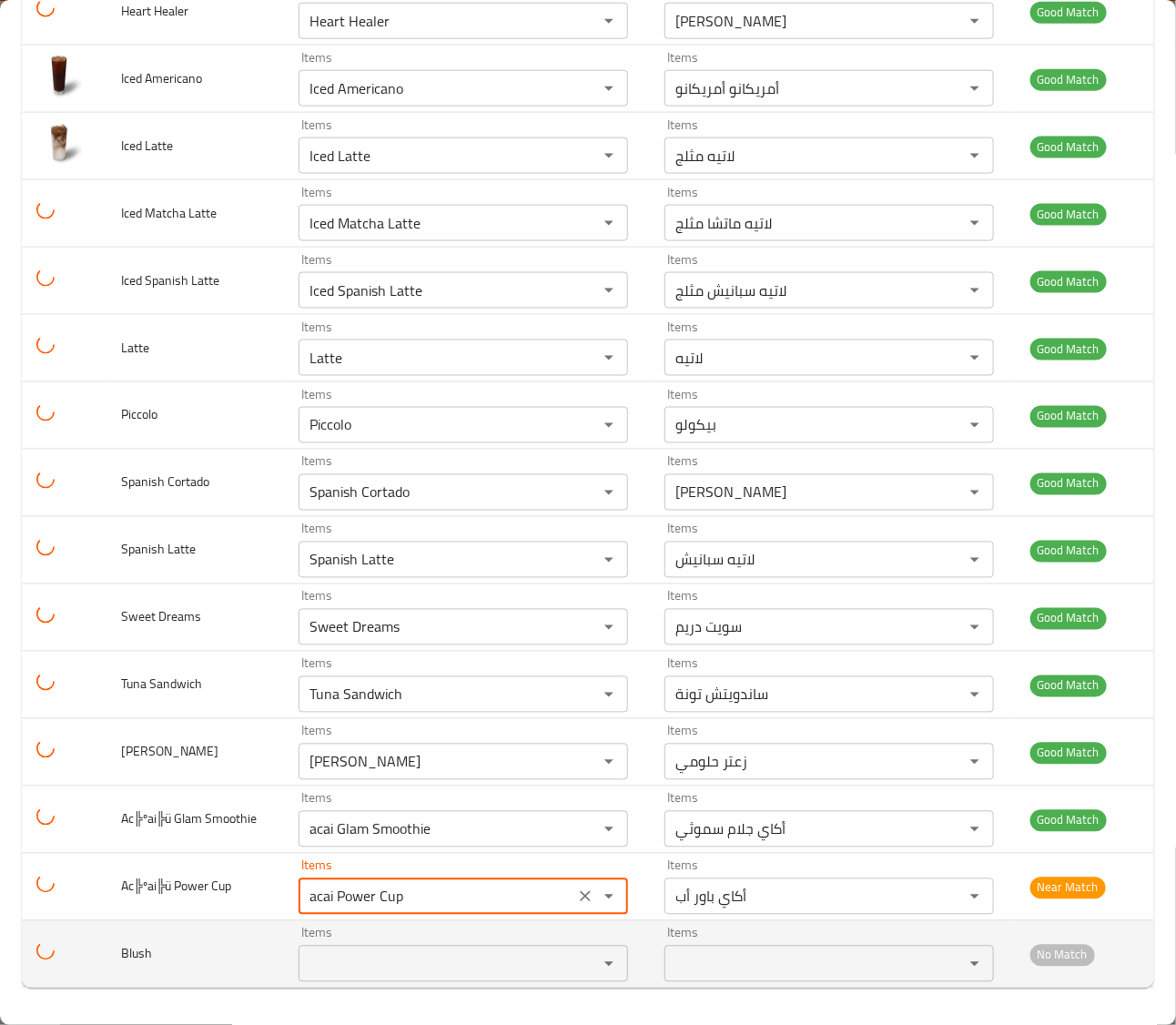
click at [316, 975] on input "Items" at bounding box center [436, 964] width 265 height 25
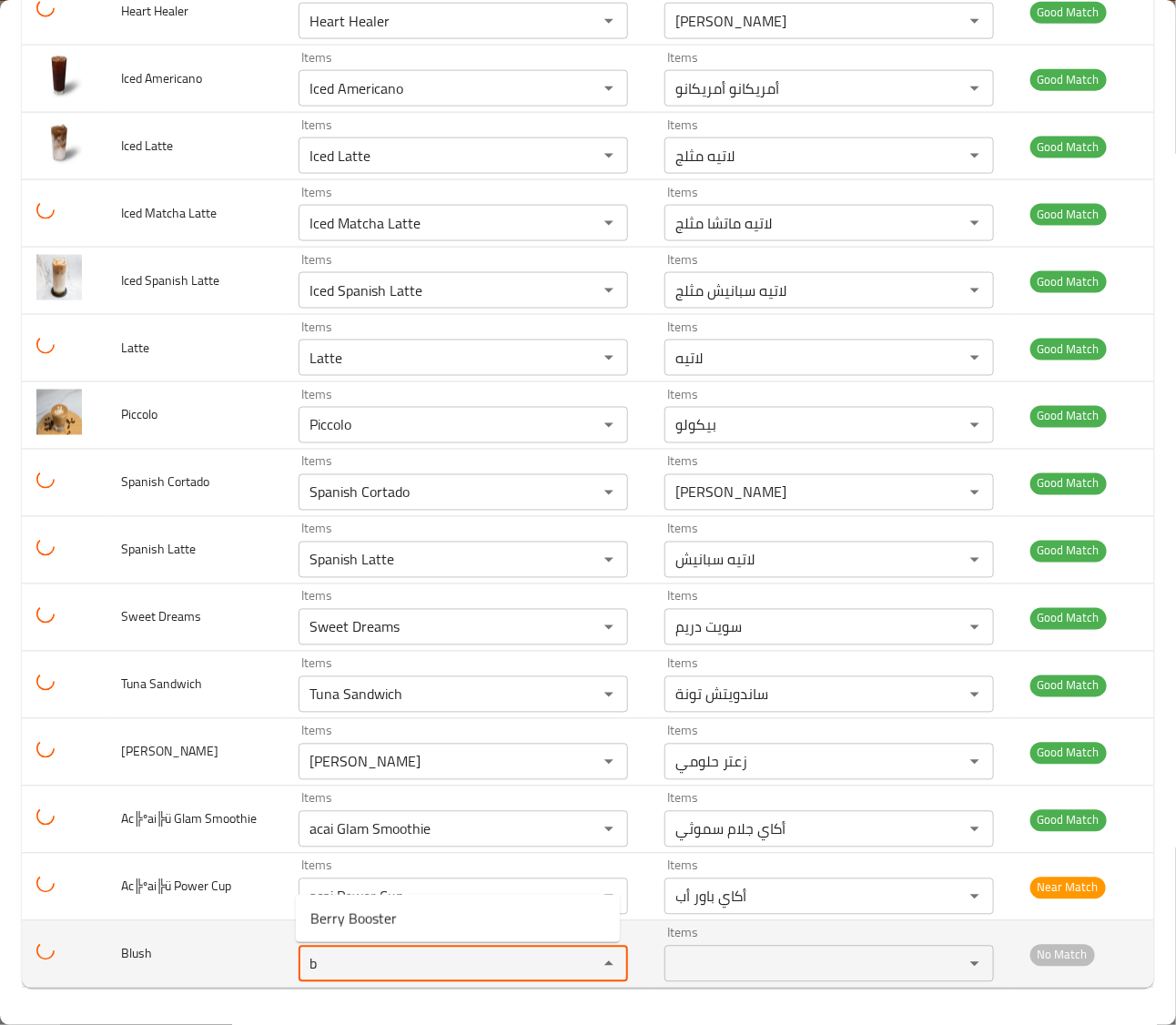
type input "bl"
click at [96, 948] on tr "Blush Items bl Items Items Items No Match" at bounding box center [588, 954] width 1132 height 67
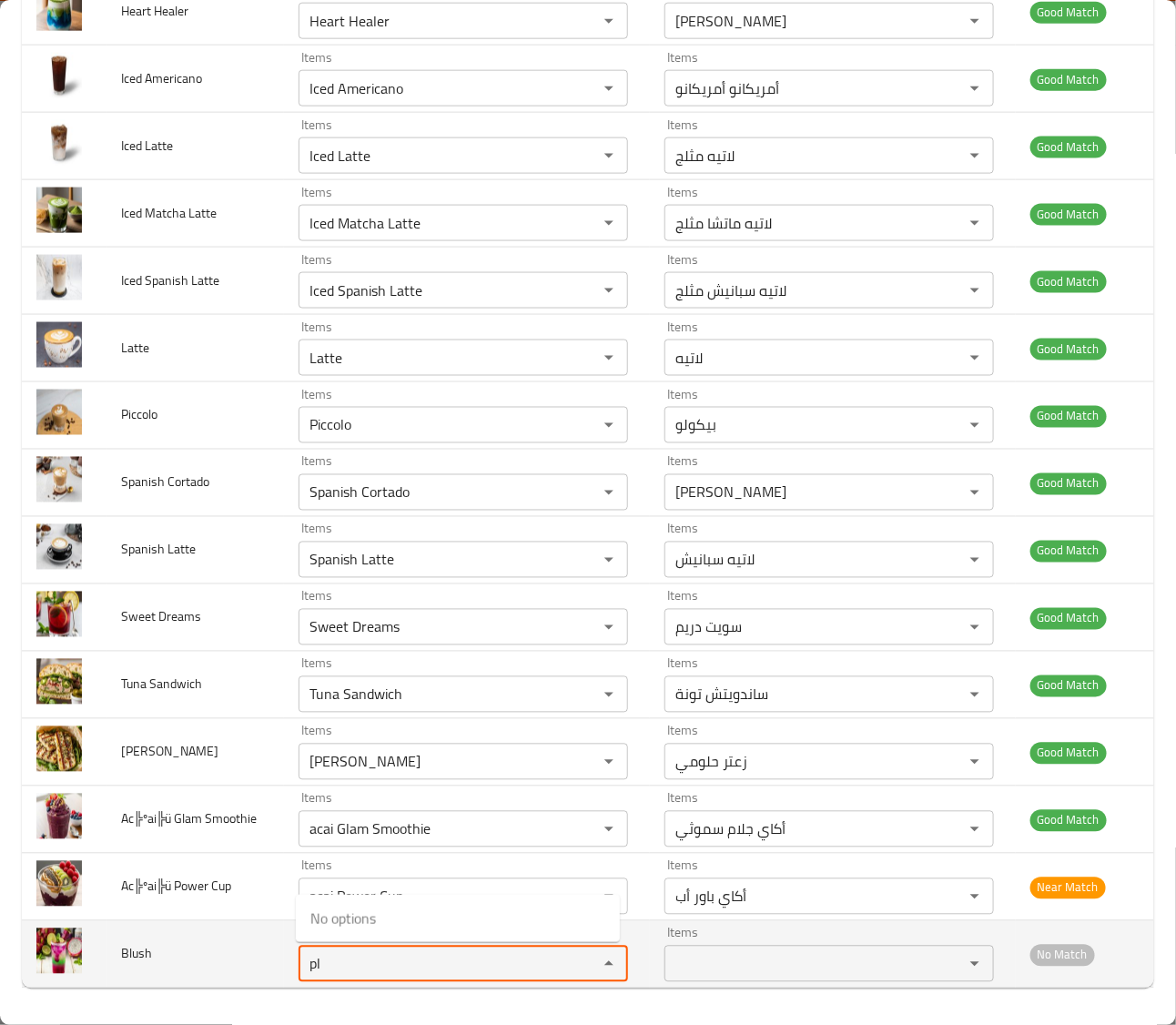
type input "p"
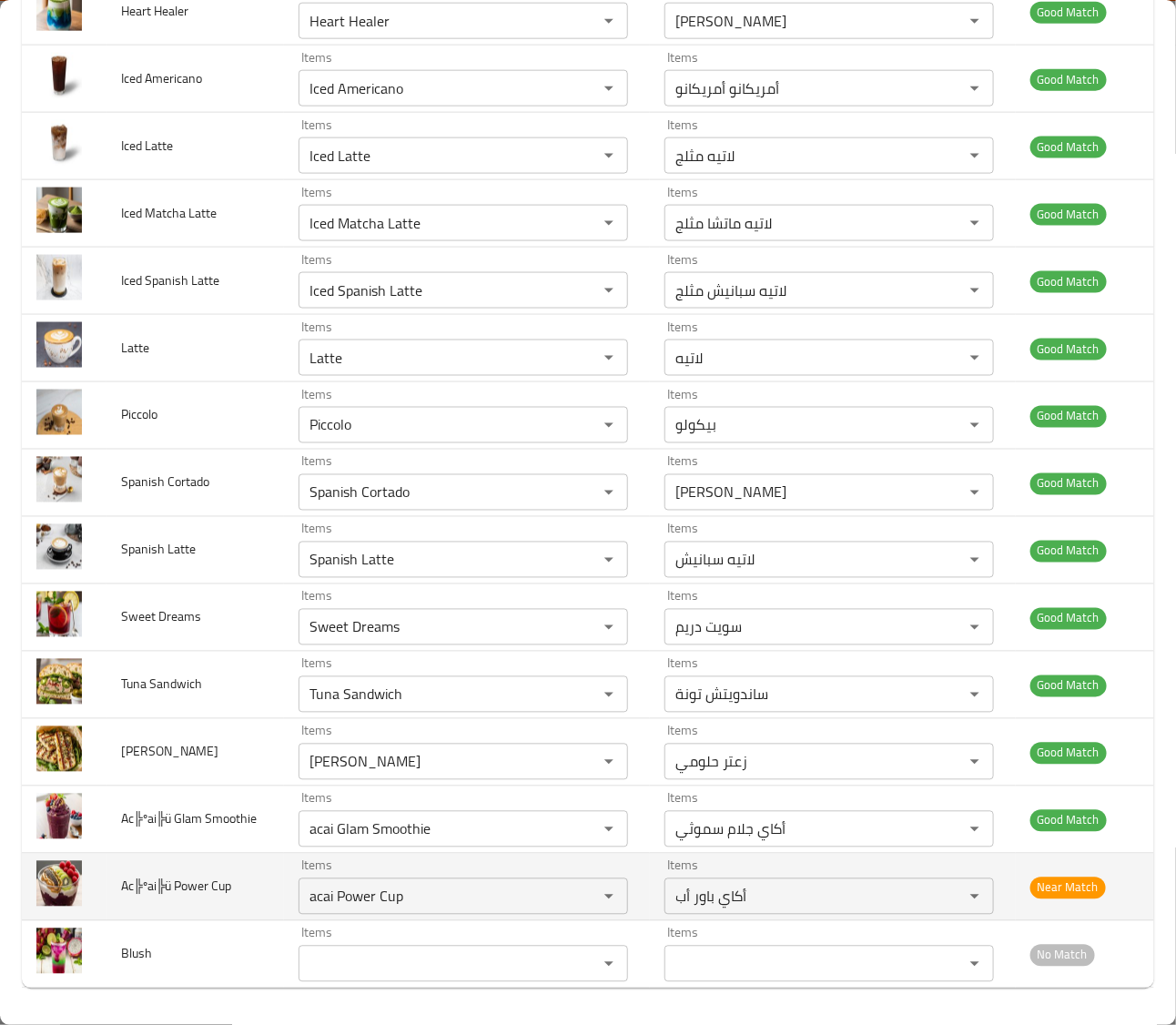
click at [228, 876] on span "Ac╠ºai╠ü Power Cup" at bounding box center [177, 886] width 111 height 23
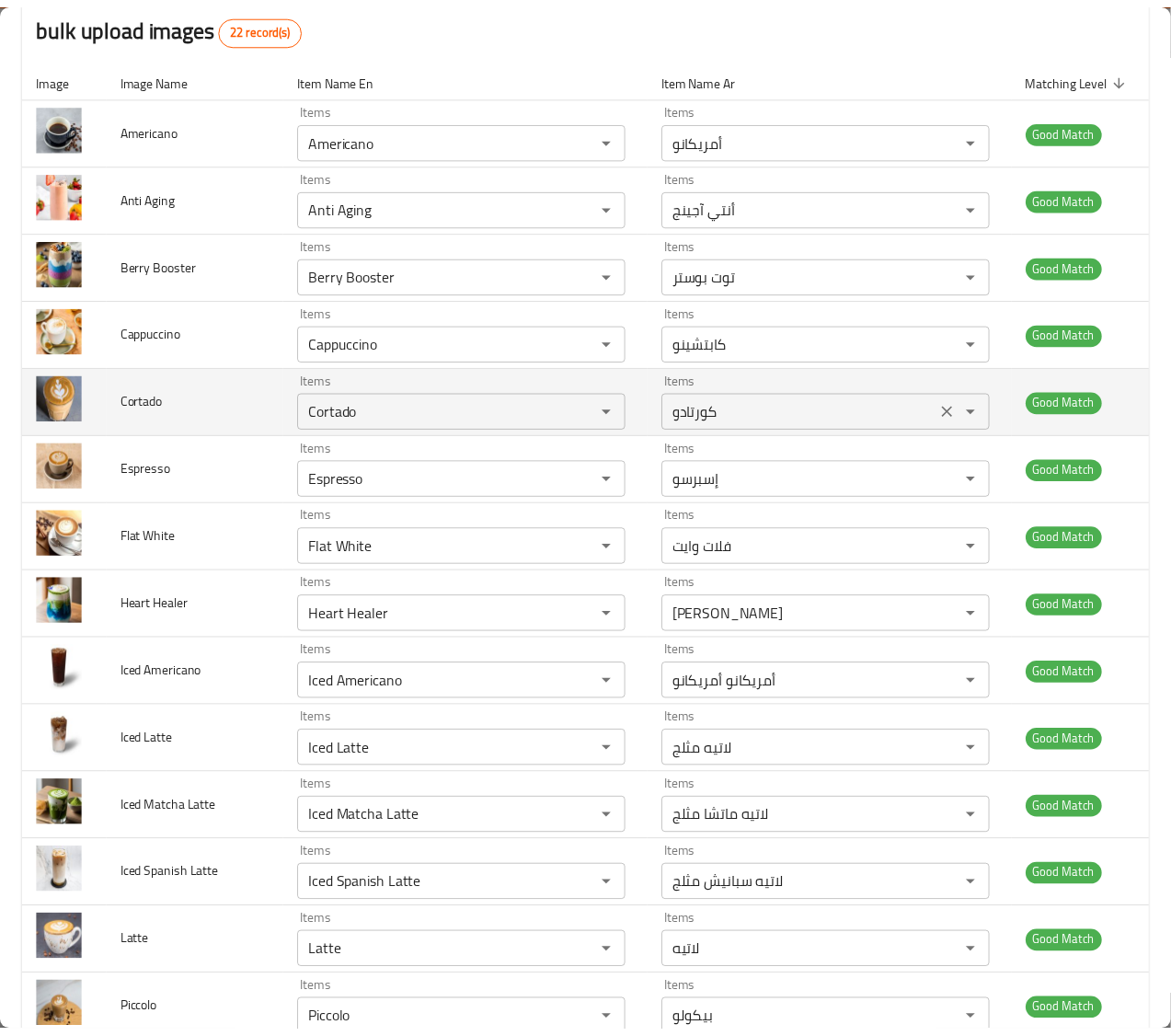
scroll to position [0, 0]
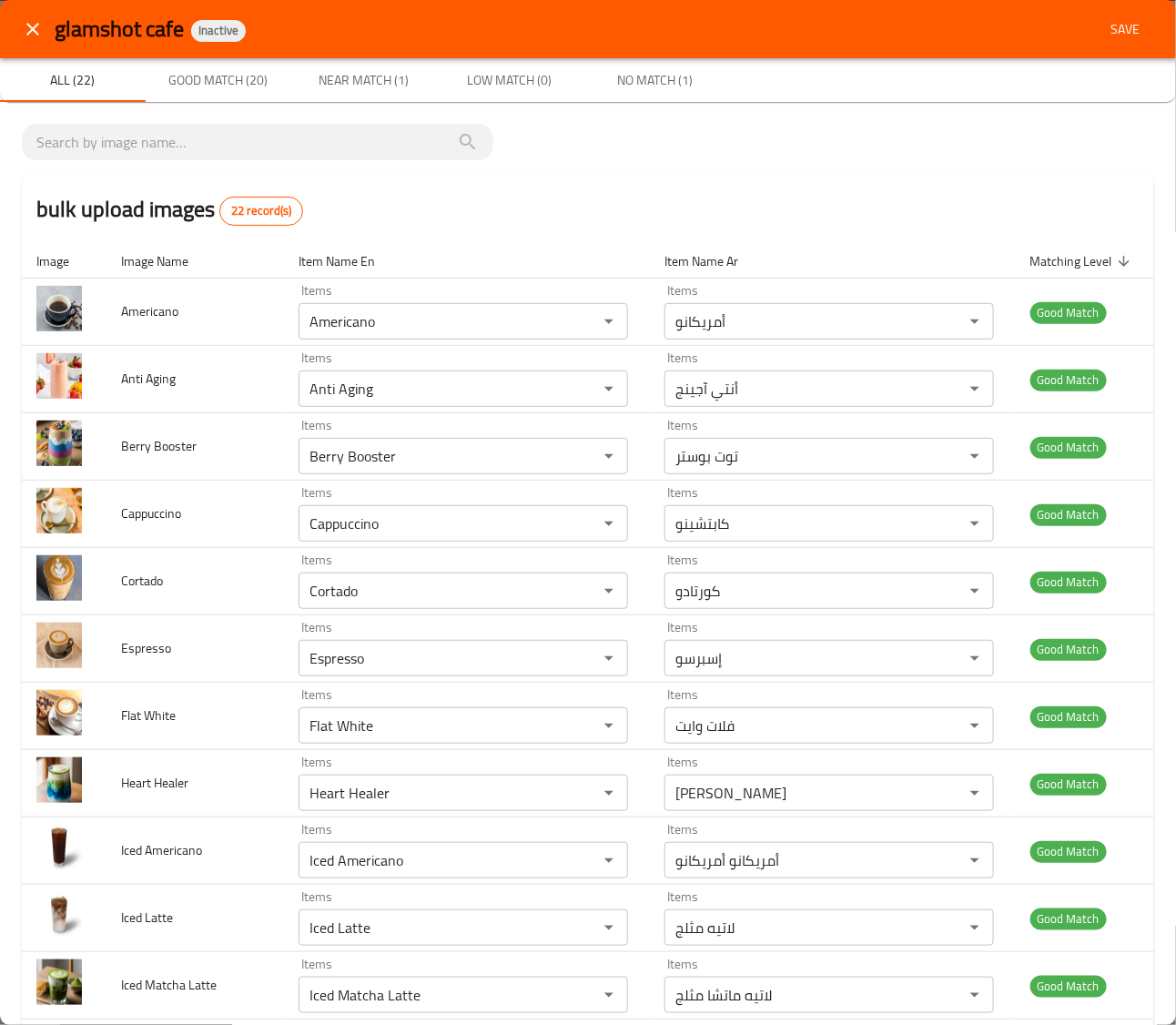
click at [1103, 9] on div "glamshot cafe Inactive Save" at bounding box center [588, 29] width 1176 height 58
click at [1103, 14] on button "Save" at bounding box center [1125, 29] width 58 height 34
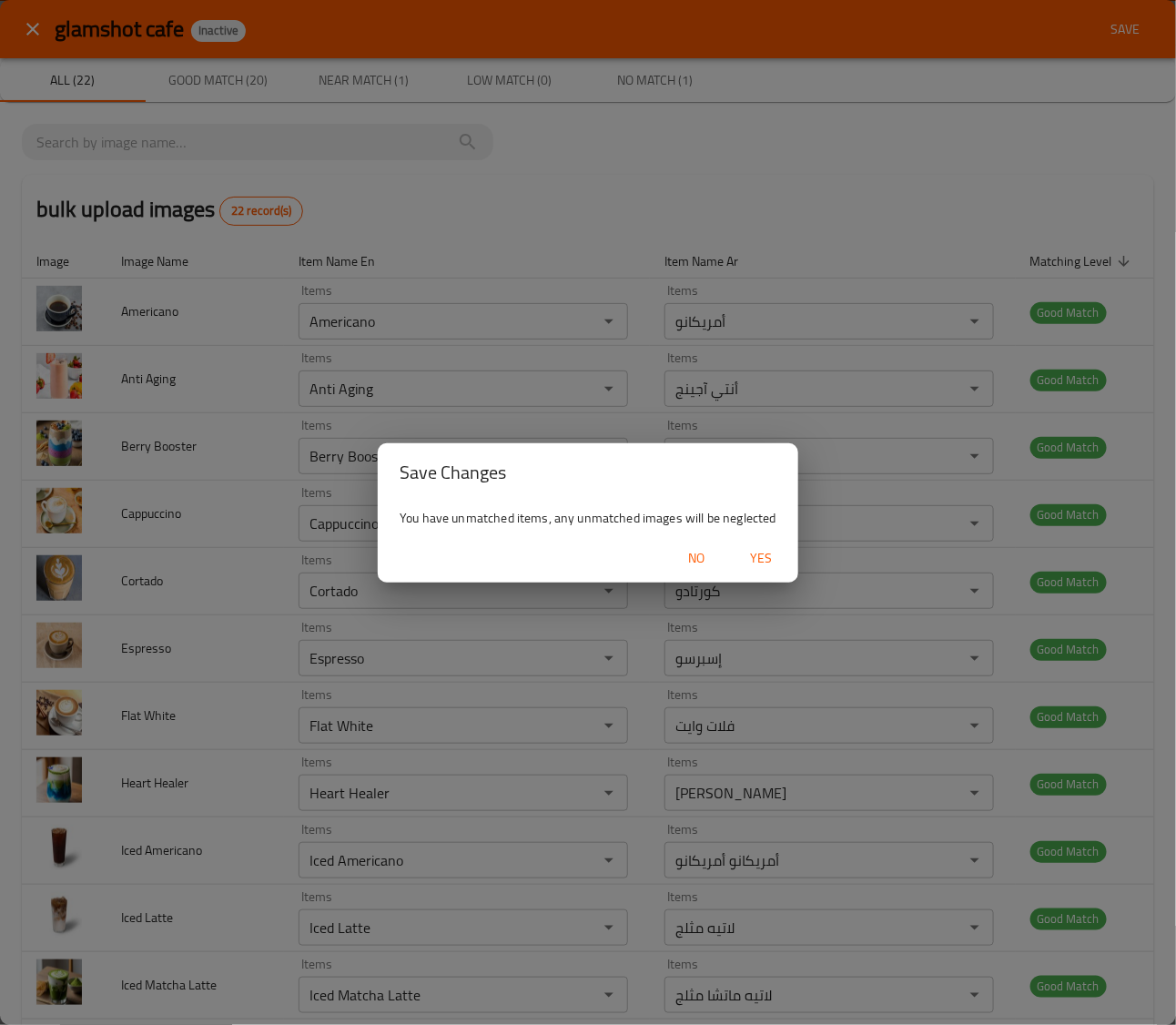
click at [752, 552] on span "Yes" at bounding box center [762, 558] width 44 height 22
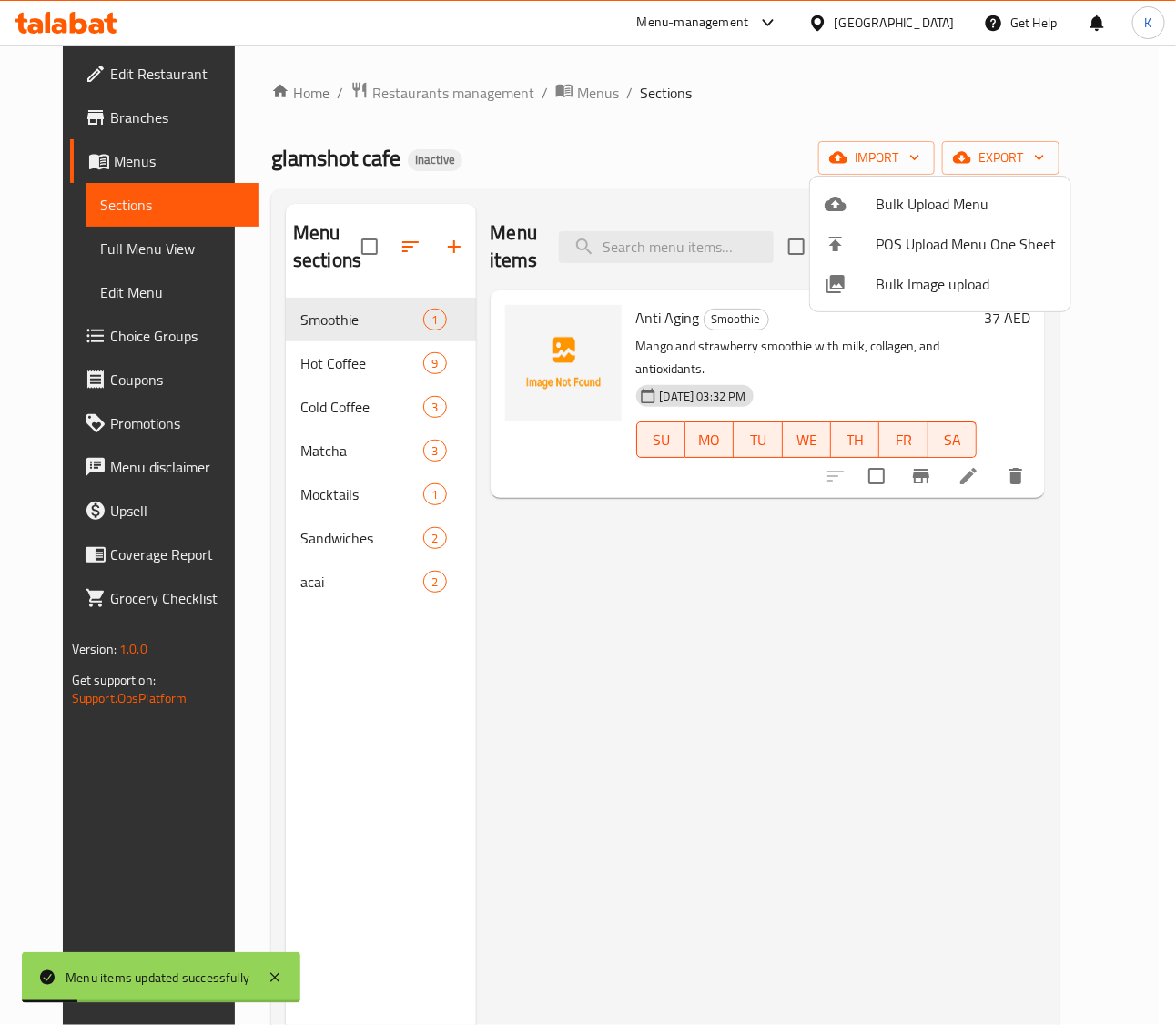
click at [87, 256] on div at bounding box center [588, 512] width 1176 height 1025
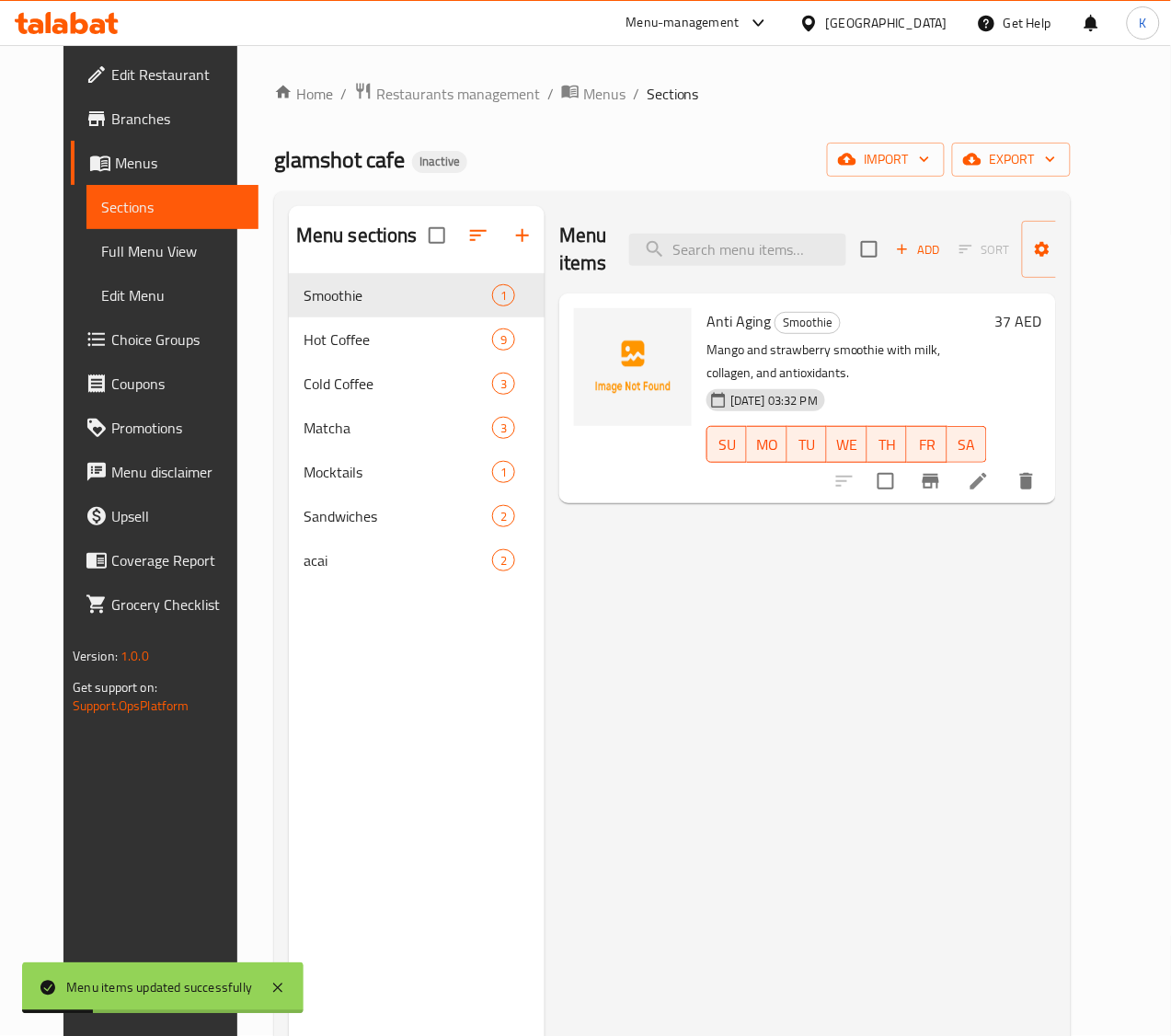
click at [101, 259] on span "Full Menu View" at bounding box center [173, 251] width 143 height 23
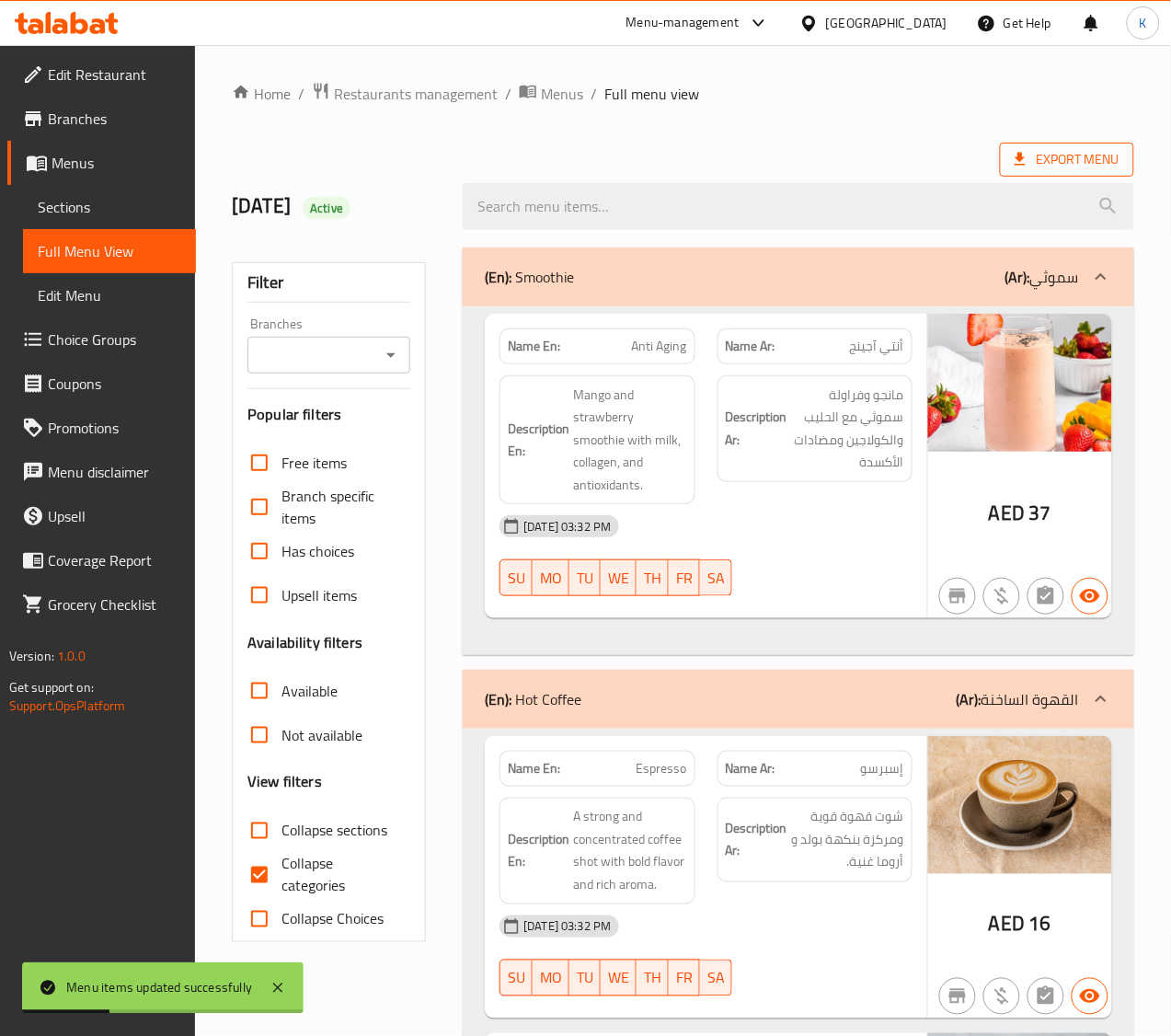
click at [1060, 164] on span "Export Menu" at bounding box center [1067, 159] width 105 height 23
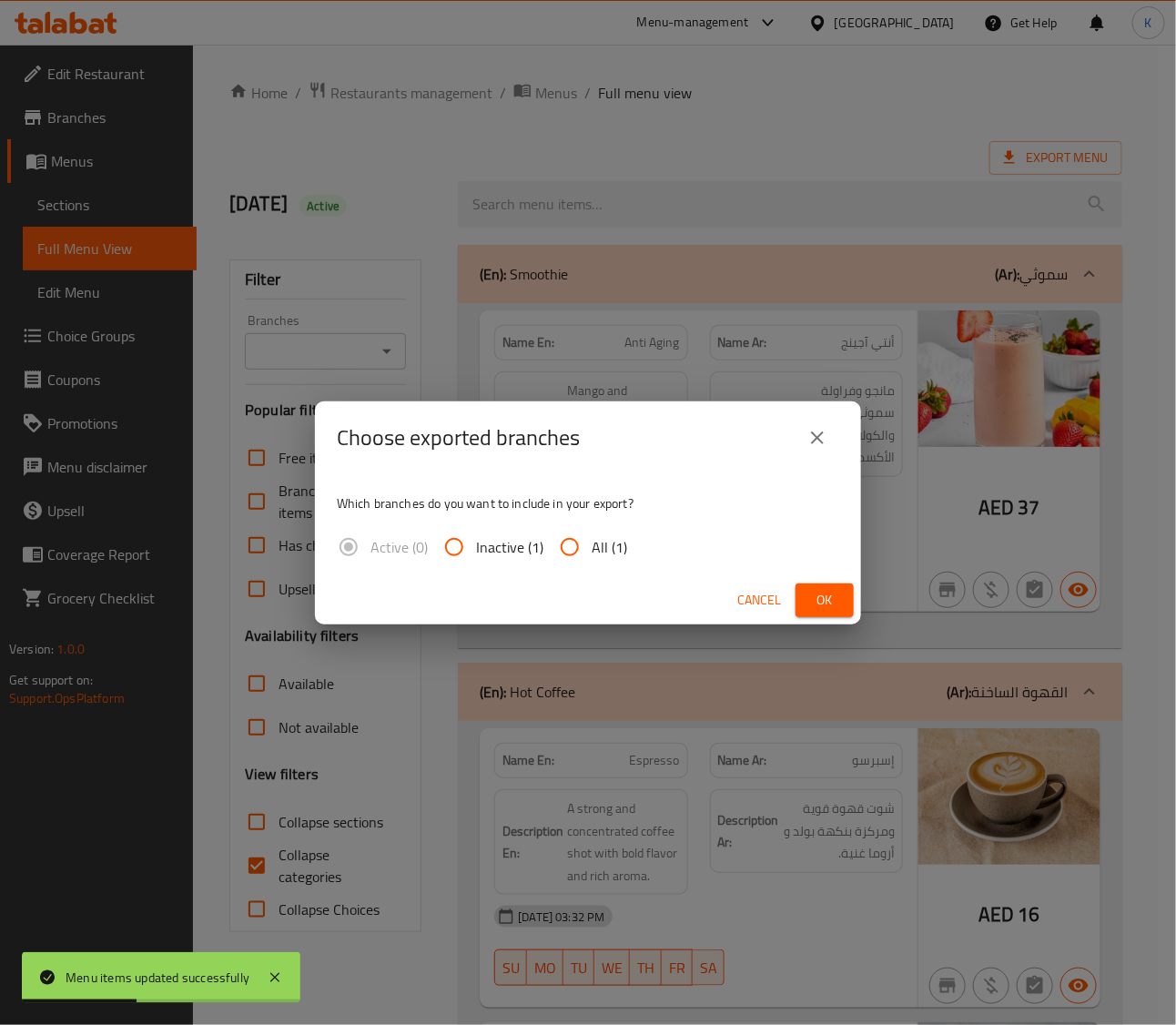
click at [573, 538] on input "All (1)" at bounding box center [570, 546] width 44 height 44
radio input "true"
click at [817, 592] on span "Ok" at bounding box center [825, 600] width 29 height 22
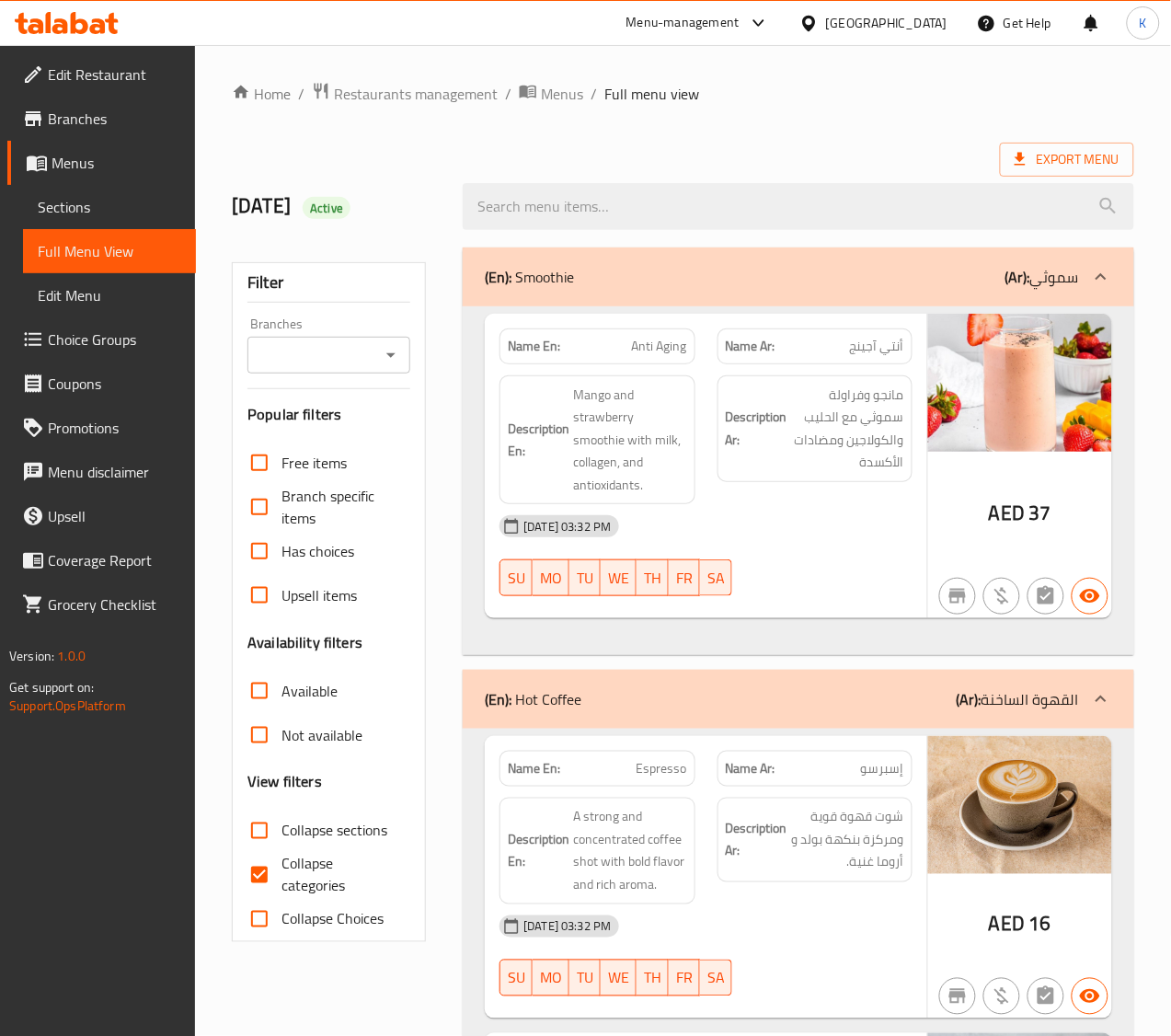
click at [874, 24] on div "United Arab Emirates" at bounding box center [887, 23] width 122 height 21
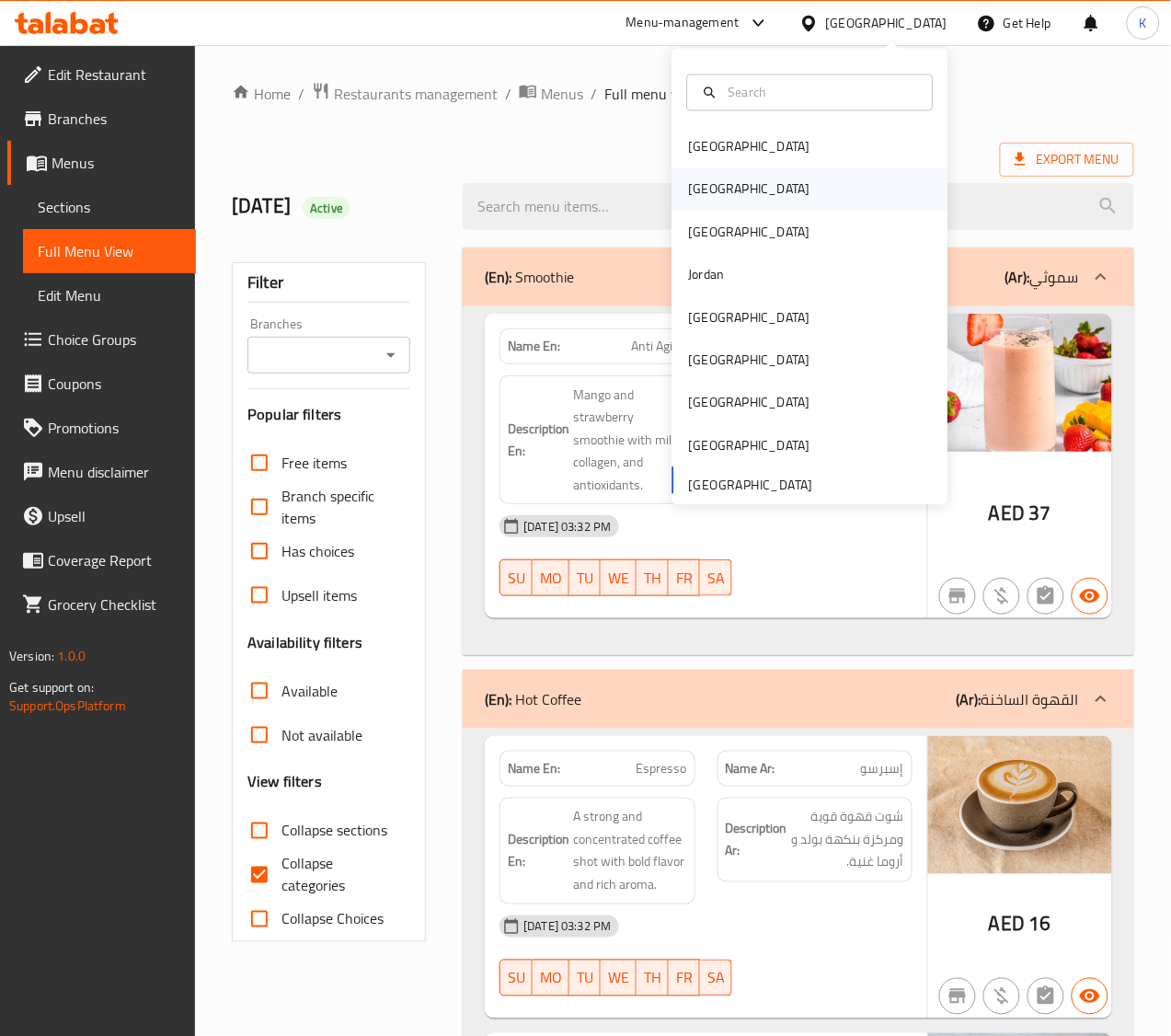
click at [705, 189] on div "[GEOGRAPHIC_DATA]" at bounding box center [750, 189] width 151 height 42
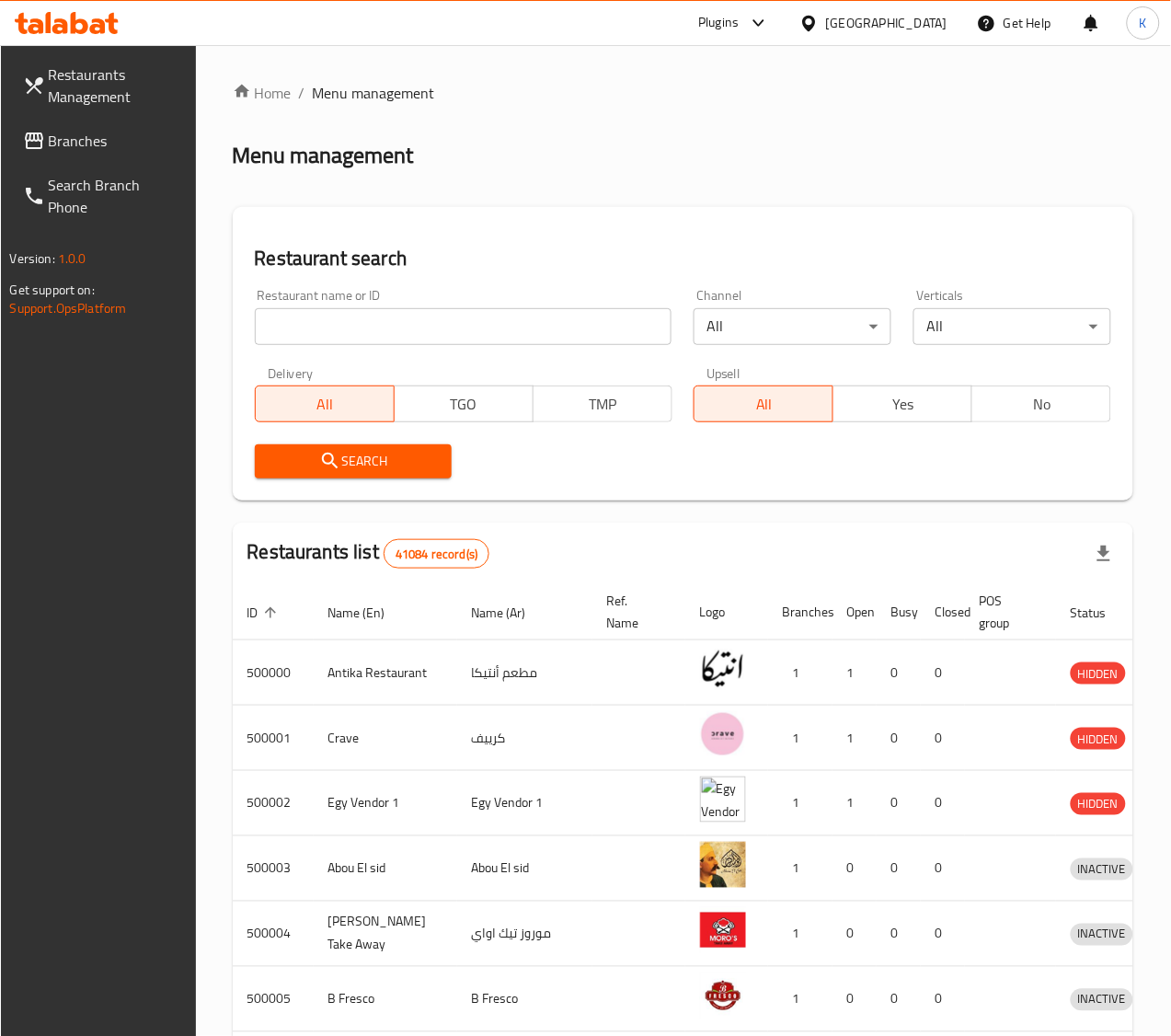
click at [94, 142] on span "Branches" at bounding box center [116, 140] width 133 height 23
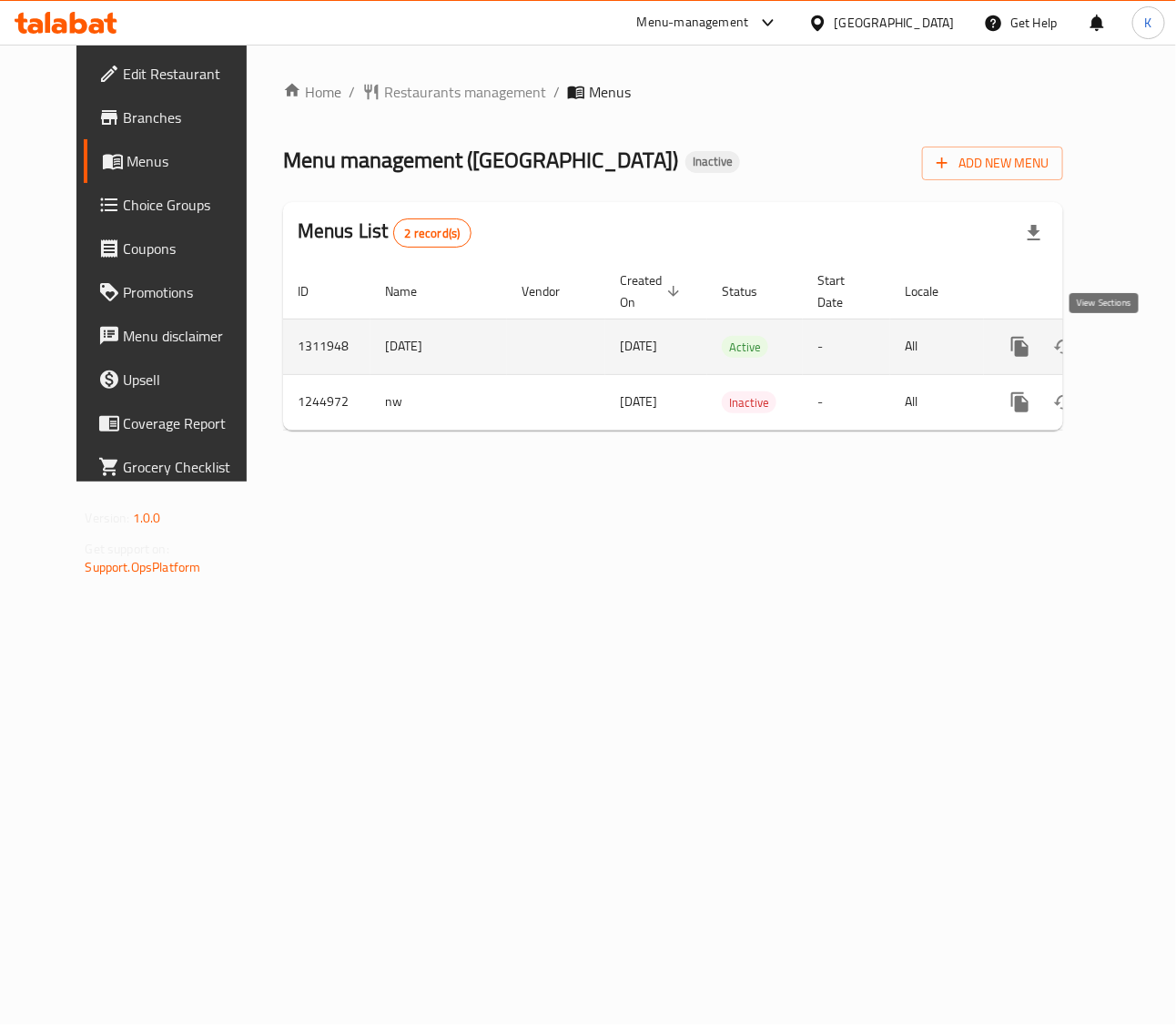
click at [1129, 339] on link "enhanced table" at bounding box center [1151, 347] width 44 height 44
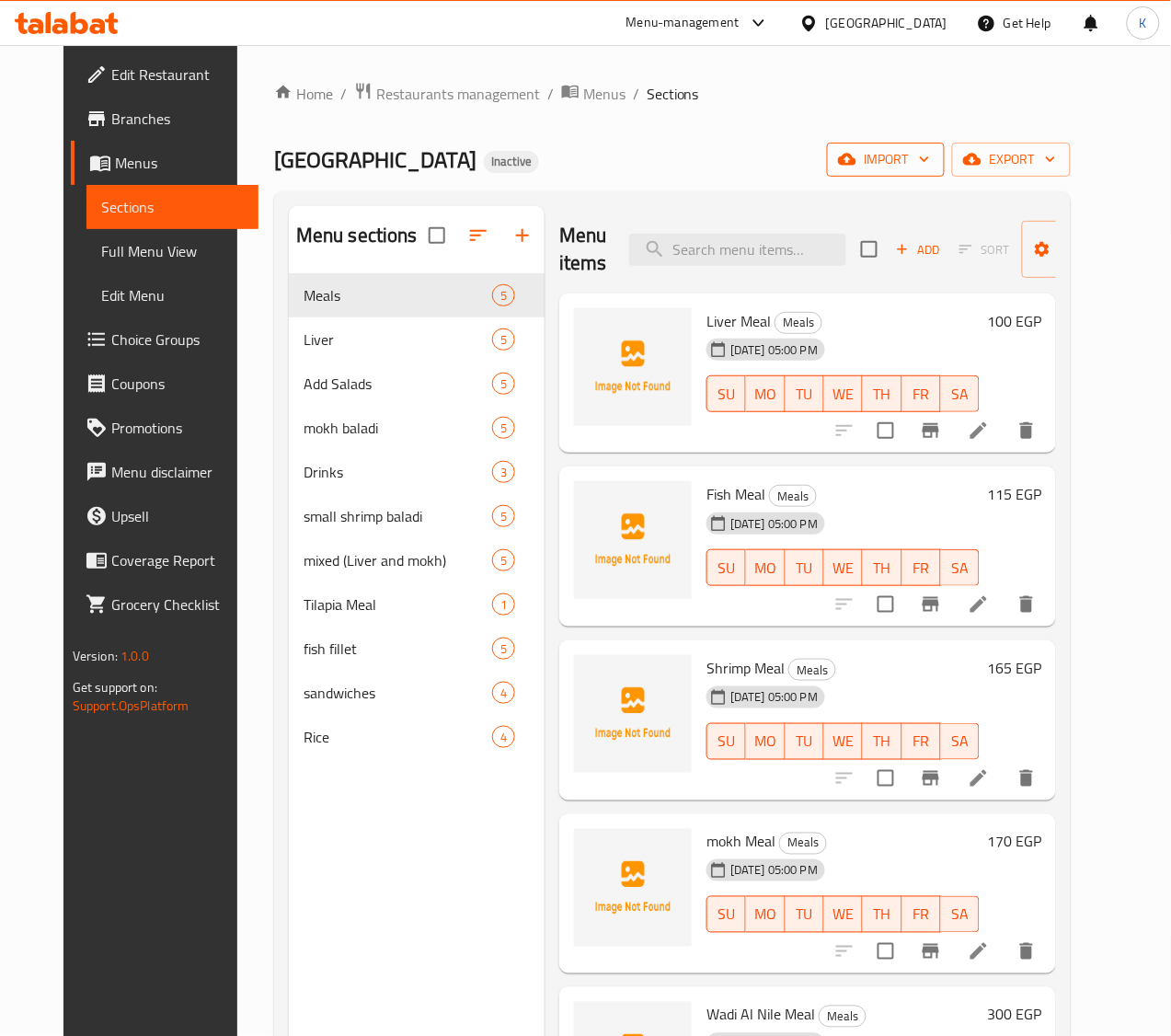
click at [856, 168] on icon "button" at bounding box center [846, 159] width 19 height 19
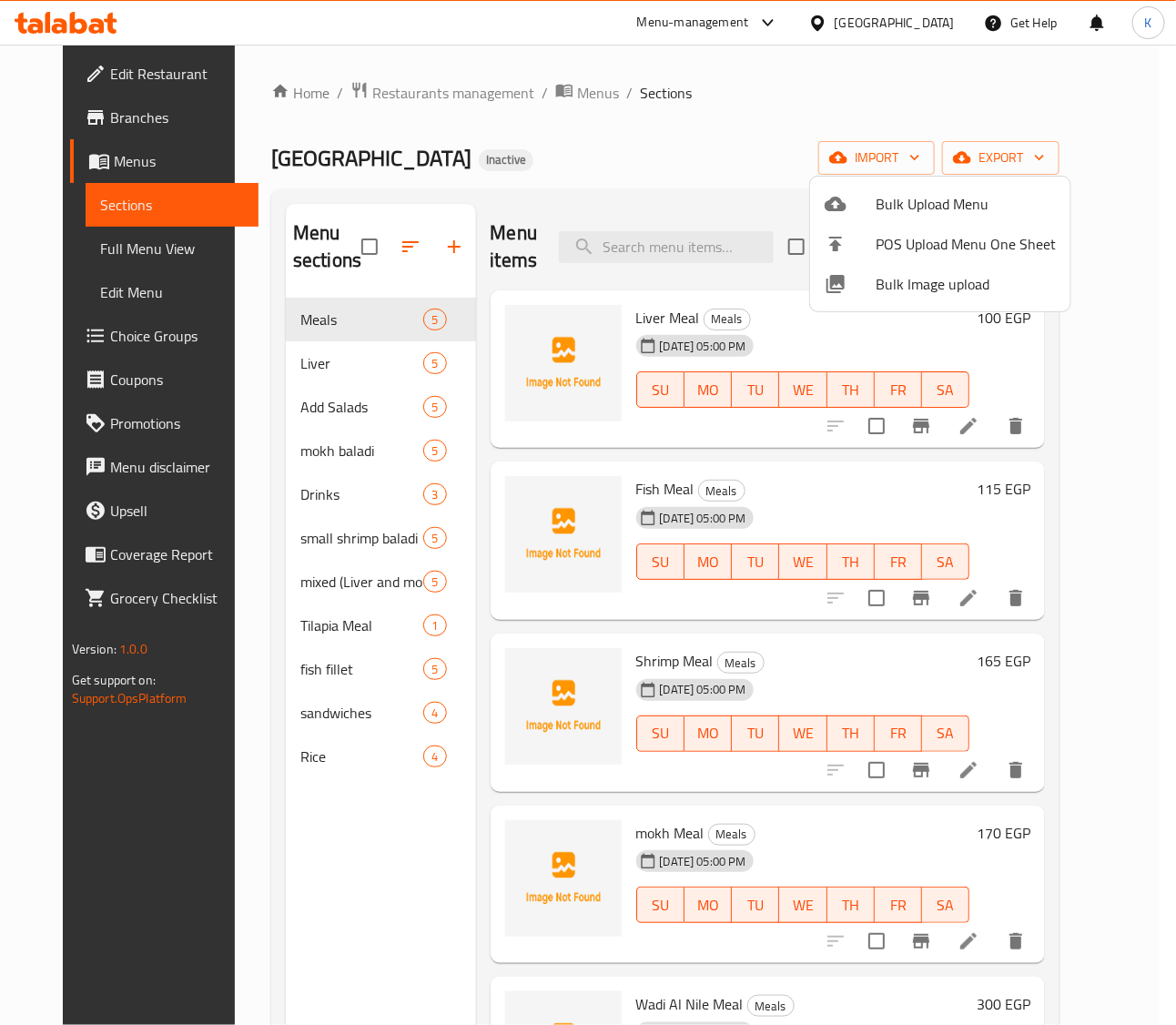
click at [910, 279] on span "Bulk Image upload" at bounding box center [965, 283] width 180 height 22
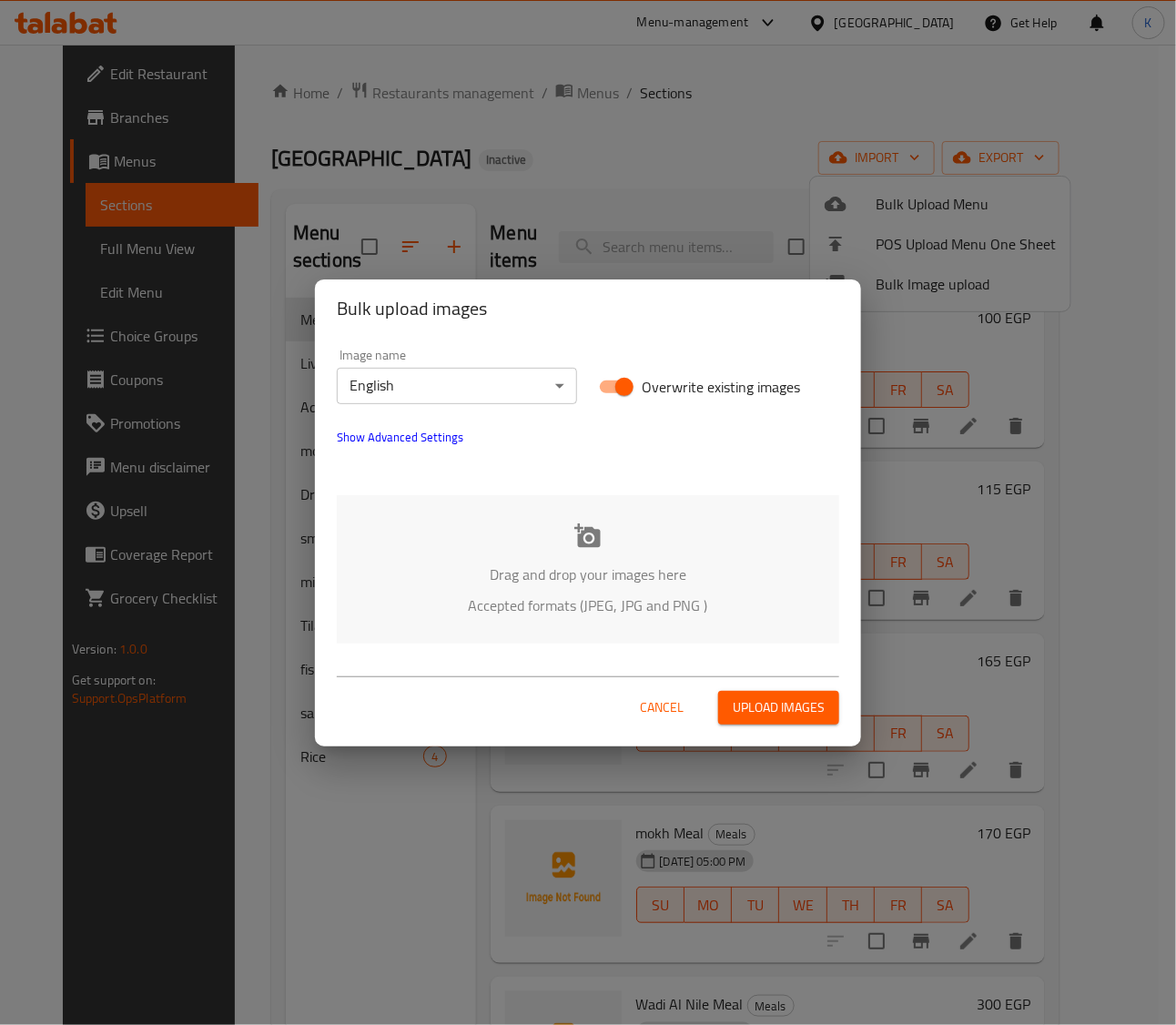
click at [506, 529] on div "Drag and drop your images here Accepted formats (JPEG, JPG and PNG )" at bounding box center [588, 569] width 503 height 149
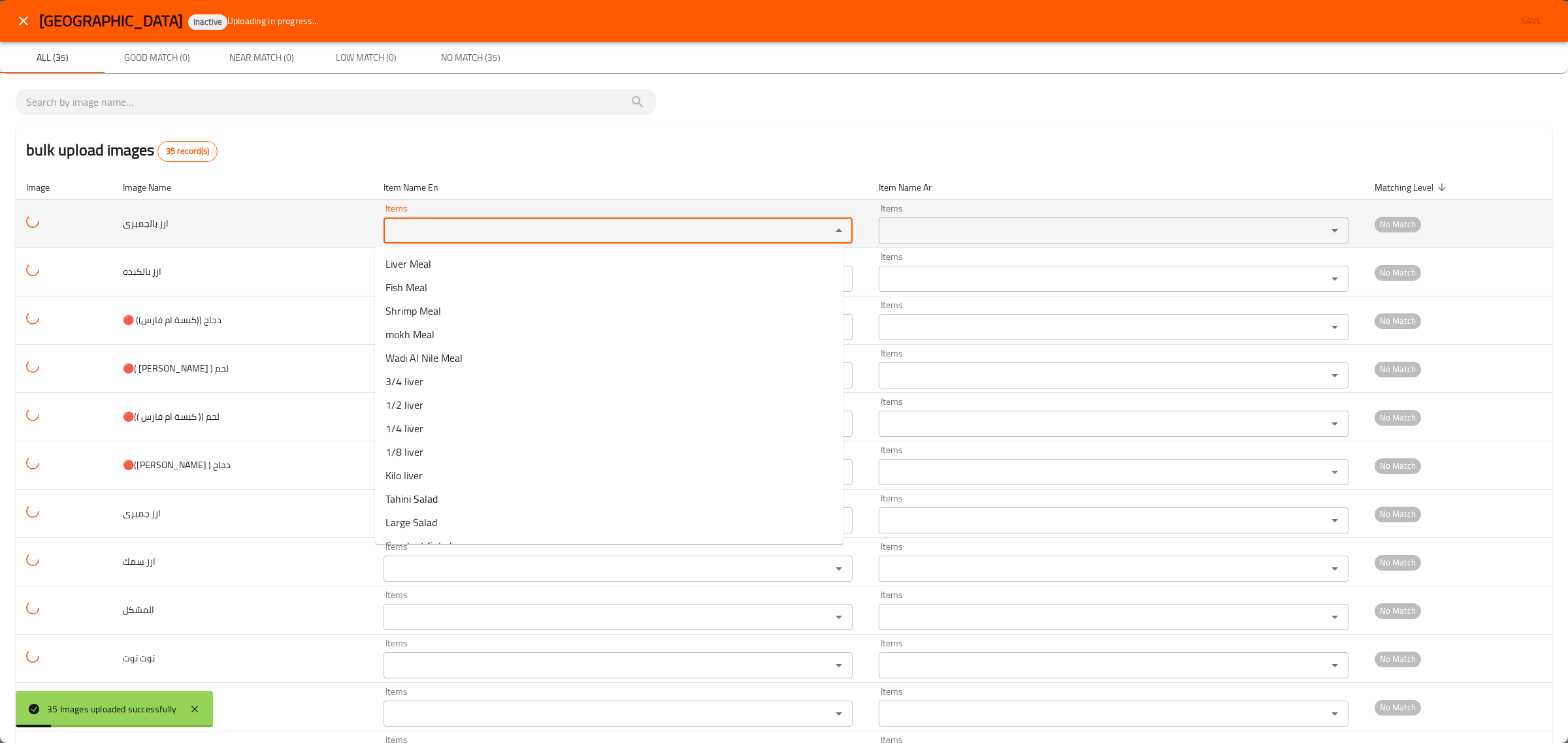
click at [508, 237] on بالجمبرى "Items" at bounding box center [599, 230] width 424 height 18
drag, startPoint x: 416, startPoint y: 224, endPoint x: 268, endPoint y: 210, distance: 148.7
click at [268, 210] on tr "ارز بالجمبرى Items rice Items Items Items No Match" at bounding box center [784, 224] width 1537 height 48
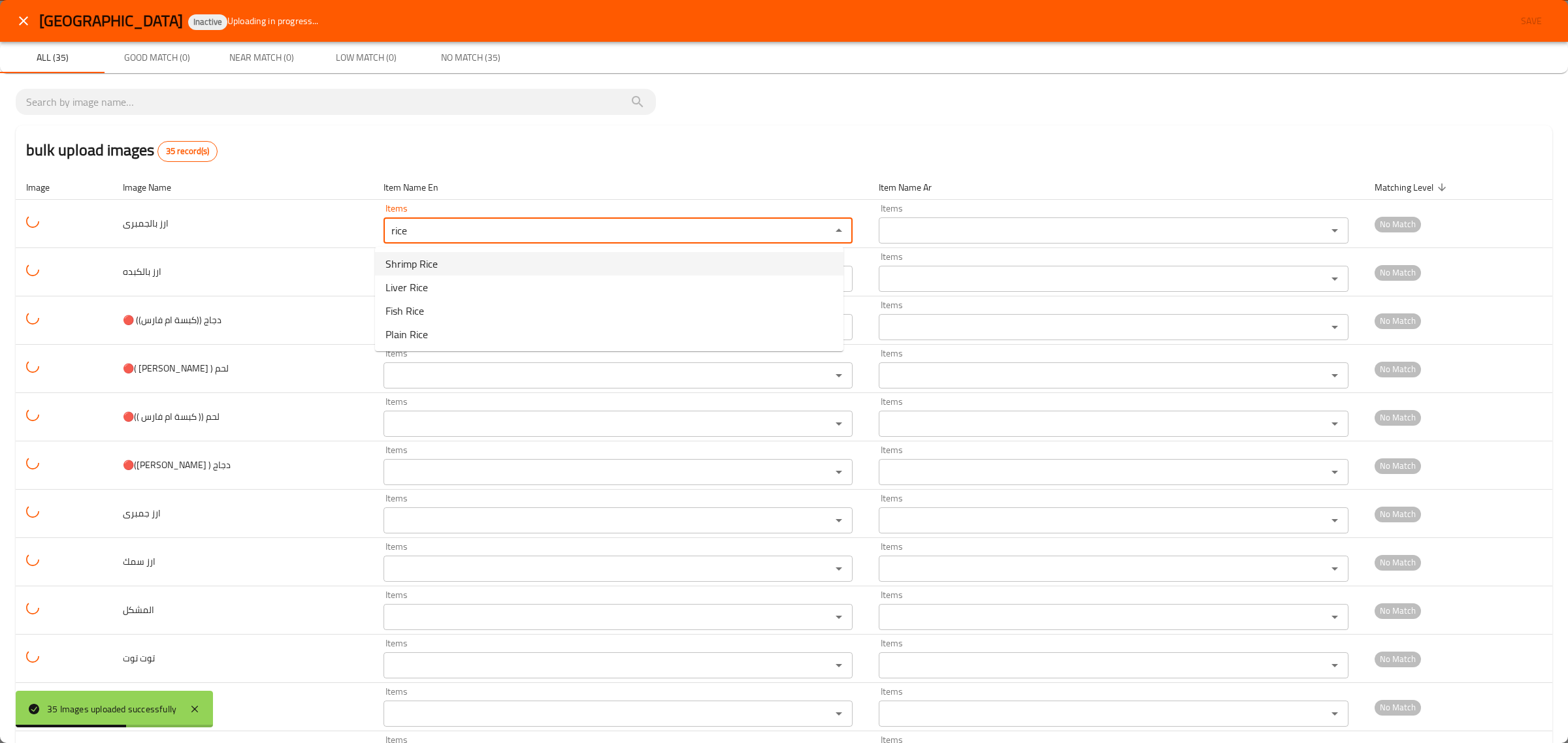
click at [406, 258] on span "Shrimp Rice" at bounding box center [411, 264] width 52 height 16
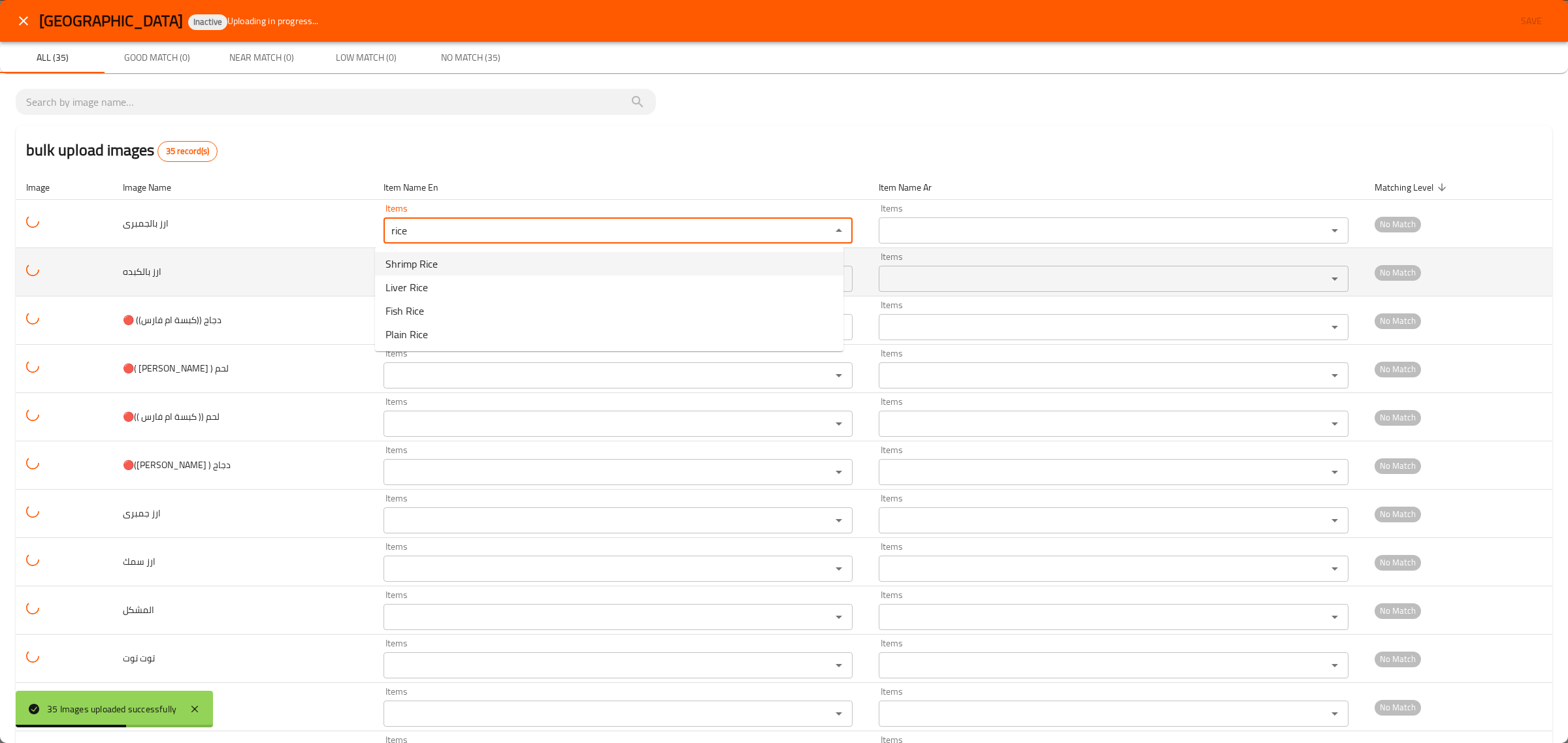
type بالجمبرى "Shrimp Rice"
type بالجمبرى-ar "أرز جمبرى"
type بالجمبرى "Shrimp Rice"
click at [399, 281] on بالكبده "Items" at bounding box center [599, 279] width 424 height 18
paste بالكبده "rice"
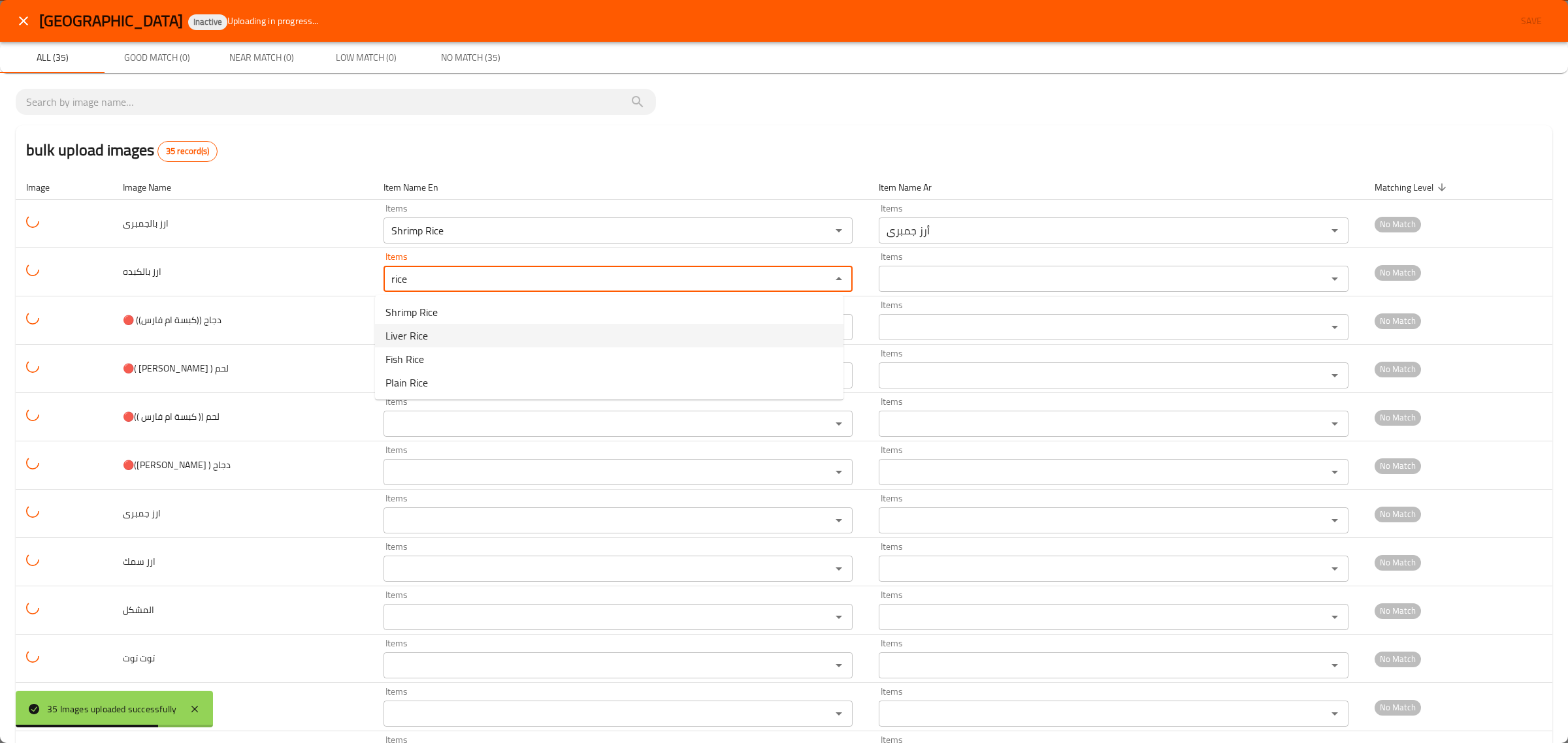
click at [416, 340] on span "Liver Rice" at bounding box center [406, 336] width 42 height 16
type بالكبده "Liver Rice"
type بالكبده-ar "أرز كبدة"
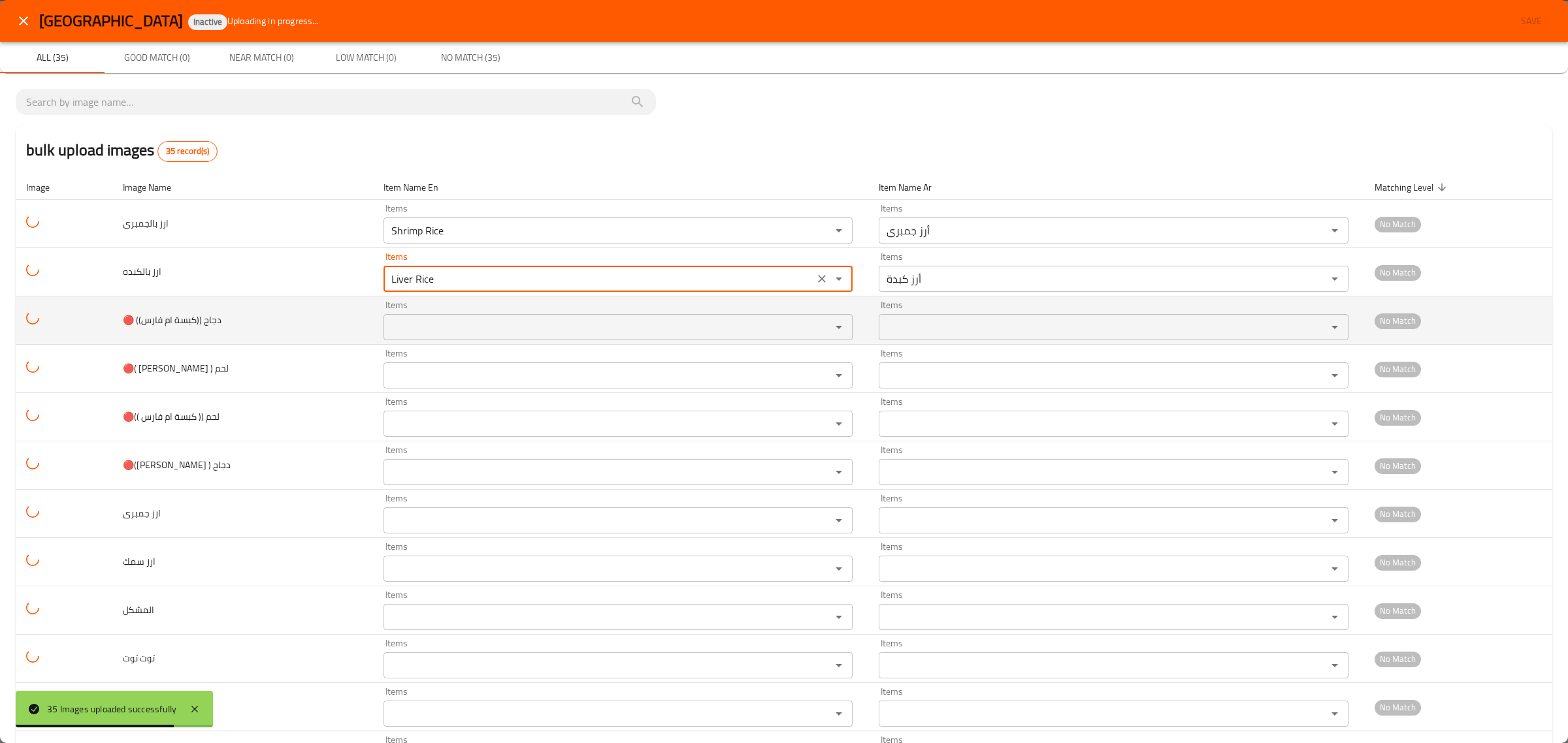
type بالكبده "Liver Rice"
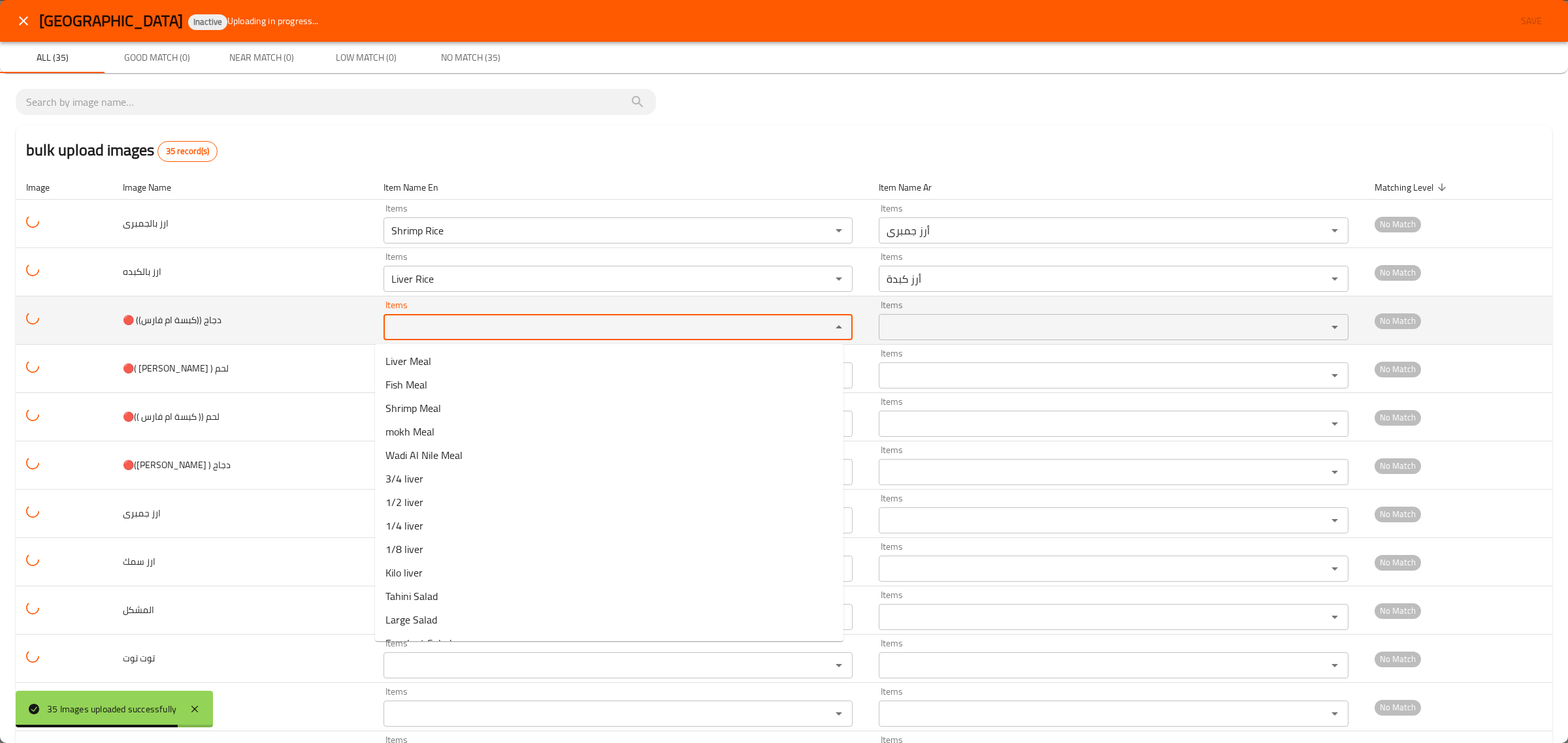
click at [423, 329] on دجاج "Items" at bounding box center [599, 327] width 424 height 18
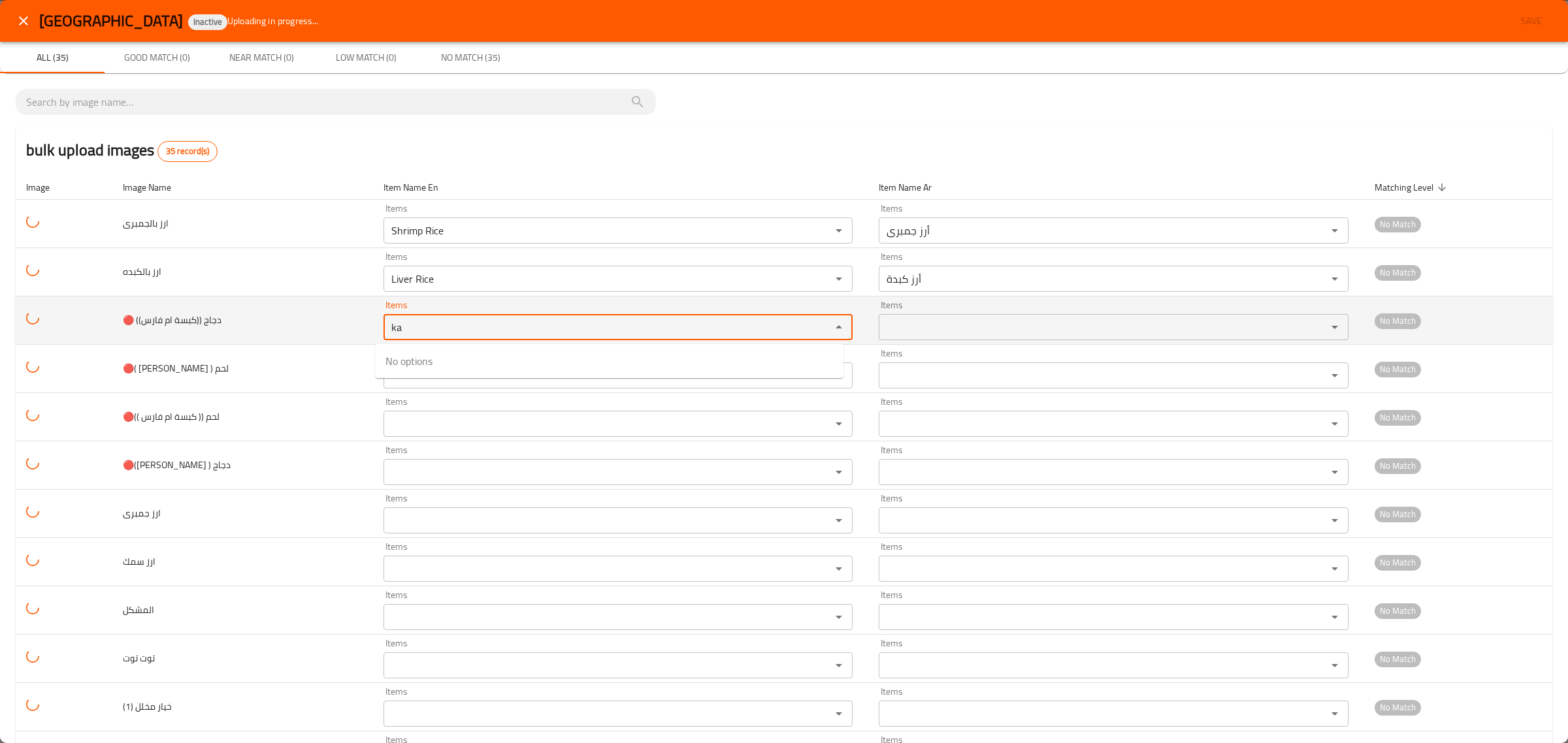
type دجاج "k"
type دجاج "c"
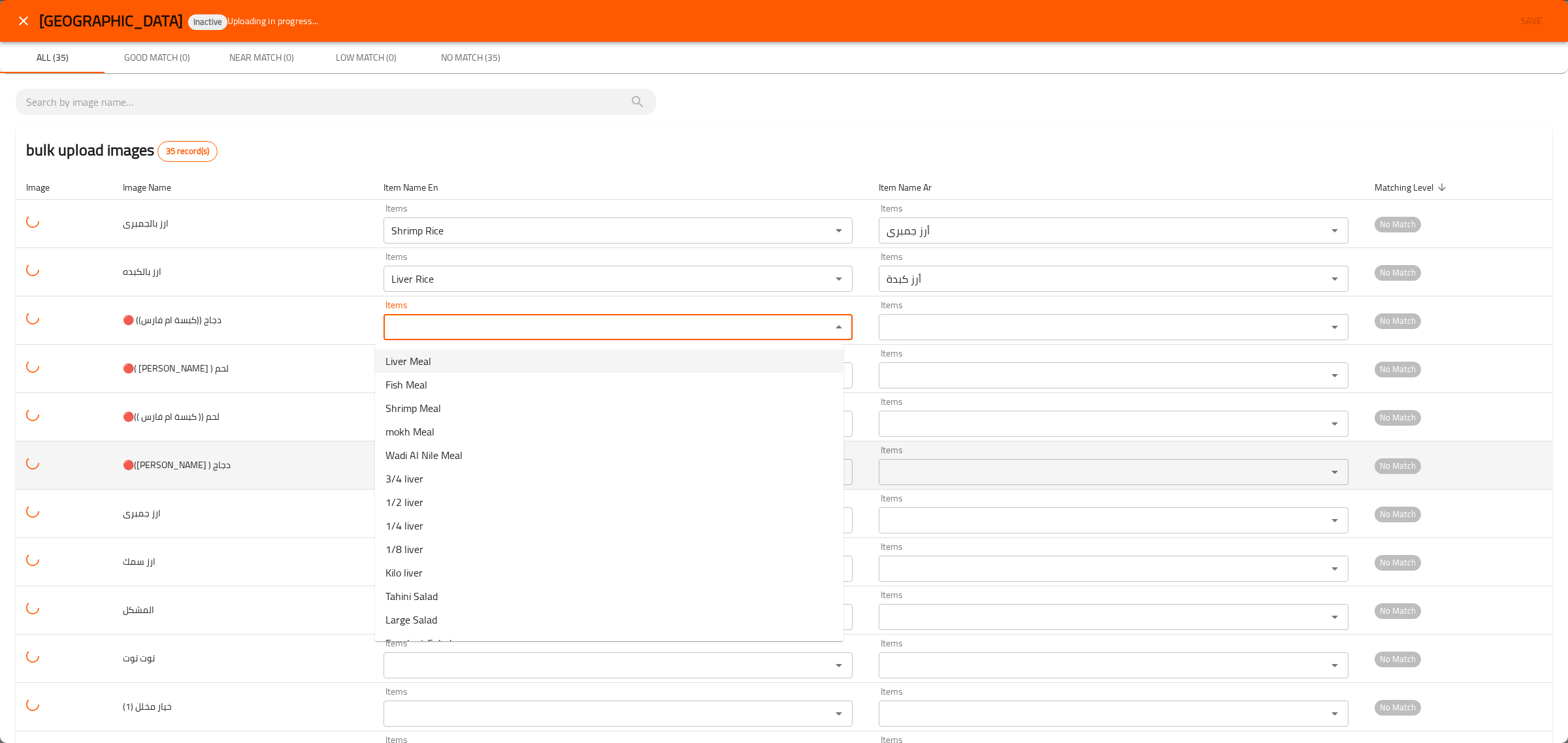
click at [312, 467] on td "🔴([PERSON_NAME] ) دجاج" at bounding box center [242, 465] width 261 height 48
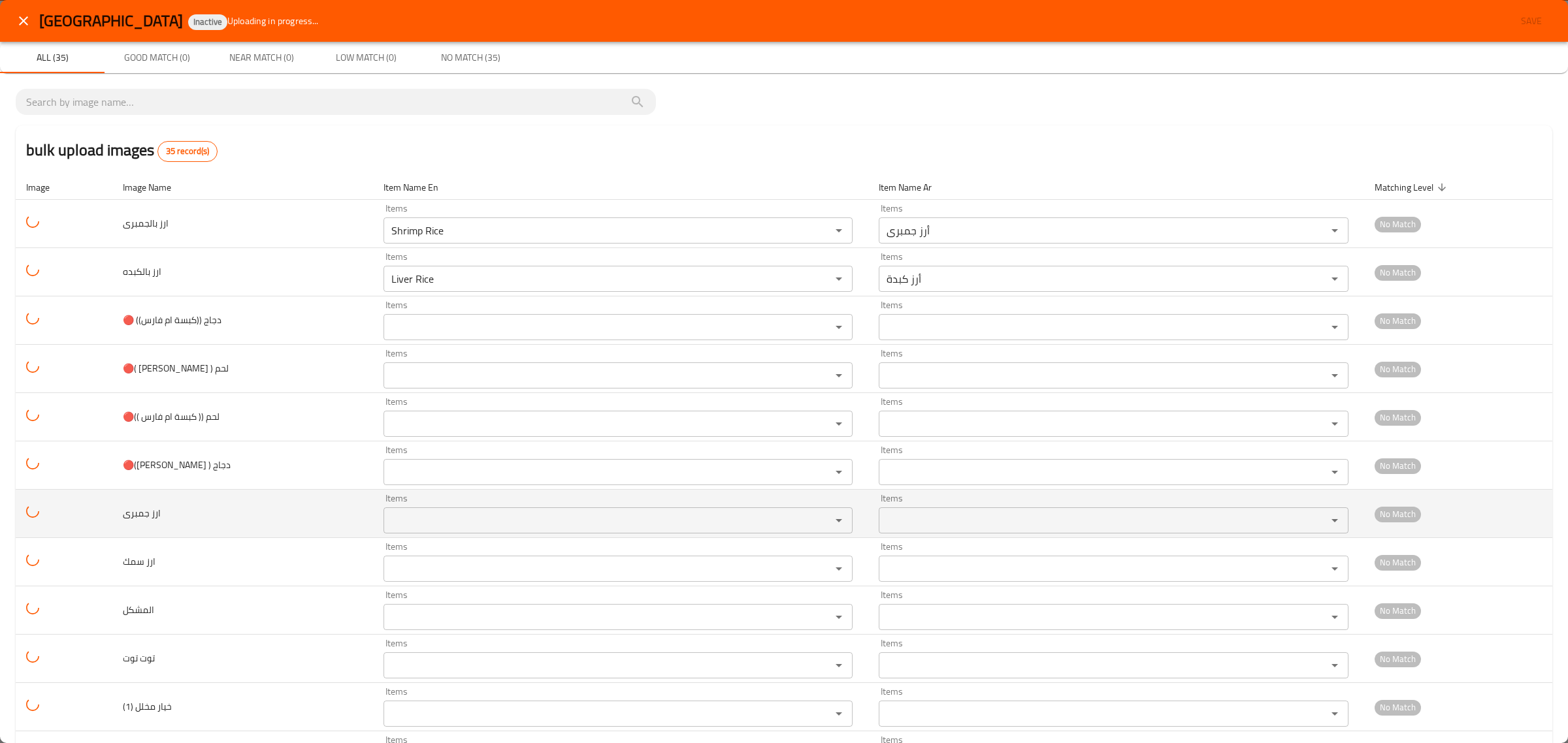
click at [405, 528] on جمبرى "Items" at bounding box center [599, 520] width 424 height 18
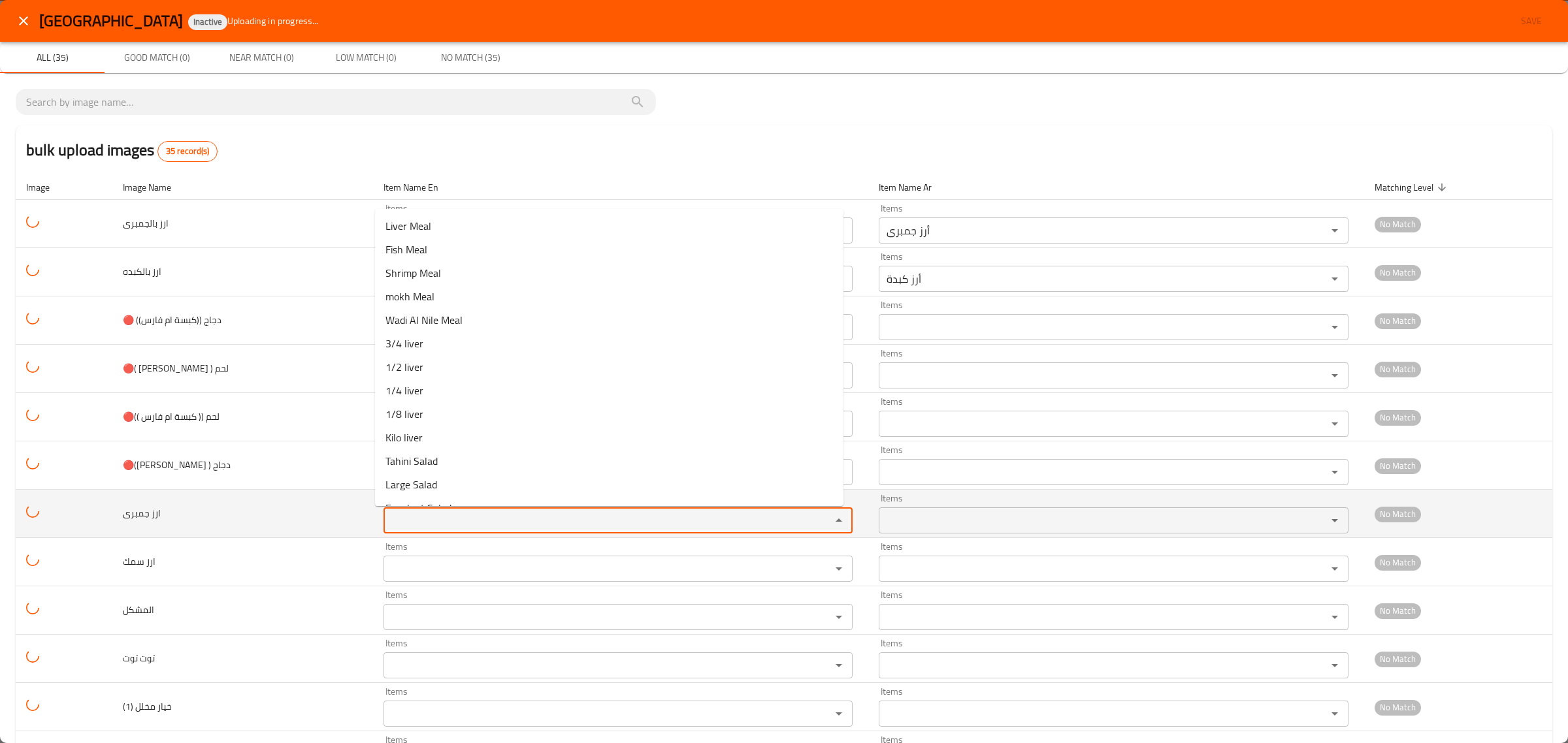
paste جمبرى "rice"
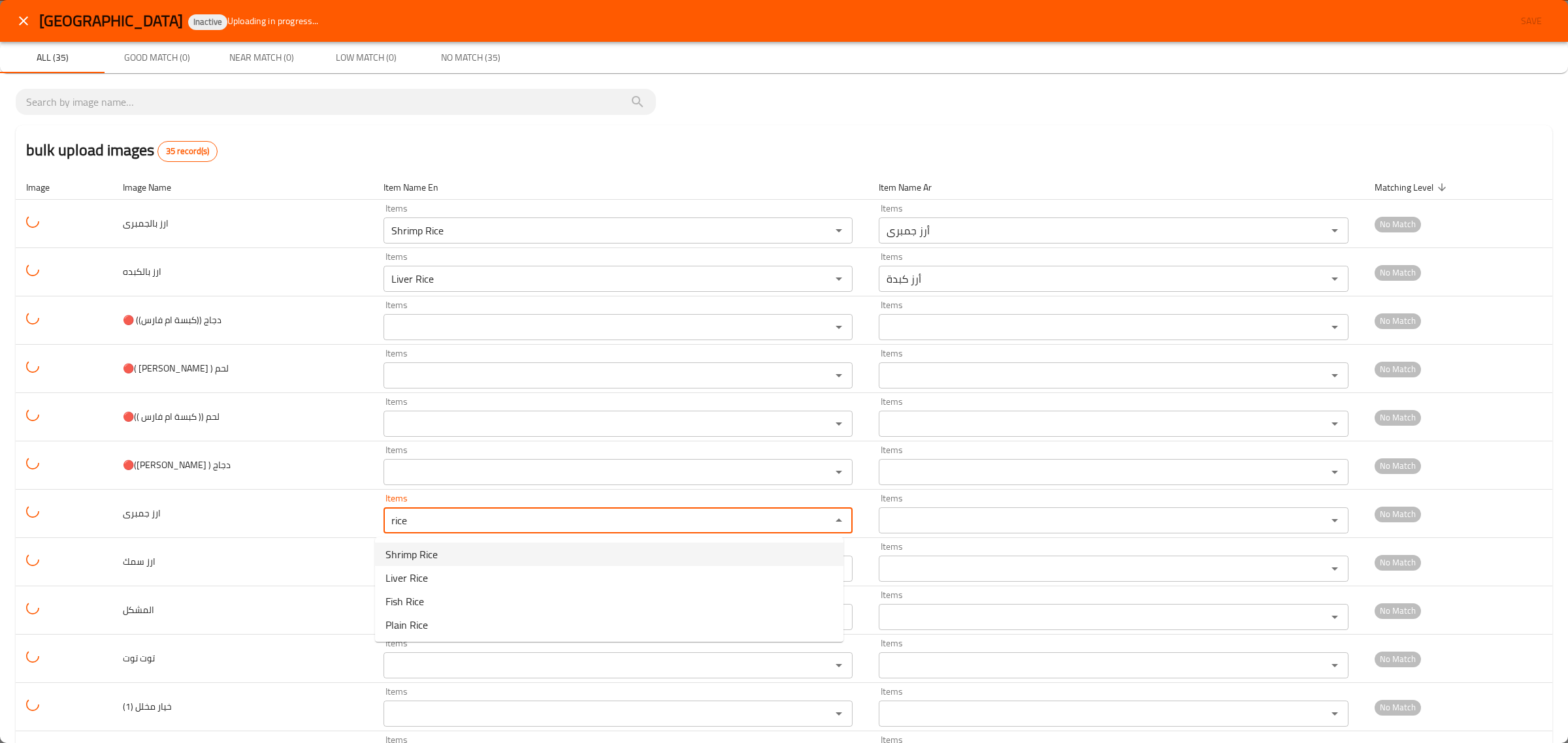
click at [421, 553] on span "Shrimp Rice" at bounding box center [411, 554] width 52 height 16
type جمبرى "Shrimp Rice"
type جمبرى-ar "أرز جمبرى"
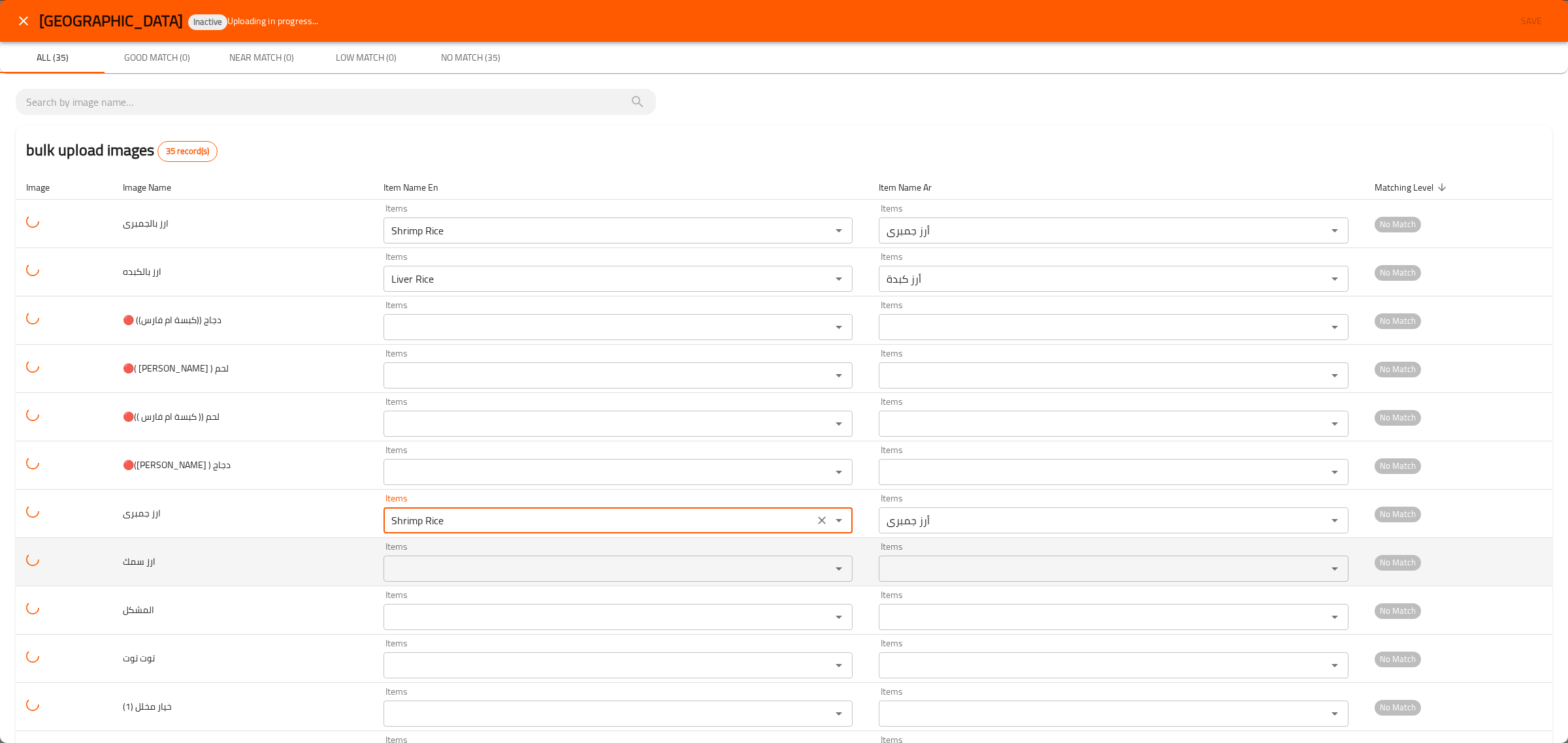
type جمبرى "Shrimp Rice"
click at [420, 563] on سمك "Items" at bounding box center [599, 569] width 424 height 18
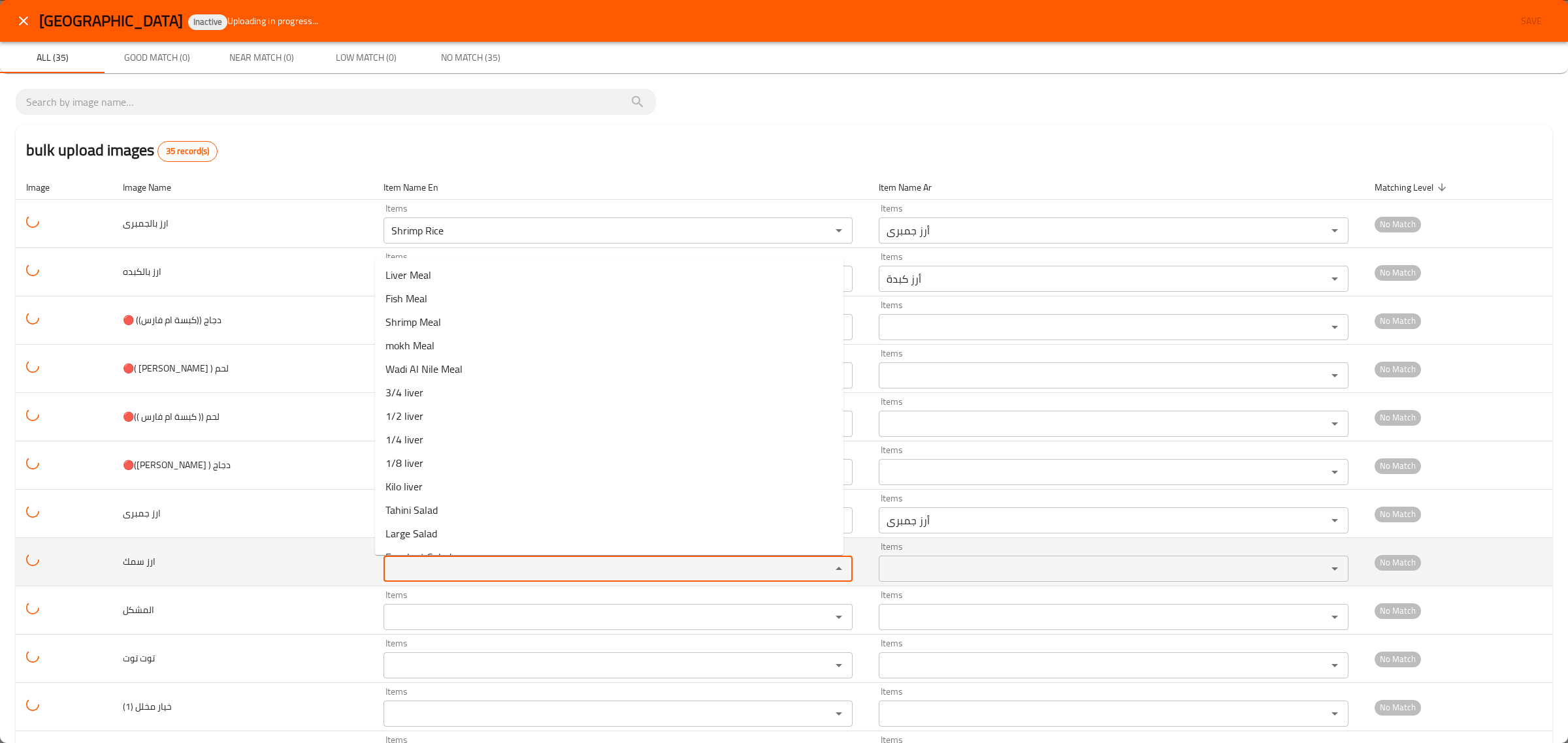
paste سمك "rice"
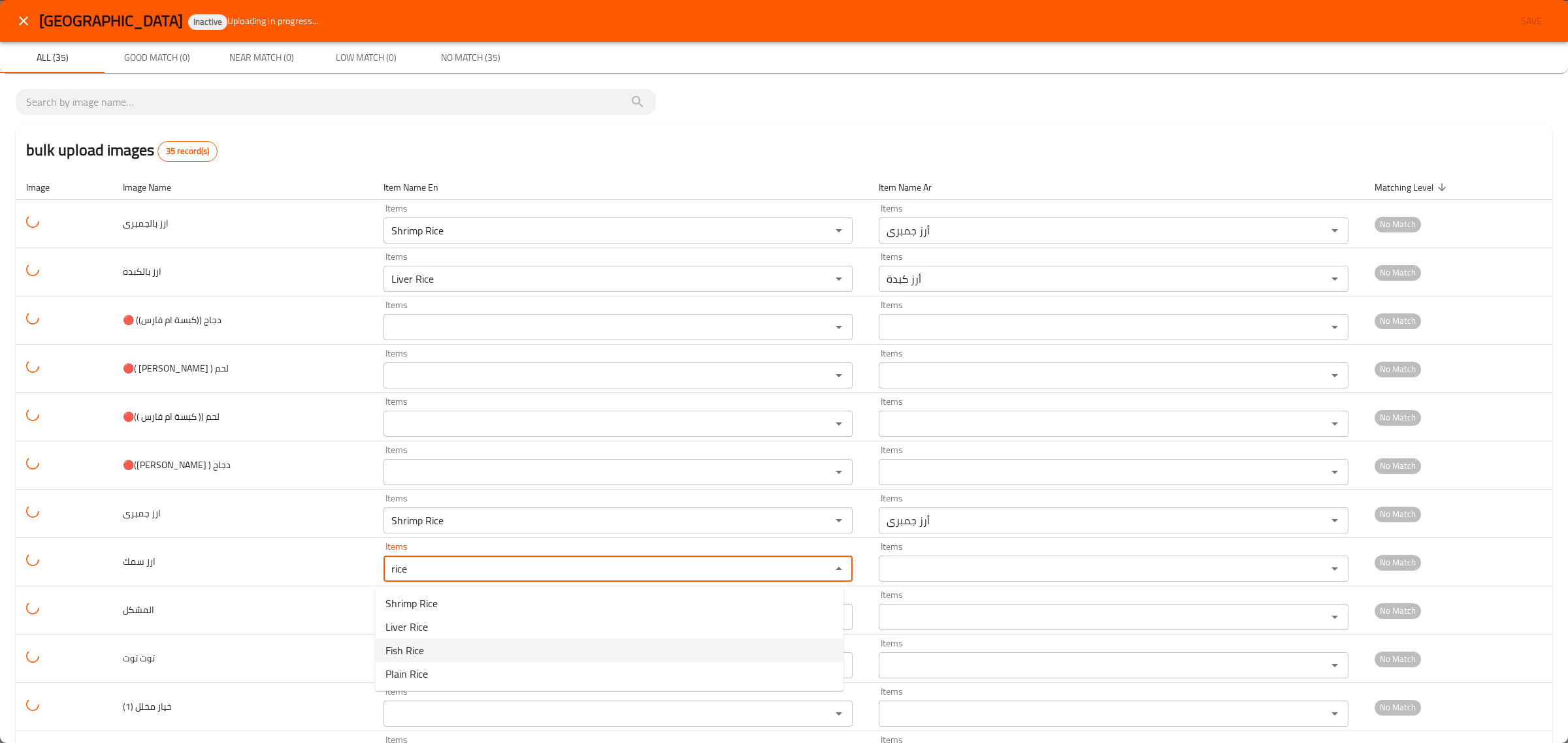
click at [421, 652] on span "Fish Rice" at bounding box center [404, 650] width 38 height 16
type سمك "Fish Rice"
type سمك-ar "أرز سمك"
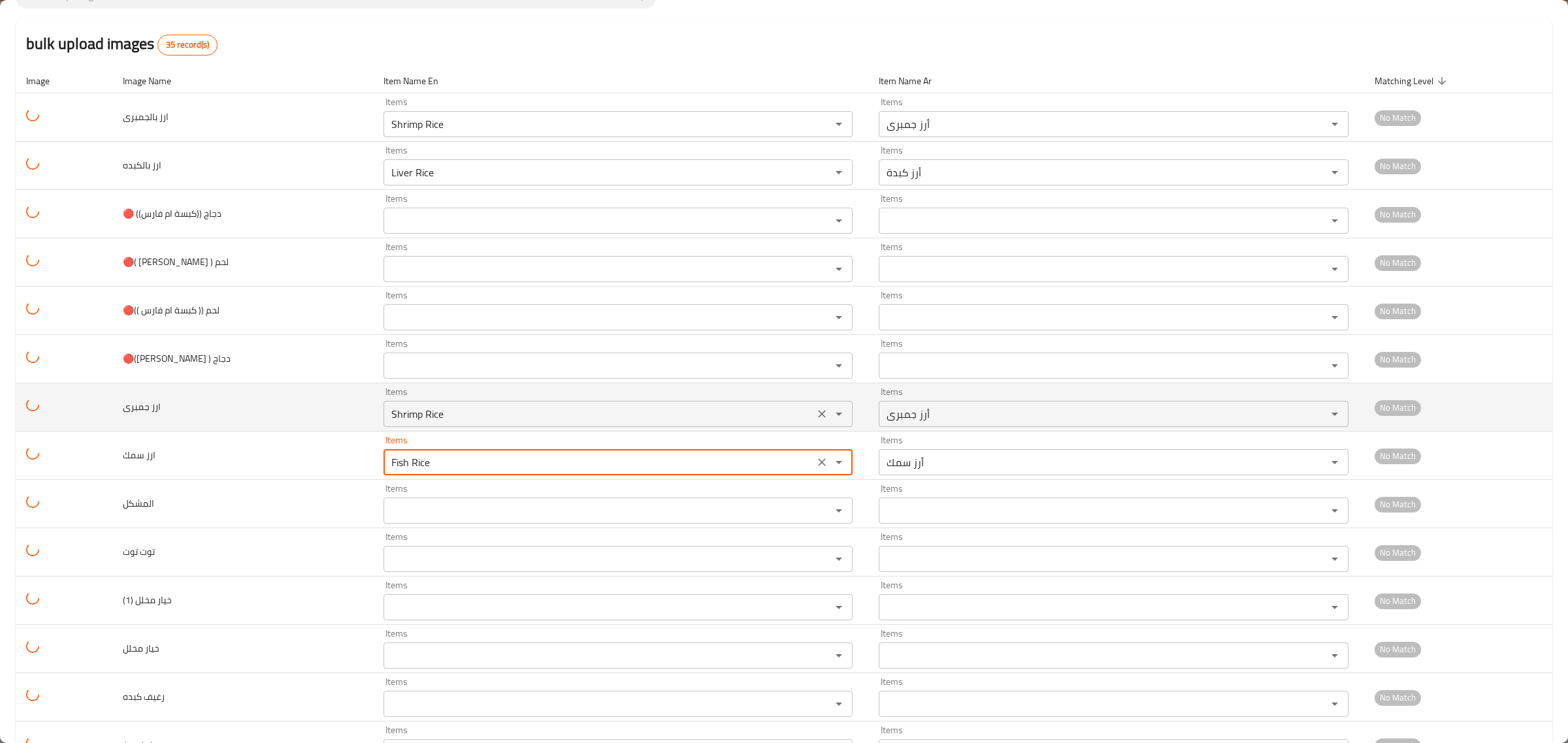
scroll to position [245, 0]
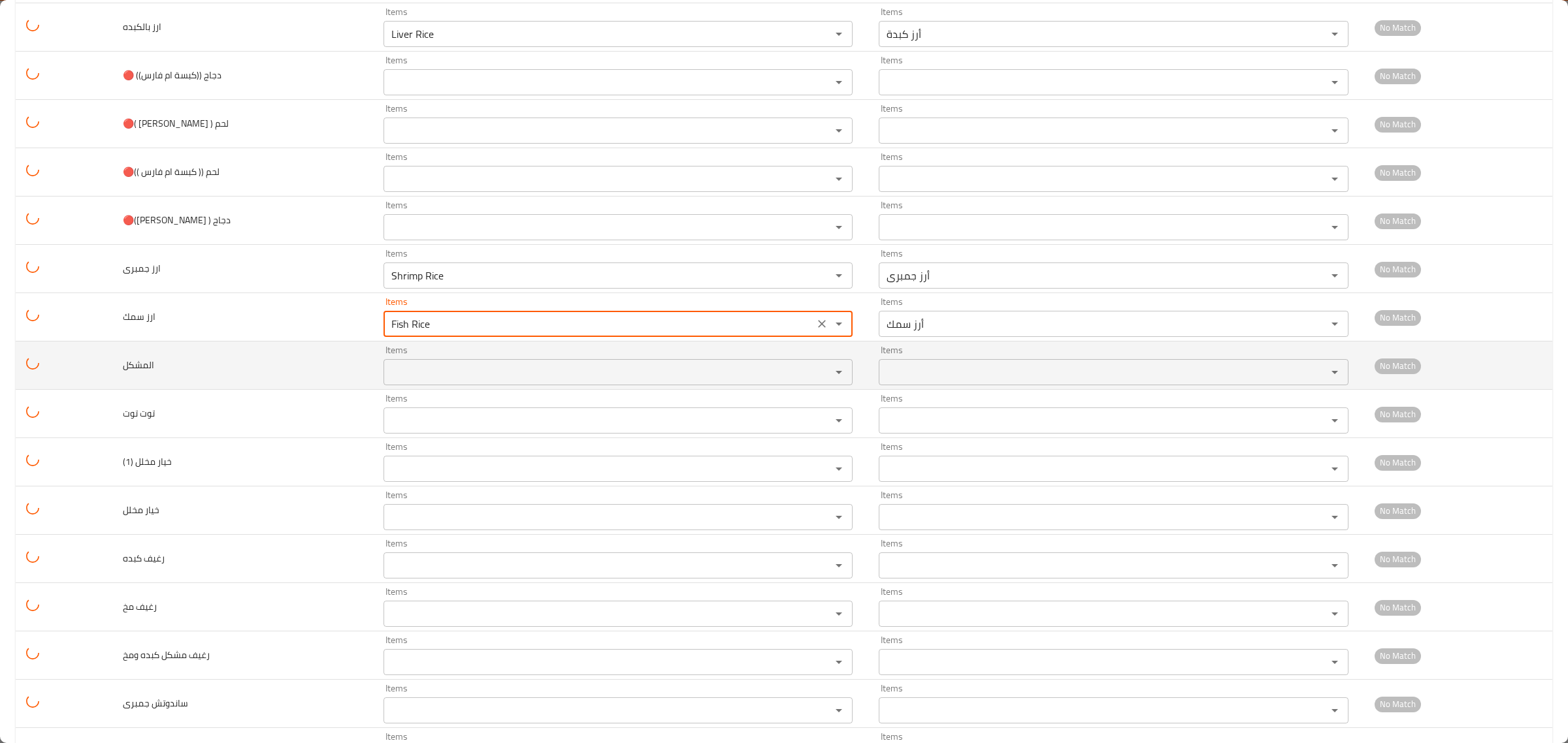
type سمك "Fish Rice"
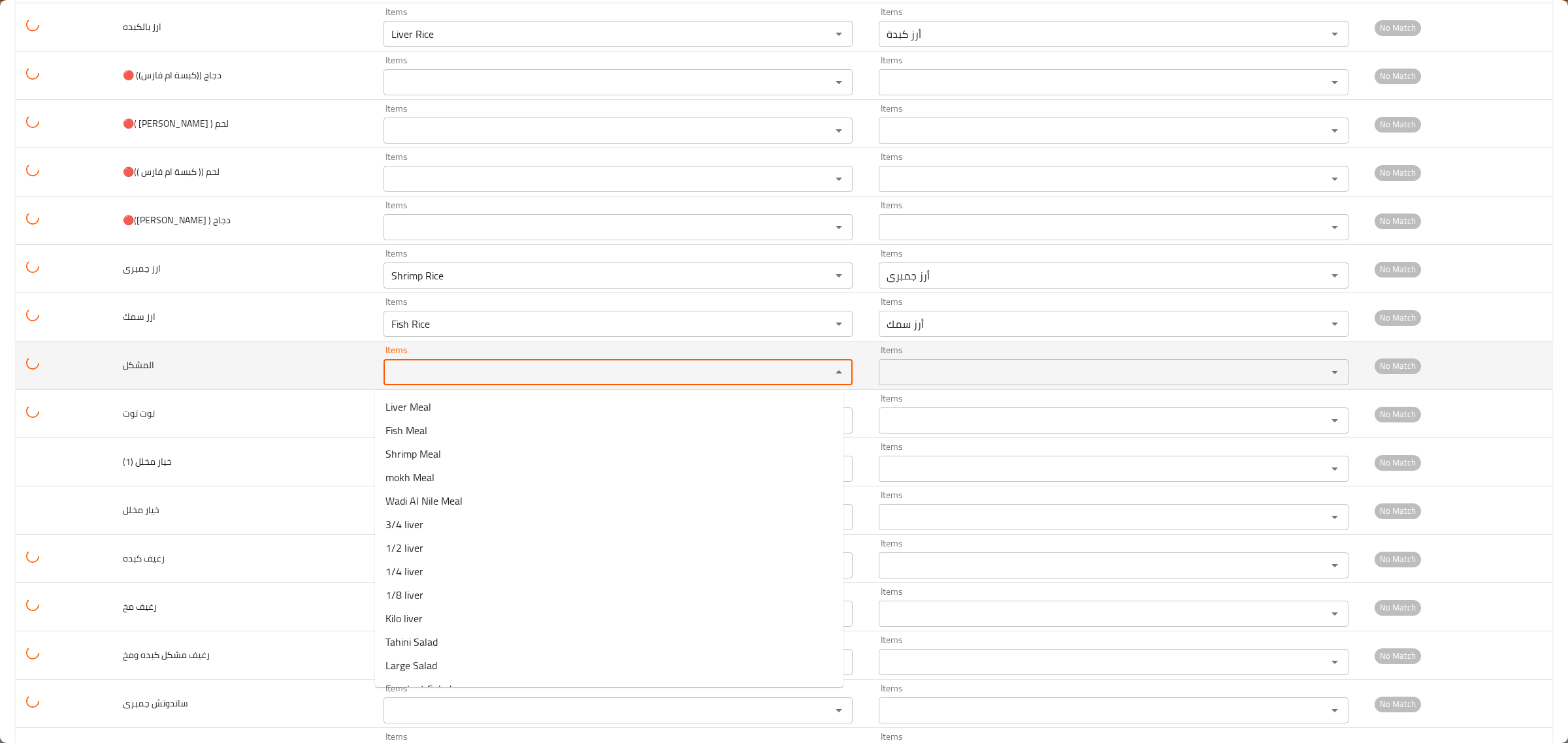
click at [422, 370] on input "Items" at bounding box center [599, 372] width 424 height 18
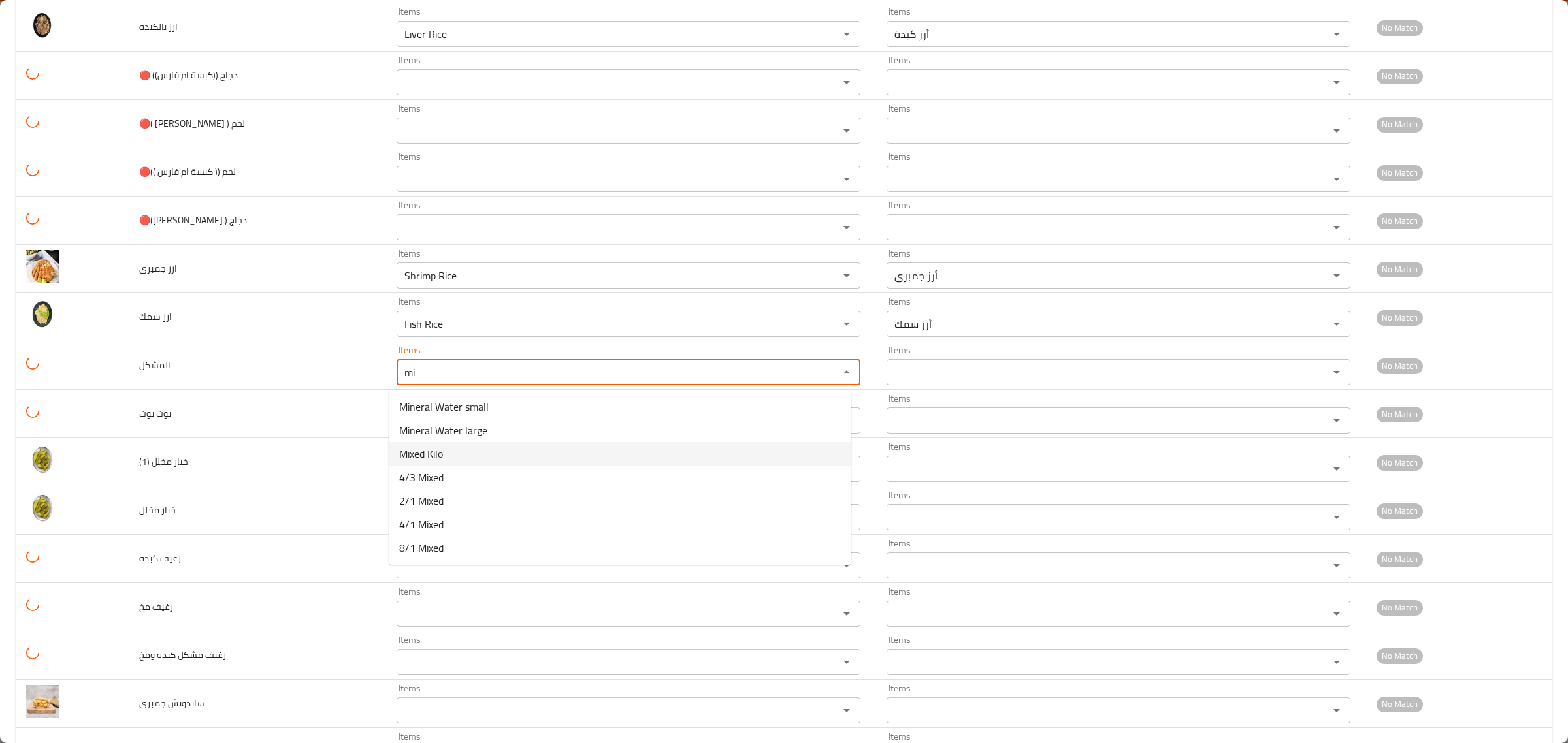
click at [426, 454] on span "Mixed Kilo" at bounding box center [421, 454] width 44 height 16
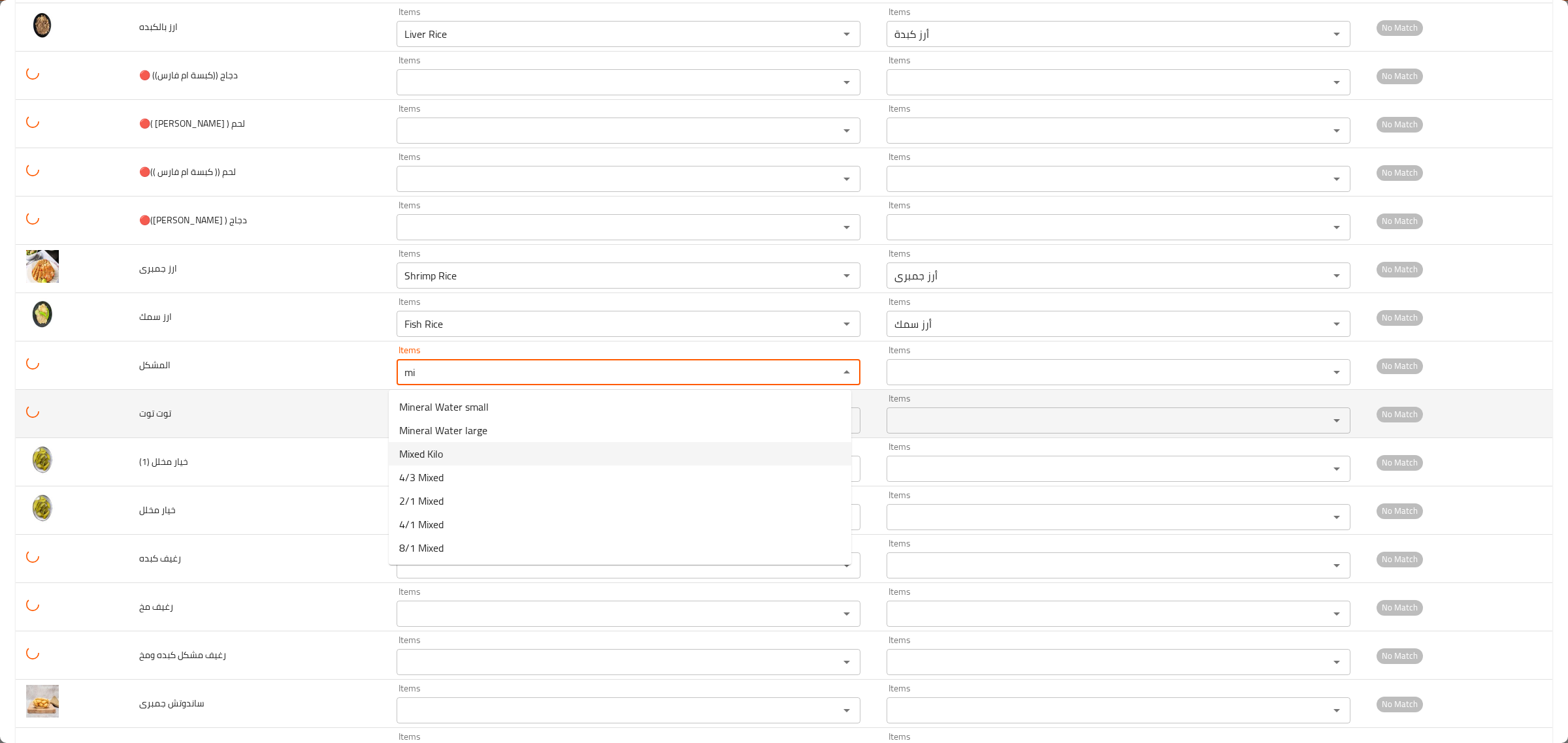
type input "Mixed Kilo"
type input "كيلو مشكل"
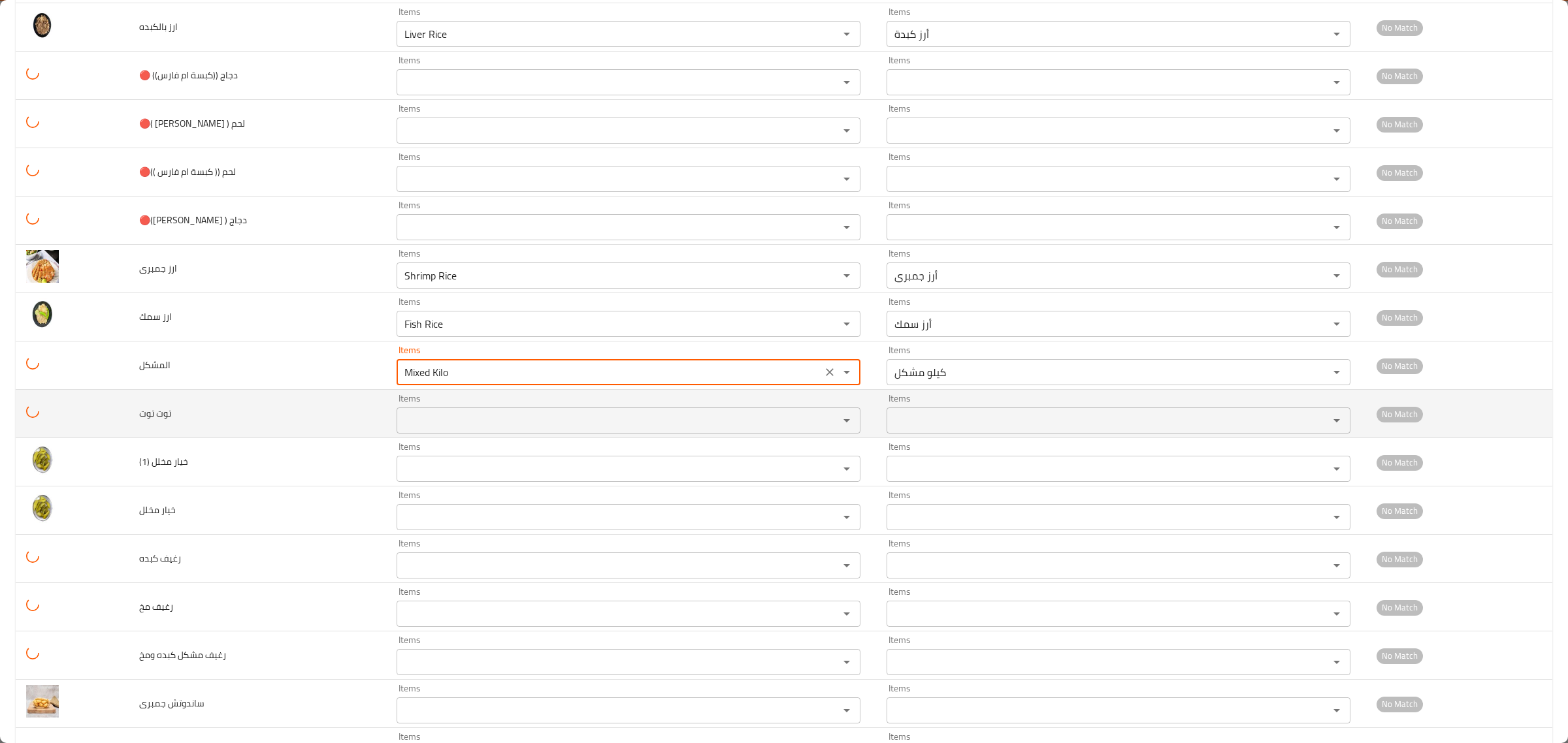
type input "Mixed Kilo"
click at [426, 425] on توت "Items" at bounding box center [609, 421] width 417 height 18
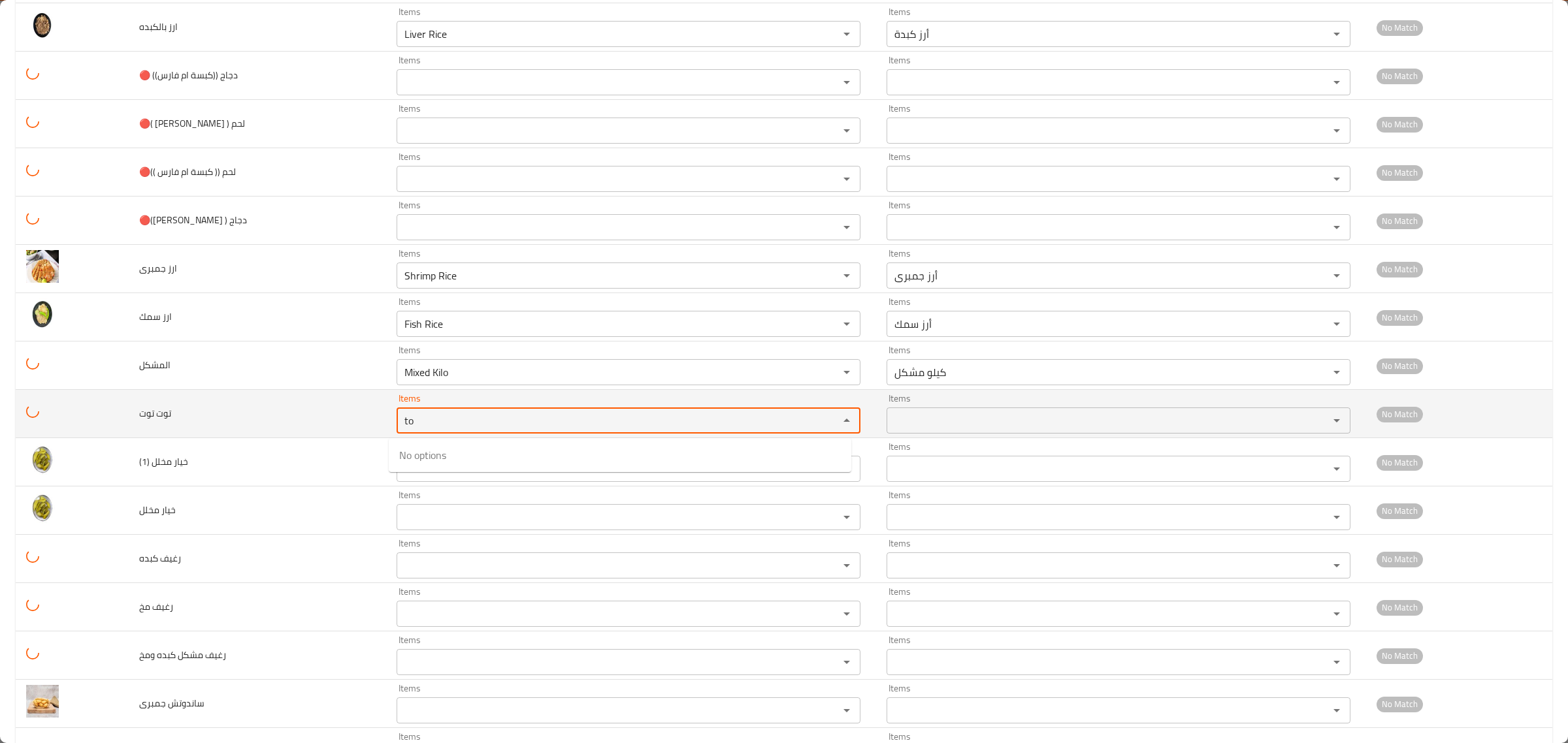
type توت "t"
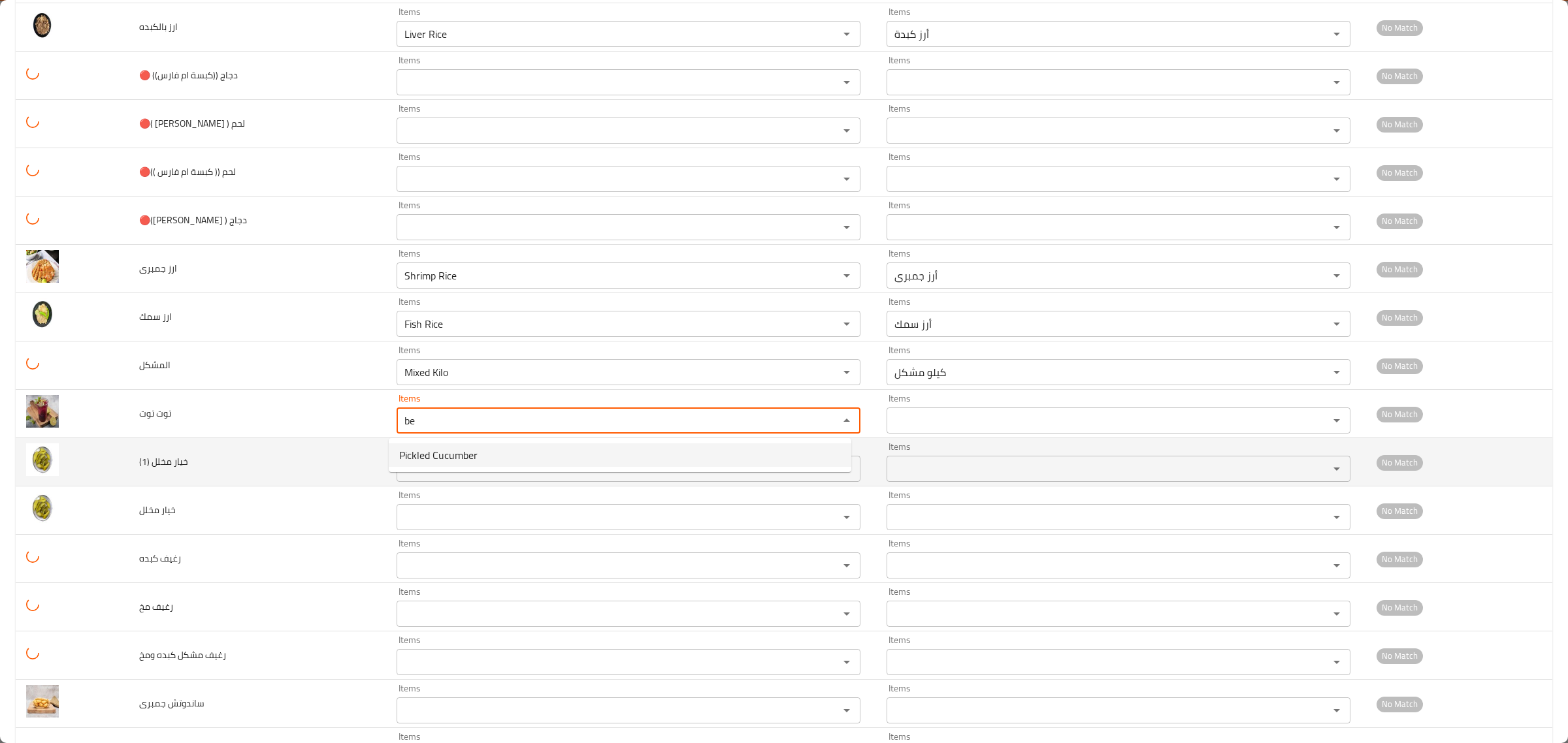
type توت "be"
click at [294, 451] on td "خيار مخلل (1)" at bounding box center [258, 462] width 258 height 48
click at [410, 476] on \(1\) "Items" at bounding box center [609, 469] width 417 height 18
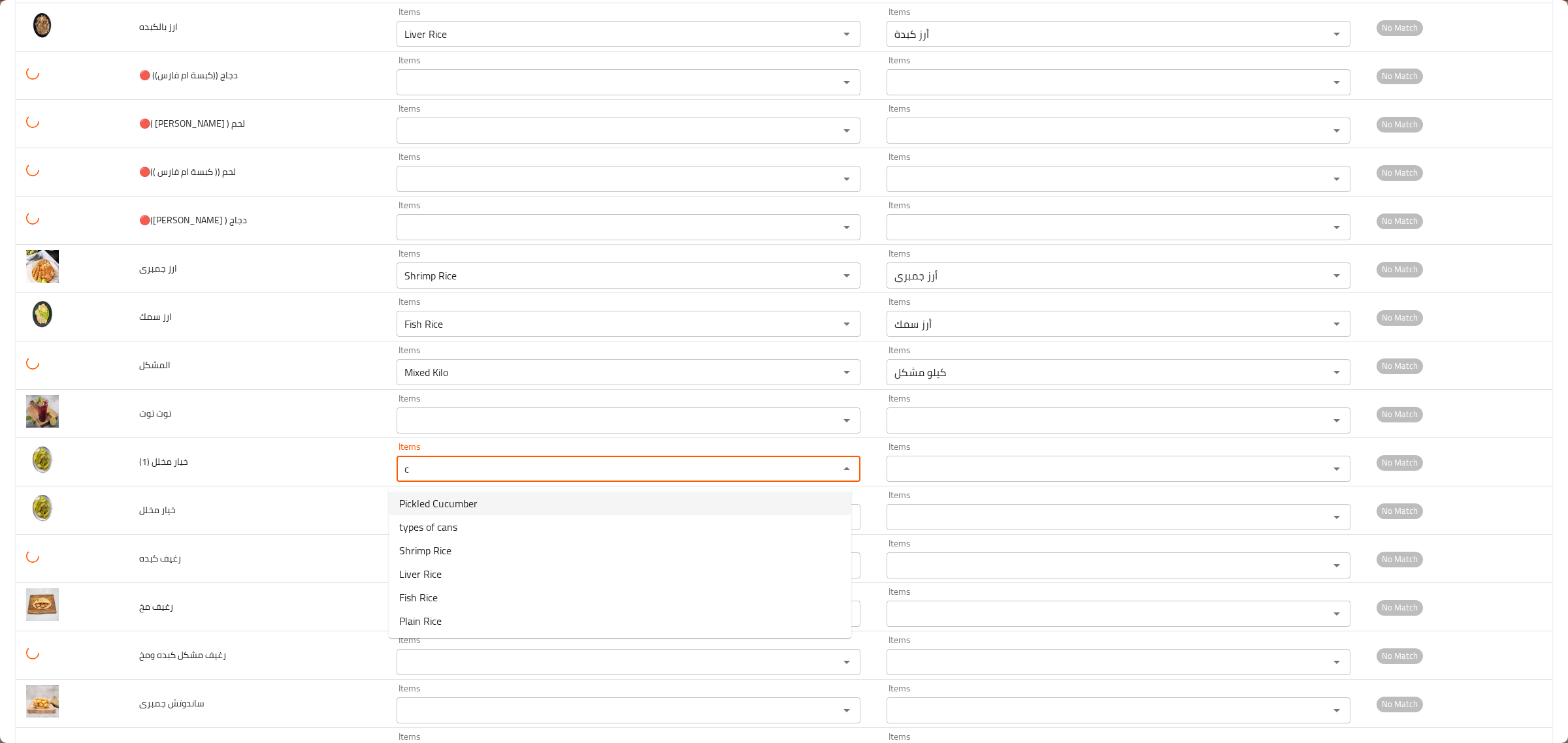
click at [456, 508] on span "Pickled Cucumber" at bounding box center [438, 503] width 79 height 16
type \(1\) "Pickled Cucumber"
type \(1\)-ar "خيار مخلل"
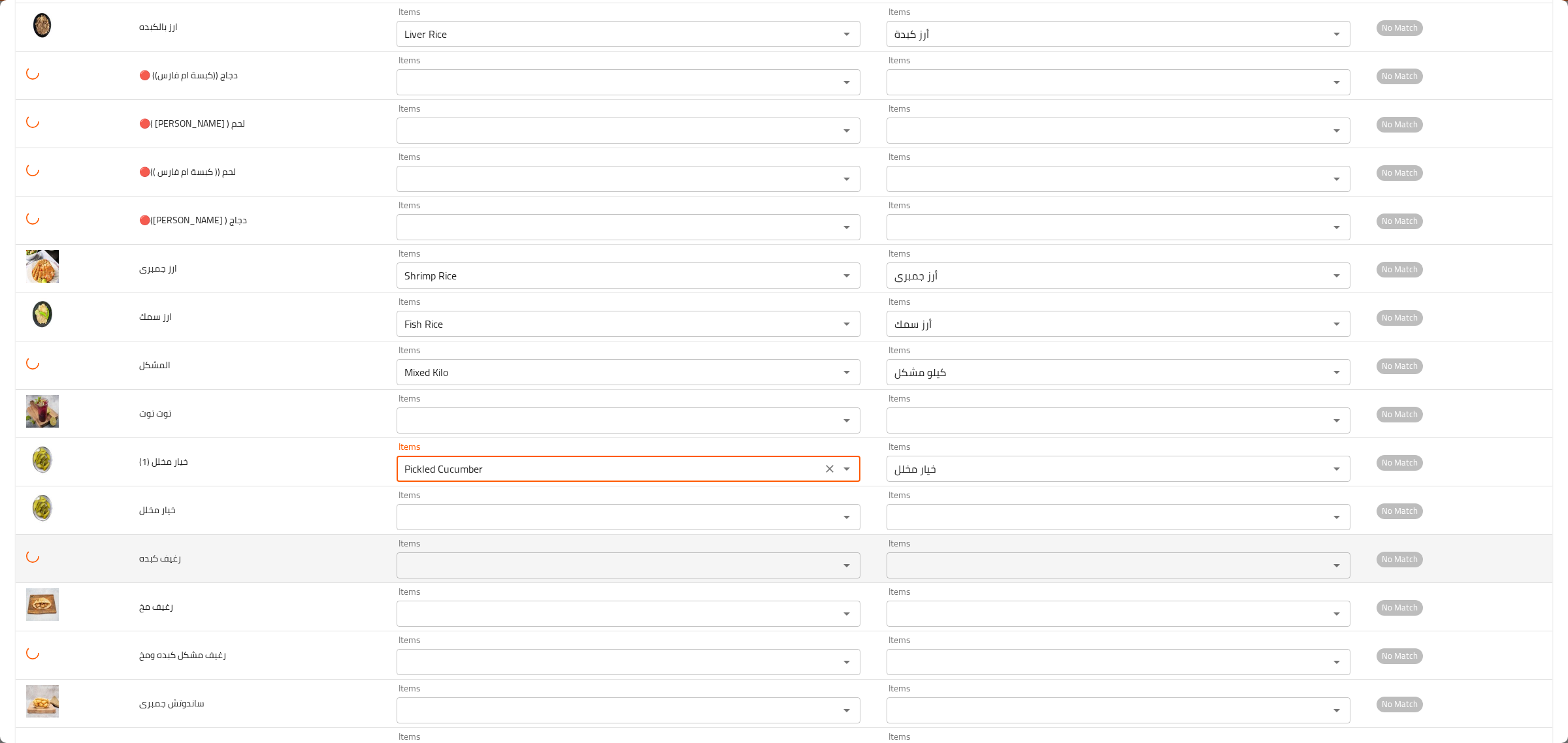
type \(1\) "Pickled Cucumber"
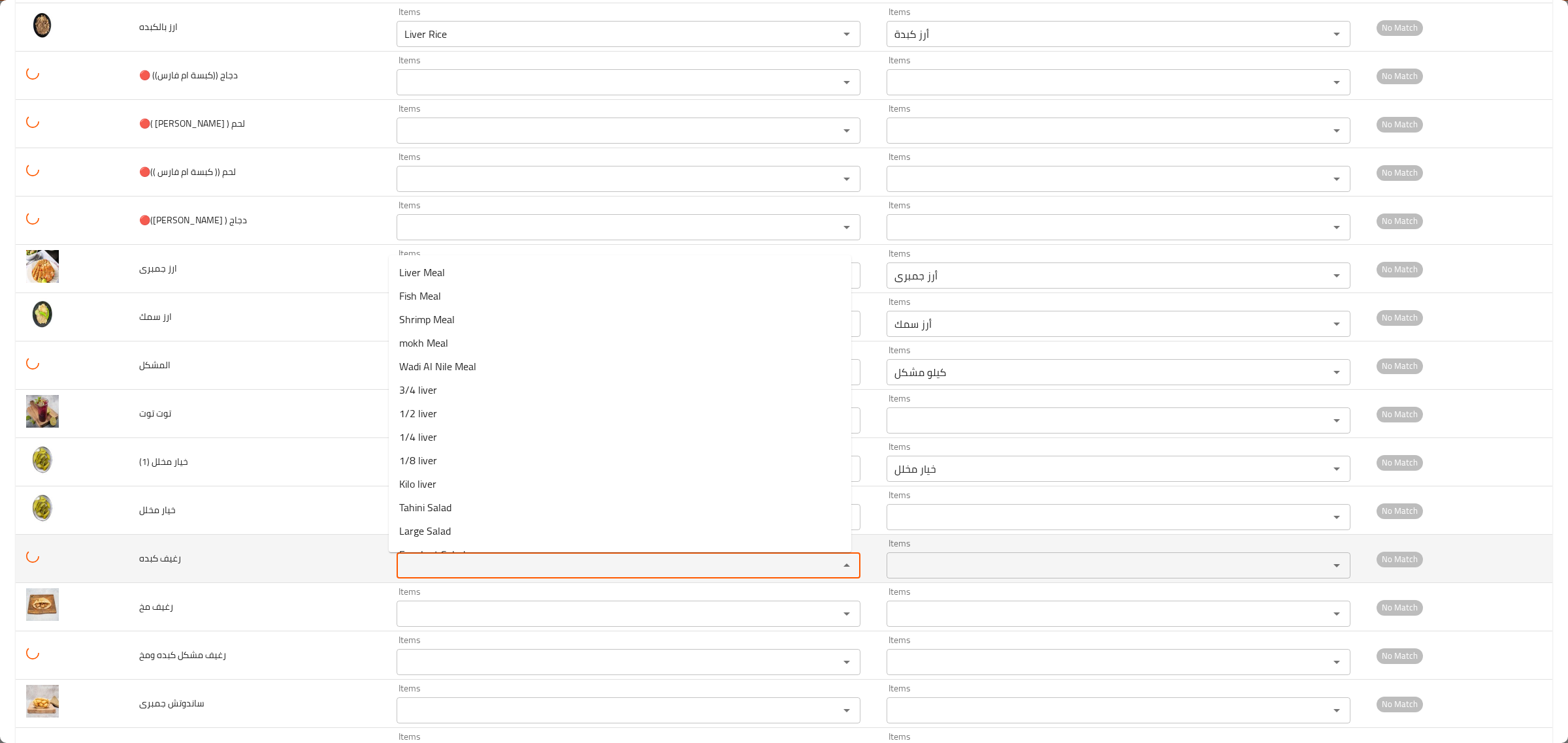
click at [425, 560] on كبده "Items" at bounding box center [609, 565] width 417 height 18
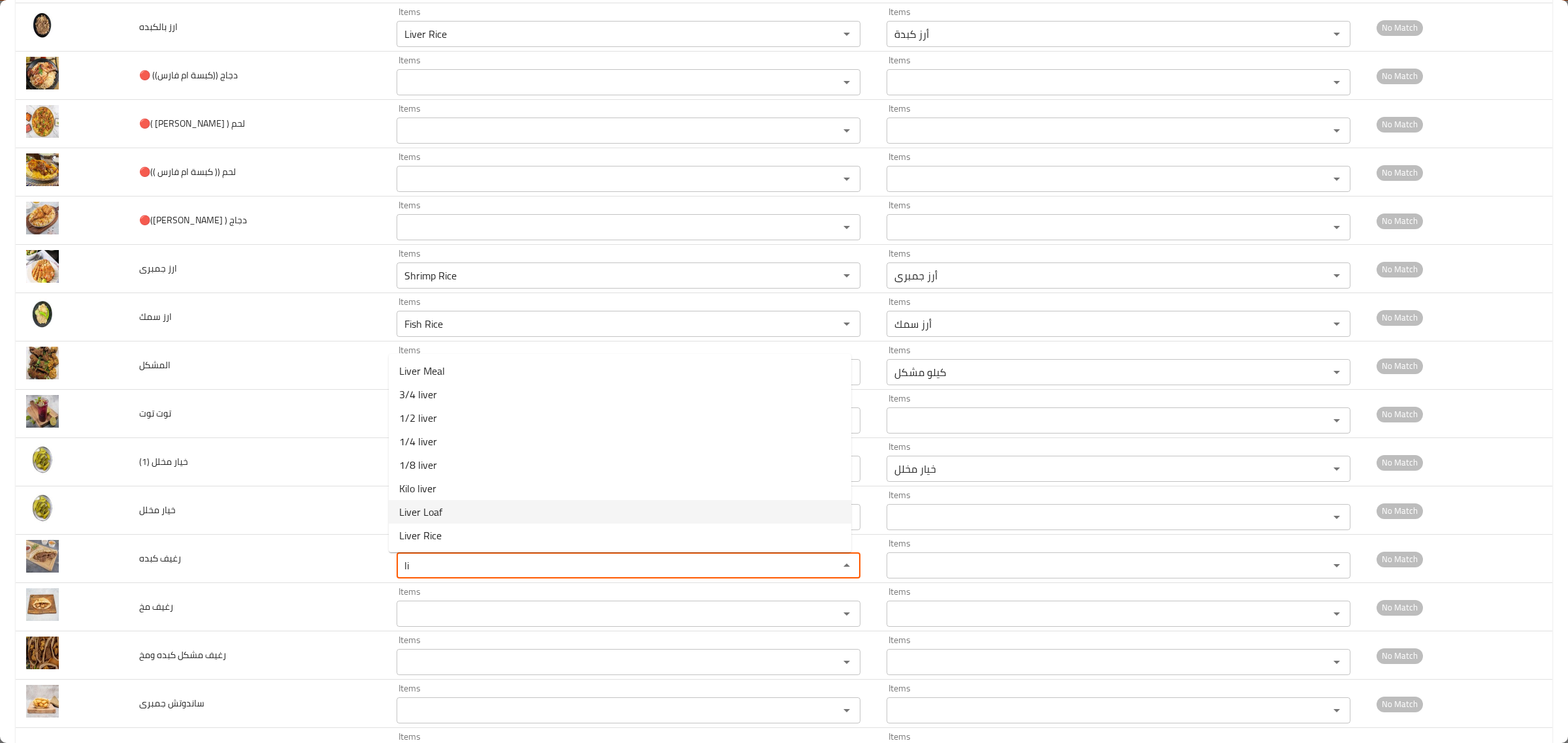
click at [442, 514] on كبده-option-6 "Liver Loaf" at bounding box center [620, 512] width 463 height 24
type كبده "Liver Loaf"
type كبده-ar "رغيف كبدة"
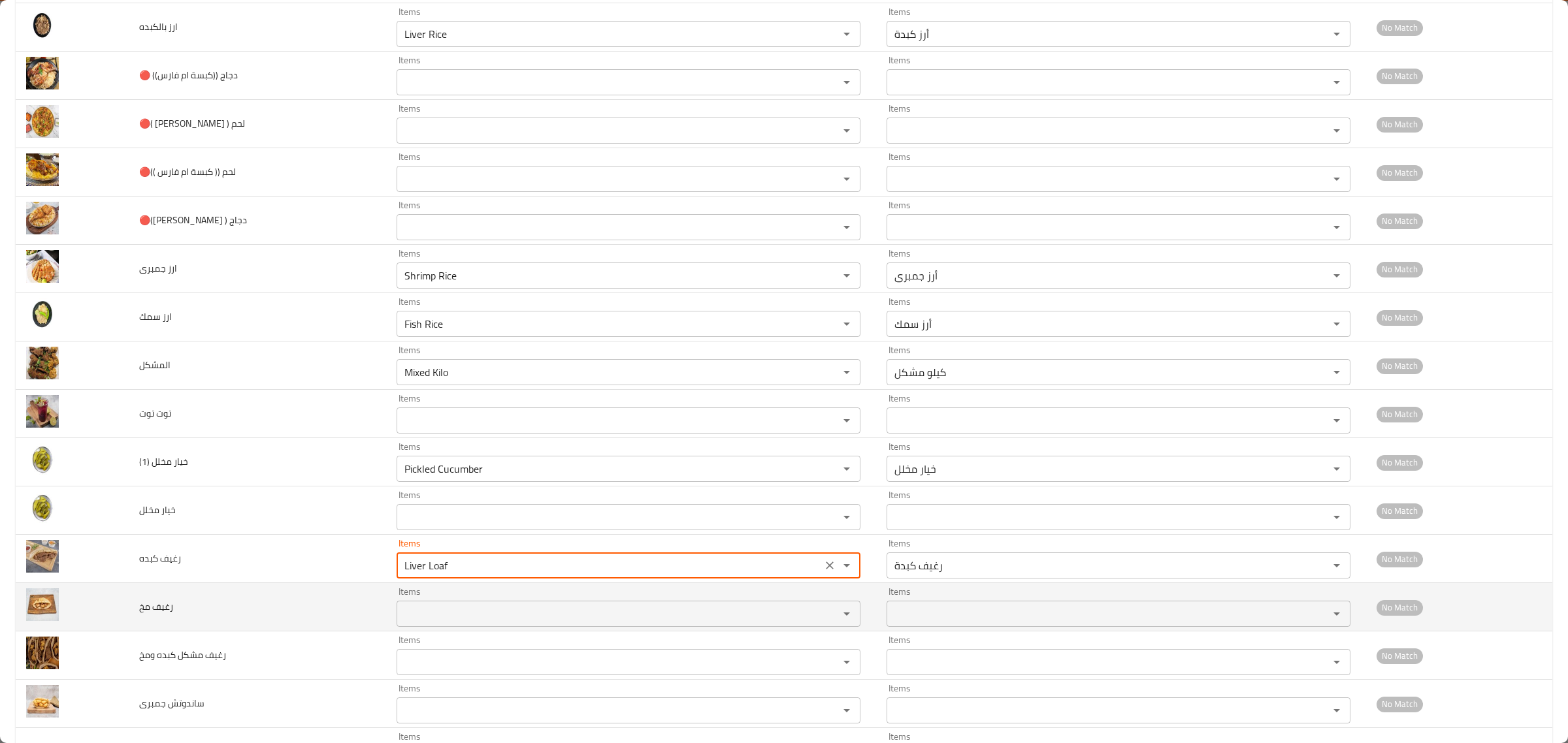
type كبده "Liver Loaf"
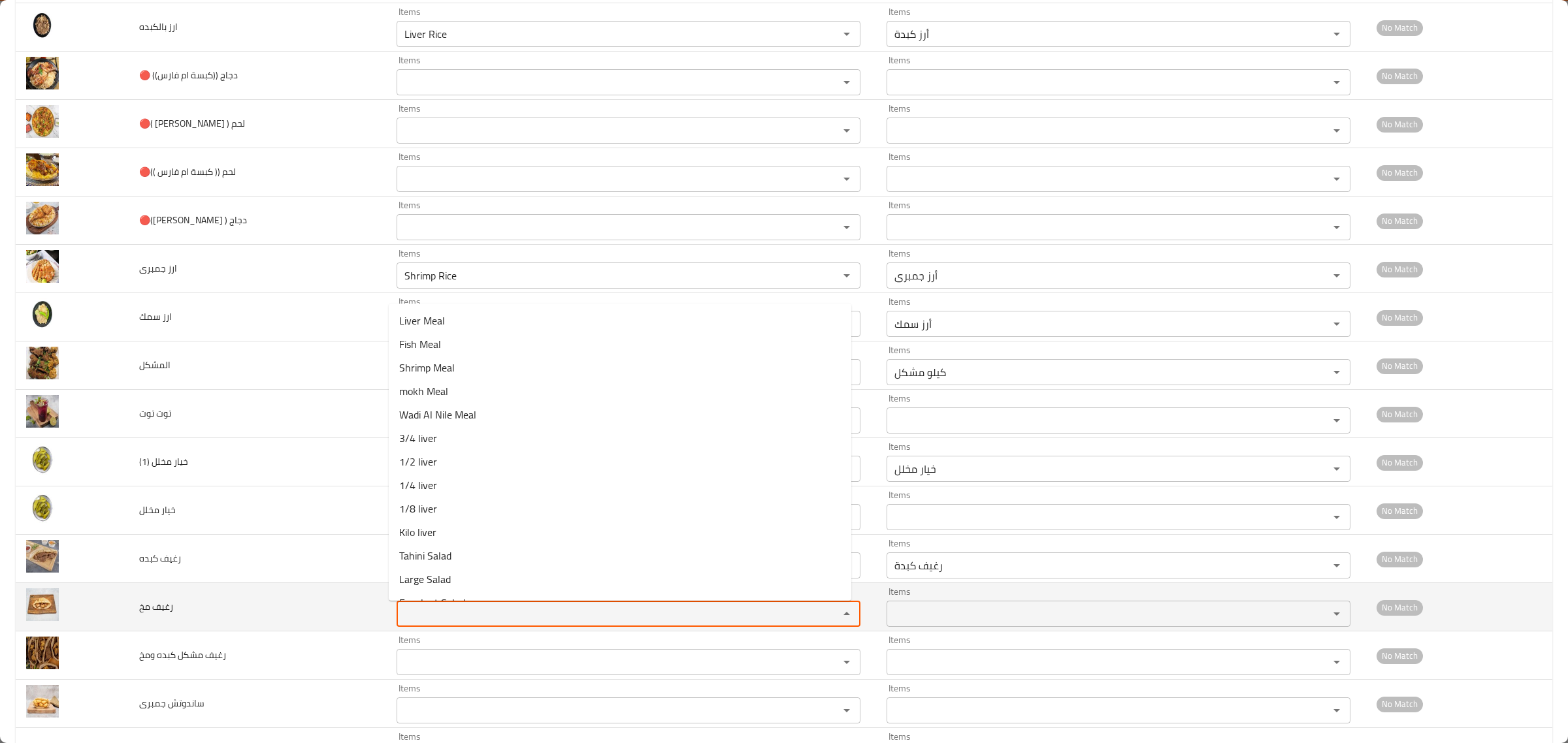
click at [436, 611] on مخ "Items" at bounding box center [609, 614] width 417 height 18
drag, startPoint x: 346, startPoint y: 602, endPoint x: 323, endPoint y: 600, distance: 23.1
click at [324, 600] on tr "رغيف مخ Items b Items Items Items No Match" at bounding box center [784, 607] width 1537 height 48
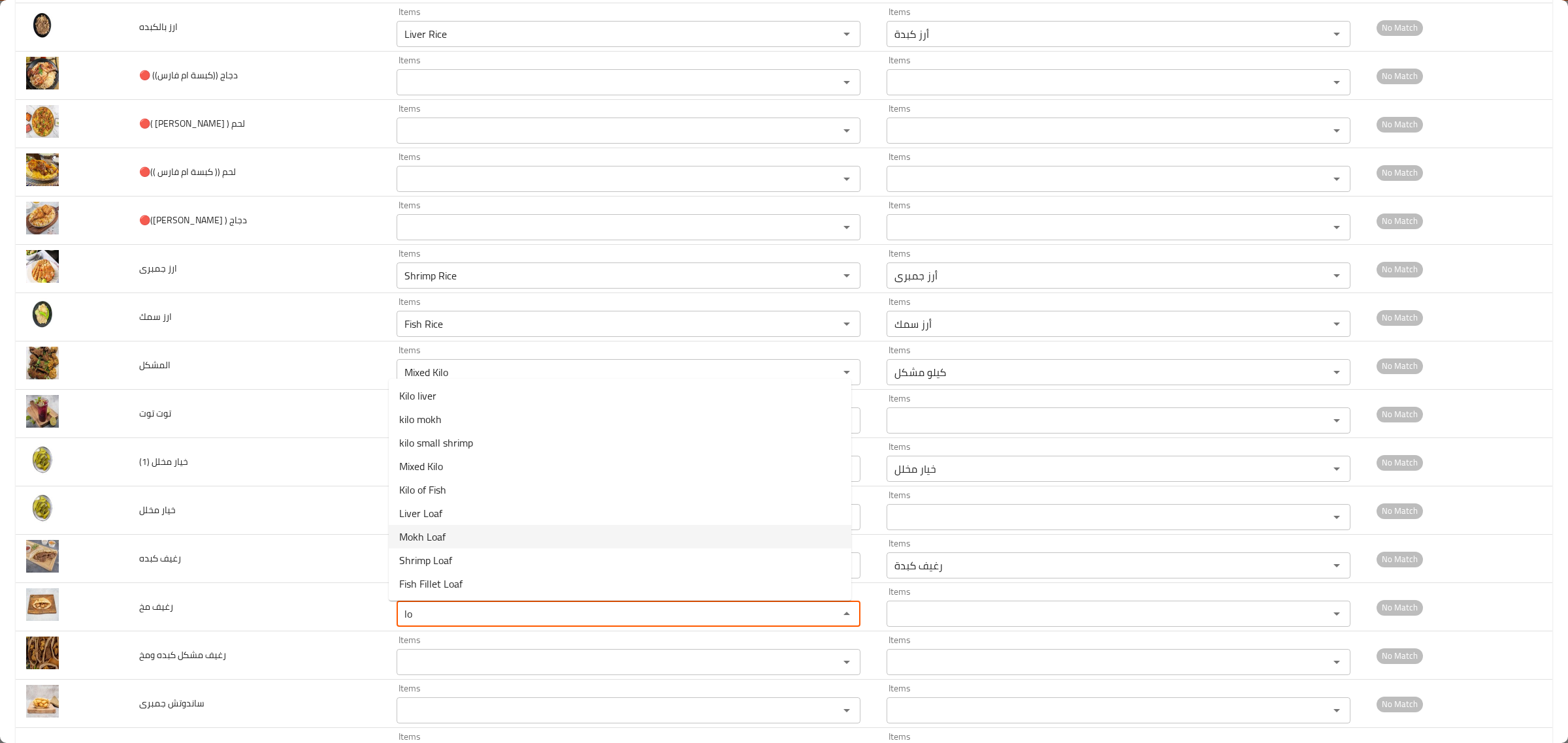
click at [471, 534] on مخ-option-6 "Mokh Loaf" at bounding box center [620, 537] width 463 height 24
type مخ "Mokh Loaf"
type مخ-ar "رغيف مخ"
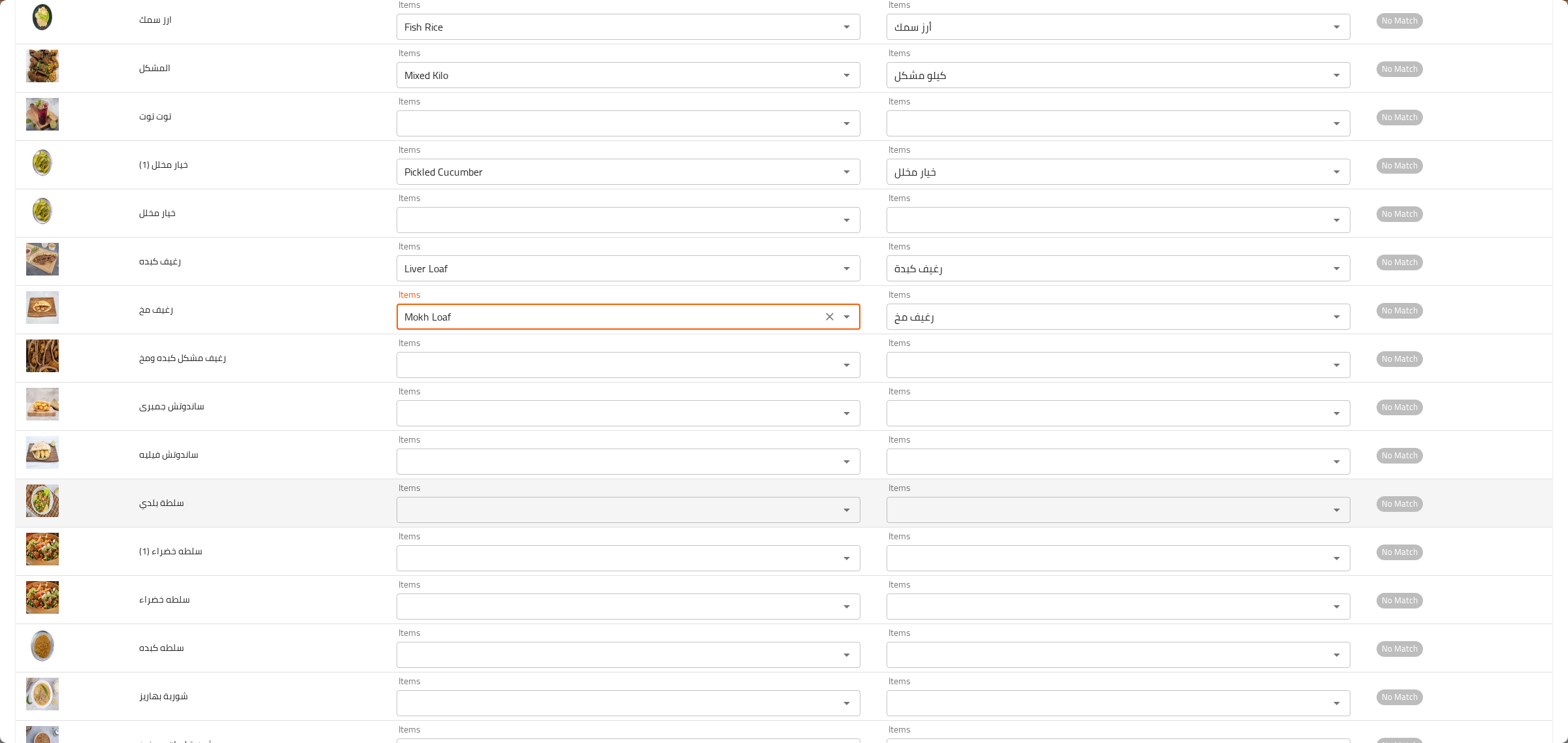
scroll to position [572, 0]
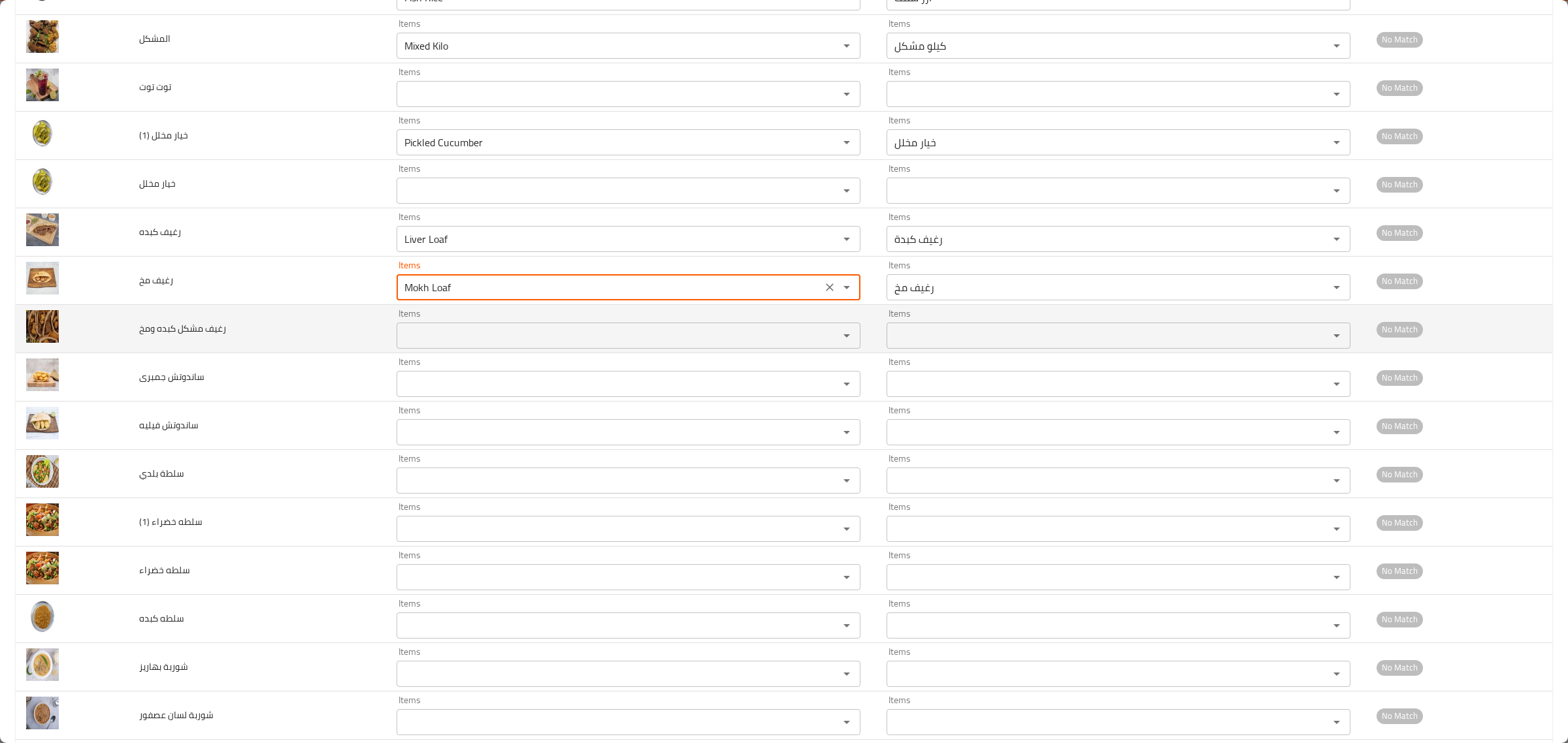
type مخ "Mokh Loaf"
click at [432, 338] on ومخ "Items" at bounding box center [609, 336] width 417 height 18
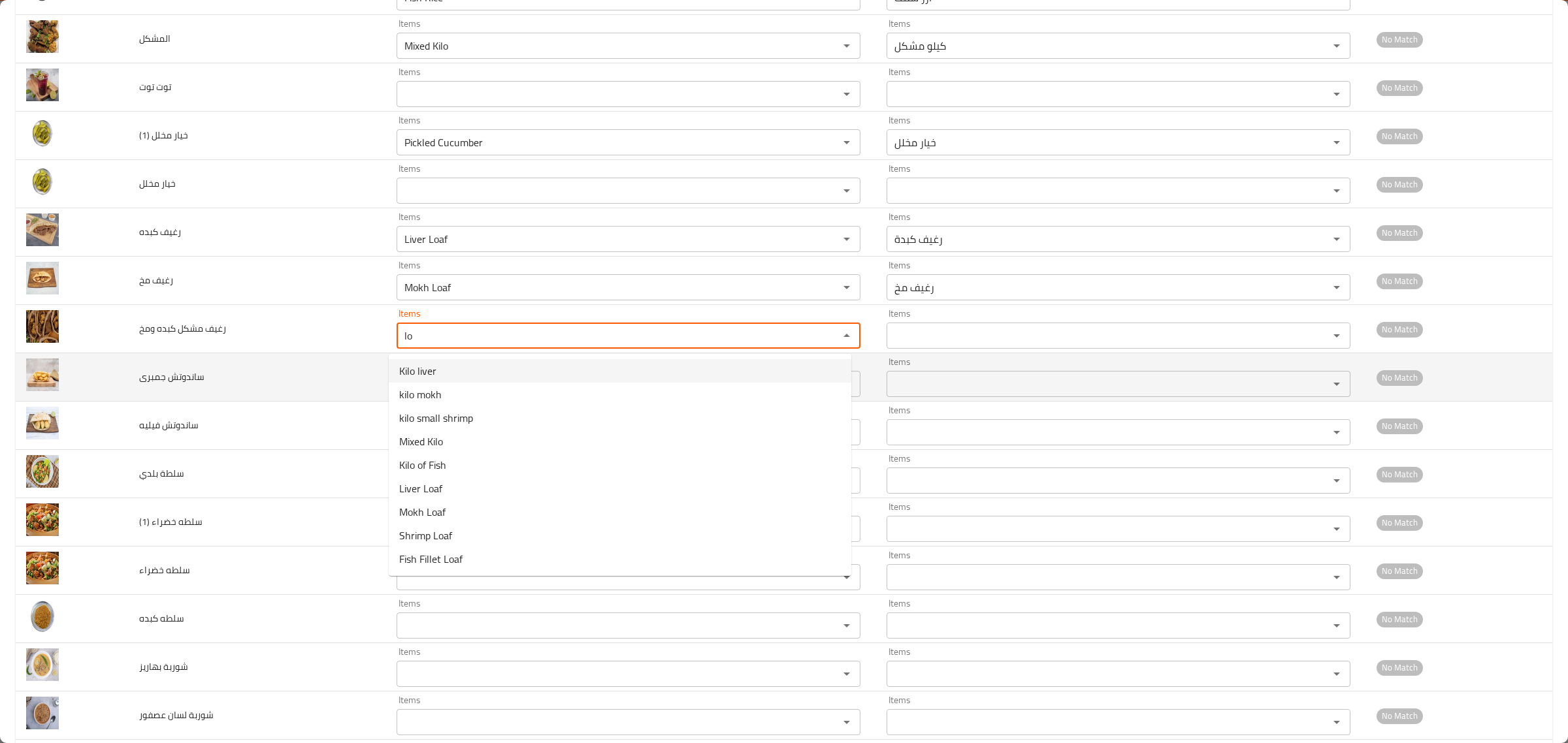
type ومخ "lo"
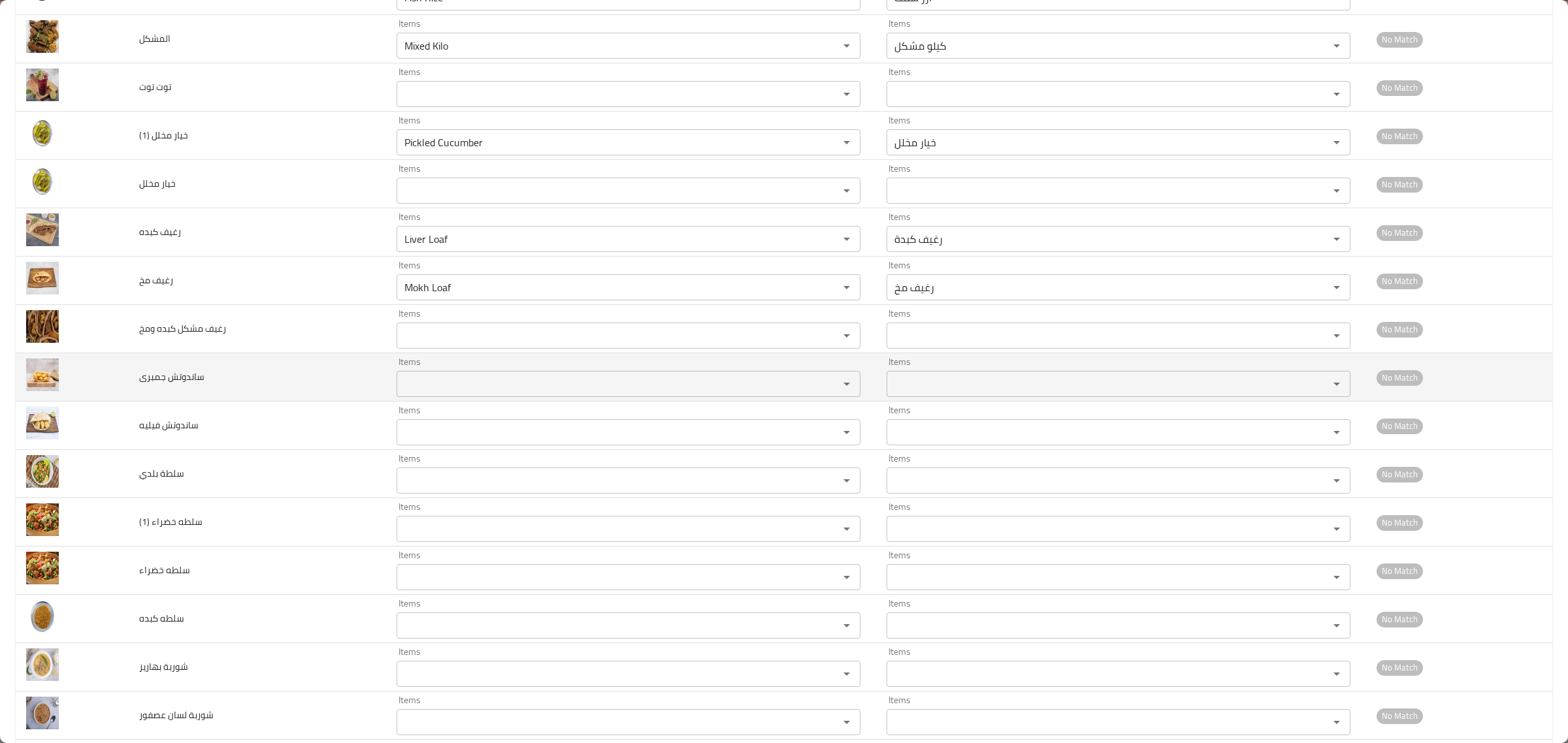
click at [274, 374] on td "ساندوتش جمبرى" at bounding box center [258, 377] width 258 height 48
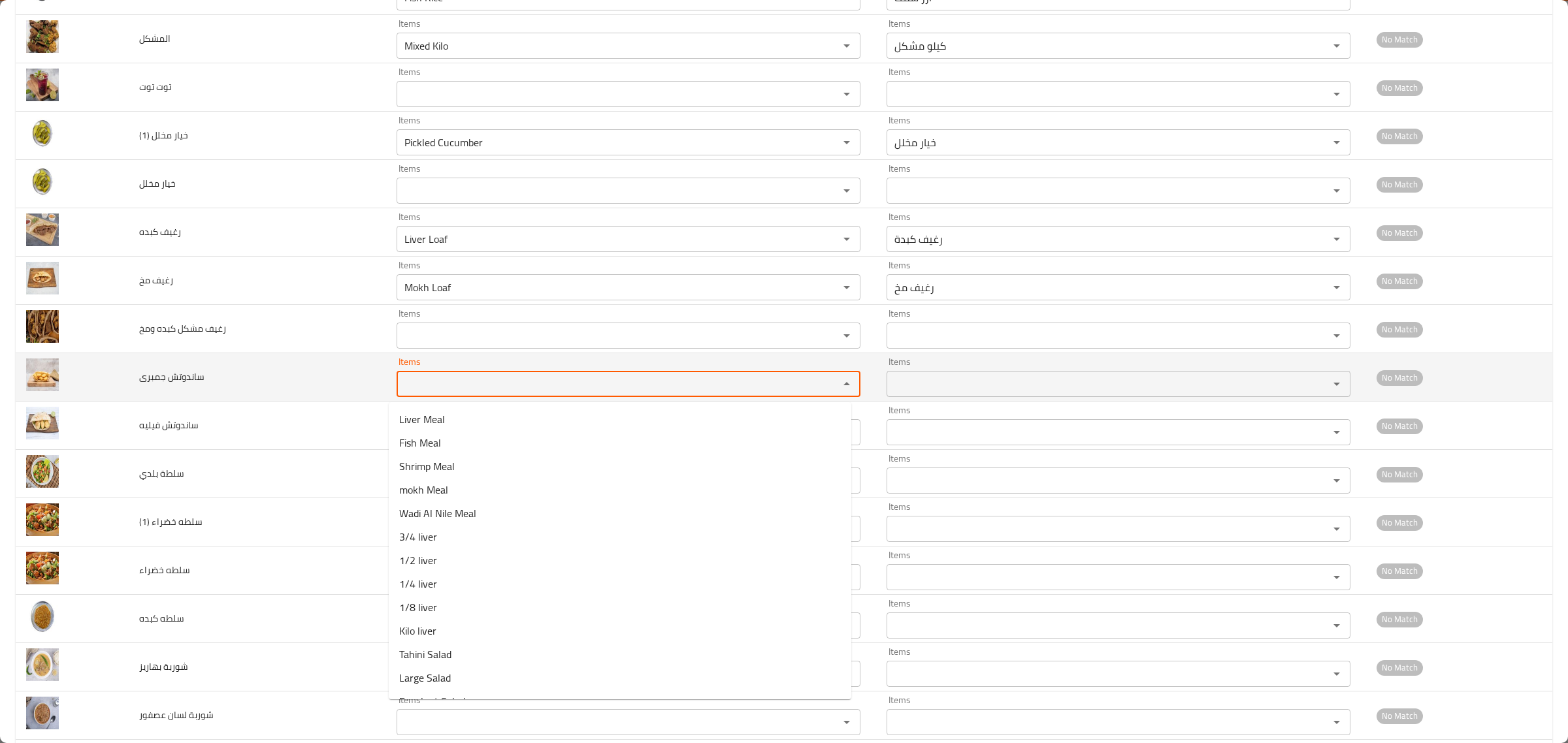
click at [440, 393] on جمبرى "Items" at bounding box center [609, 384] width 417 height 18
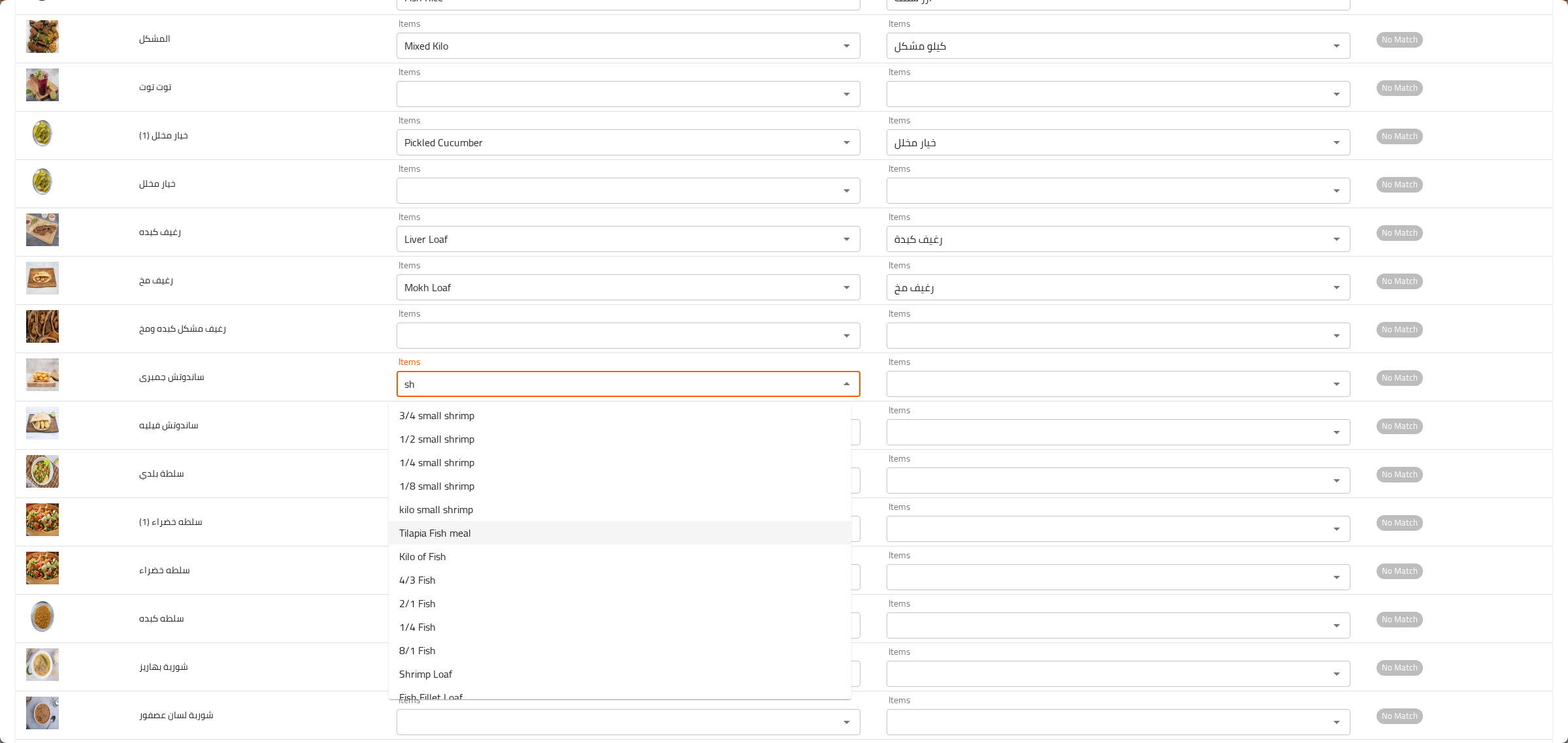
scroll to position [111, 0]
click at [426, 616] on span "Shrimp Loaf" at bounding box center [426, 613] width 53 height 16
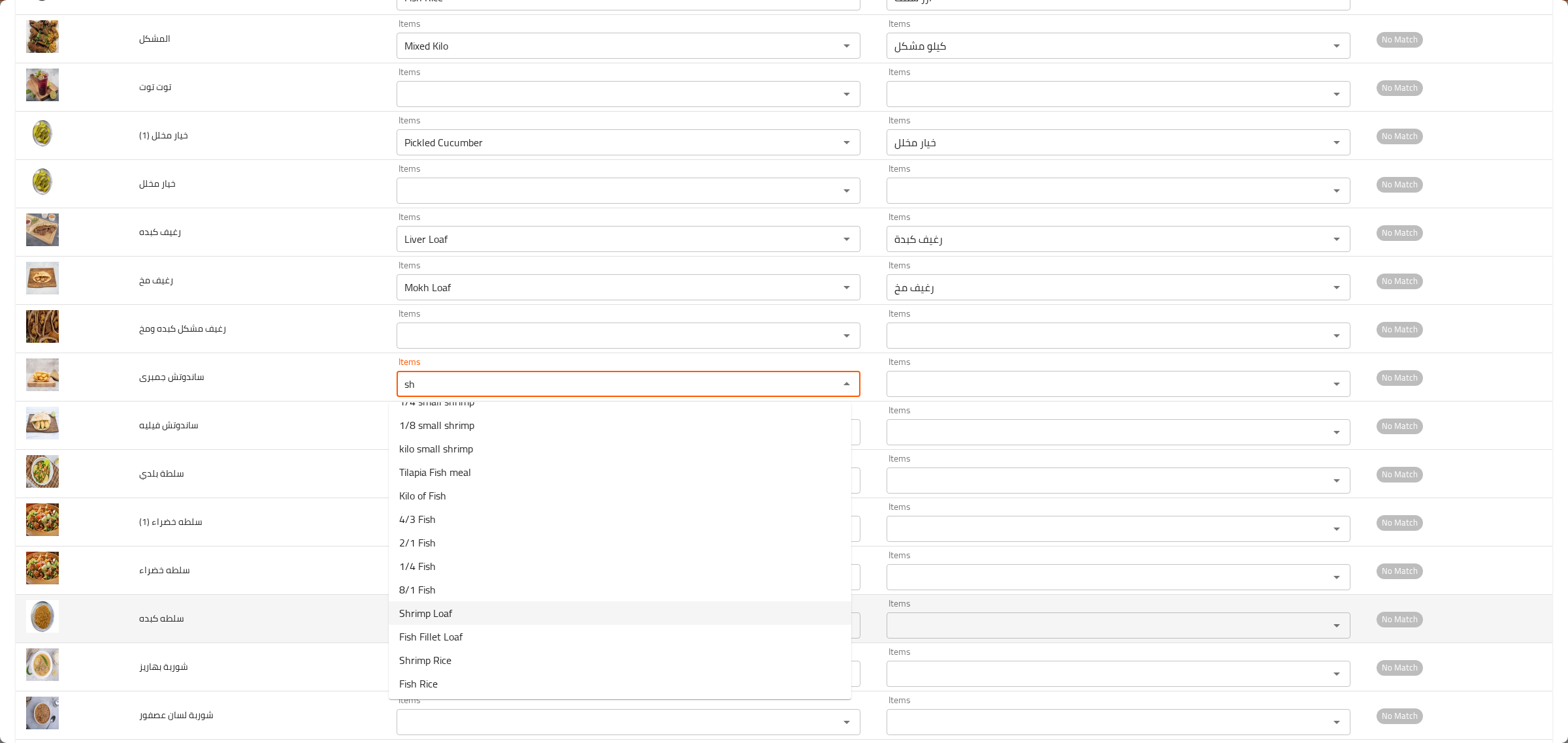
type جمبرى "Shrimp Loaf"
type جمبرى-ar "رغيف جمبرى"
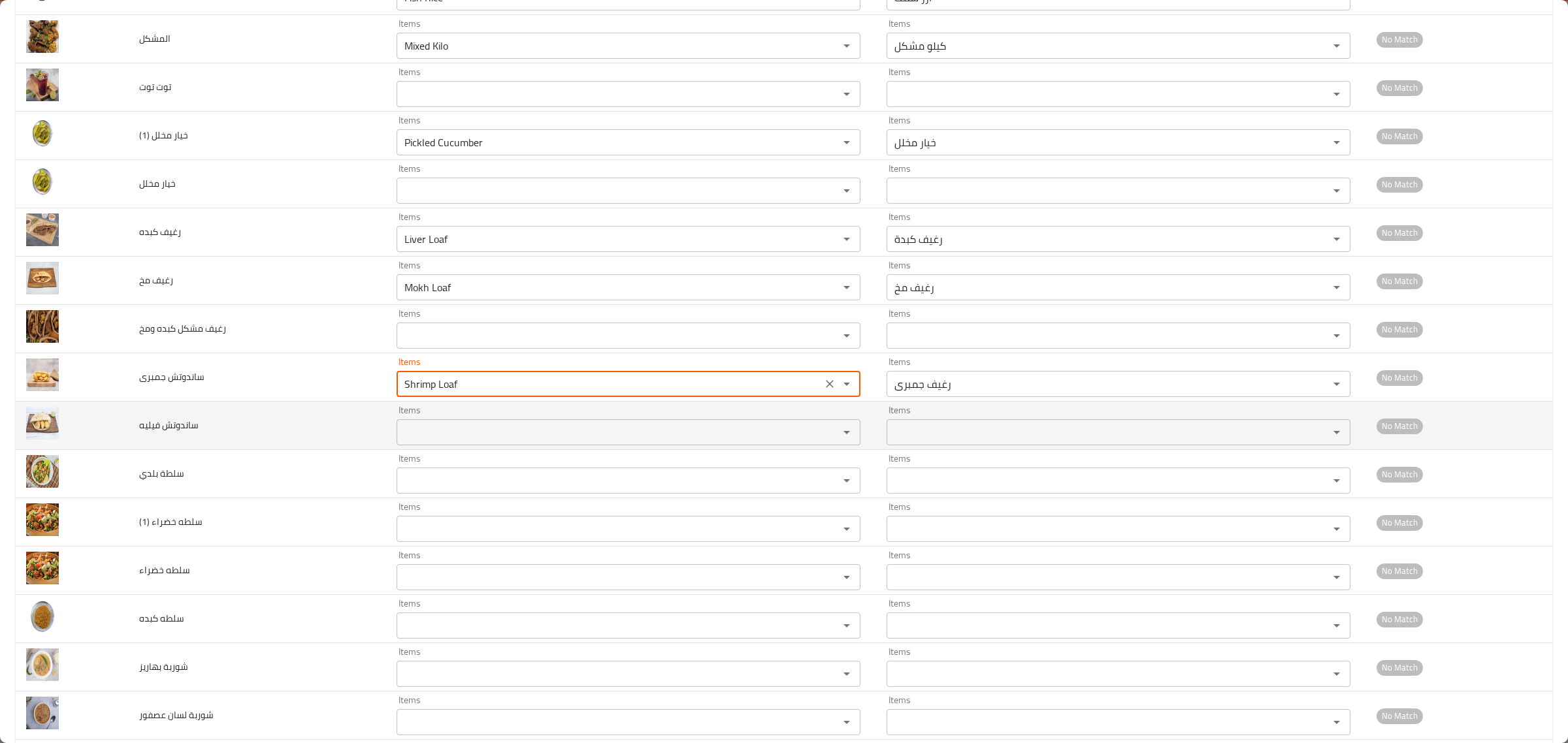
type جمبرى "Shrimp Loaf"
click at [451, 435] on فيليه "Items" at bounding box center [609, 432] width 417 height 18
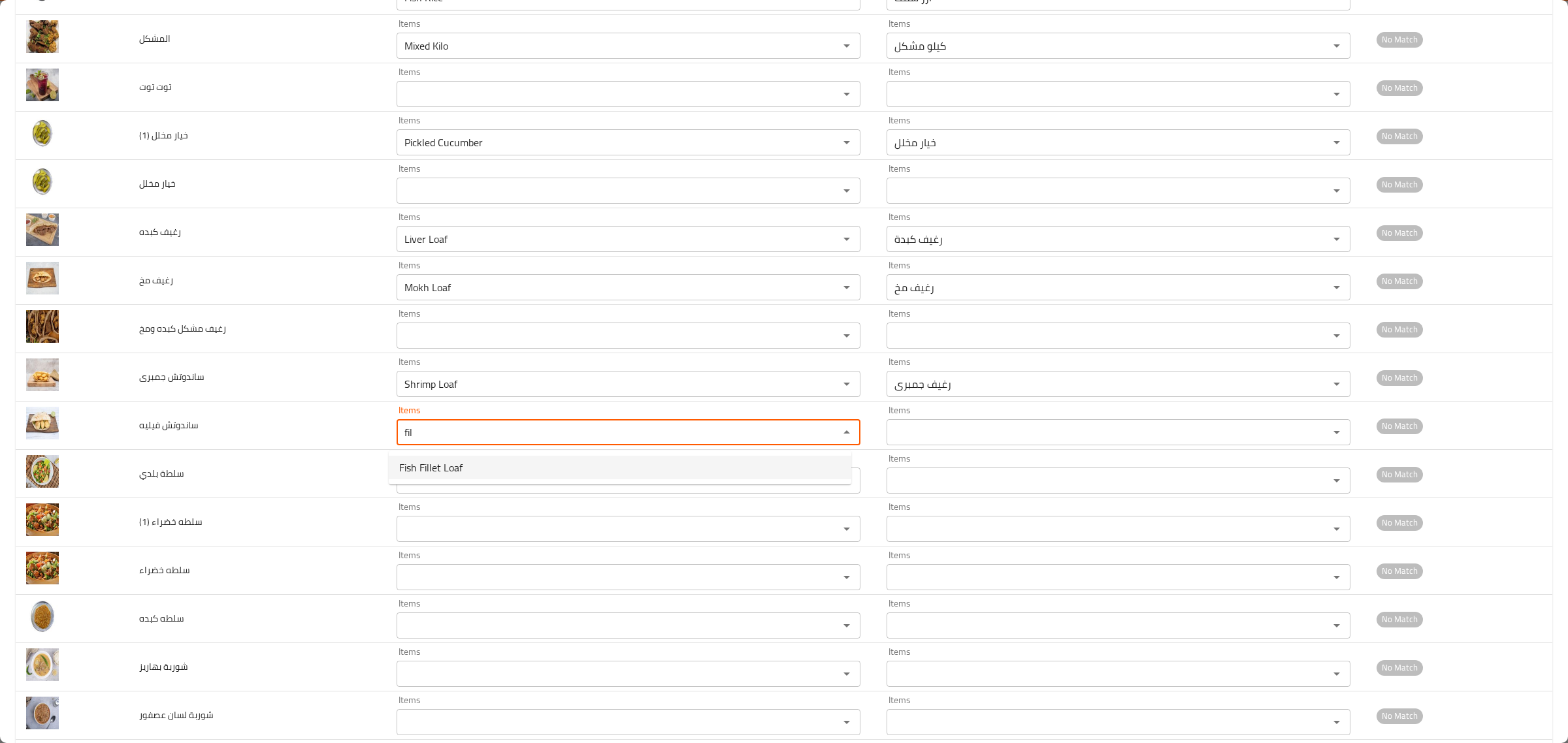
click at [426, 469] on span "Fish Fillet Loaf" at bounding box center [430, 467] width 63 height 16
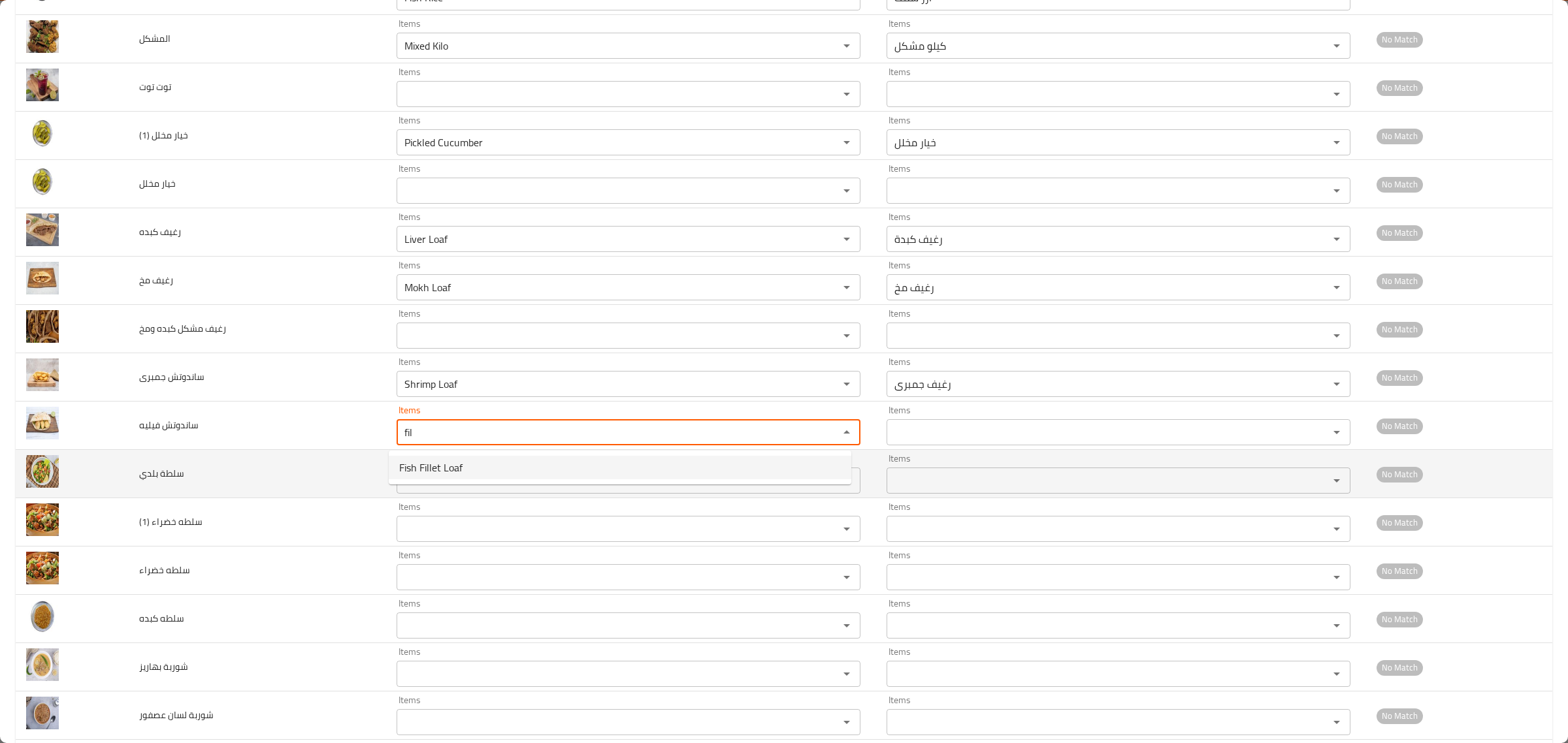
type فيليه "Fish Fillet Loaf"
type فيليه-ar "رغيف سمك فيليه"
type فيليه "Fish Fillet Loaf"
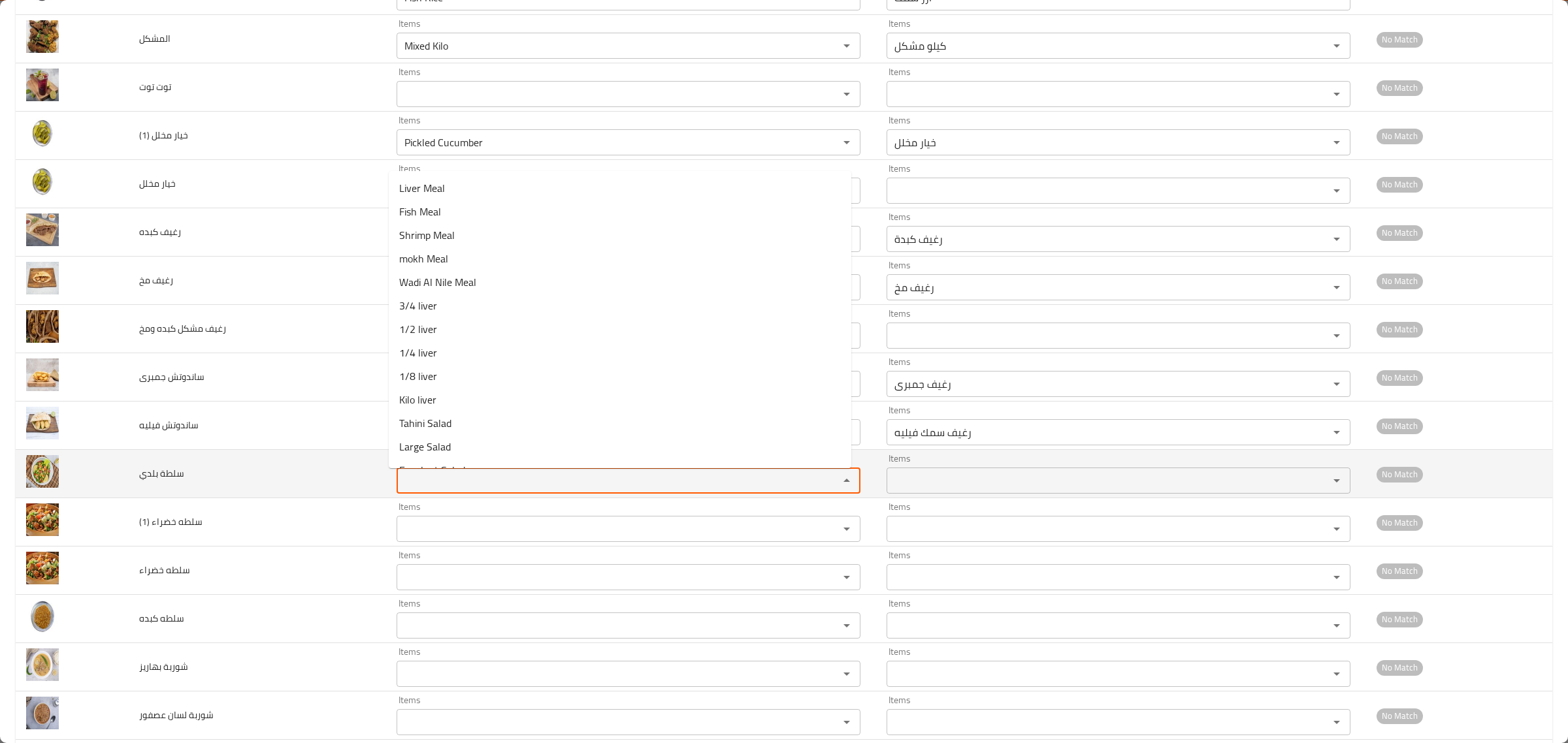
click at [413, 490] on بلدي "Items" at bounding box center [609, 480] width 417 height 18
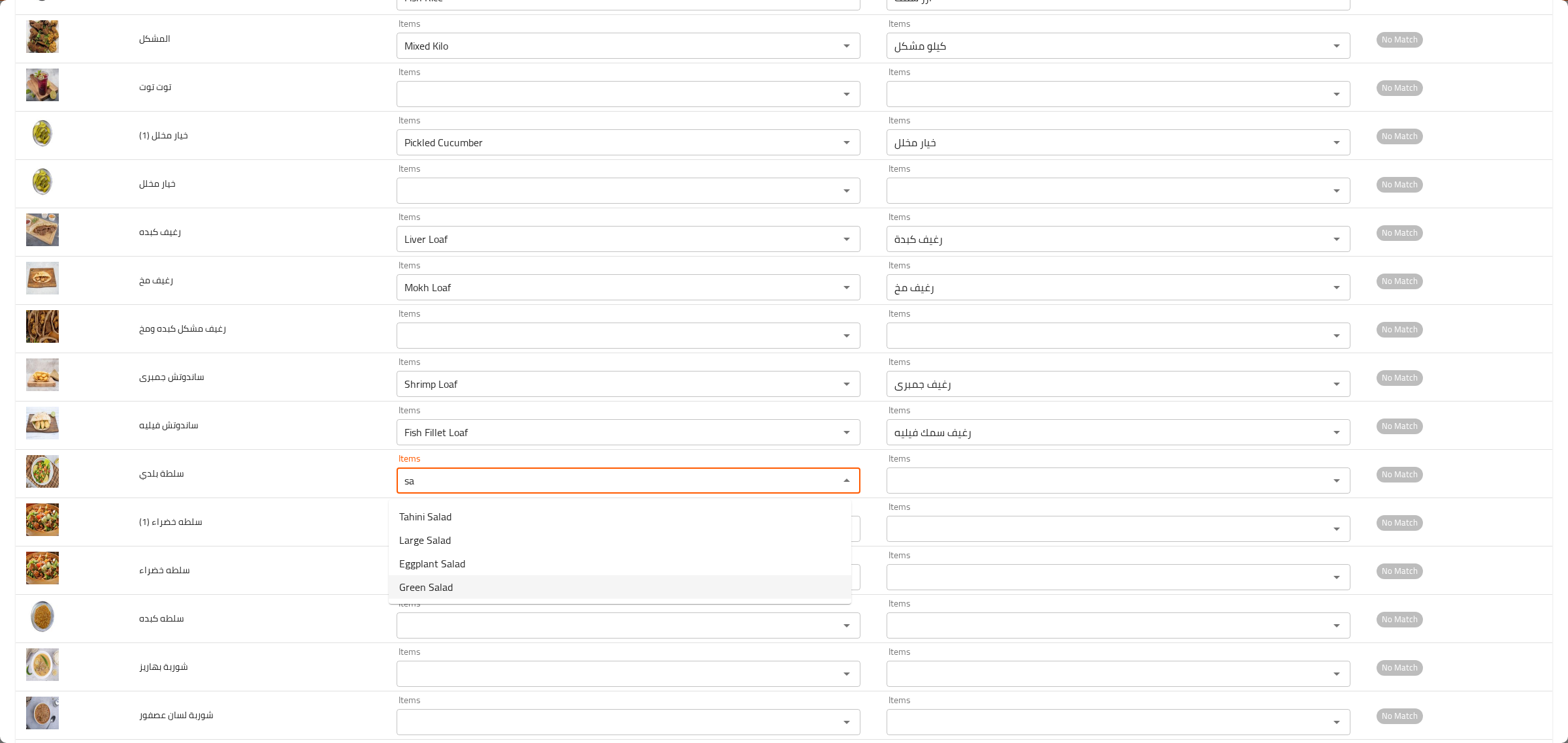
click at [454, 586] on بلدي-option-3 "Green Salad" at bounding box center [620, 587] width 463 height 24
type بلدي "Green Salad"
type بلدي-ar "سلطة خضراء"
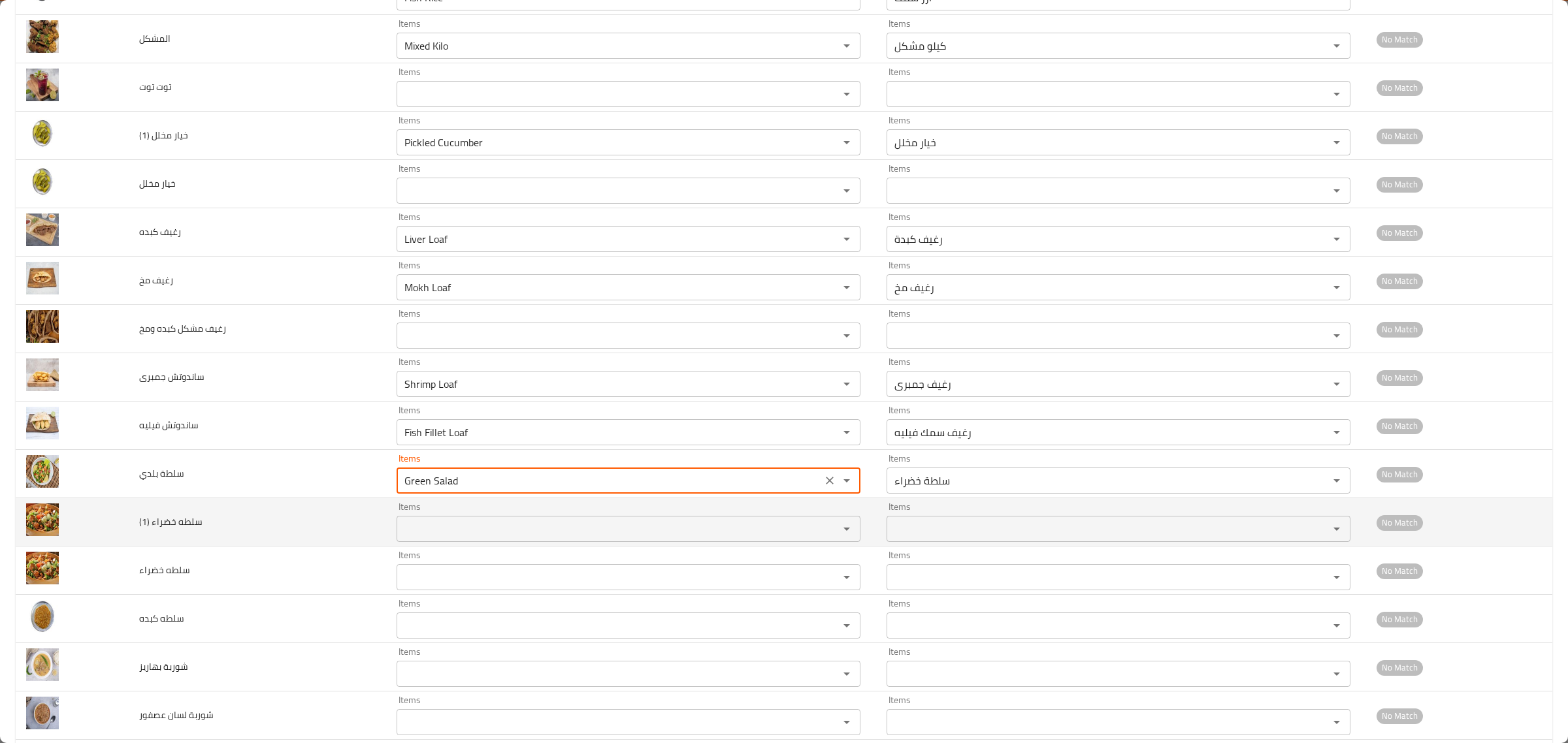
type بلدي "Green Salad"
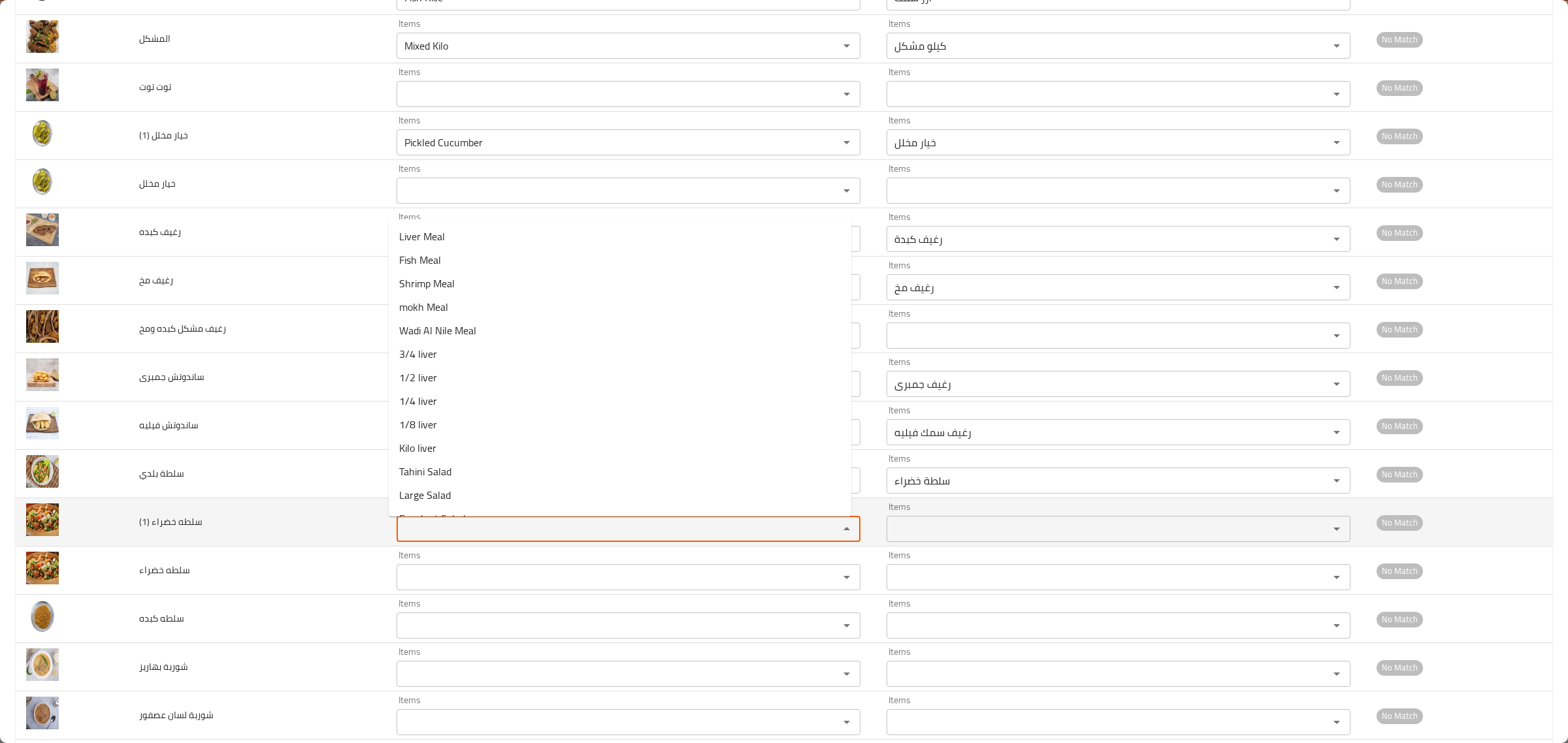
click at [437, 529] on \(1\) "Items" at bounding box center [609, 529] width 417 height 18
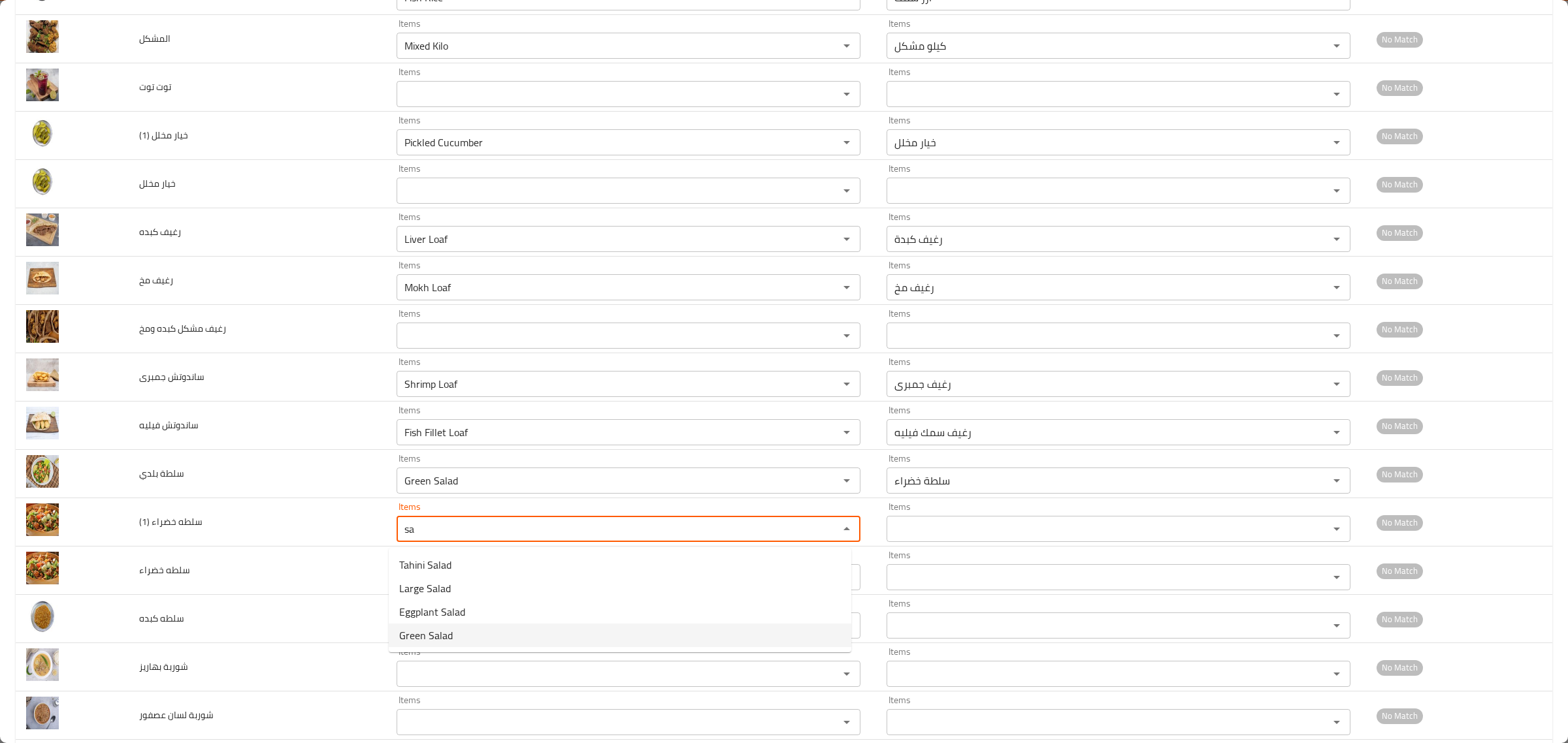
click at [451, 632] on span "Green Salad" at bounding box center [426, 635] width 54 height 16
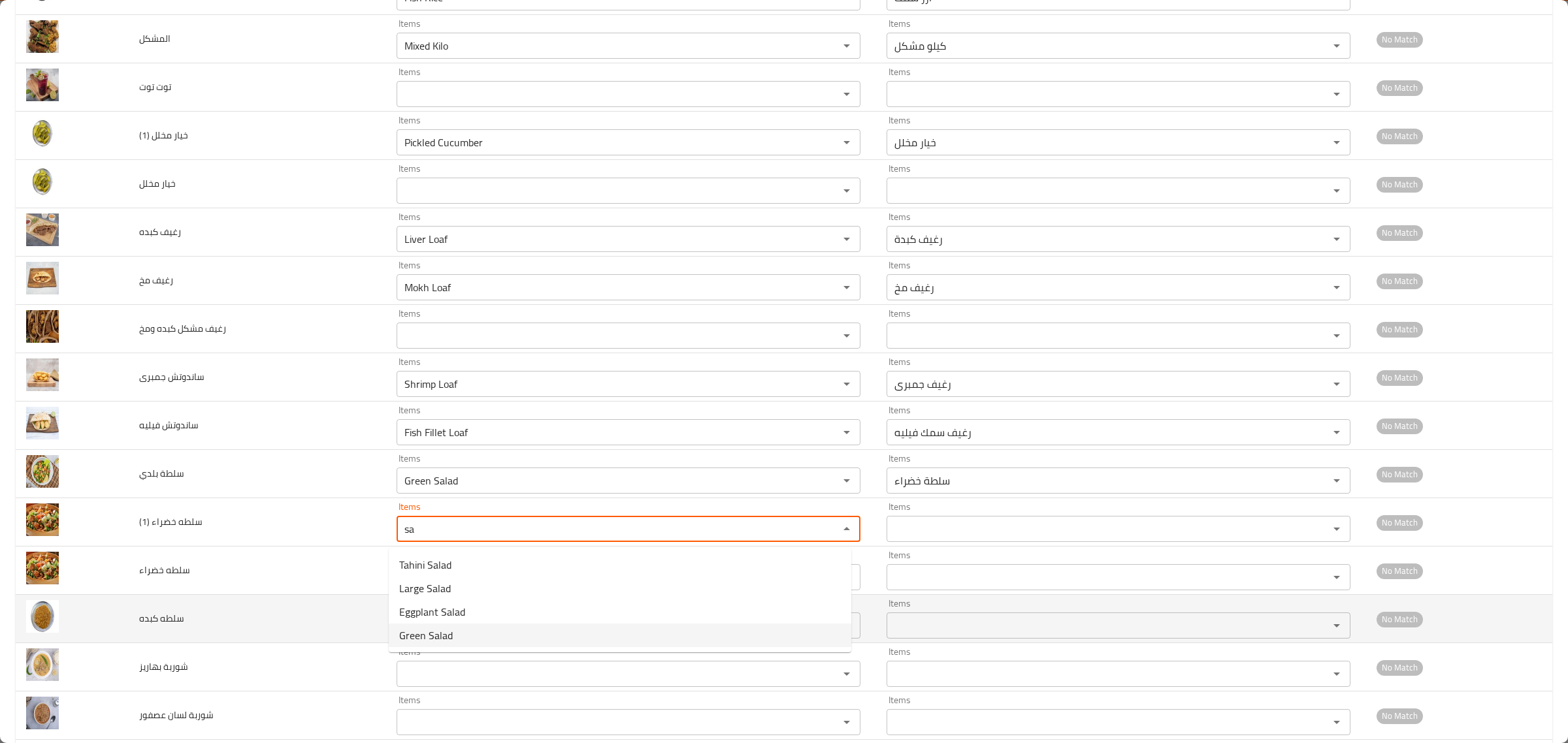
type \(1\) "Green Salad"
type \(1\)-ar "سلطة خضراء"
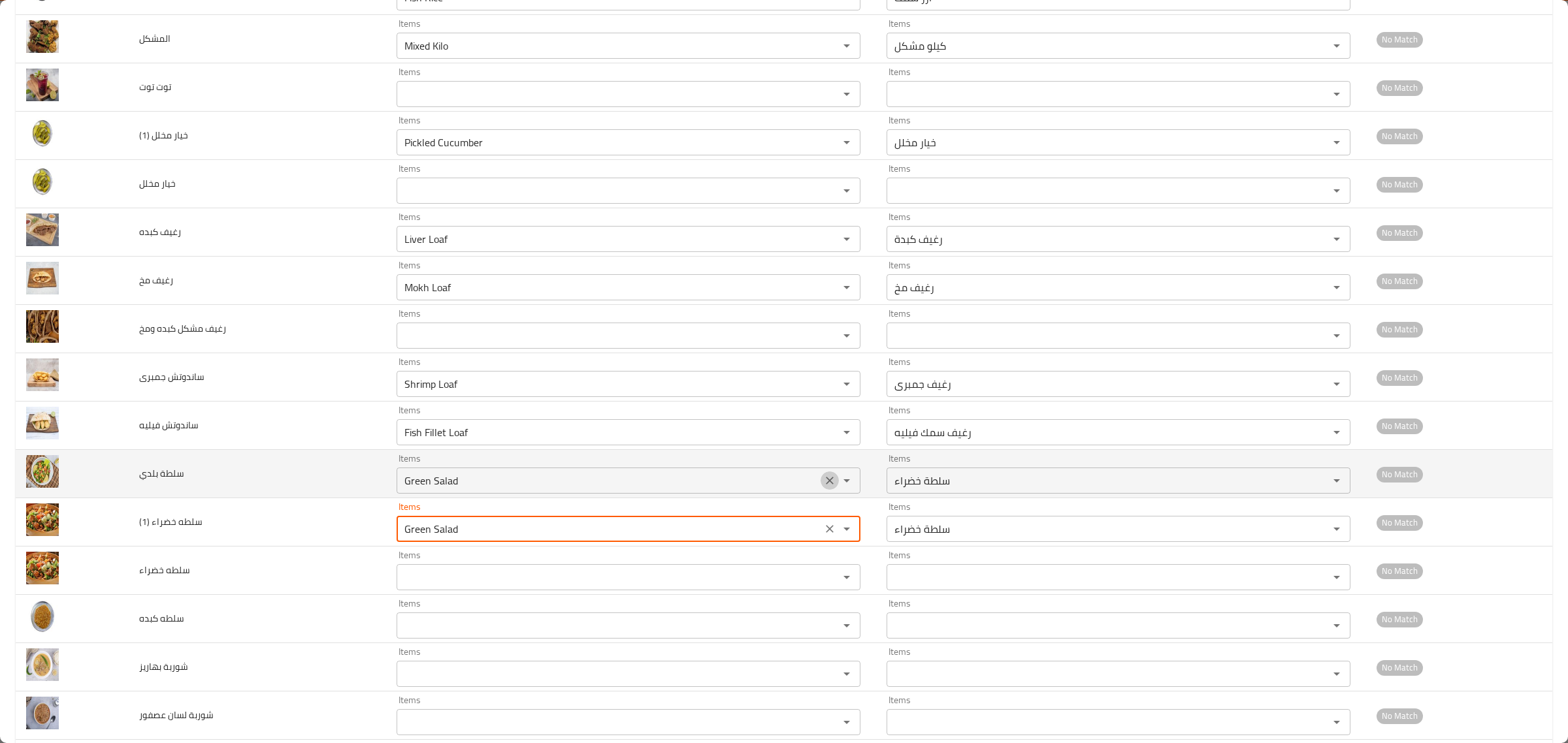
click at [826, 485] on icon "Clear" at bounding box center [830, 480] width 8 height 8
type \(1\) "Green Salad"
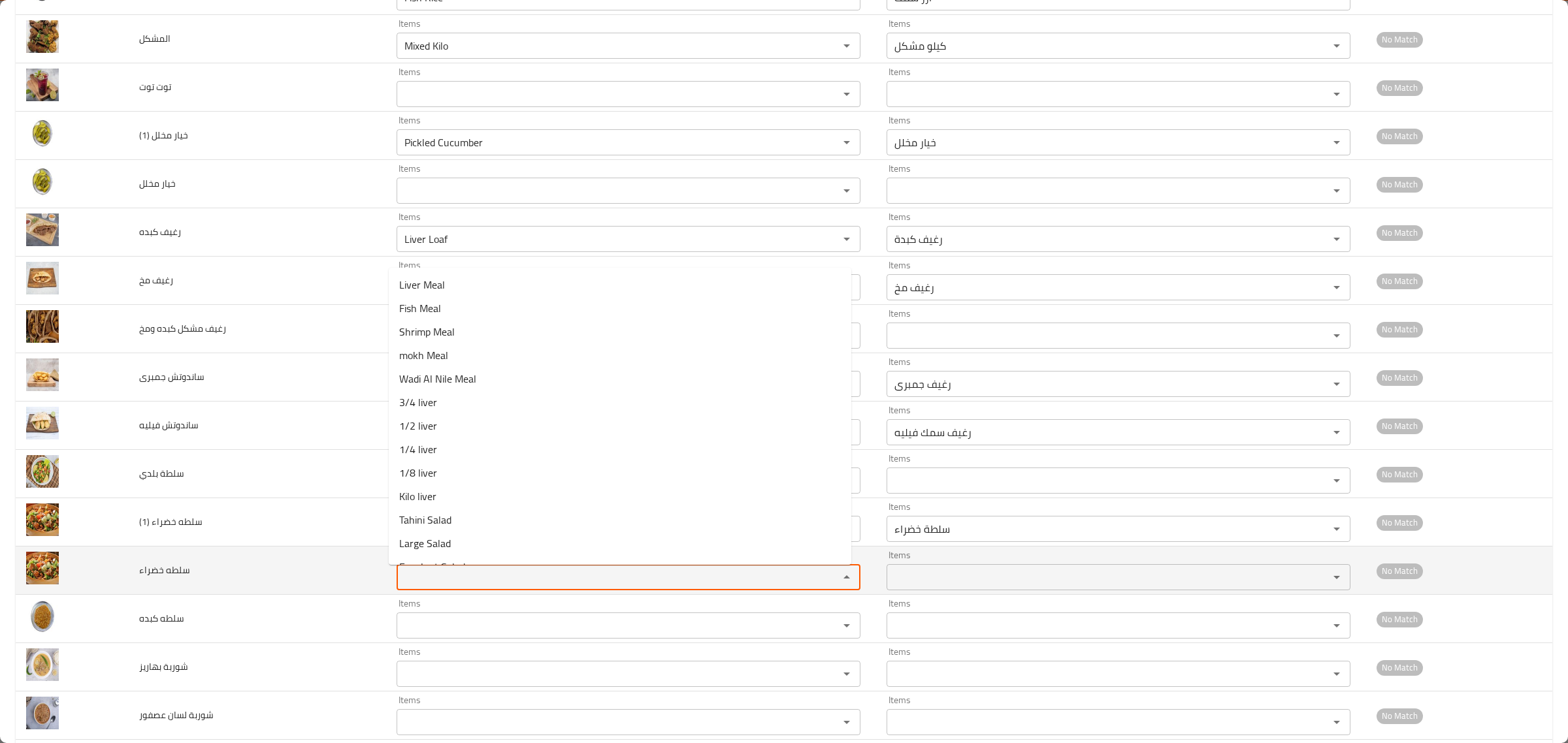
click at [483, 581] on خضراء "Items" at bounding box center [609, 577] width 417 height 18
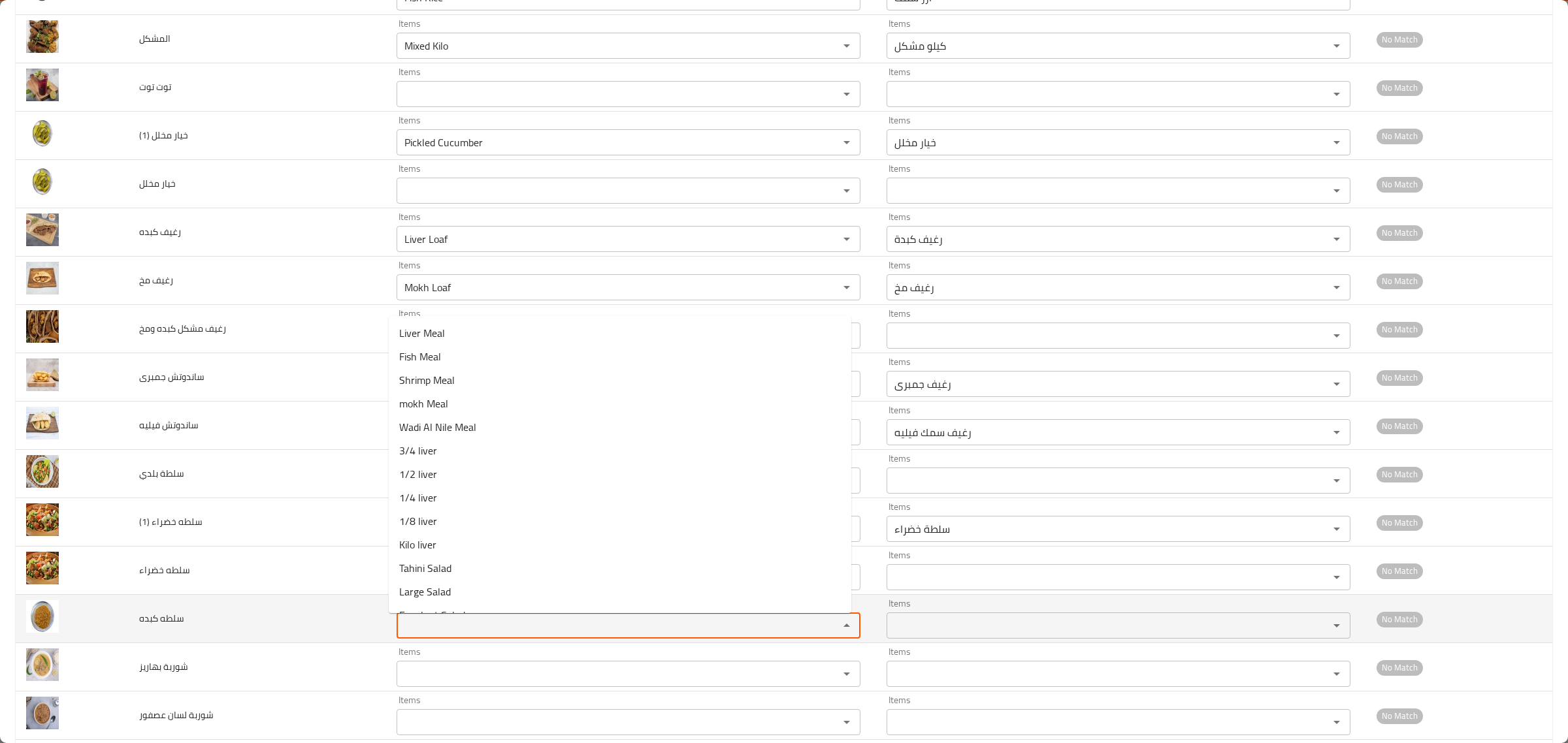
click at [458, 622] on كبده "Items" at bounding box center [609, 625] width 417 height 18
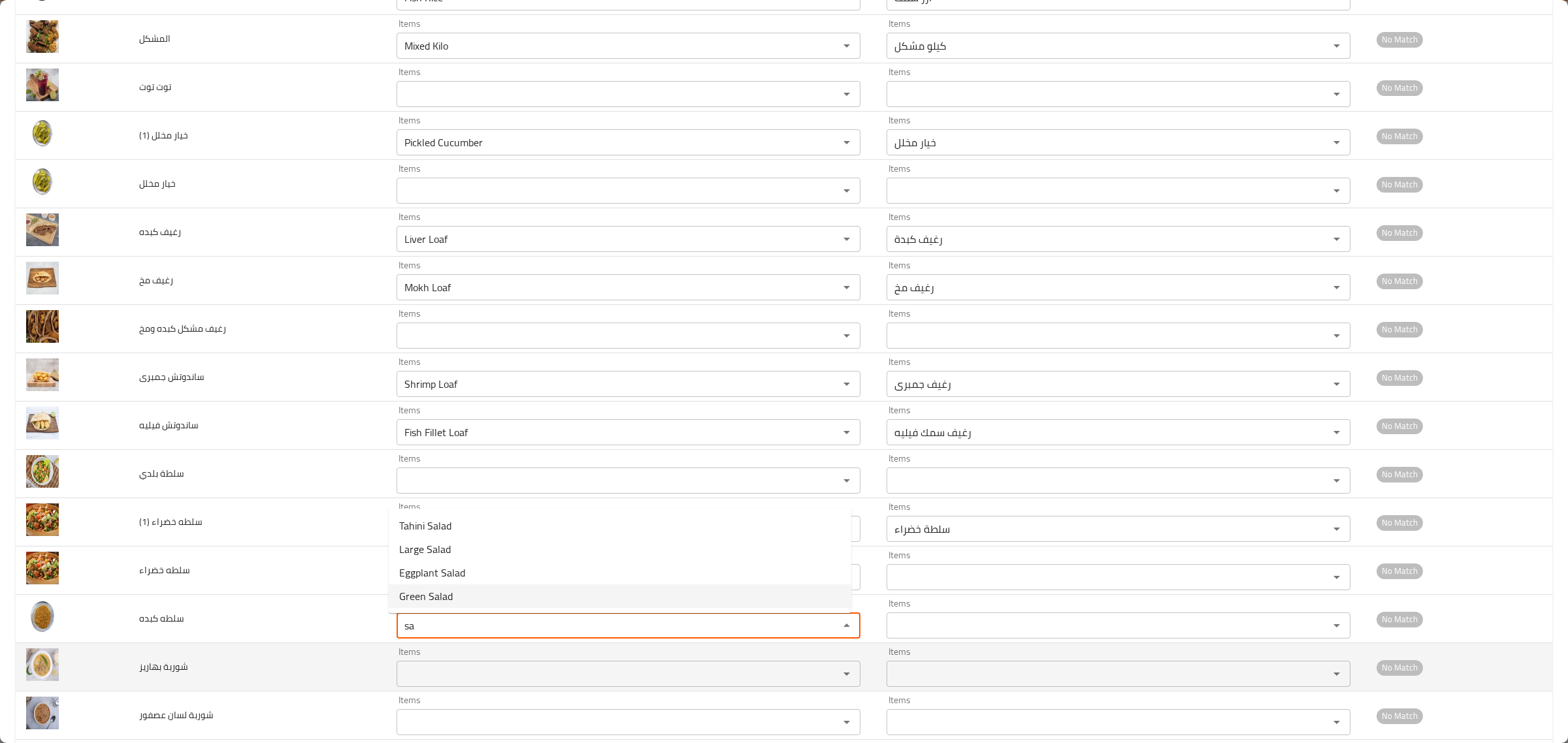
type كبده "sa"
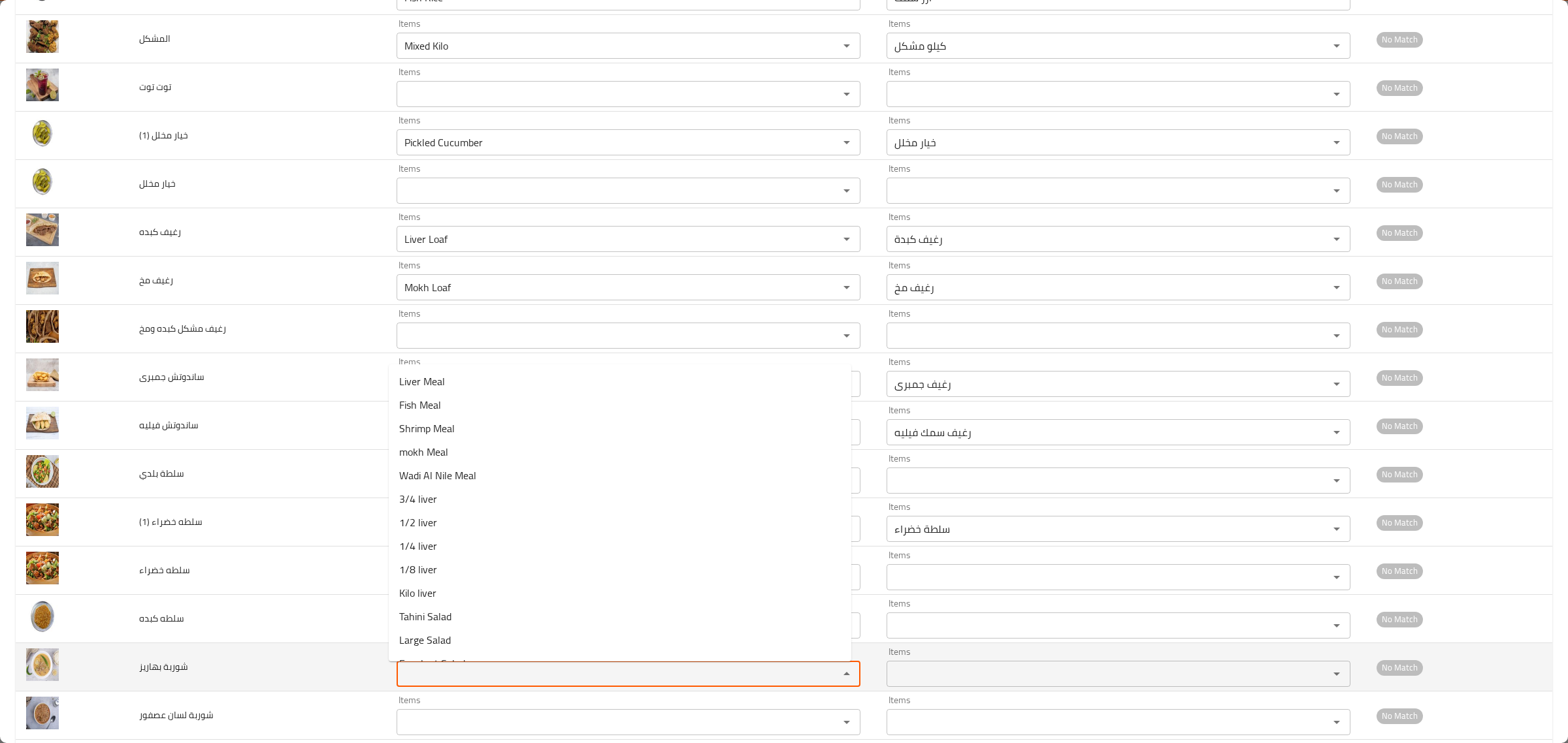
click at [443, 671] on بهاريز "Items" at bounding box center [609, 674] width 417 height 18
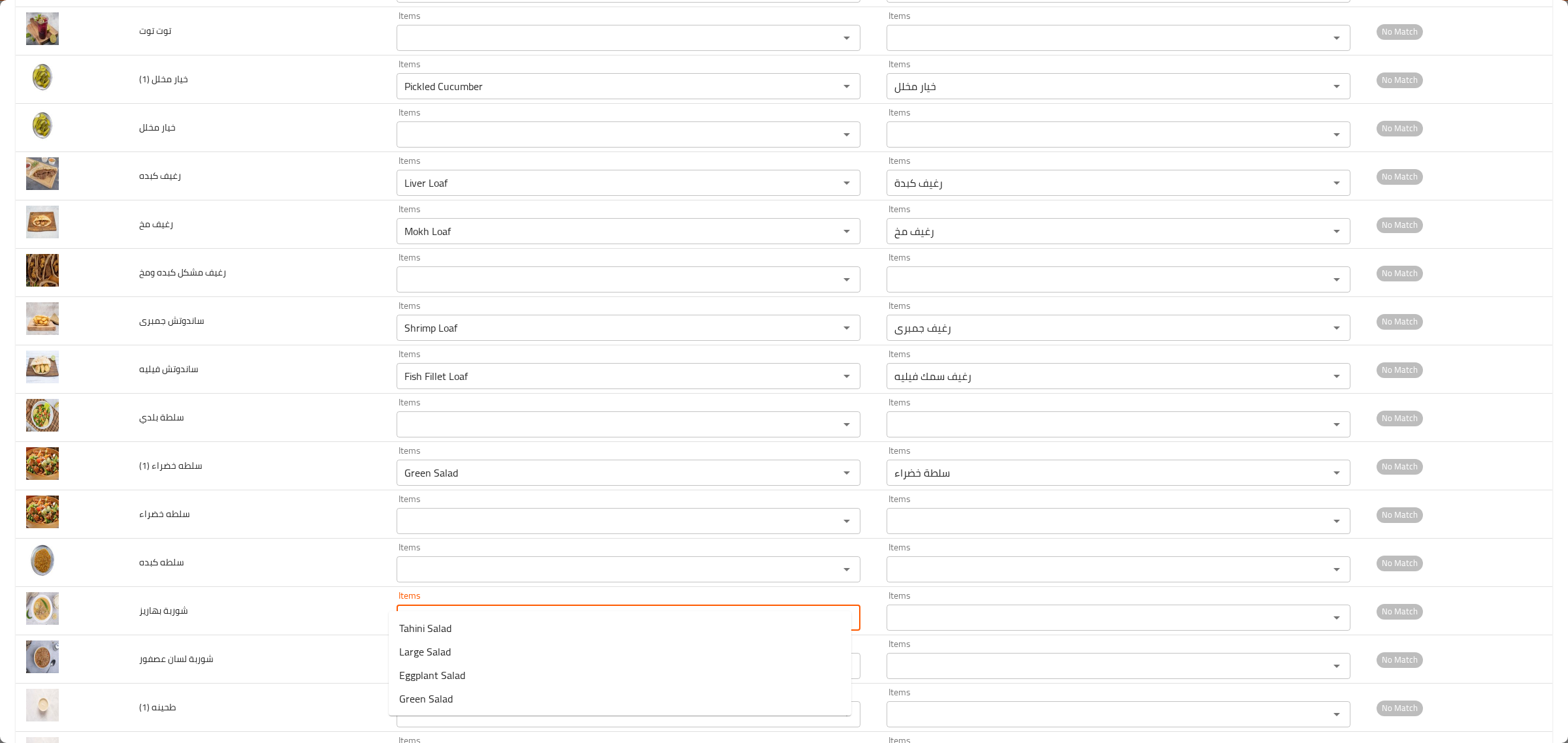
scroll to position [653, 0]
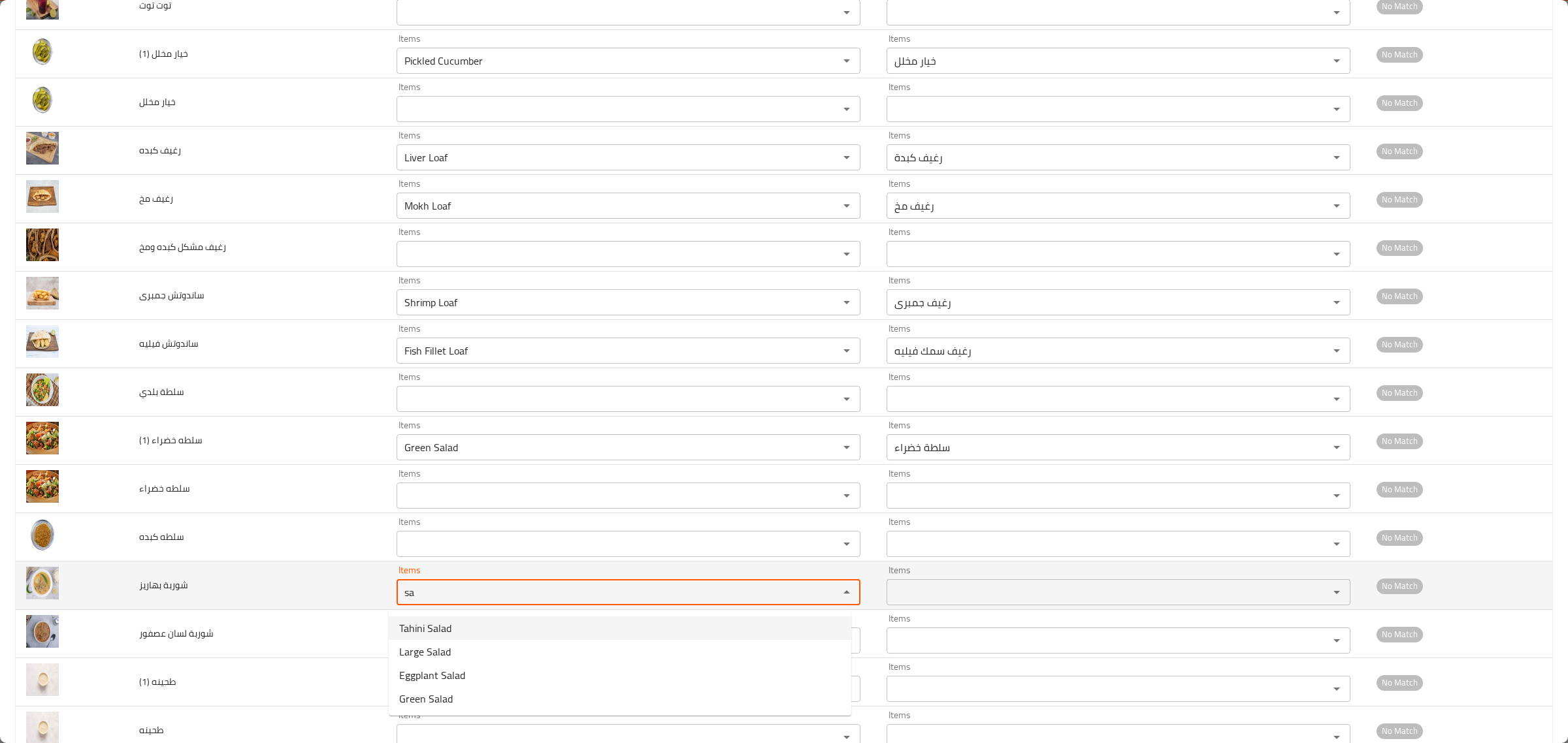
drag, startPoint x: 400, startPoint y: 593, endPoint x: 341, endPoint y: 584, distance: 59.7
click at [341, 584] on tr "شوربة بهاريز Items sa Items Items Items No Match" at bounding box center [784, 586] width 1537 height 48
drag, startPoint x: 433, startPoint y: 595, endPoint x: 325, endPoint y: 586, distance: 108.4
click at [343, 589] on tr "شوربة بهاريز Items sou Items Items Items No Match" at bounding box center [784, 586] width 1537 height 48
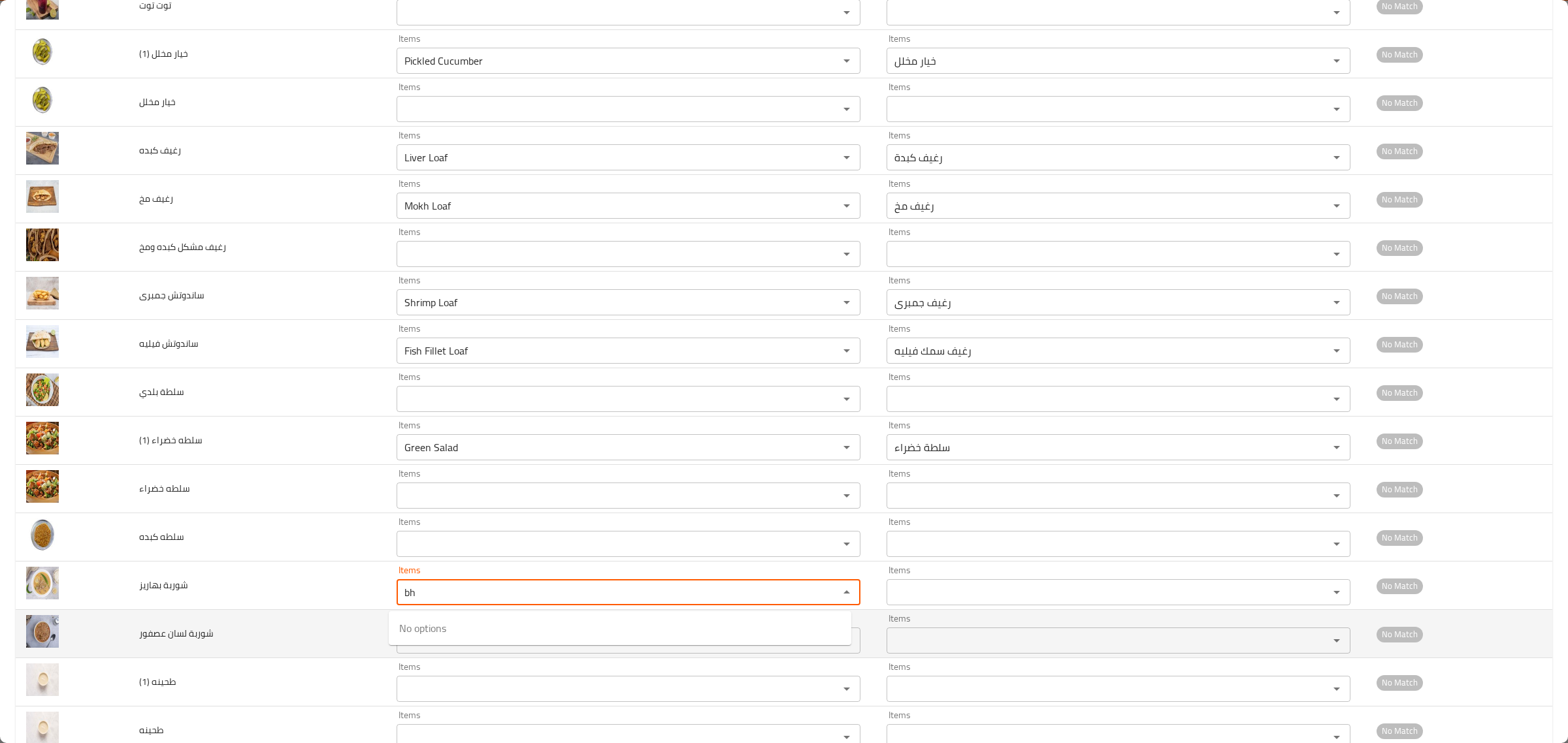
type بهاريز "bh"
click at [319, 627] on td "شوربة لسان عصفور" at bounding box center [258, 634] width 258 height 48
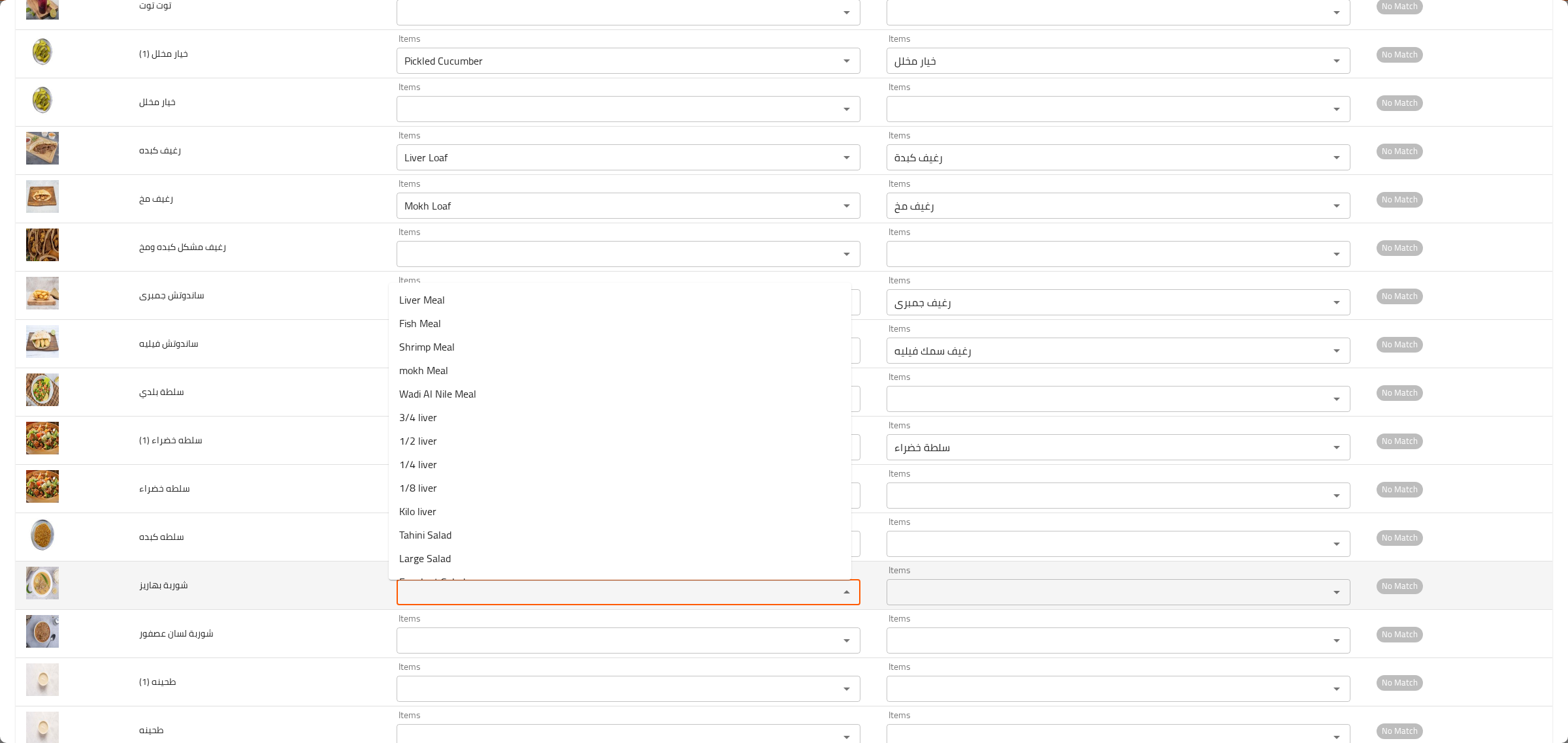
click at [419, 596] on بهاريز "Items" at bounding box center [609, 593] width 417 height 18
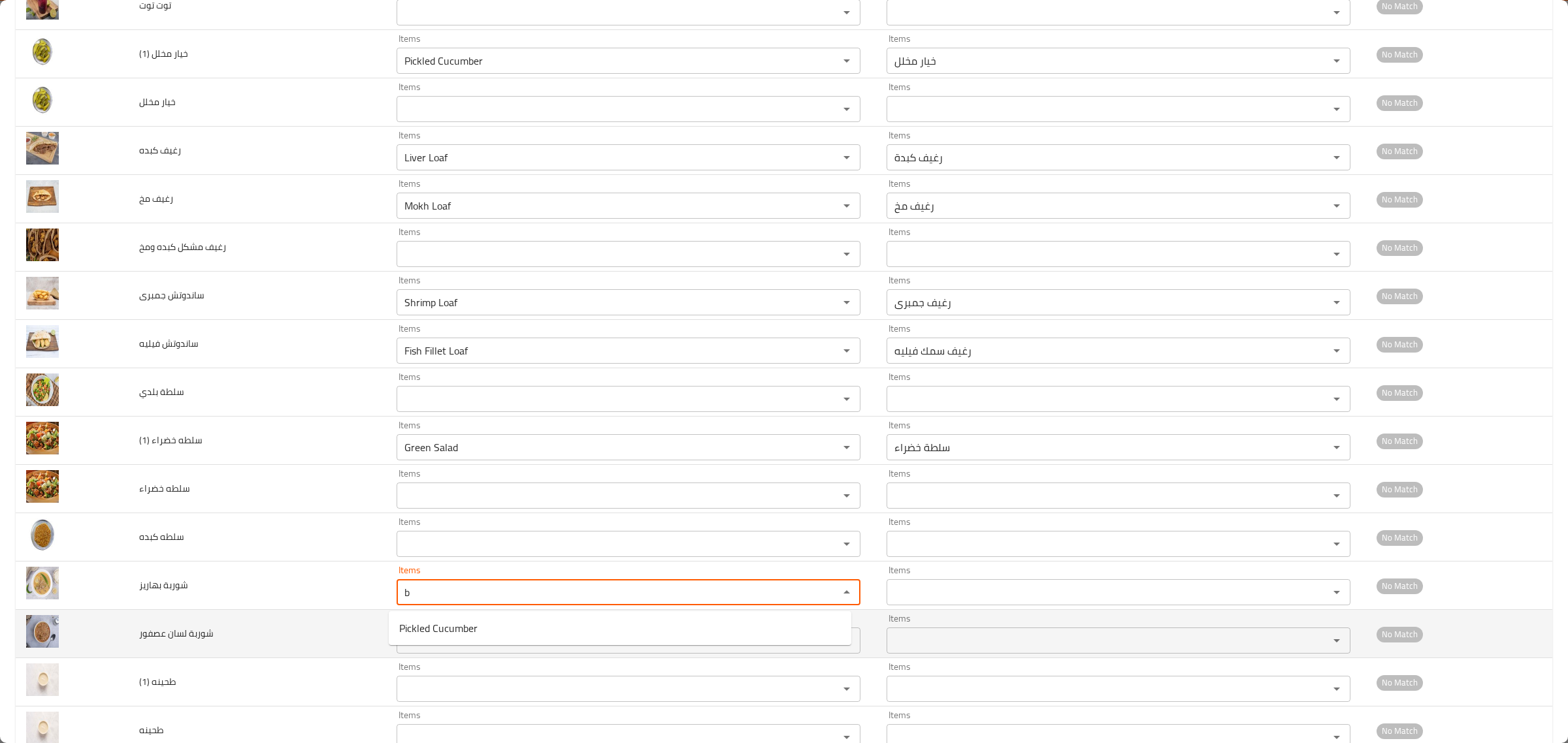
type بهاريز "b"
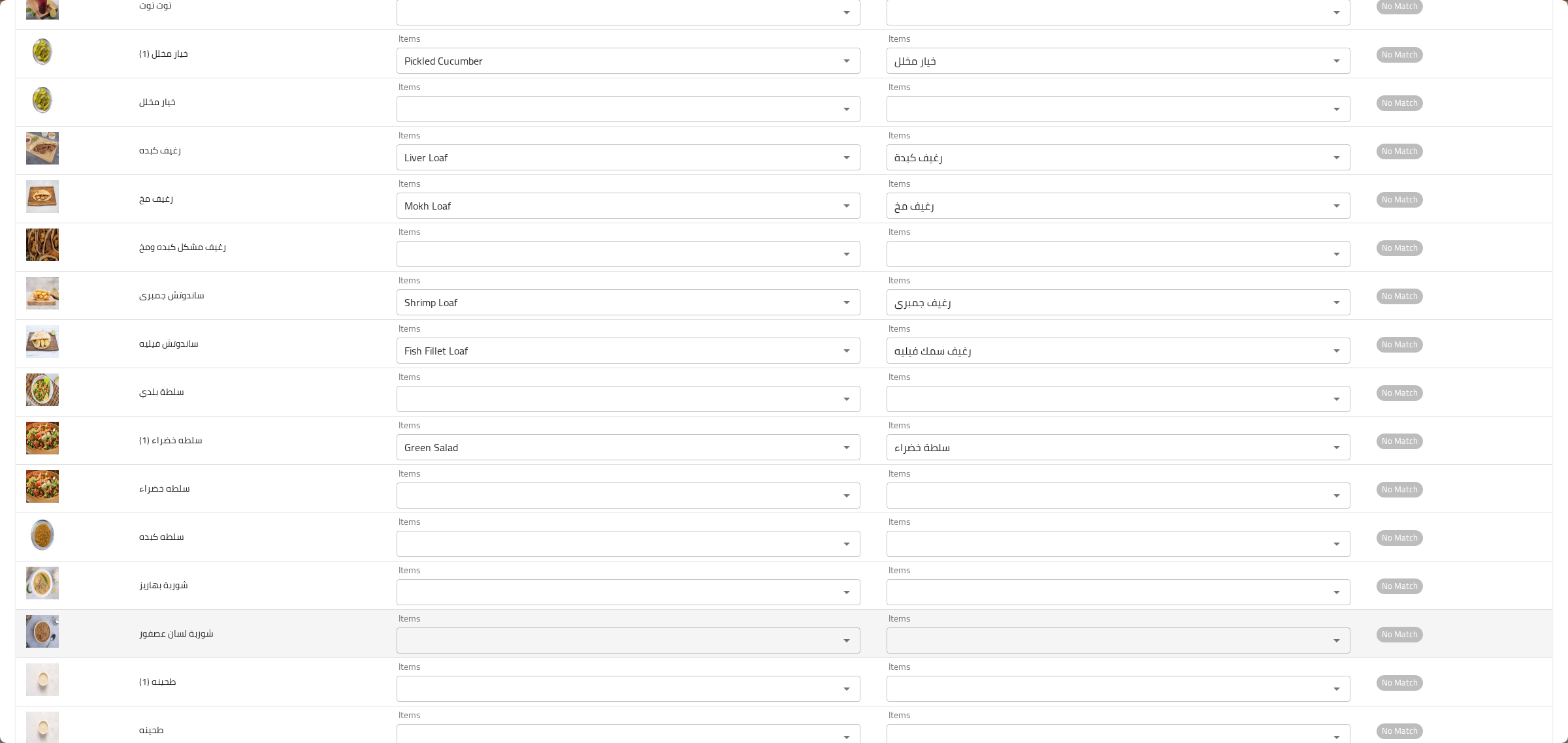
click at [325, 625] on td "شوربة لسان عصفور" at bounding box center [258, 634] width 258 height 48
click at [418, 639] on عصفور "Items" at bounding box center [609, 641] width 417 height 18
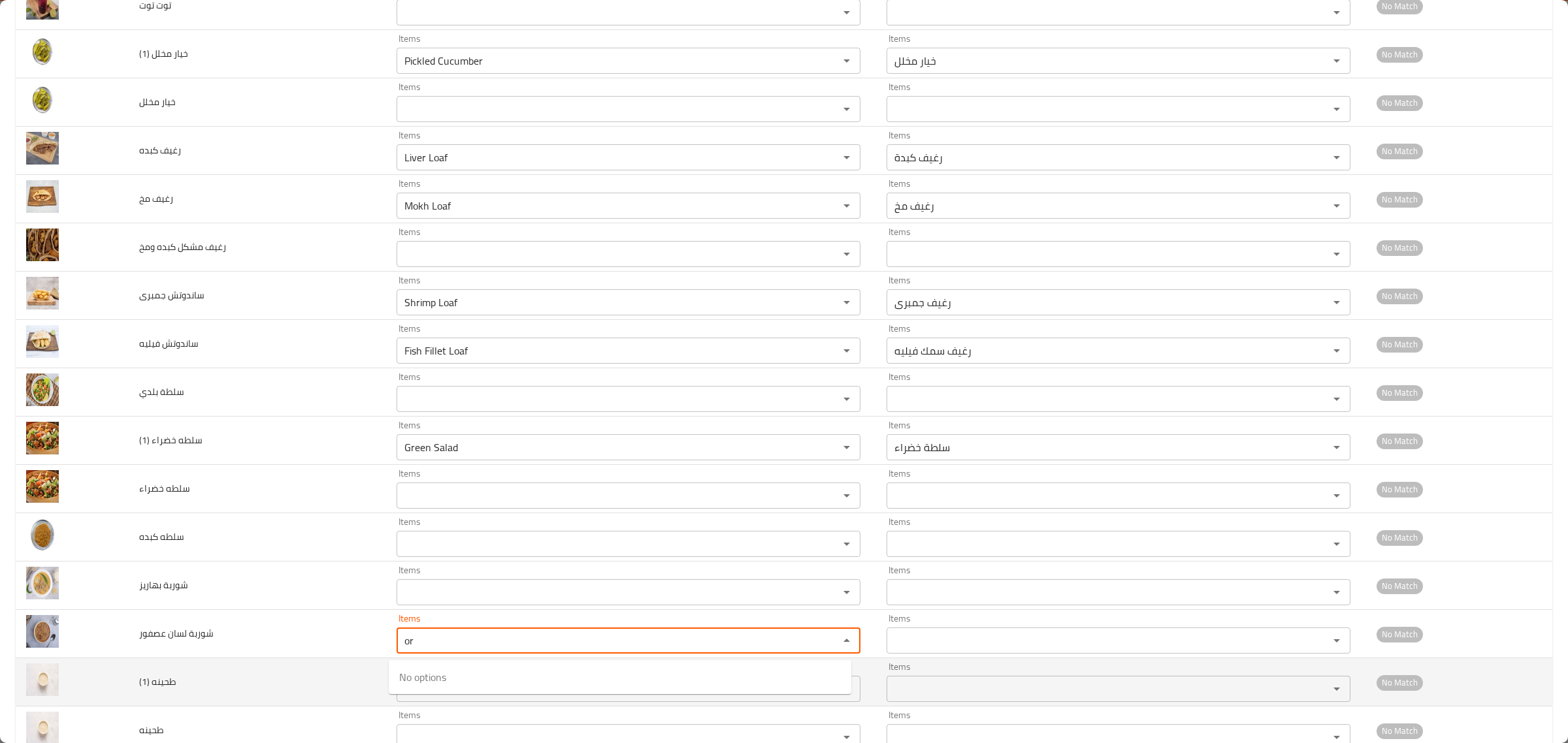
type عصفور "or"
click at [316, 674] on td "طحينه (1)" at bounding box center [258, 682] width 258 height 48
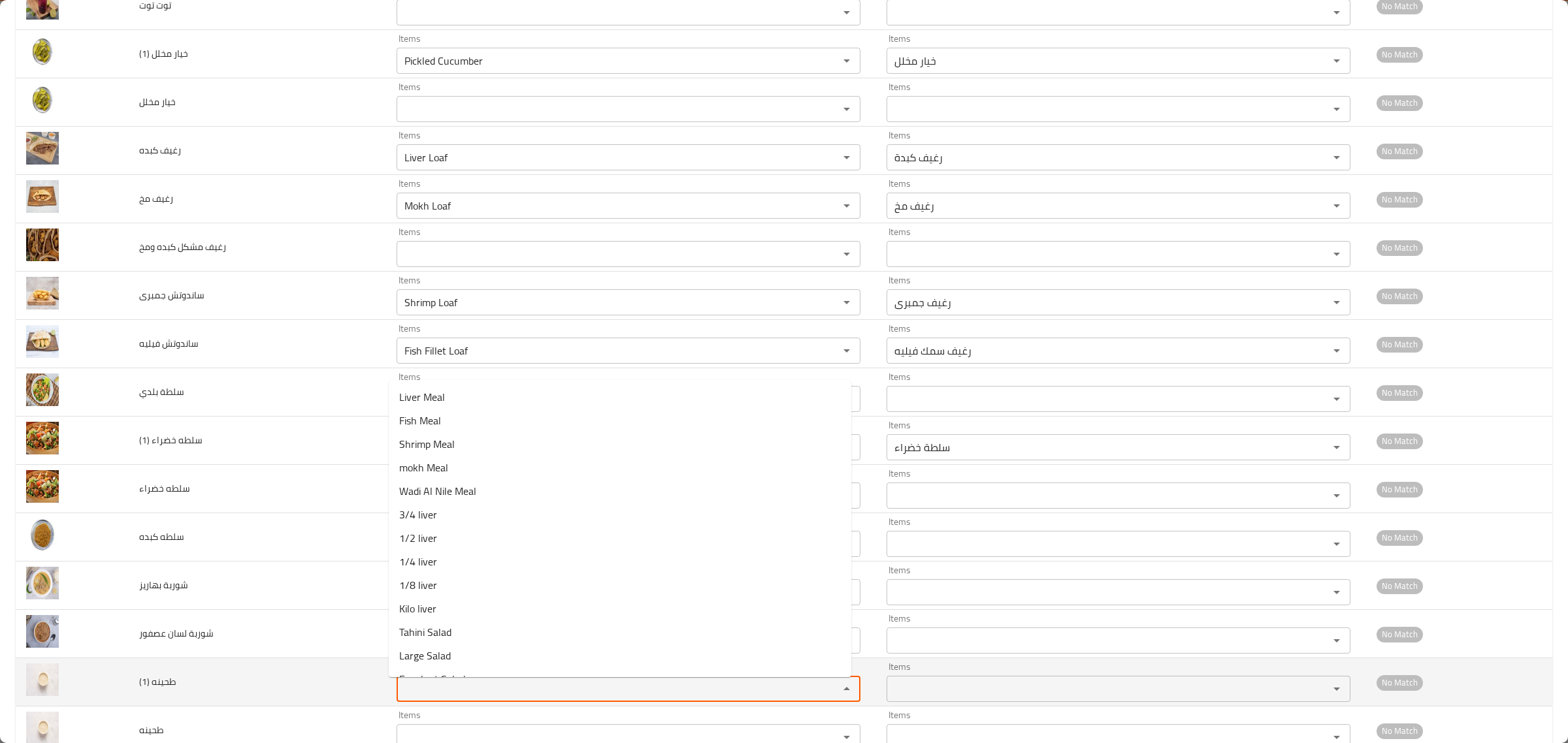
click at [408, 683] on \(1\) "Items" at bounding box center [609, 689] width 417 height 18
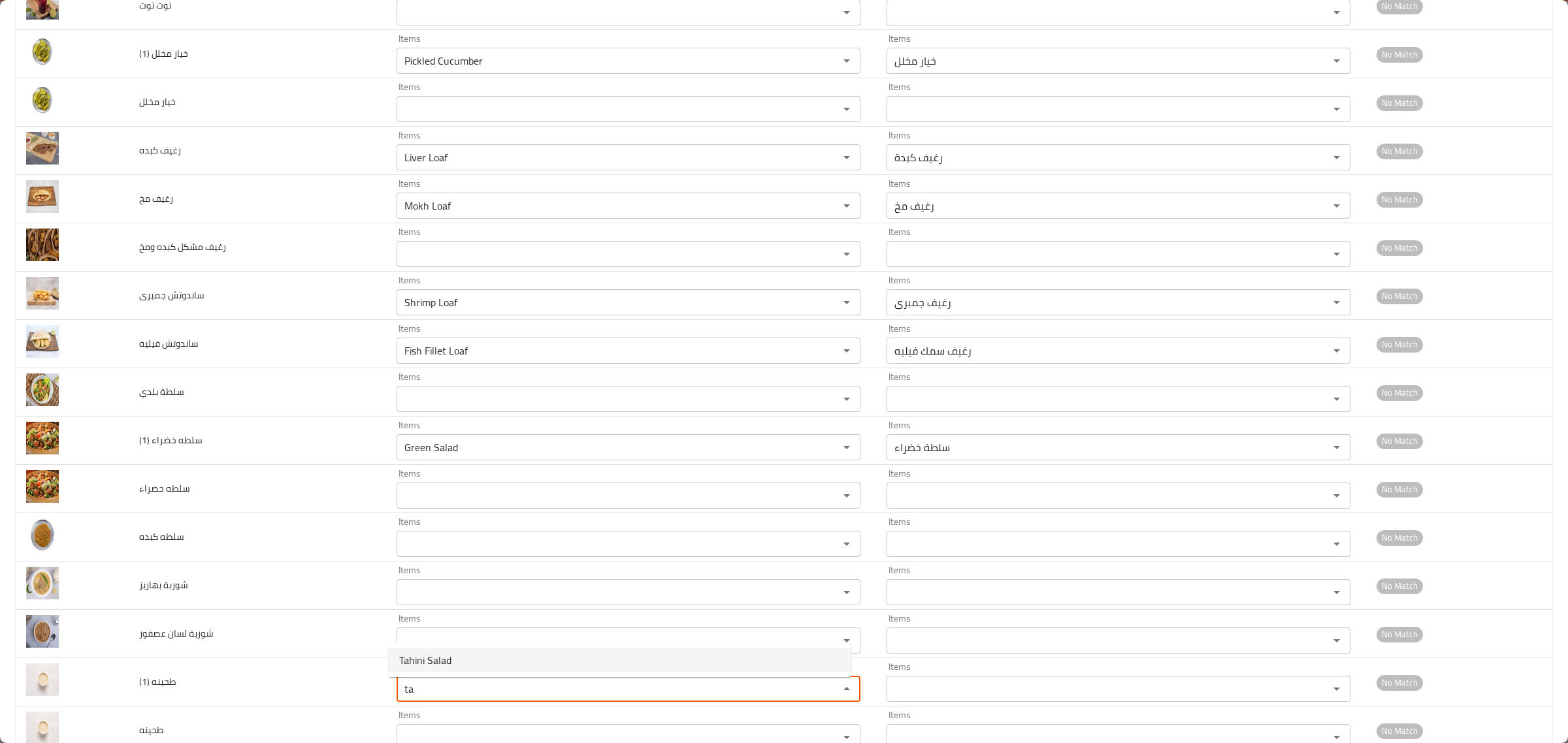
click at [431, 659] on span "Tahini Salad" at bounding box center [425, 660] width 52 height 16
type \(1\) "Tahini Salad"
type \(1\)-ar "سلطة طحينة"
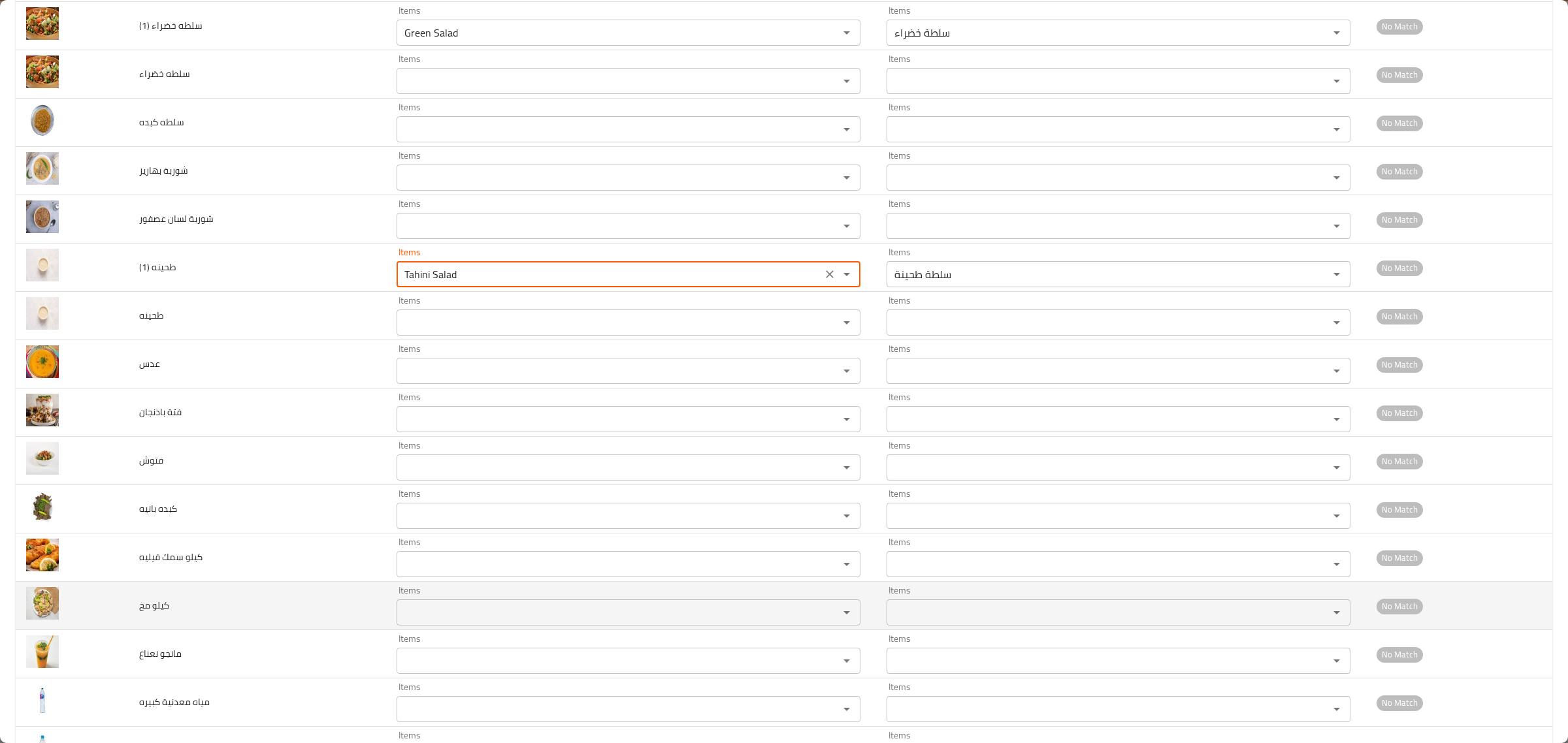
scroll to position [1143, 0]
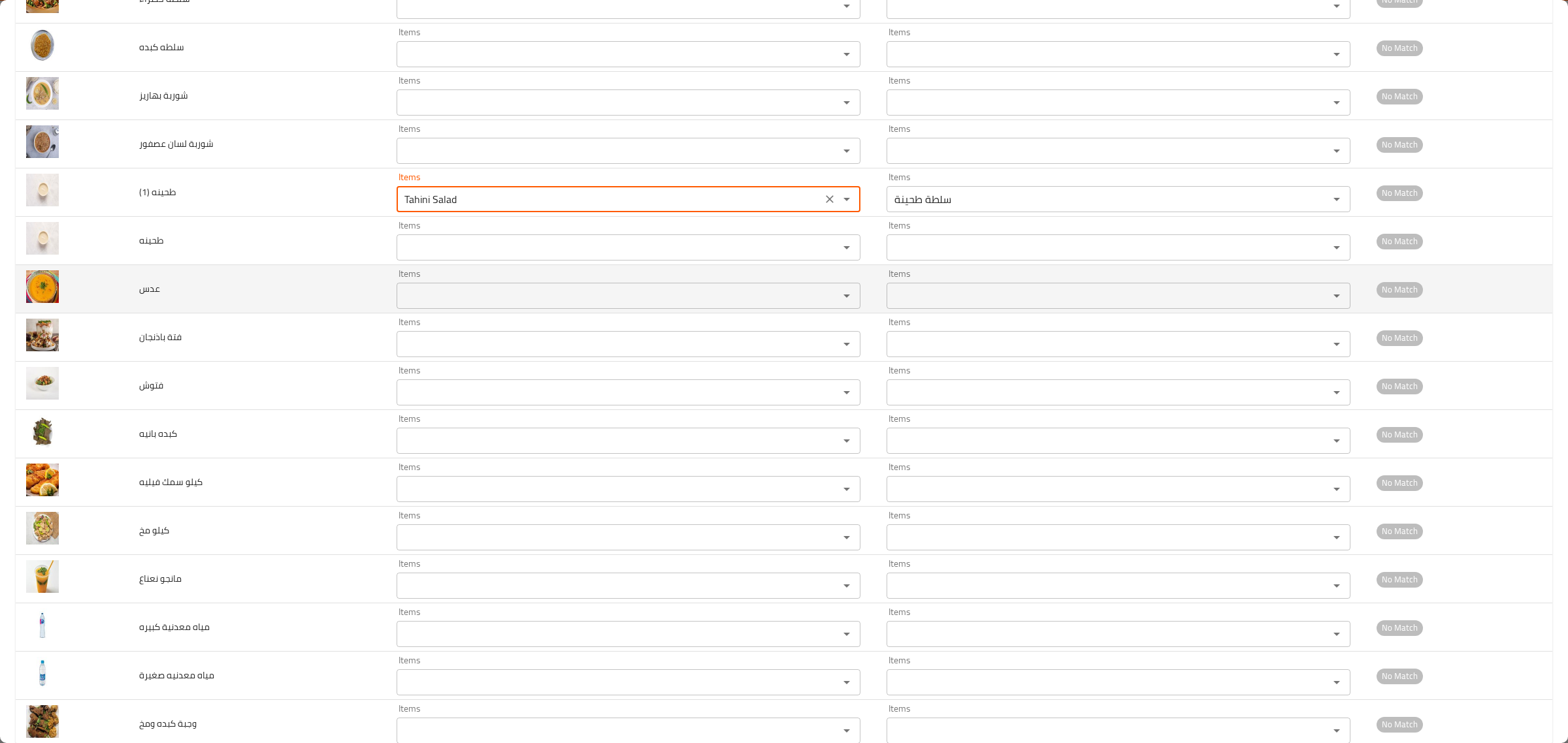
type \(1\) "Tahini Salad"
click at [442, 296] on input "Items" at bounding box center [609, 296] width 417 height 18
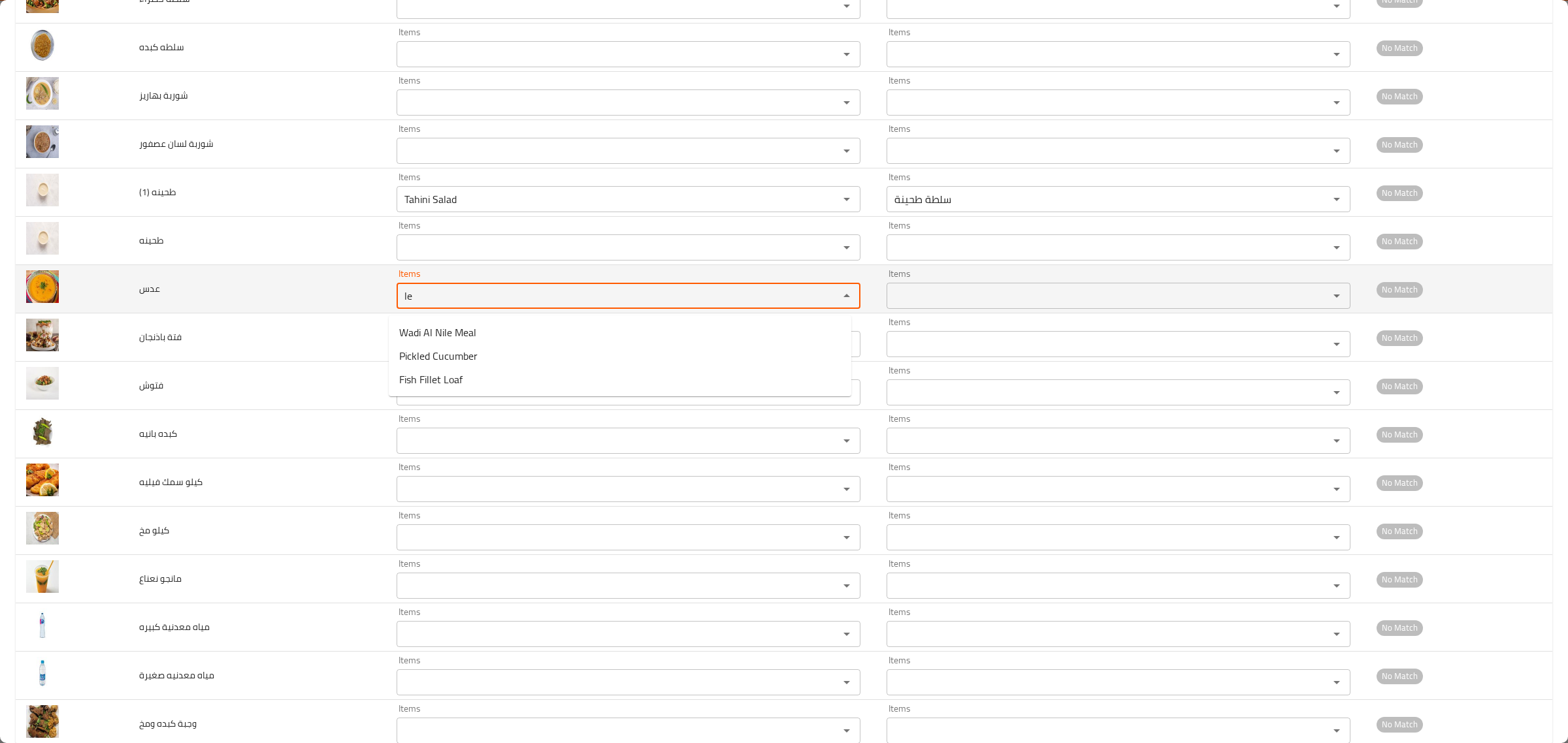
type input "l"
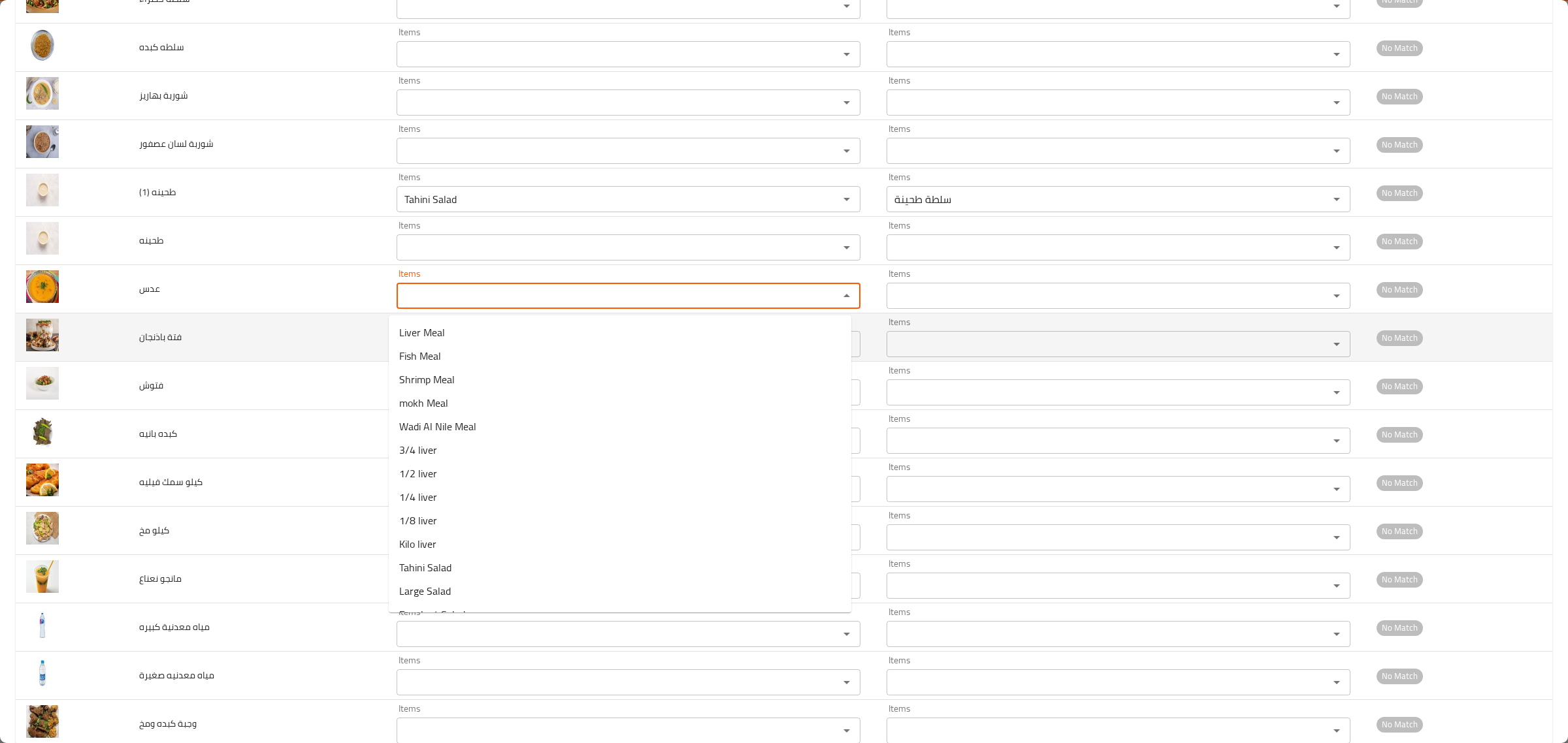
click at [276, 346] on td "فتة باذنجان" at bounding box center [258, 337] width 258 height 48
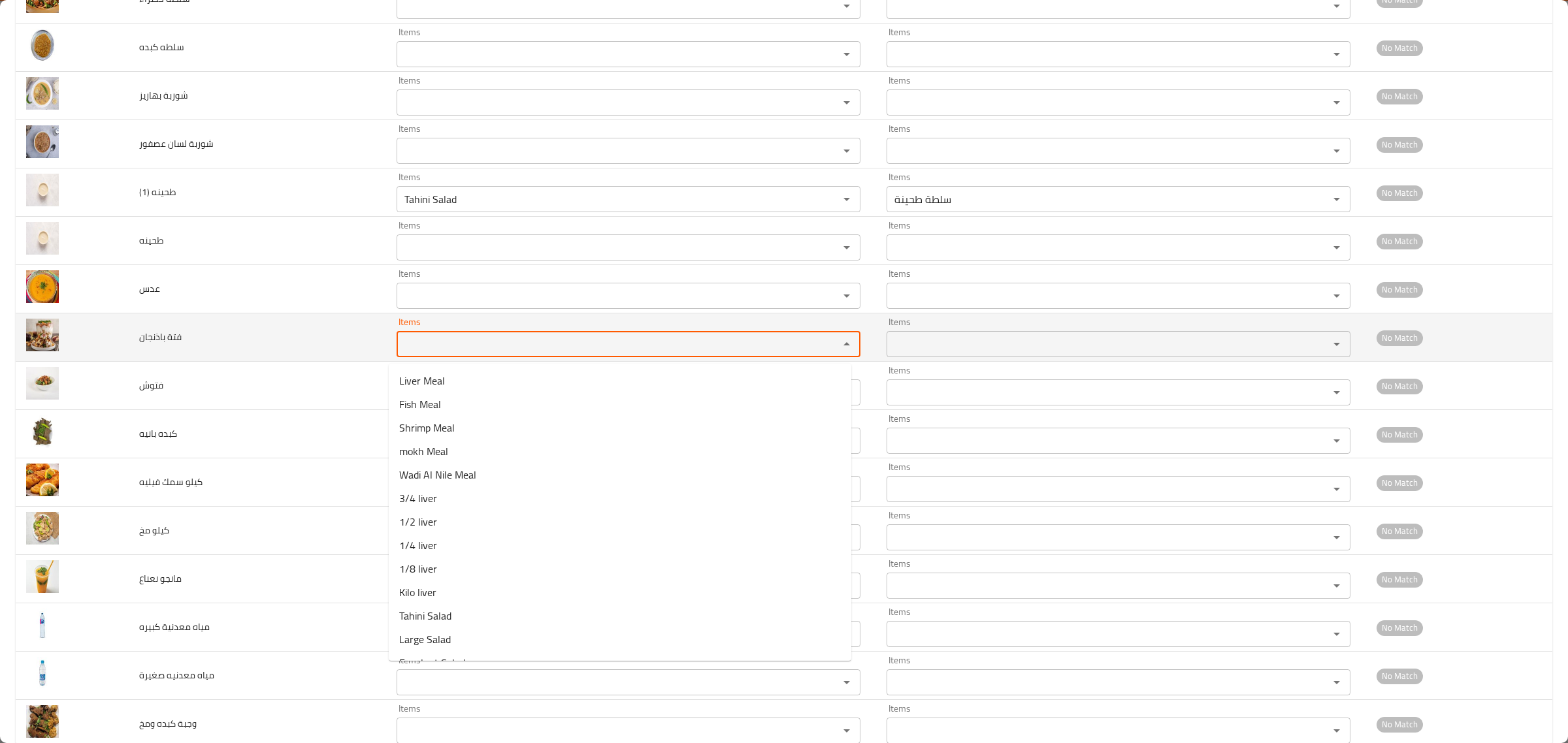
click at [449, 353] on باذنجان "Items" at bounding box center [609, 344] width 417 height 18
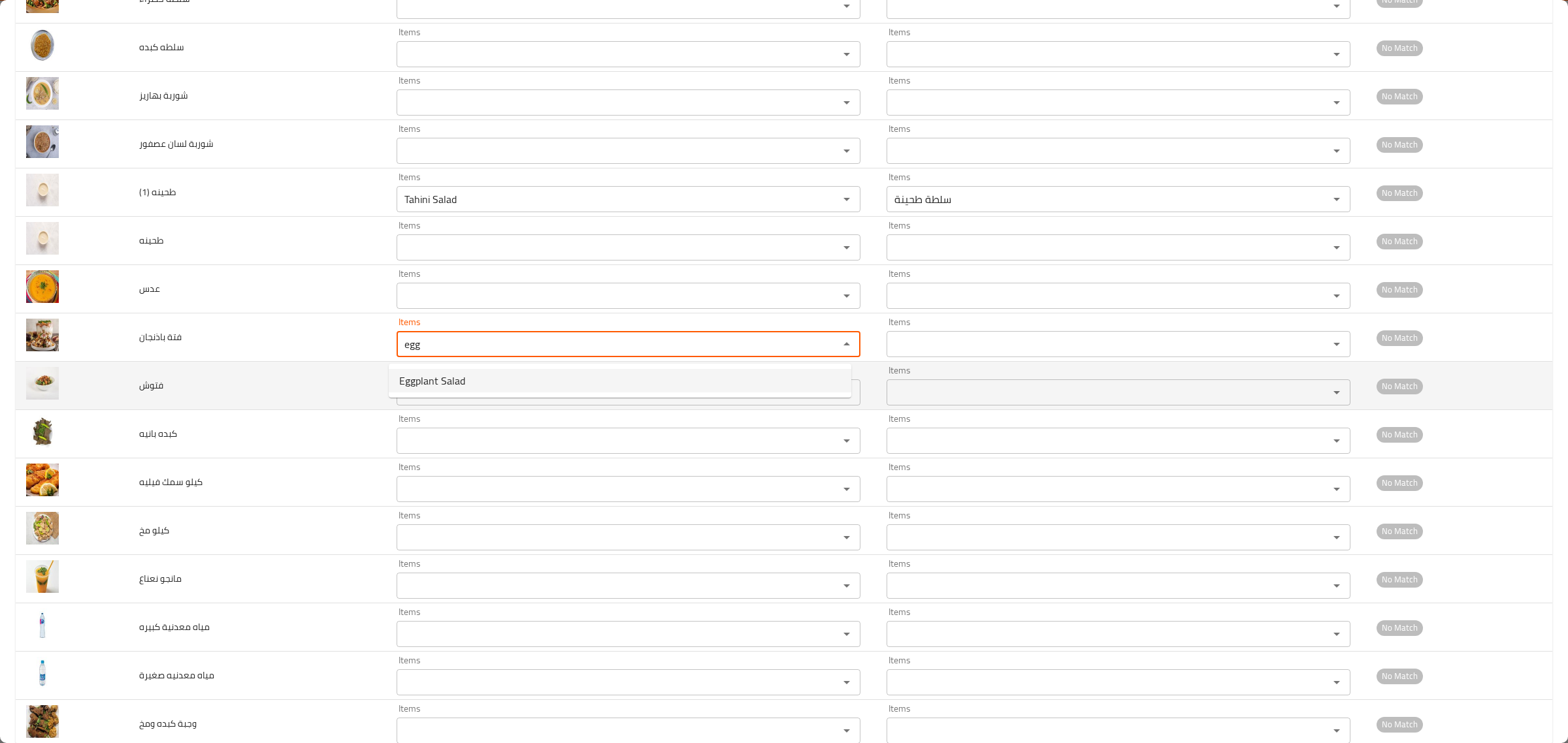
type باذنجان "egg"
click at [278, 390] on td "فتوش" at bounding box center [258, 386] width 258 height 48
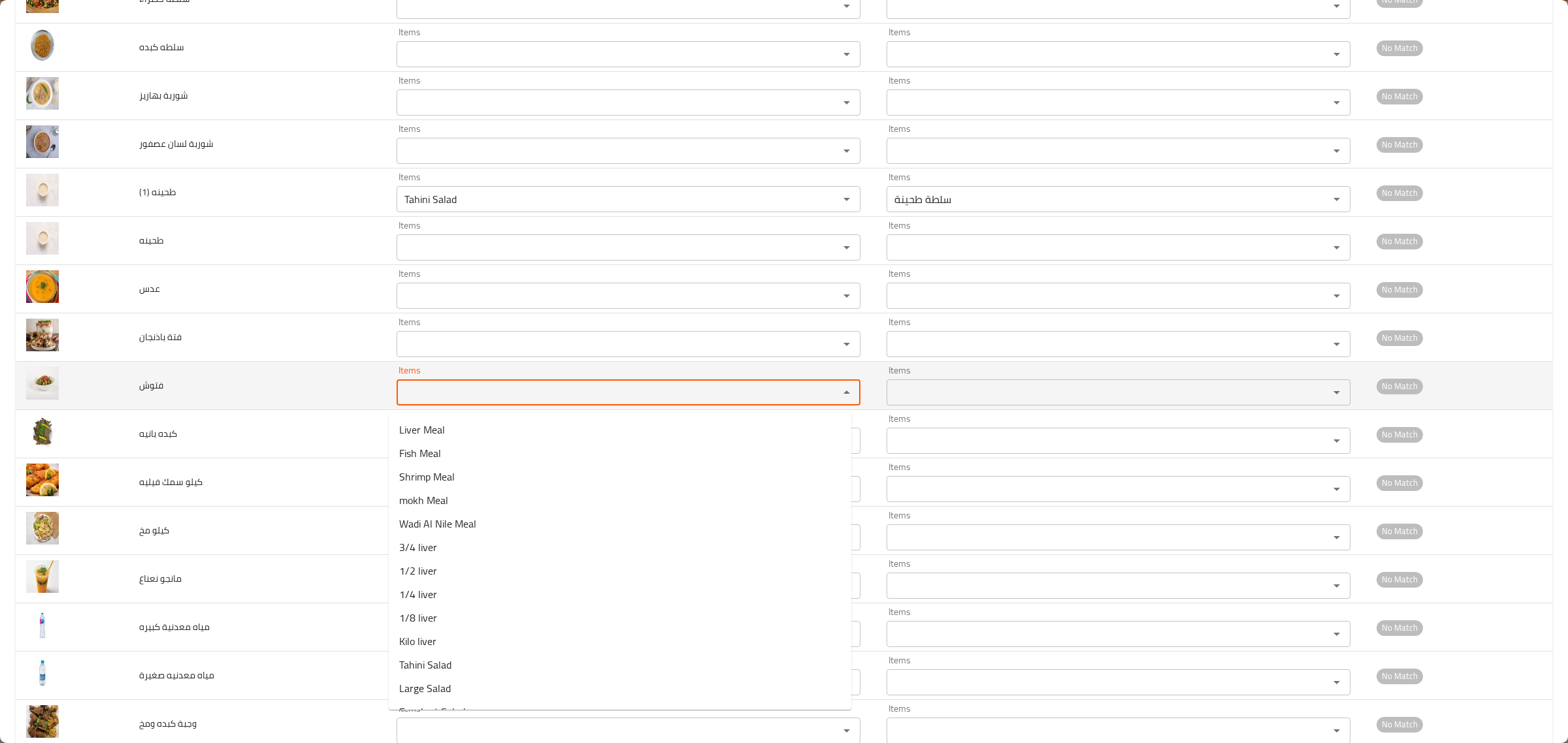
click at [426, 398] on input "Items" at bounding box center [609, 393] width 417 height 18
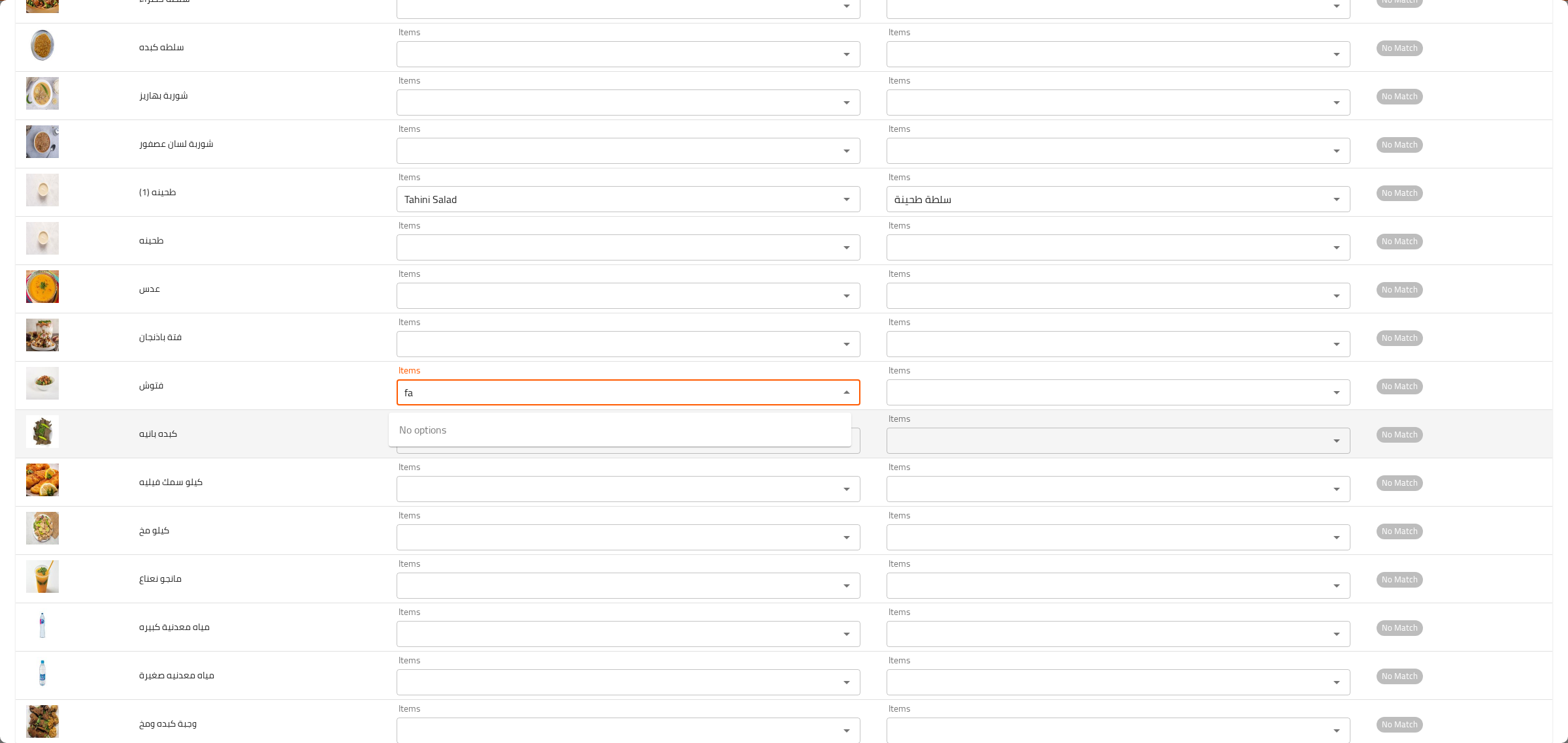
type input "fa"
click at [318, 426] on td "كبده بانيه" at bounding box center [258, 434] width 258 height 48
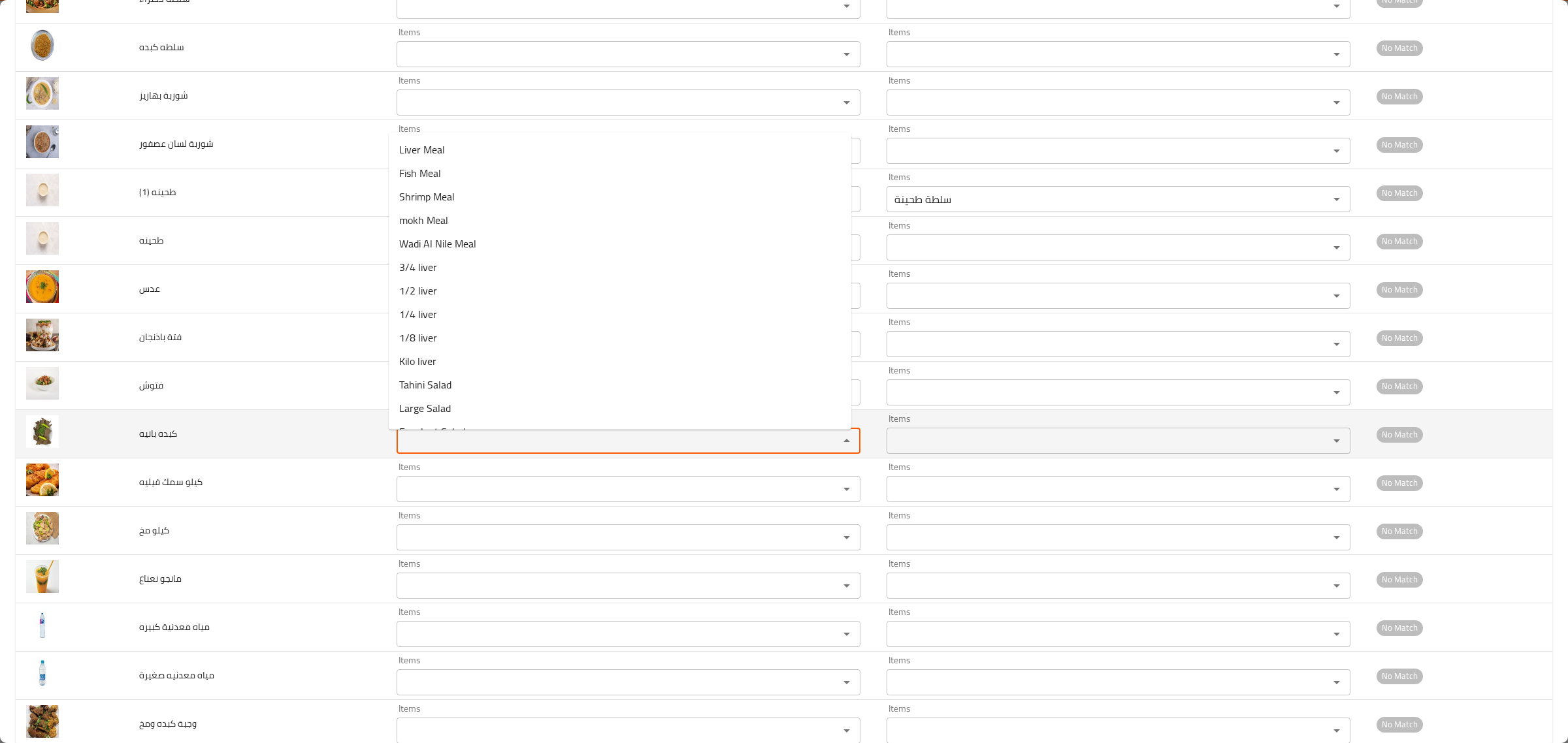
click at [428, 445] on بانيه "Items" at bounding box center [609, 441] width 417 height 18
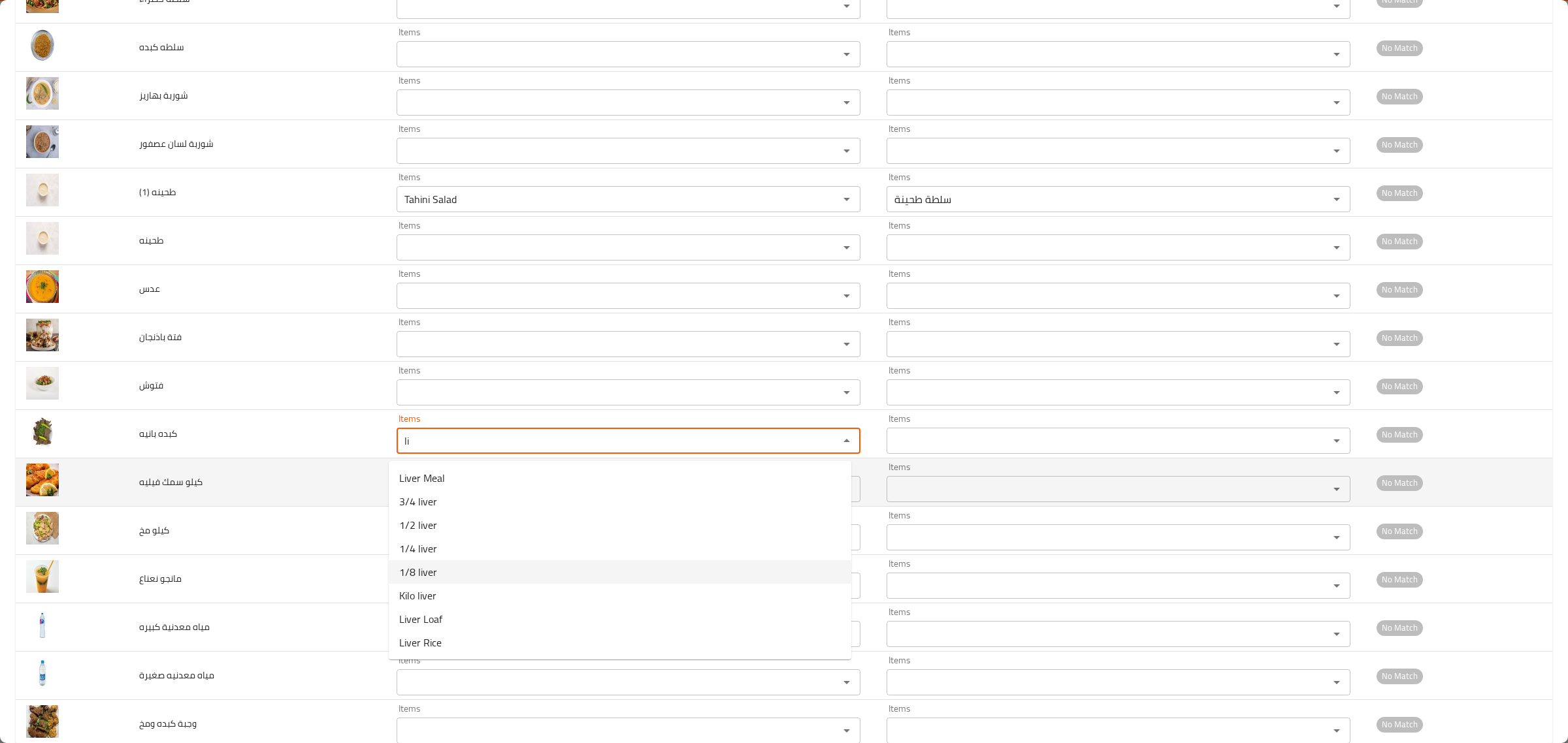
type بانيه "li"
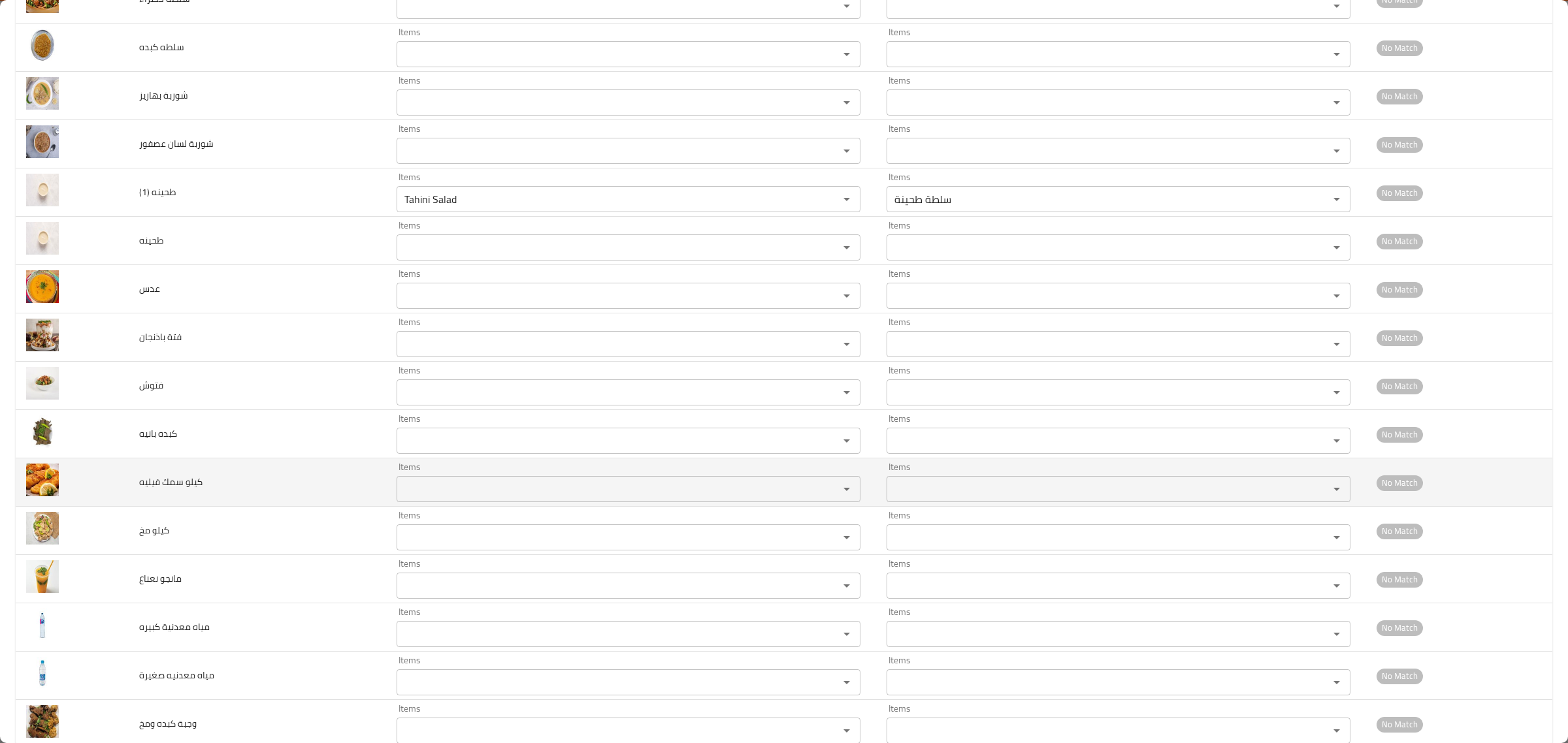
click at [308, 487] on td "كيلو سمك فيليه" at bounding box center [258, 482] width 258 height 48
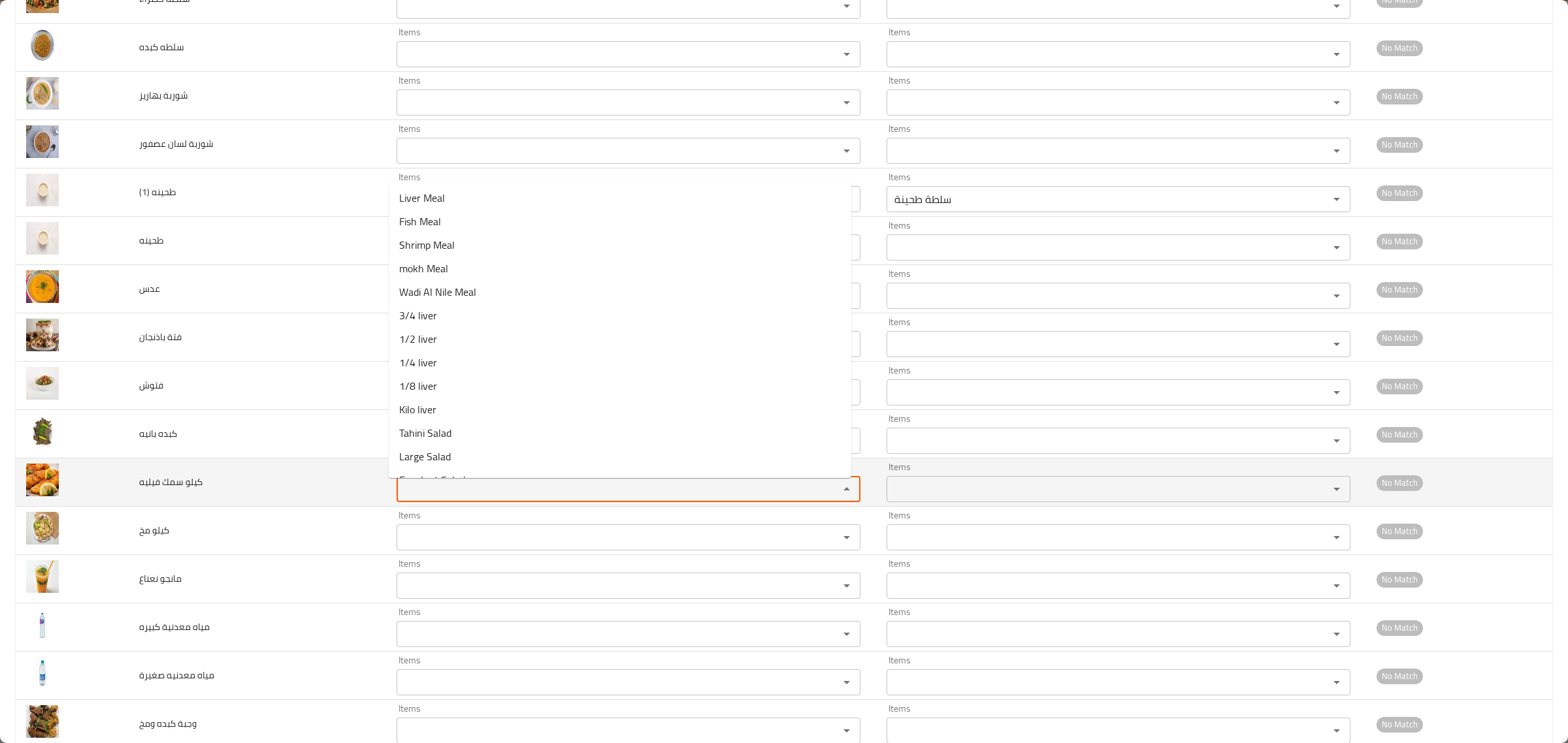
click at [430, 487] on فيليه "Items" at bounding box center [609, 489] width 417 height 18
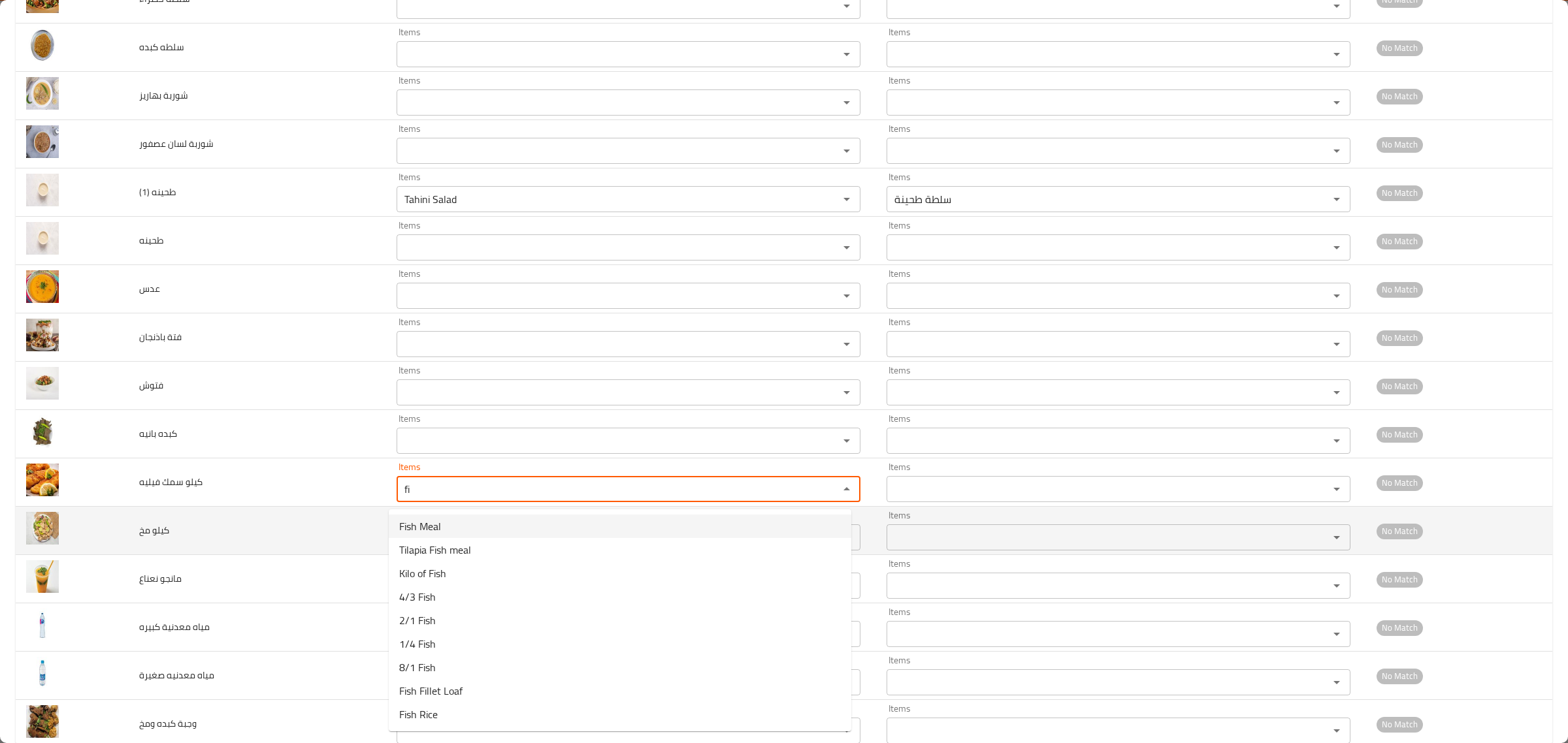
type فيليه "fi"
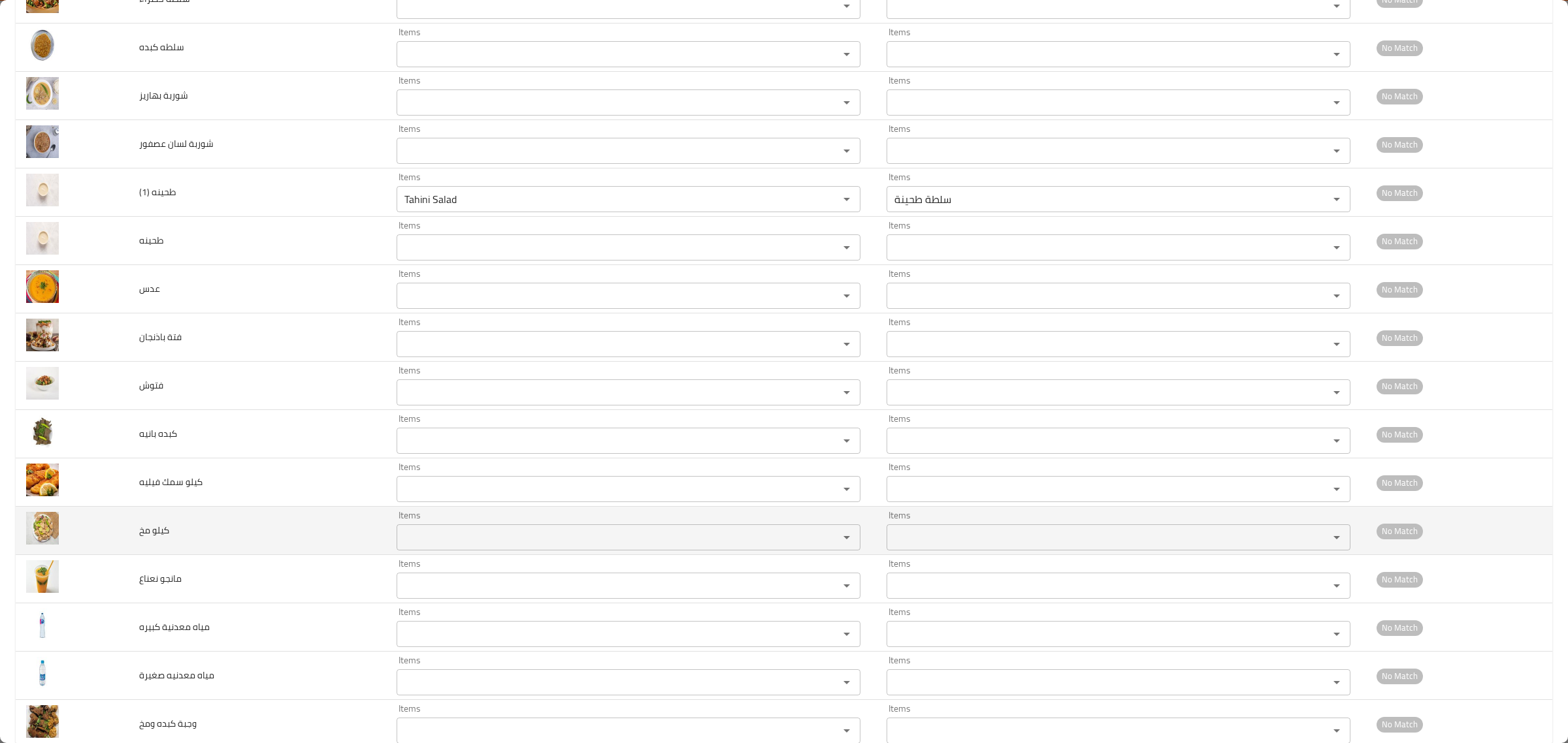
click at [344, 535] on td "كيلو مخ" at bounding box center [258, 531] width 258 height 48
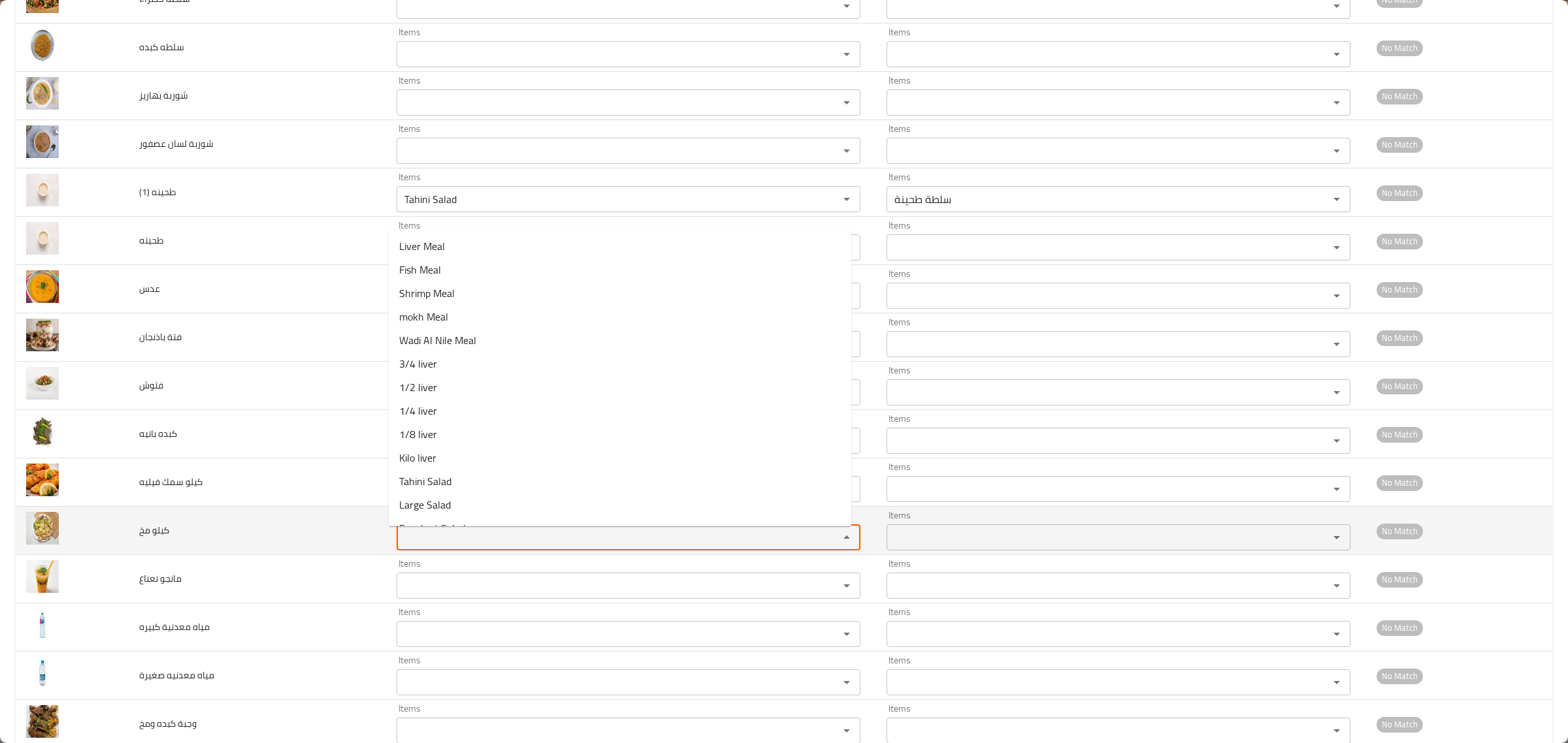
click at [426, 544] on مخ "Items" at bounding box center [609, 538] width 417 height 18
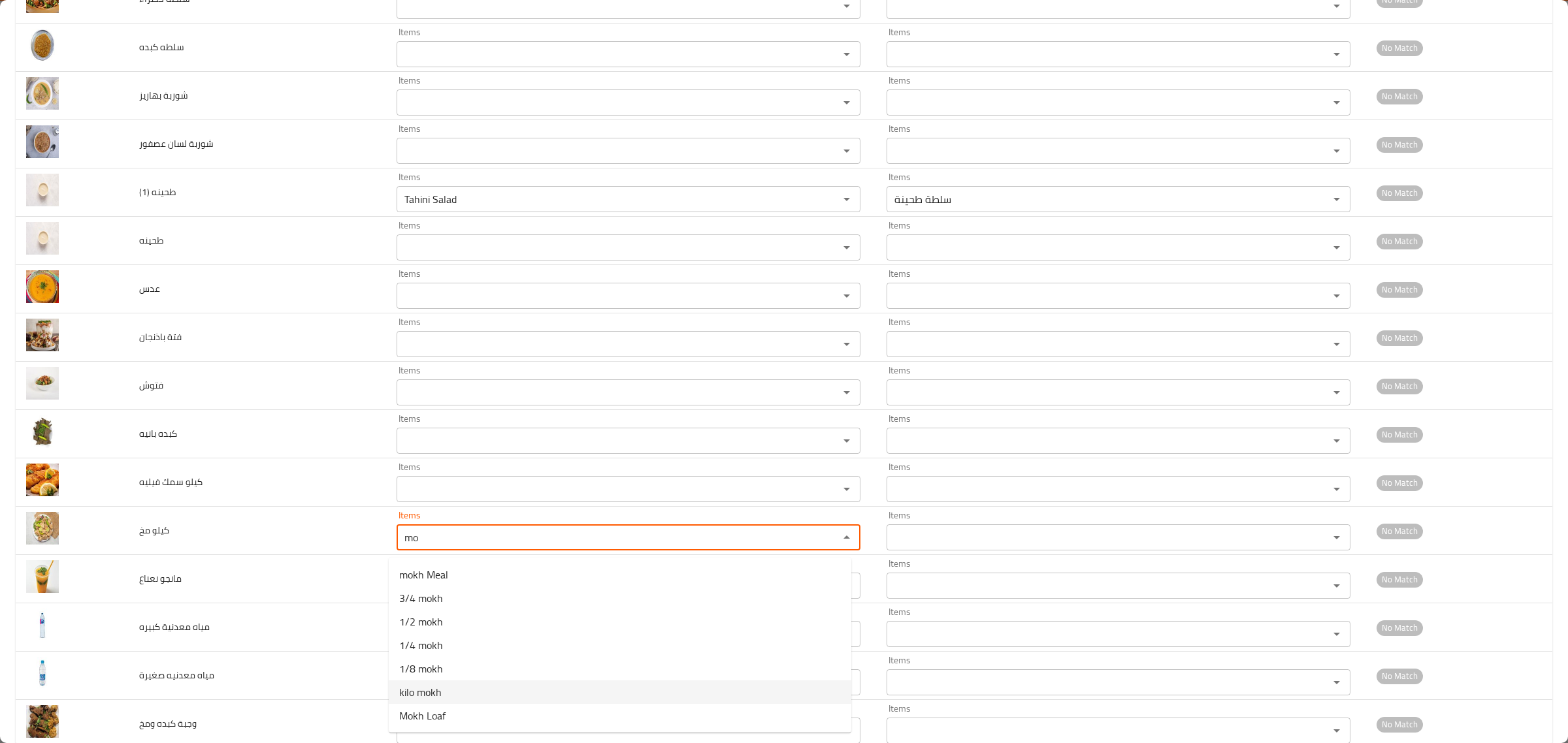
click at [435, 694] on span "kilo mokh" at bounding box center [420, 692] width 42 height 16
type مخ "kilo mokh"
type مخ-ar "كيلو مخ"
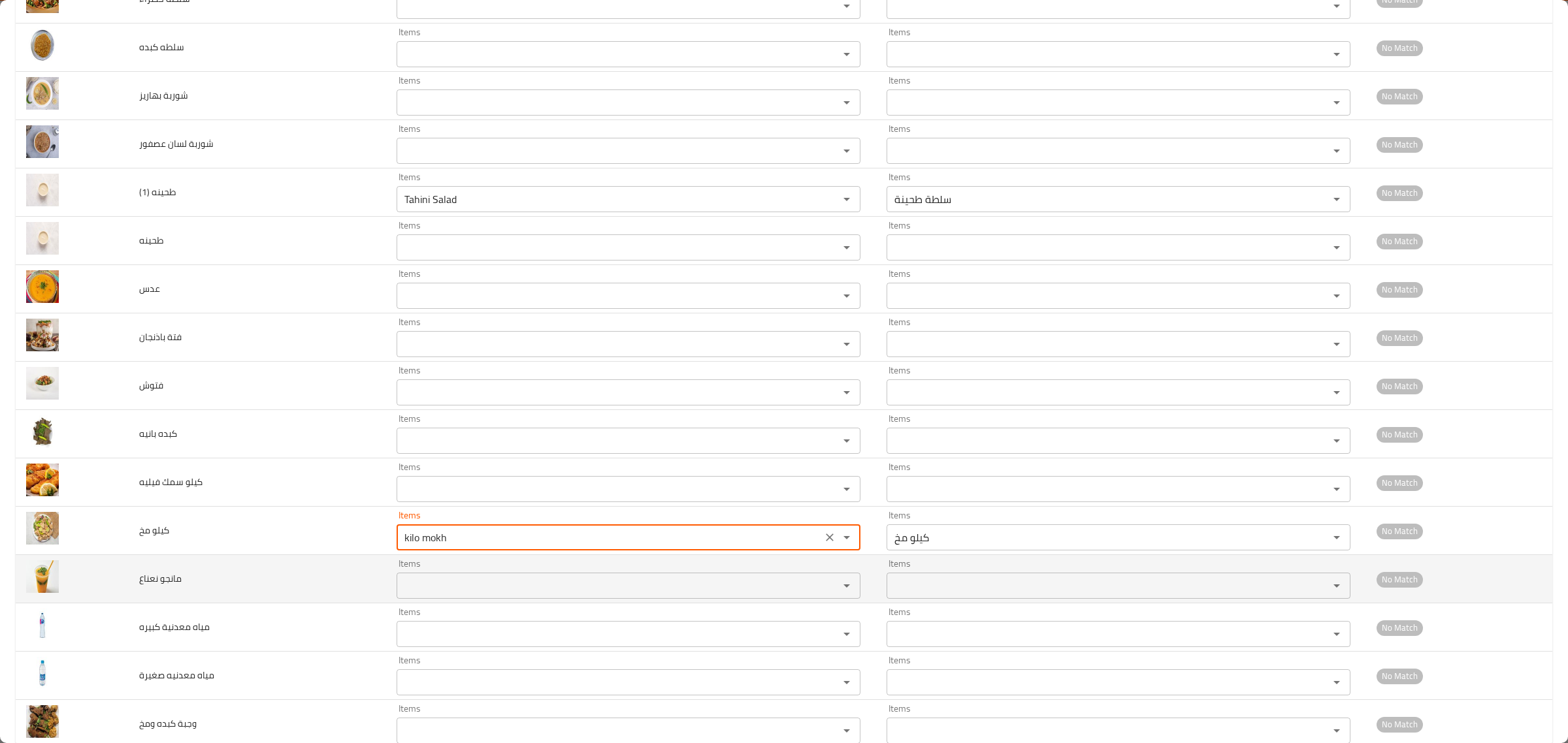
type مخ "kilo mokh"
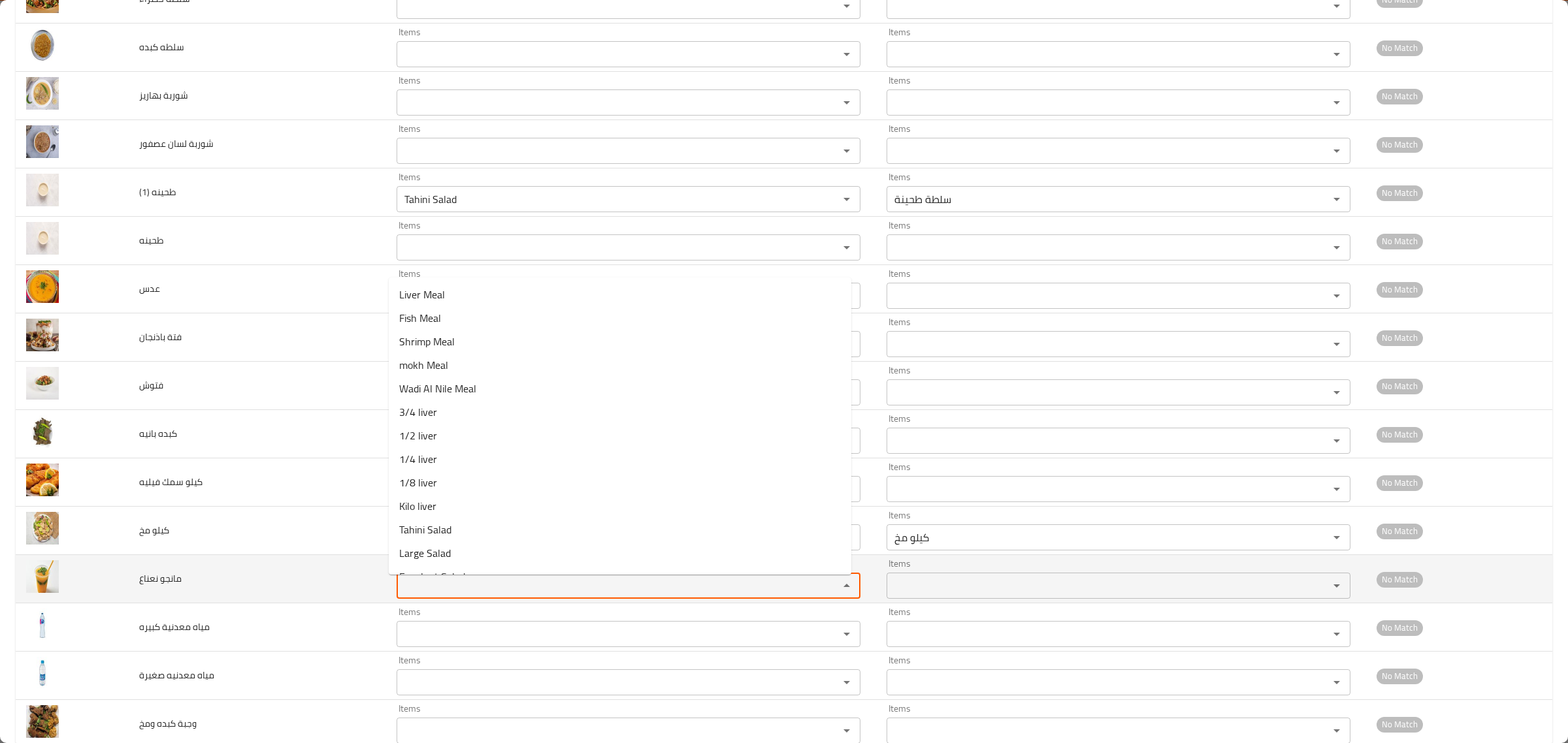
click at [412, 581] on نعناع "Items" at bounding box center [609, 586] width 417 height 18
type نعناع "man"
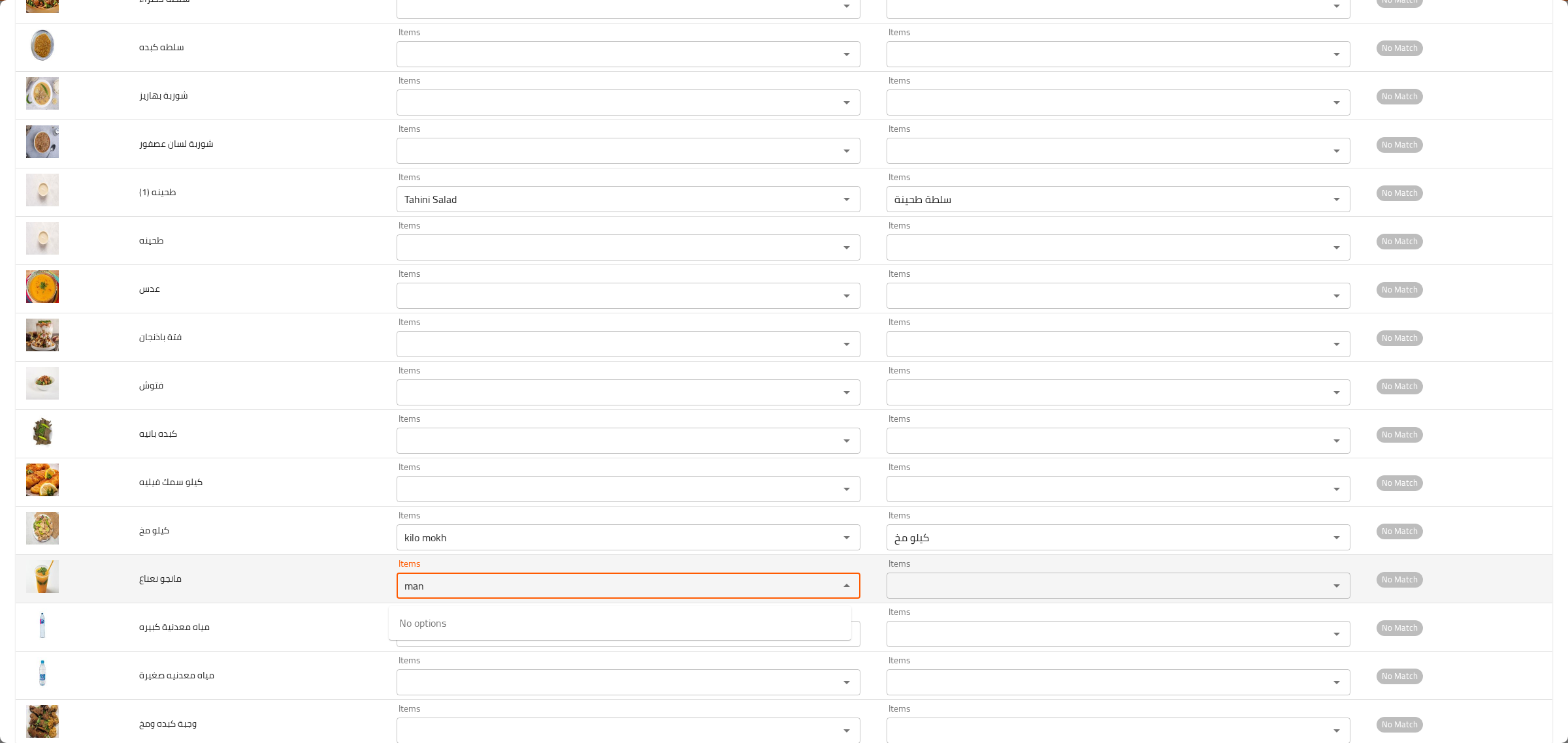
drag, startPoint x: 432, startPoint y: 592, endPoint x: 309, endPoint y: 593, distance: 123.0
click at [309, 593] on tr "مانجو نعناع Items man Items Items Items No Match" at bounding box center [784, 579] width 1537 height 48
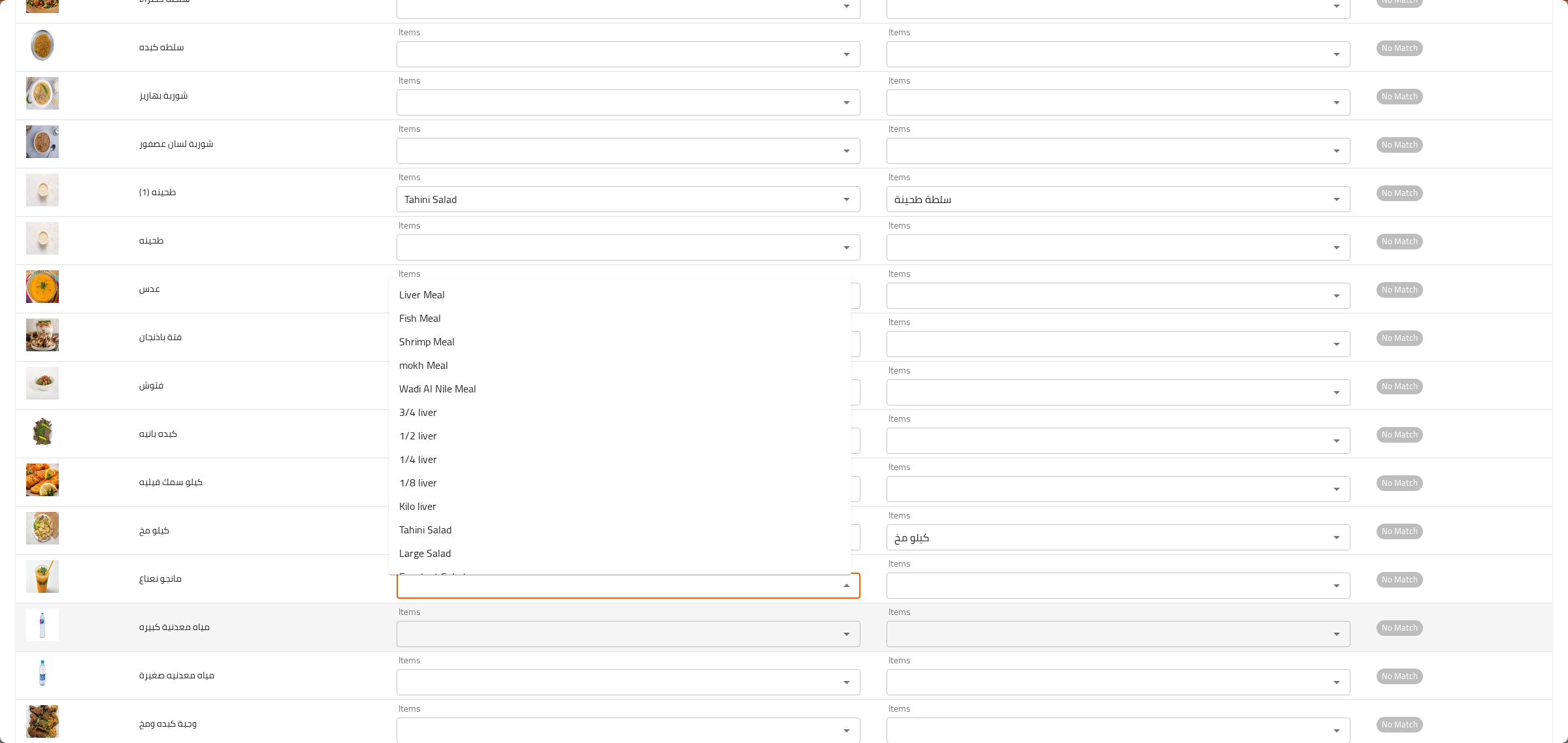
click at [442, 636] on كبيره "Items" at bounding box center [609, 634] width 417 height 18
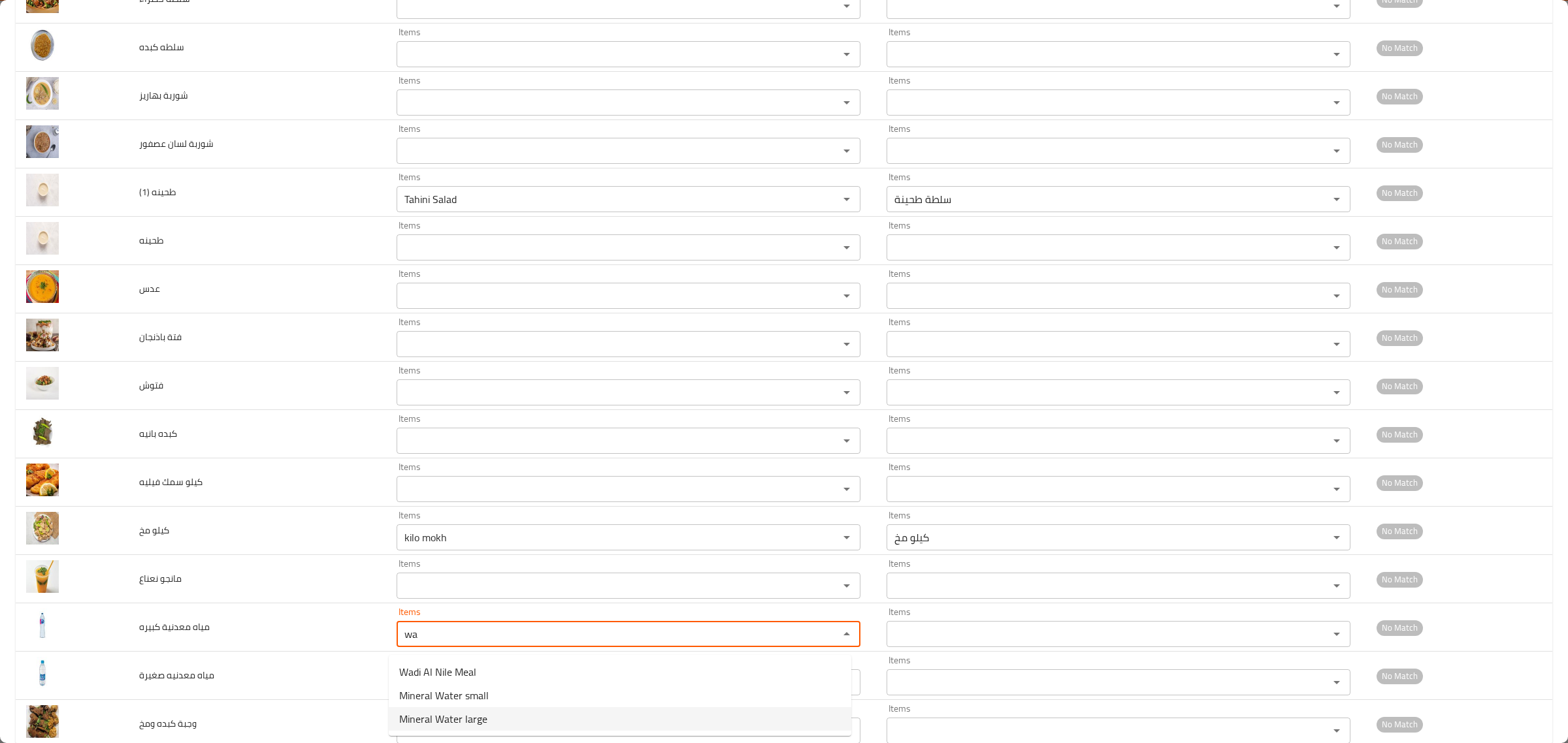
drag, startPoint x: 447, startPoint y: 697, endPoint x: 447, endPoint y: 721, distance: 24.0
click at [447, 721] on كبيره-popup "Wadi Al Nile Meal Mineral Water small Mineral Water large" at bounding box center [620, 696] width 463 height 81
click at [447, 721] on span "Mineral Water large" at bounding box center [443, 719] width 88 height 16
type كبيره "Mineral Water large"
type كبيره-ar "مياه معدنية كبير"
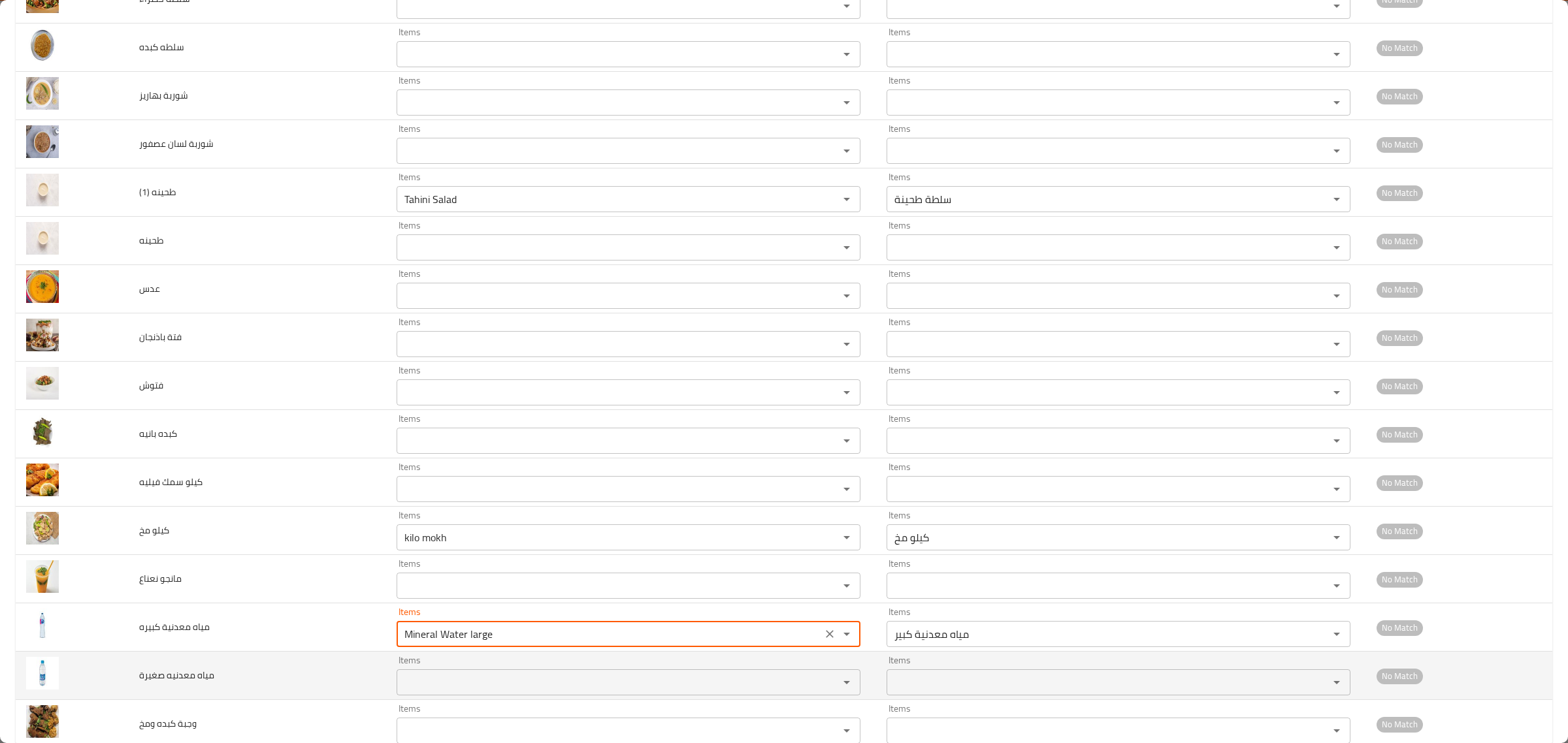
type كبيره "Mineral Water large"
click at [447, 687] on صغيرة "Items" at bounding box center [609, 682] width 417 height 18
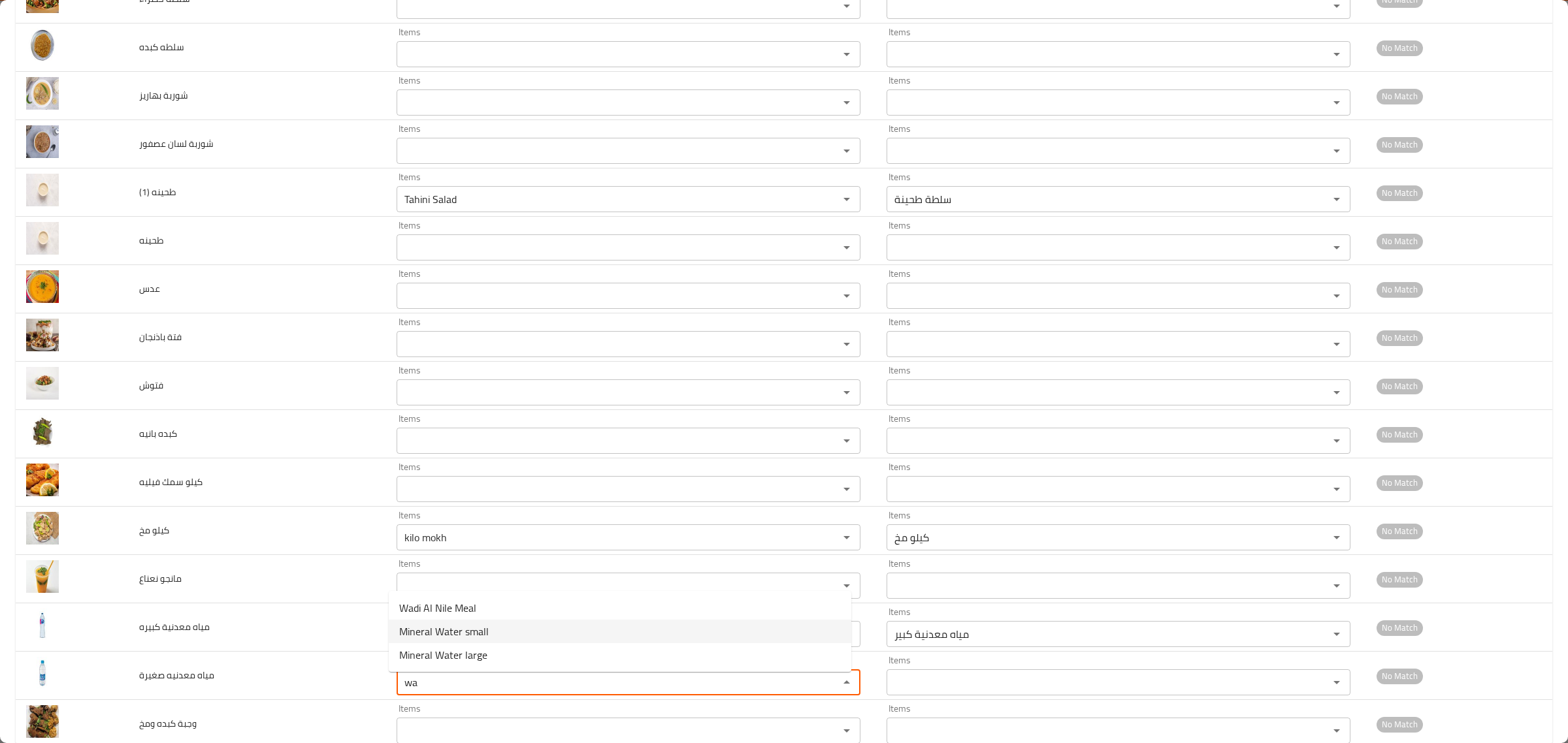
click at [442, 636] on span "Mineral Water small" at bounding box center [444, 632] width 89 height 16
type صغيرة "Mineral Water small"
type صغيرة-ar "مياه معدنية صغير"
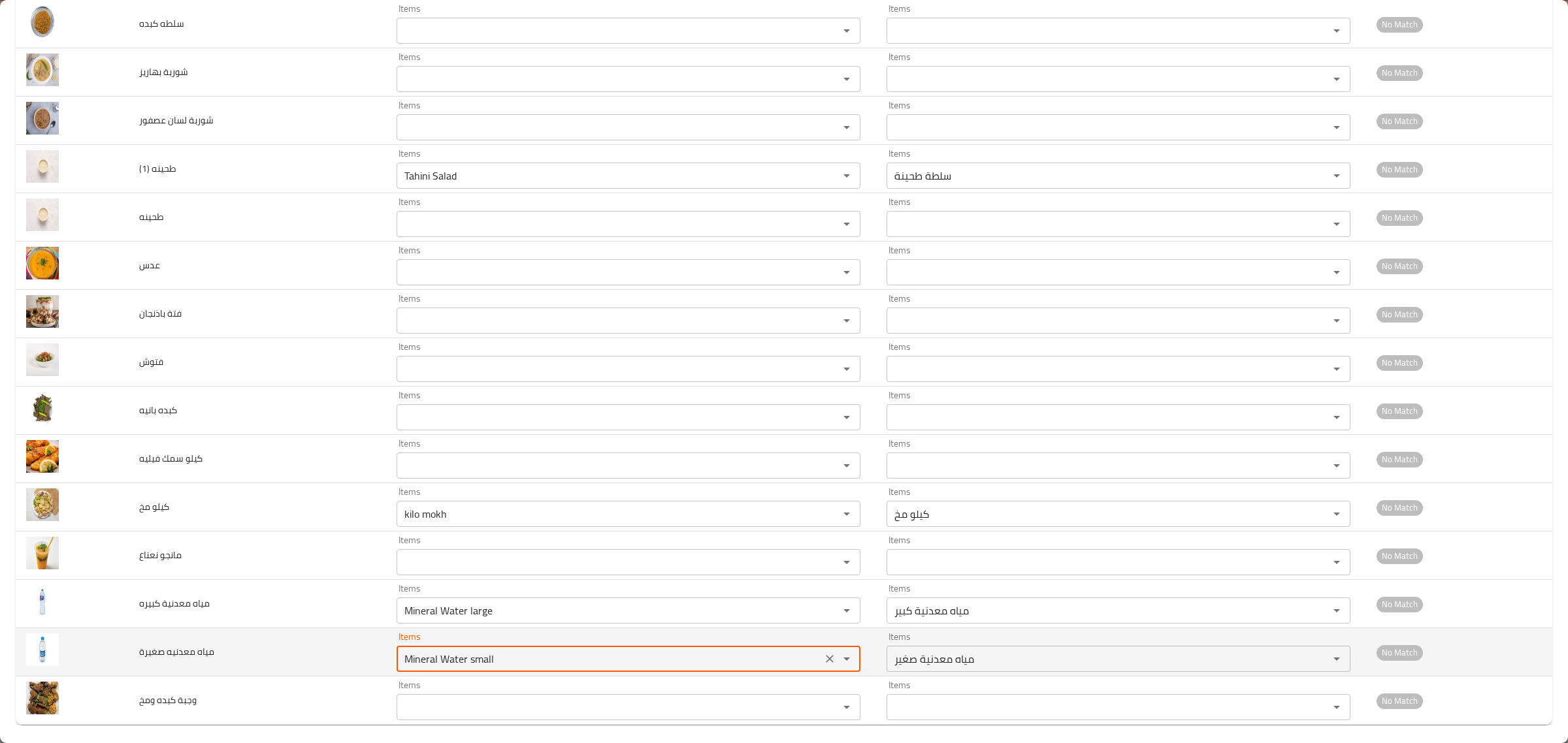
scroll to position [1179, 0]
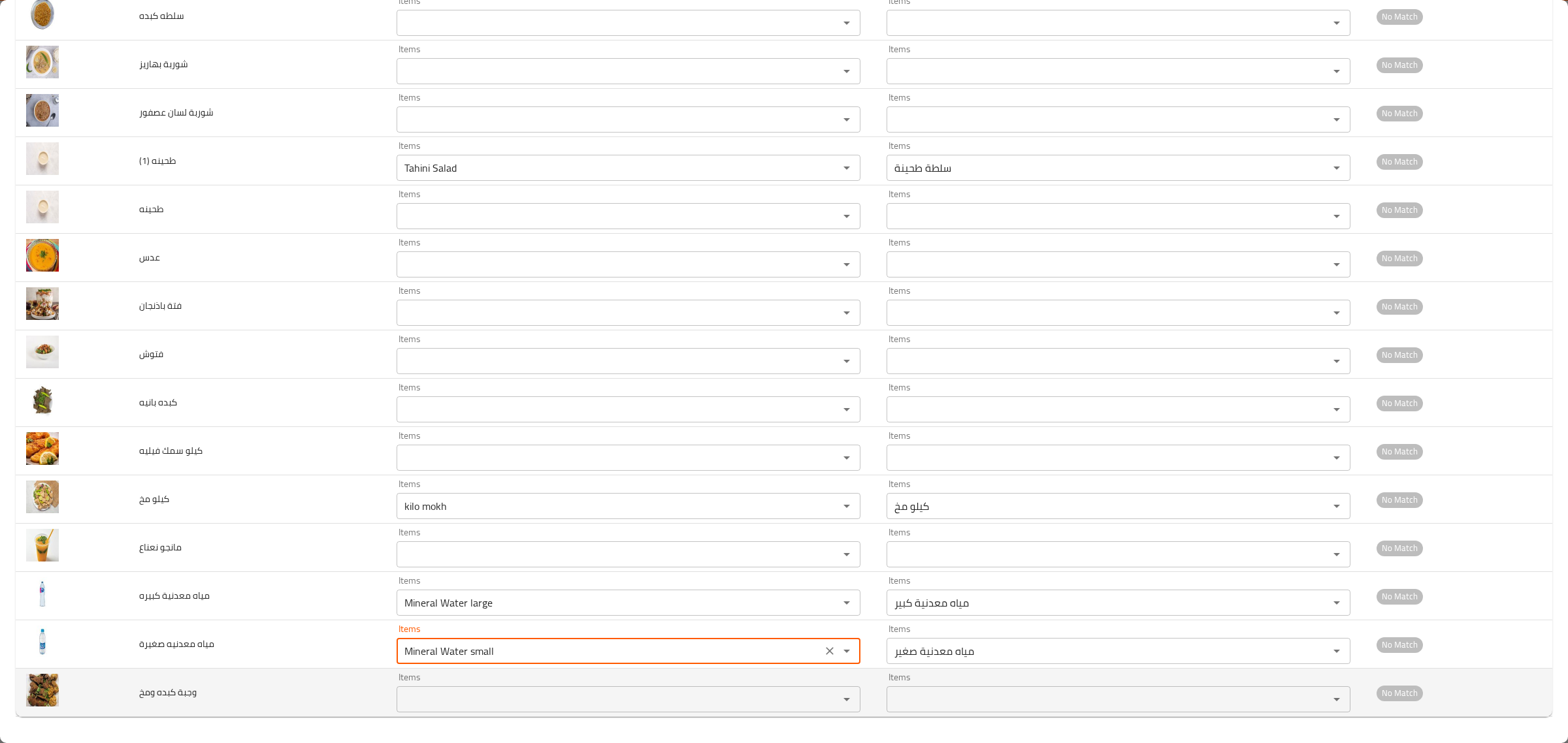
type صغيرة "Mineral Water small"
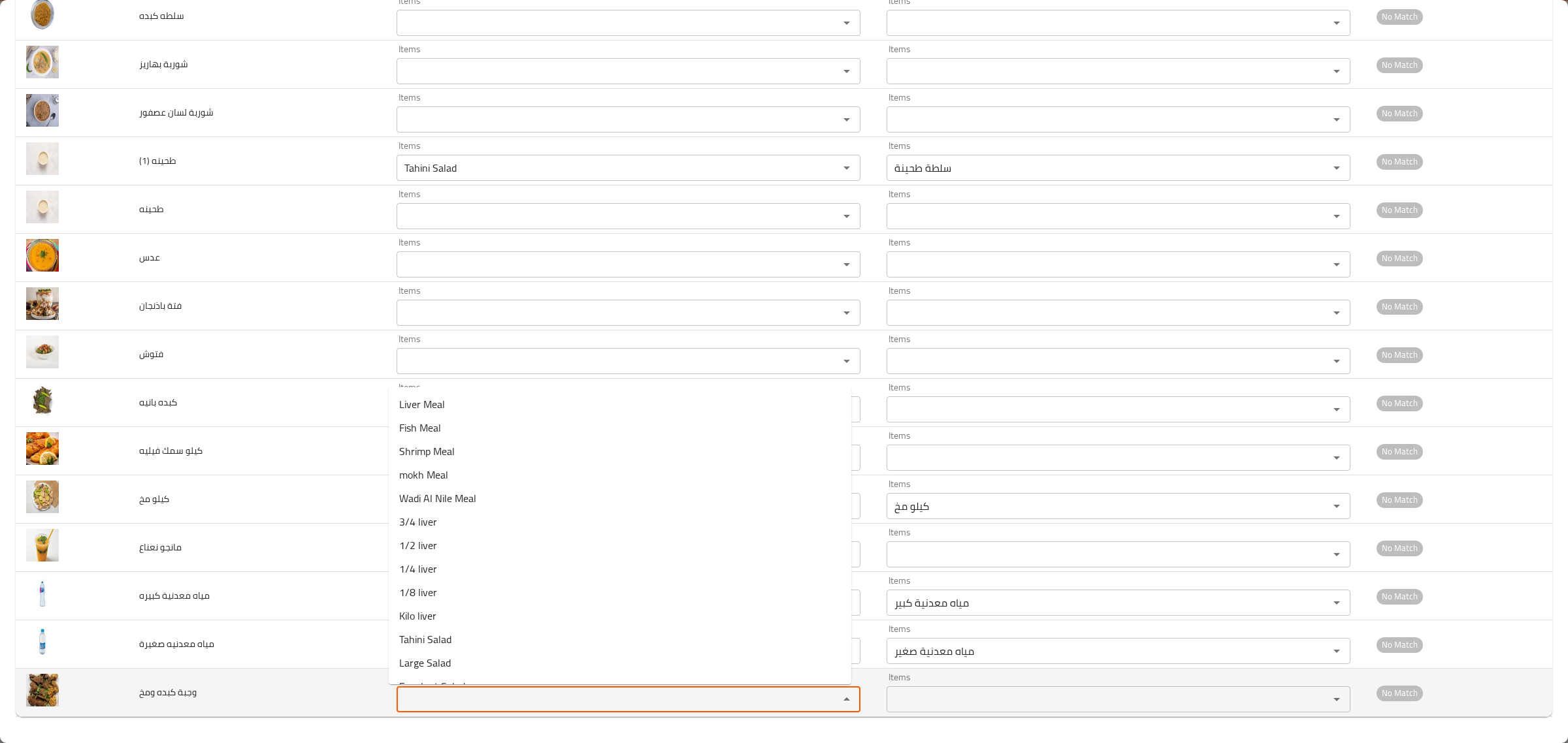
click at [419, 703] on ومخ "Items" at bounding box center [609, 699] width 417 height 18
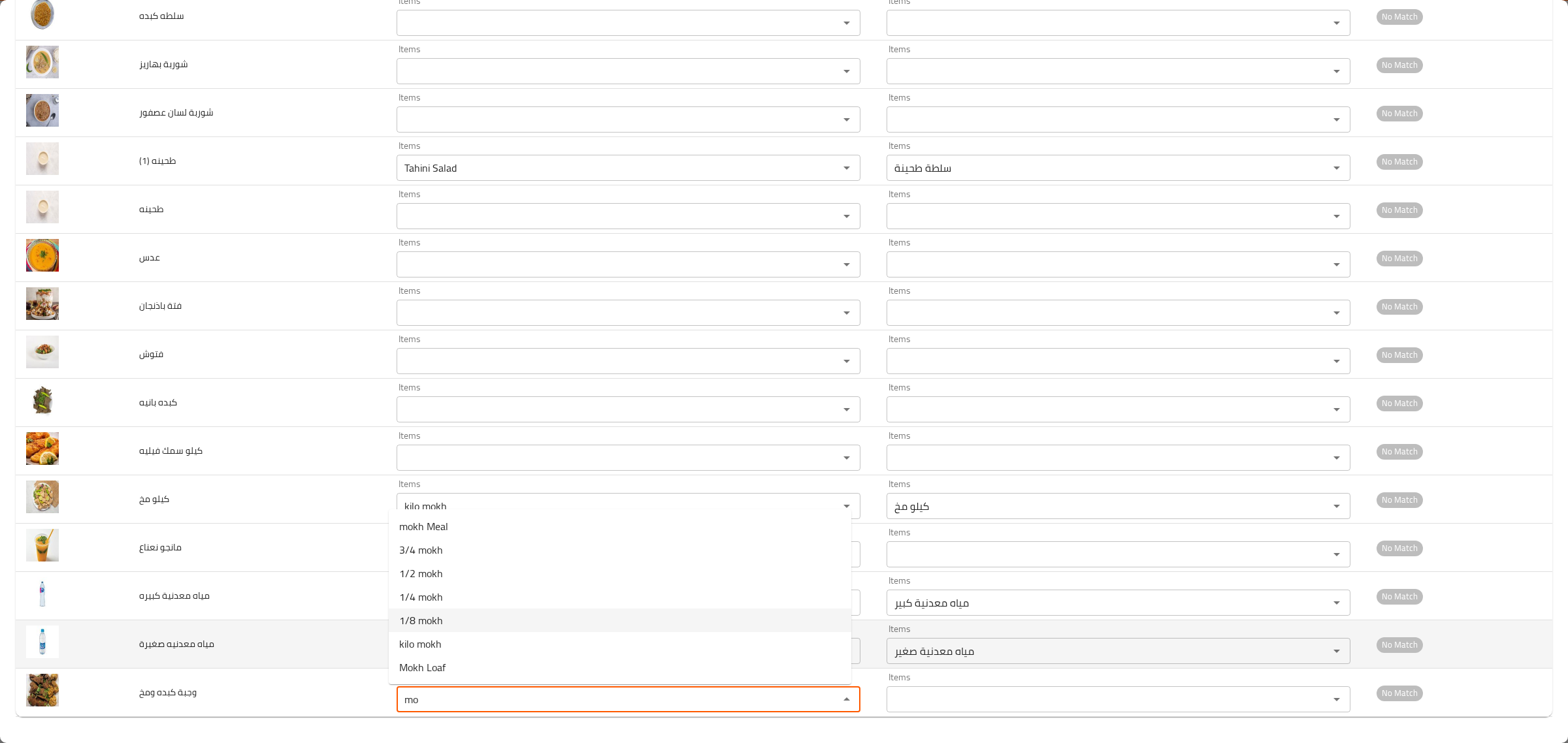
type ومخ "mo"
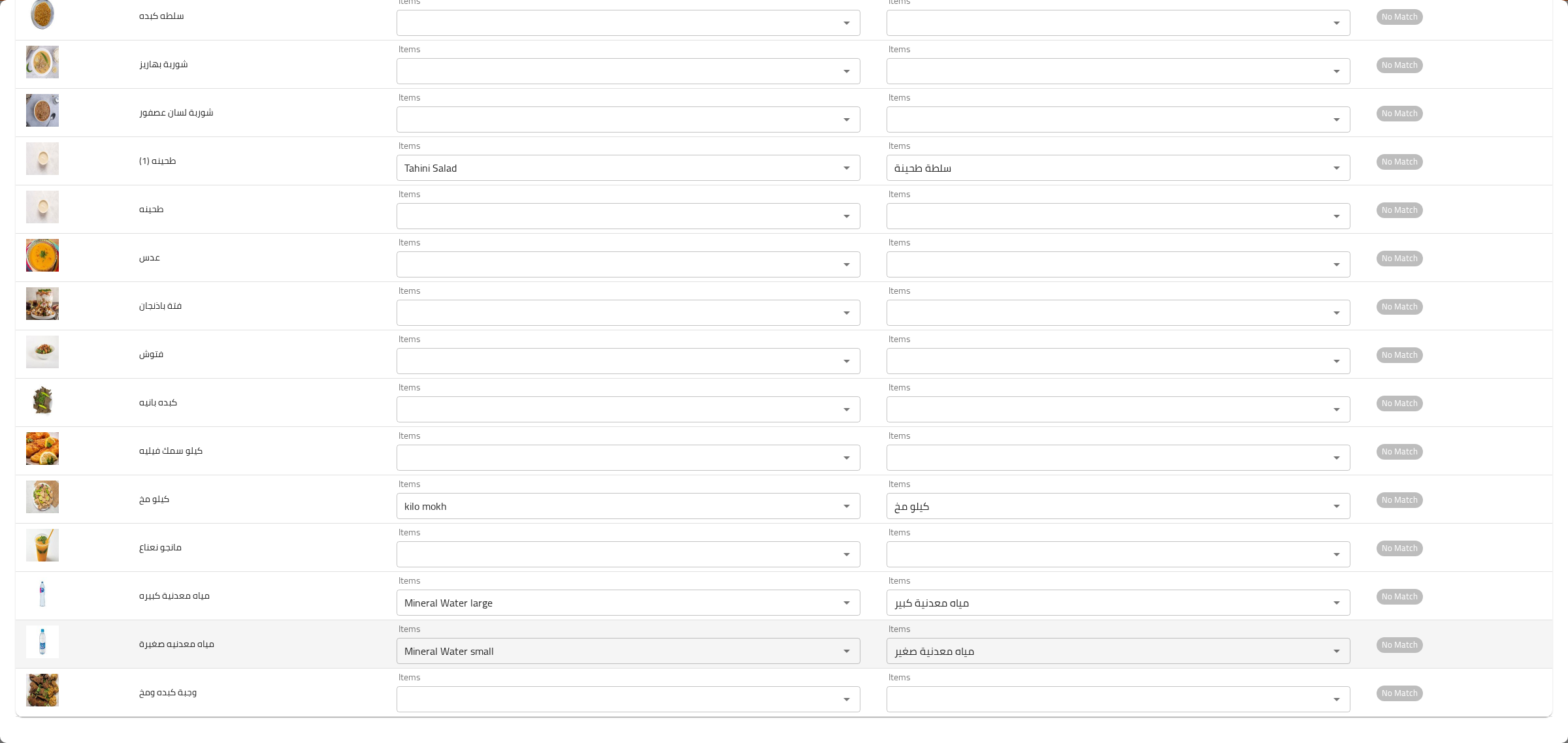
click at [373, 638] on td "مياه معدنيه صغيرة" at bounding box center [258, 644] width 258 height 48
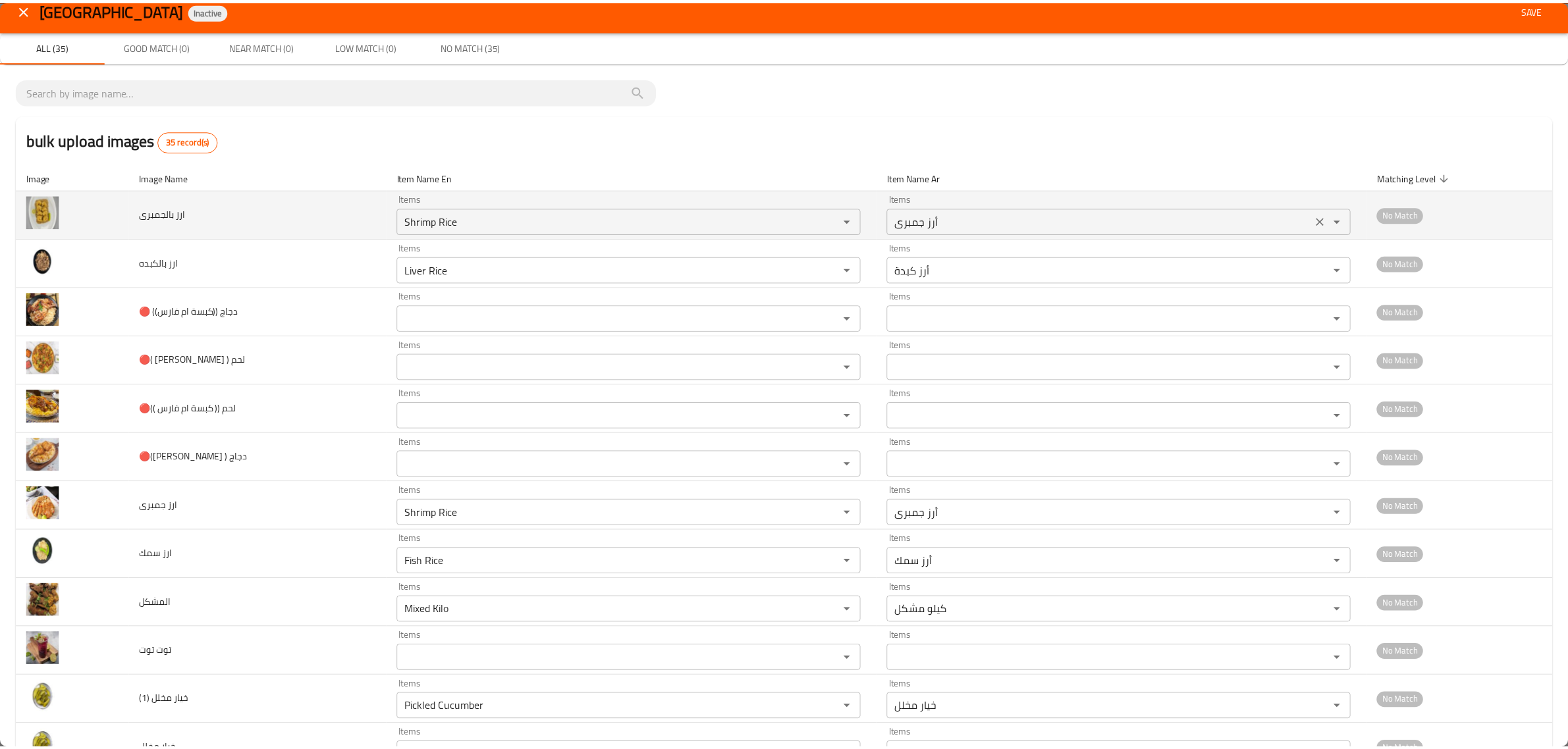
scroll to position [0, 0]
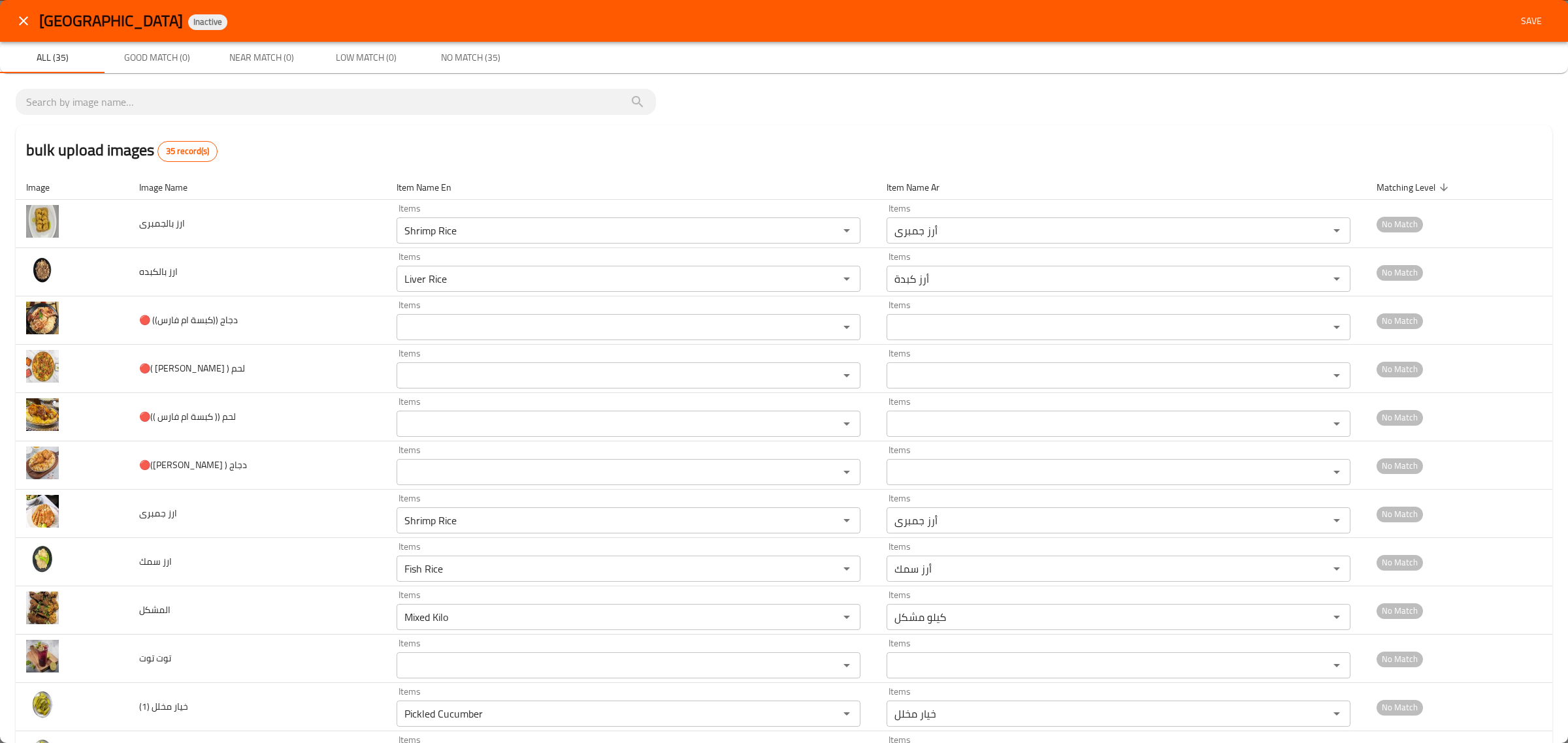
click at [844, 16] on span "Save" at bounding box center [1531, 21] width 31 height 16
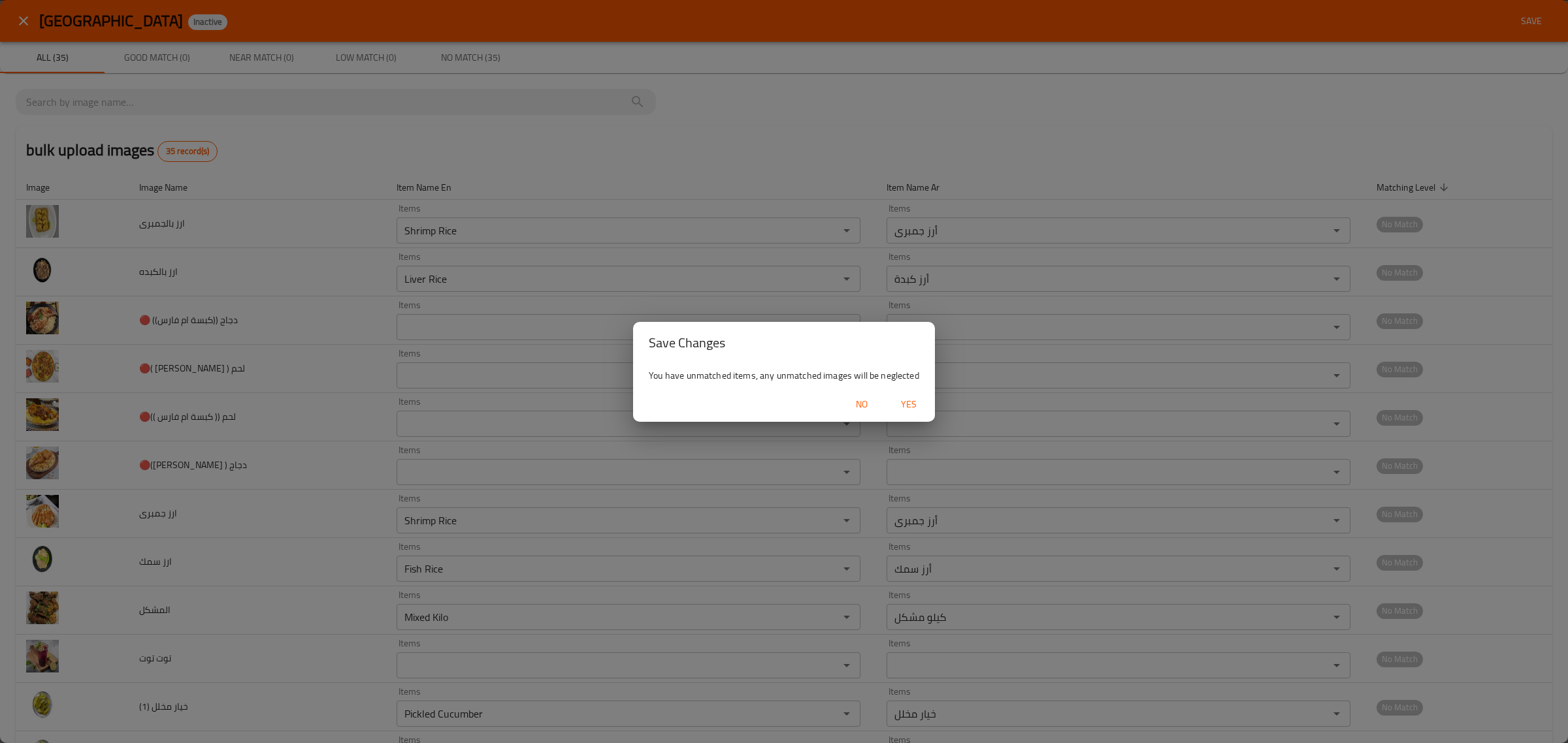
click at [844, 399] on span "Yes" at bounding box center [908, 404] width 31 height 16
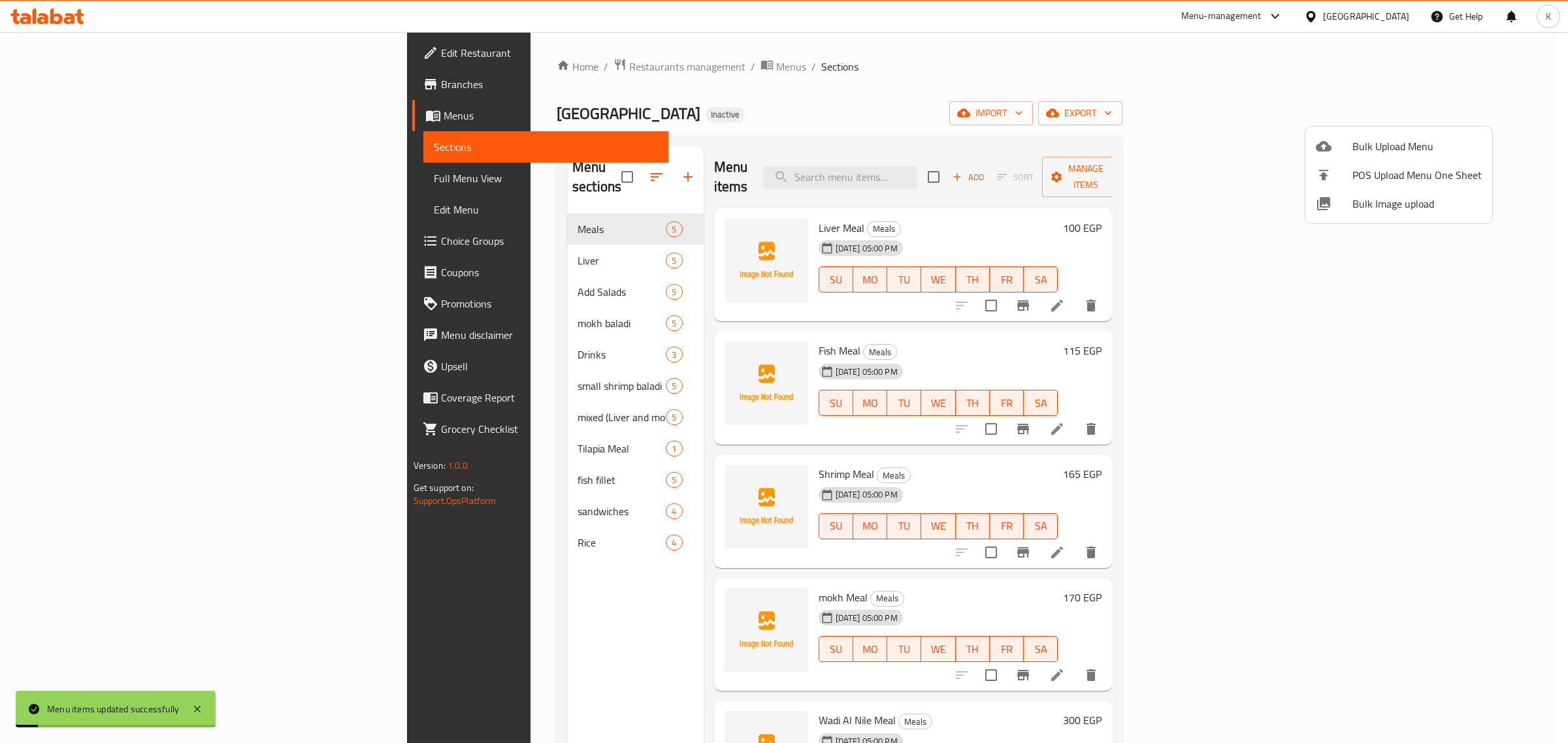
click at [844, 81] on div at bounding box center [784, 371] width 1568 height 743
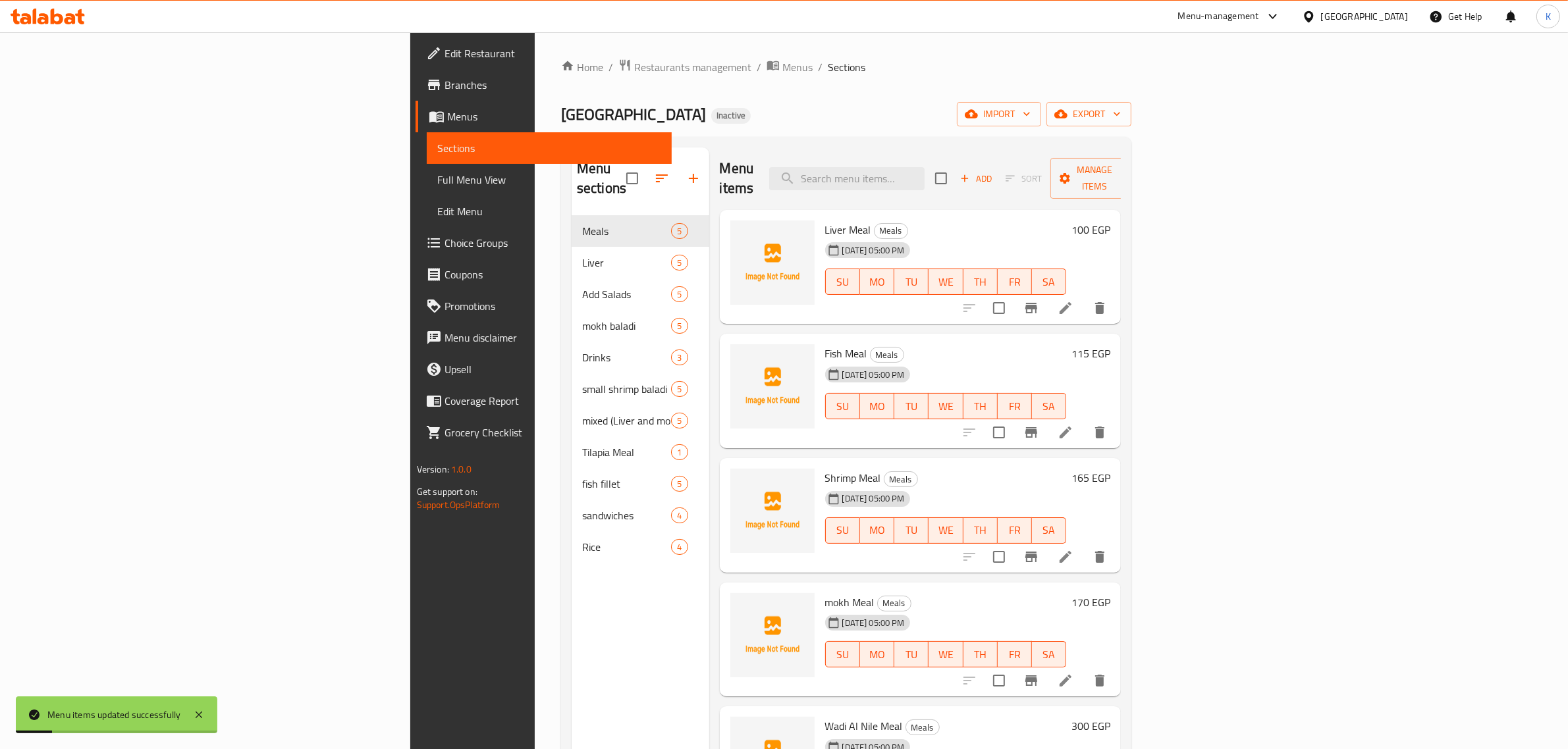
click at [437, 172] on span "Full Menu View" at bounding box center [550, 180] width 225 height 16
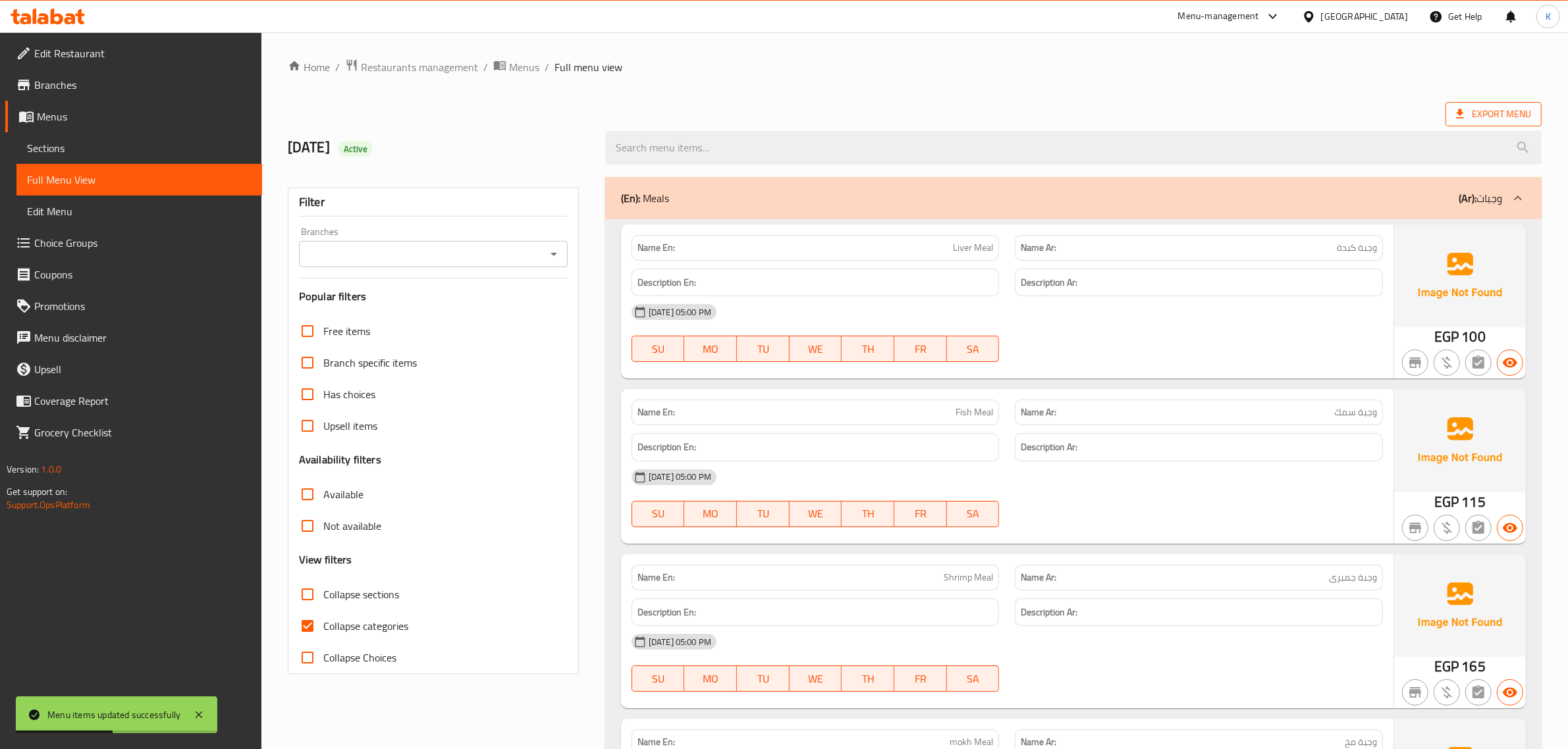
click at [850, 109] on span "Export Menu" at bounding box center [1494, 114] width 75 height 16
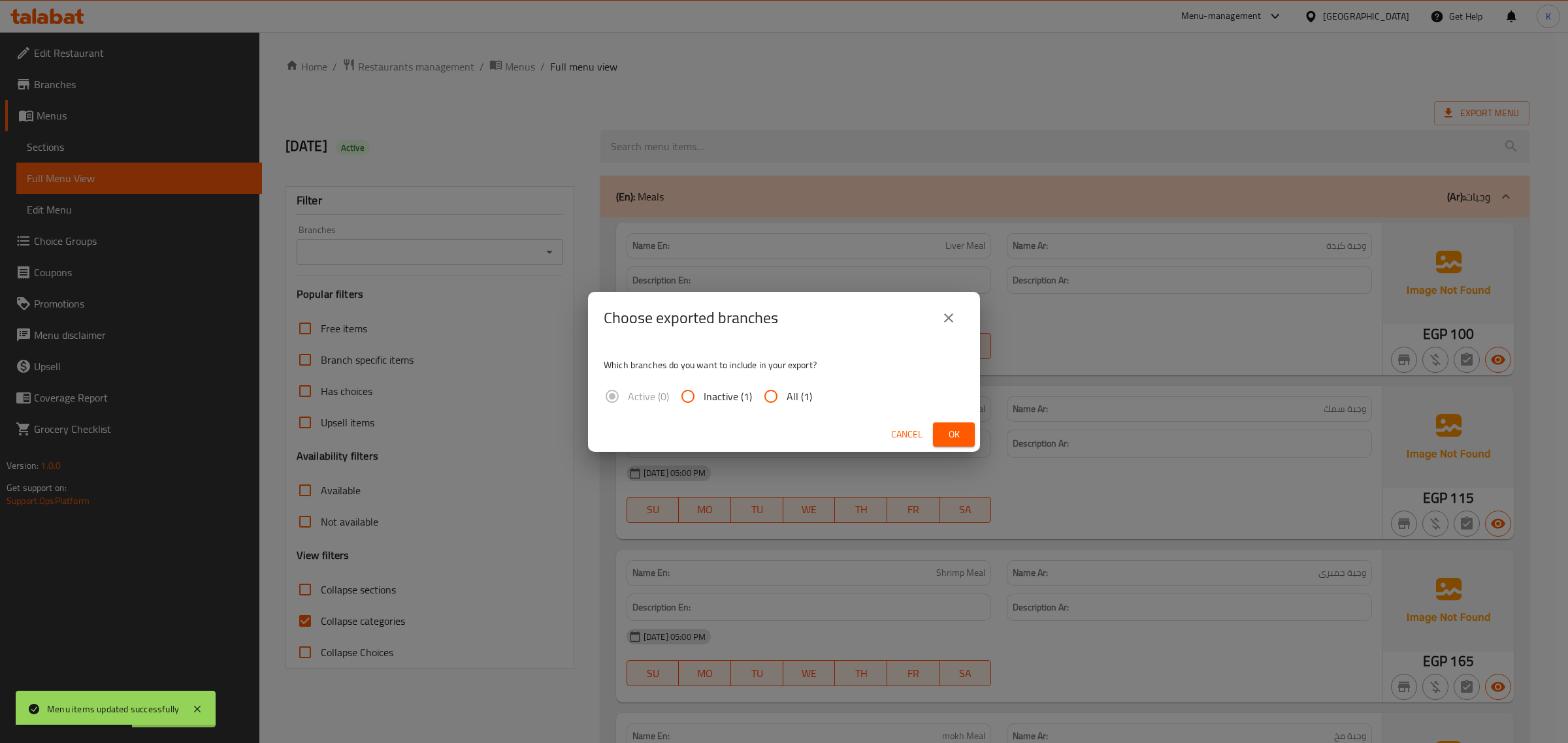
click at [779, 391] on input "All (1)" at bounding box center [770, 396] width 31 height 31
radio input "true"
click at [844, 433] on span "Ok" at bounding box center [954, 434] width 21 height 16
